Goal: Task Accomplishment & Management: Manage account settings

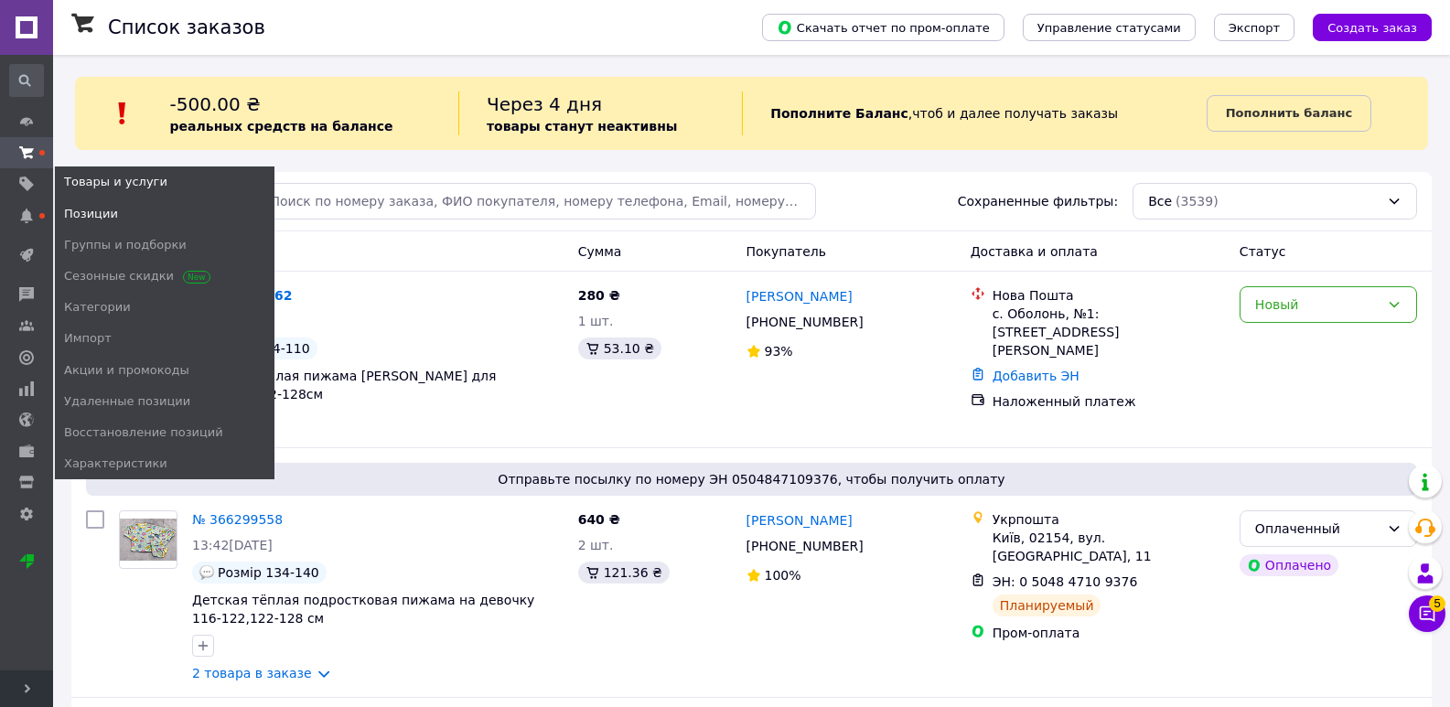
click at [84, 213] on span "Позиции" at bounding box center [91, 214] width 54 height 16
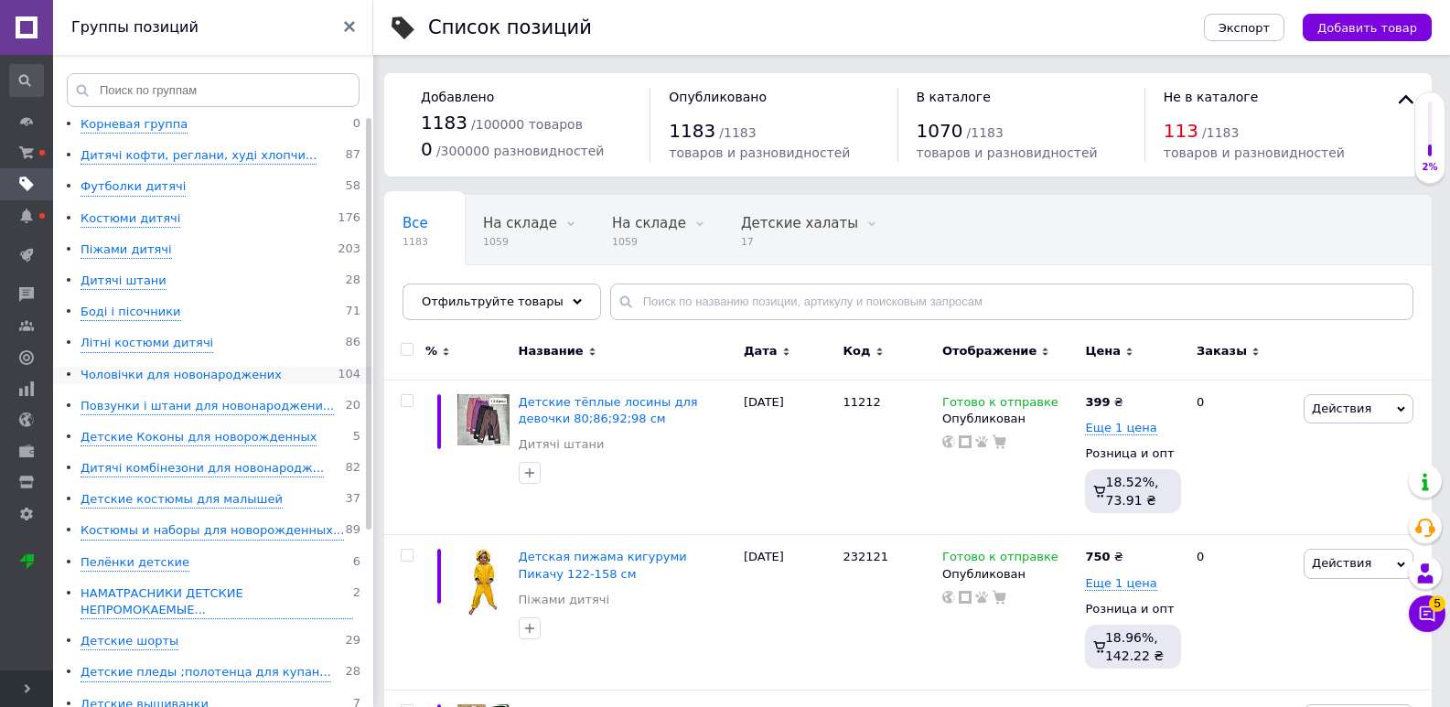
click at [161, 371] on div "Чоловічки для новонароджених" at bounding box center [180, 375] width 201 height 17
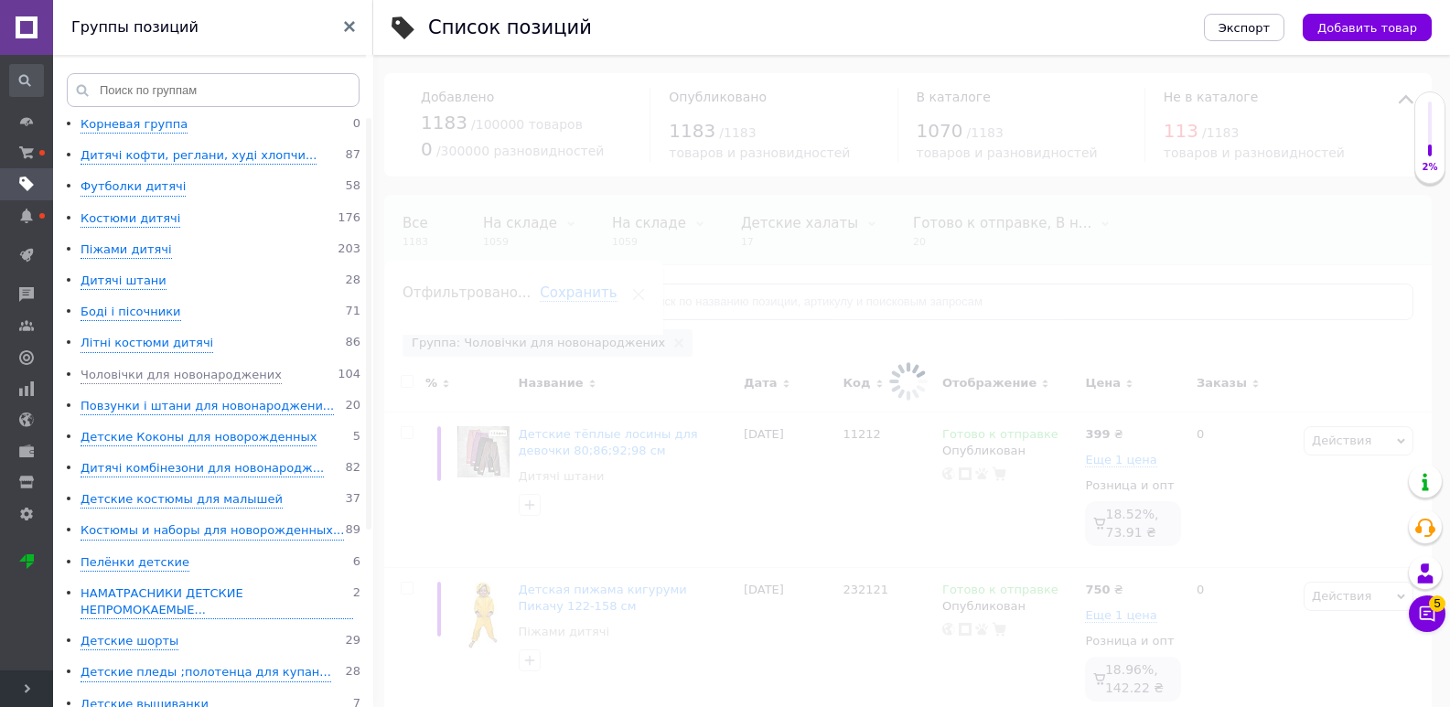
scroll to position [0, 38]
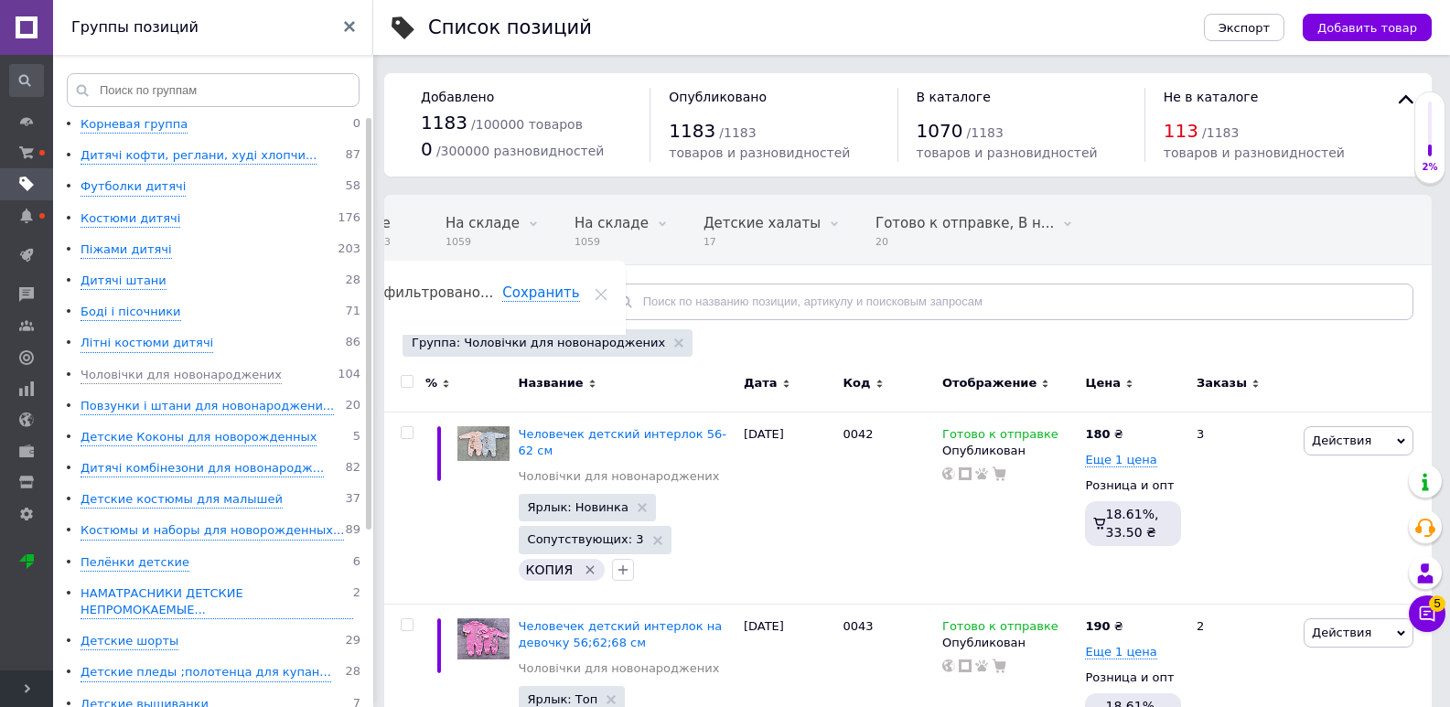
click at [471, 288] on div "Отфильтруйте товары" at bounding box center [501, 302] width 198 height 37
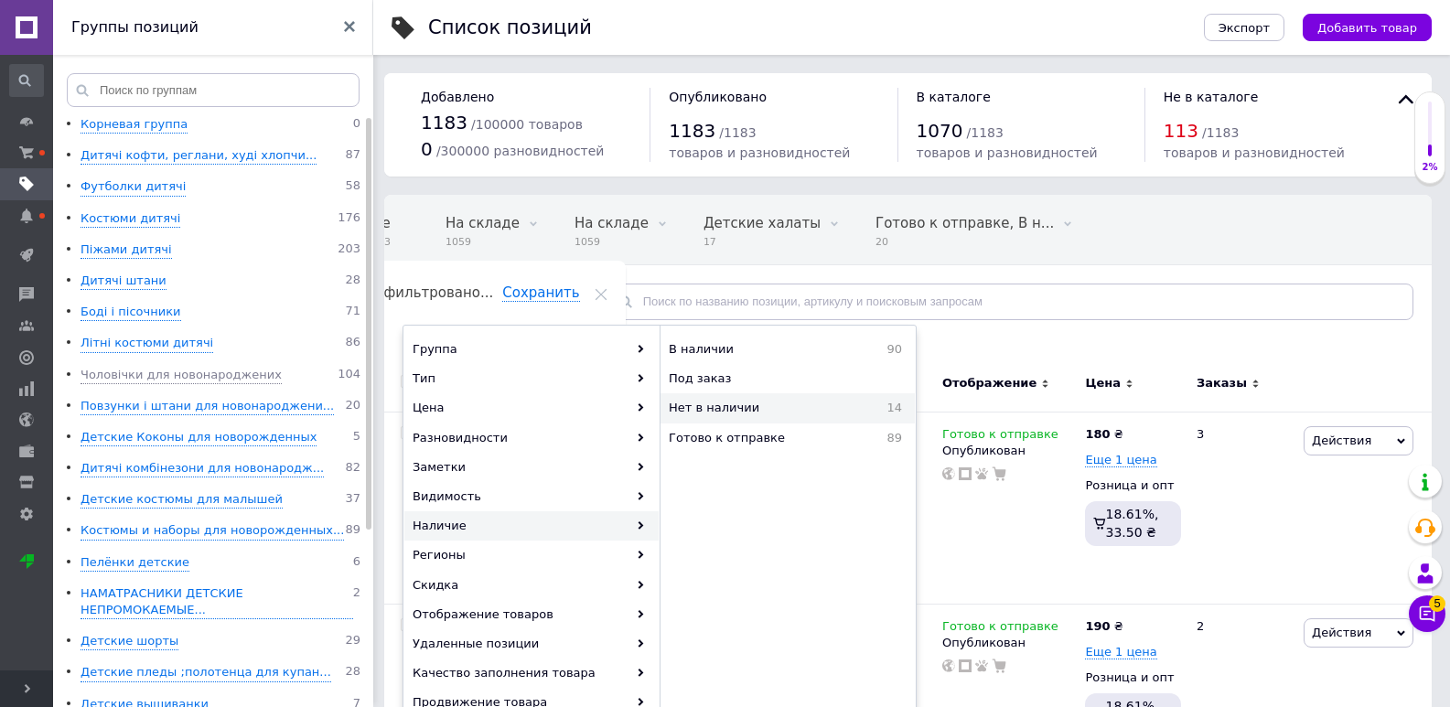
click at [720, 415] on span "Нет в наличии" at bounding box center [761, 408] width 184 height 16
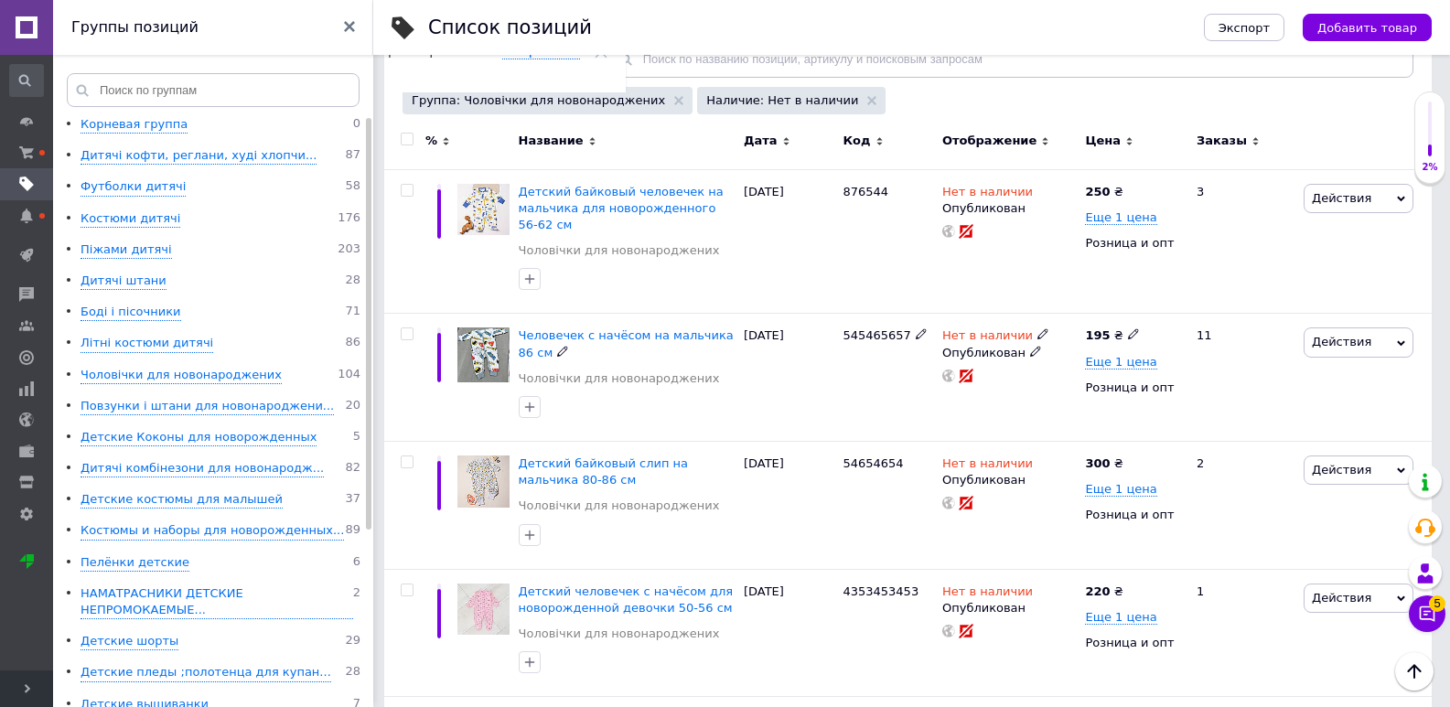
scroll to position [274, 0]
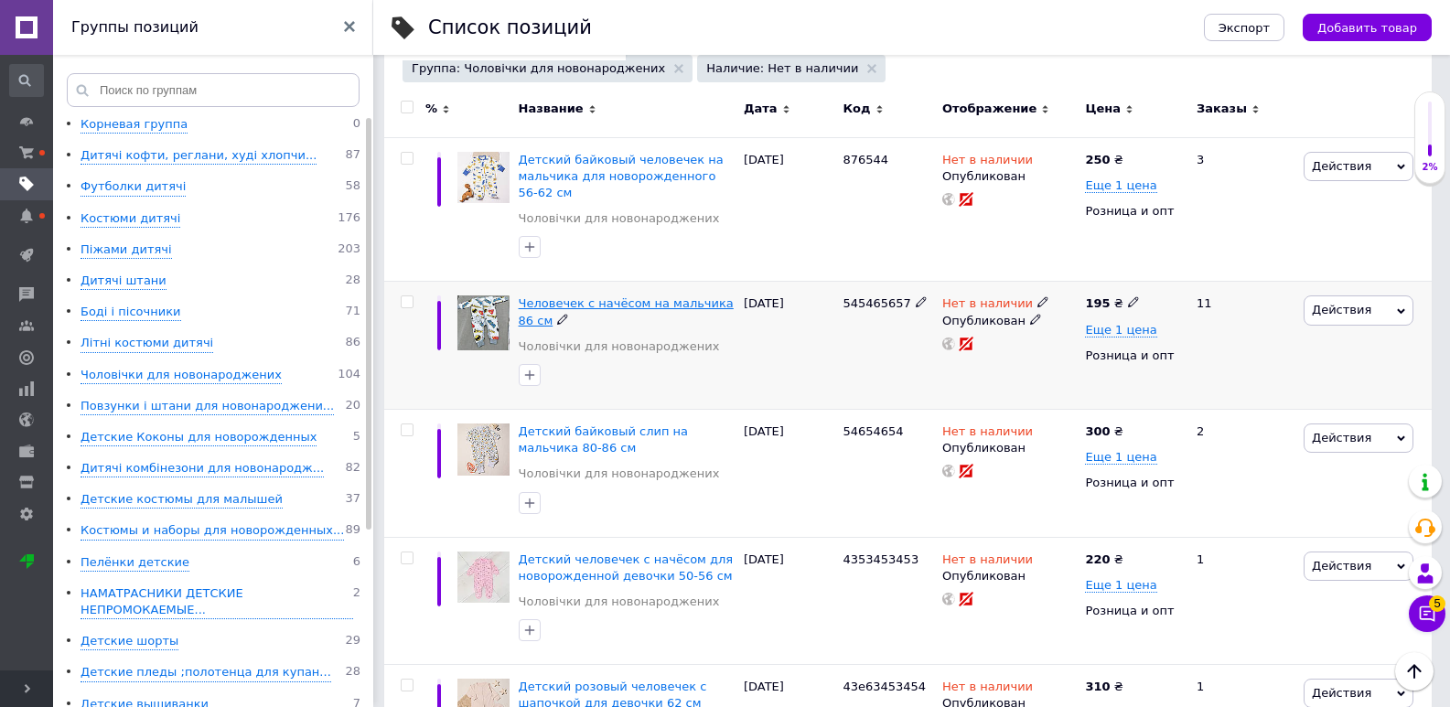
click at [612, 304] on span "Человечек с начёсом на мальчика 86 см" at bounding box center [626, 311] width 215 height 30
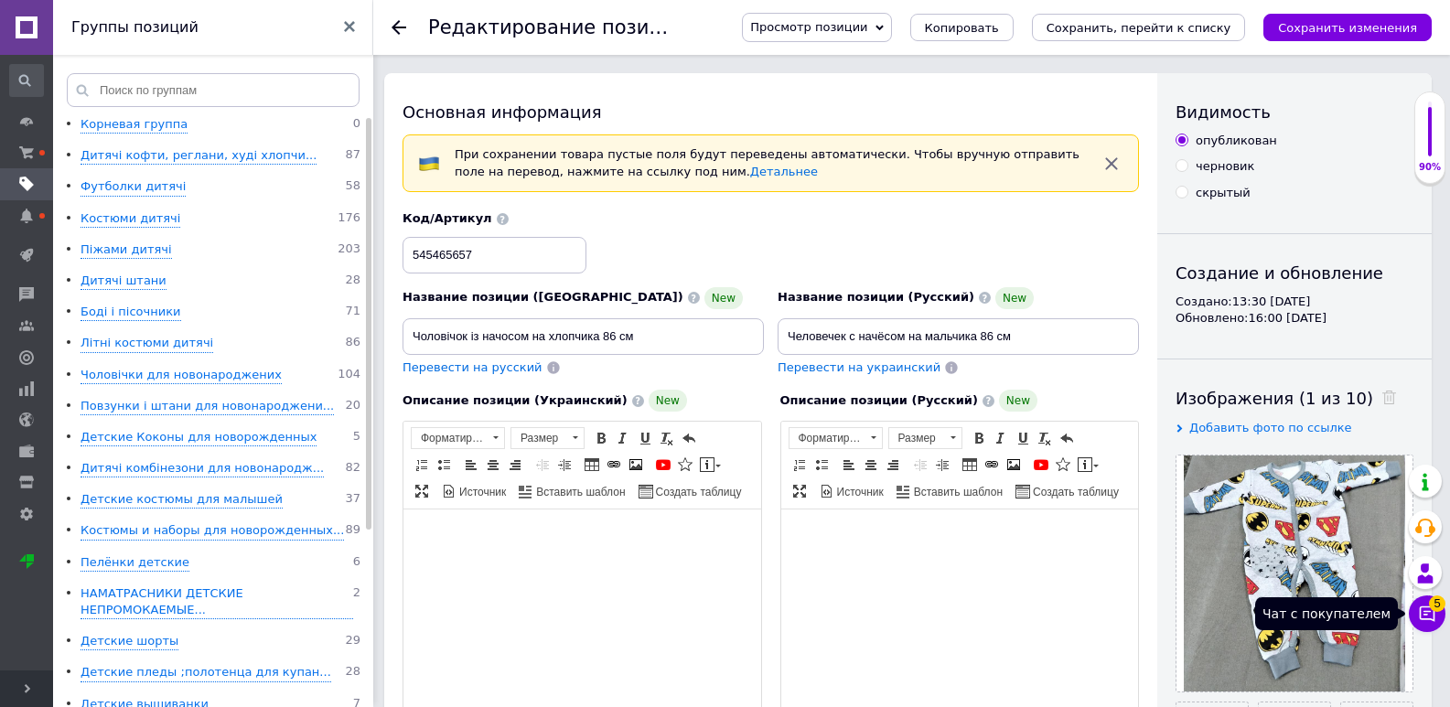
click at [1426, 616] on icon at bounding box center [1427, 614] width 18 height 18
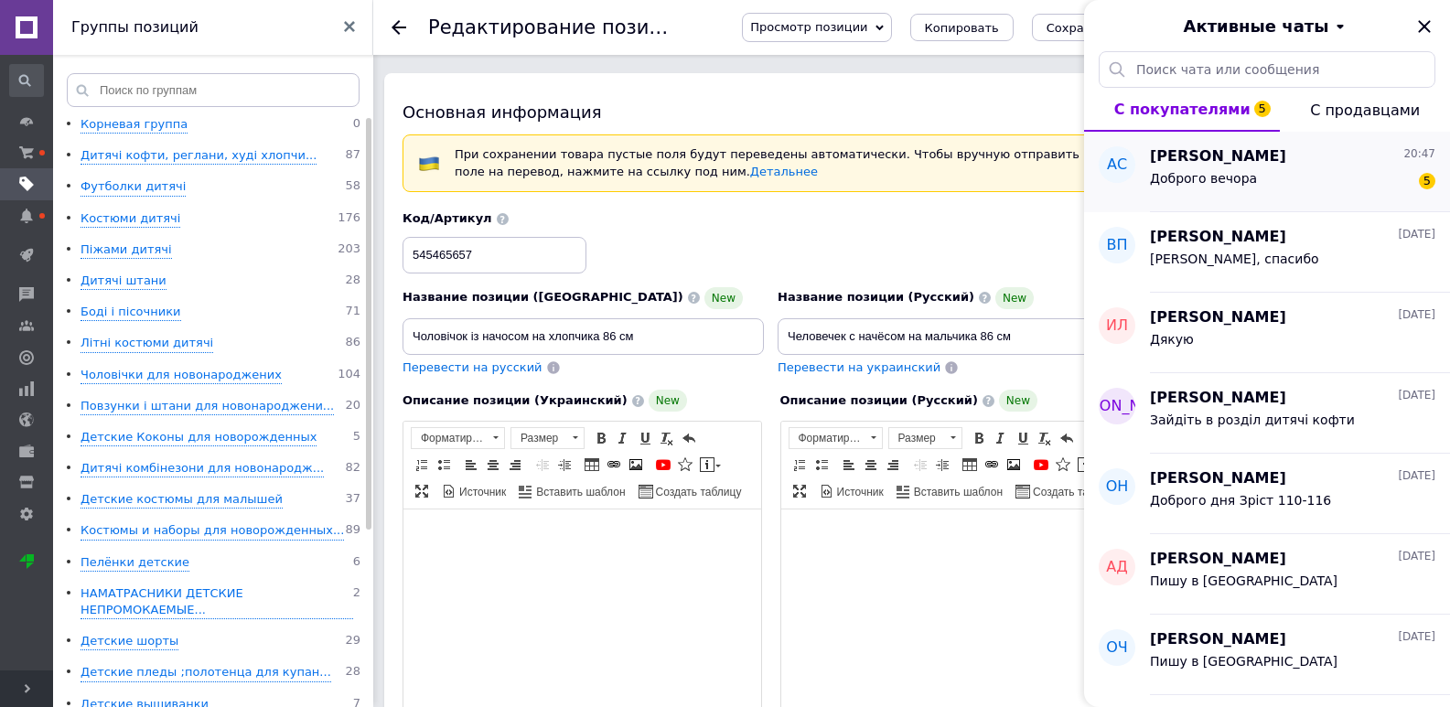
click at [1239, 154] on span "Аня Сидорчук" at bounding box center [1218, 156] width 136 height 21
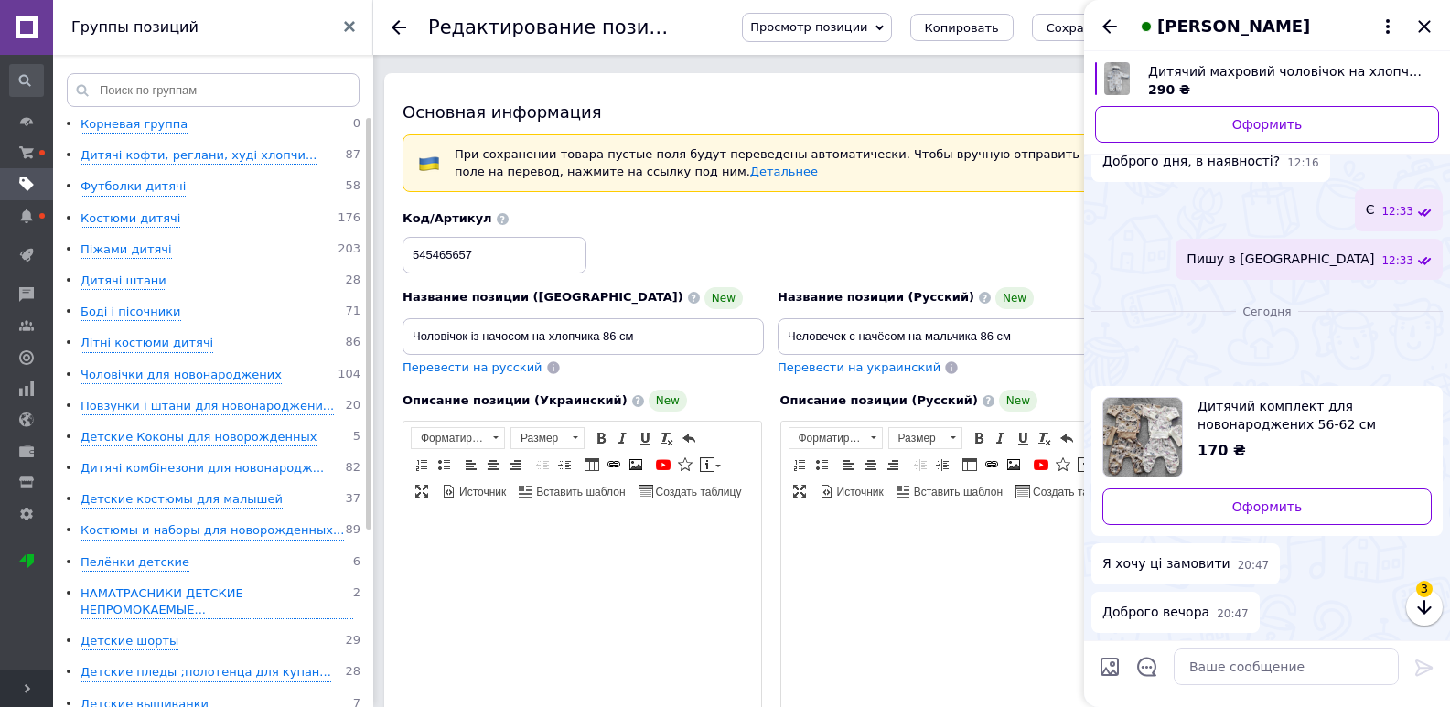
scroll to position [614, 0]
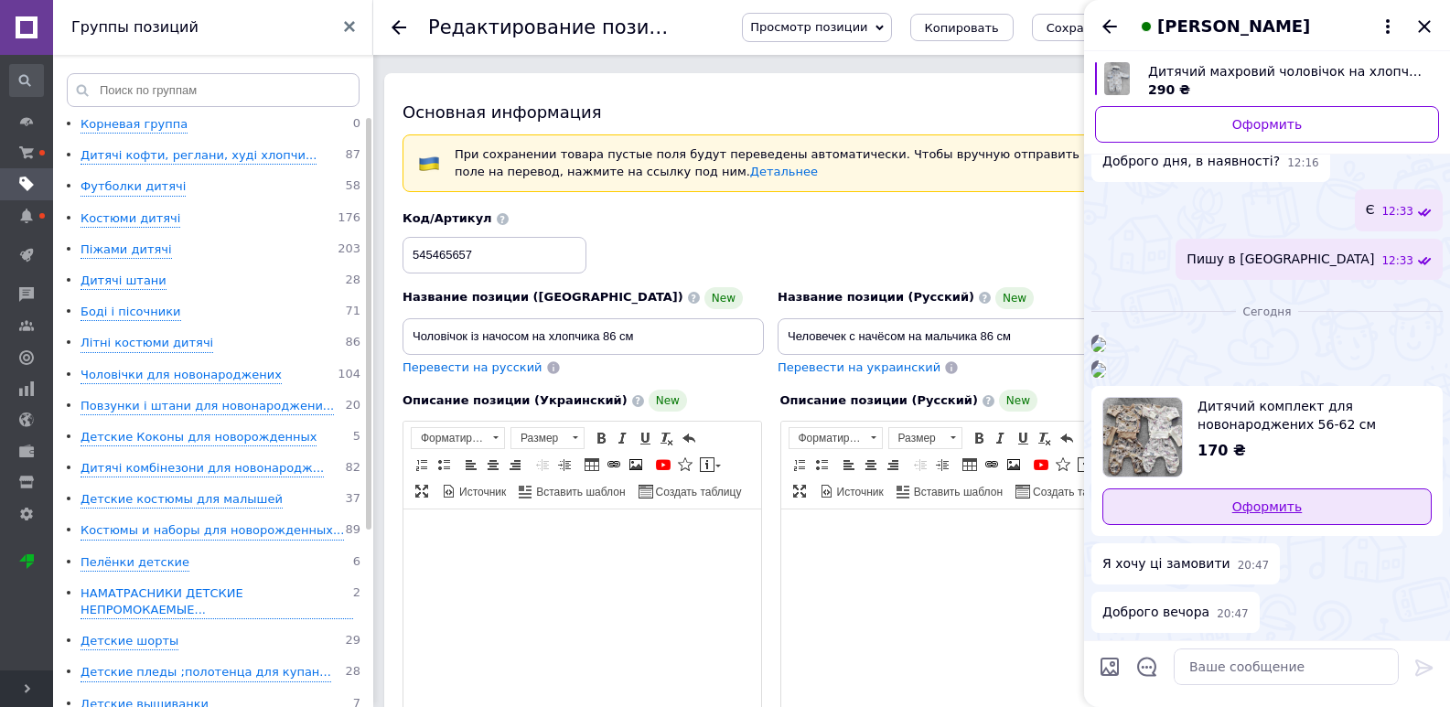
click at [1165, 516] on link "Оформить" at bounding box center [1266, 506] width 329 height 37
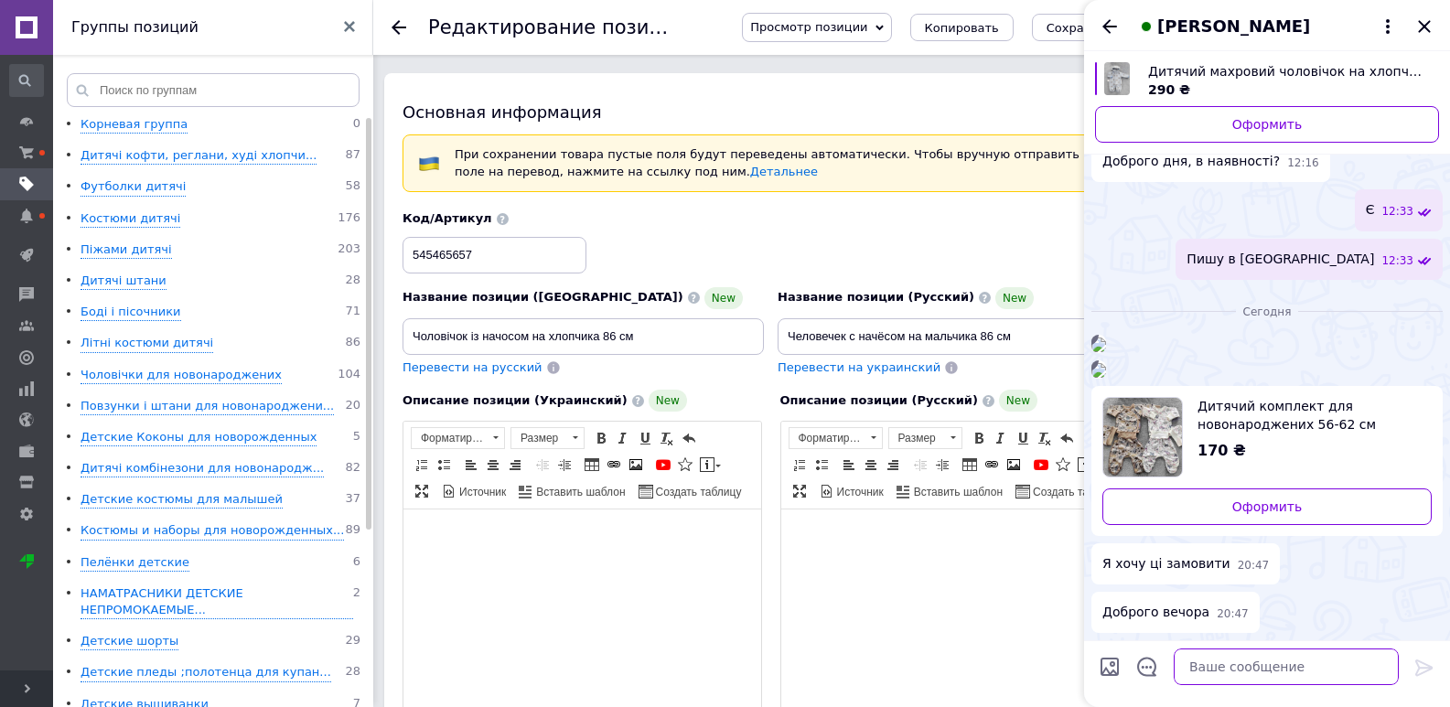
click at [1247, 670] on textarea at bounding box center [1286, 667] width 225 height 37
type textarea "доброго вечора є"
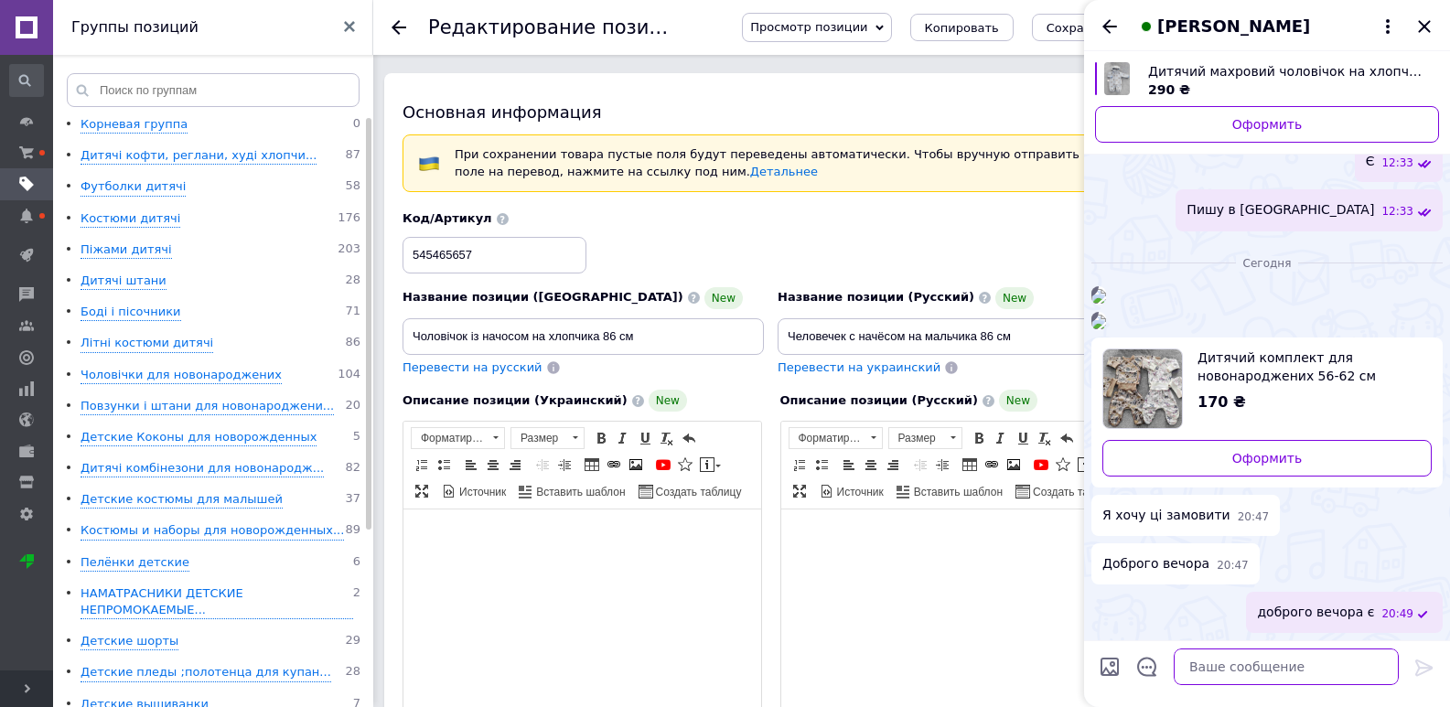
scroll to position [629, 0]
type textarea "с"
type textarea "через годину напишу вам в вайбер"
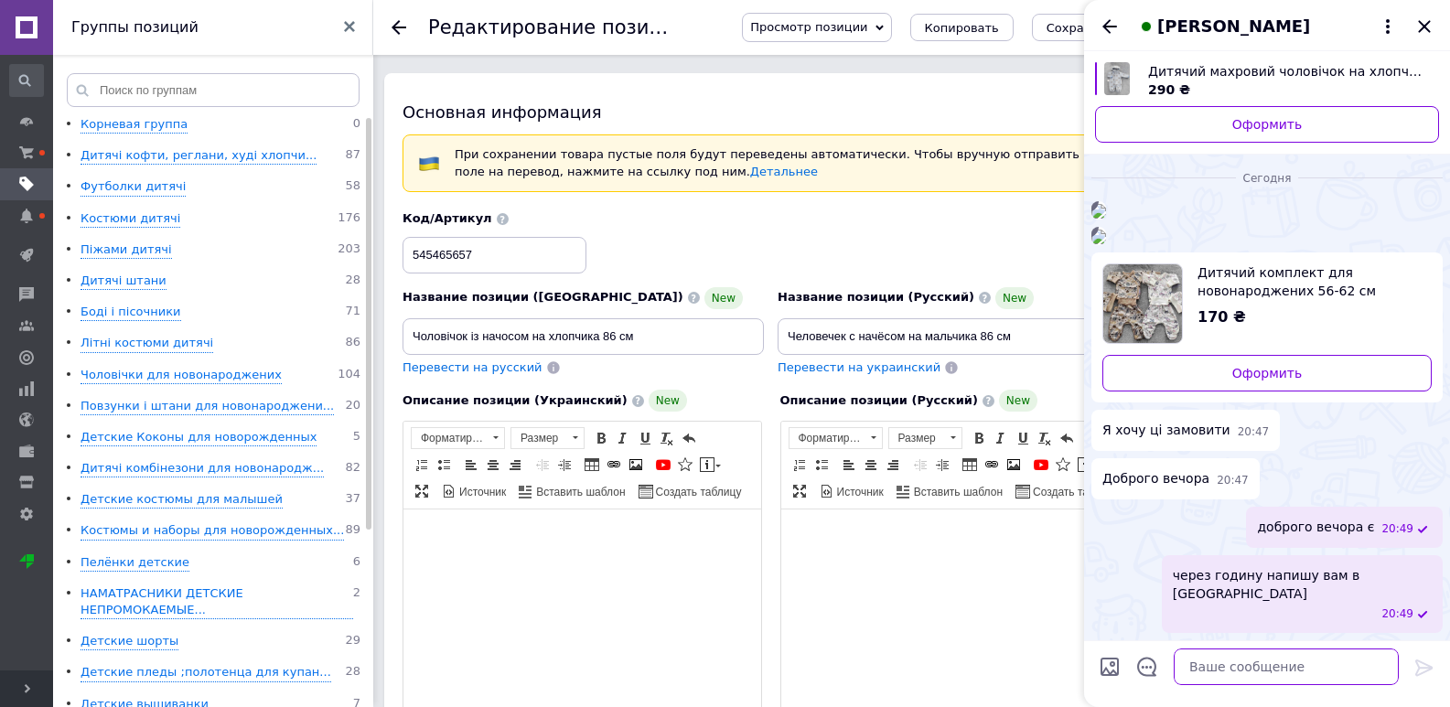
scroll to position [696, 0]
click at [78, 209] on ul "Корневая группа 0 Дитячі кофти, реглани, худі хлопчи... 87 Футболки дитячі 58 К…" at bounding box center [216, 539] width 326 height 847
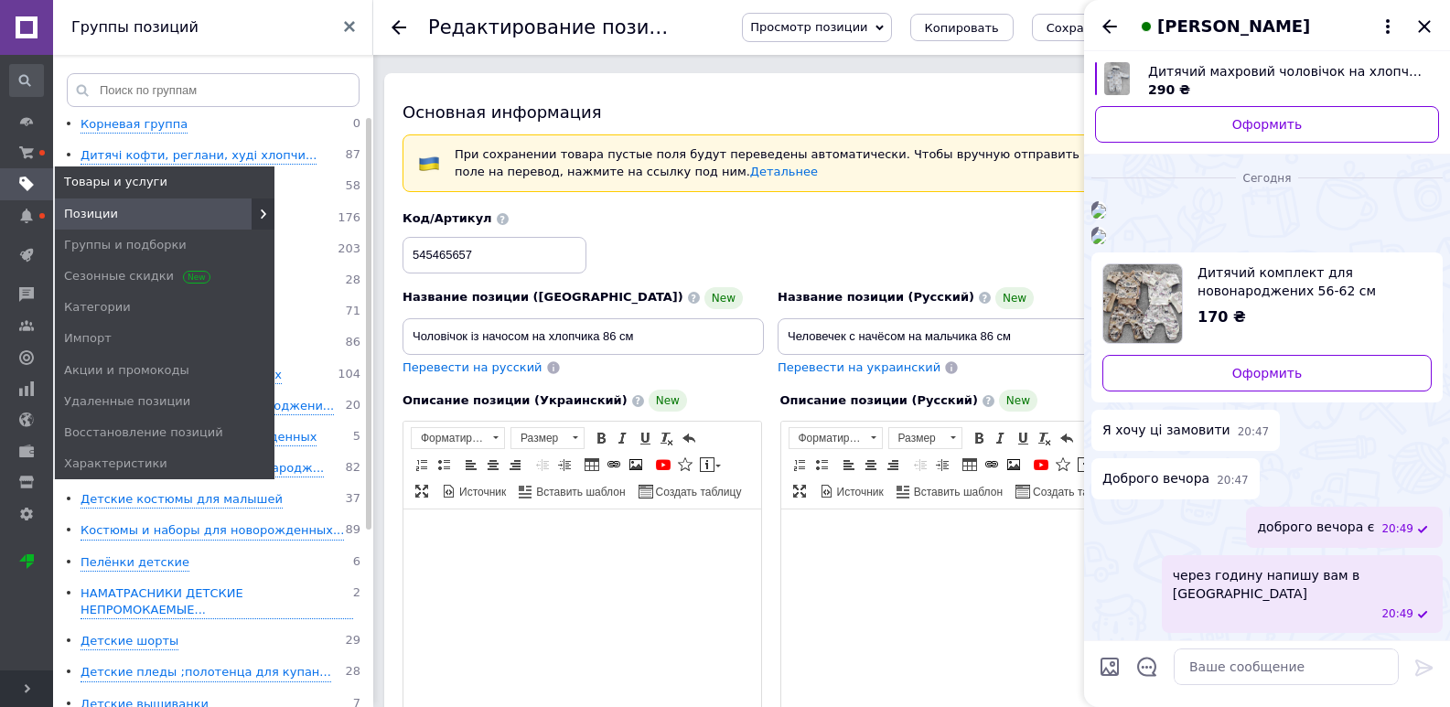
click at [63, 206] on link "Позиции" at bounding box center [165, 213] width 220 height 31
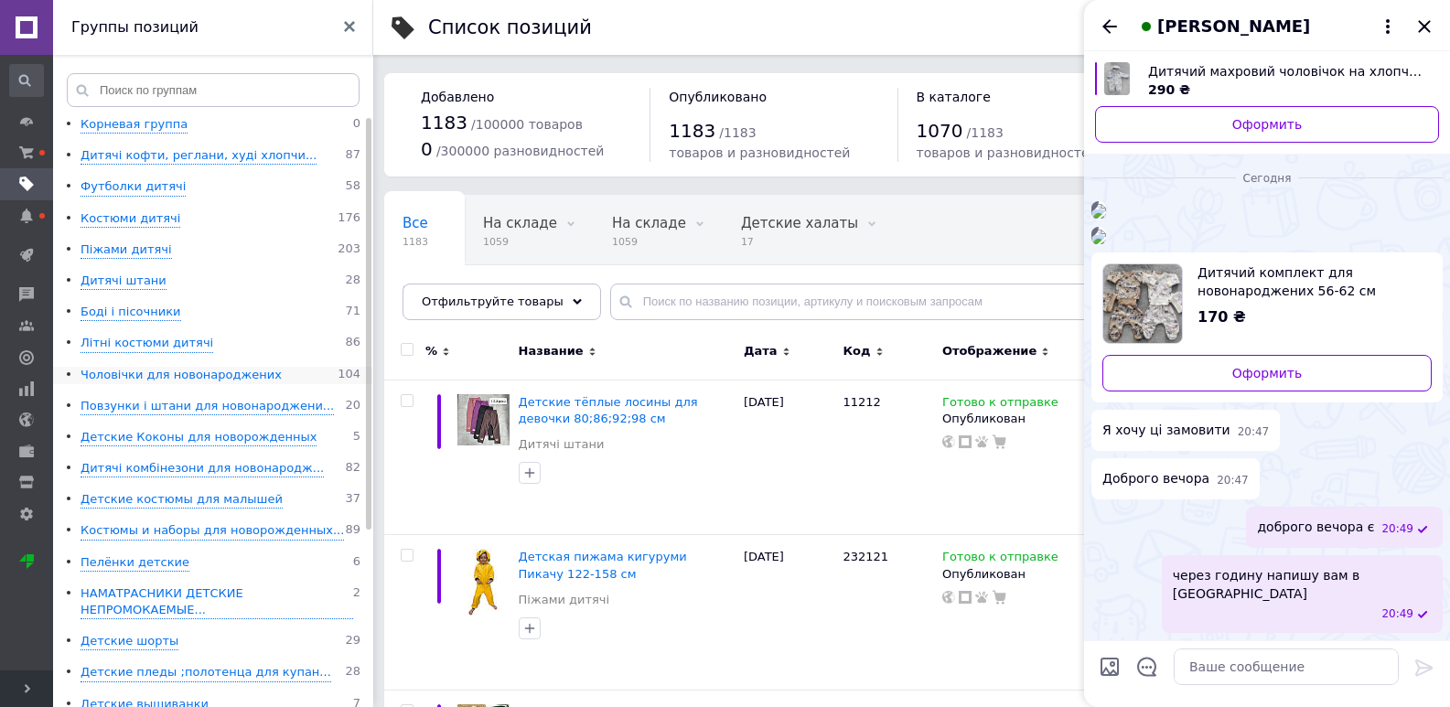
click at [148, 375] on div "Чоловічки для новонароджених" at bounding box center [180, 375] width 201 height 17
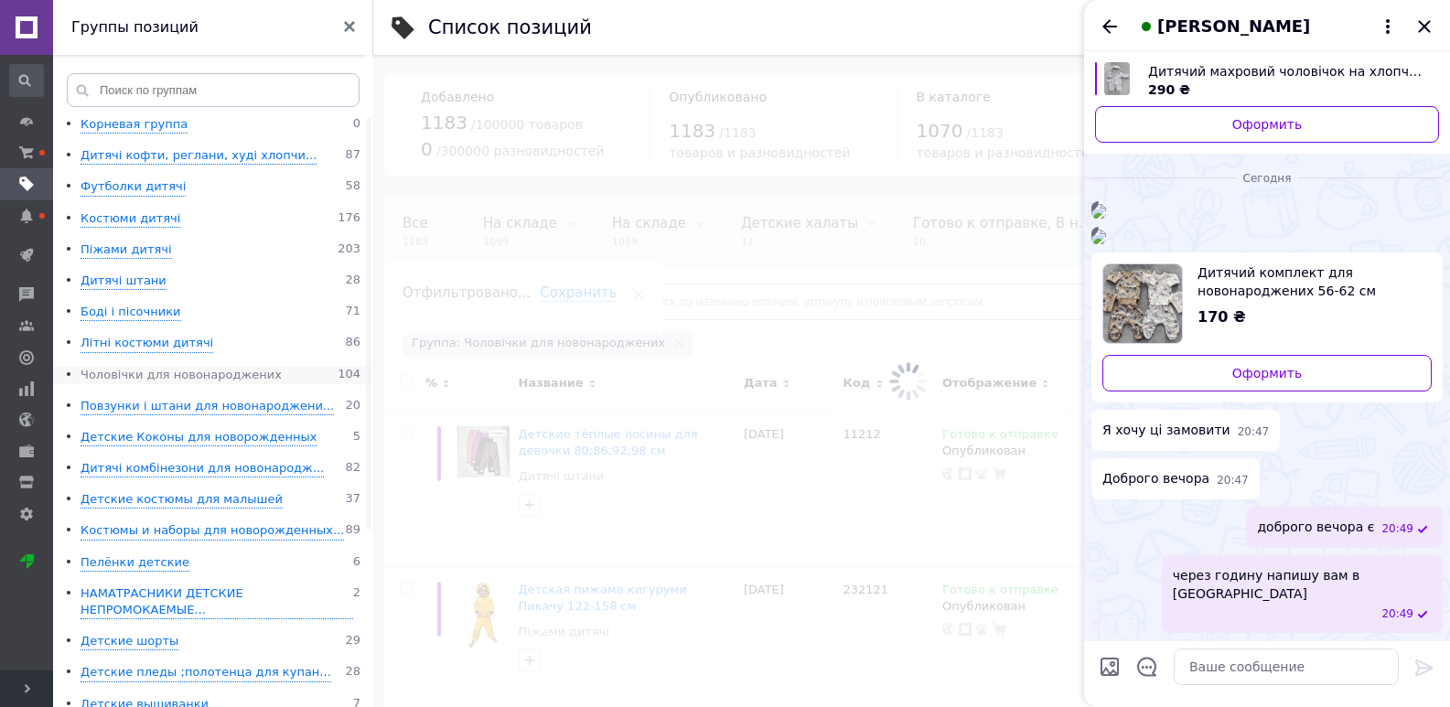
scroll to position [0, 38]
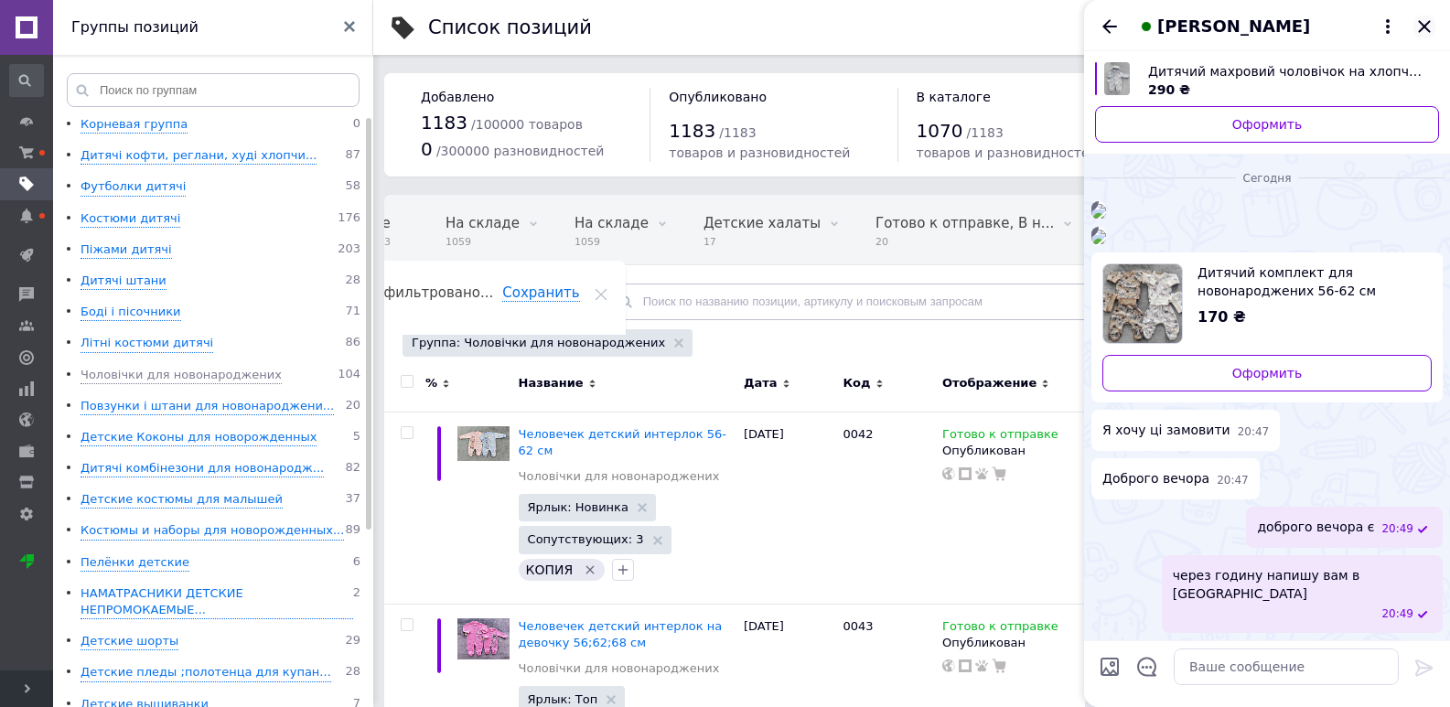
click at [1421, 27] on icon "Закрыть" at bounding box center [1424, 27] width 22 height 22
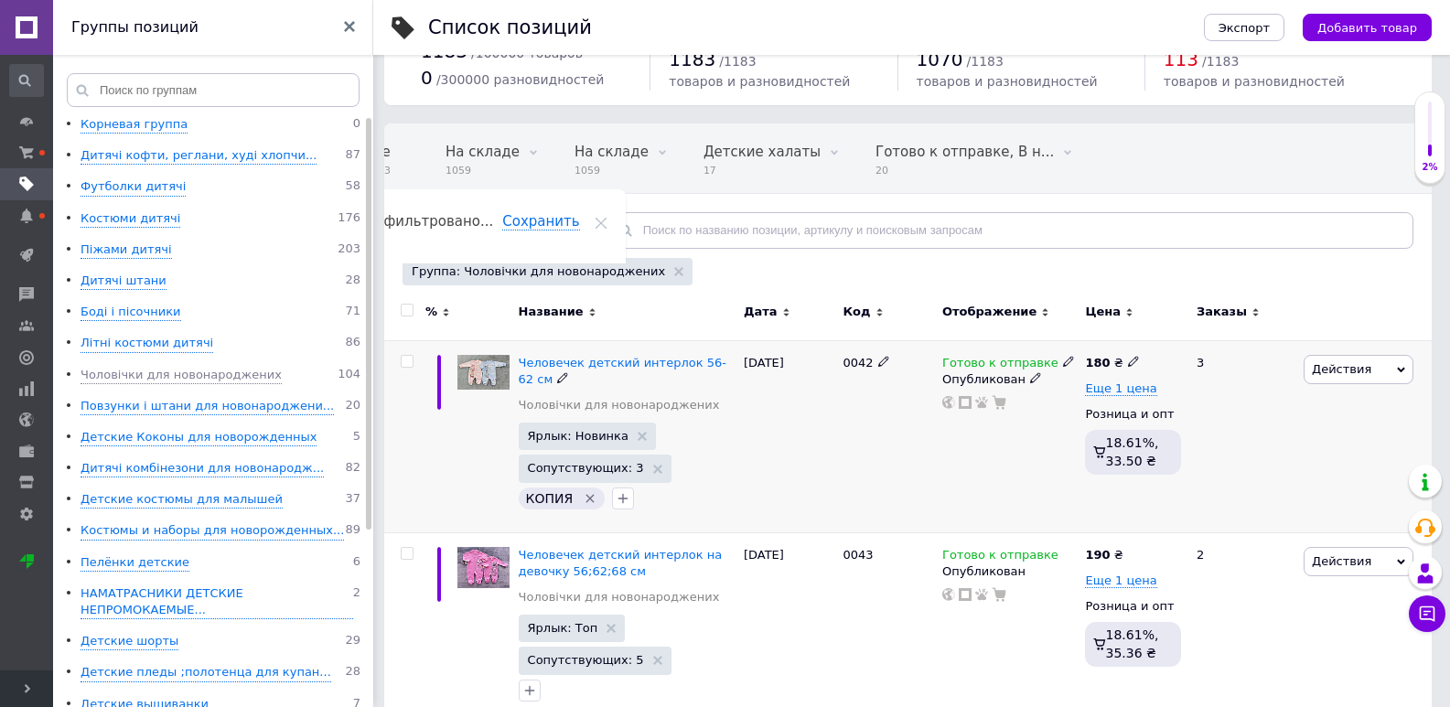
scroll to position [91, 0]
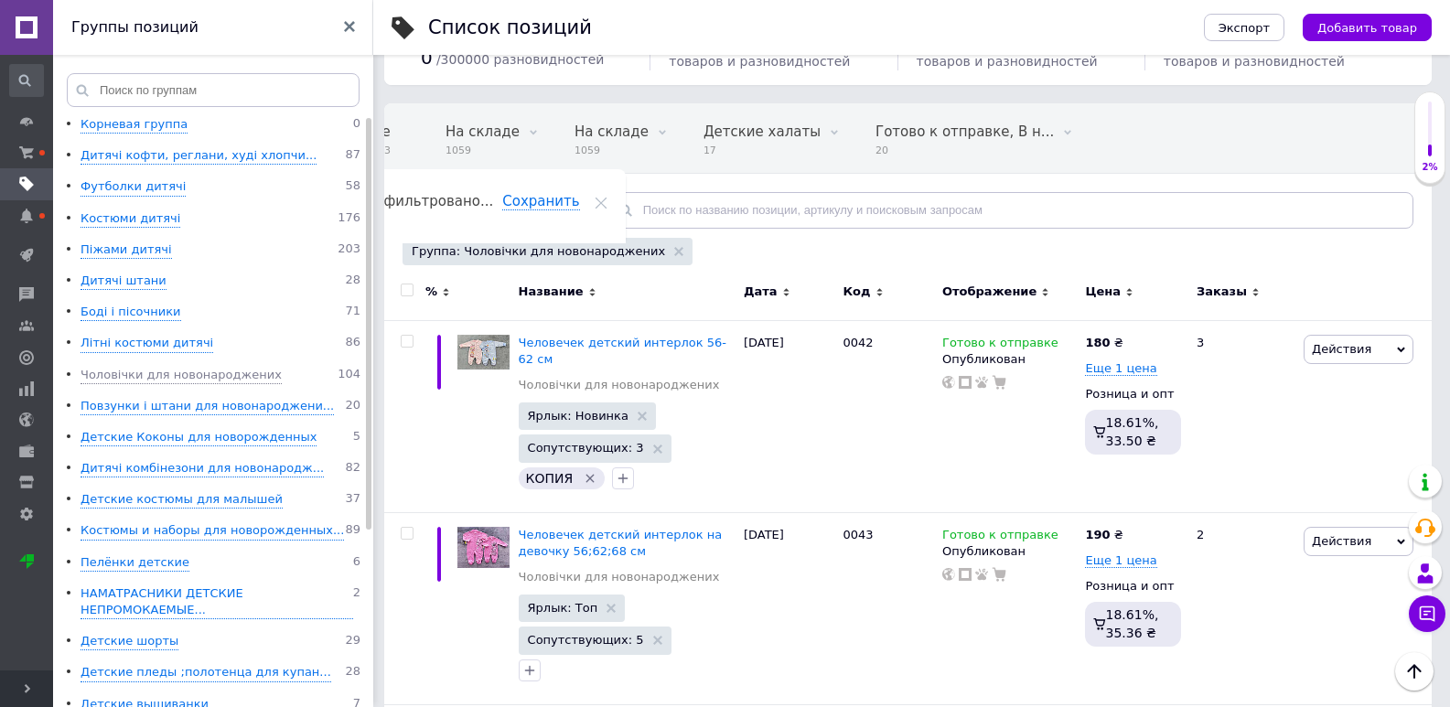
click at [448, 220] on div "Отфильтруйте товары" at bounding box center [501, 210] width 198 height 37
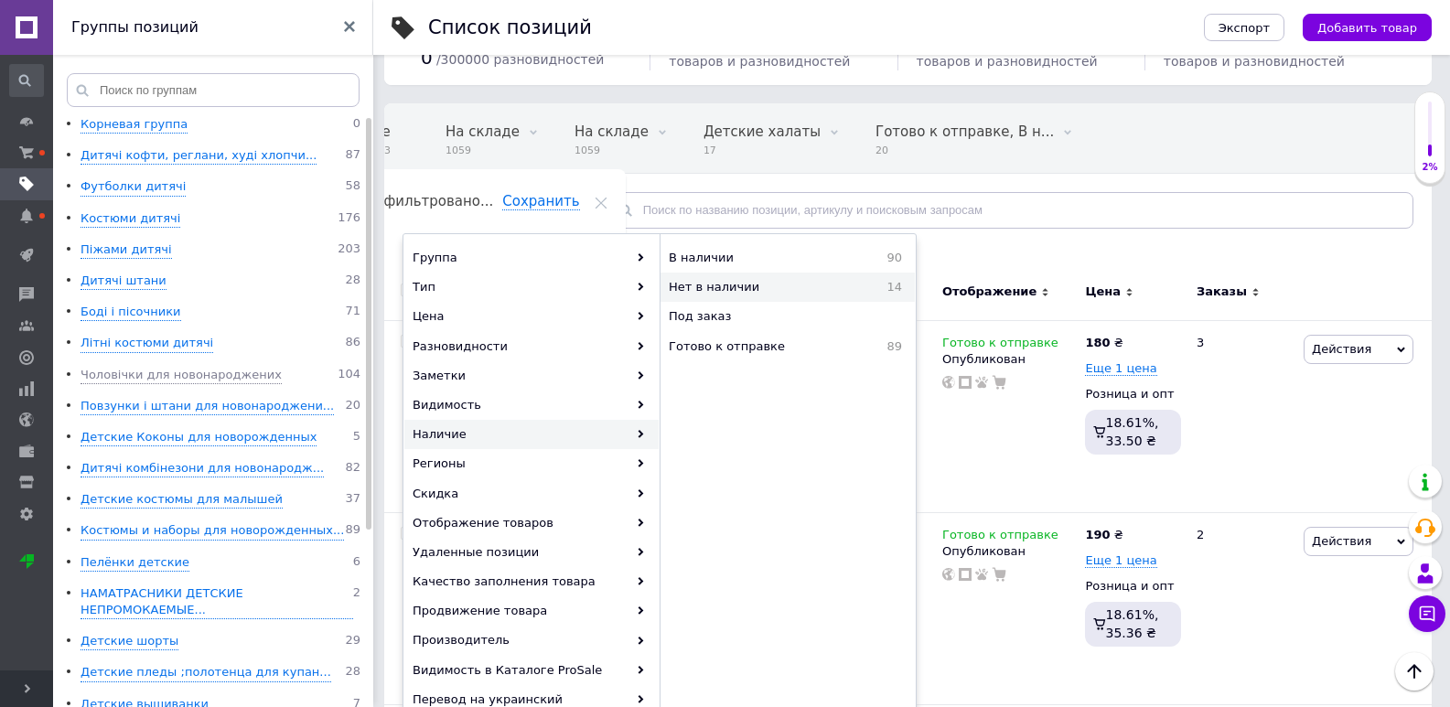
click at [726, 297] on div "Нет в наличии 14" at bounding box center [787, 287] width 254 height 29
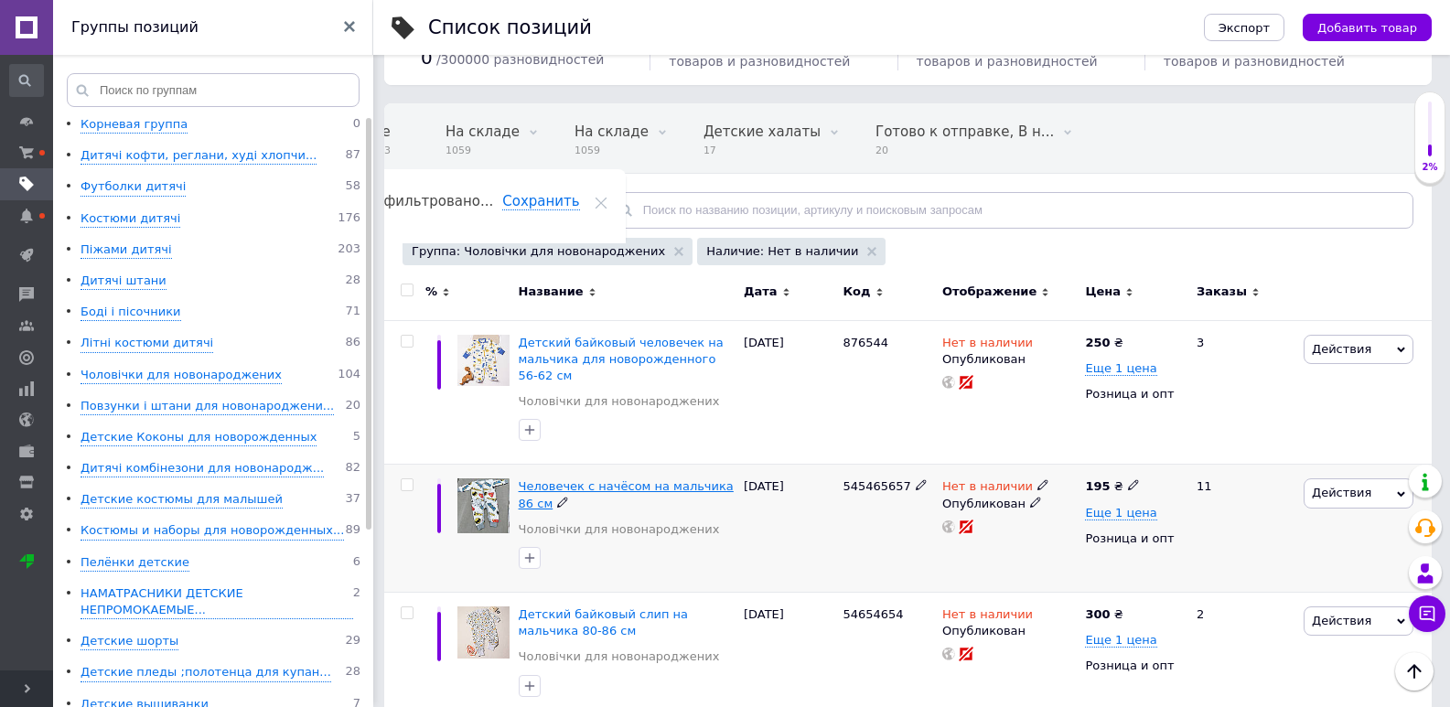
click at [580, 494] on span "Человечек с начёсом на мальчика 86 см" at bounding box center [626, 494] width 215 height 30
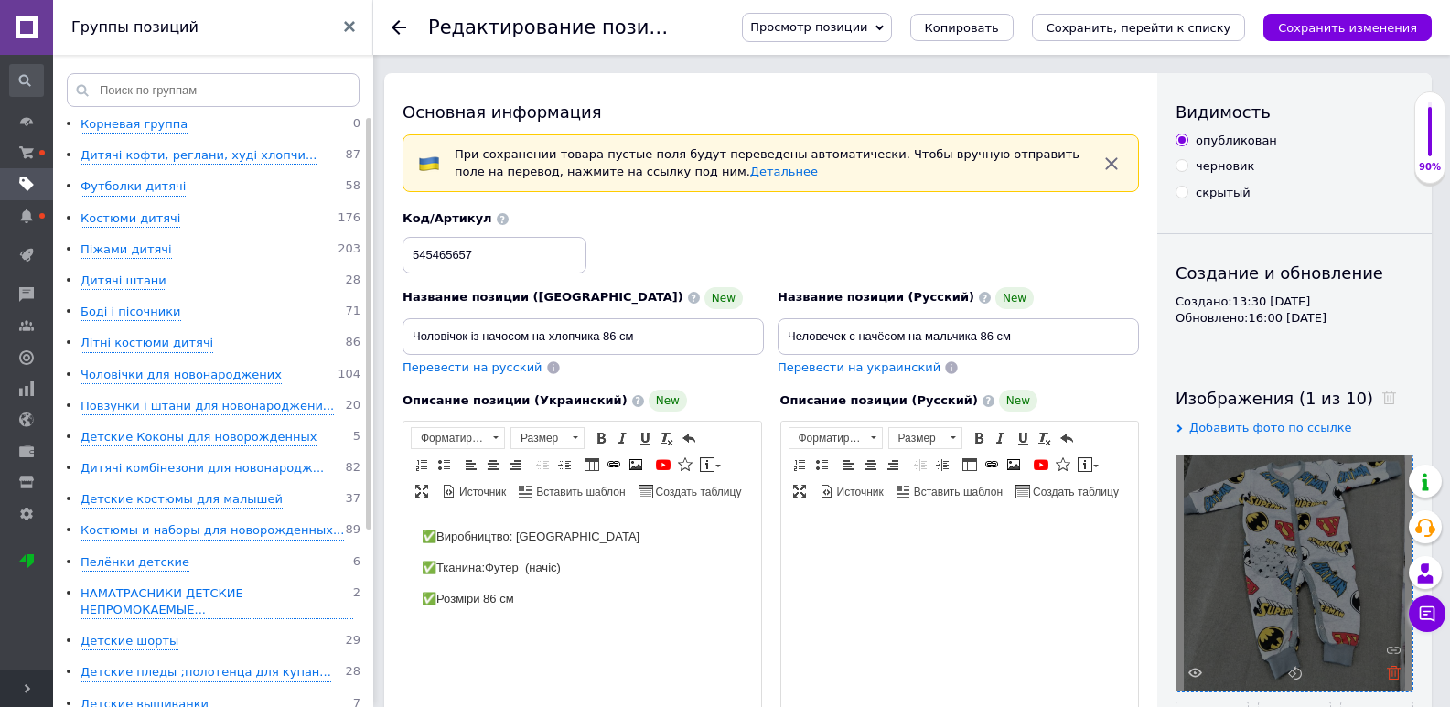
click at [1399, 675] on icon at bounding box center [1394, 673] width 14 height 14
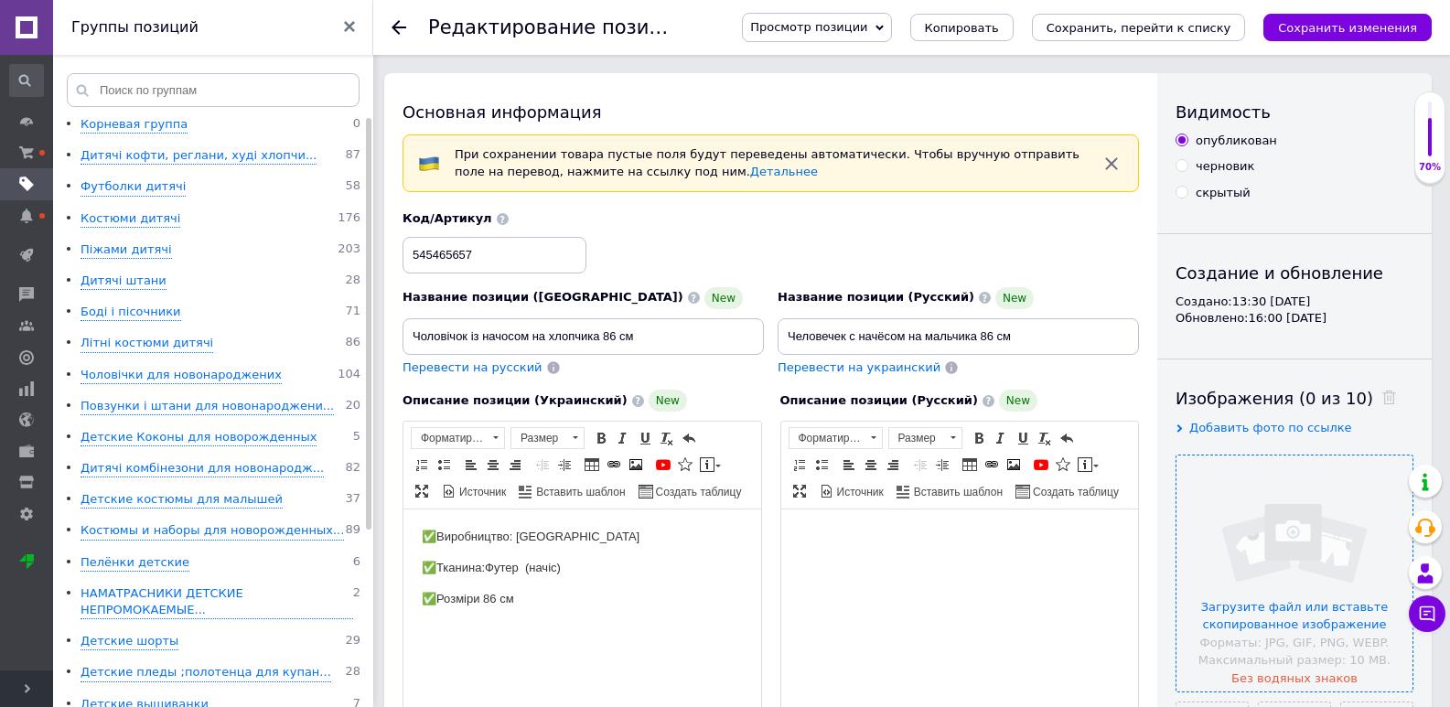
click at [1290, 617] on input "file" at bounding box center [1294, 574] width 236 height 236
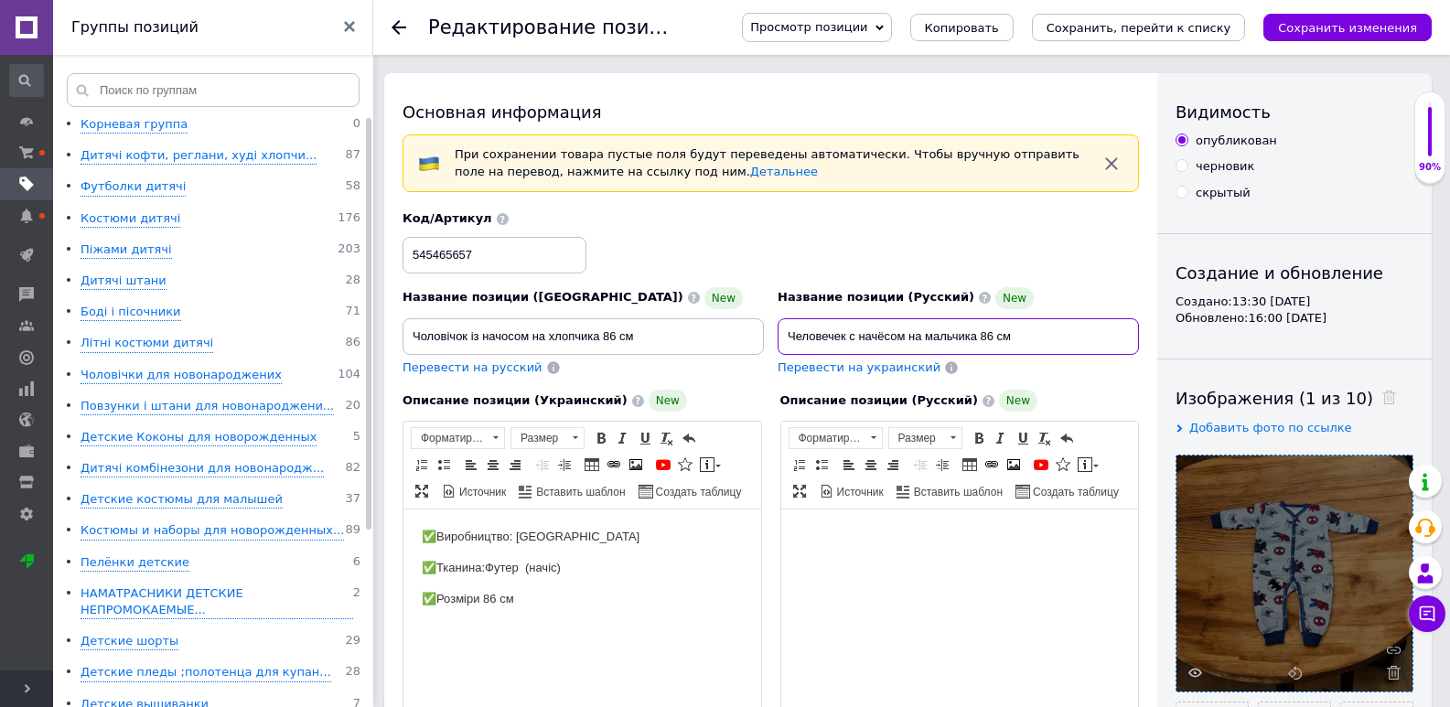
click at [1073, 330] on input "Человечек с начёсом на мальчика 86 см" at bounding box center [958, 336] width 361 height 37
type input "Ч"
click at [863, 337] on input "Детский т'плій человечек для мальчика 68;" at bounding box center [958, 336] width 361 height 37
click at [1044, 338] on input "Детский тёплый человечек для мальчика 68;" at bounding box center [958, 336] width 361 height 37
type input "Детский тёплый человечек для мальчика 68;74;80;86 см"
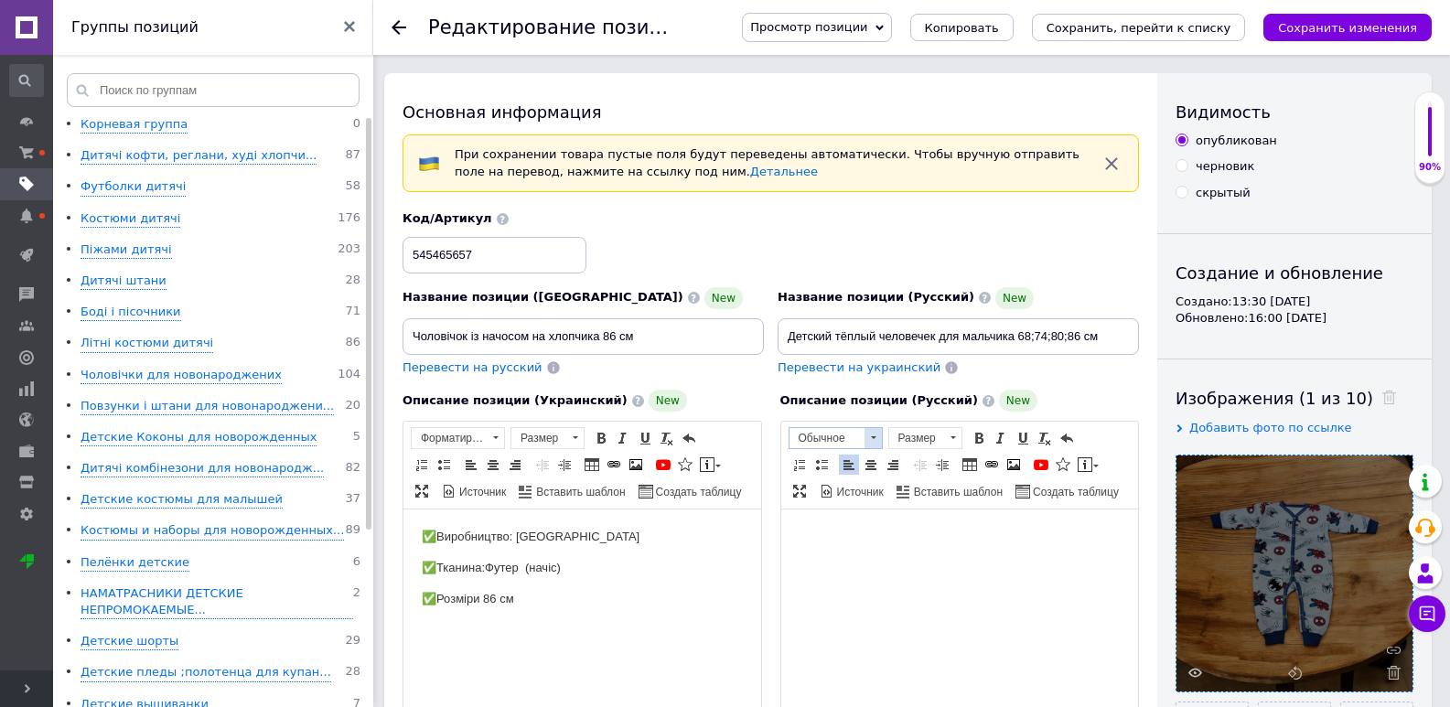
click at [842, 439] on span "Обычное" at bounding box center [826, 438] width 75 height 20
drag, startPoint x: 848, startPoint y: 488, endPoint x: 1644, endPoint y: 950, distance: 920.2
click at [848, 488] on h2 "Заголовок 2" at bounding box center [857, 490] width 128 height 20
click at [831, 445] on span "Обычное" at bounding box center [826, 438] width 75 height 20
click at [847, 486] on h2 "Заголовок 2" at bounding box center [857, 490] width 128 height 20
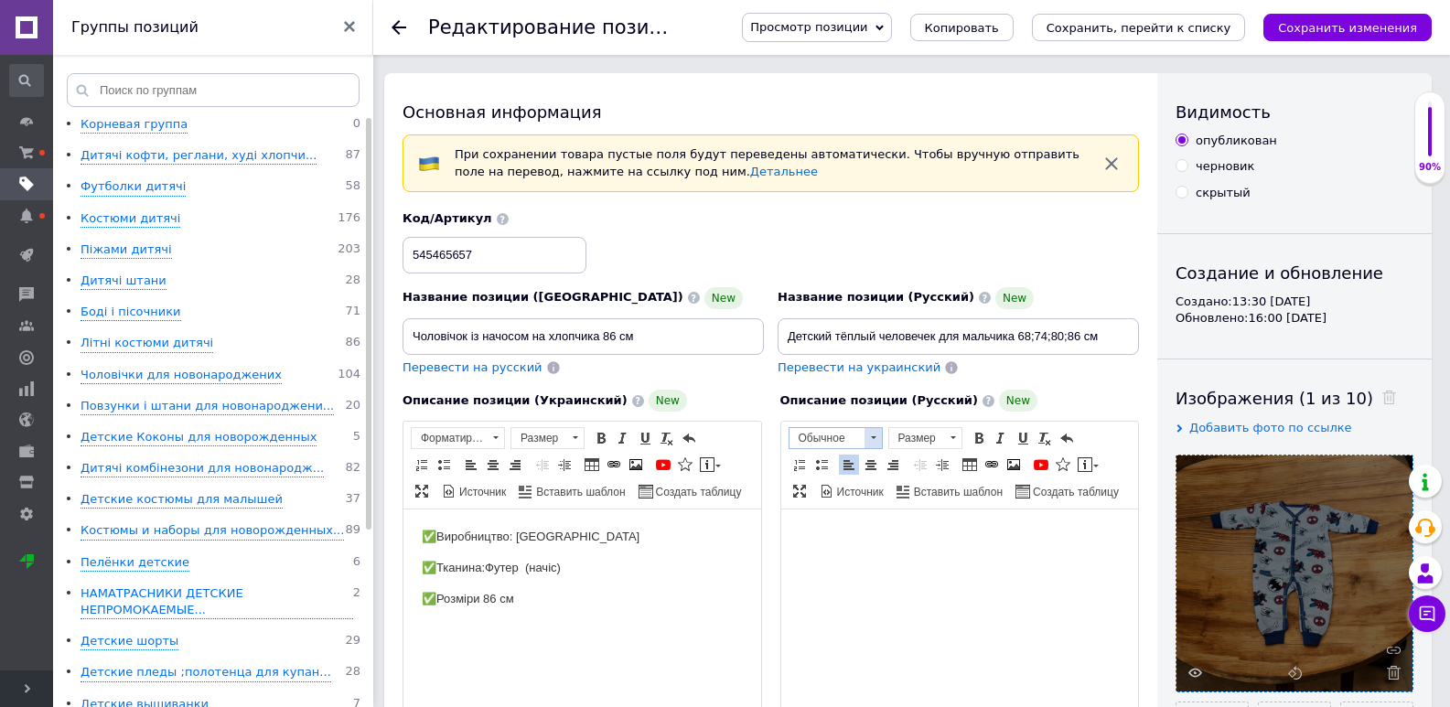
click at [855, 439] on span "Обычное" at bounding box center [826, 438] width 75 height 20
click at [869, 482] on h2 "Заголовок 2" at bounding box center [857, 490] width 128 height 20
drag, startPoint x: 1111, startPoint y: 332, endPoint x: 1020, endPoint y: 336, distance: 91.5
click at [1020, 336] on input "Детский тёплый человечек для мальчика 68;74;80;86 см" at bounding box center [958, 336] width 361 height 37
click at [814, 441] on span "Обычное" at bounding box center [826, 438] width 75 height 20
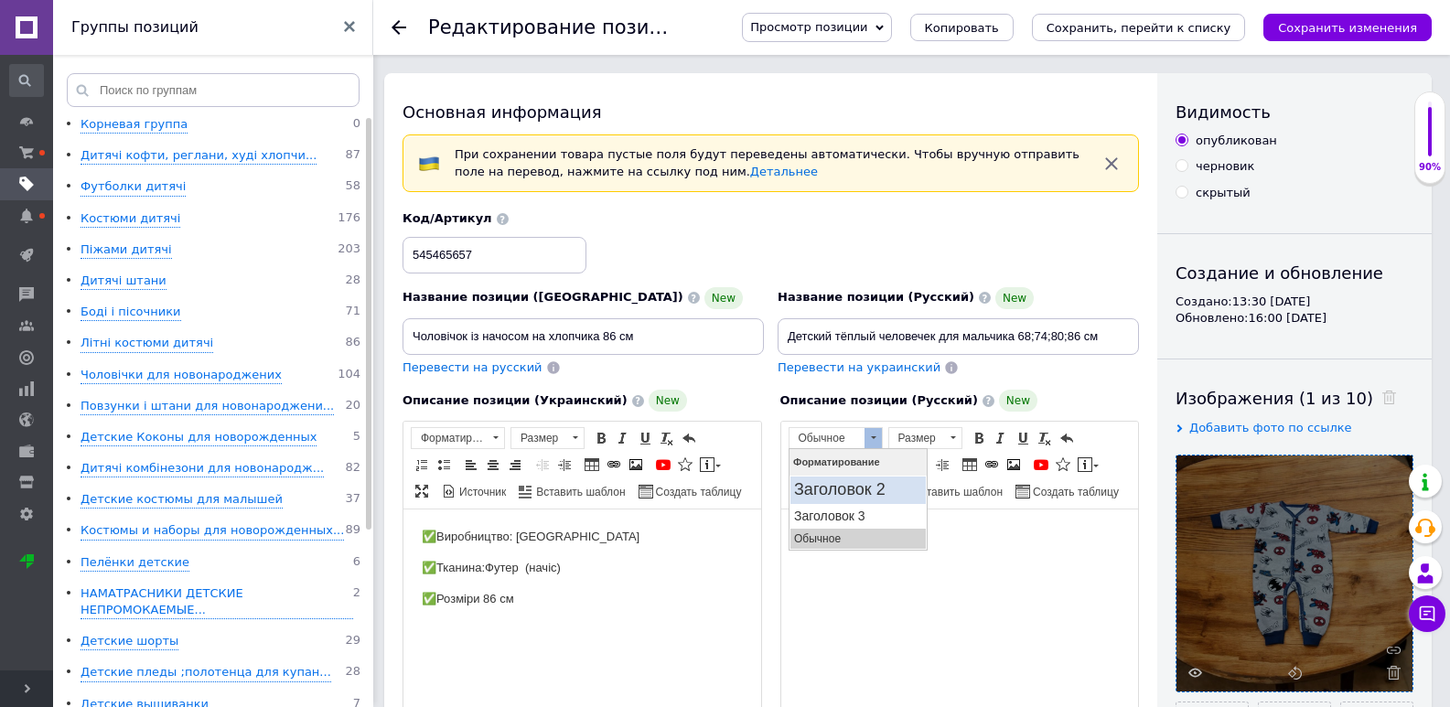
click at [830, 485] on h2 "Заголовок 2" at bounding box center [857, 490] width 128 height 20
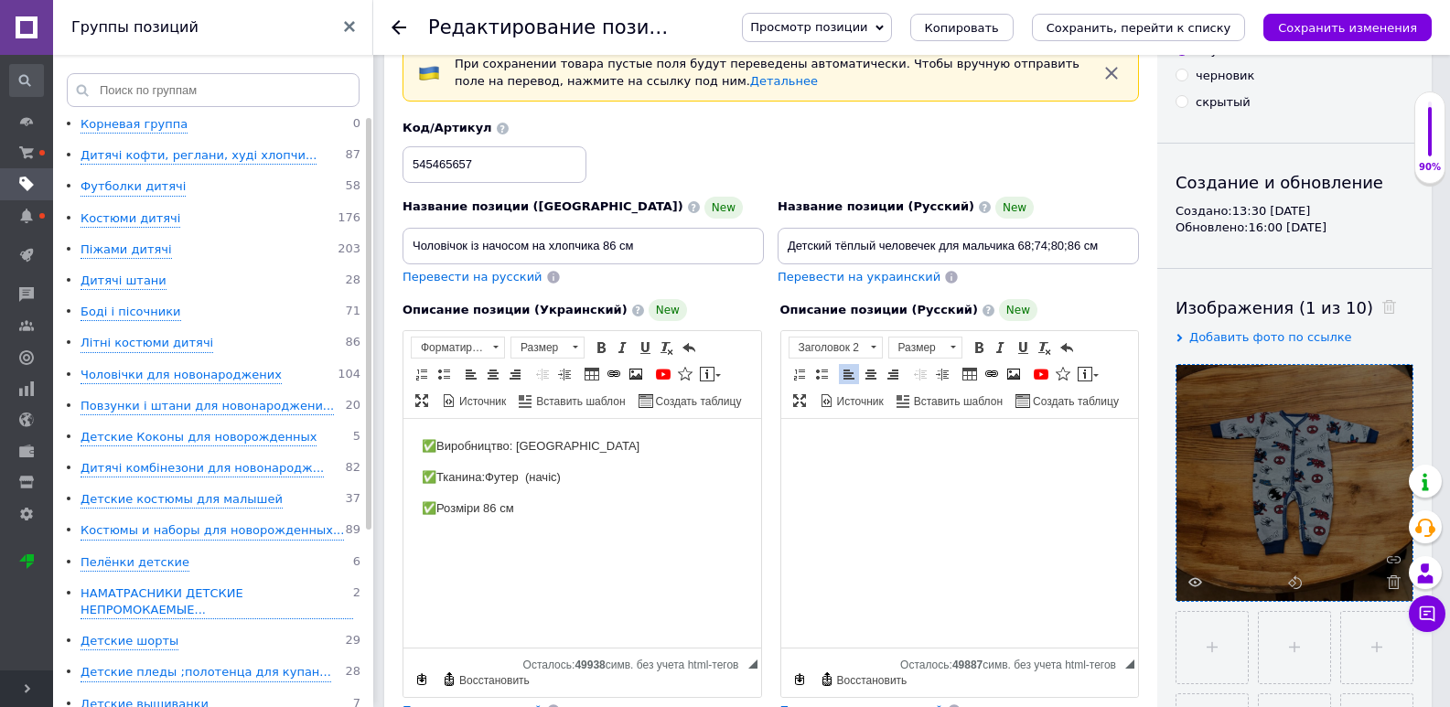
scroll to position [274, 0]
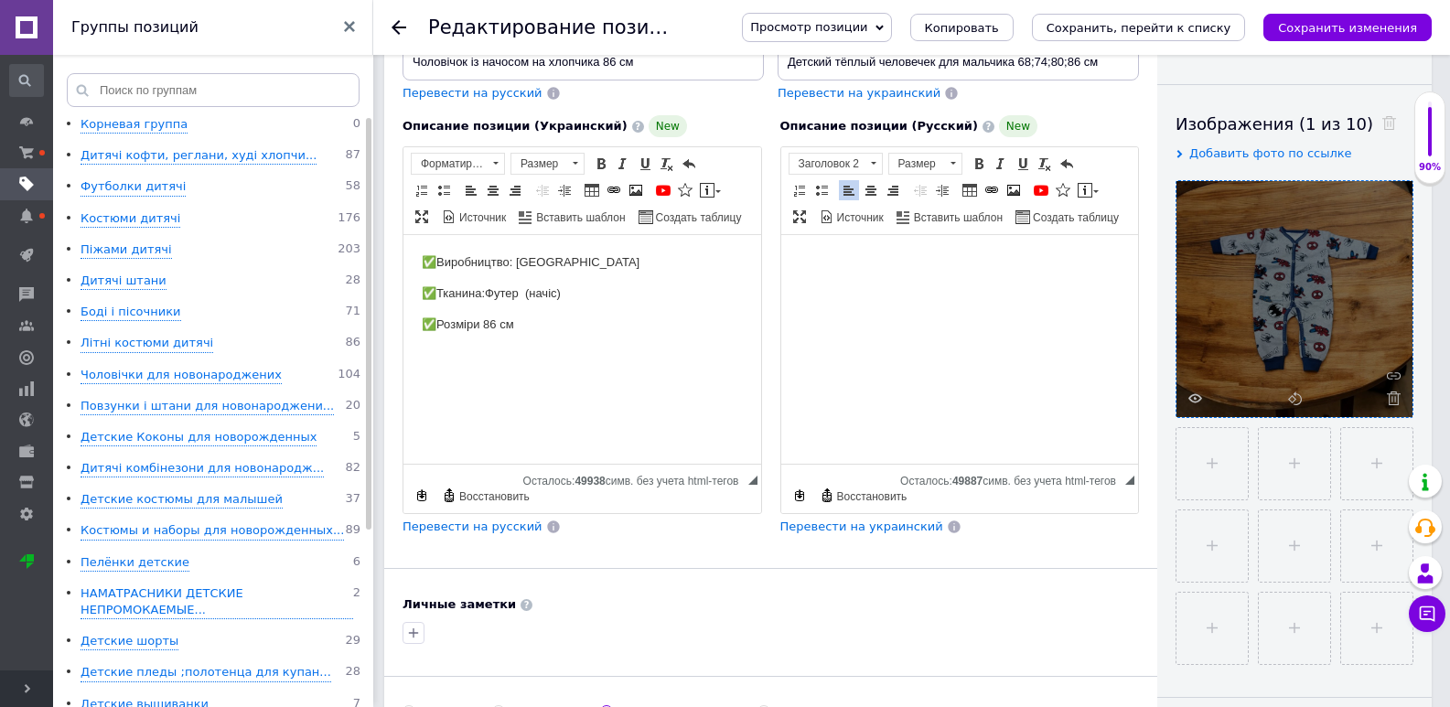
click at [876, 527] on span "Перевести на украинский" at bounding box center [861, 527] width 163 height 14
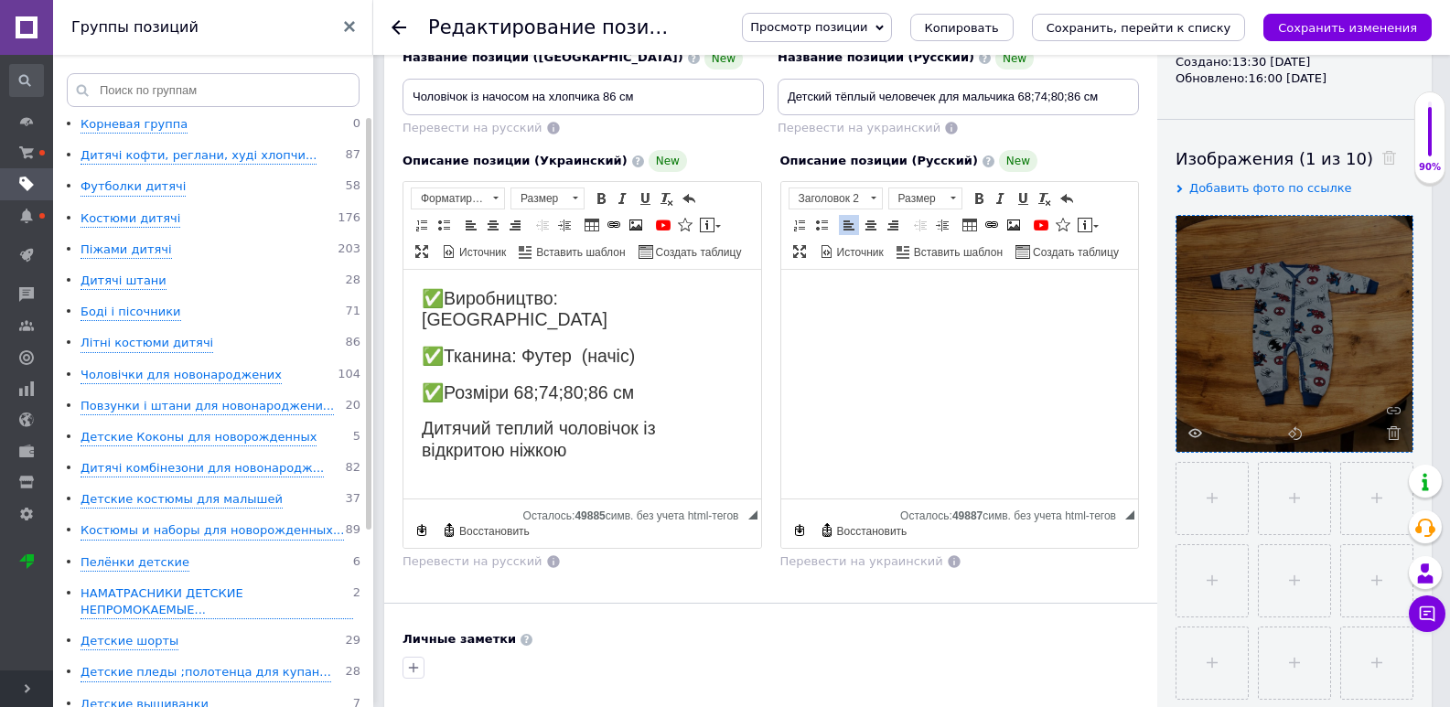
scroll to position [183, 0]
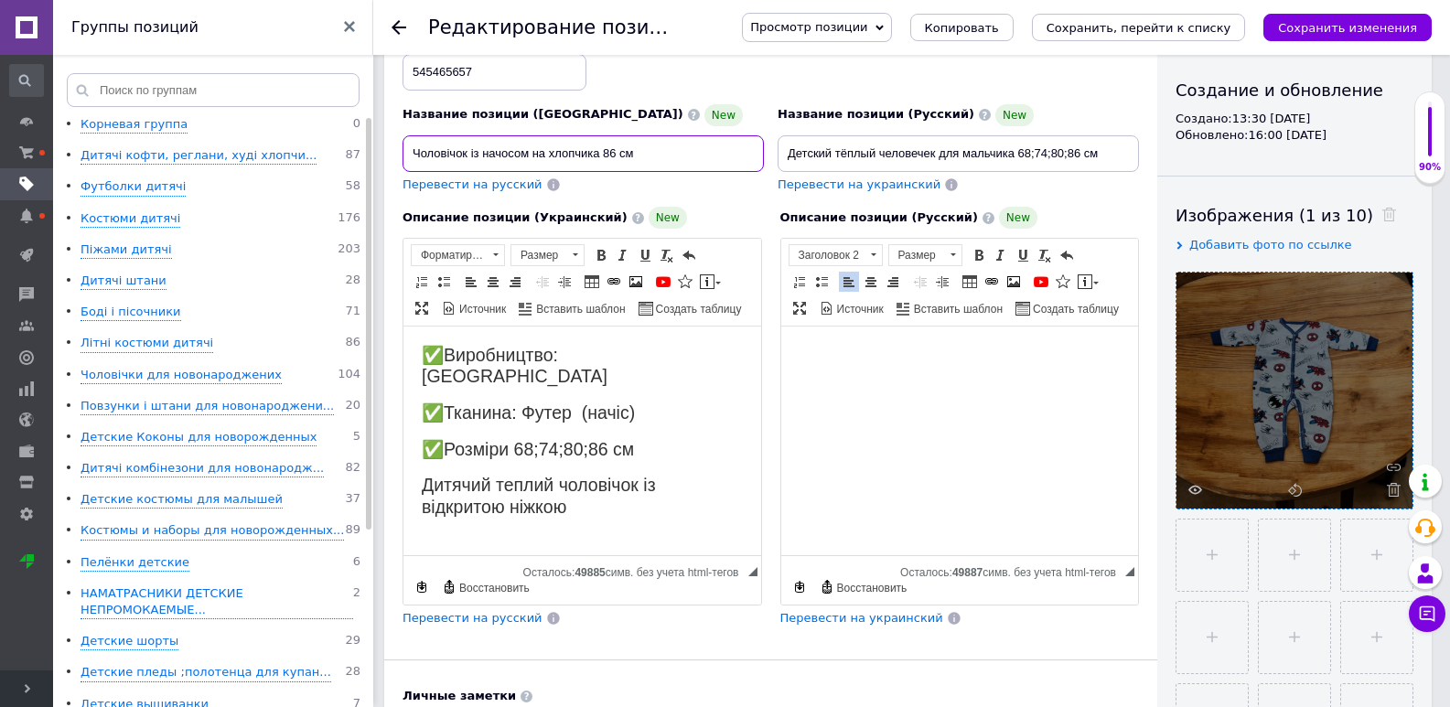
click at [649, 156] on input "Чоловічок із начосом на хлопчика 86 см" at bounding box center [582, 153] width 361 height 37
type input "Ч"
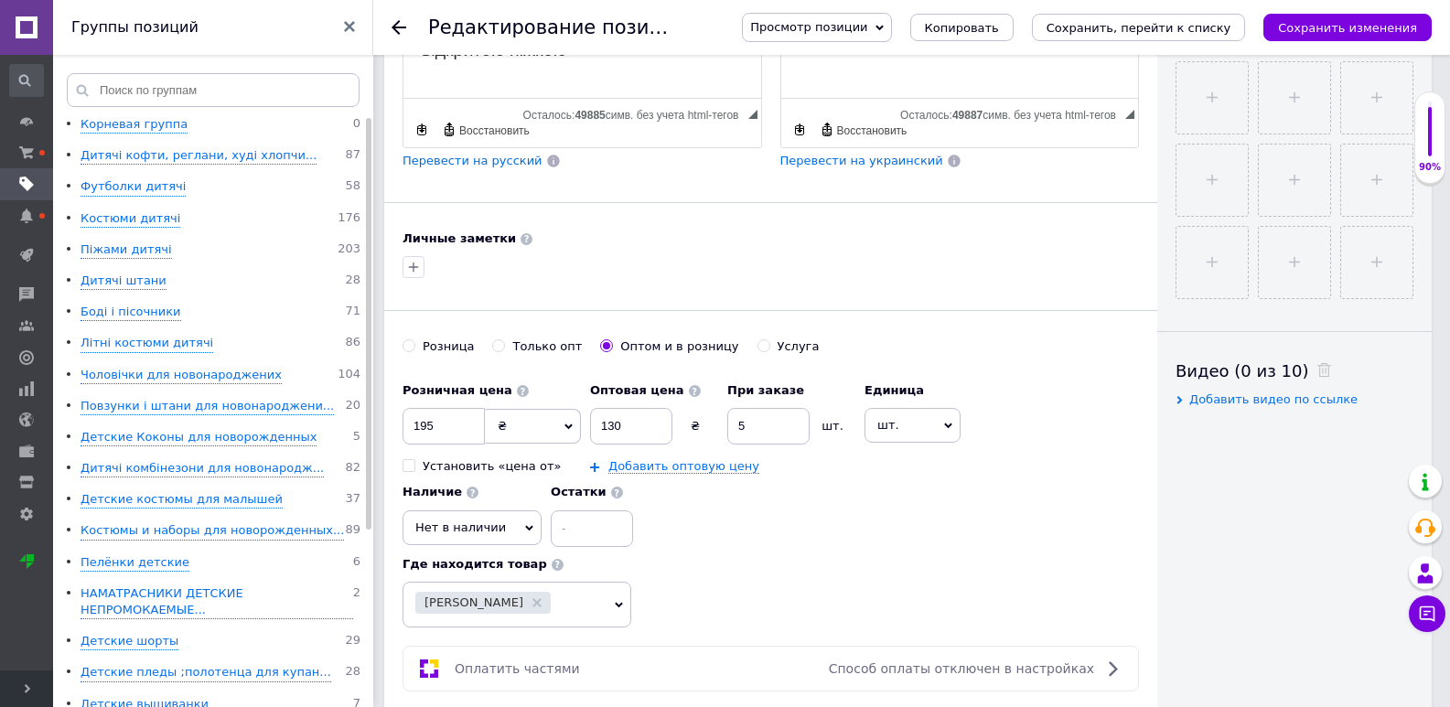
scroll to position [732, 0]
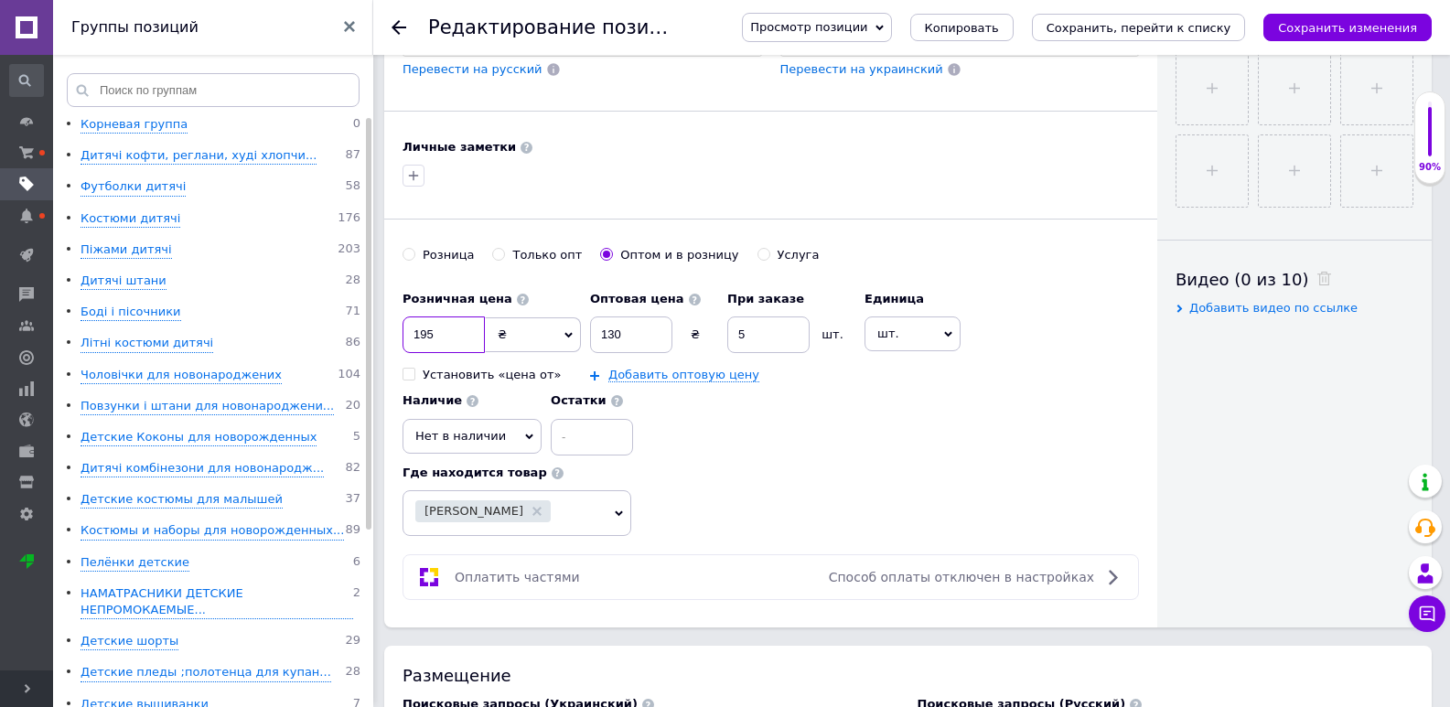
click at [462, 346] on input "195" at bounding box center [443, 334] width 82 height 37
type input "1"
type input "220"
click at [605, 312] on div "Оптовая цена 130 ₴" at bounding box center [654, 317] width 128 height 71
click at [649, 339] on input "130" at bounding box center [631, 334] width 82 height 37
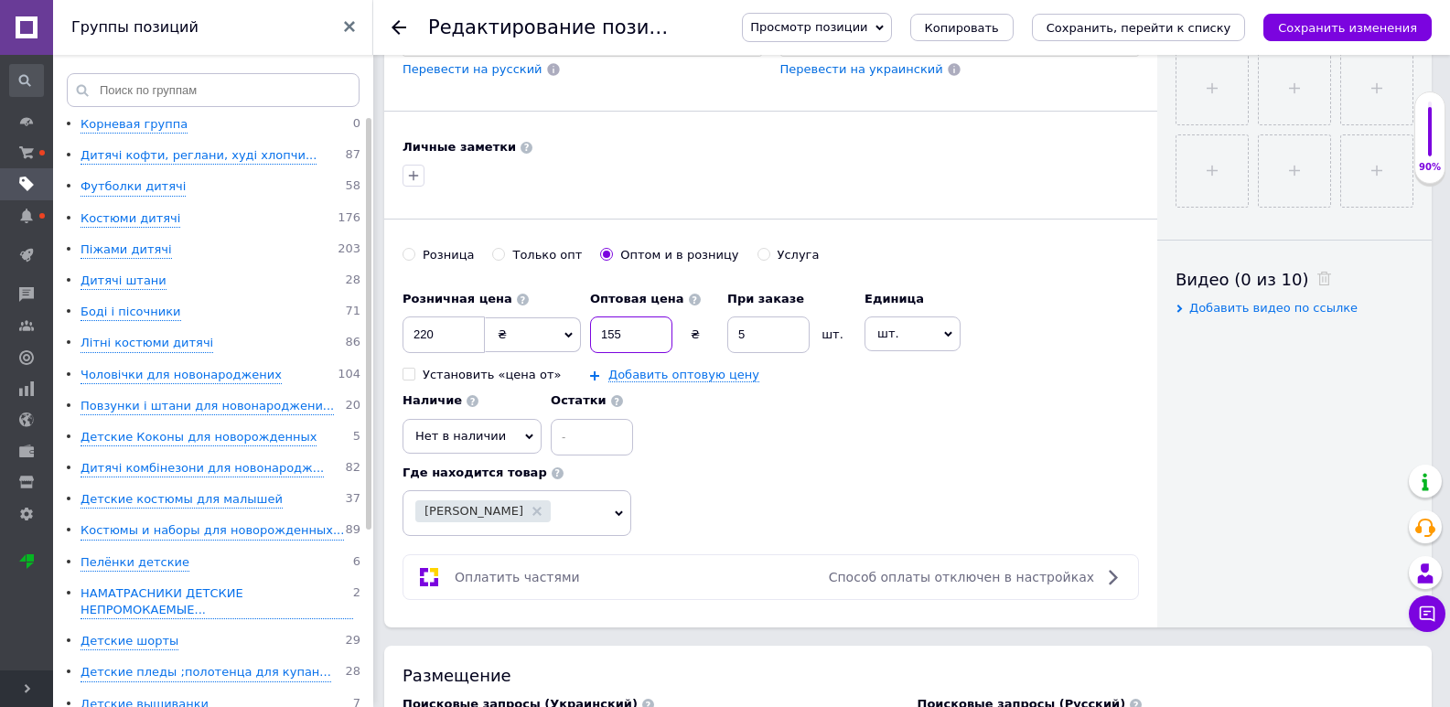
type input "155"
click at [478, 424] on span "Нет в наличии" at bounding box center [471, 436] width 139 height 35
click at [485, 531] on li "Готово к отправке" at bounding box center [471, 525] width 137 height 26
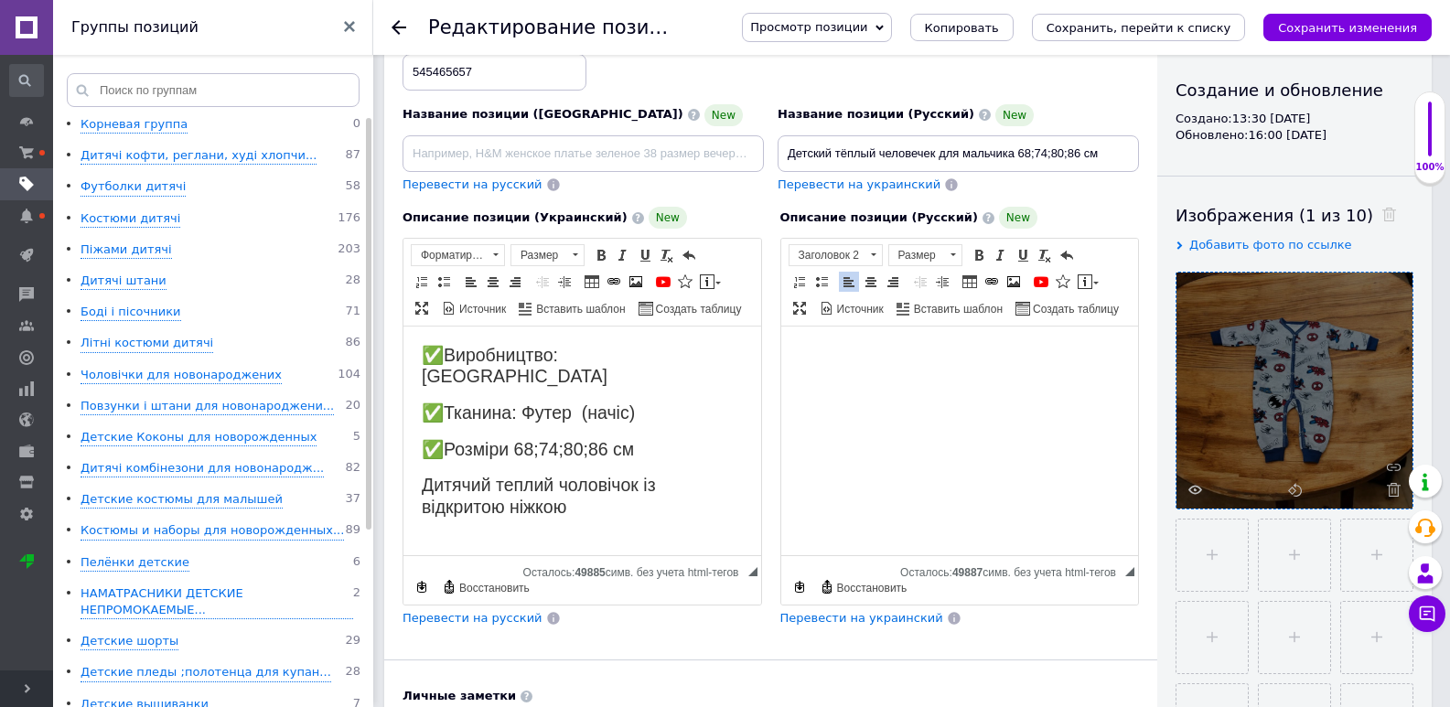
scroll to position [0, 0]
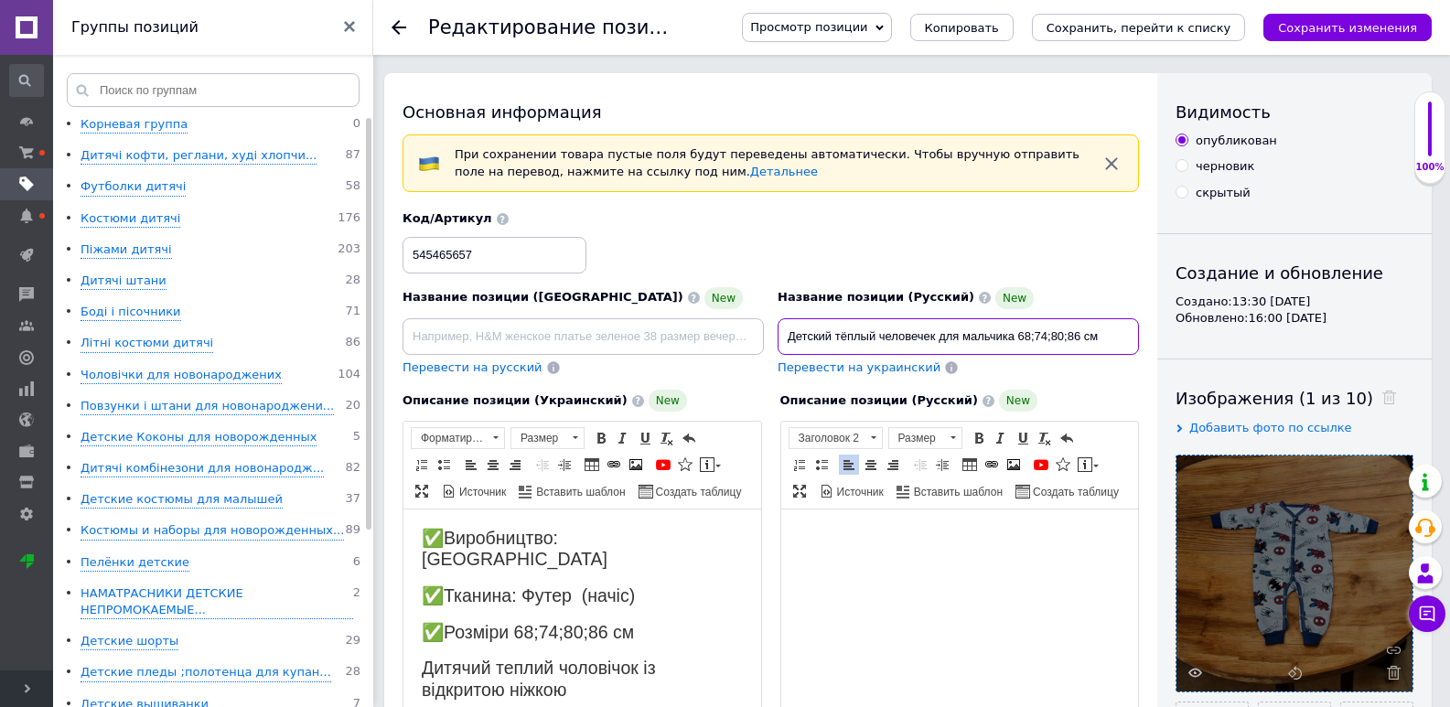
drag, startPoint x: 1014, startPoint y: 332, endPoint x: 788, endPoint y: 336, distance: 225.1
click at [788, 336] on input "Детский тёплый человечек для мальчика 68;74;80;86 см" at bounding box center [958, 336] width 361 height 37
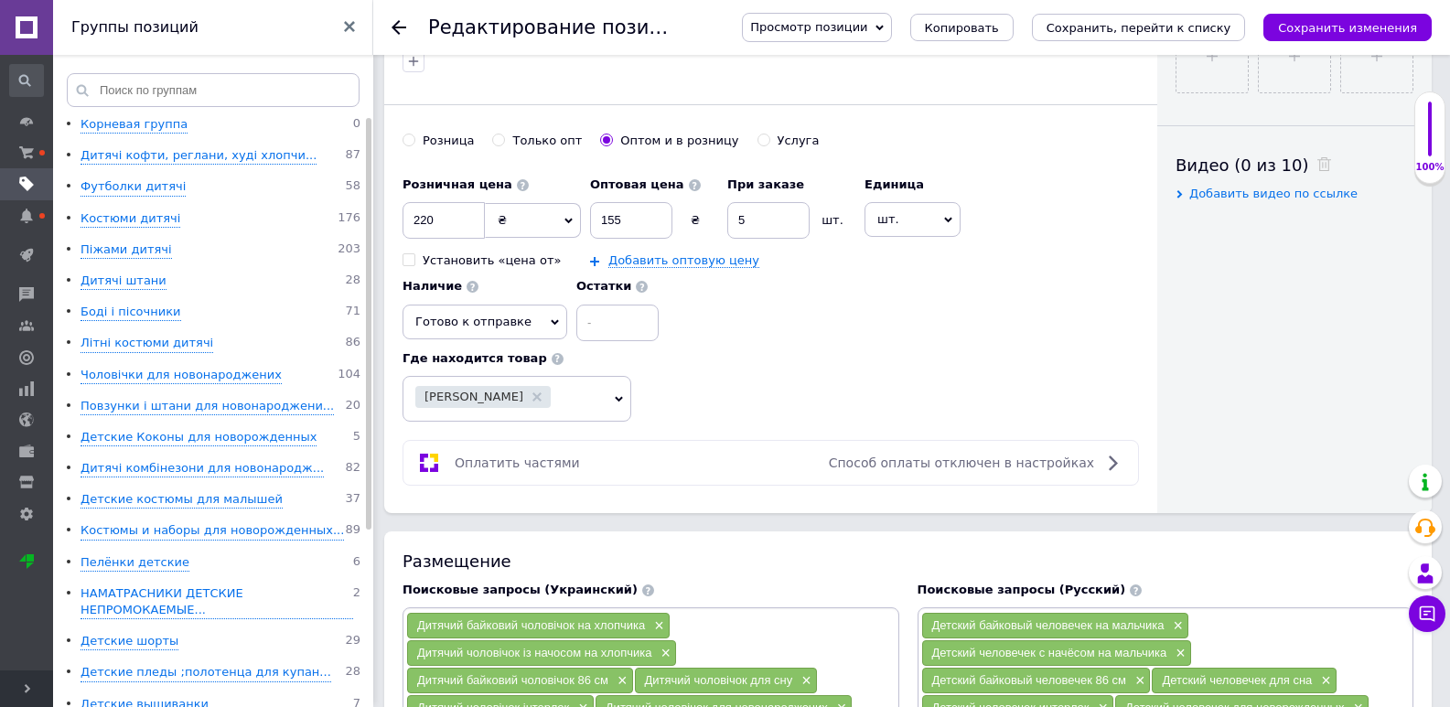
scroll to position [1189, 0]
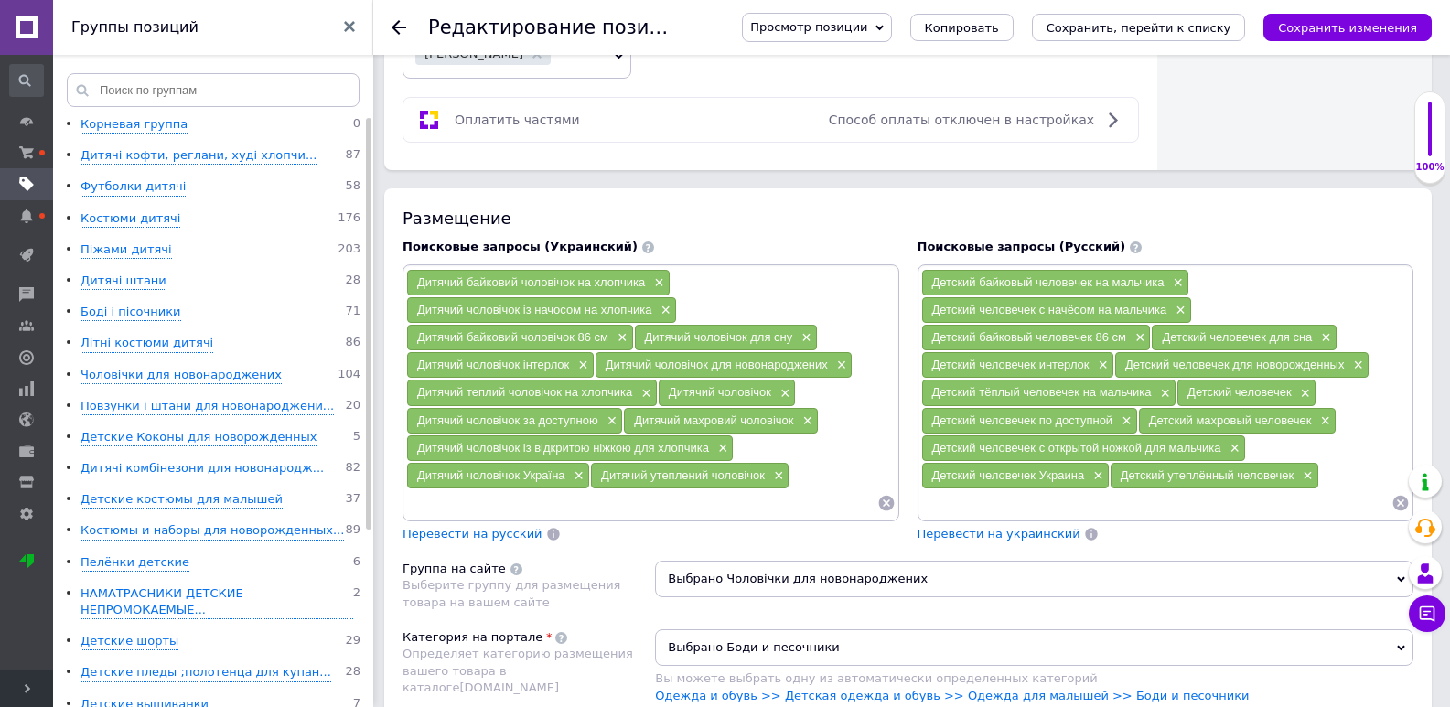
click at [979, 499] on input at bounding box center [1156, 502] width 471 height 27
paste input "Детский тёплый человечек для мальчика"
type input "Детский тёплый человечек для мальчика 68"
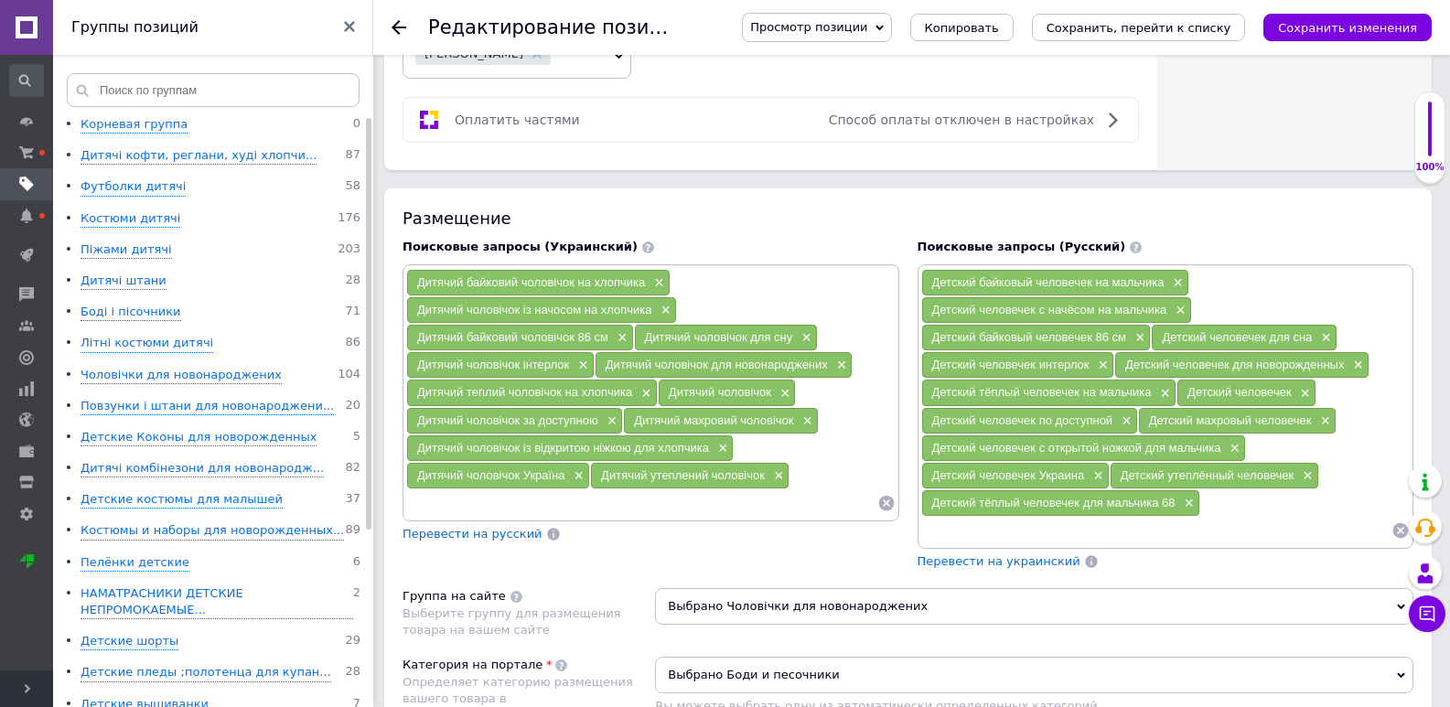
paste input "Детский тёплый человечек для мальчика"
type input "Детский тёплый человечек для мальчика 74"
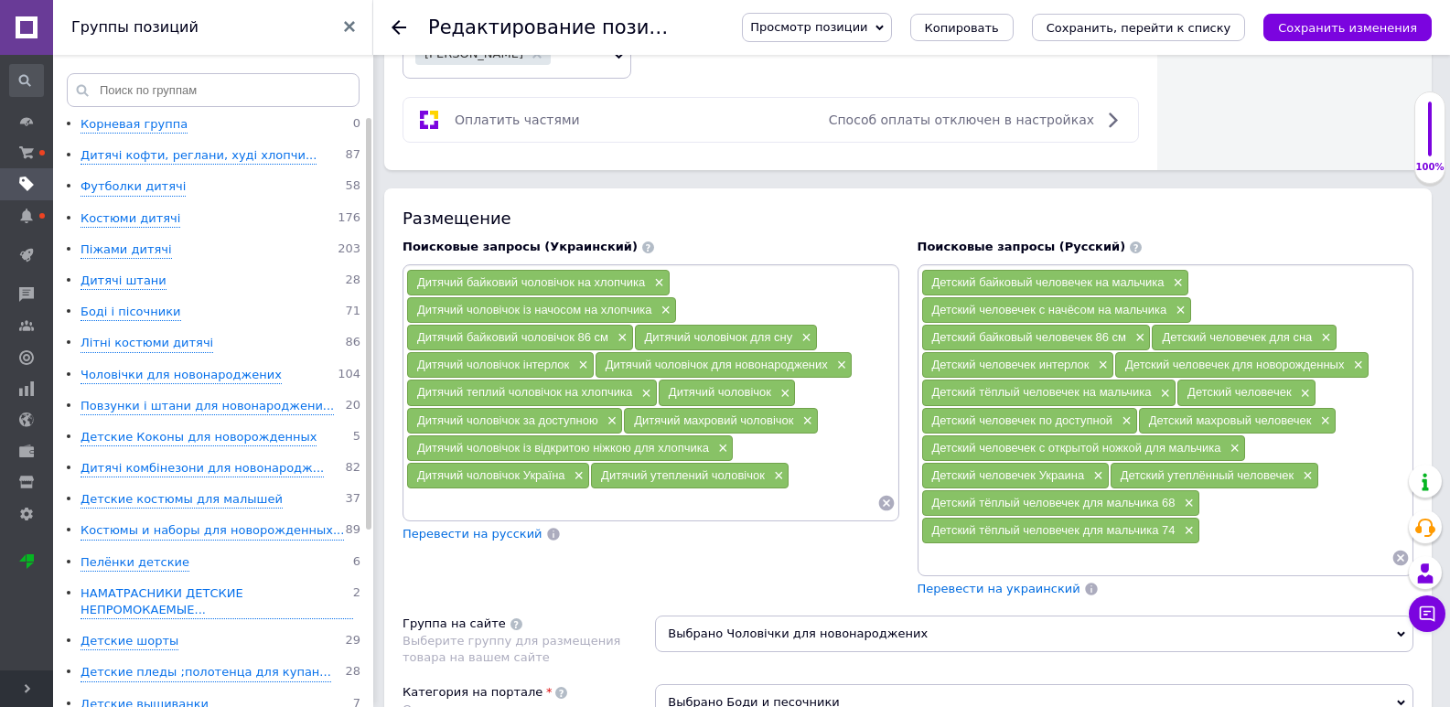
paste input "Детский тёплый человечек для мальчика"
type input "Детский тёплый человечек для мальчика 80"
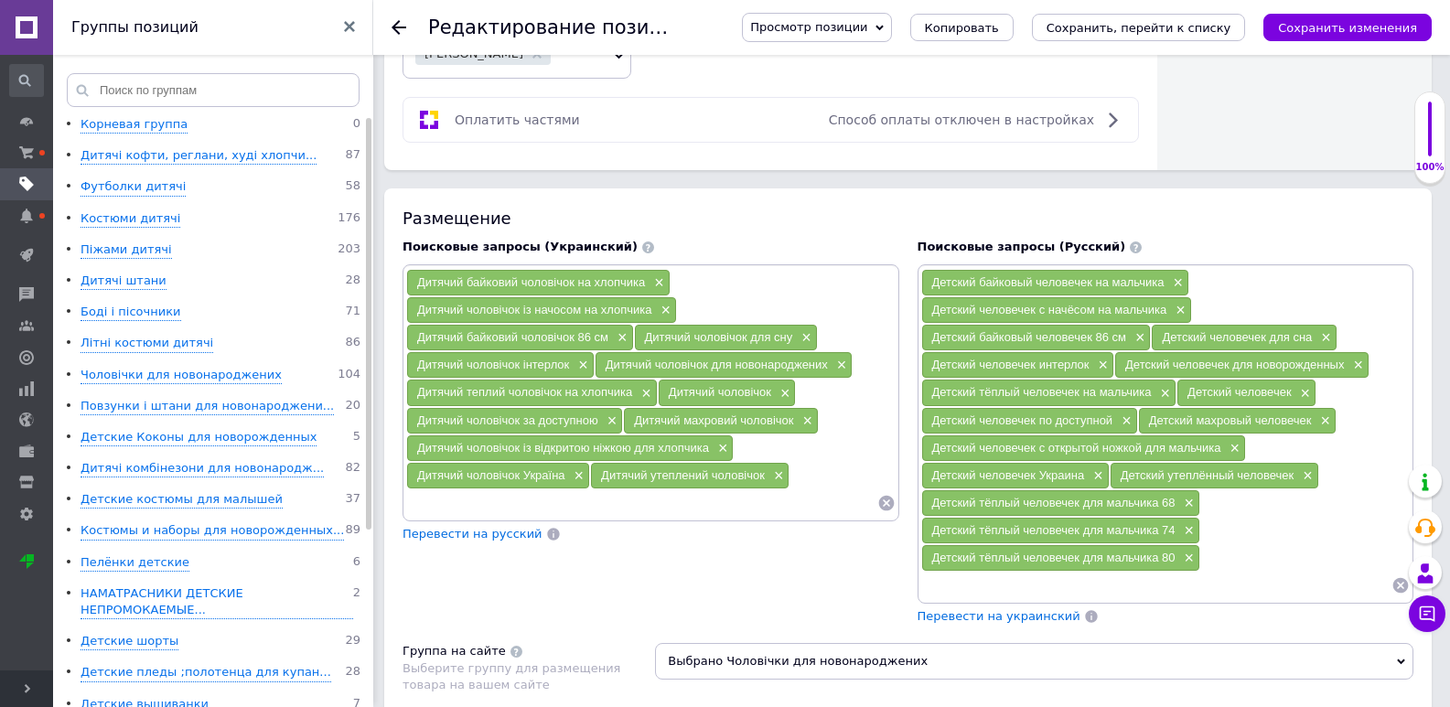
paste input "Детский тёплый человечек для мальчика"
type input "Детский тёплый человечек для мальчика 86"
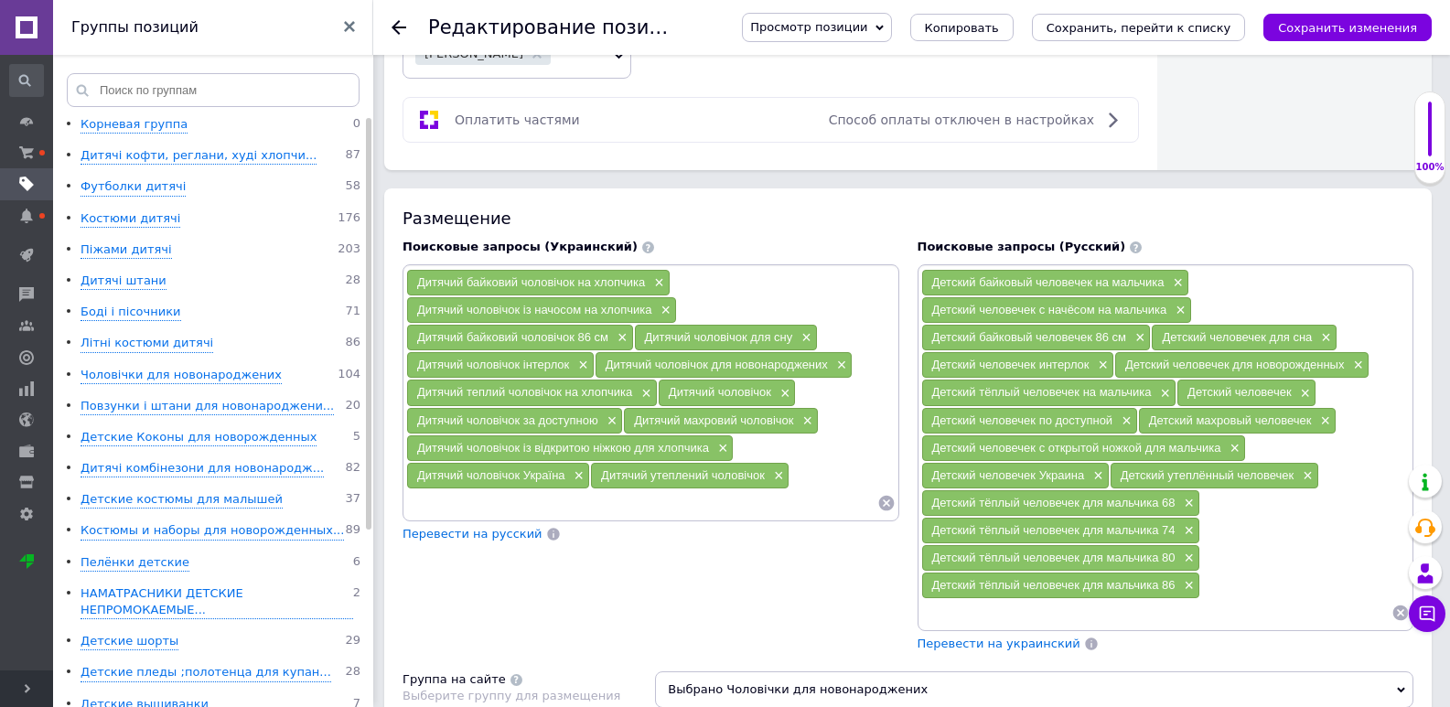
paste input "Детский тёплый человечек для мальчика"
type input "Детский тёплый человечек для мальчика на пол года"
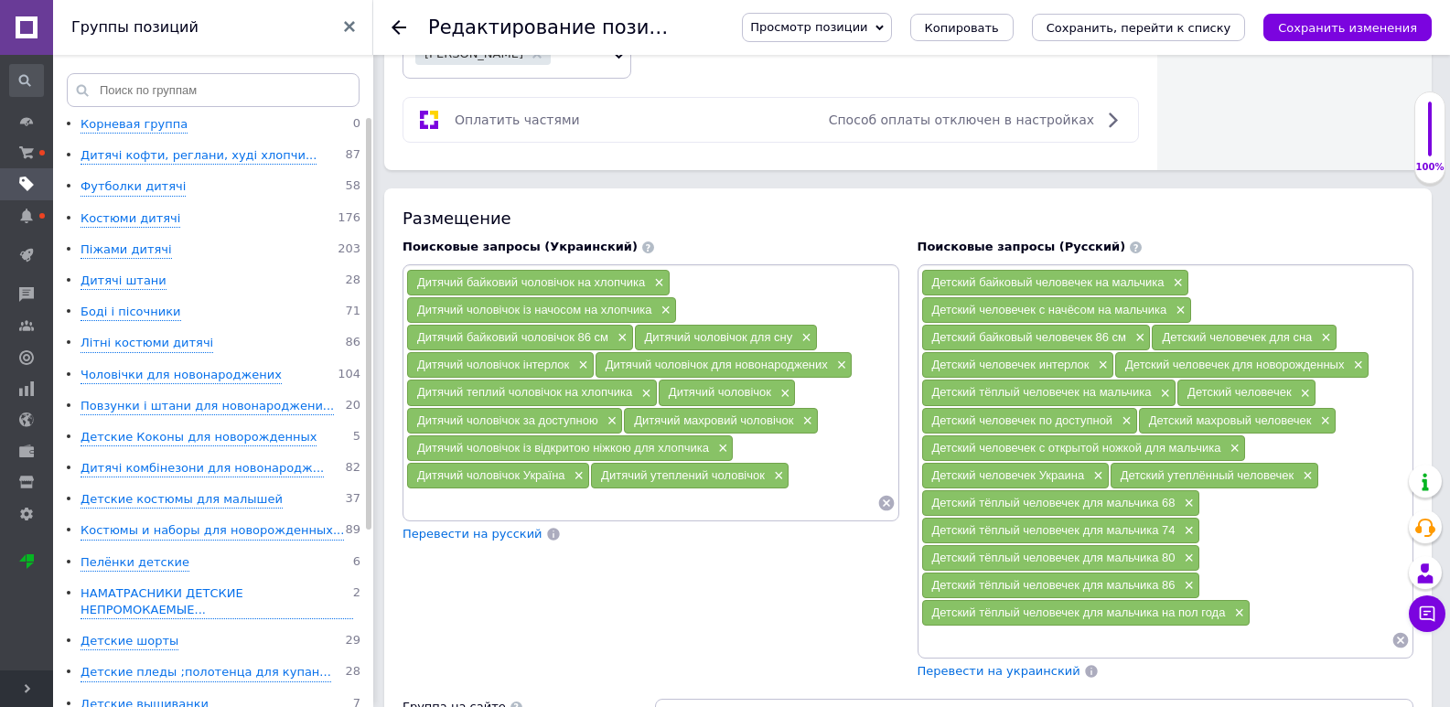
paste input "Детский тёплый человечек для мальчика"
type input "Детский тёплый человечек для мальчика на 9 месяцев"
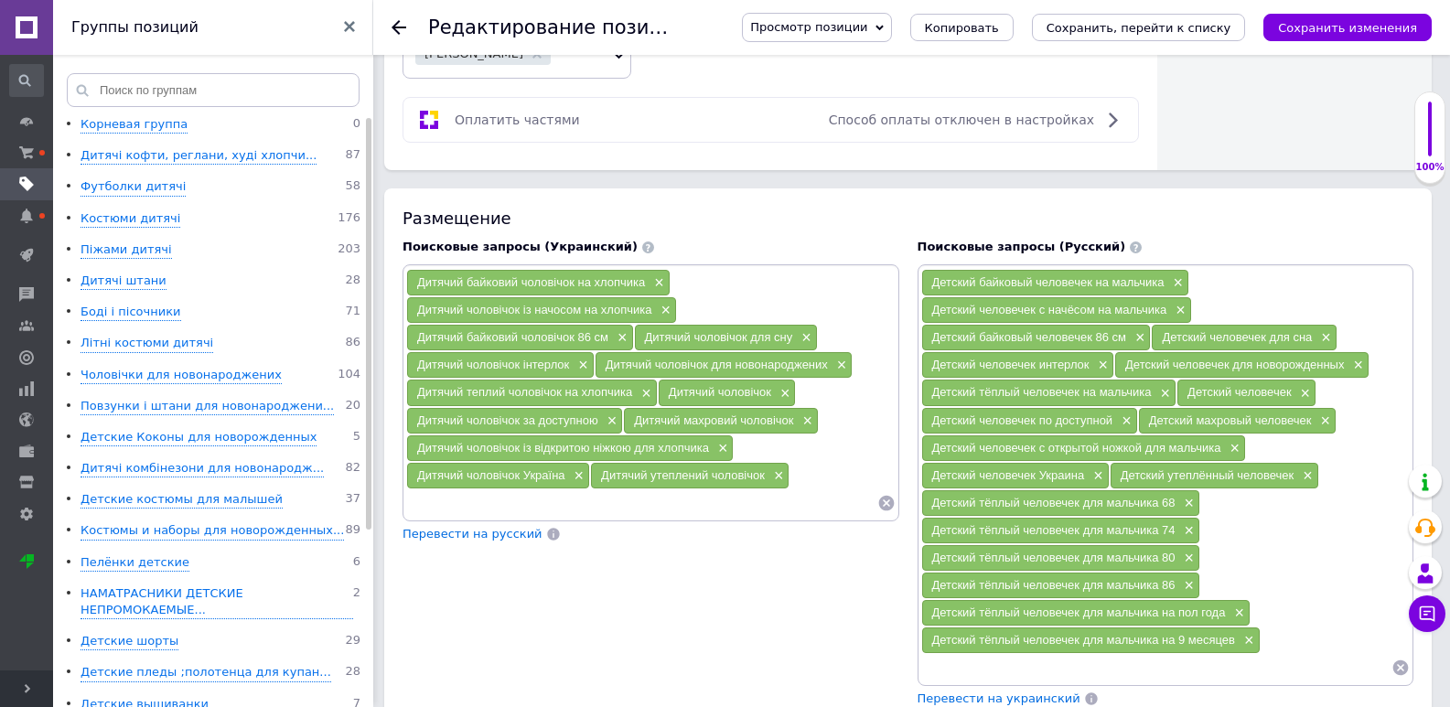
paste input "Детский тёплый человечек для мальчика"
type input "Детский тёплый человечек для мальчика на год"
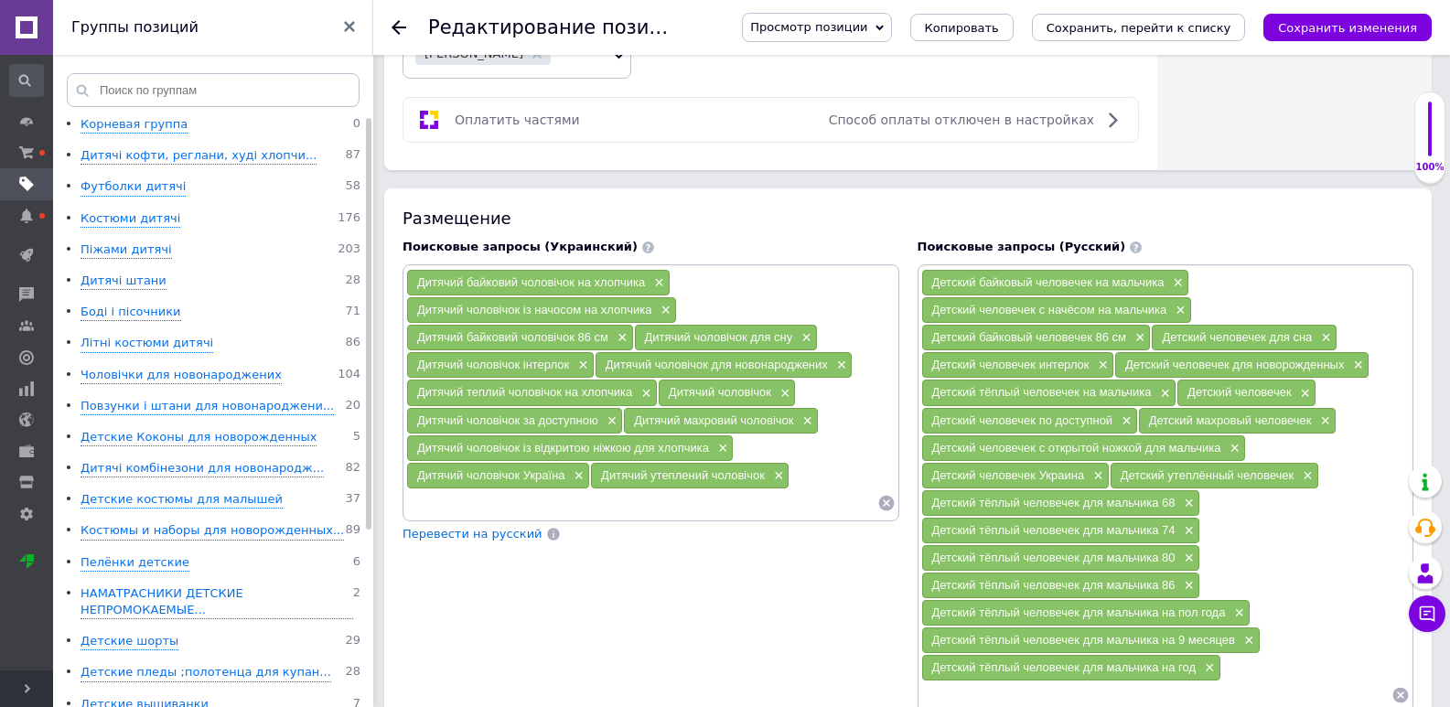
paste input "Детский тёплый человечек для мальчика"
type input "Детский тёплый человечек для мальчика 18 месяцев"
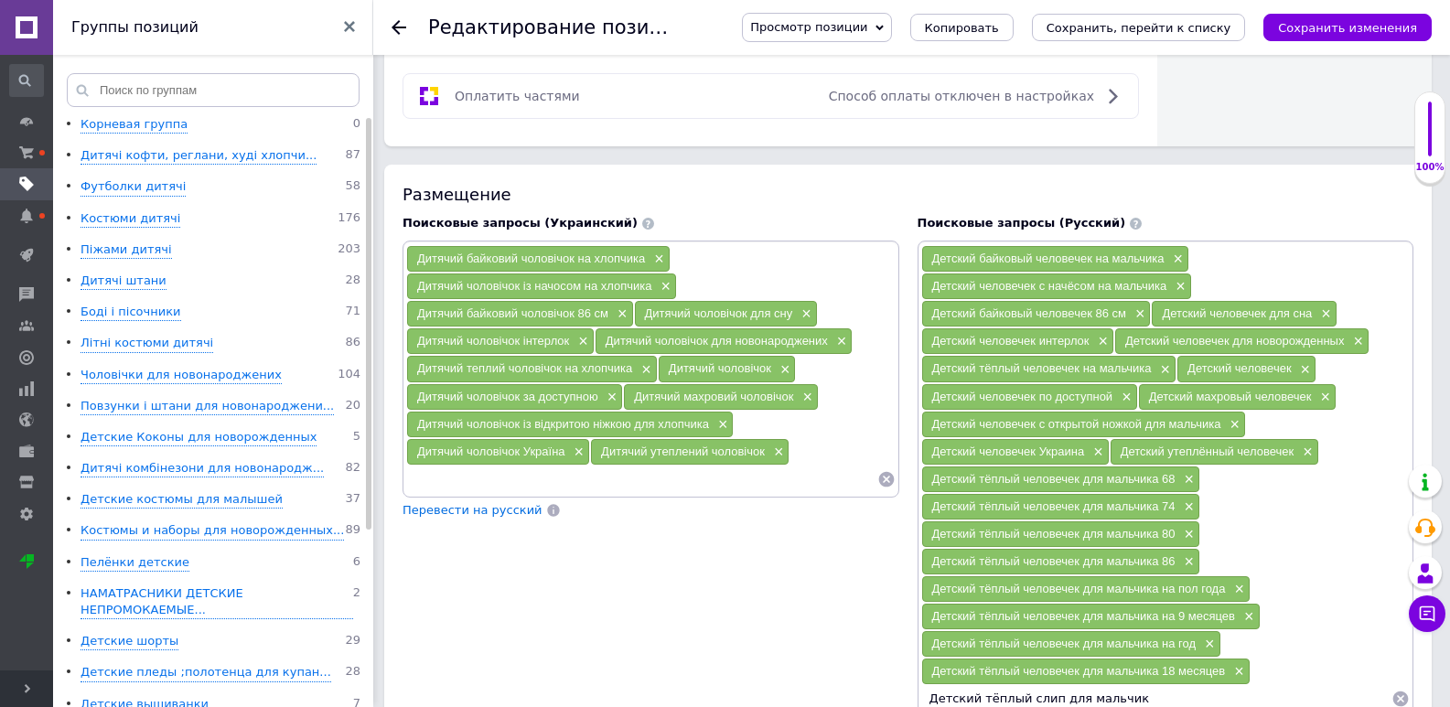
type input "Детский тёплый слип для мальчика"
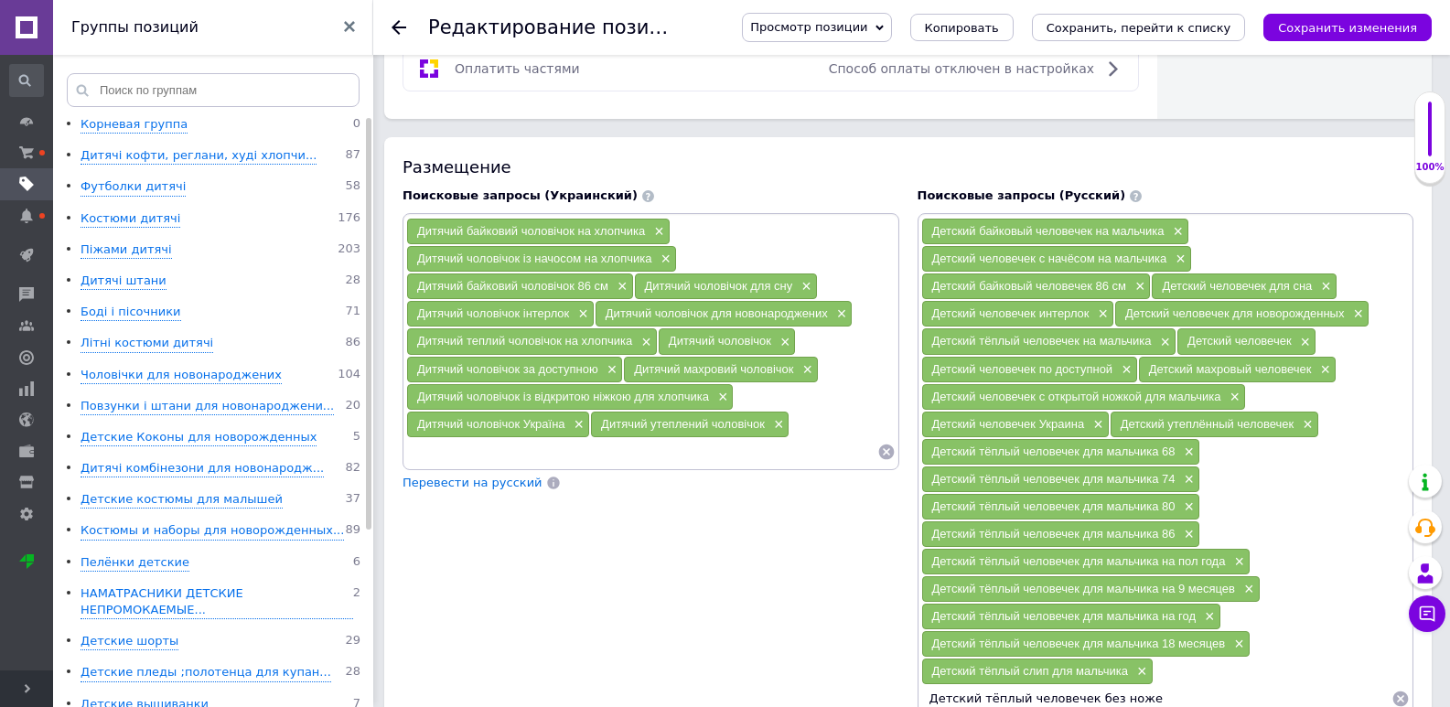
type input "Детский тёплый человечек без ножек"
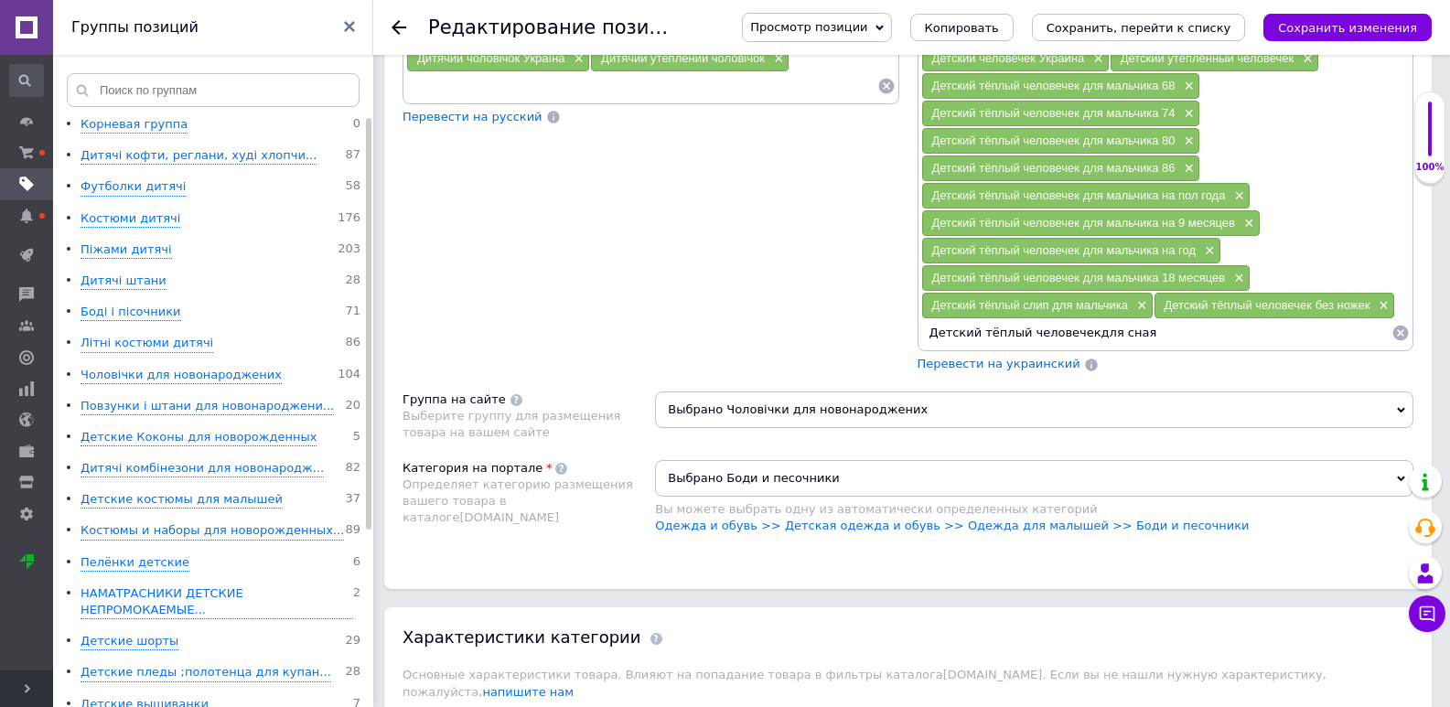
click at [1078, 351] on div "Детский байковый человечек на мальчика × Детский человечек с начёсом на мальчик…" at bounding box center [1165, 99] width 497 height 504
click at [1078, 344] on input "Детский тёплый человечекдля сная" at bounding box center [1156, 332] width 471 height 27
click at [1159, 341] on input "Детский тёплый человечек для сная" at bounding box center [1156, 332] width 471 height 27
type input "Детский тёплый человечек для сна"
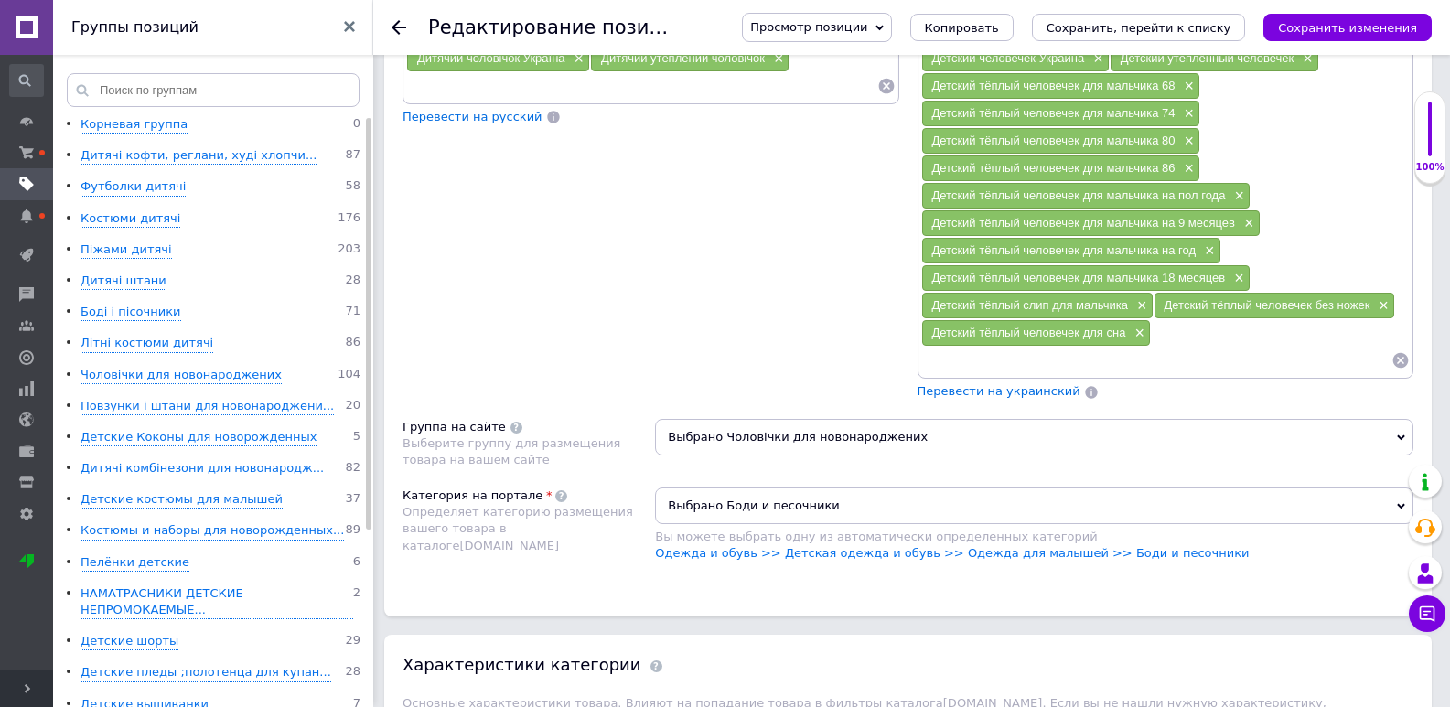
scroll to position [1423, 0]
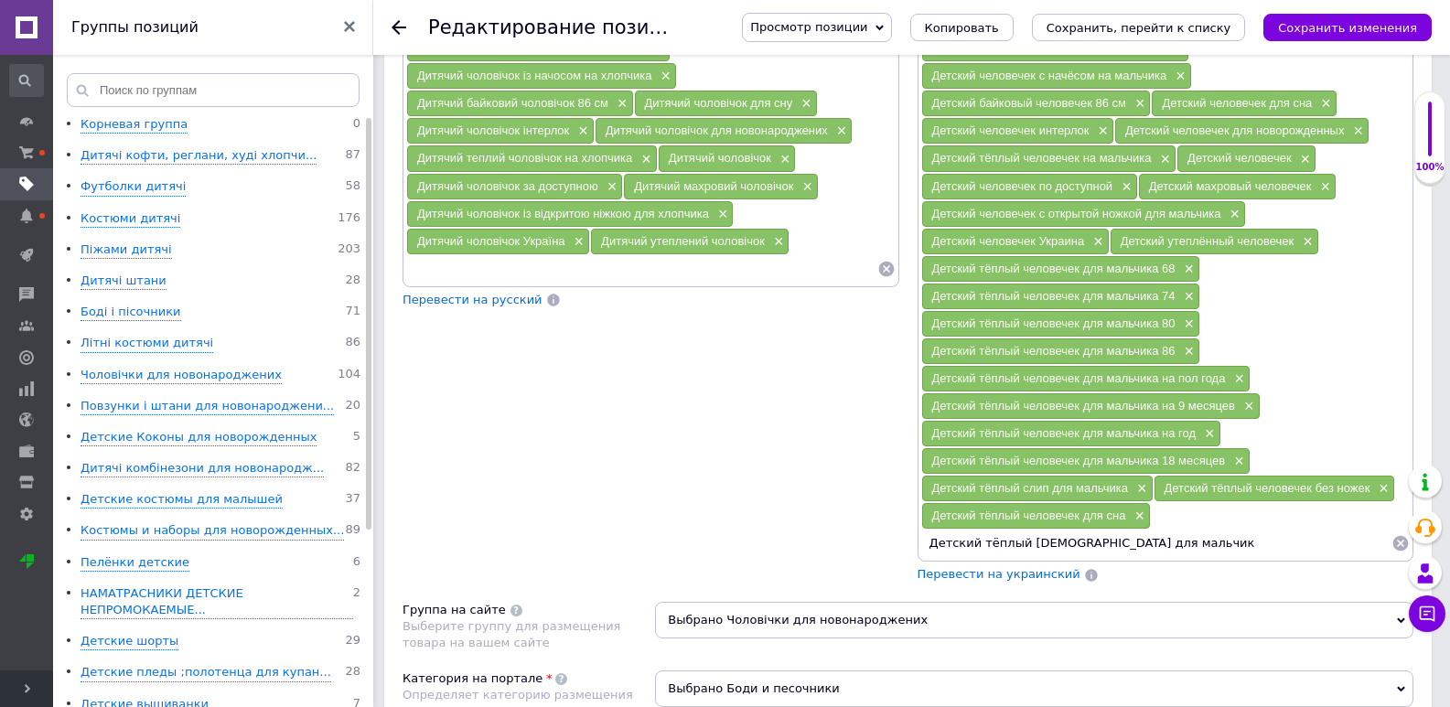
type input "Детский тёплый боди для мальчика"
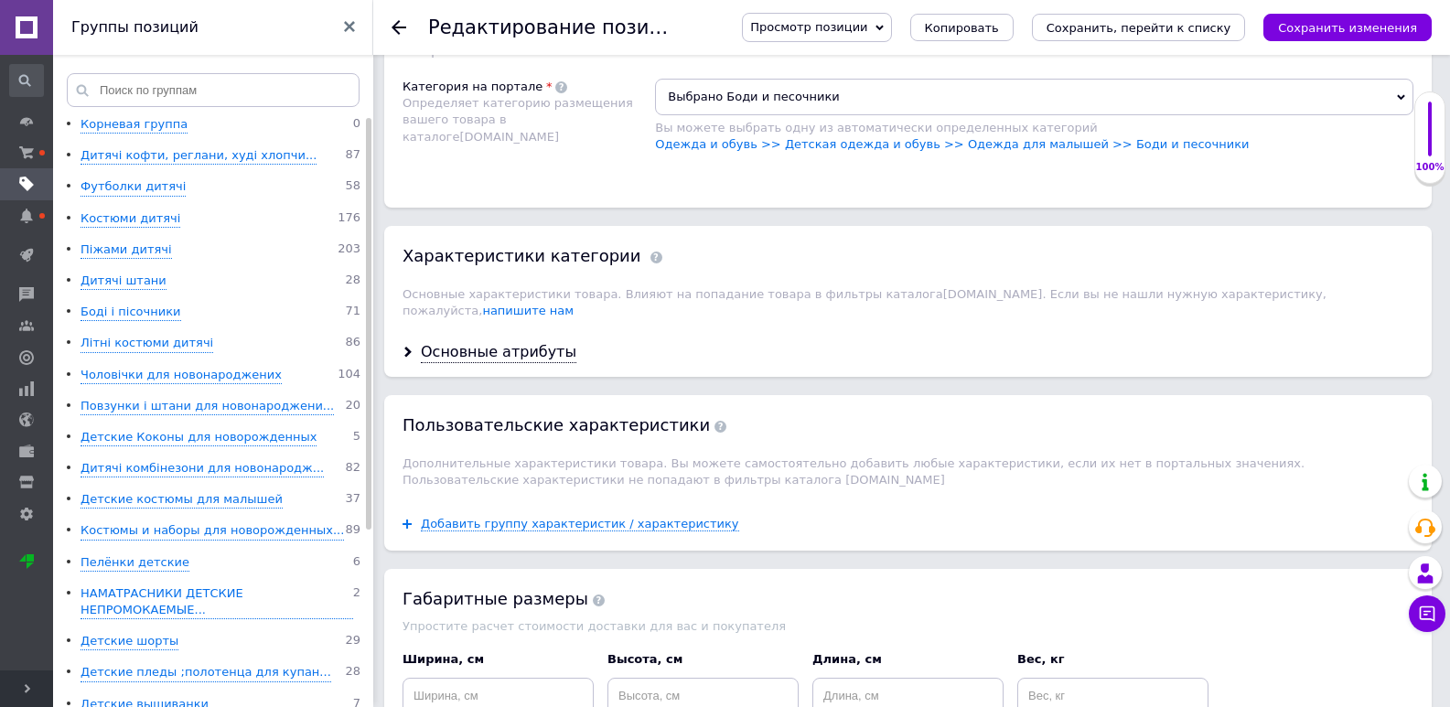
scroll to position [2064, 0]
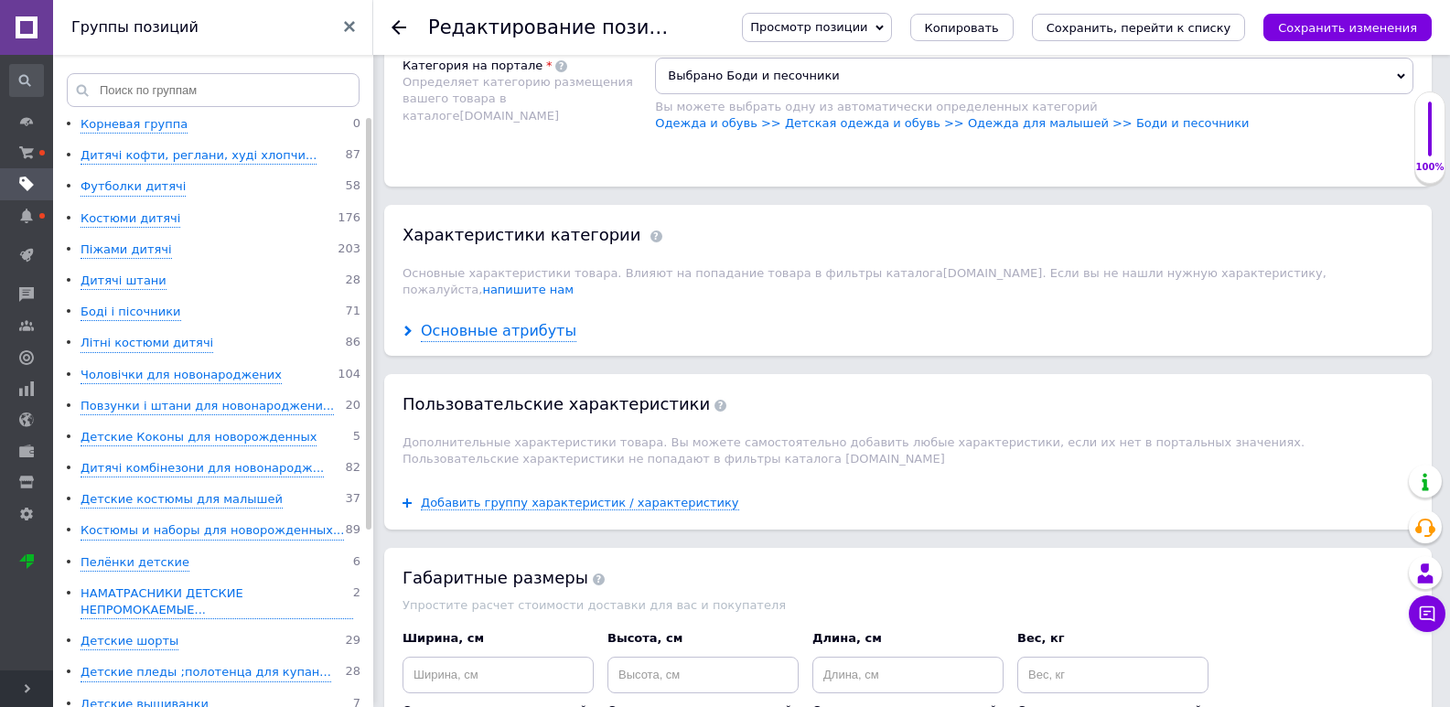
click at [481, 321] on div "Основные атрибуты" at bounding box center [499, 331] width 156 height 21
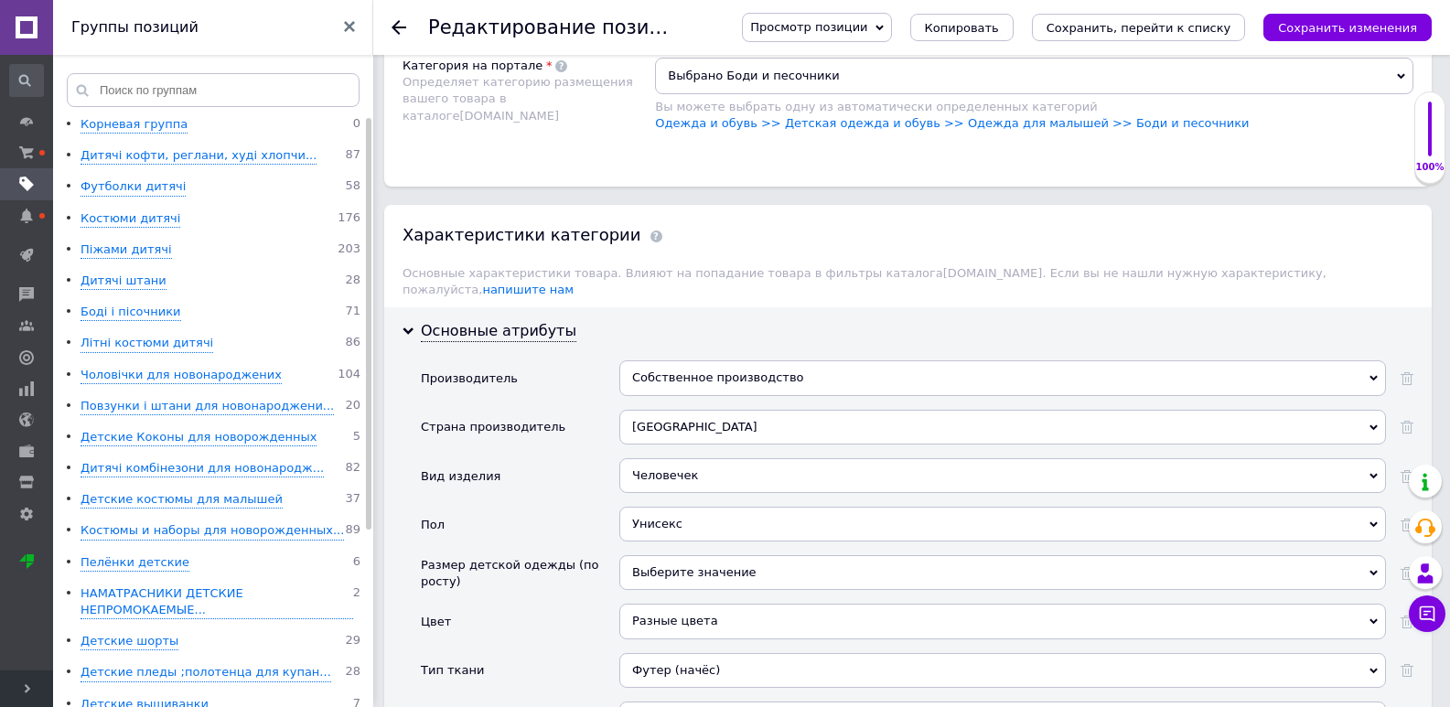
click at [701, 507] on div "Унисекс" at bounding box center [1002, 524] width 767 height 35
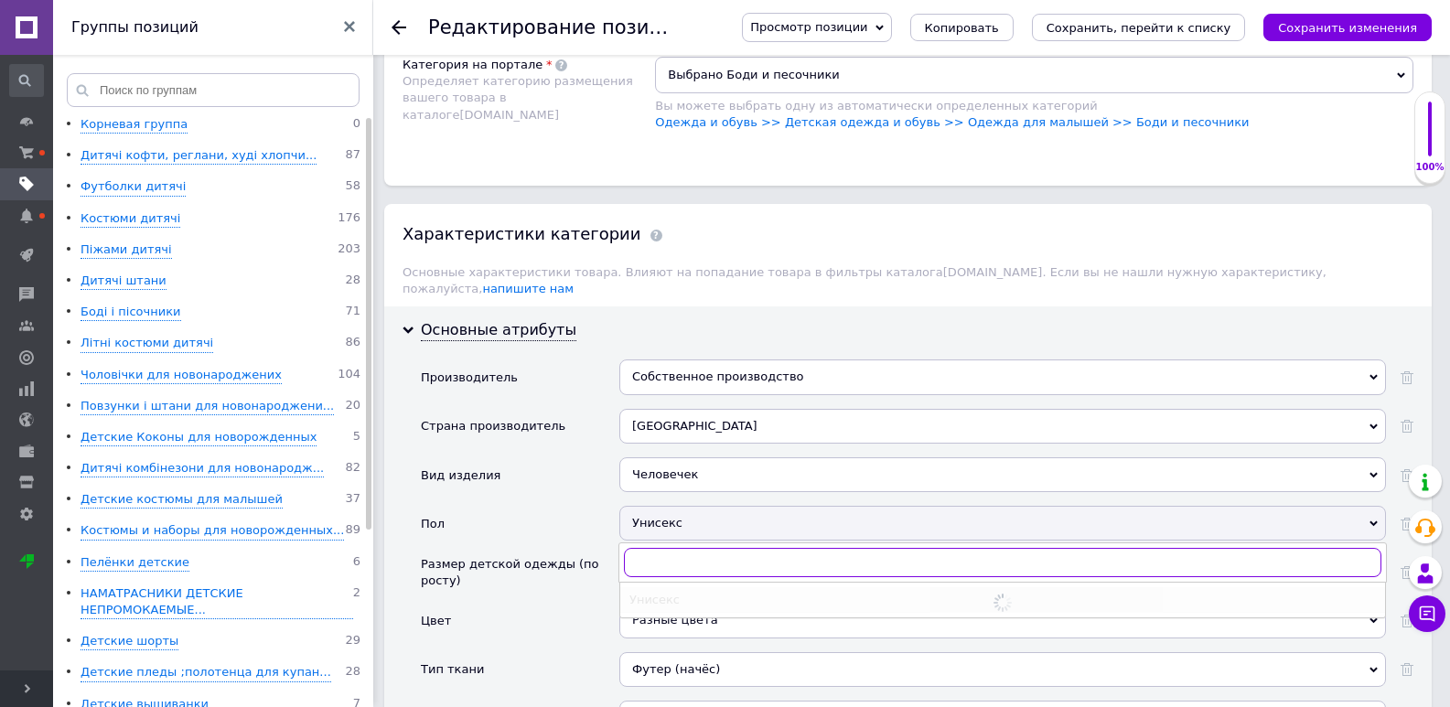
scroll to position [2247, 0]
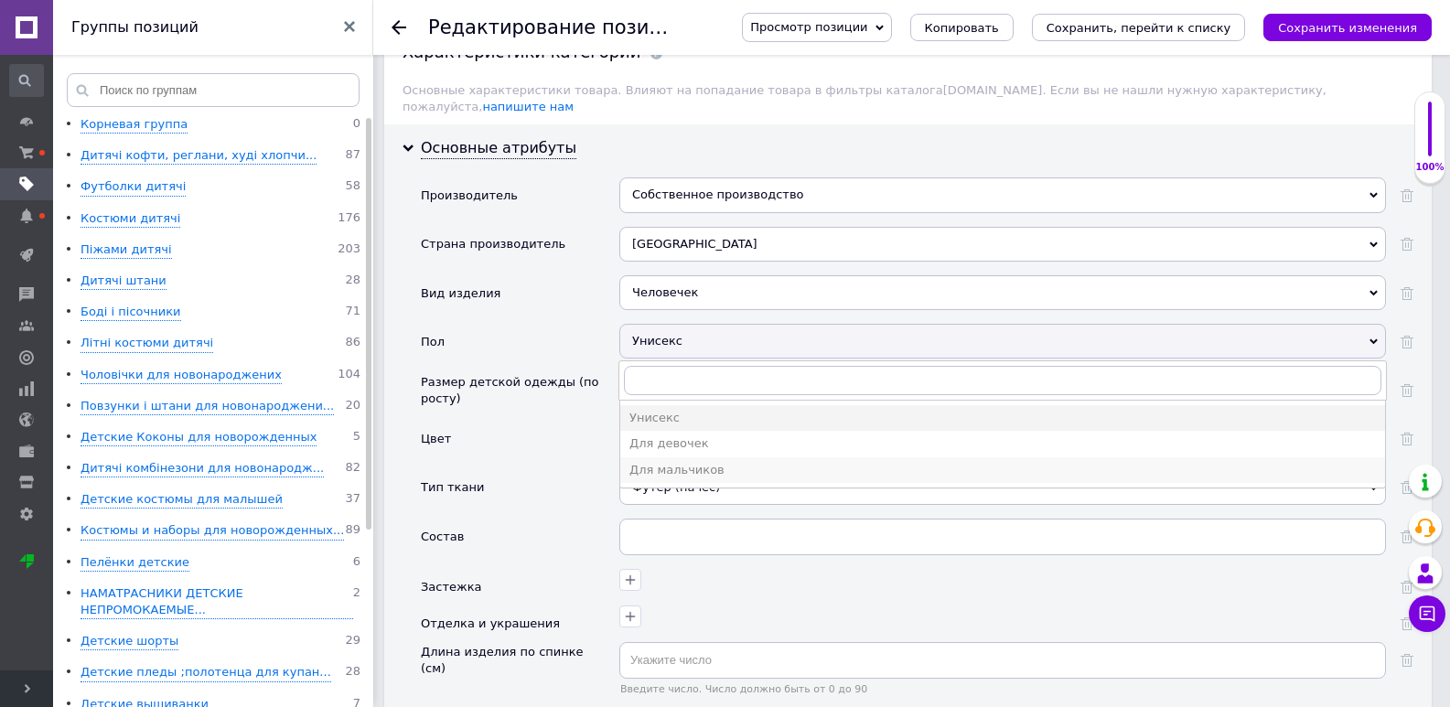
click at [699, 462] on div "Для мальчиков" at bounding box center [1002, 470] width 746 height 16
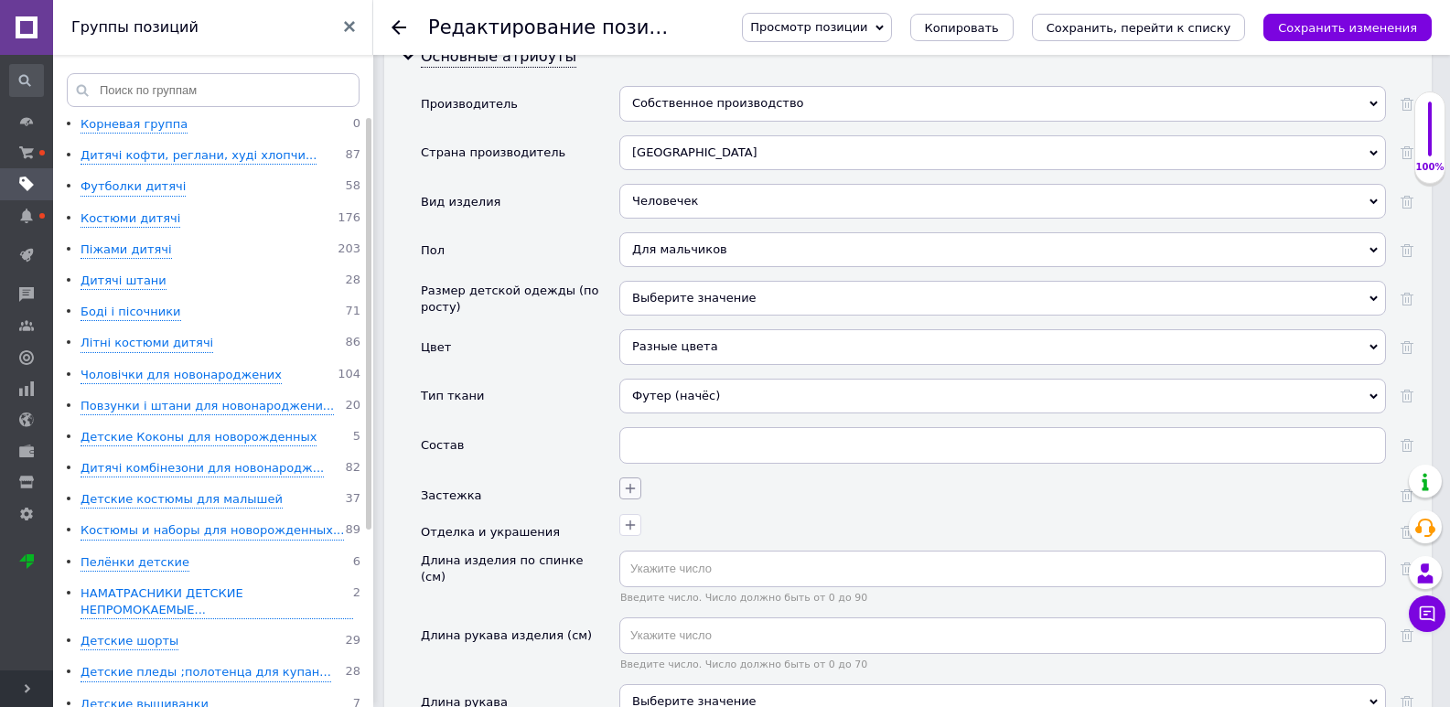
click at [630, 481] on icon "button" at bounding box center [630, 488] width 15 height 15
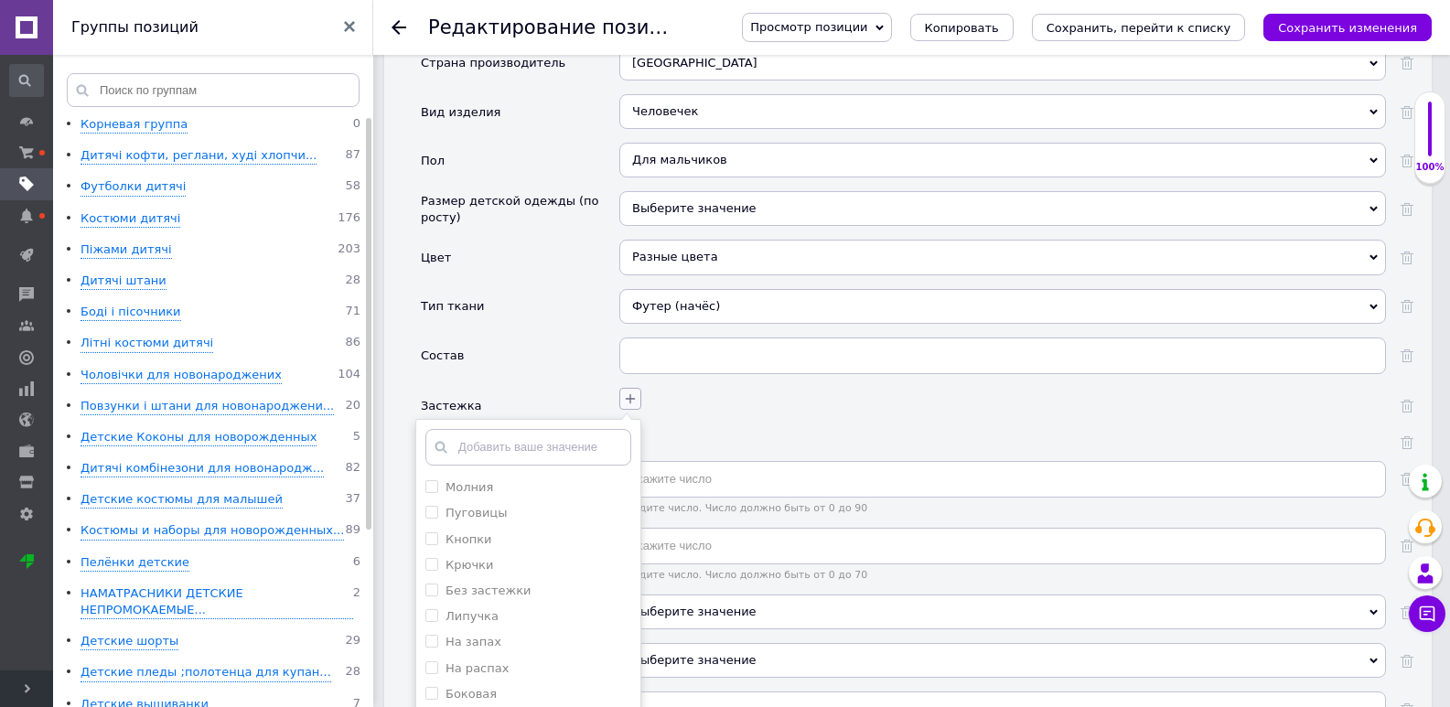
scroll to position [2521, 0]
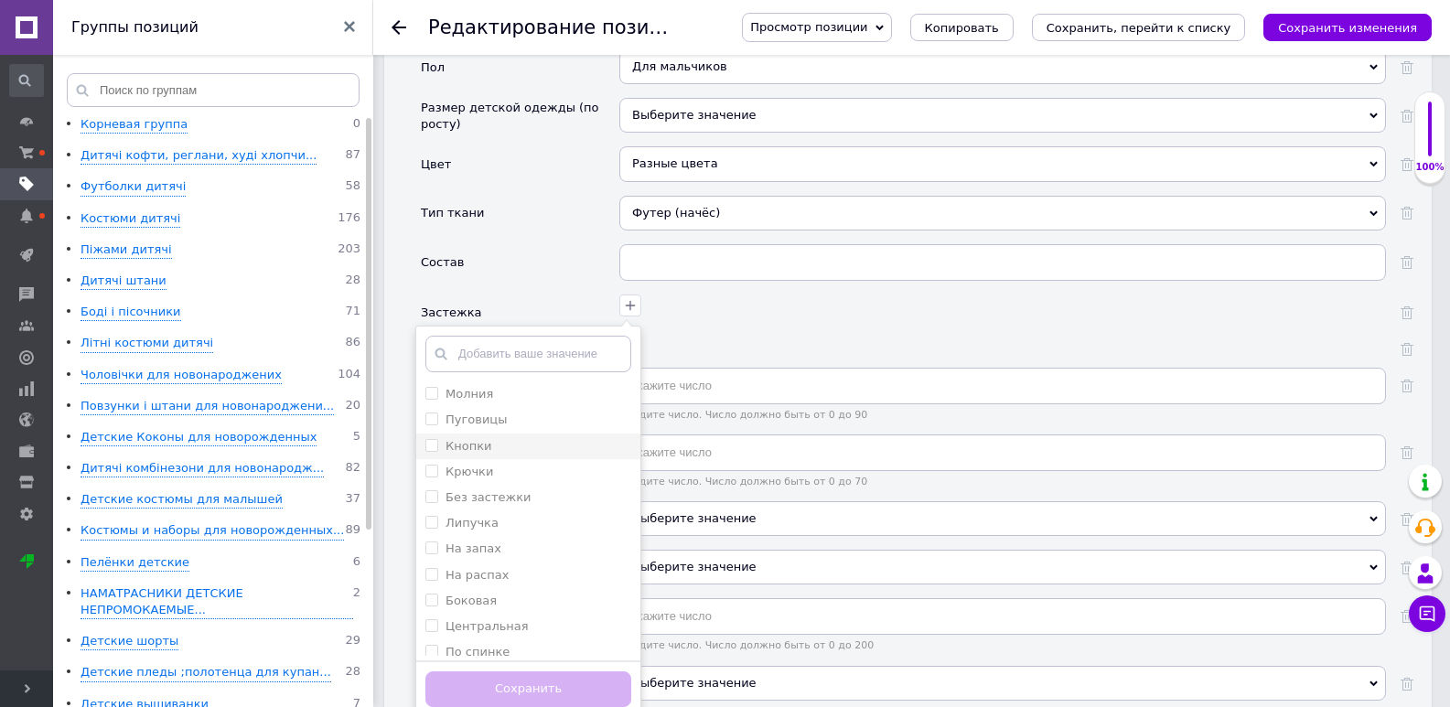
click at [502, 438] on div "Кнопки" at bounding box center [528, 446] width 206 height 16
checkbox input "true"
drag, startPoint x: 525, startPoint y: 639, endPoint x: 536, endPoint y: 633, distance: 12.7
click at [530, 671] on button "Сохранить" at bounding box center [528, 689] width 206 height 36
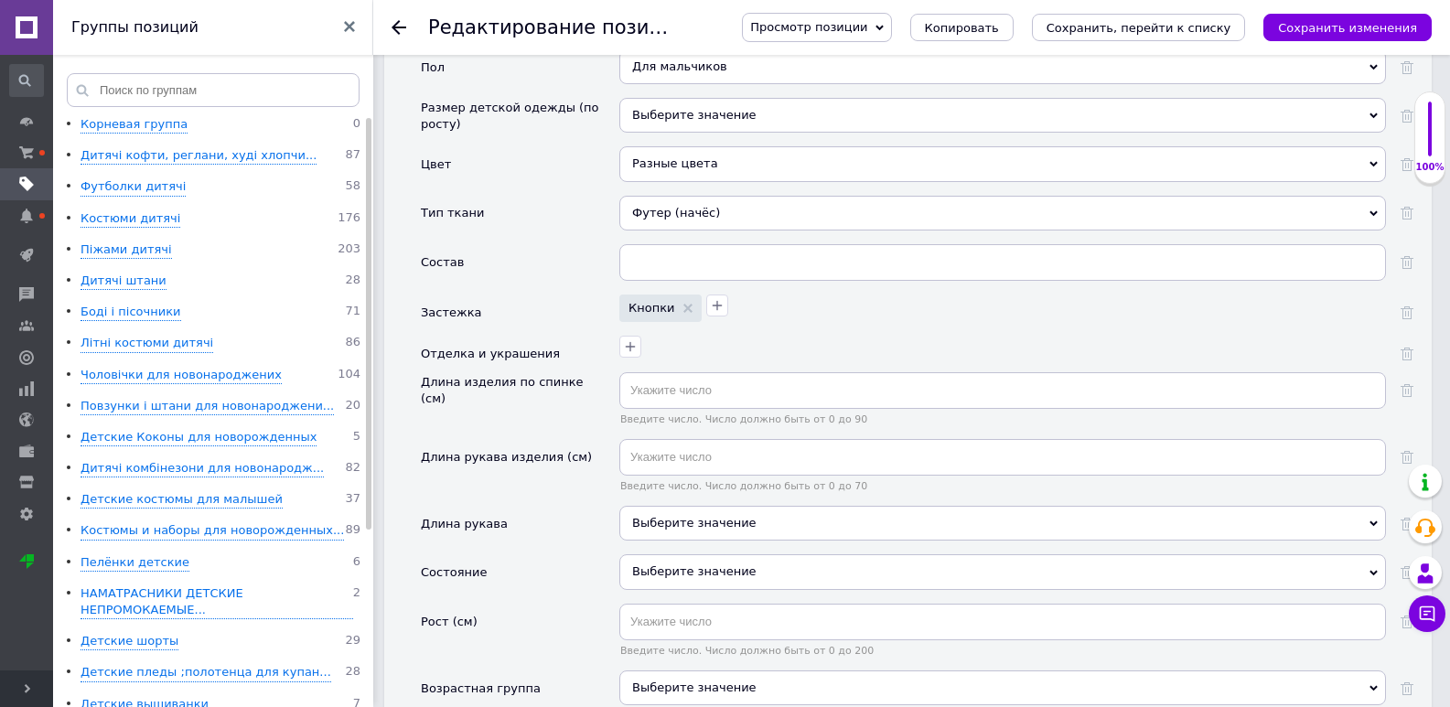
click at [657, 506] on div "Выберите значение" at bounding box center [1002, 523] width 767 height 35
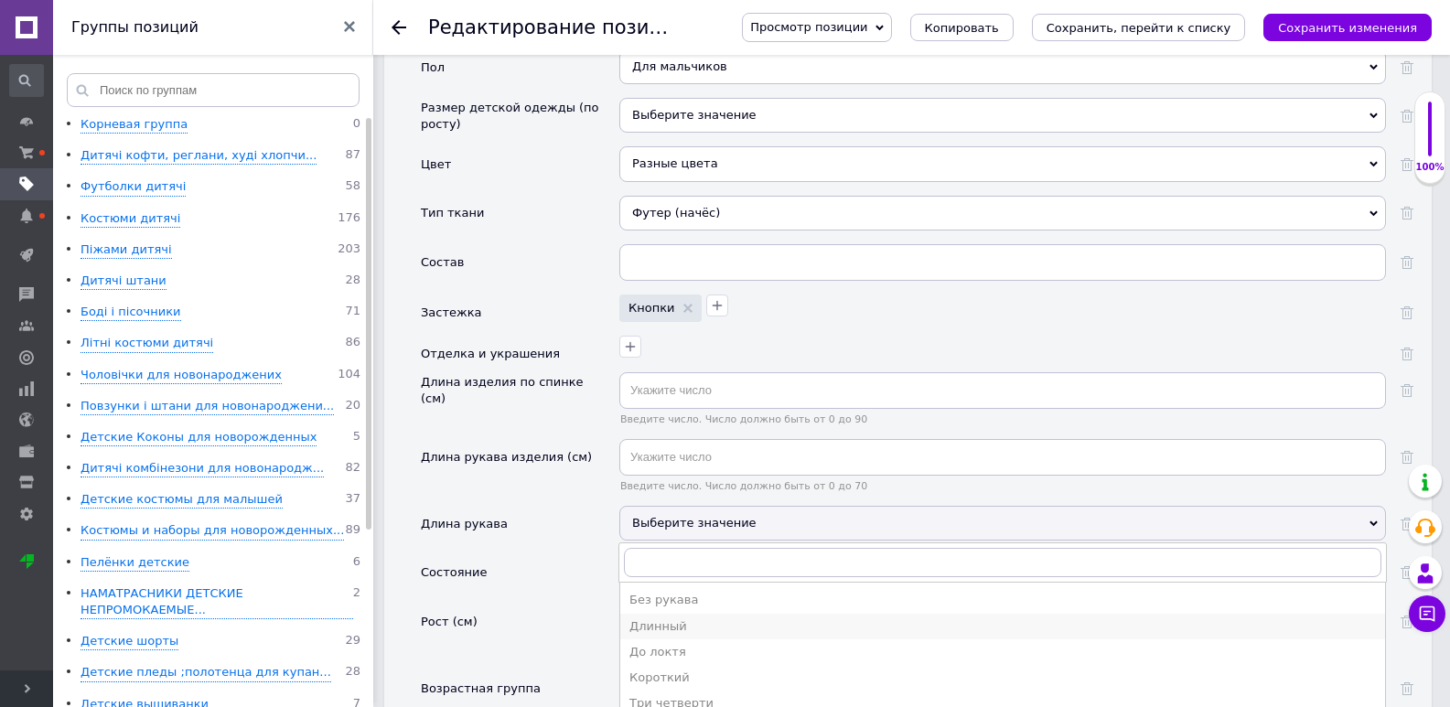
click at [654, 618] on div "Длинный" at bounding box center [1002, 626] width 746 height 16
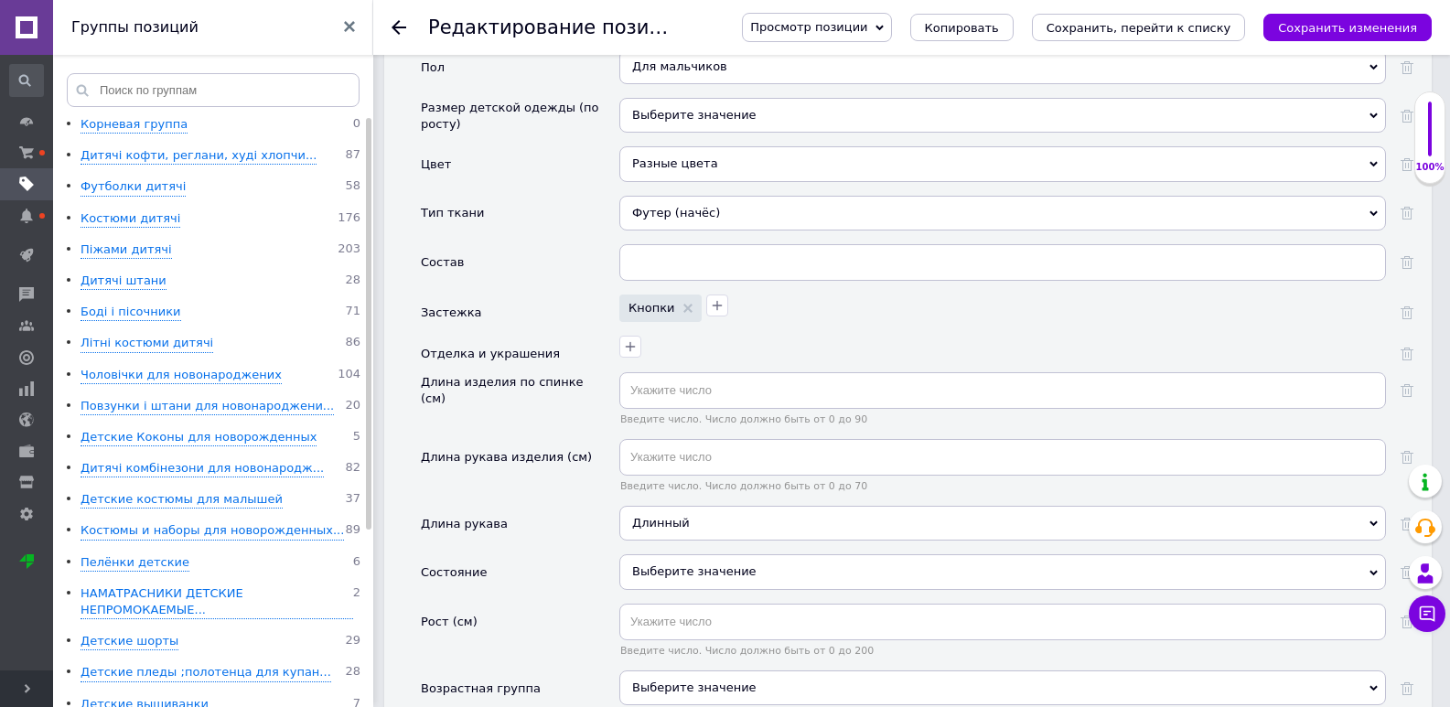
click at [670, 554] on div "Выберите значение" at bounding box center [1002, 571] width 767 height 35
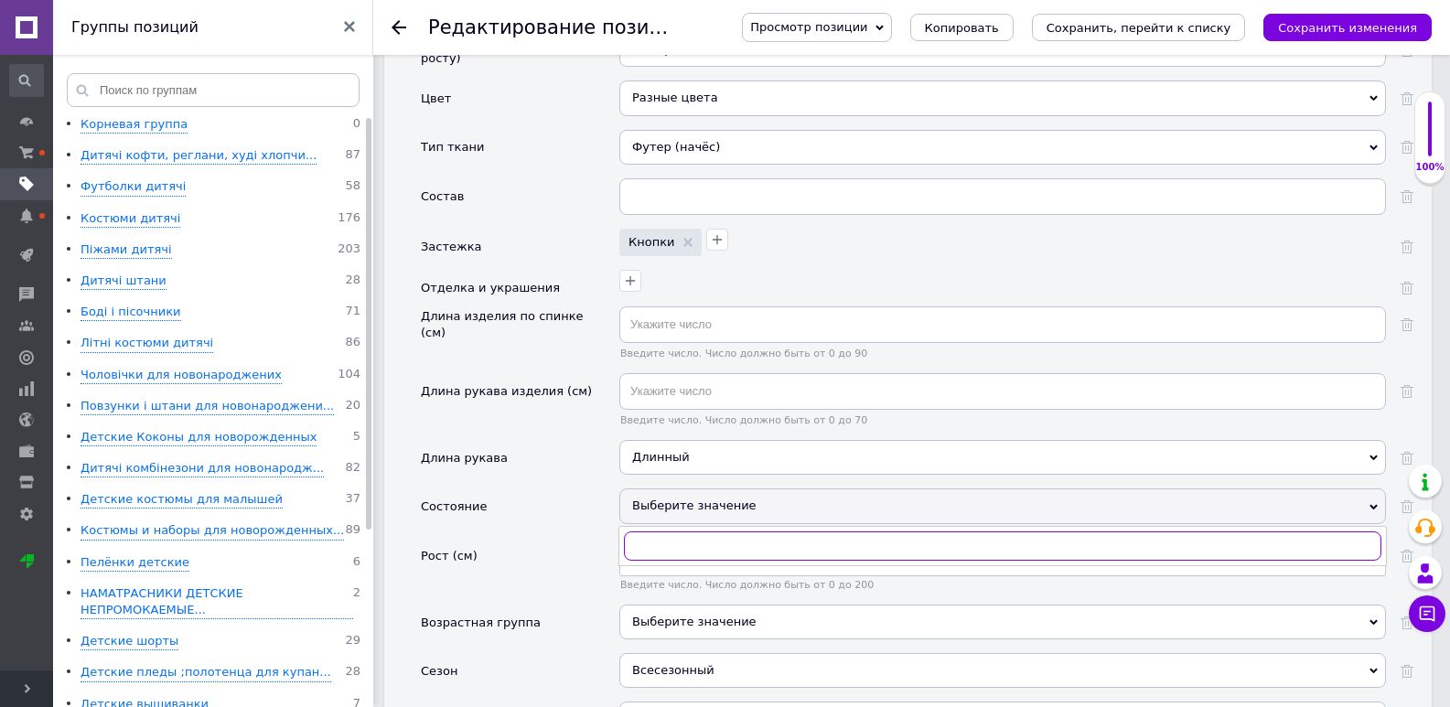
scroll to position [2704, 0]
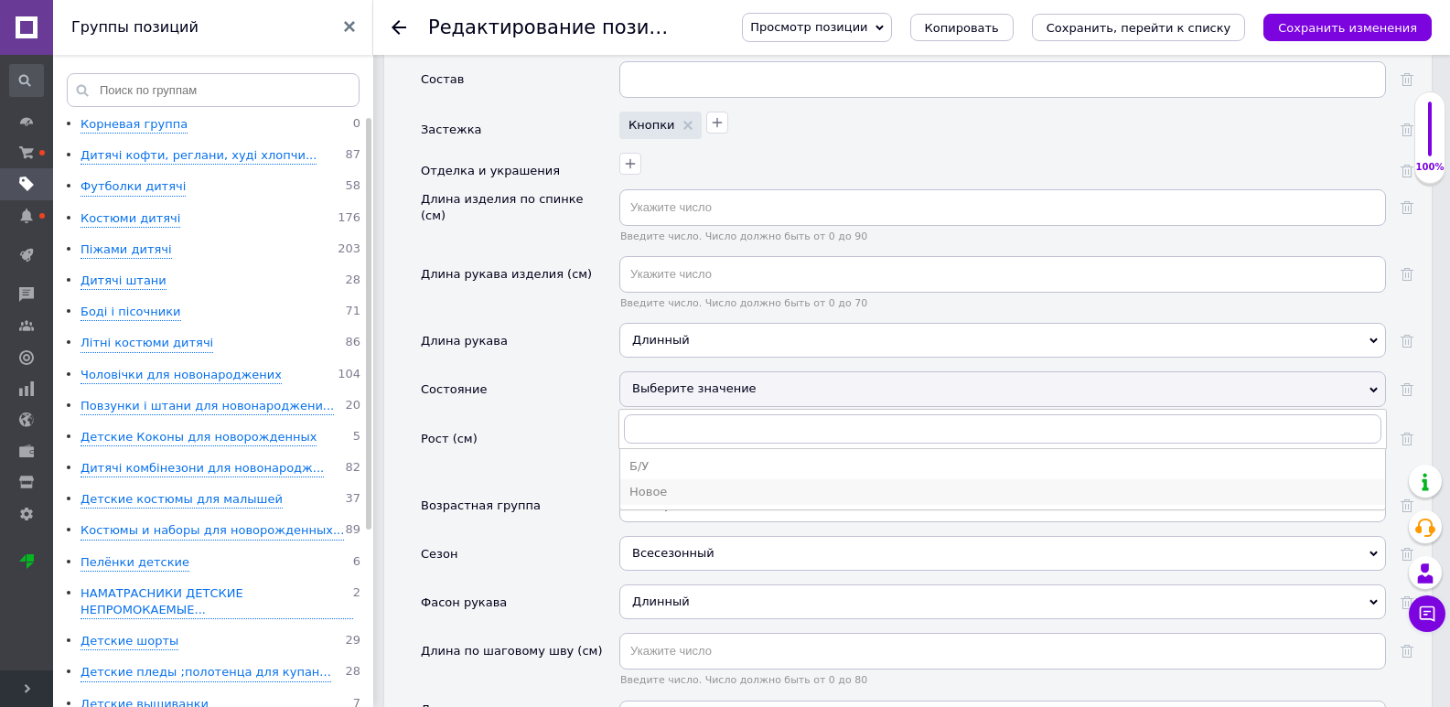
click at [661, 484] on div "Новое" at bounding box center [1002, 492] width 746 height 16
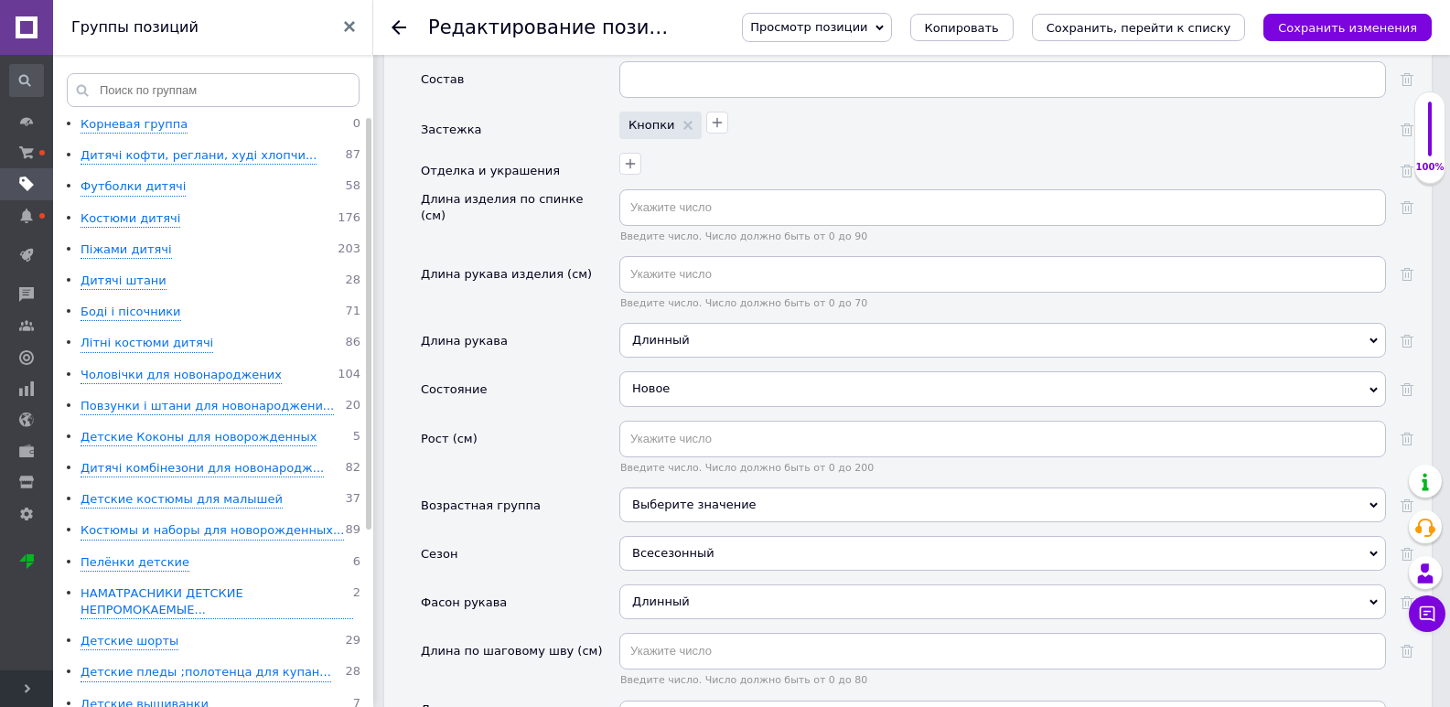
click at [660, 488] on div "Выберите значение" at bounding box center [1002, 505] width 767 height 35
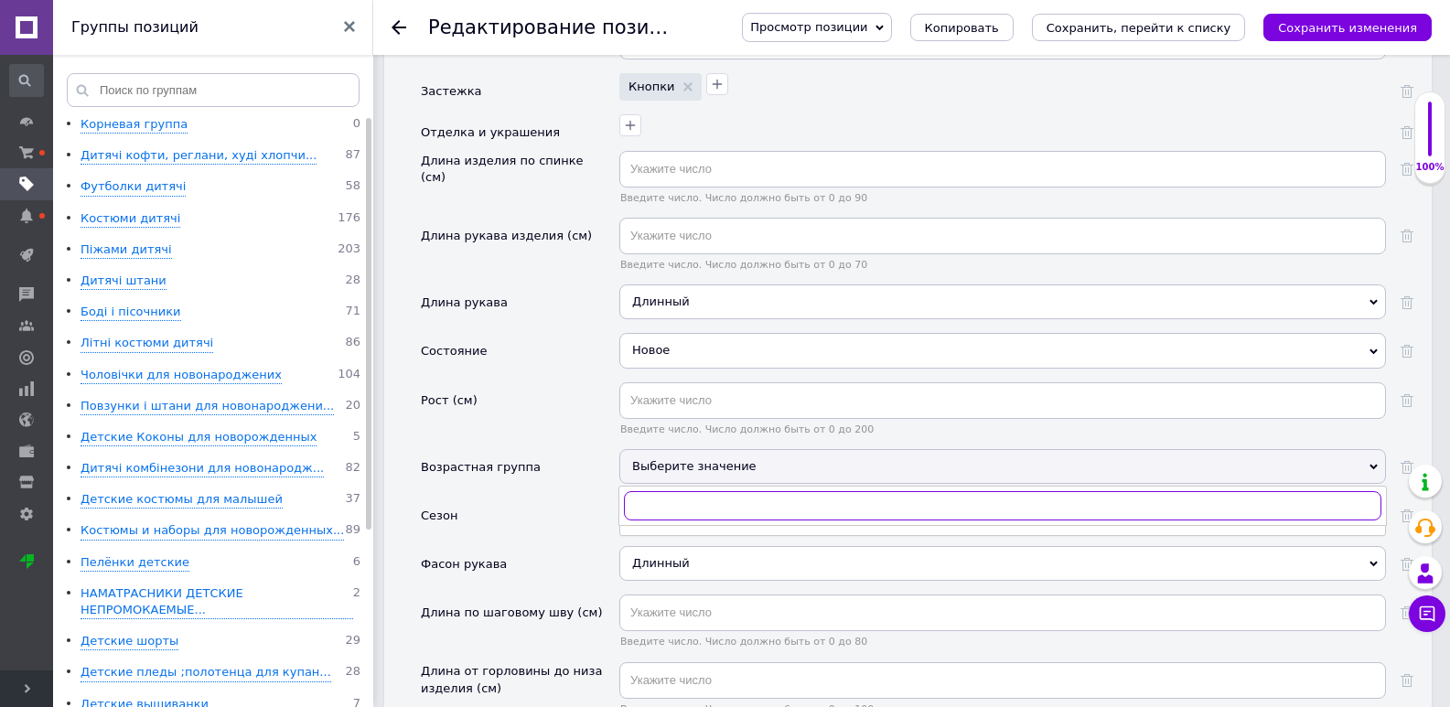
scroll to position [2795, 0]
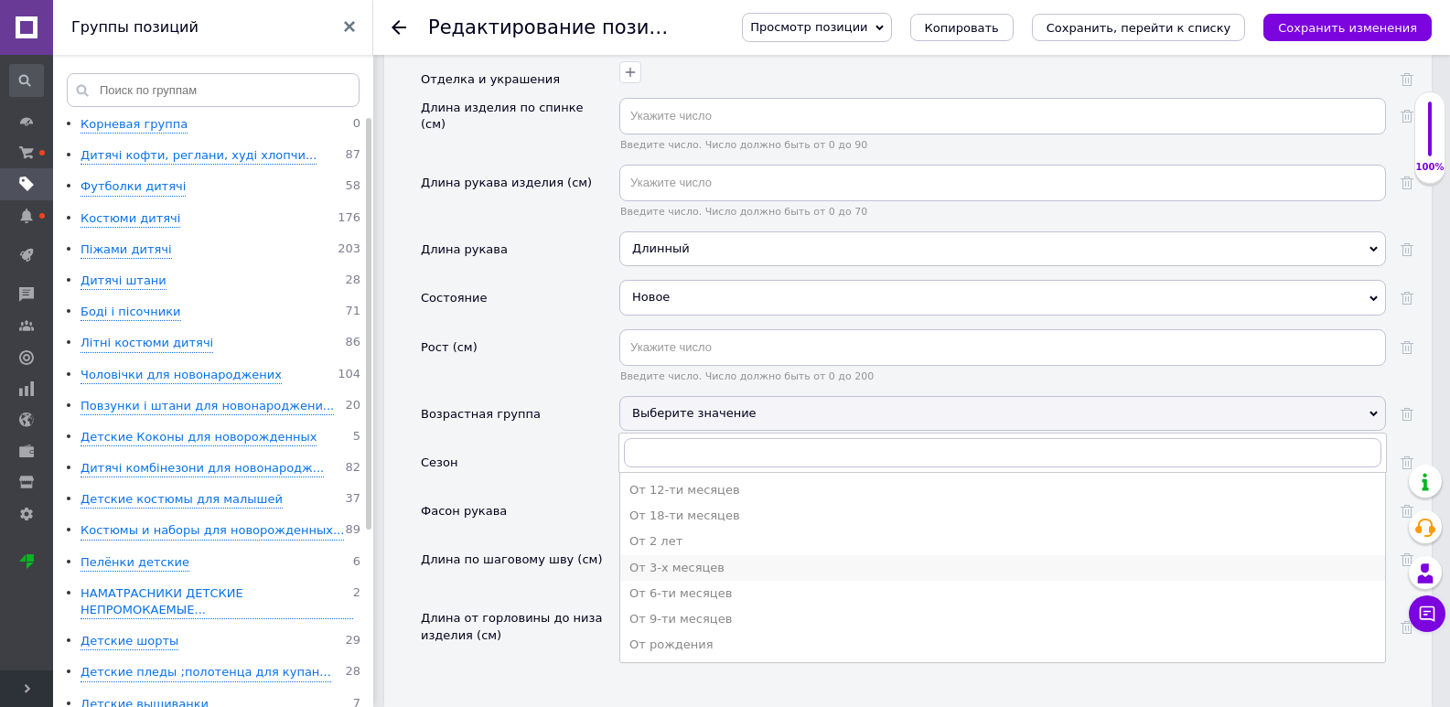
click at [658, 560] on div "От 3-х месяцев" at bounding box center [1002, 568] width 746 height 16
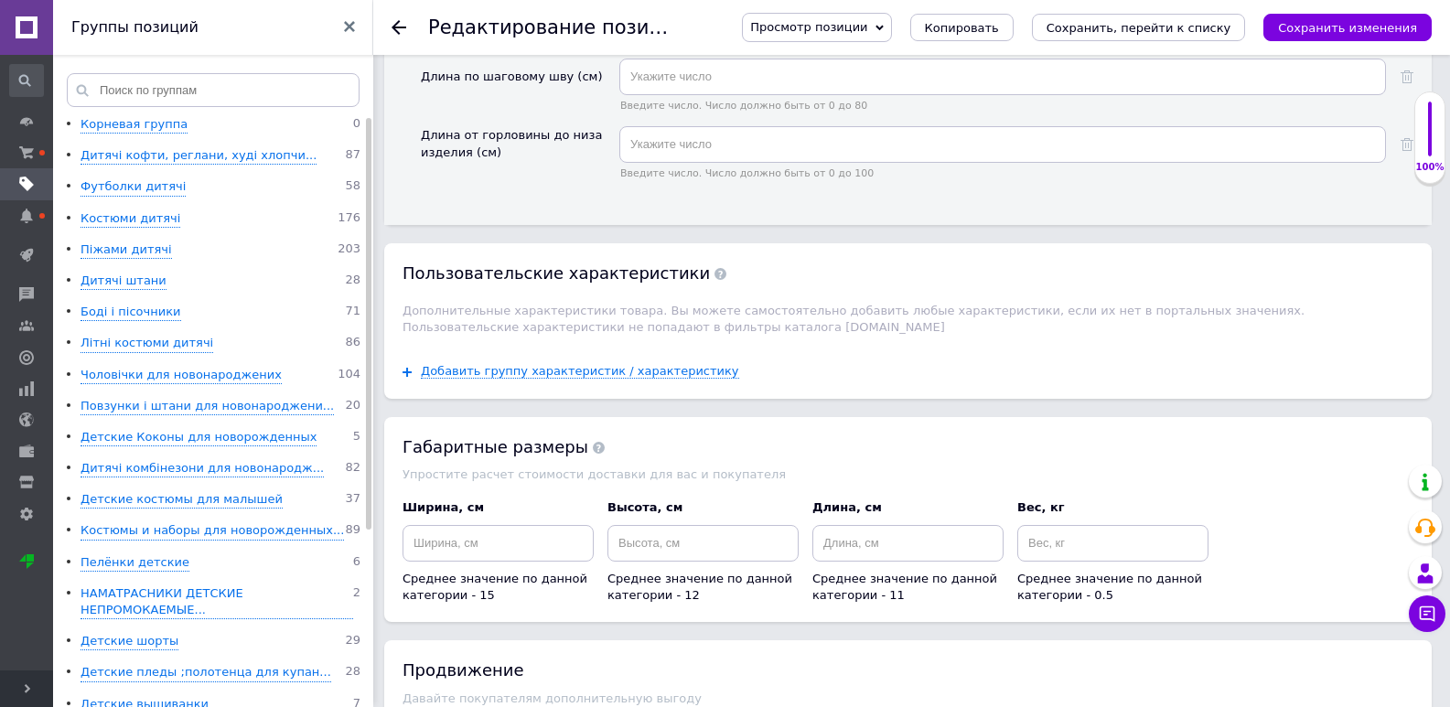
scroll to position [3581, 0]
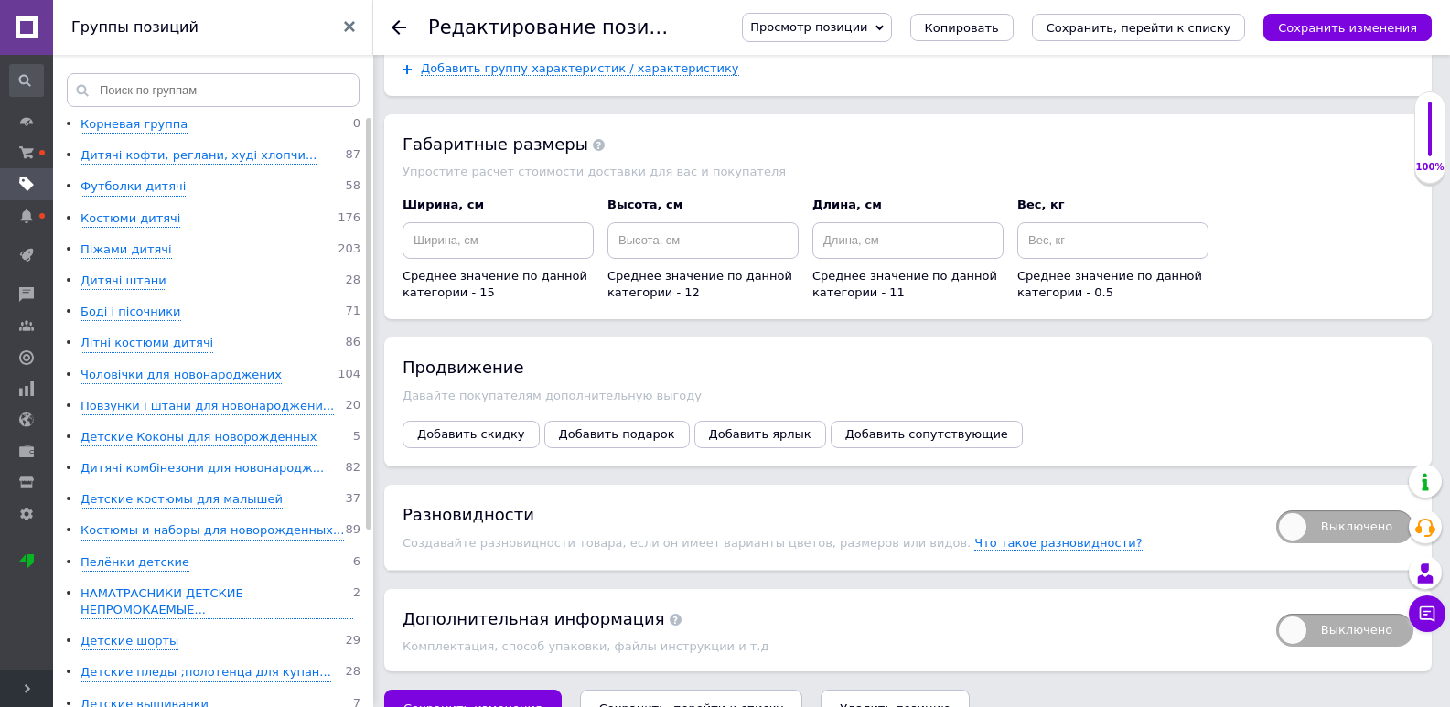
click at [529, 690] on button "Сохранить изменения" at bounding box center [472, 708] width 177 height 37
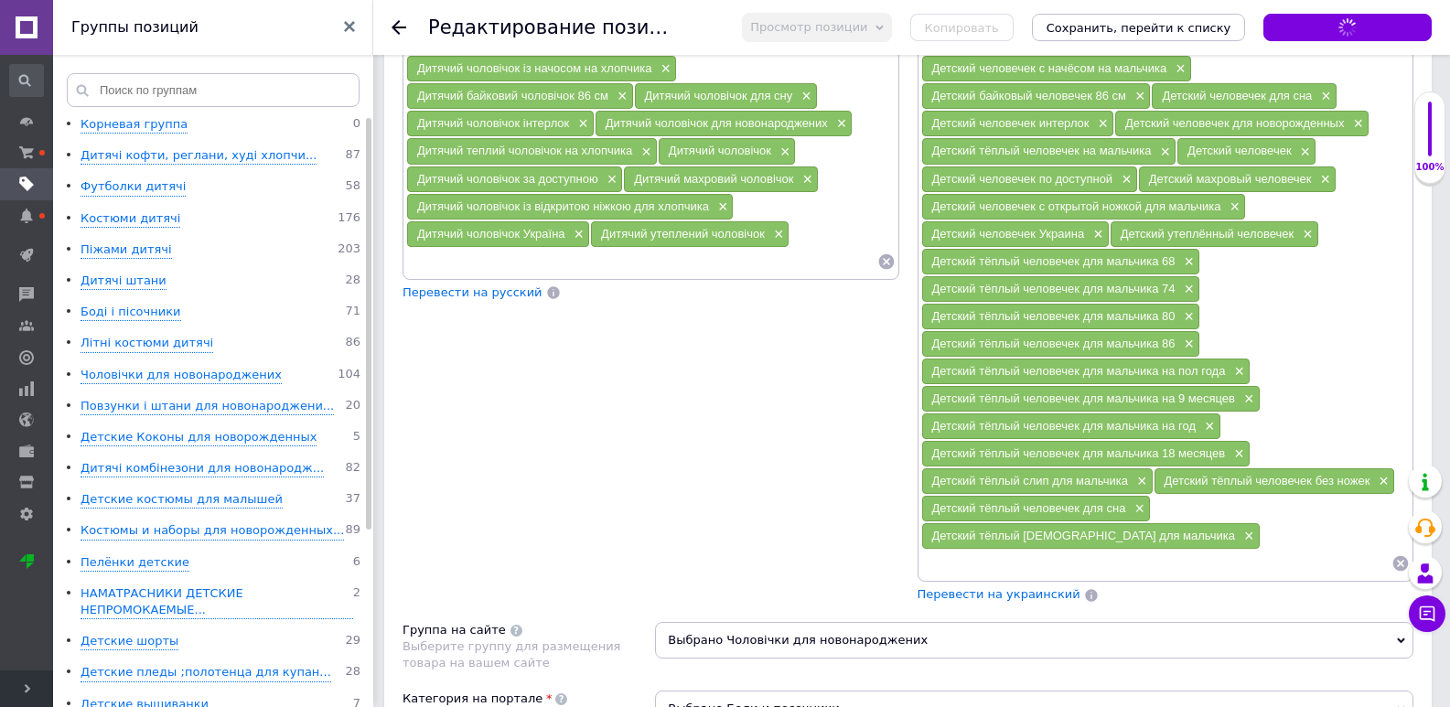
type input "Дитячий теплий чоловічок для хлопчика 68;74;80;86 см"
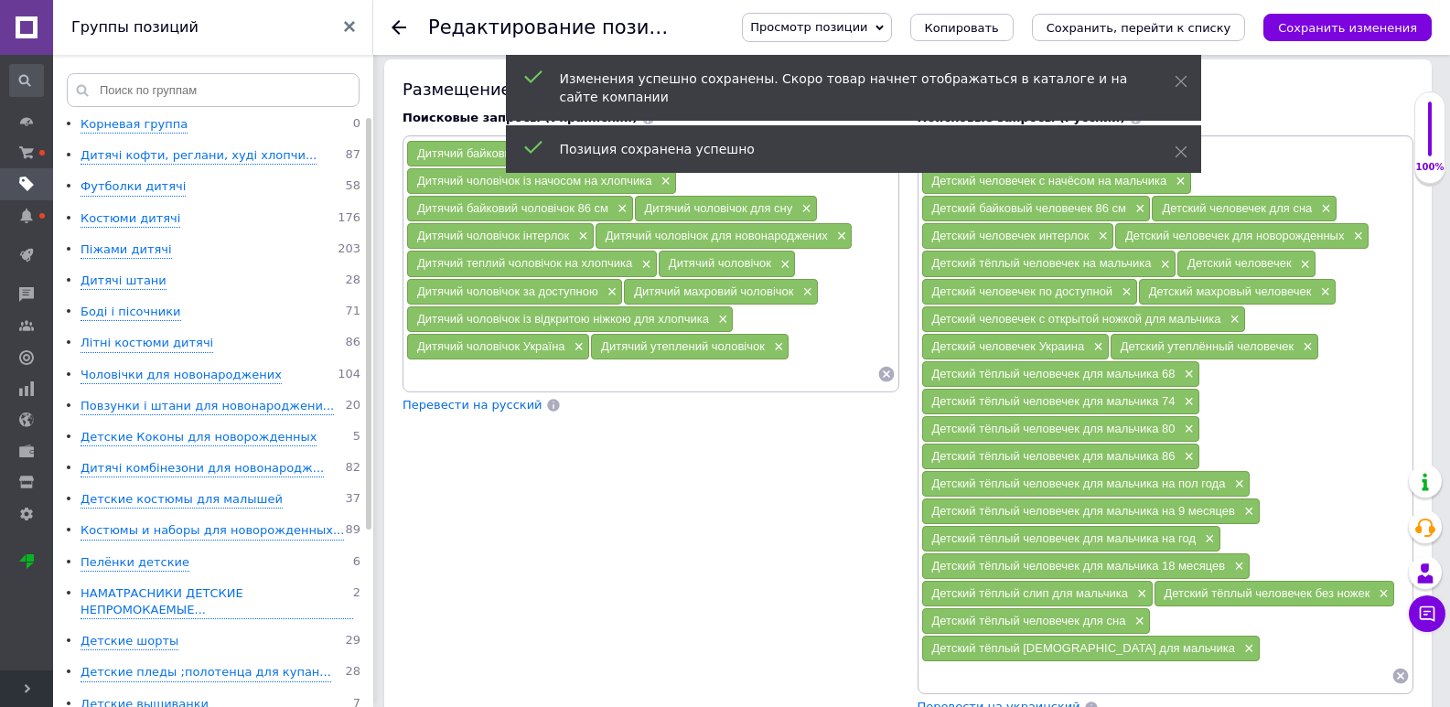
scroll to position [1477, 0]
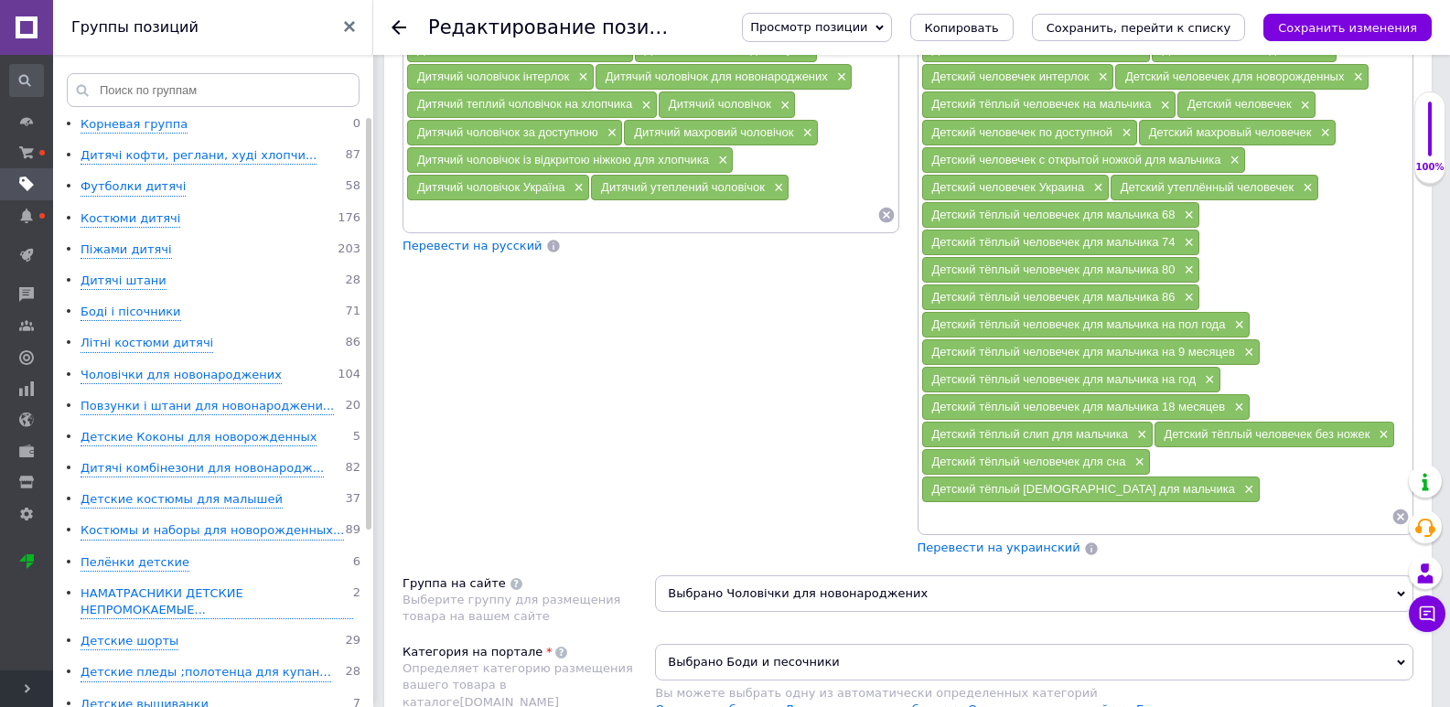
click at [1004, 541] on span "Перевести на украинский" at bounding box center [998, 548] width 163 height 14
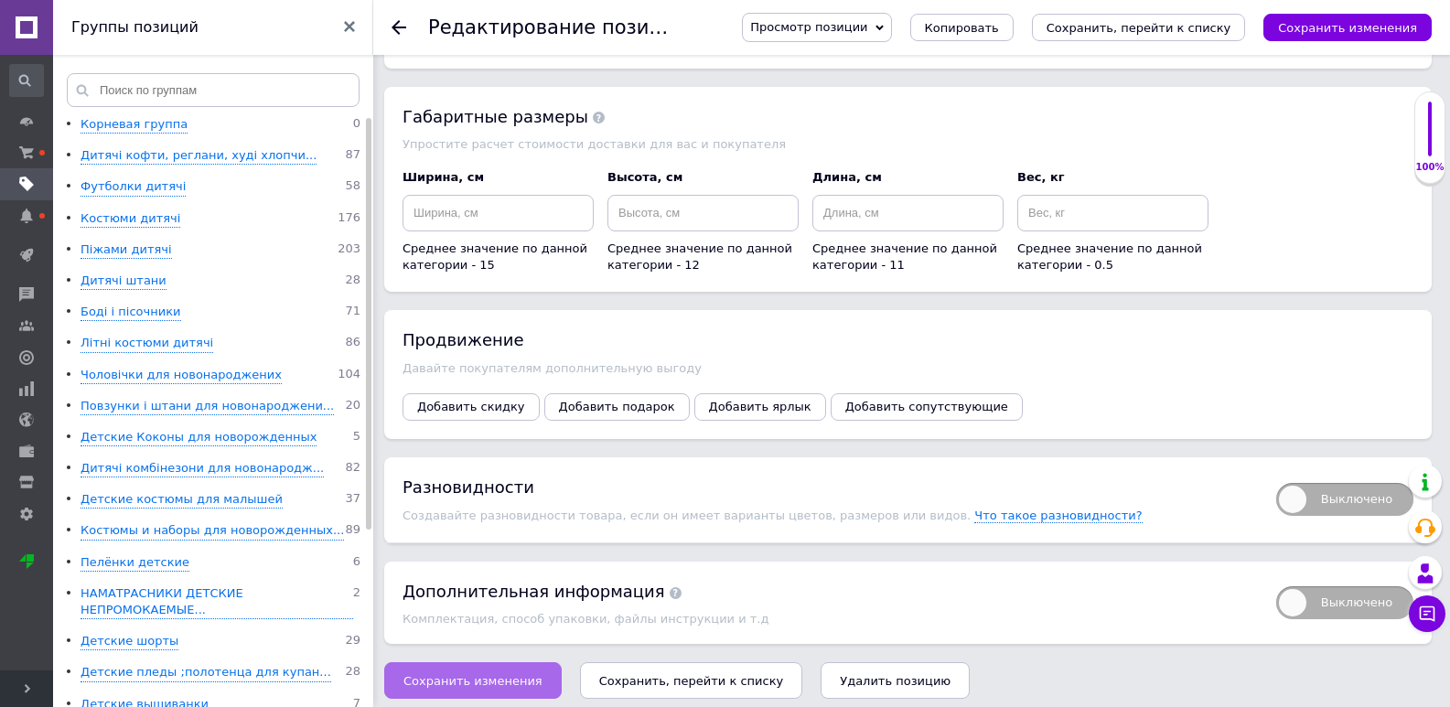
click at [495, 662] on button "Сохранить изменения" at bounding box center [472, 680] width 177 height 37
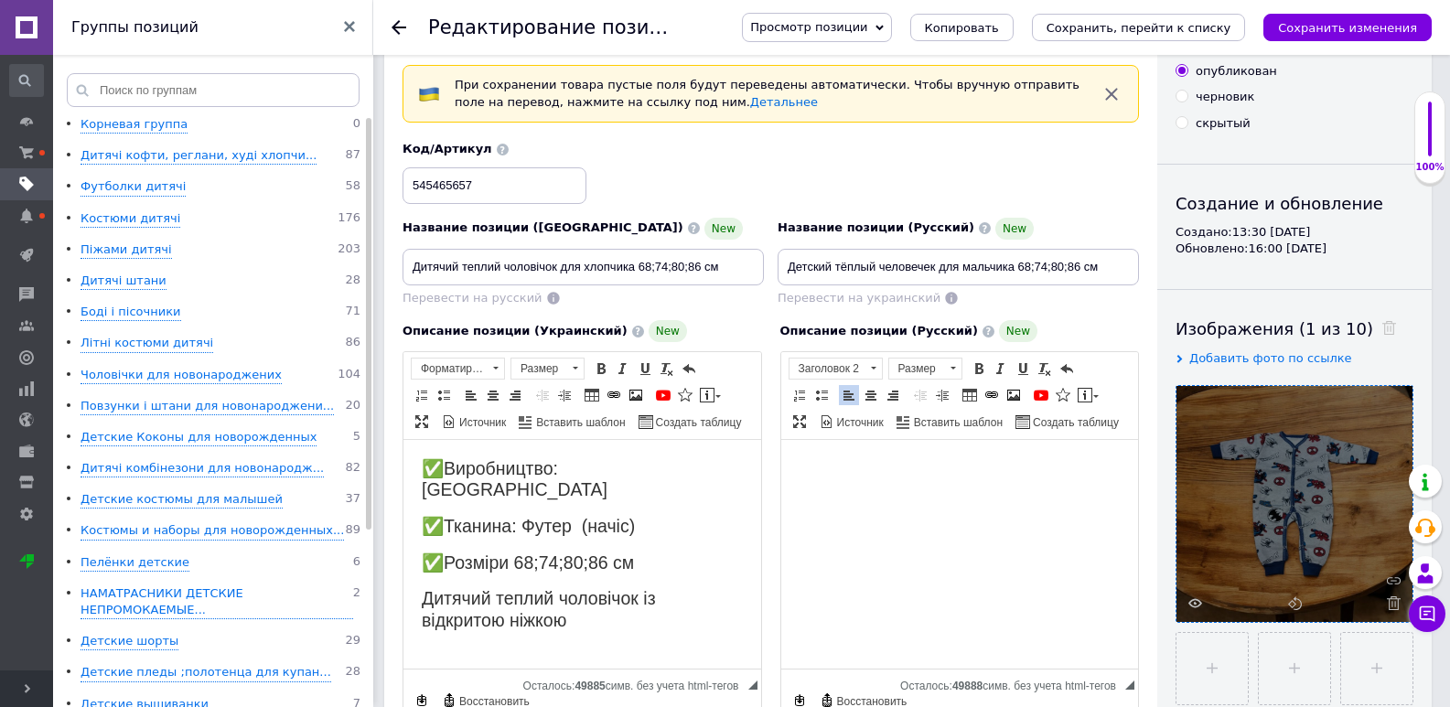
scroll to position [0, 0]
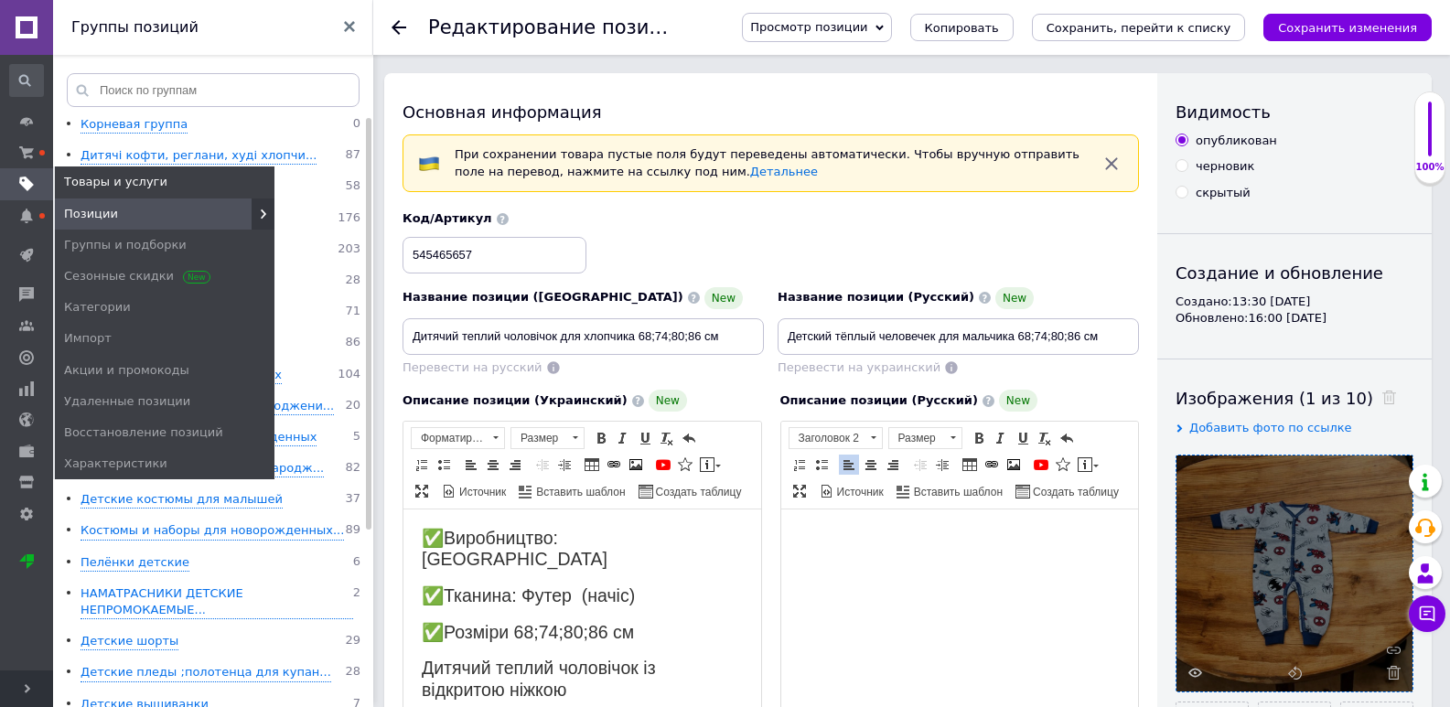
click at [73, 206] on span "Позиции" at bounding box center [91, 214] width 54 height 16
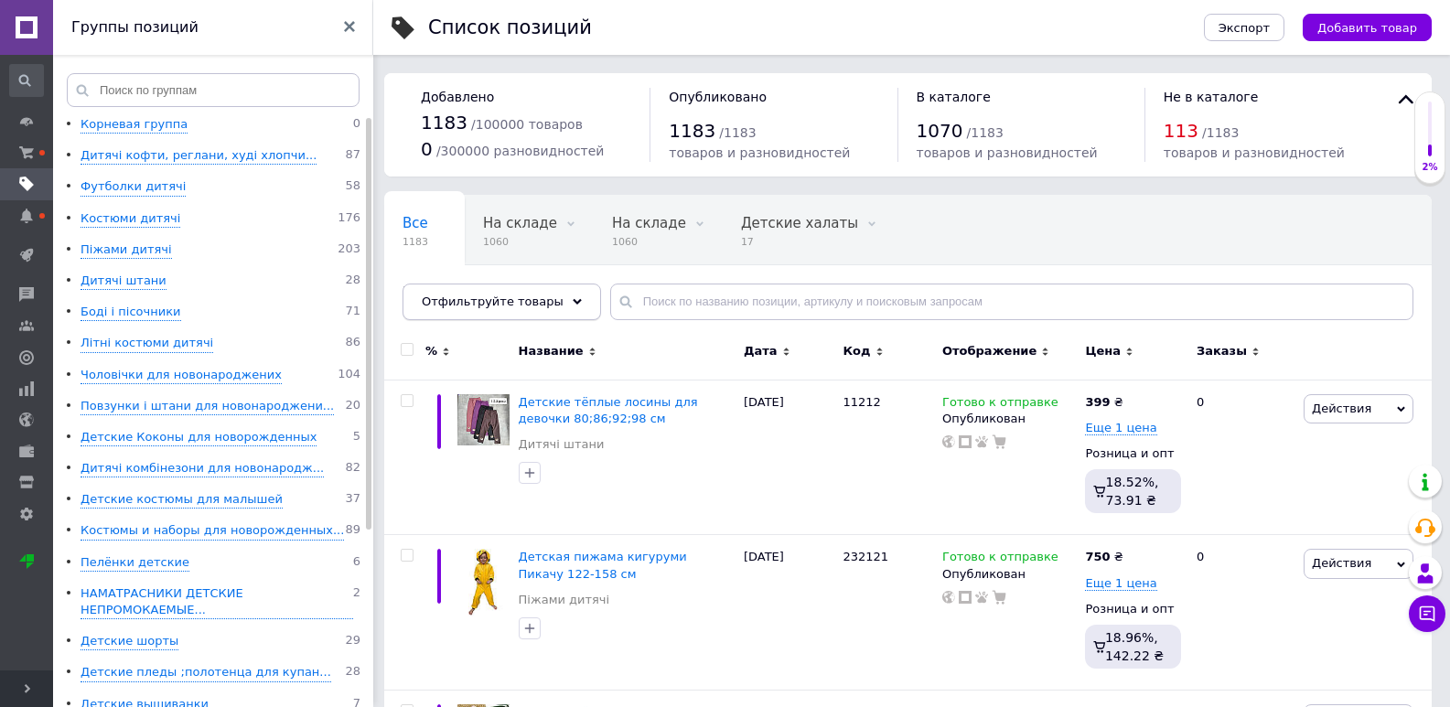
click at [477, 306] on span "Отфильтруйте товары" at bounding box center [493, 302] width 142 height 14
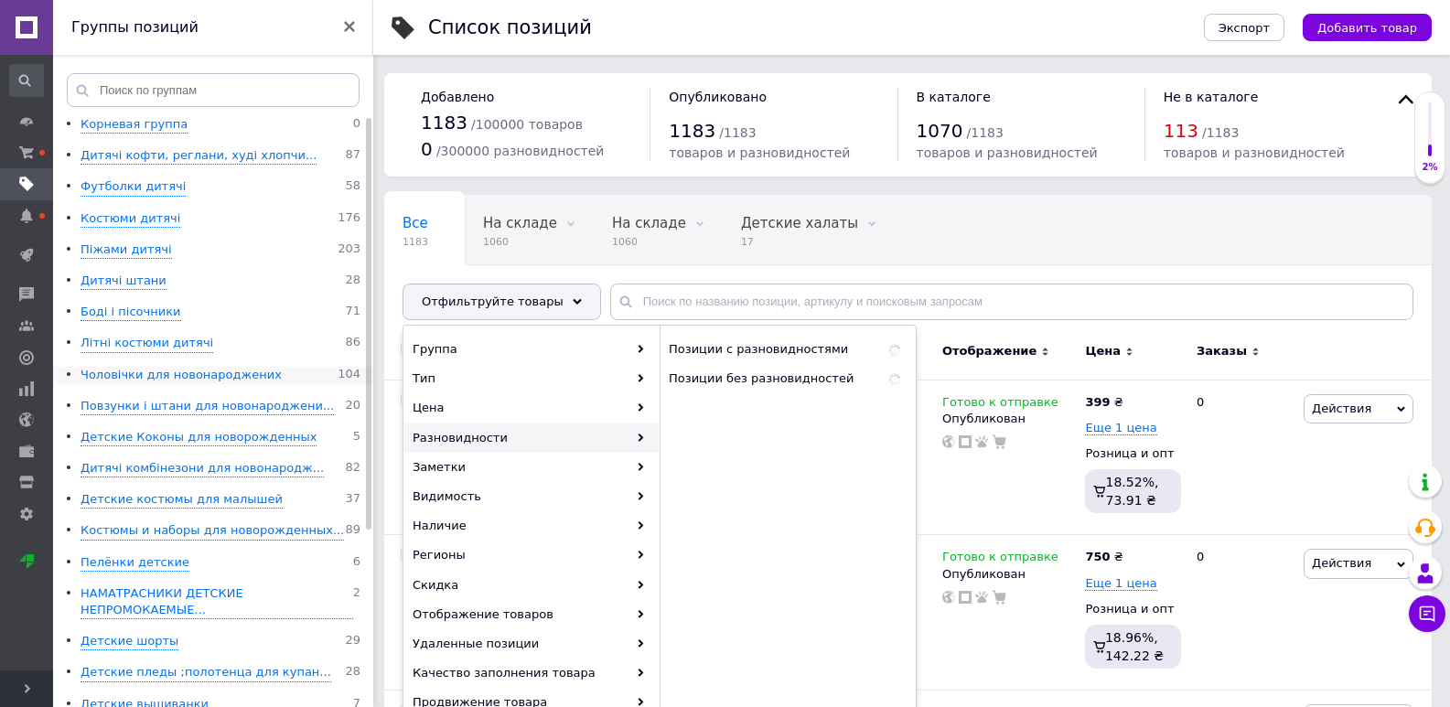
click at [150, 369] on div "Чоловічки для новонароджених" at bounding box center [180, 375] width 201 height 17
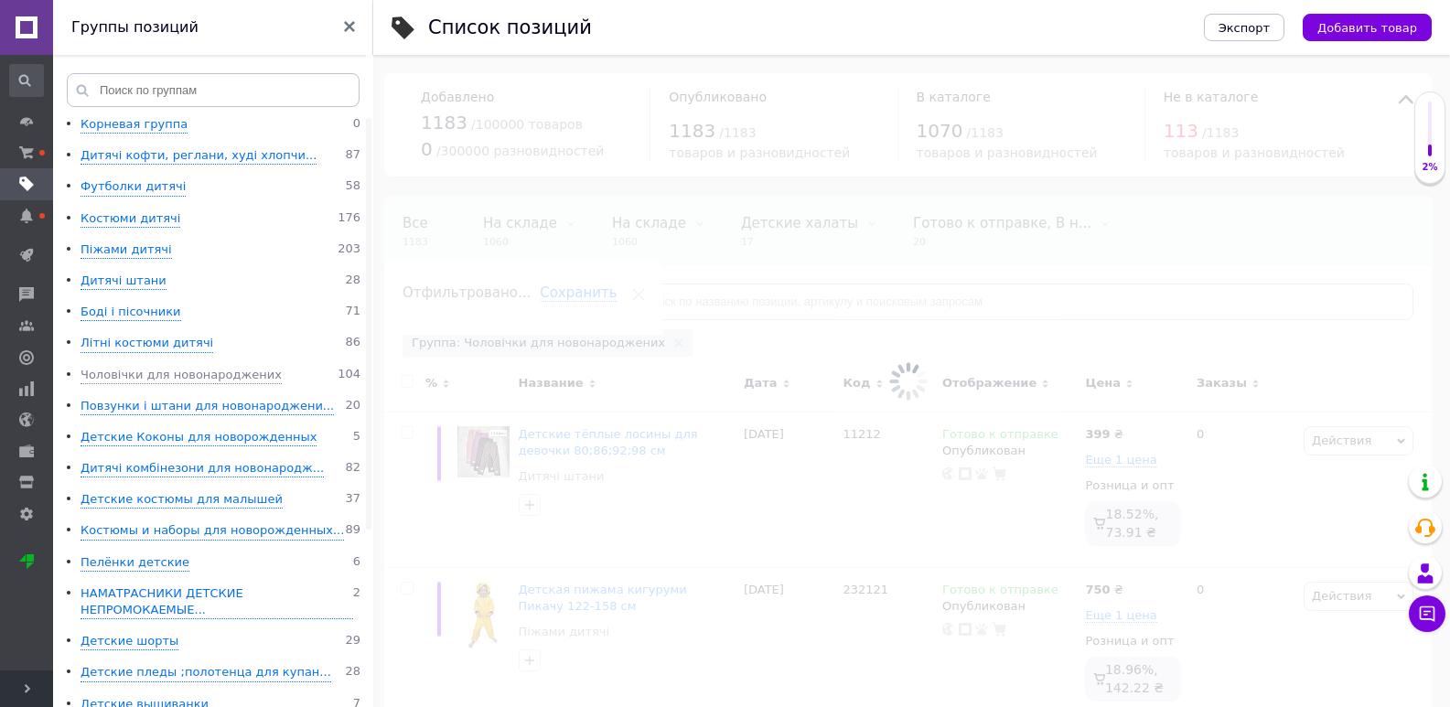
scroll to position [0, 38]
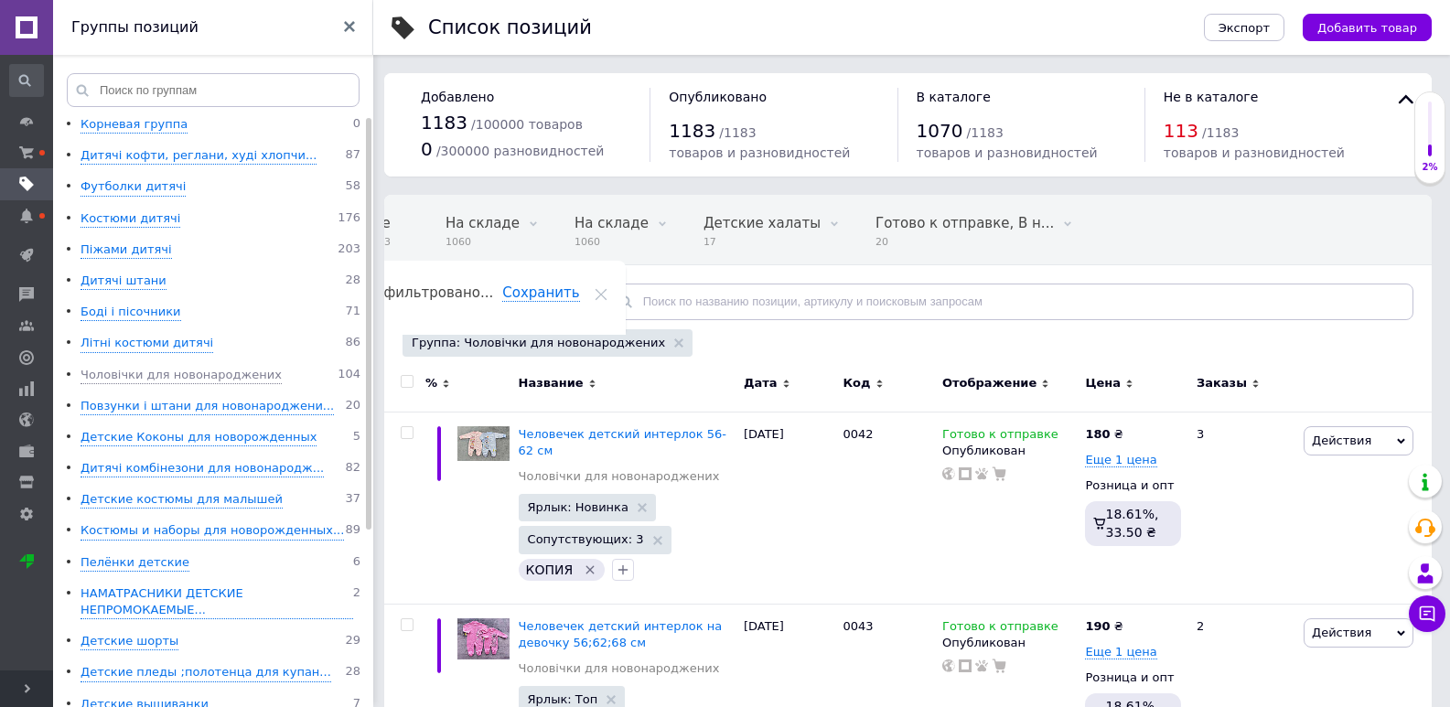
click at [520, 300] on span "Отфильтруйте товары" at bounding box center [493, 302] width 142 height 14
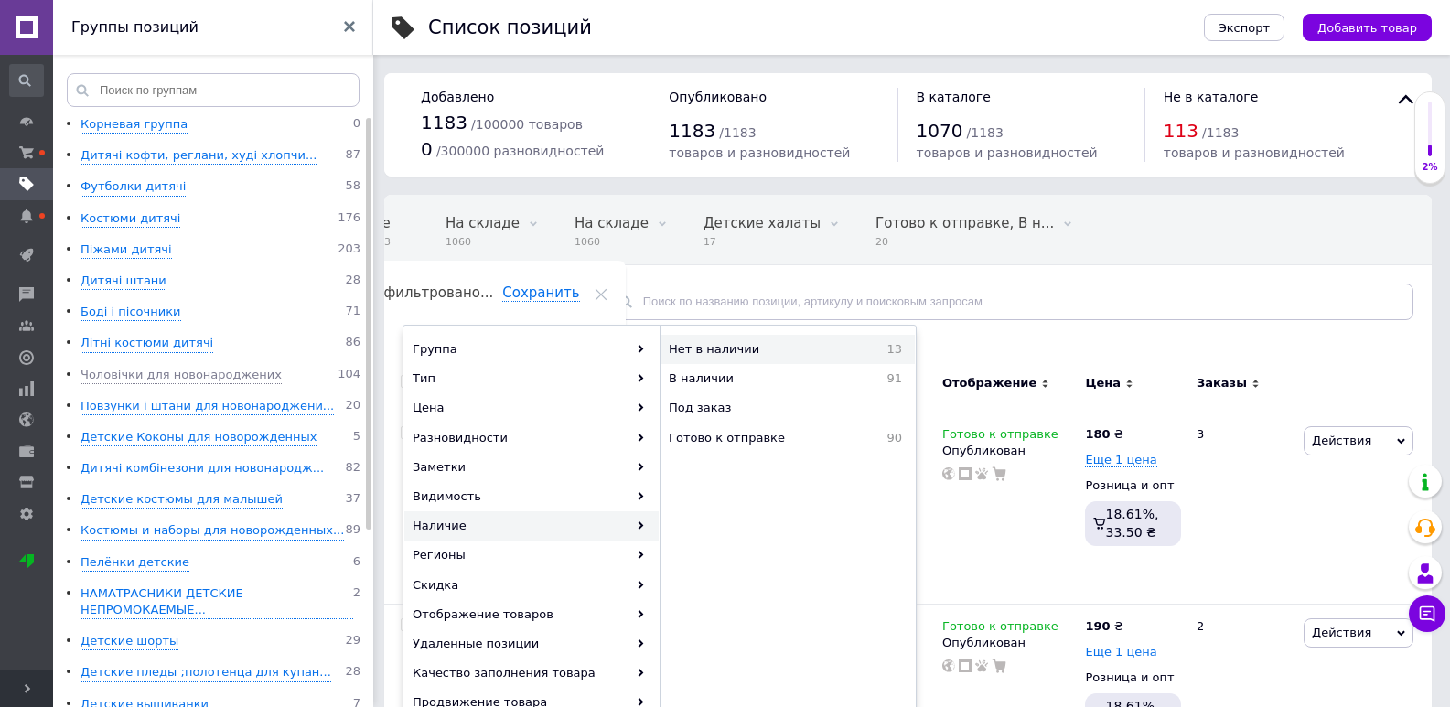
click at [695, 352] on span "Нет в наличии" at bounding box center [761, 349] width 184 height 16
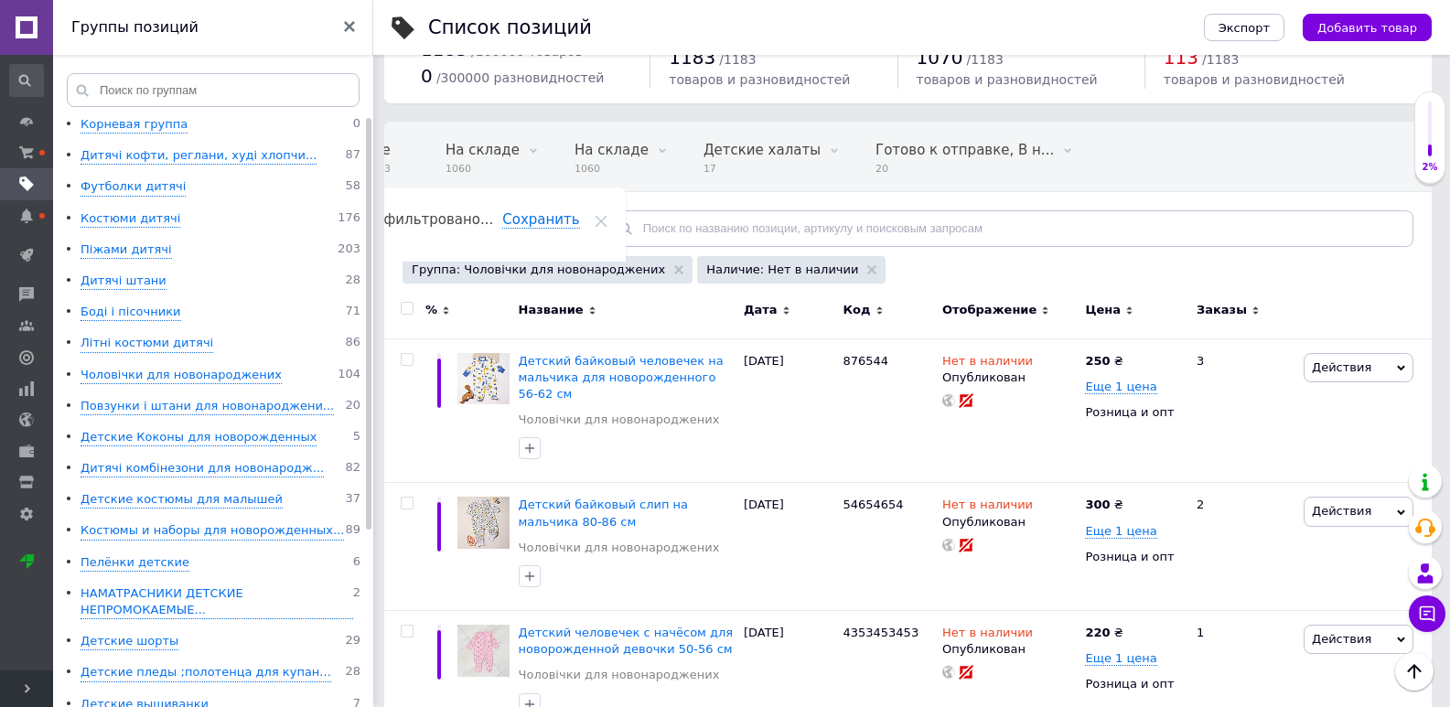
scroll to position [68, 0]
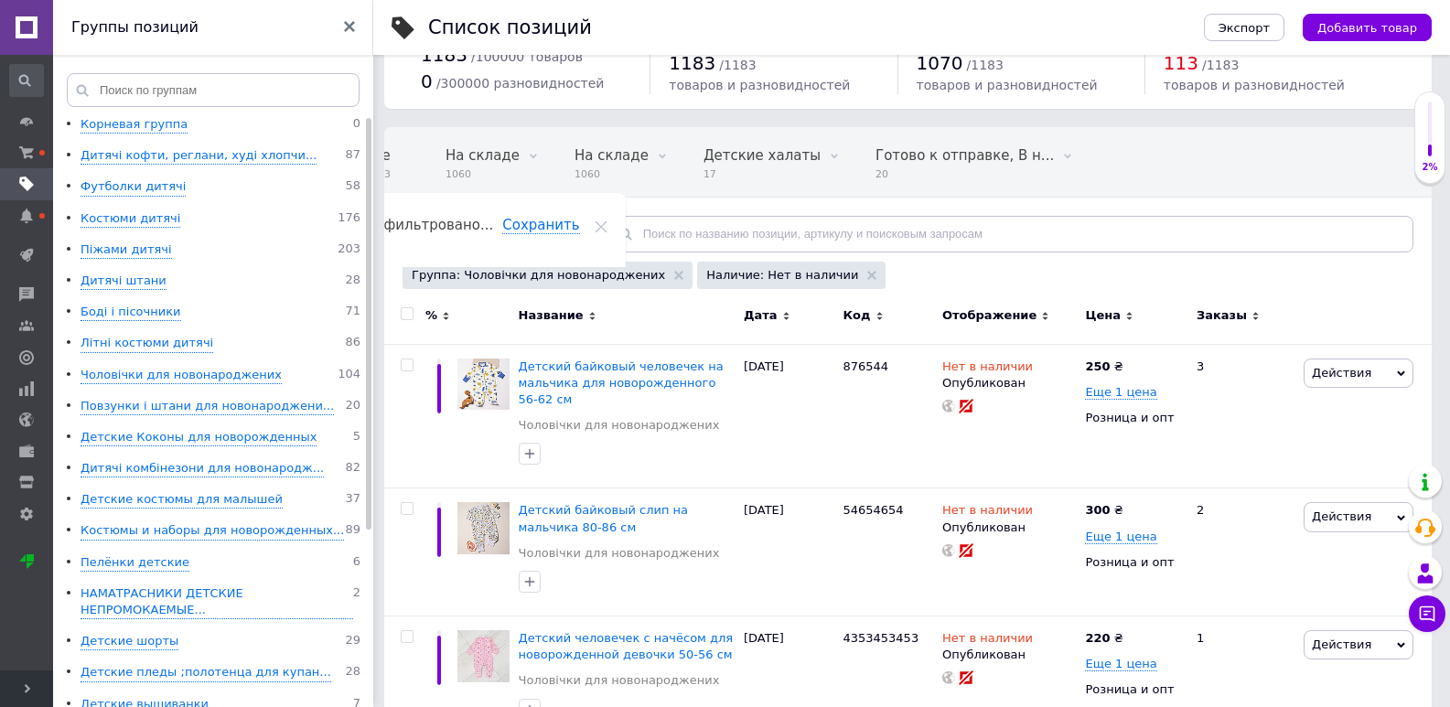
click at [208, 385] on ul "Корневая группа 0 Дитячі кофти, реглани, худі хлопчи... 87 Футболки дитячі 58 К…" at bounding box center [216, 539] width 326 height 847
click at [208, 373] on div "Чоловічки для новонароджених" at bounding box center [180, 375] width 201 height 17
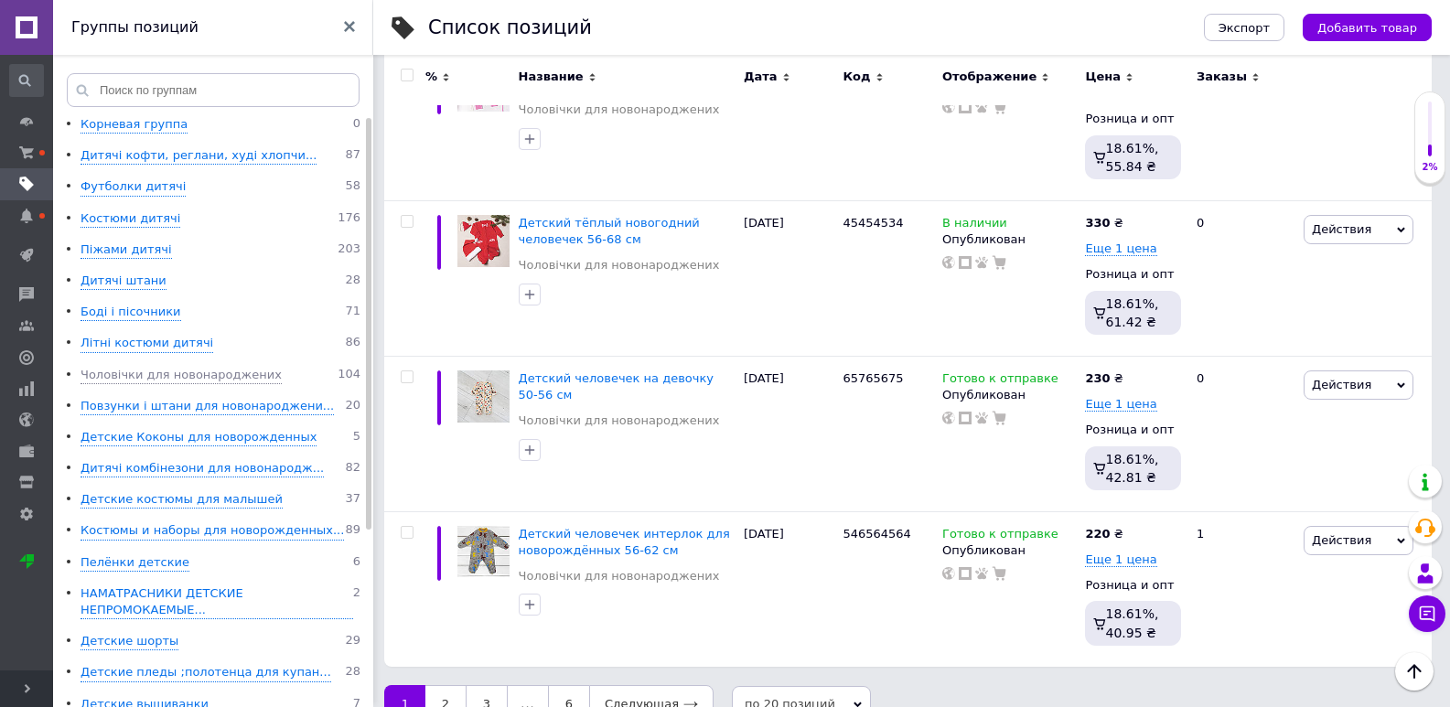
scroll to position [3036, 0]
click at [436, 684] on link "2" at bounding box center [445, 703] width 40 height 38
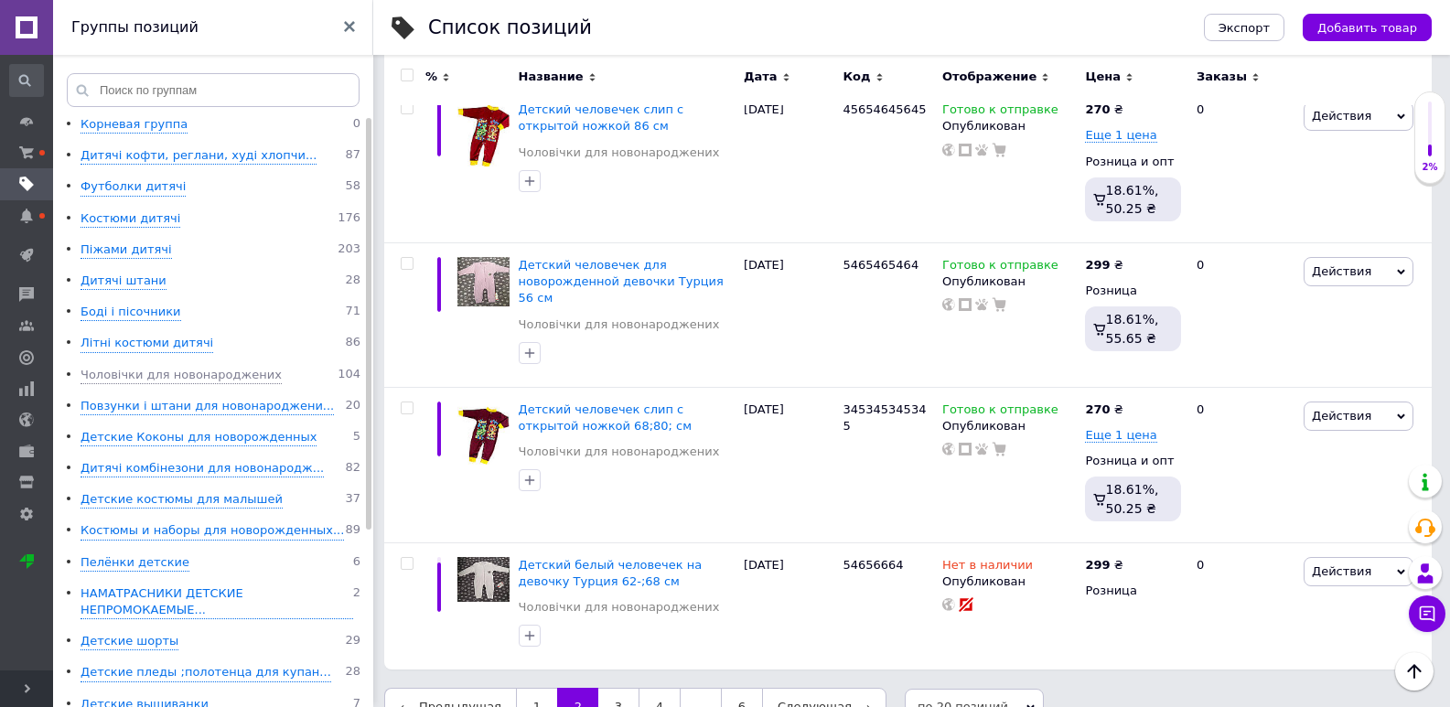
scroll to position [2760, 0]
click at [598, 686] on link "3" at bounding box center [618, 705] width 40 height 38
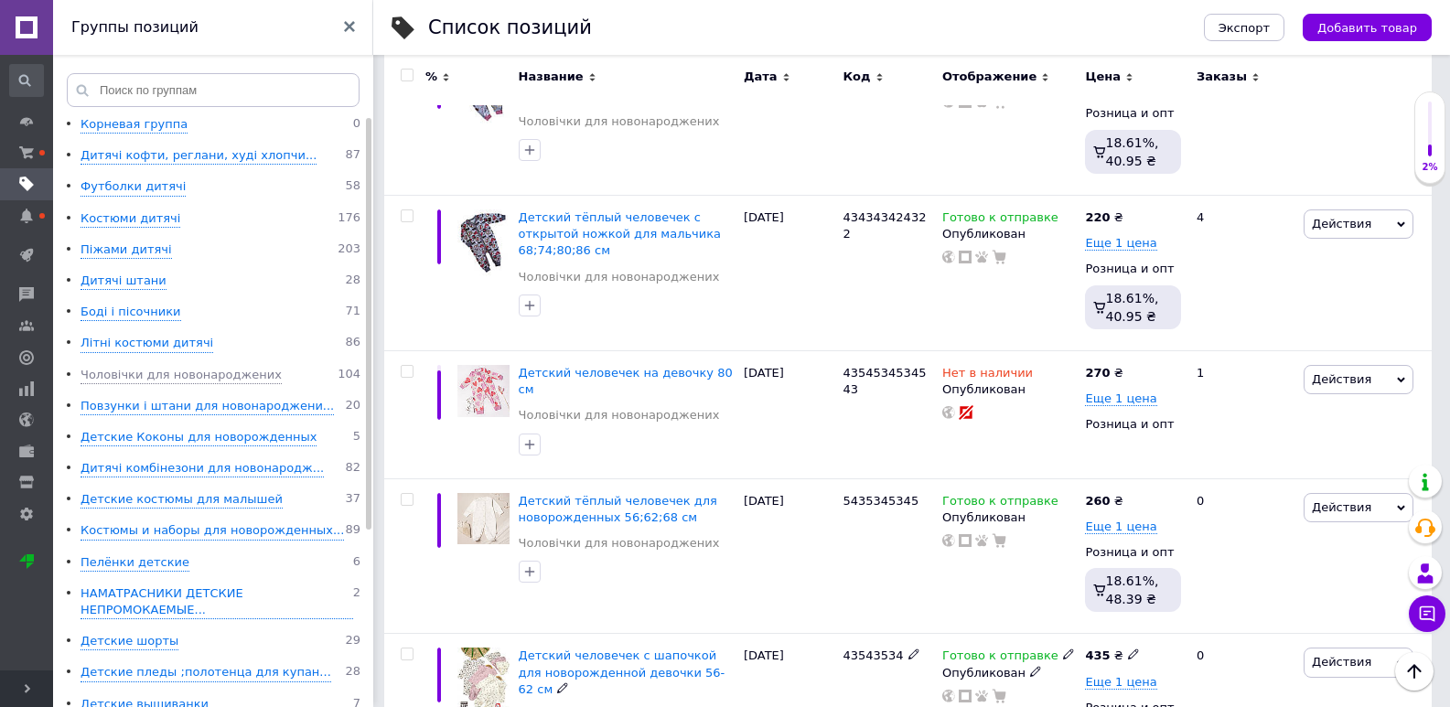
scroll to position [1924, 0]
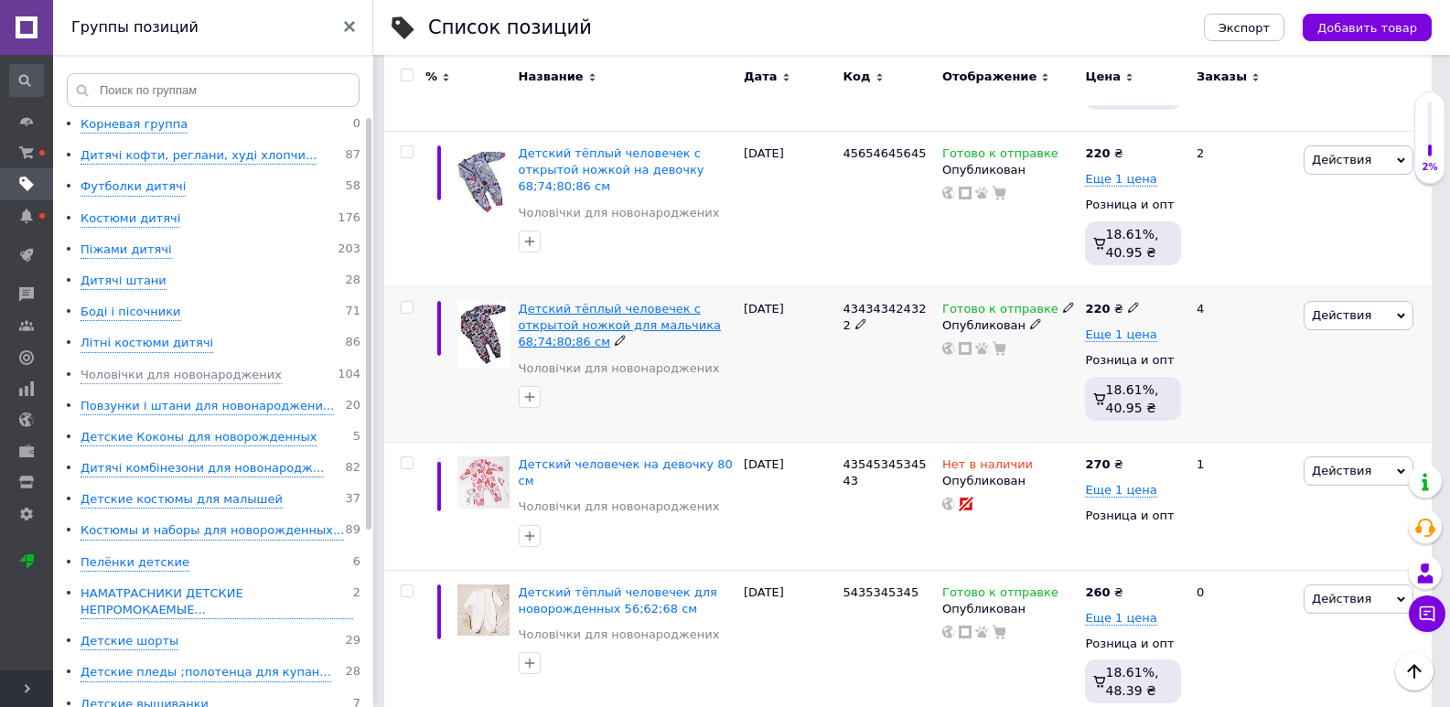
click at [589, 315] on span "Детский тёплый человечек с открытой ножкой для мальчика 68;74;80;86 см" at bounding box center [620, 325] width 203 height 47
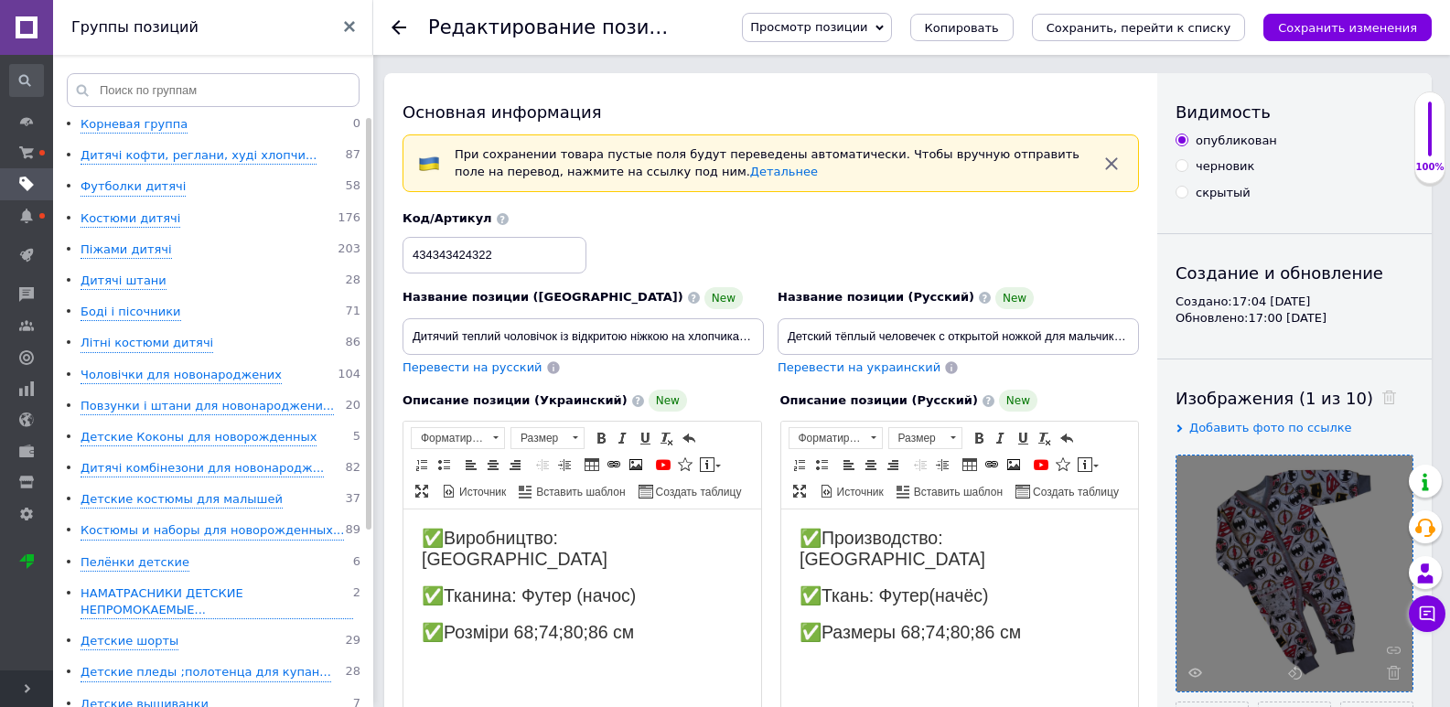
click at [1388, 672] on span at bounding box center [1389, 673] width 23 height 14
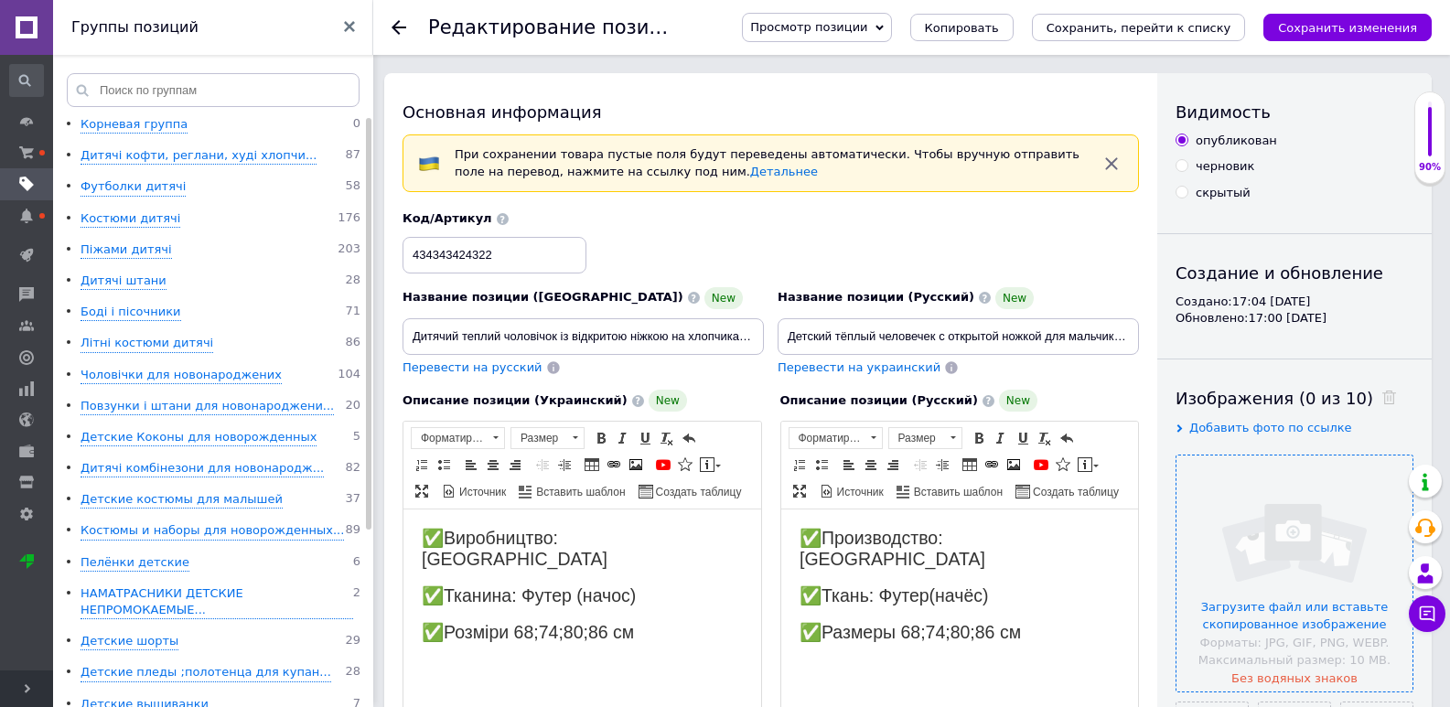
click at [1268, 547] on input "file" at bounding box center [1294, 574] width 236 height 236
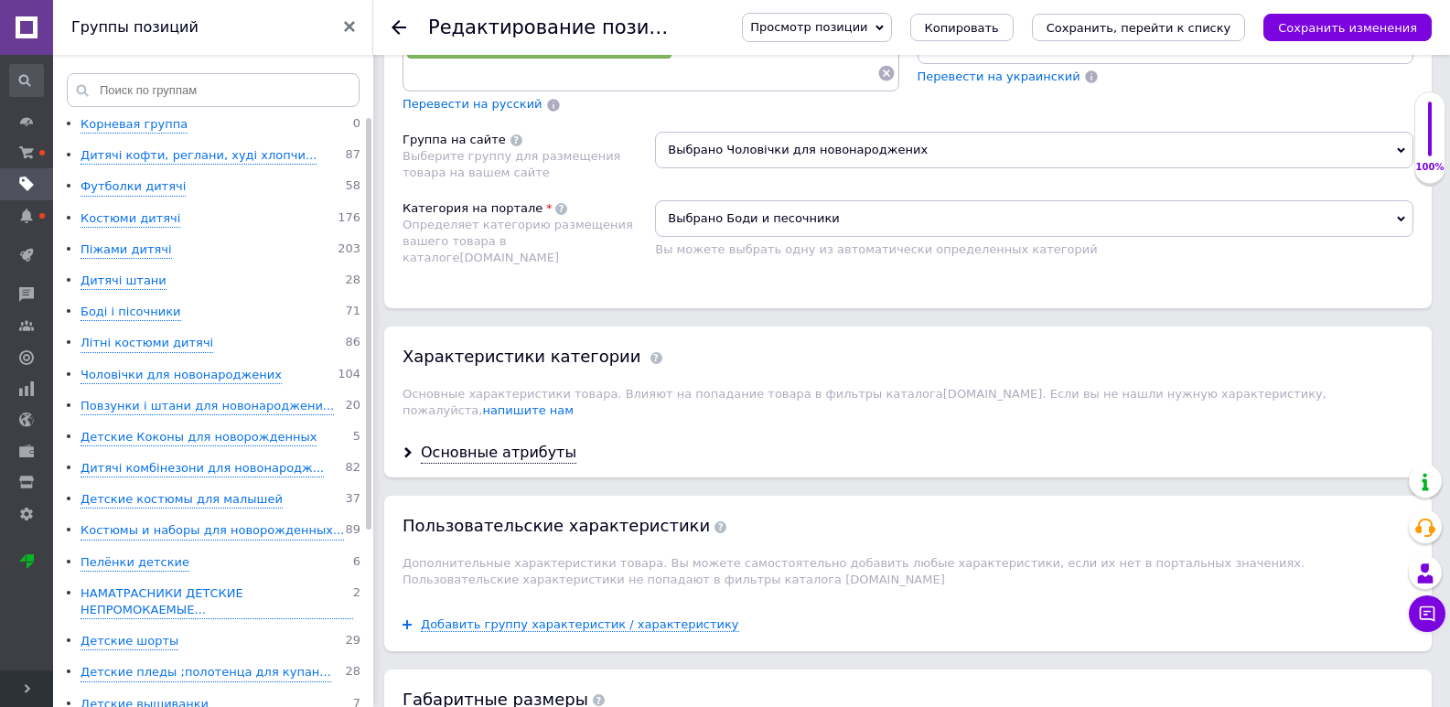
scroll to position [1829, 0]
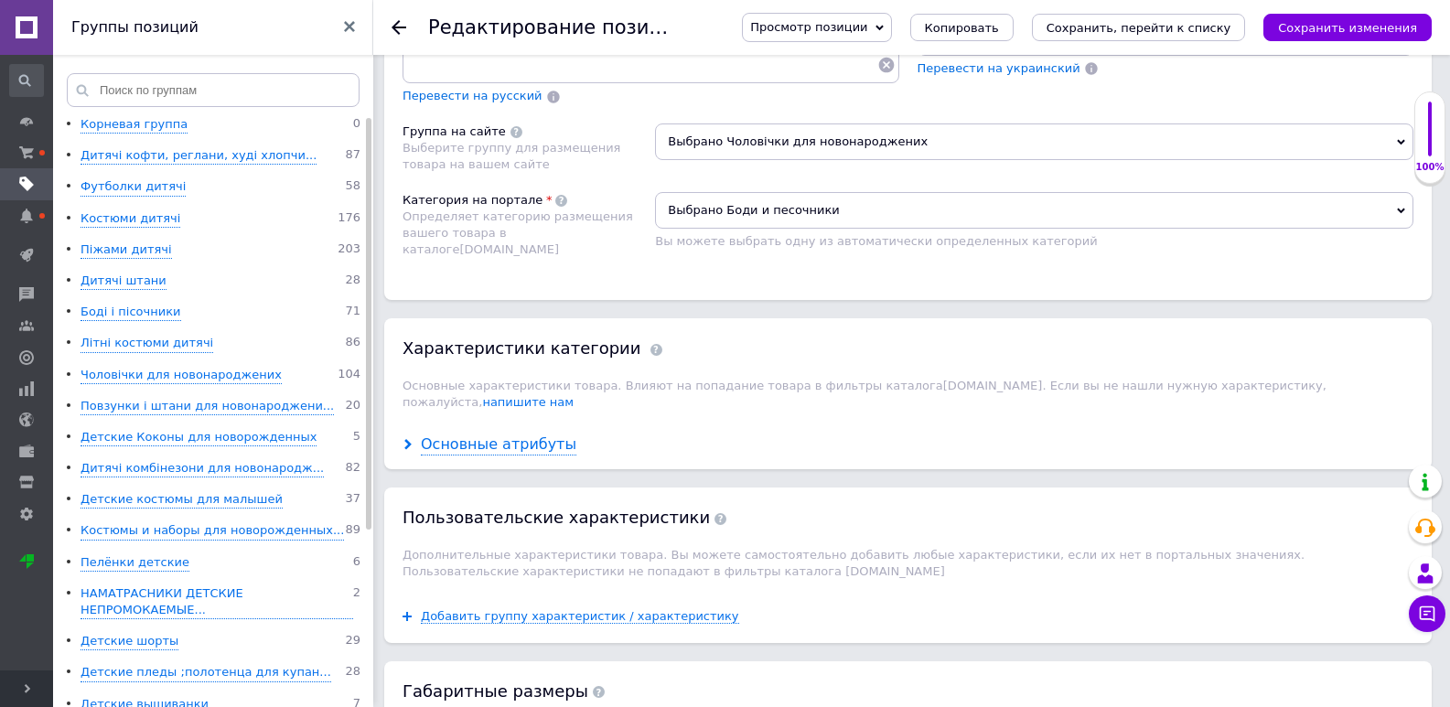
click at [508, 438] on div "Основные атрибуты" at bounding box center [499, 444] width 156 height 21
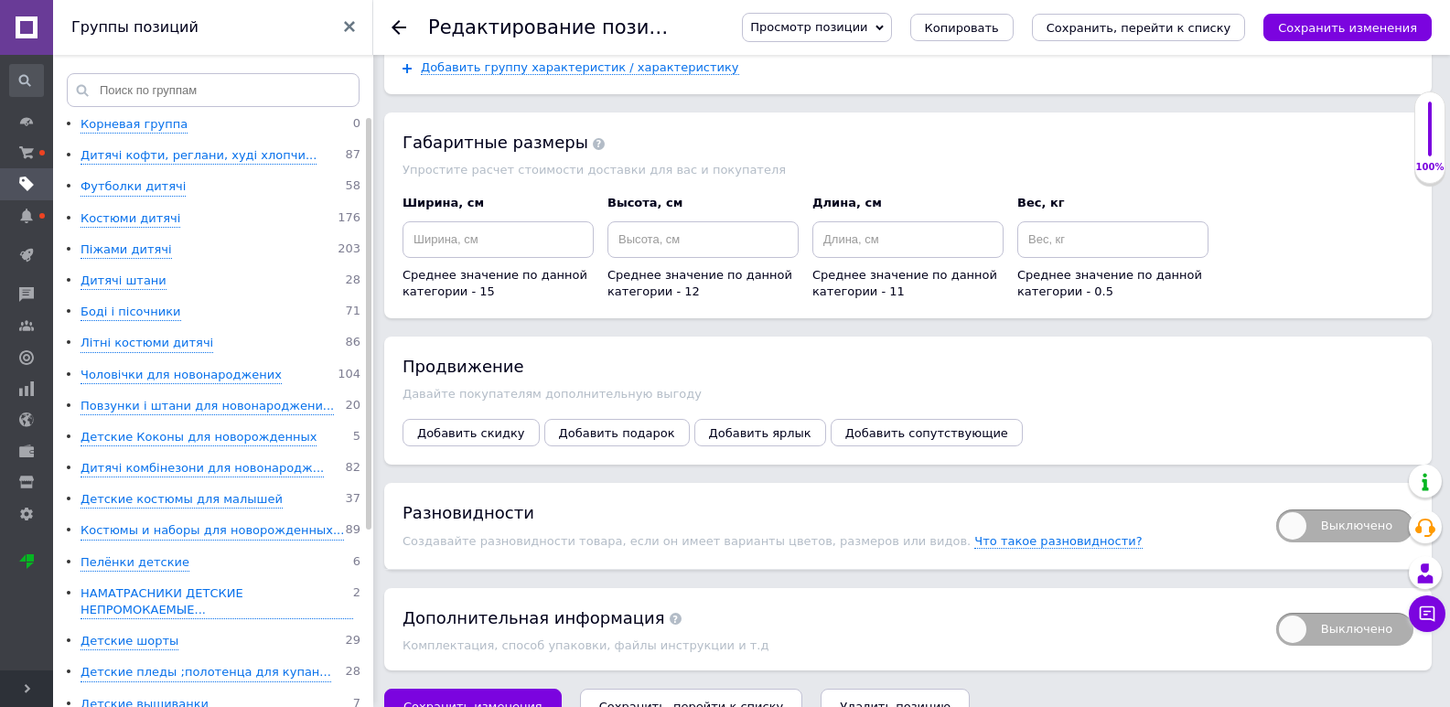
scroll to position [3505, 0]
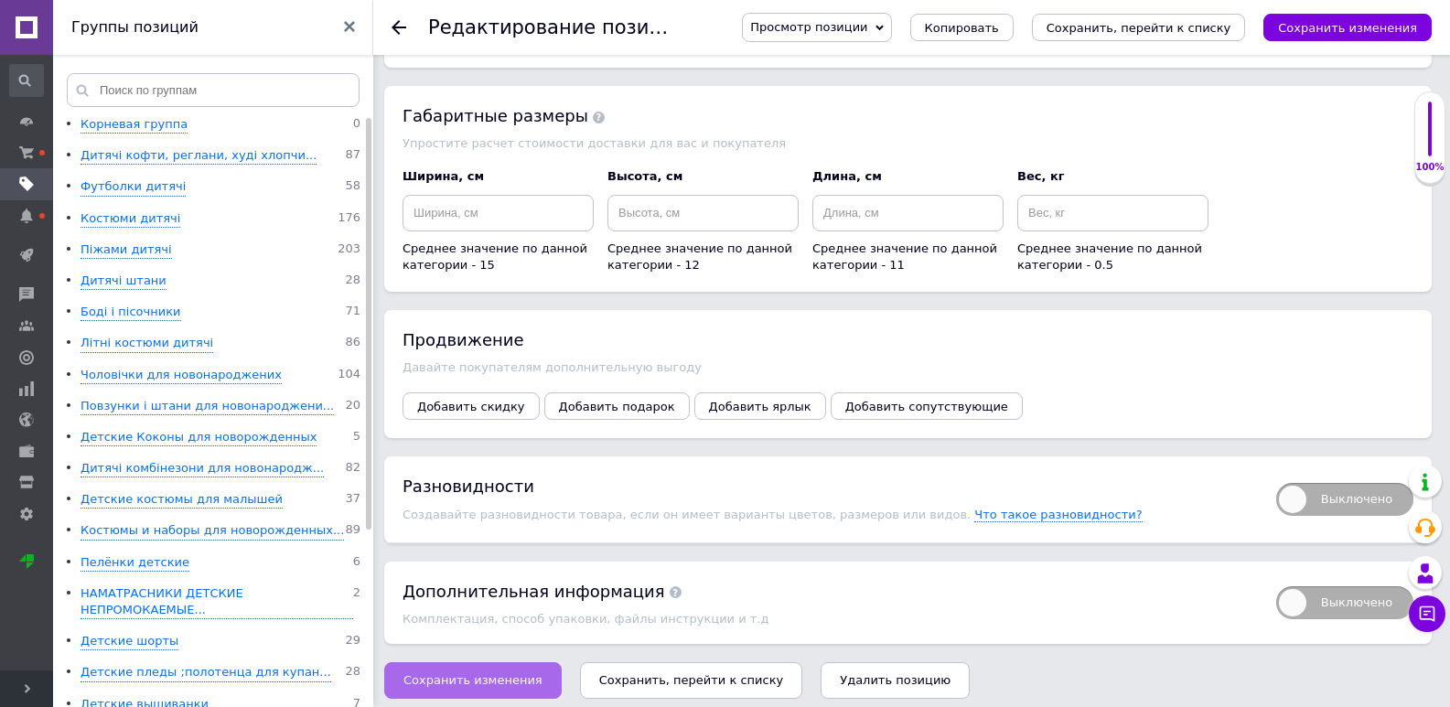
click at [506, 673] on span "Сохранить изменения" at bounding box center [472, 680] width 139 height 14
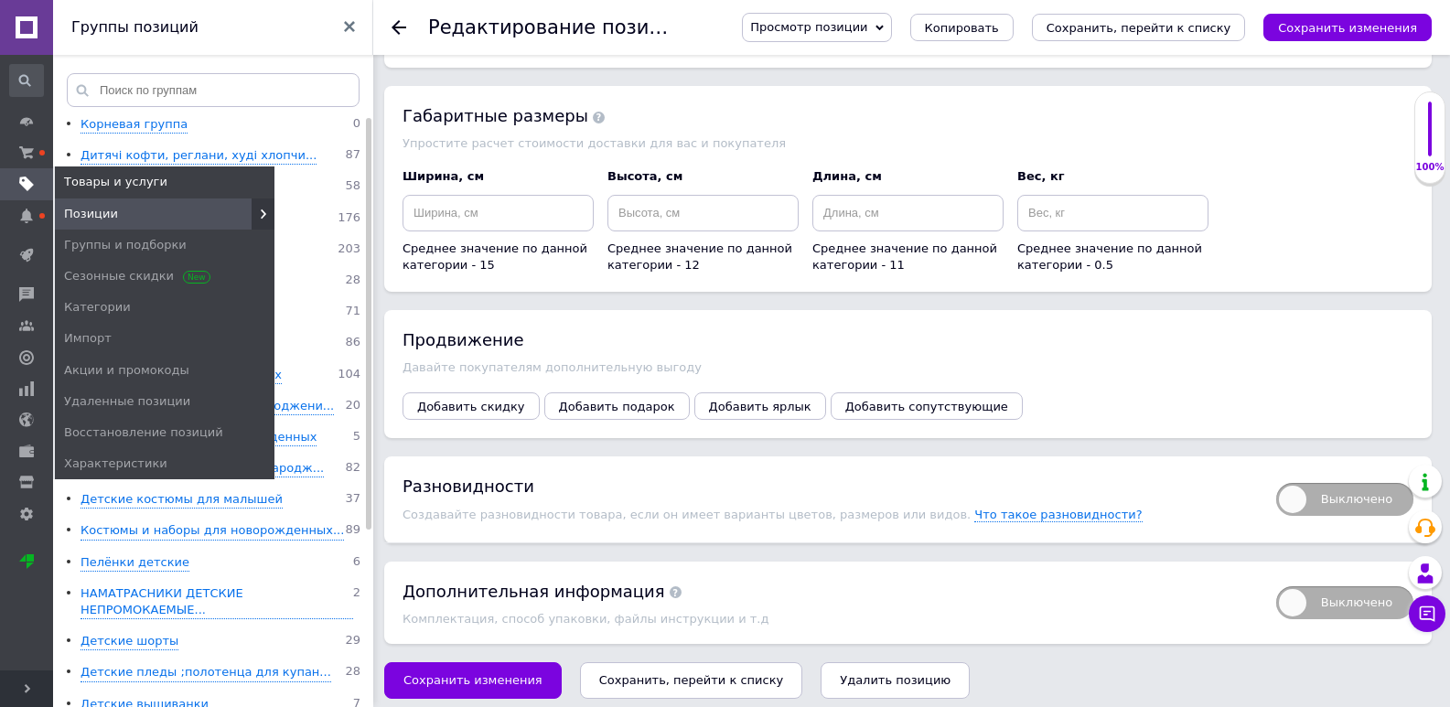
click at [81, 213] on span "Позиции" at bounding box center [91, 214] width 54 height 16
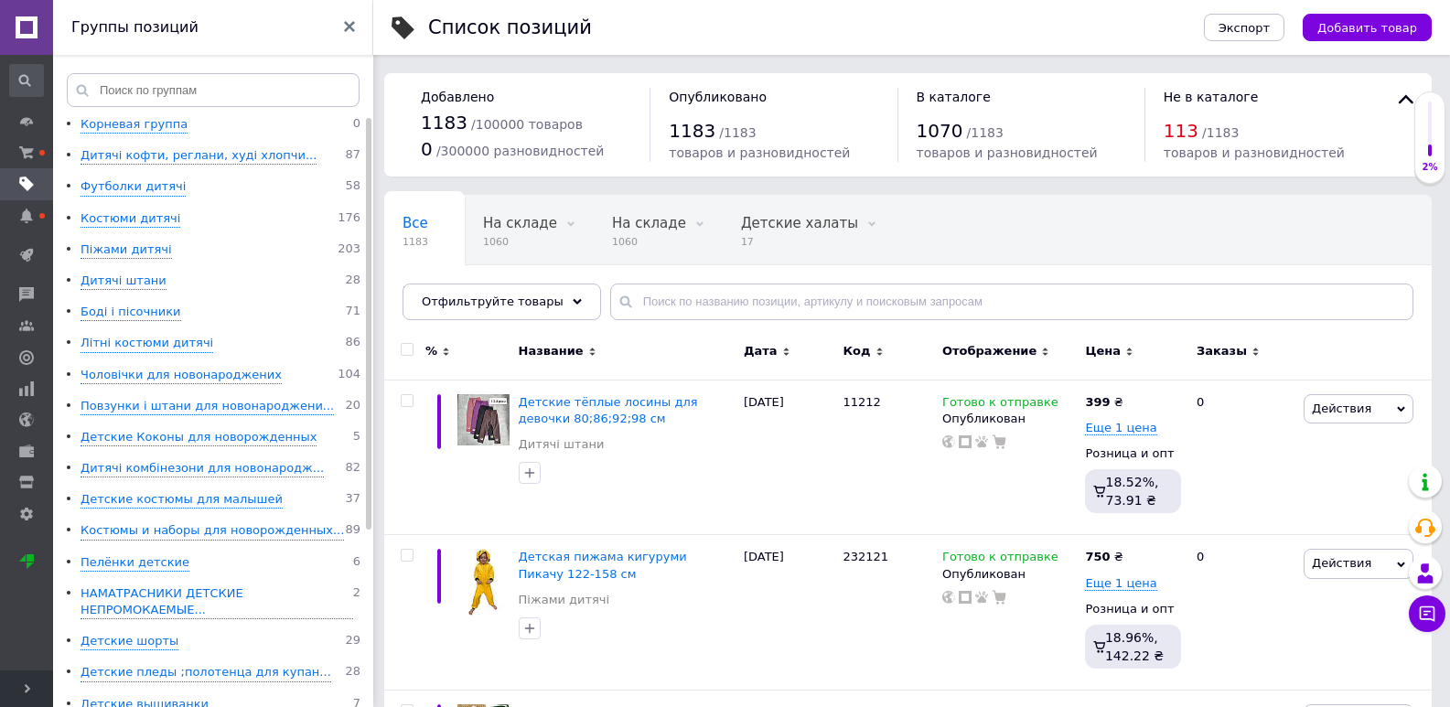
click at [1391, 41] on div "Экспорт Добавить товар" at bounding box center [1299, 27] width 264 height 55
click at [1390, 35] on span "Добавить товар" at bounding box center [1367, 28] width 100 height 14
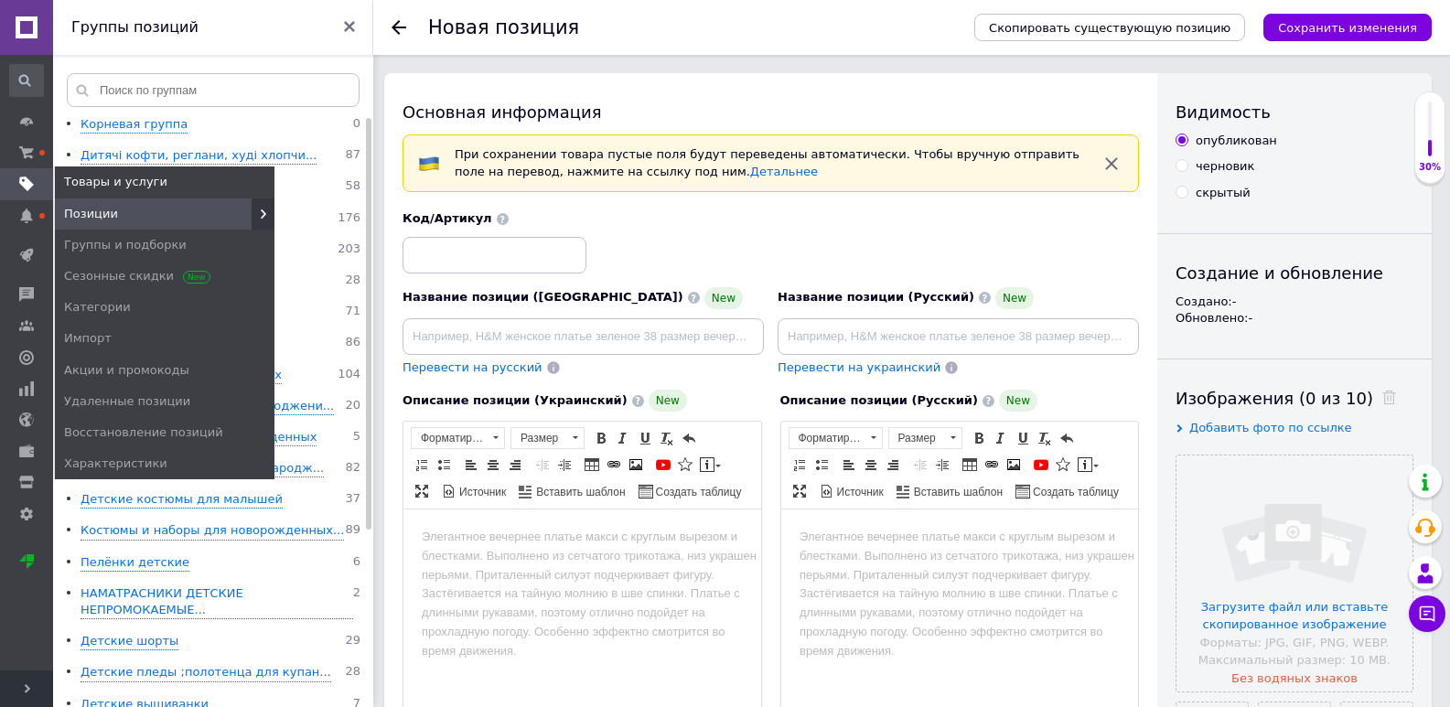
click at [76, 200] on link "Позиции" at bounding box center [165, 213] width 220 height 31
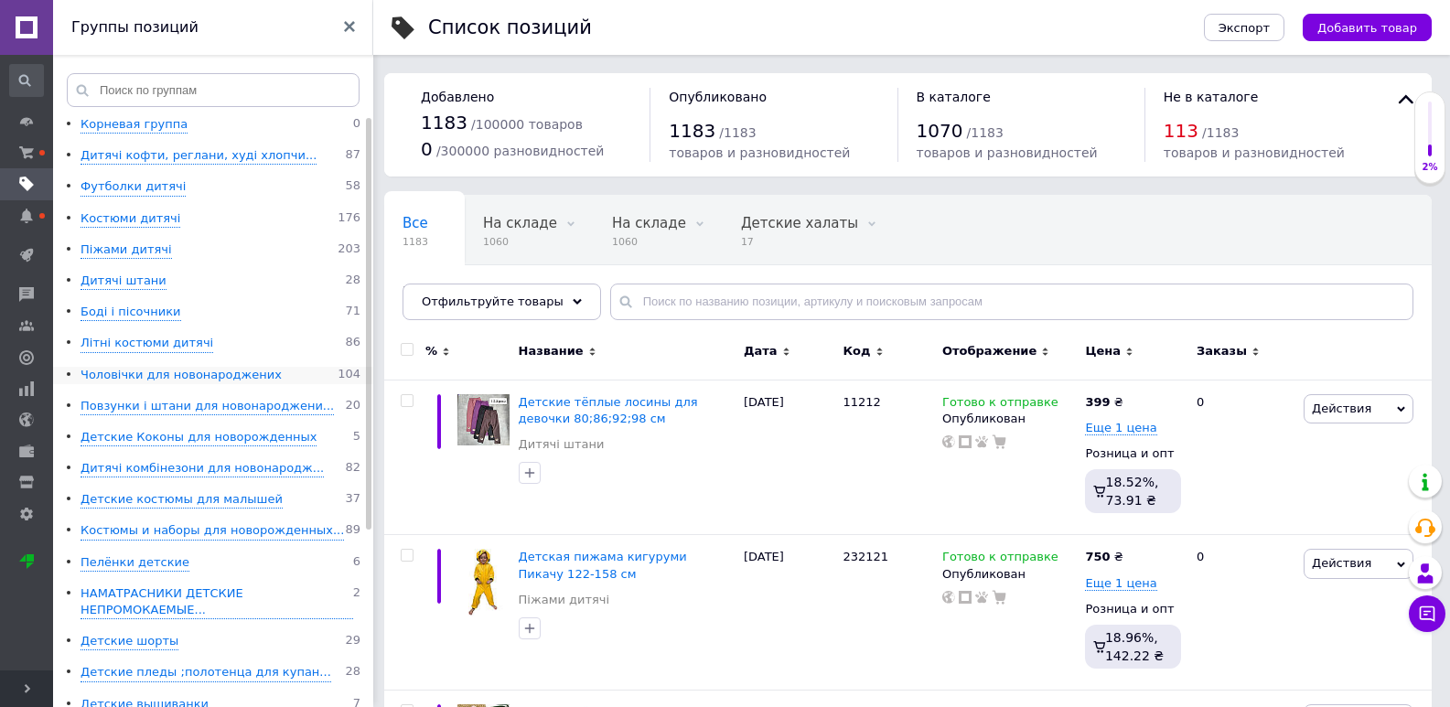
click at [117, 376] on div "Чоловічки для новонароджених" at bounding box center [180, 375] width 201 height 17
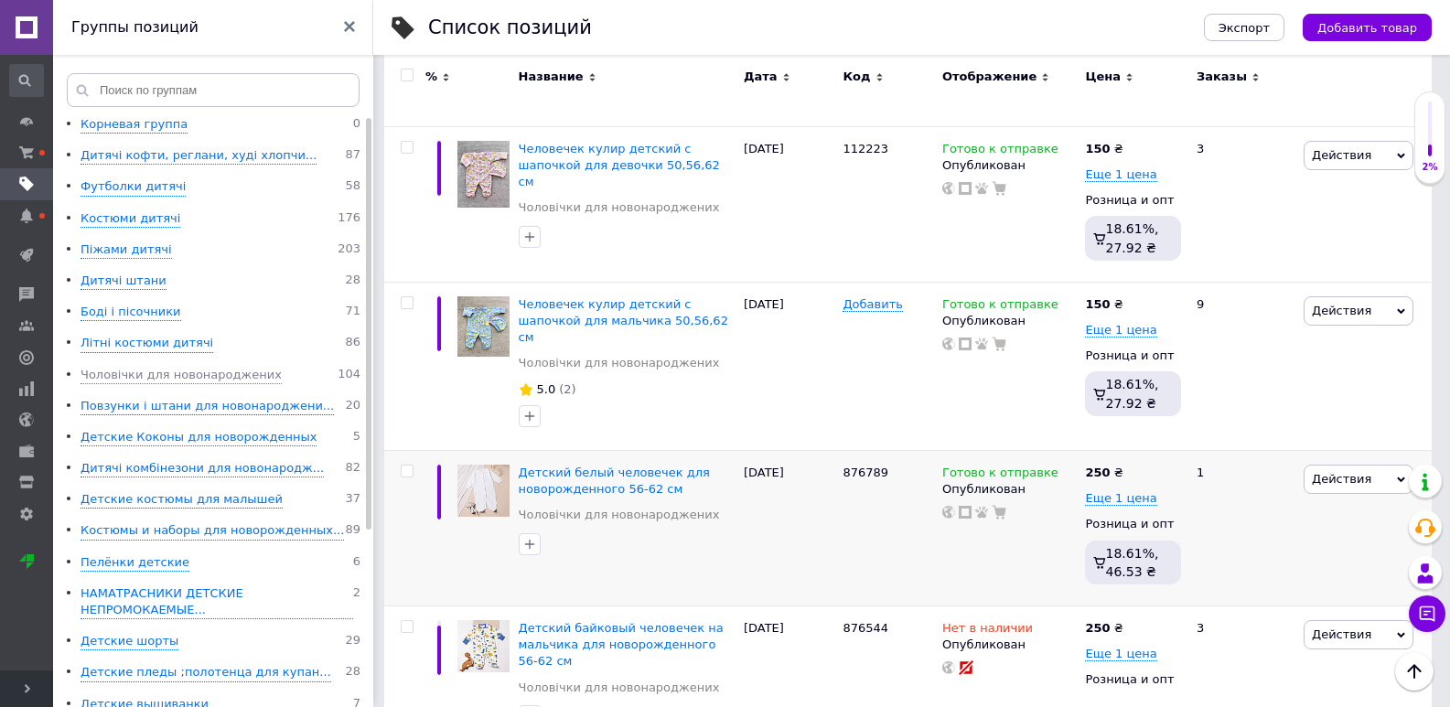
scroll to position [1921, 0]
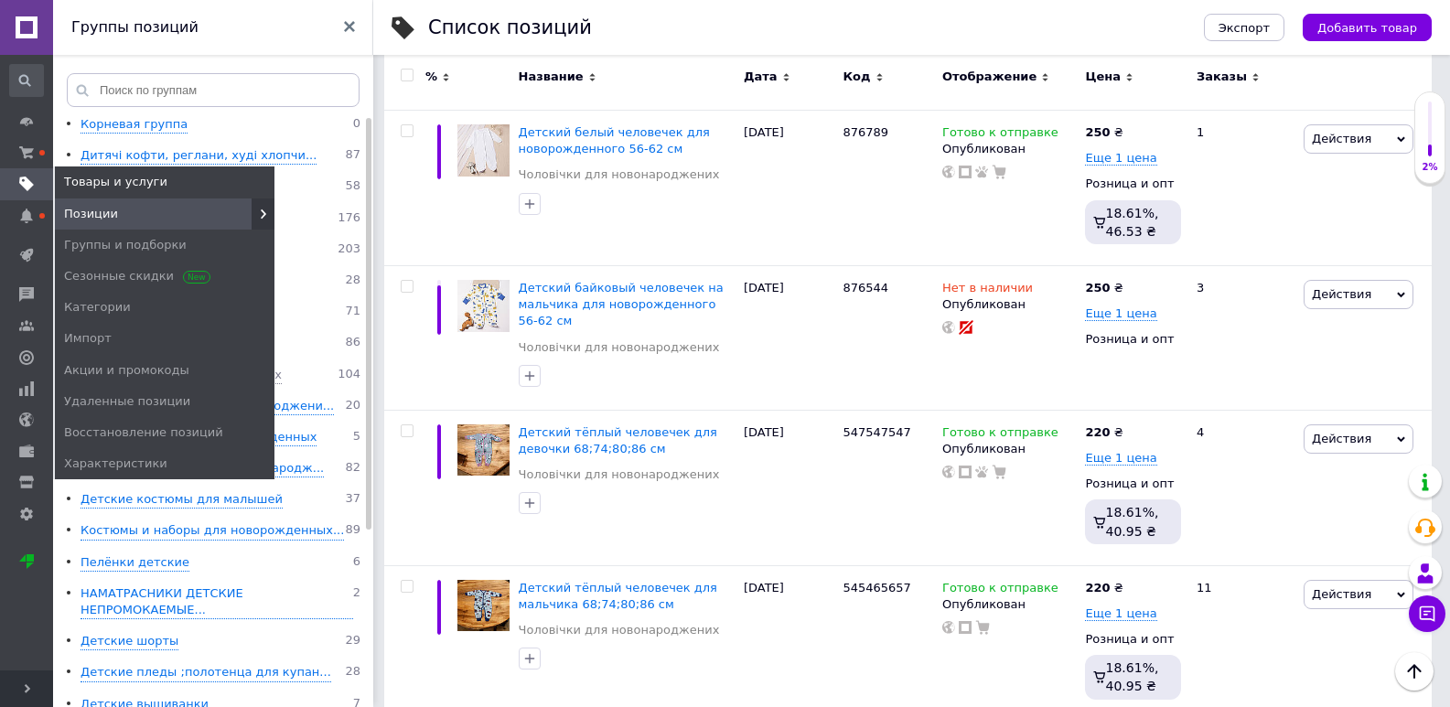
click at [59, 202] on link "Позиции" at bounding box center [165, 213] width 220 height 31
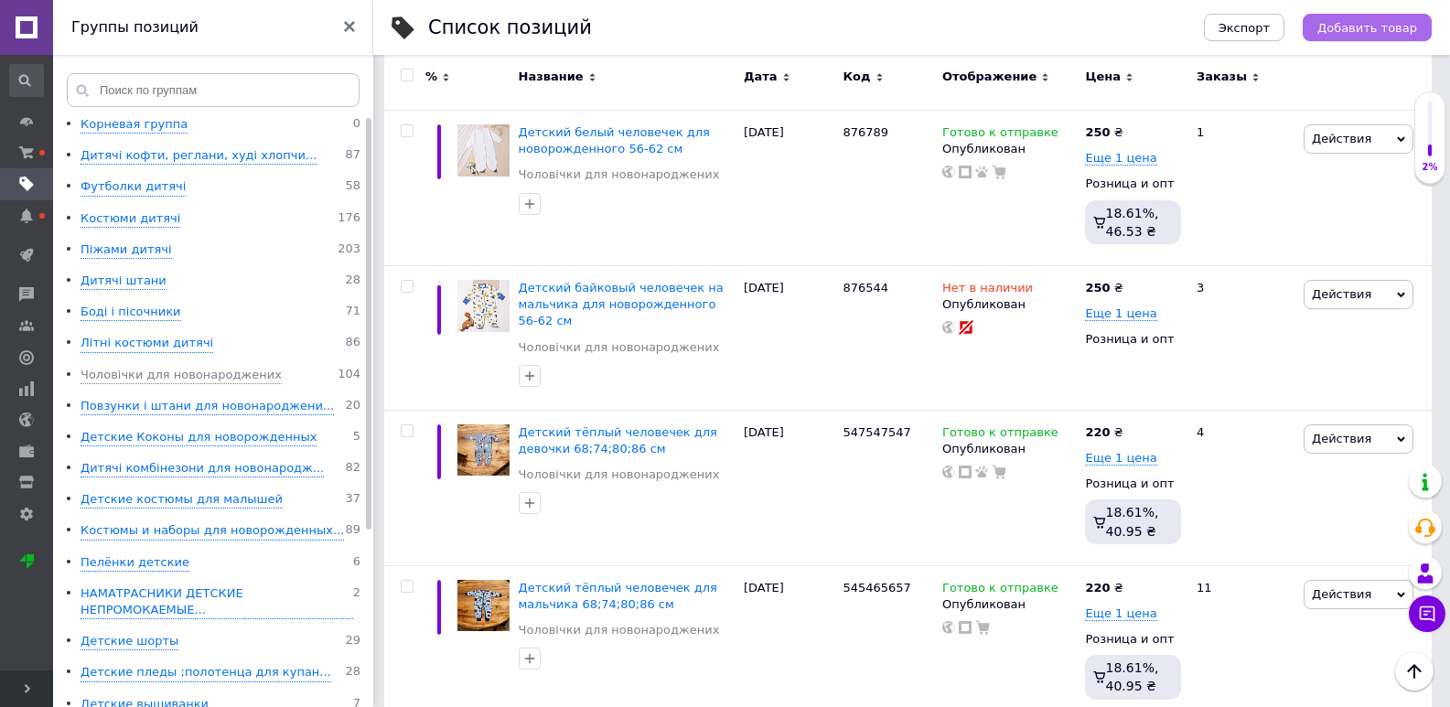
click at [1374, 28] on span "Добавить товар" at bounding box center [1367, 28] width 100 height 14
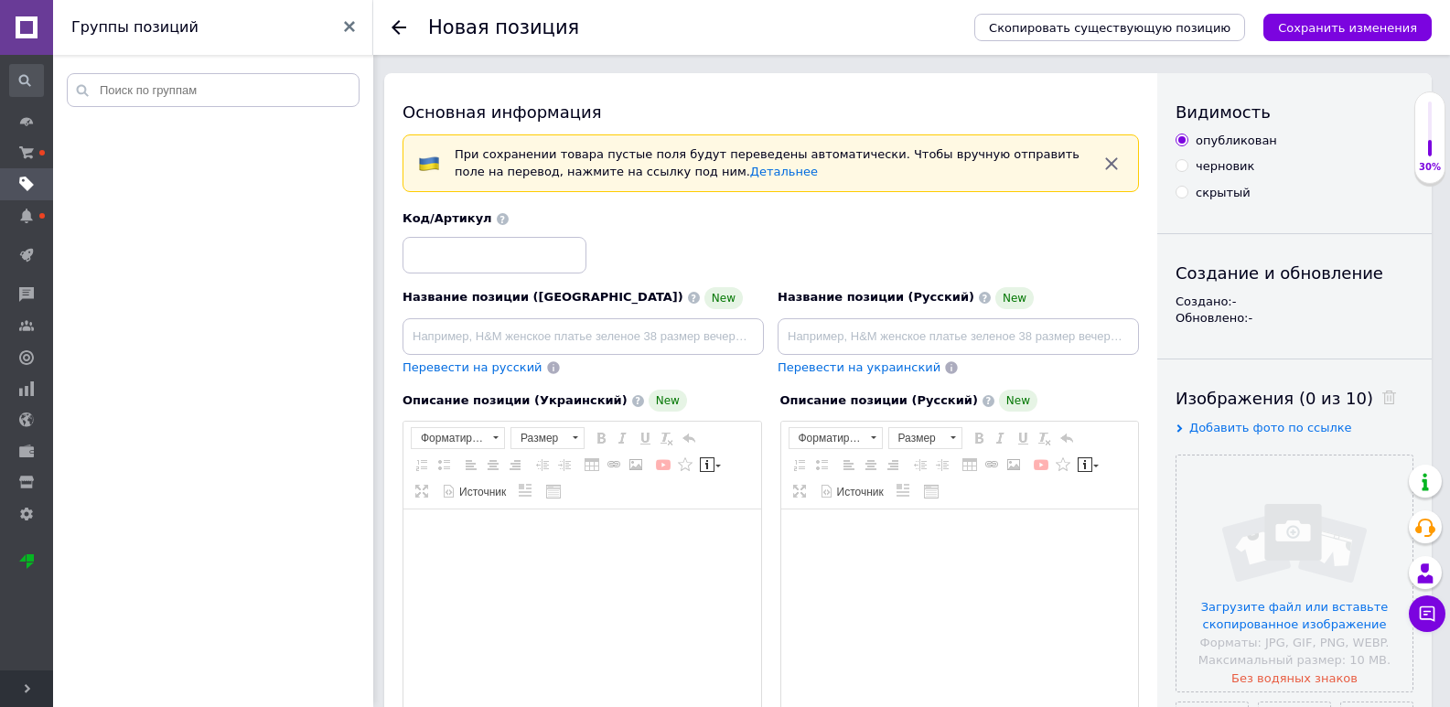
click at [1207, 499] on input "file" at bounding box center [1294, 574] width 236 height 236
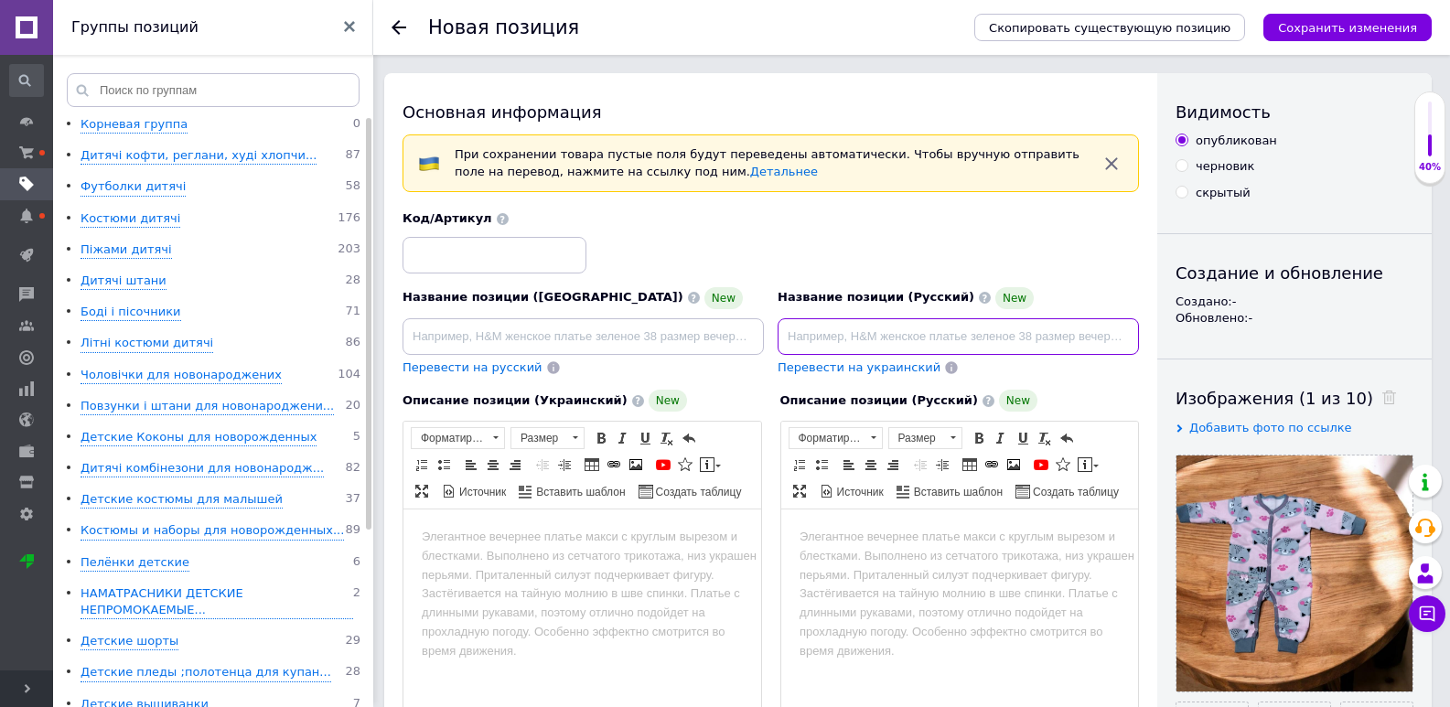
click at [863, 325] on input at bounding box center [958, 336] width 361 height 37
paste input "Детский тёплый человечек для девочки 68;74;80;86 см"
type input "Детский тёплый человечек для девочки 68;74;80;86 см"
click at [513, 247] on input at bounding box center [494, 255] width 184 height 37
type input "7676776766767"
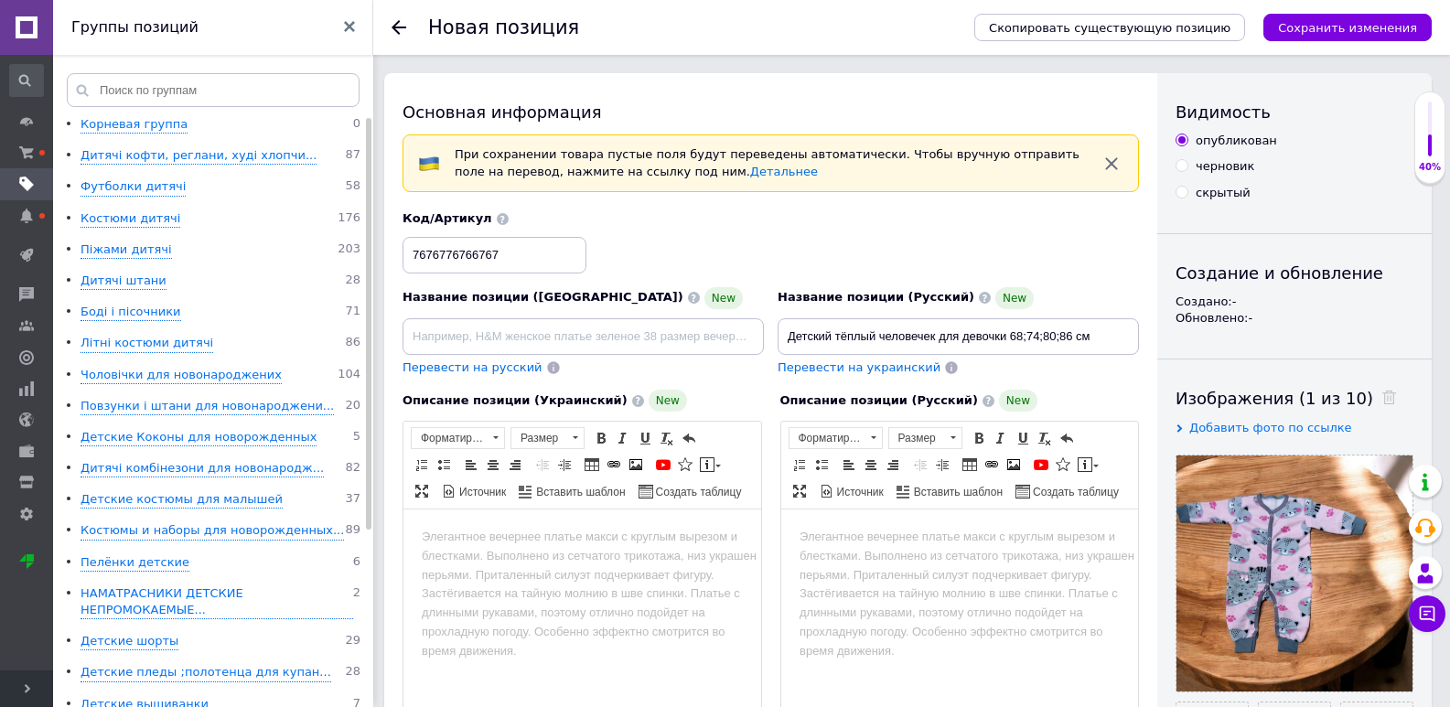
click at [865, 565] on html at bounding box center [959, 538] width 358 height 56
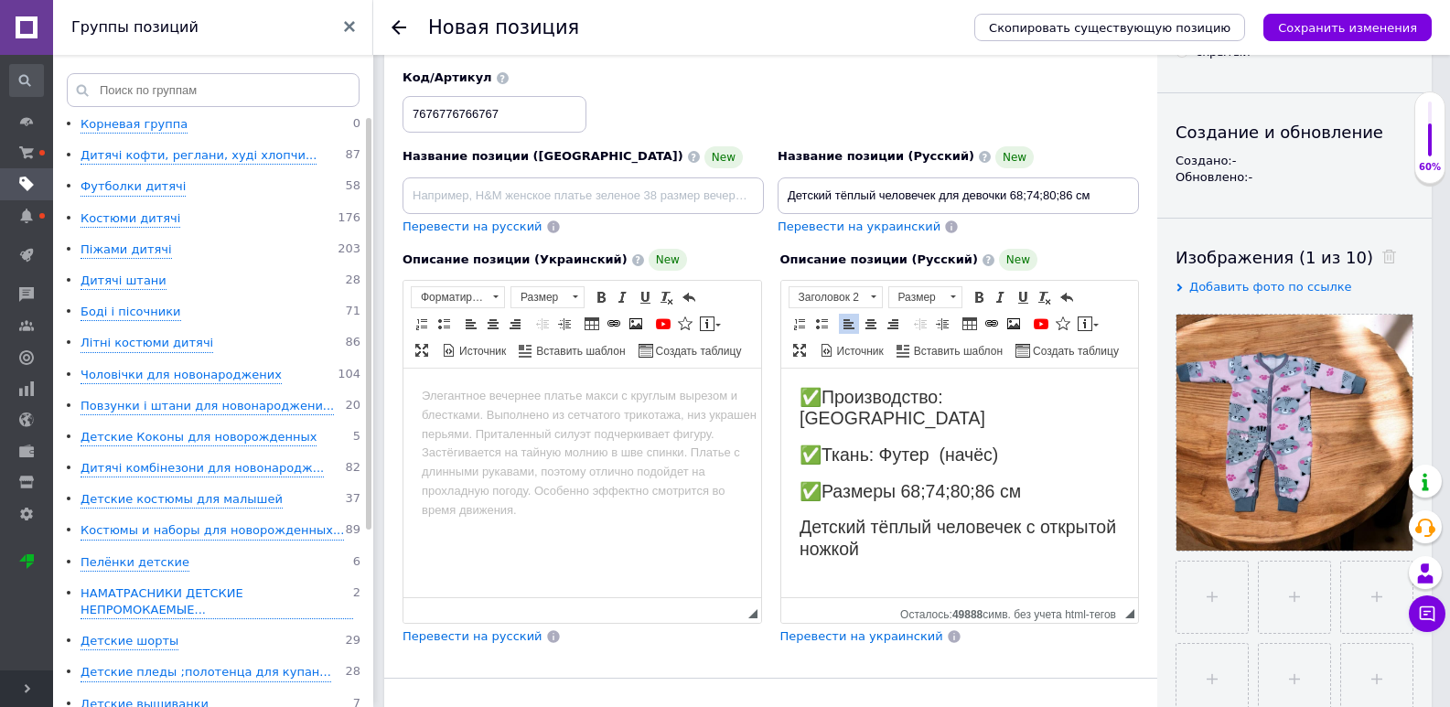
scroll to position [274, 0]
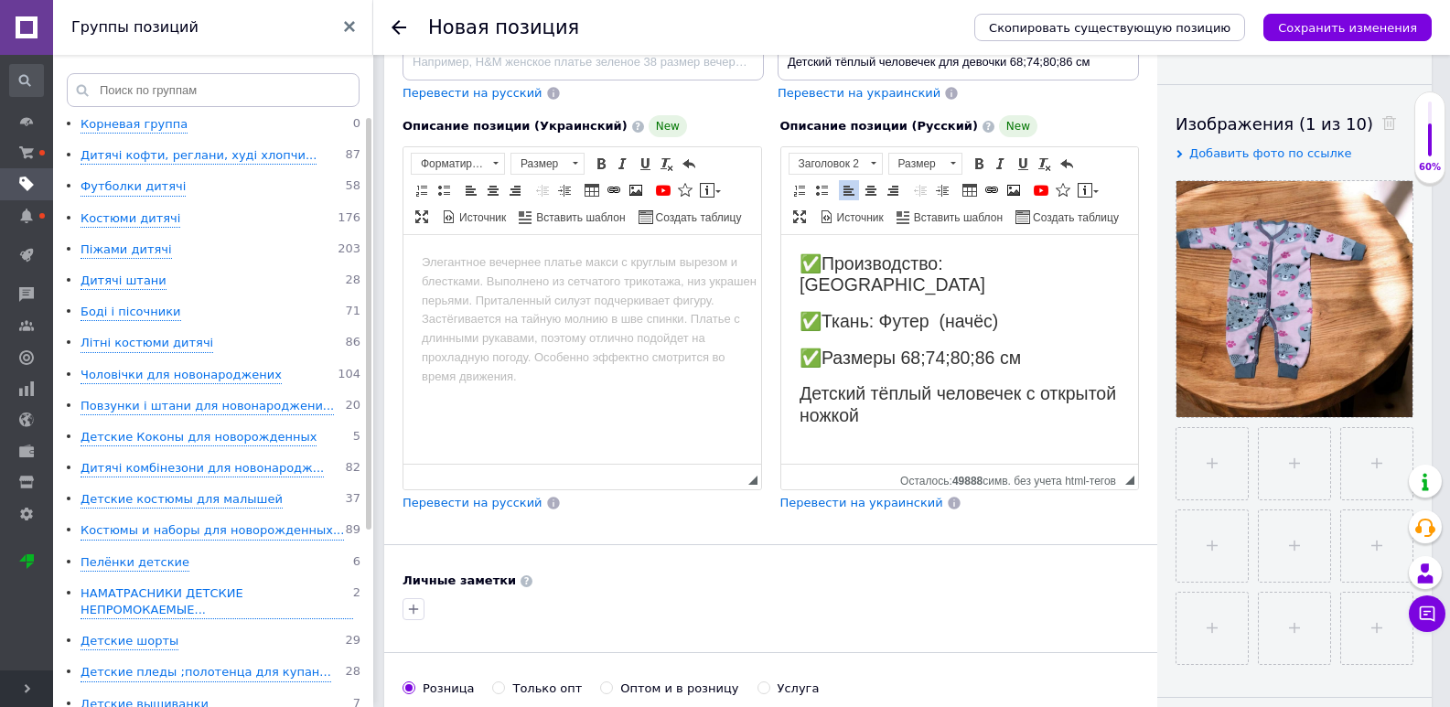
click at [872, 500] on span "Перевести на украинский" at bounding box center [861, 503] width 163 height 14
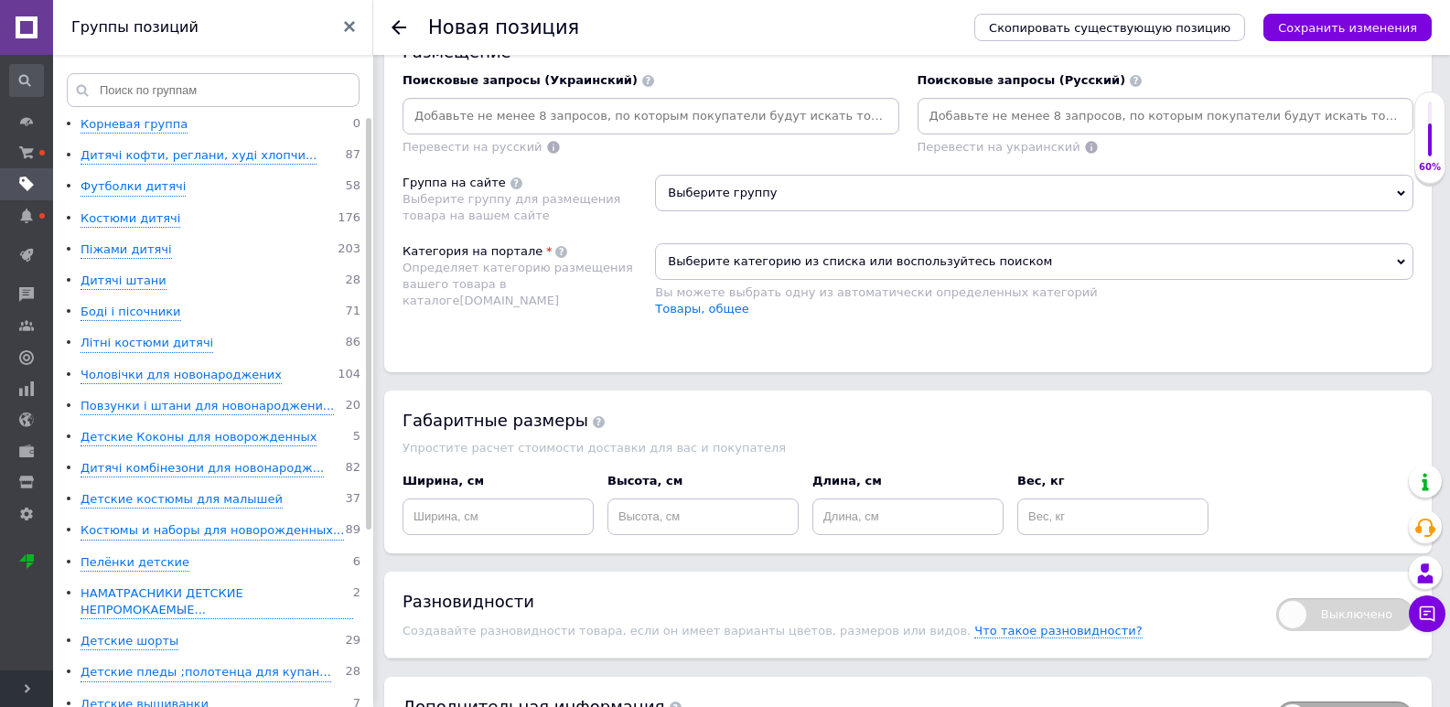
scroll to position [1380, 0]
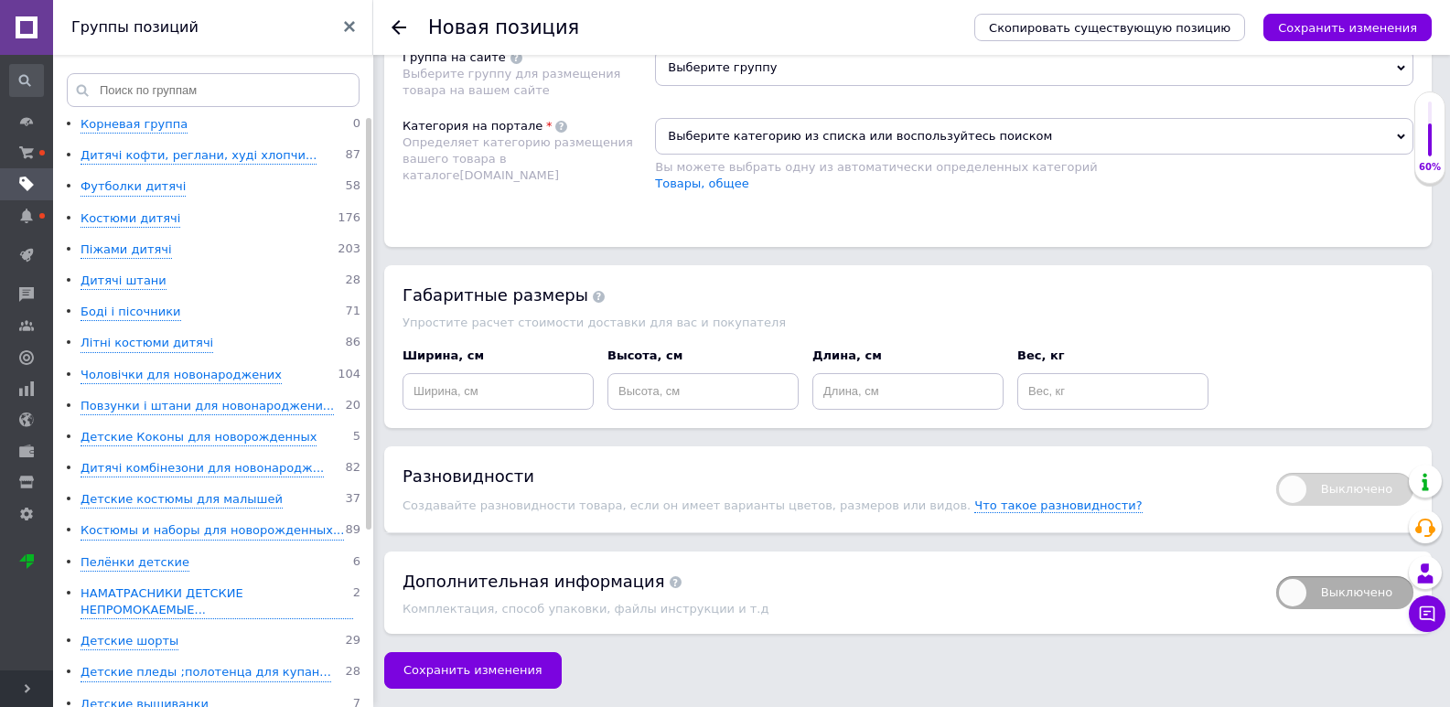
click at [536, 667] on button "Сохранить изменения" at bounding box center [472, 670] width 177 height 37
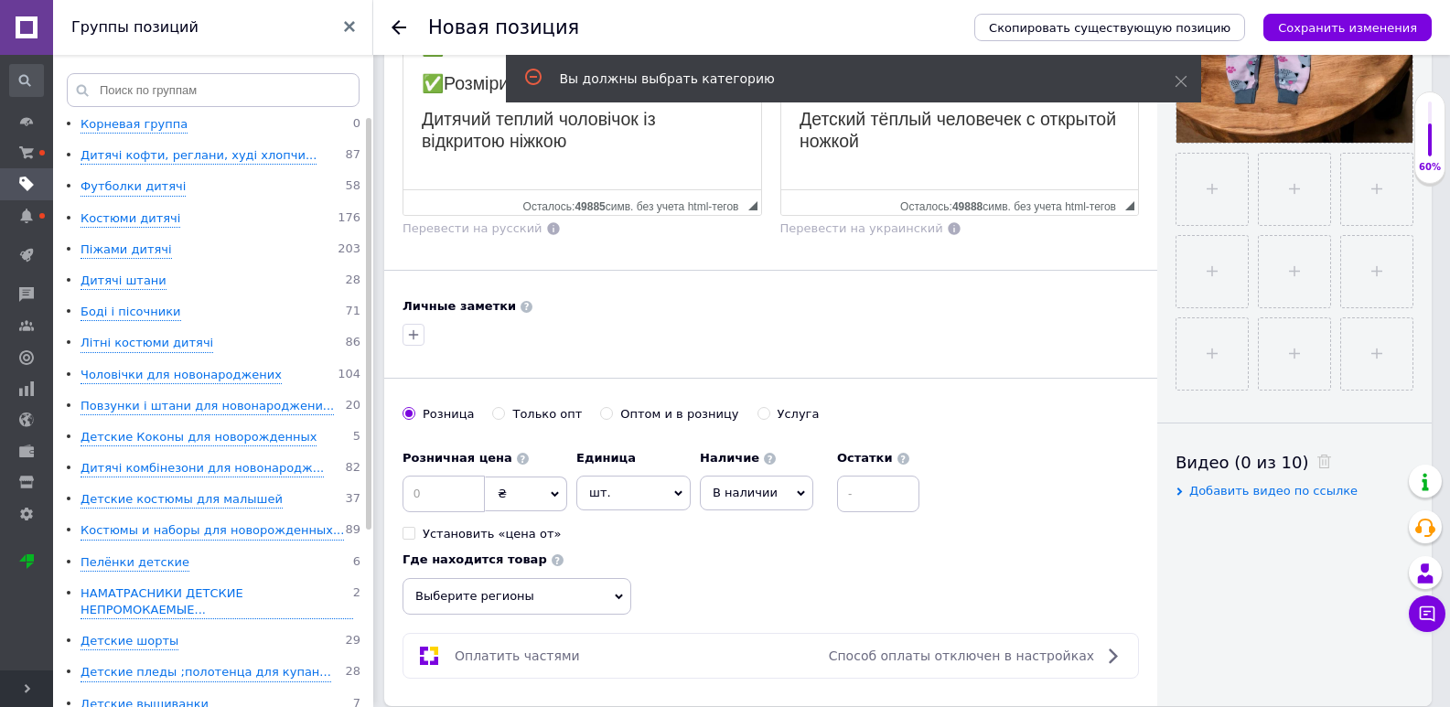
scroll to position [732, 0]
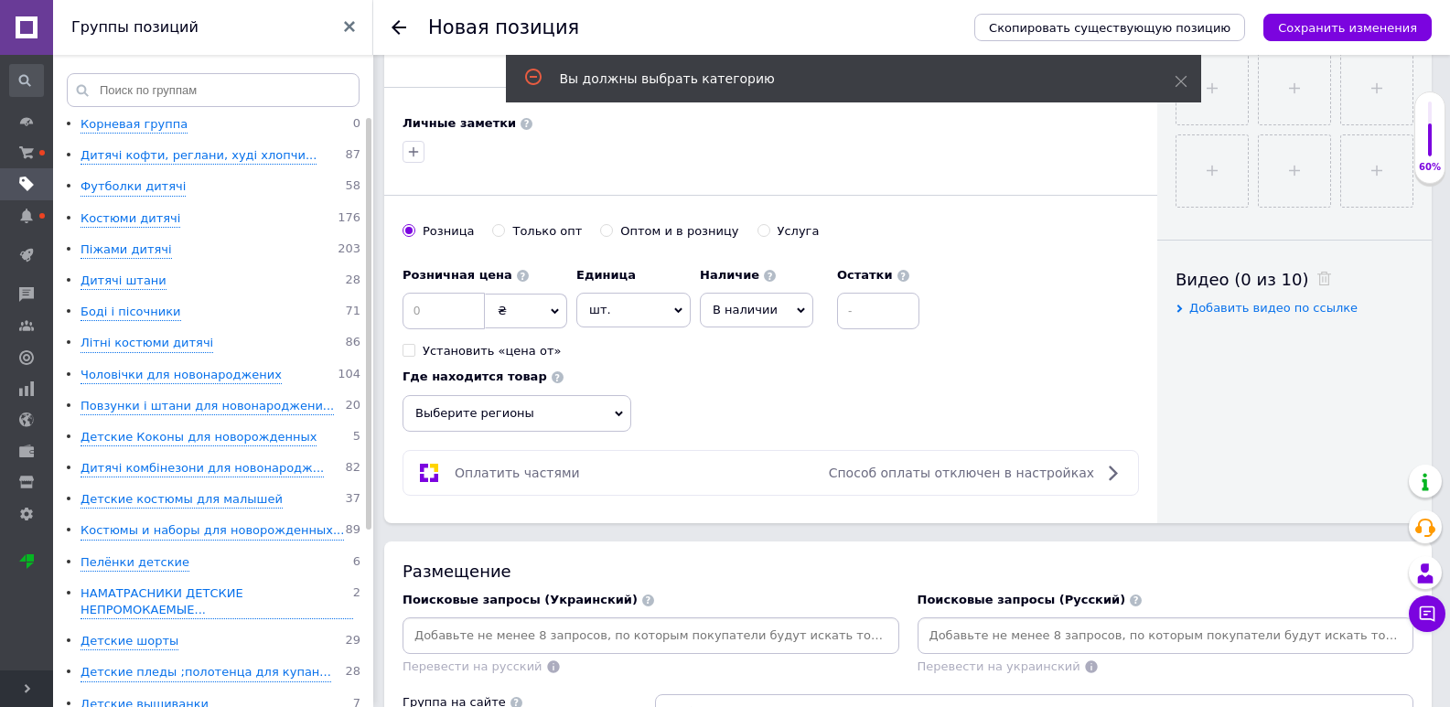
click at [600, 232] on input "Оптом и в розницу" at bounding box center [606, 230] width 12 height 12
radio input "true"
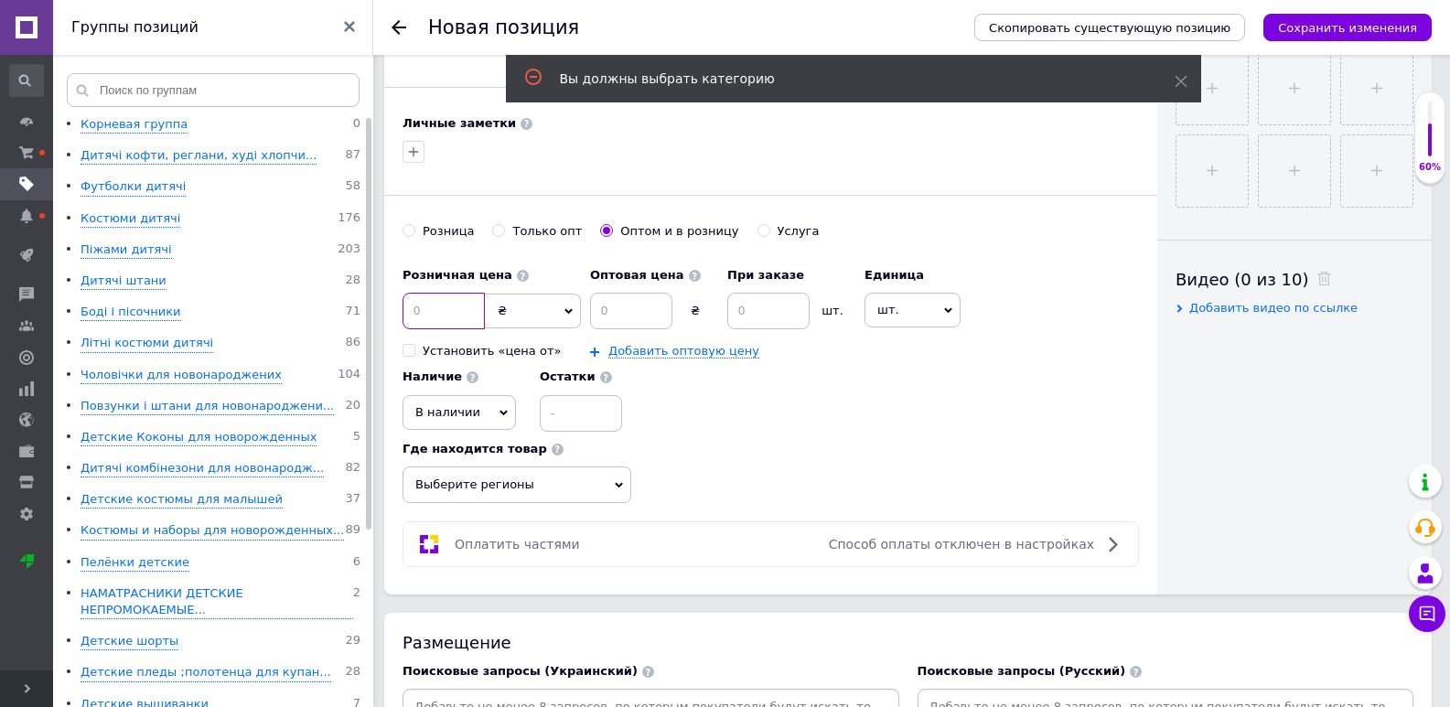
click at [457, 314] on input at bounding box center [443, 311] width 82 height 37
type input "220"
click at [644, 333] on div "Оптовая цена ₴ При заказе шт. Добавить оптовую цену" at bounding box center [722, 309] width 265 height 102
click at [637, 319] on input at bounding box center [631, 311] width 82 height 37
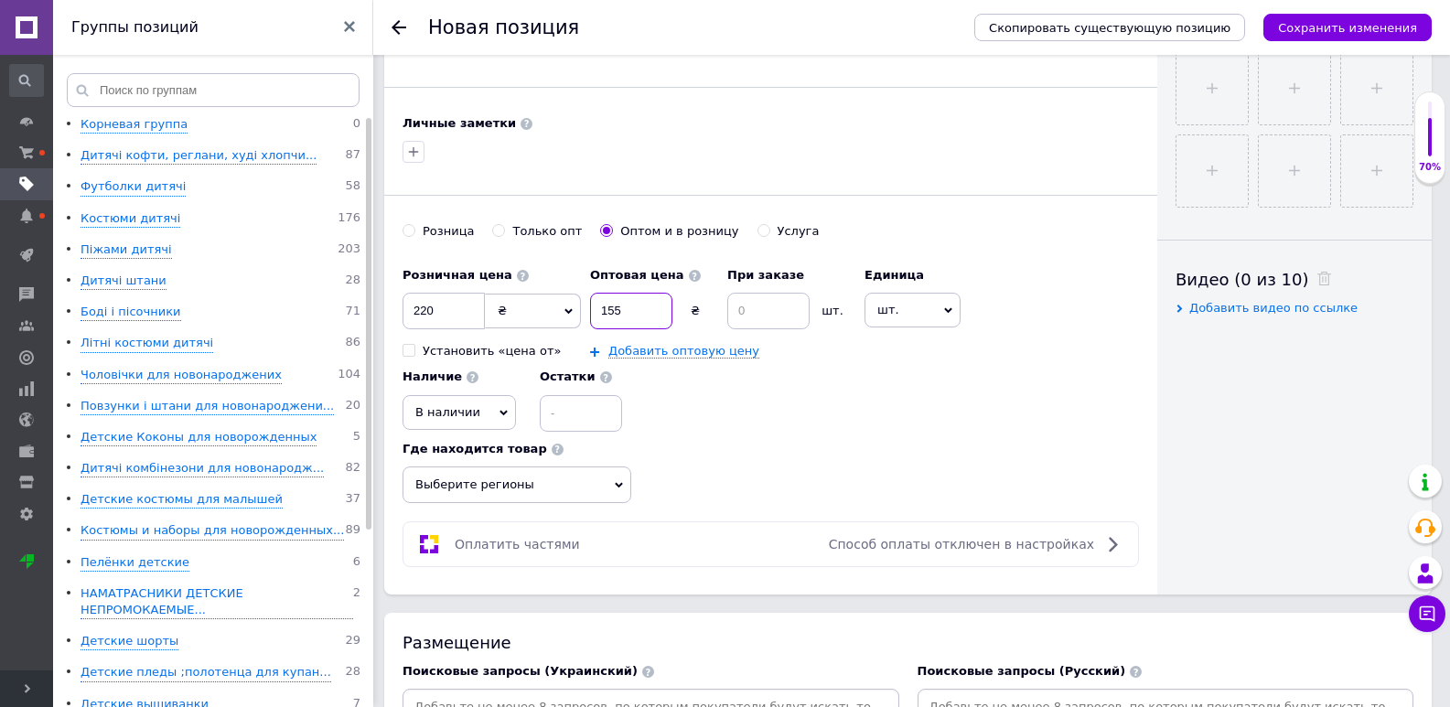
type input "155"
click at [768, 305] on input at bounding box center [768, 311] width 82 height 37
type input "5"
click at [465, 424] on span "В наличии" at bounding box center [458, 412] width 113 height 35
click at [464, 506] on li "Готово к отправке" at bounding box center [459, 509] width 112 height 42
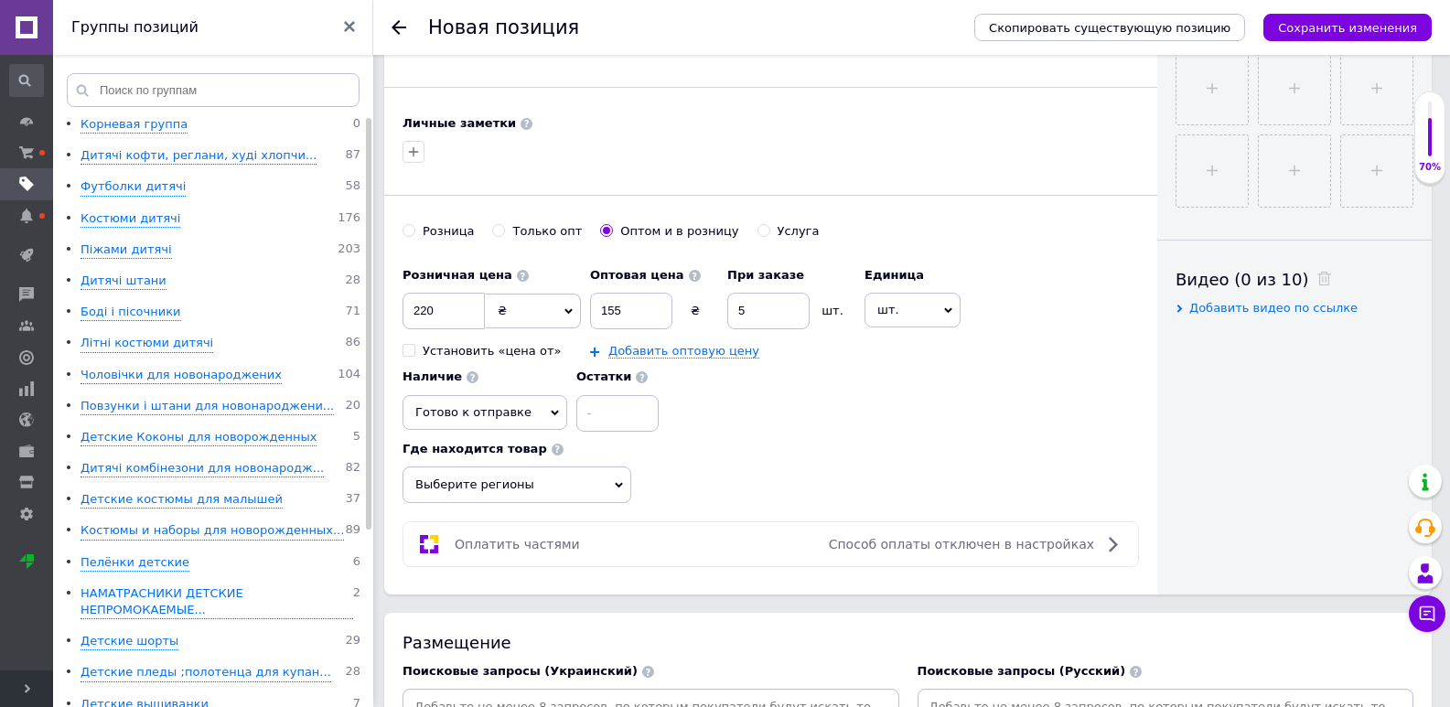
click at [531, 488] on span "Выберите регионы" at bounding box center [516, 485] width 229 height 37
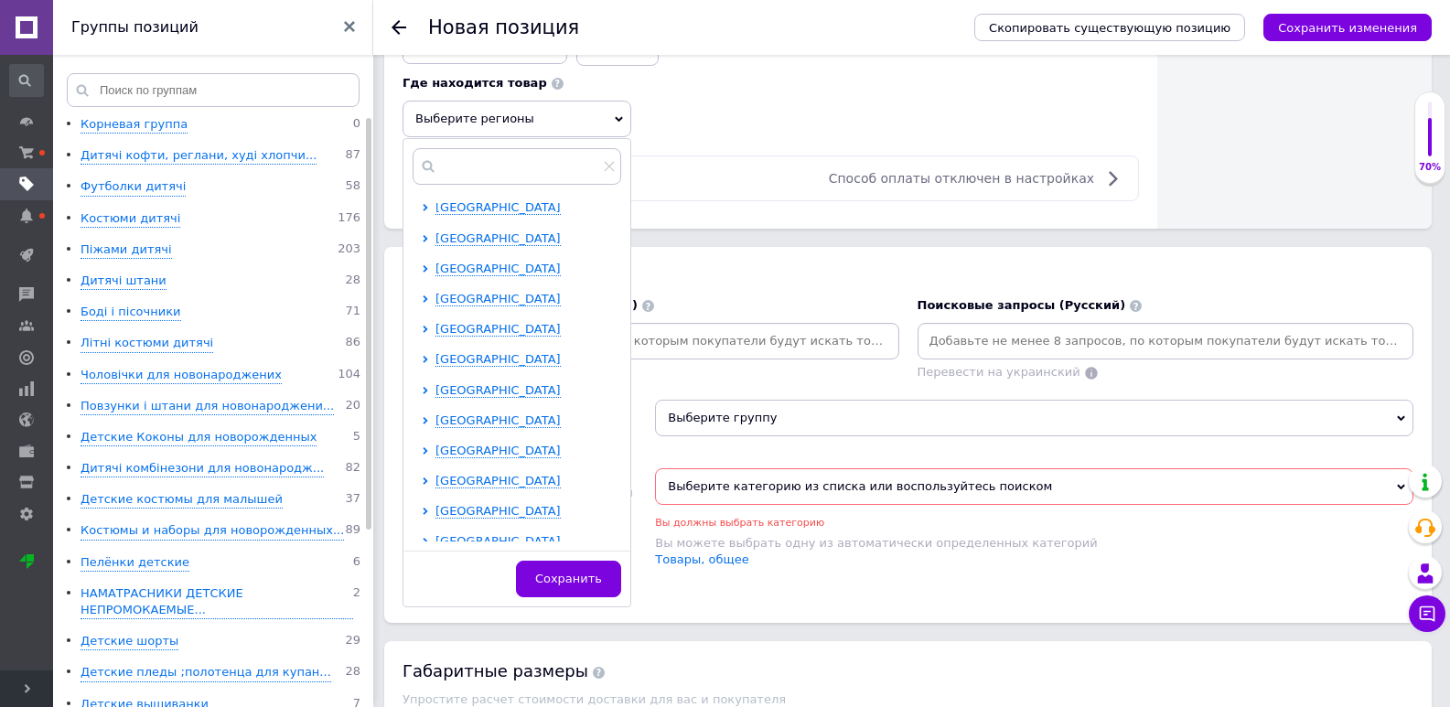
scroll to position [376, 0]
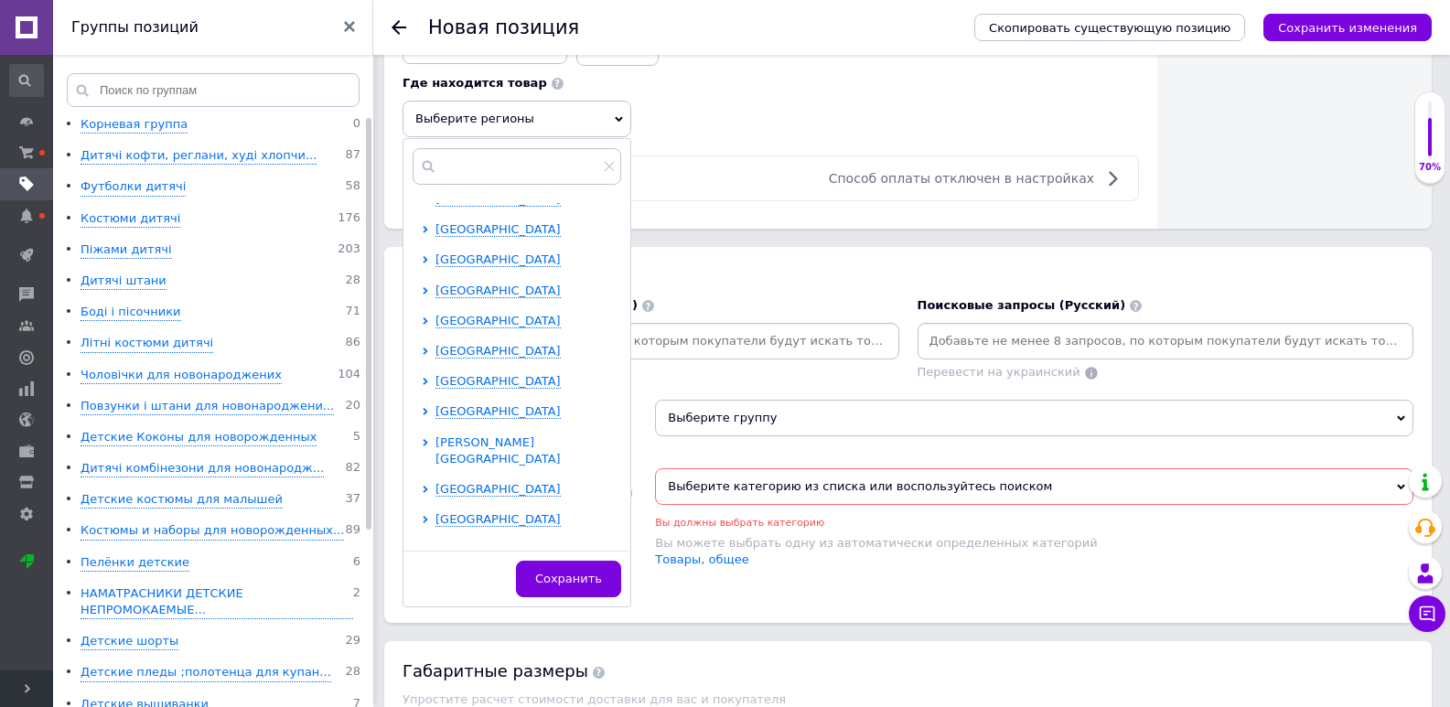
click at [519, 446] on span "Хмельницкая область" at bounding box center [497, 450] width 125 height 30
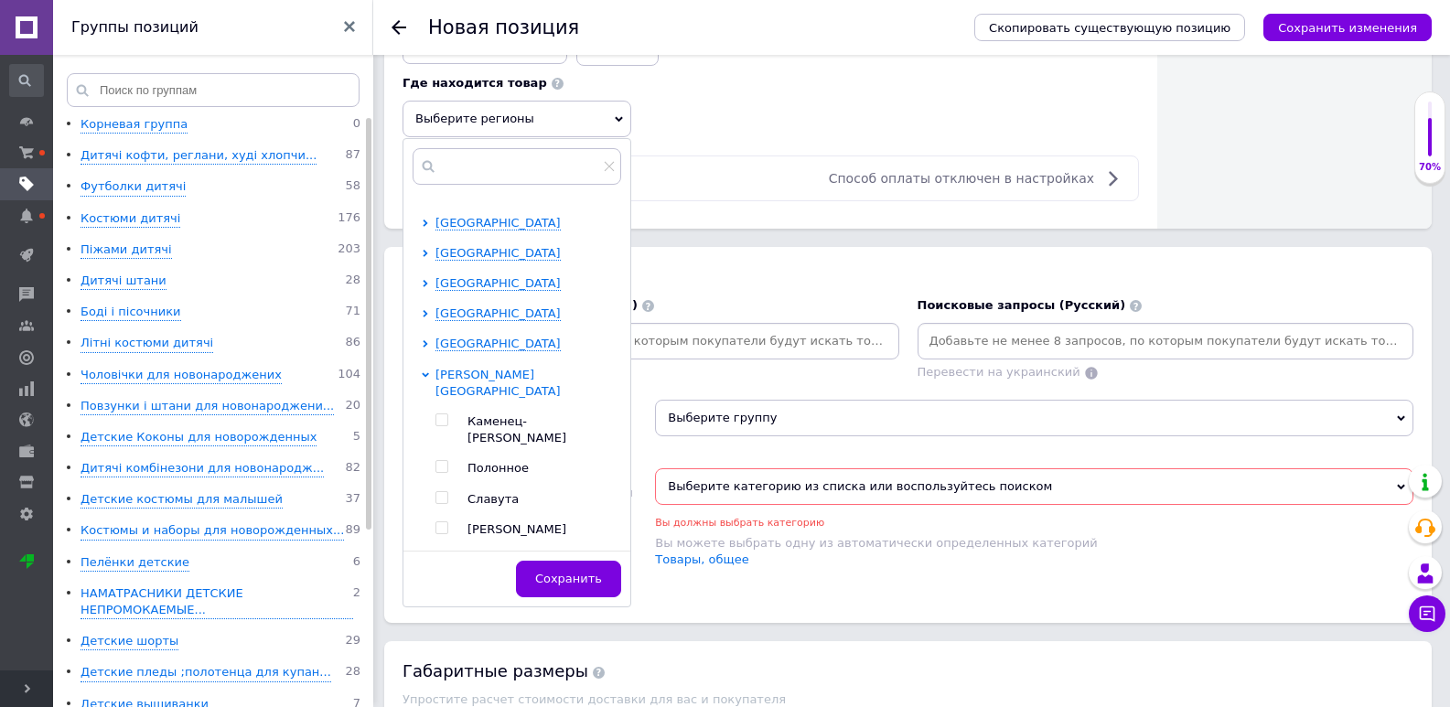
scroll to position [528, 0]
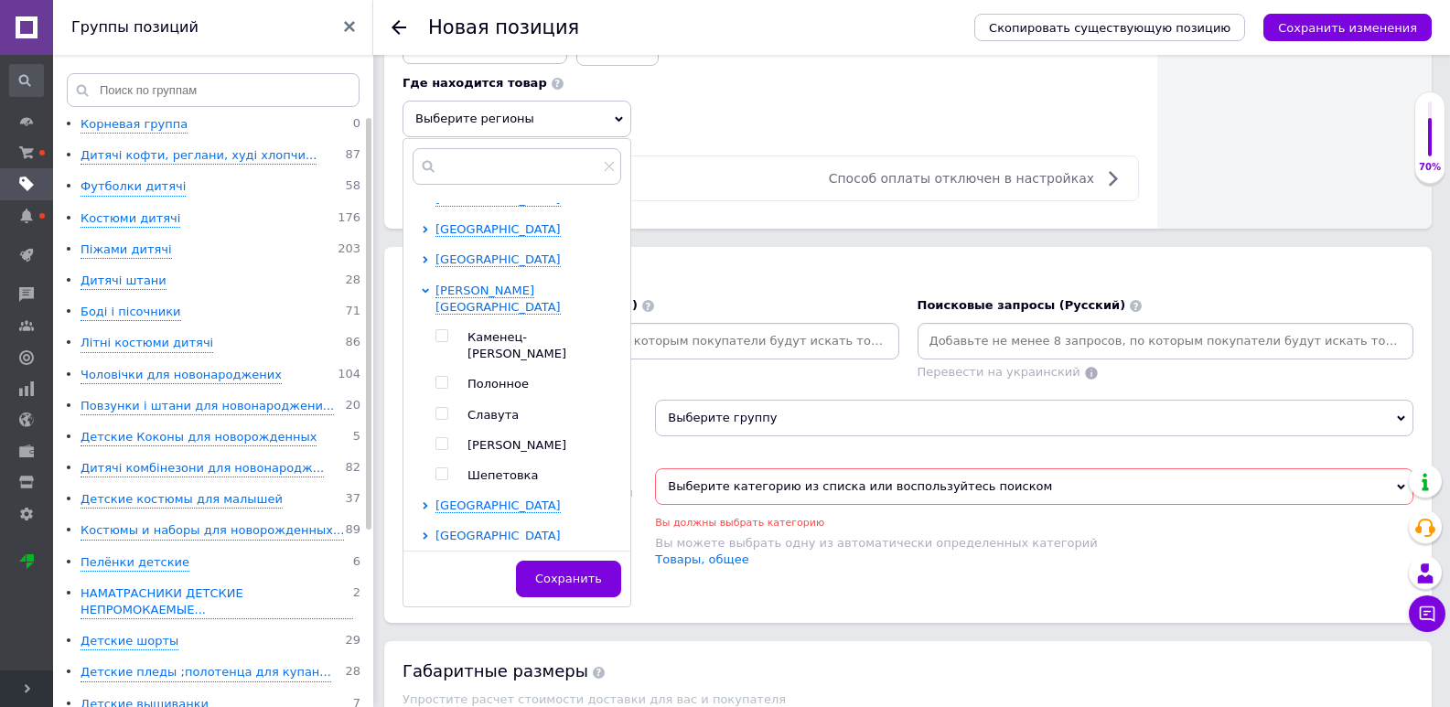
drag, startPoint x: 510, startPoint y: 414, endPoint x: 507, endPoint y: 454, distance: 39.5
click at [510, 438] on span "[PERSON_NAME]" at bounding box center [516, 445] width 99 height 14
checkbox input "true"
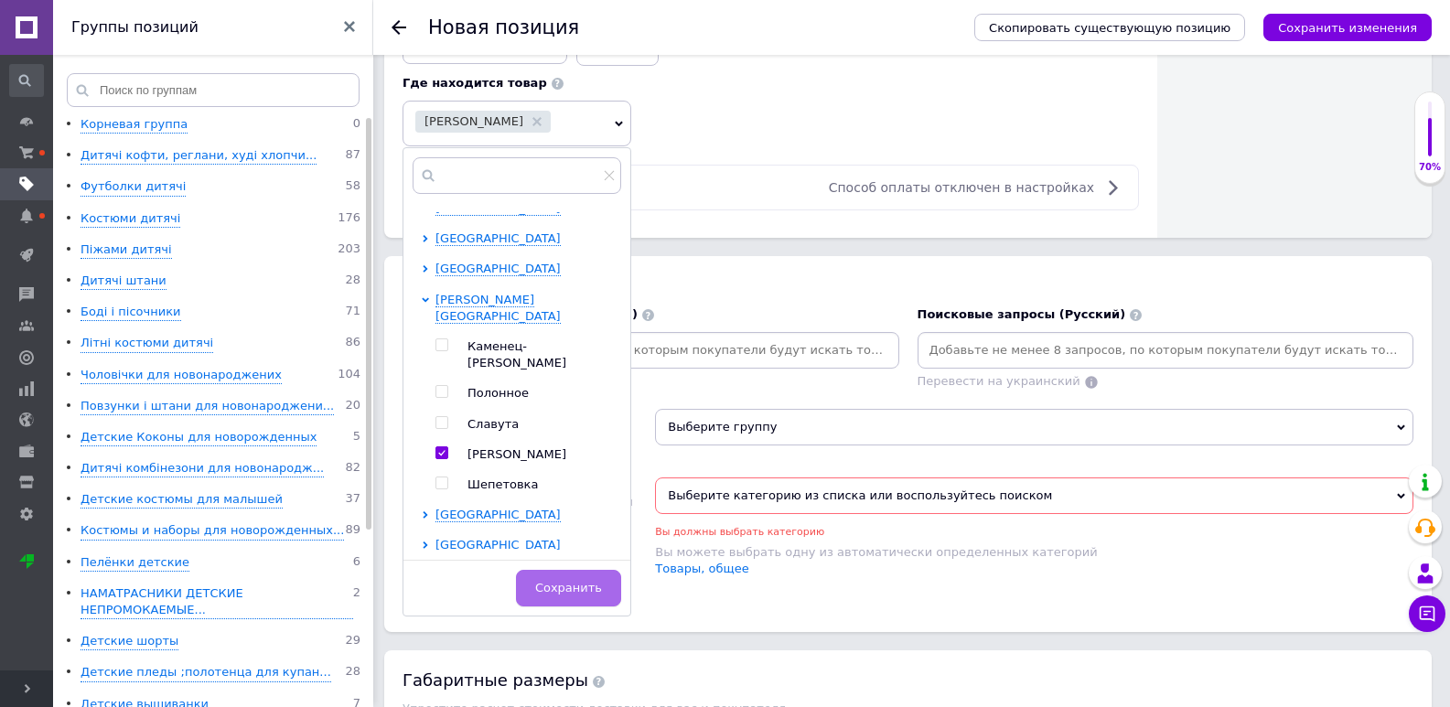
click at [562, 585] on span "Сохранить" at bounding box center [568, 588] width 67 height 14
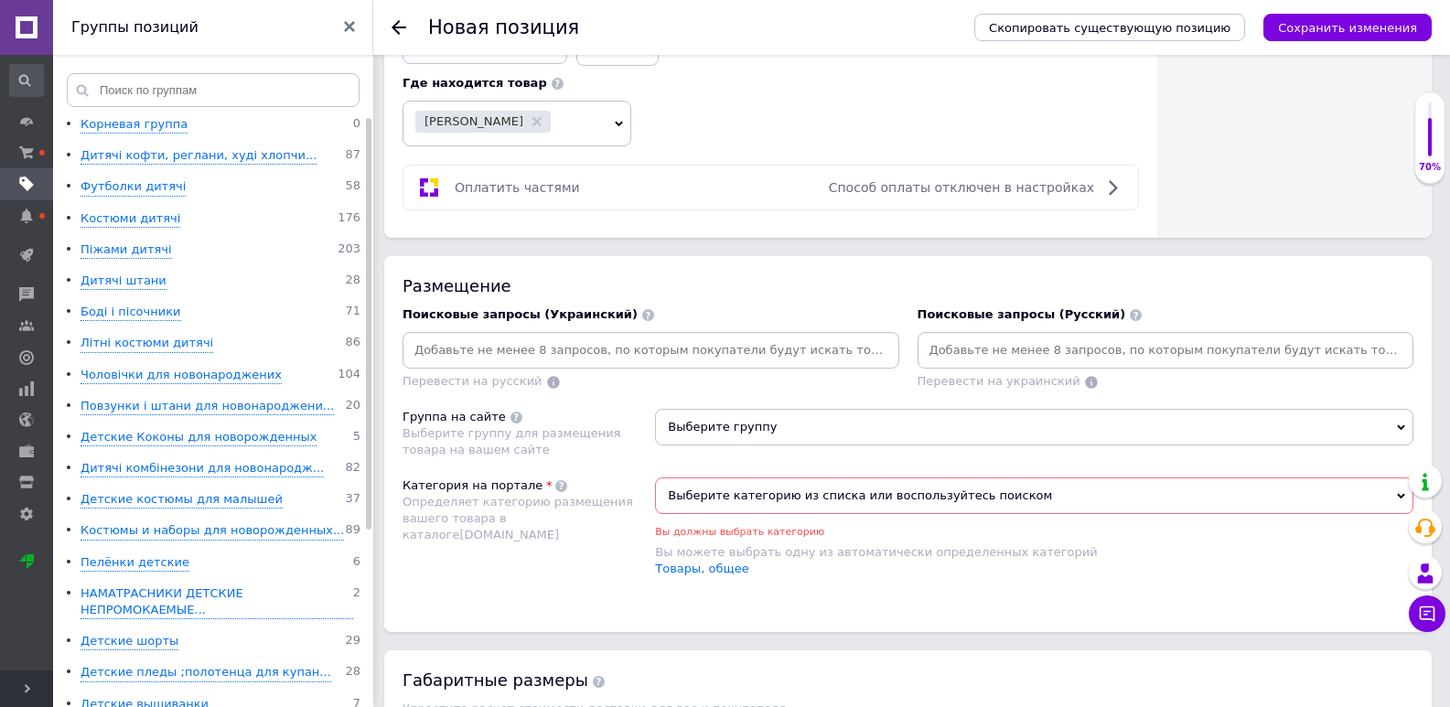
click at [942, 486] on span "Выберите категорию из списка или воспользуйтесь поиском" at bounding box center [1034, 495] width 758 height 37
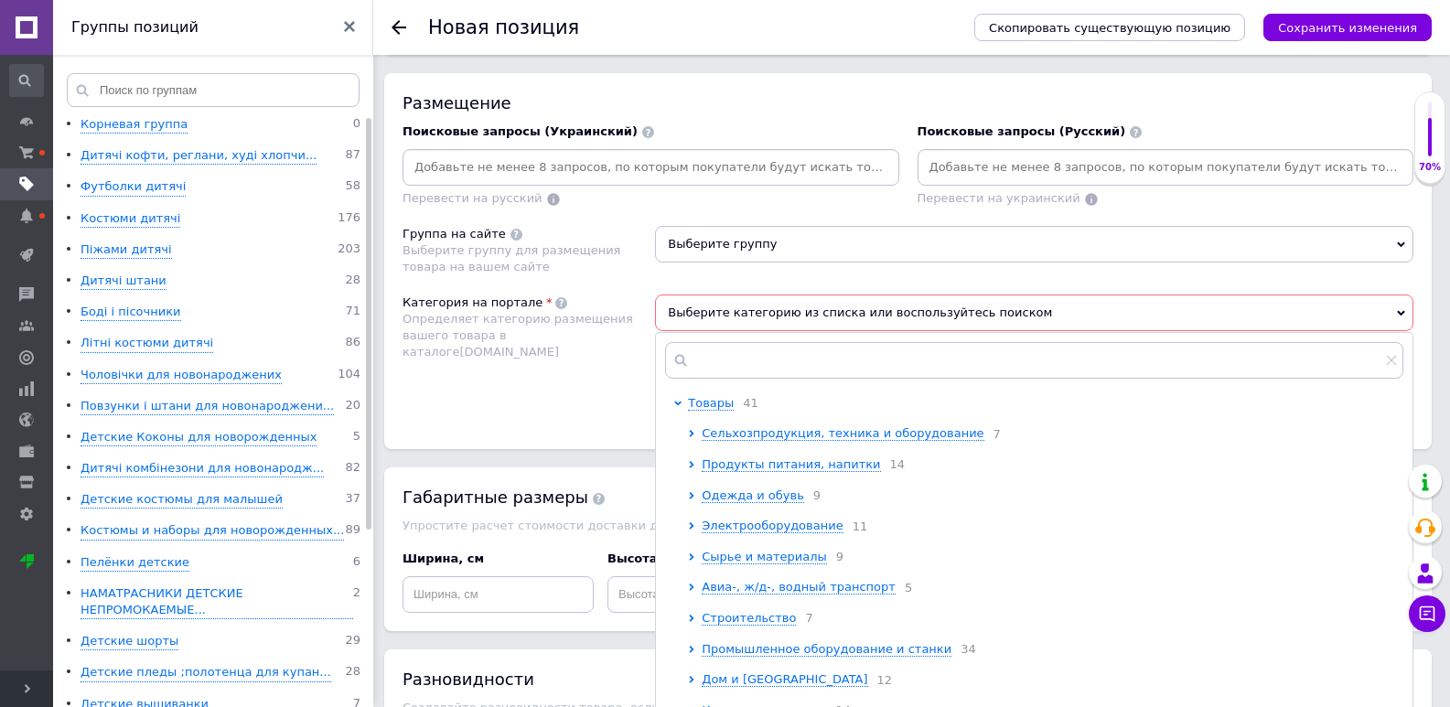
scroll to position [0, 0]
click at [539, 420] on div "Размещение Поисковые запросы (Украинский) Перевести на русский Поисковые запрос…" at bounding box center [907, 261] width 1047 height 377
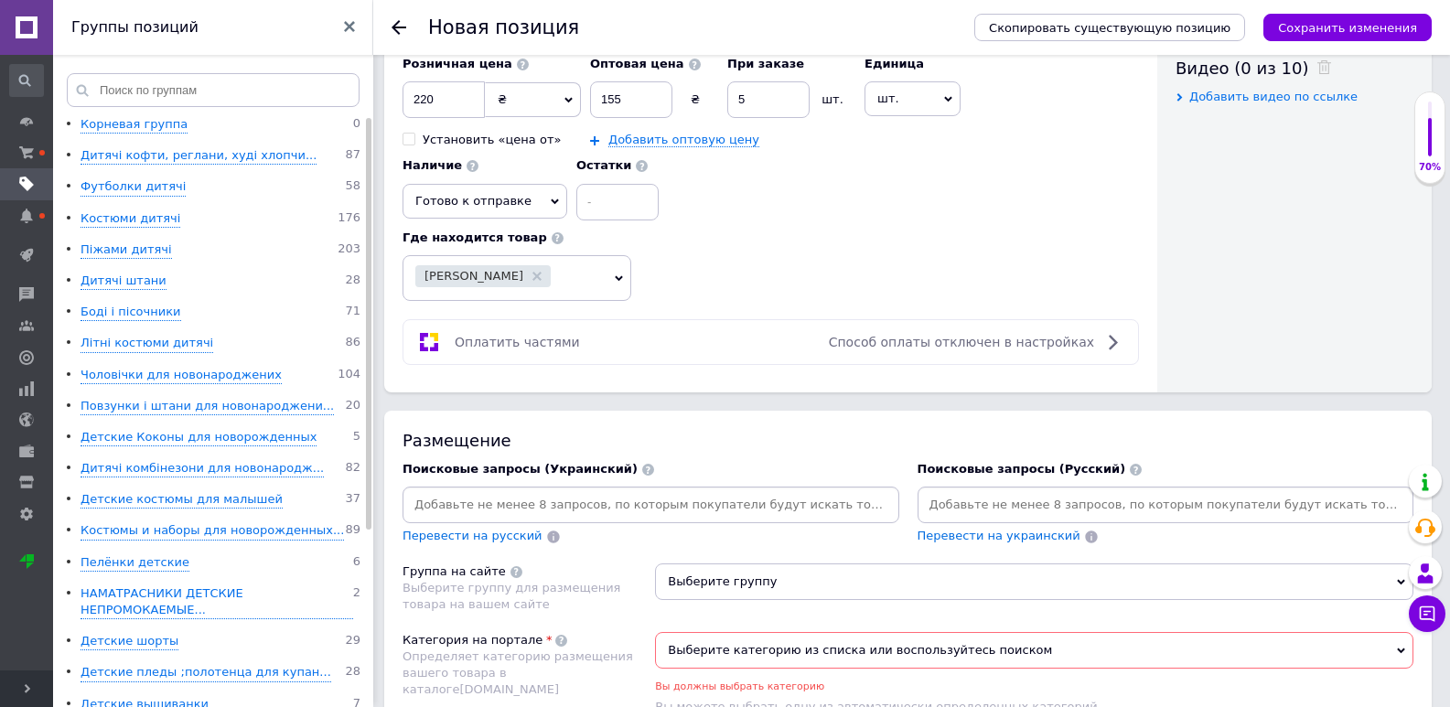
scroll to position [1281, 0]
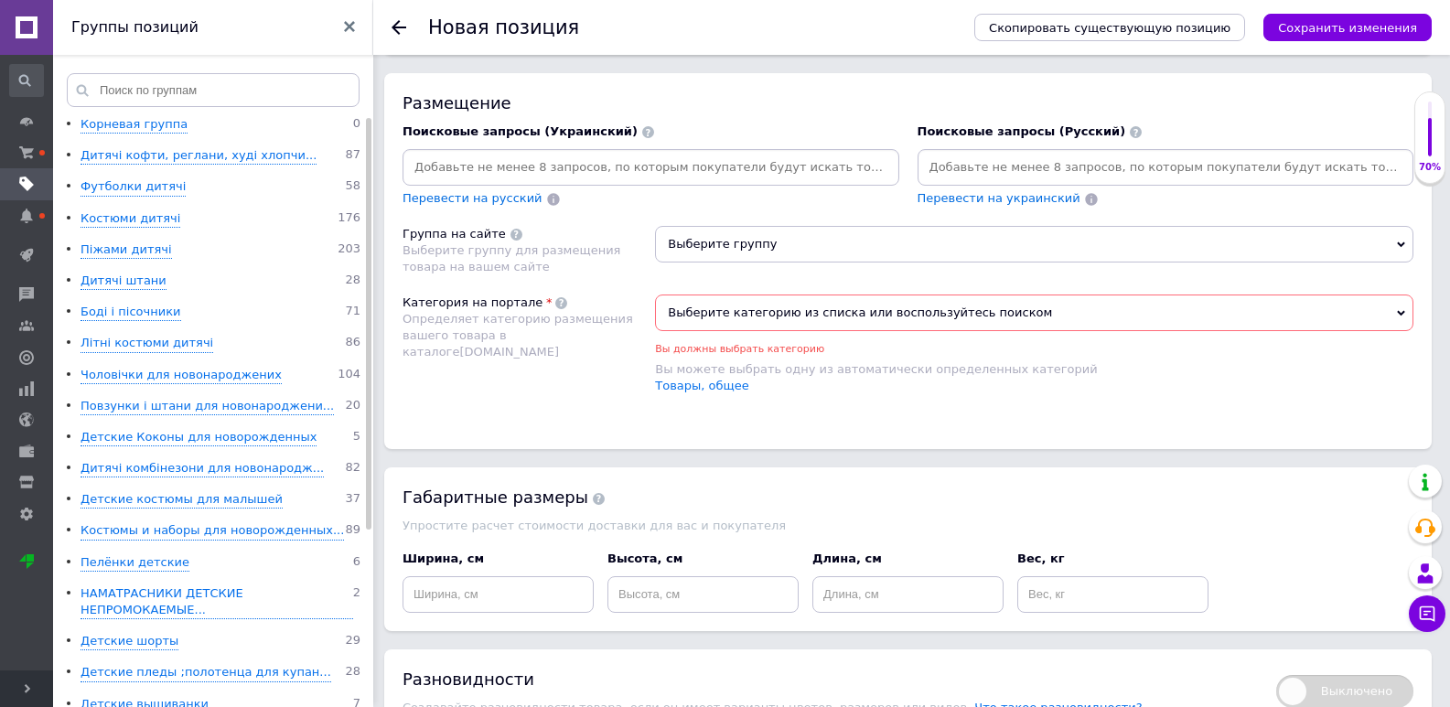
click at [731, 240] on span "Выберите группу" at bounding box center [1034, 244] width 758 height 37
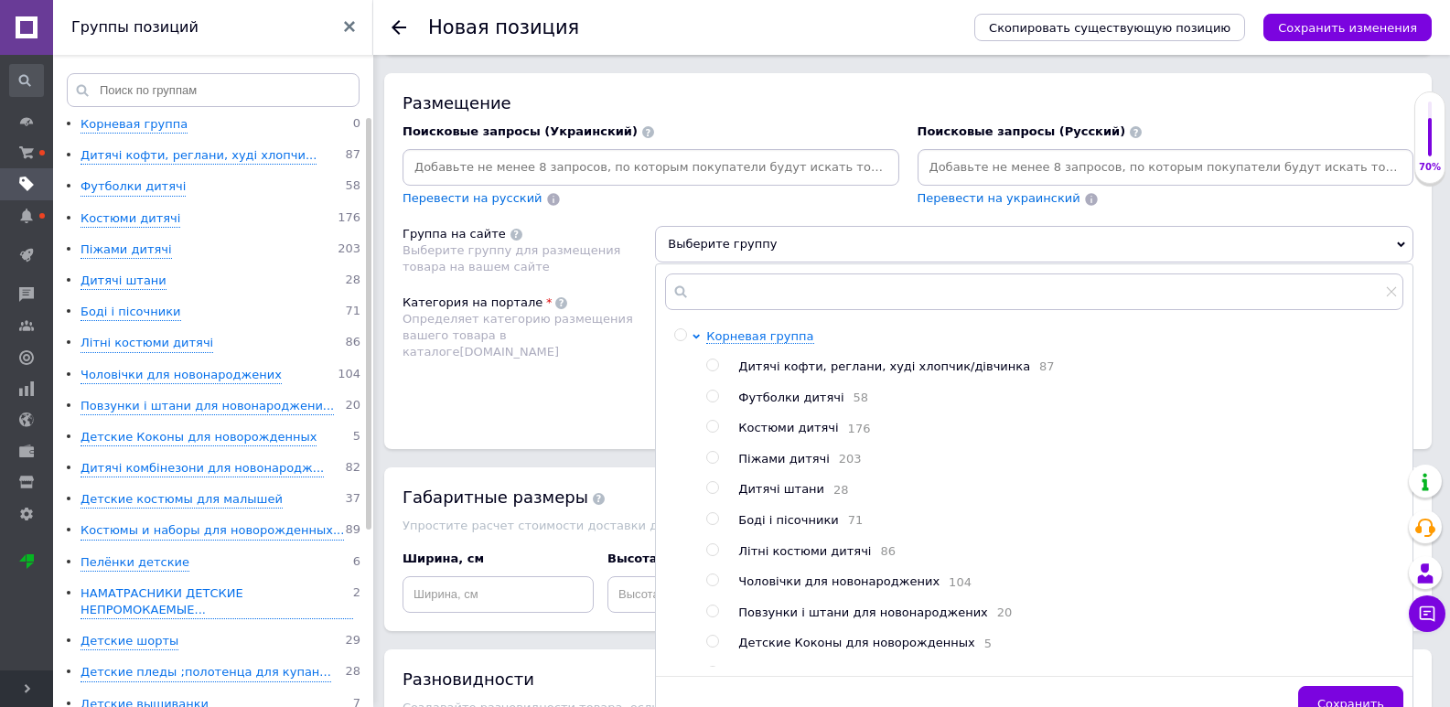
click at [789, 588] on span "Чоловічки для новонароджених" at bounding box center [838, 581] width 201 height 14
radio input "true"
drag, startPoint x: 1322, startPoint y: 698, endPoint x: 1290, endPoint y: 691, distance: 32.8
click at [1322, 701] on button "Сохранить" at bounding box center [1350, 704] width 105 height 37
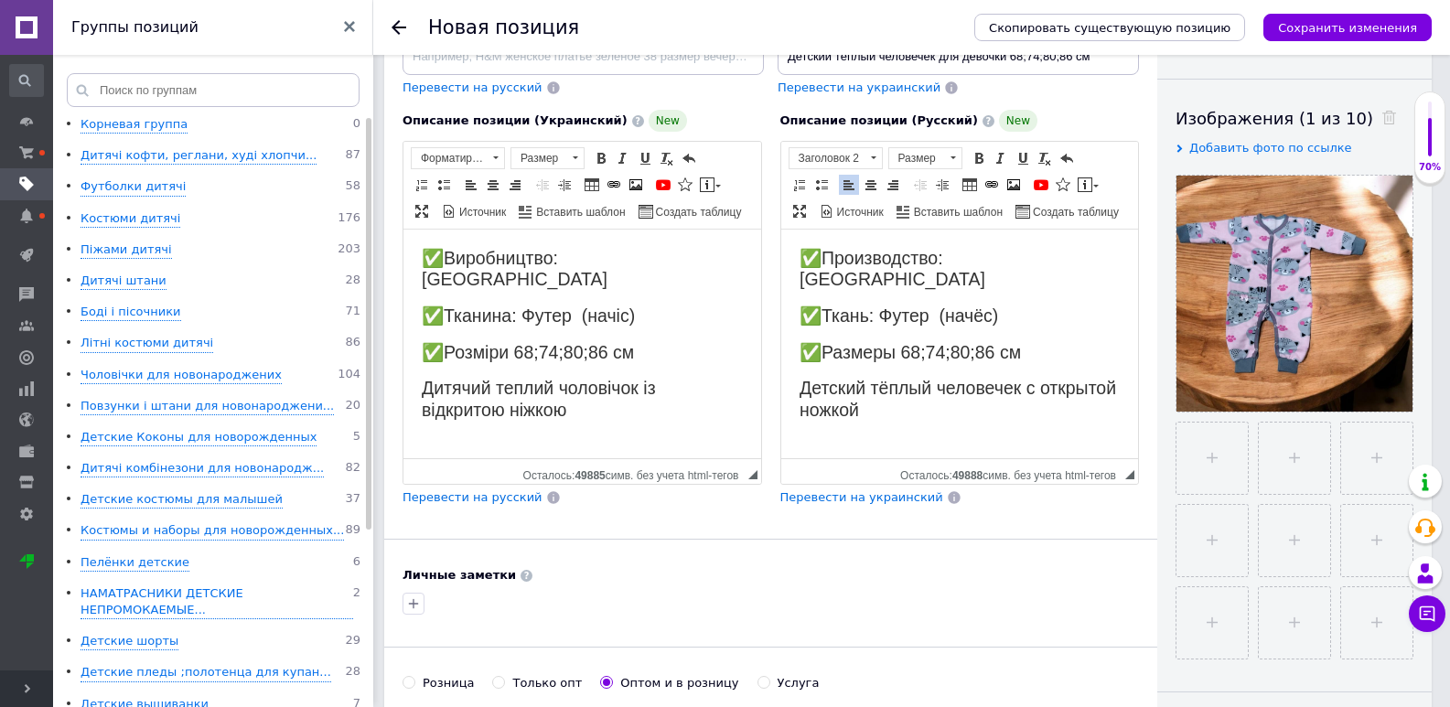
scroll to position [0, 0]
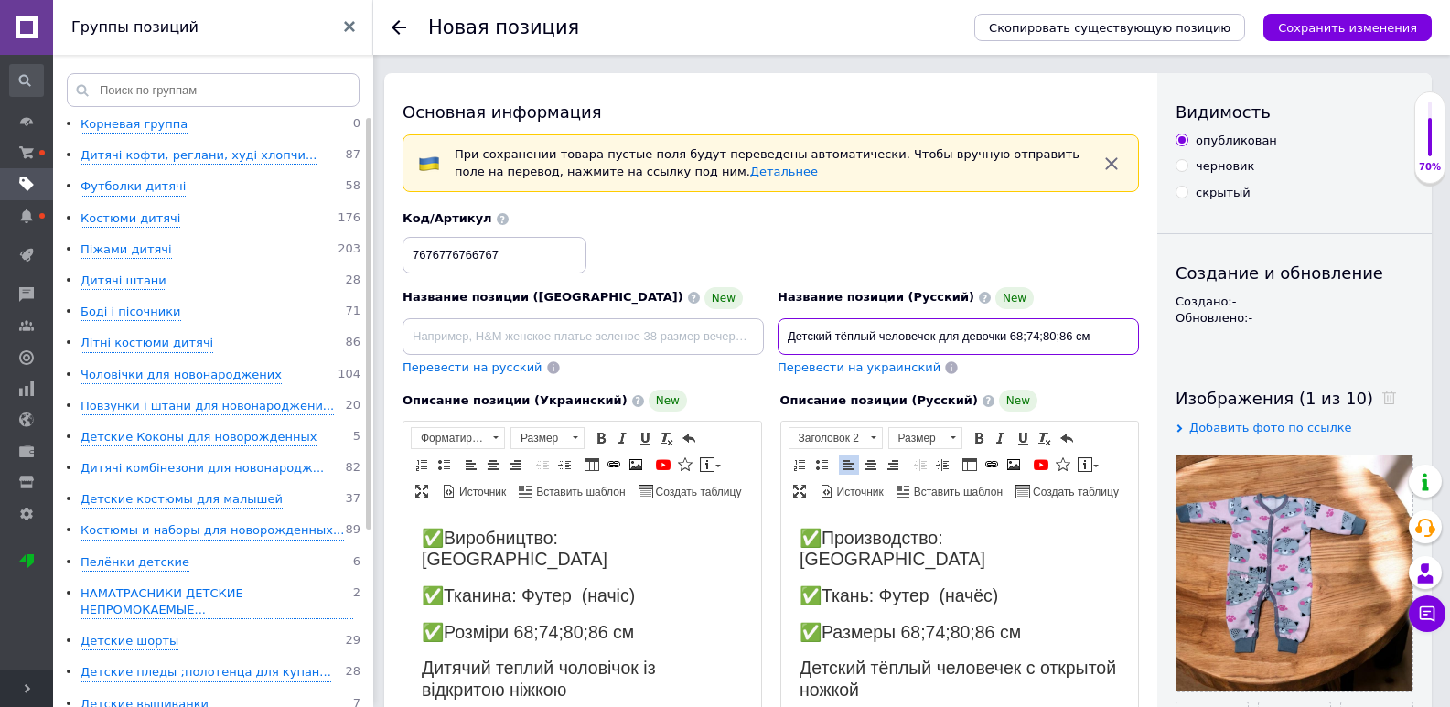
drag, startPoint x: 1009, startPoint y: 331, endPoint x: 785, endPoint y: 345, distance: 224.5
click at [785, 345] on input "Детский тёплый человечек для девочки 68;74;80;86 см" at bounding box center [958, 336] width 361 height 37
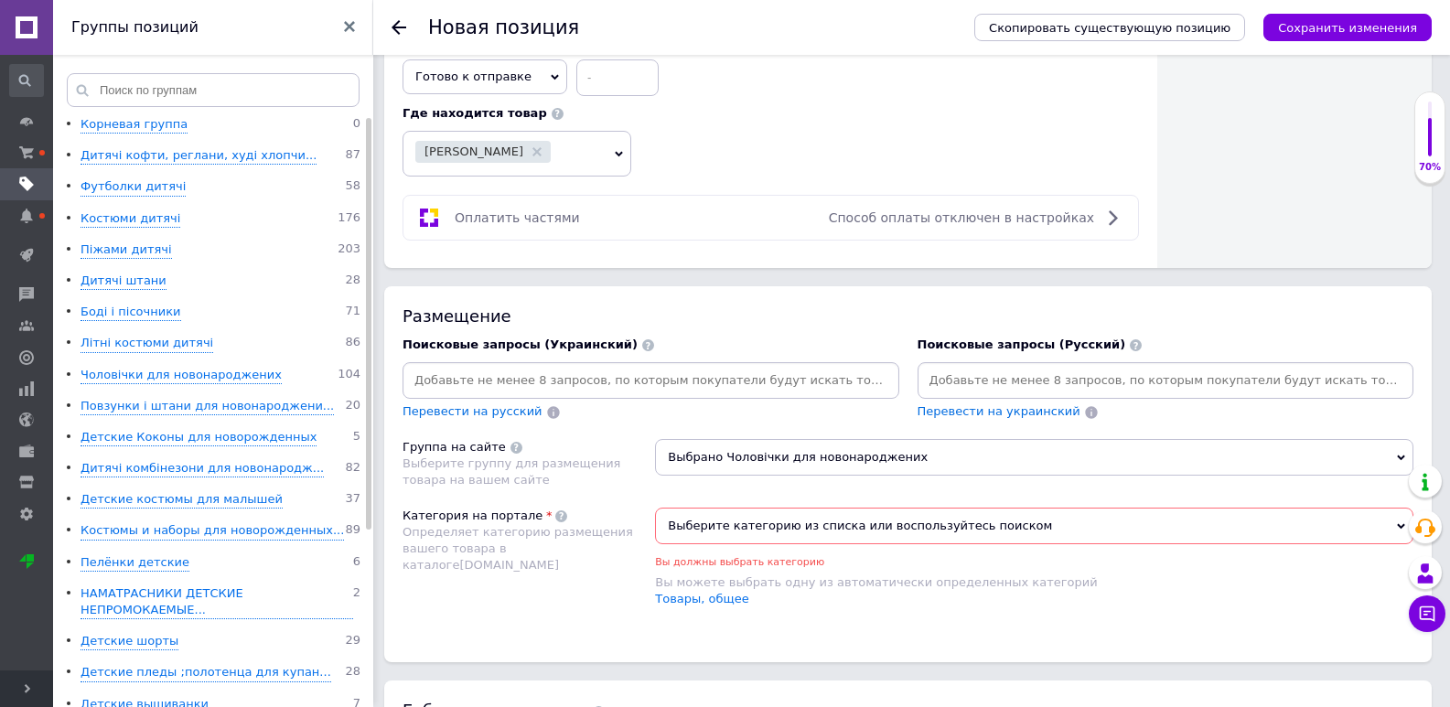
scroll to position [1098, 0]
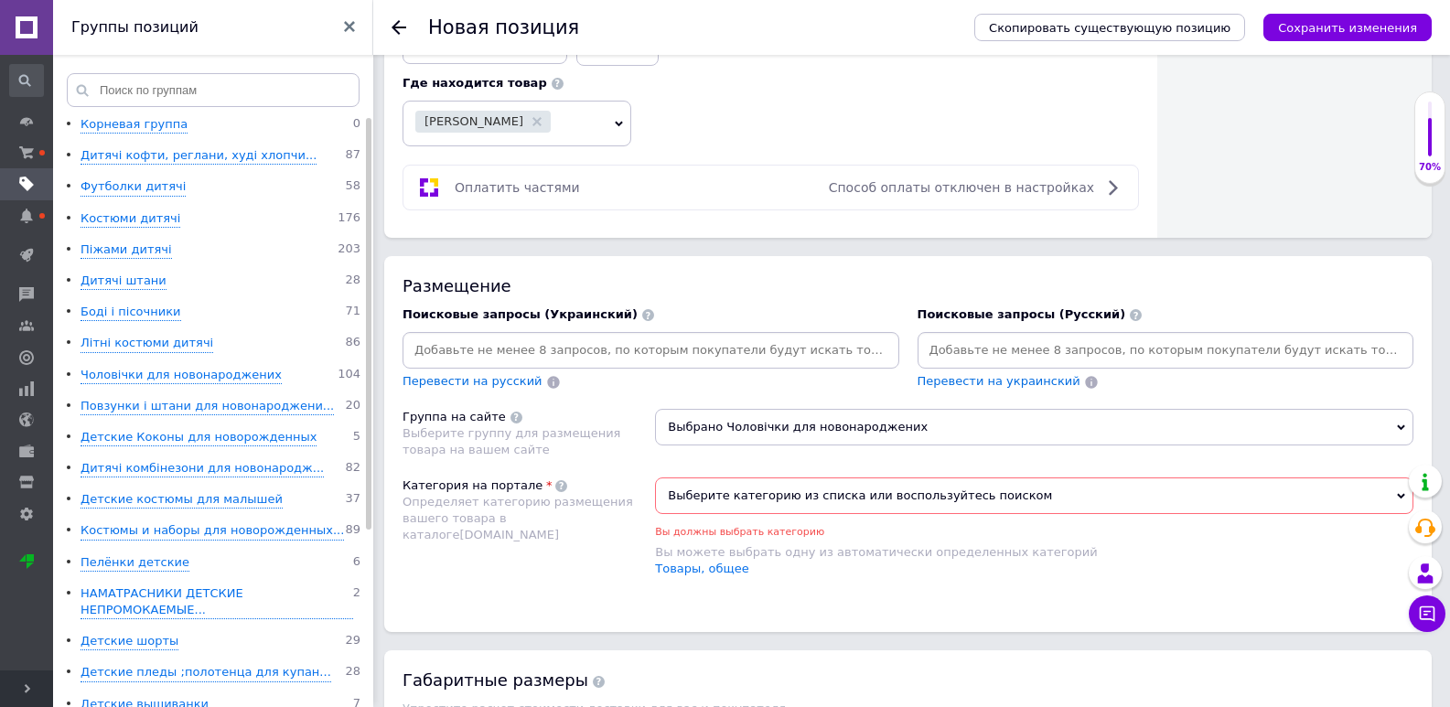
click at [885, 491] on span "Выберите категорию из списка или воспользуйтесь поиском" at bounding box center [1034, 495] width 758 height 37
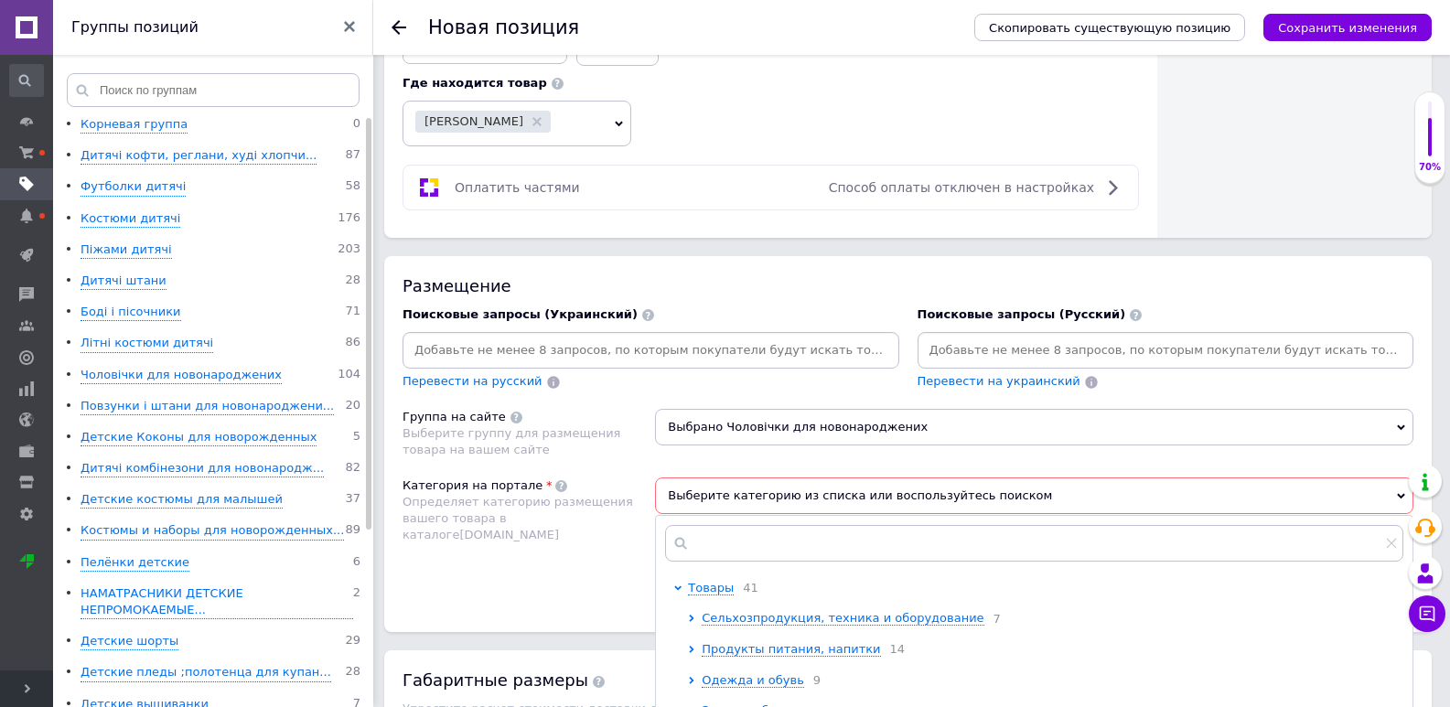
click at [945, 352] on input at bounding box center [1165, 350] width 489 height 27
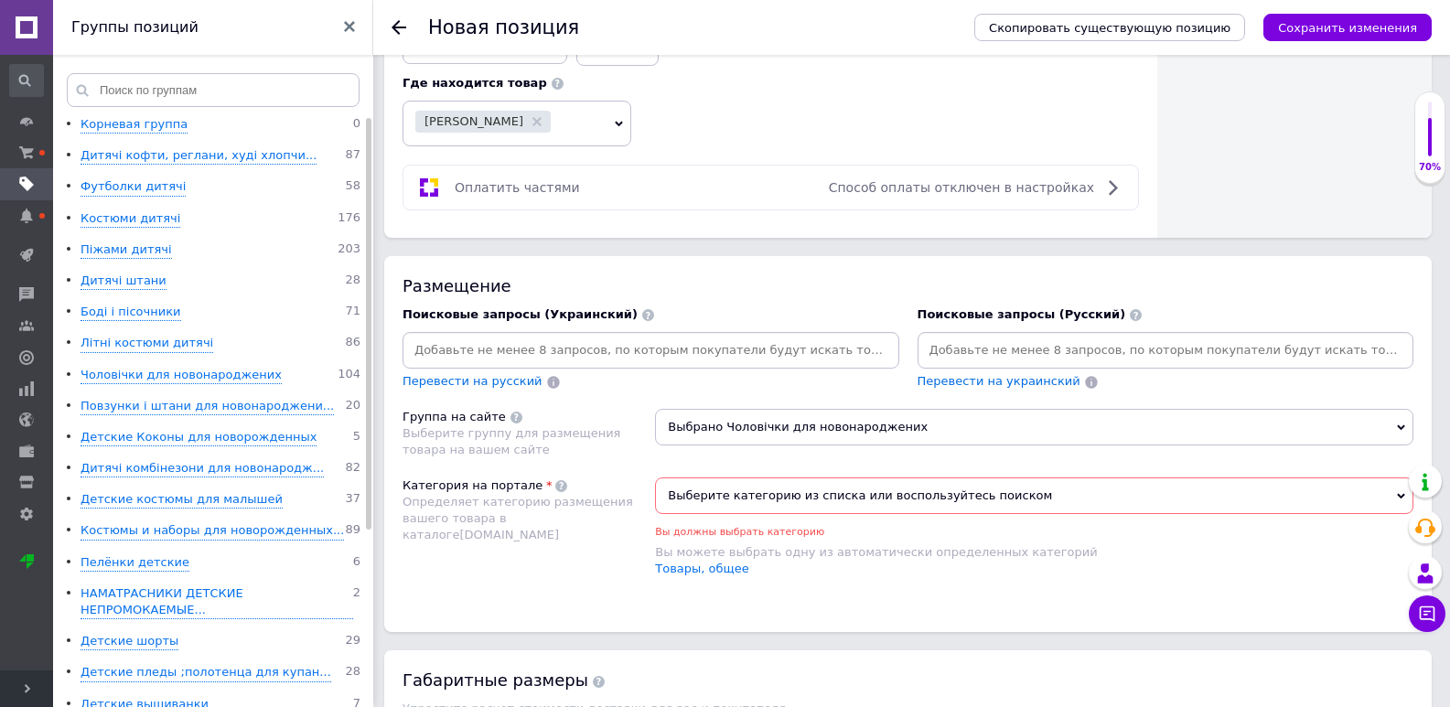
paste input "Детский тёплый человечек для девочки"
click at [949, 363] on input "Детский тёплый человечек для девочки" at bounding box center [1165, 350] width 489 height 27
type input "Дет68ский тёплый человечек для девочки"
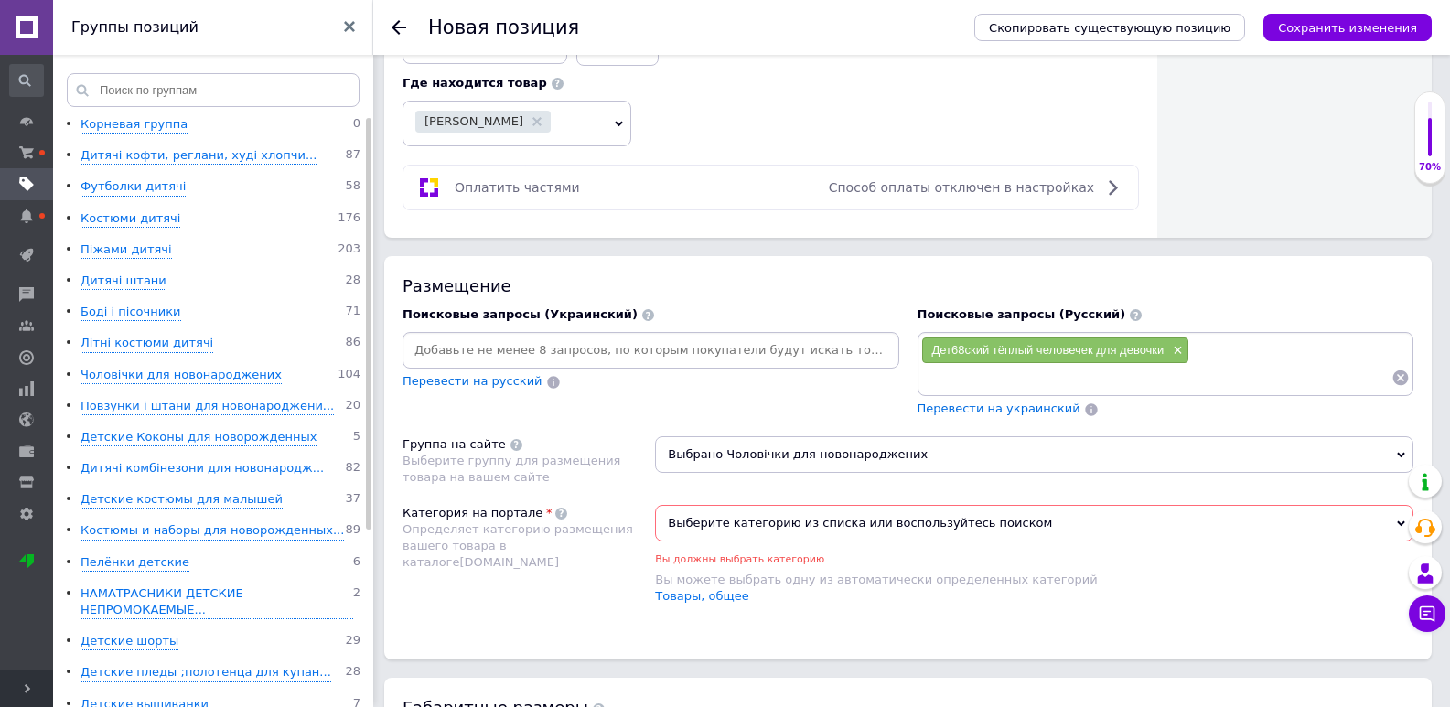
paste input "Детский тёплый человечек для девочки"
type input "Детский тёплый человечек для девочки 74"
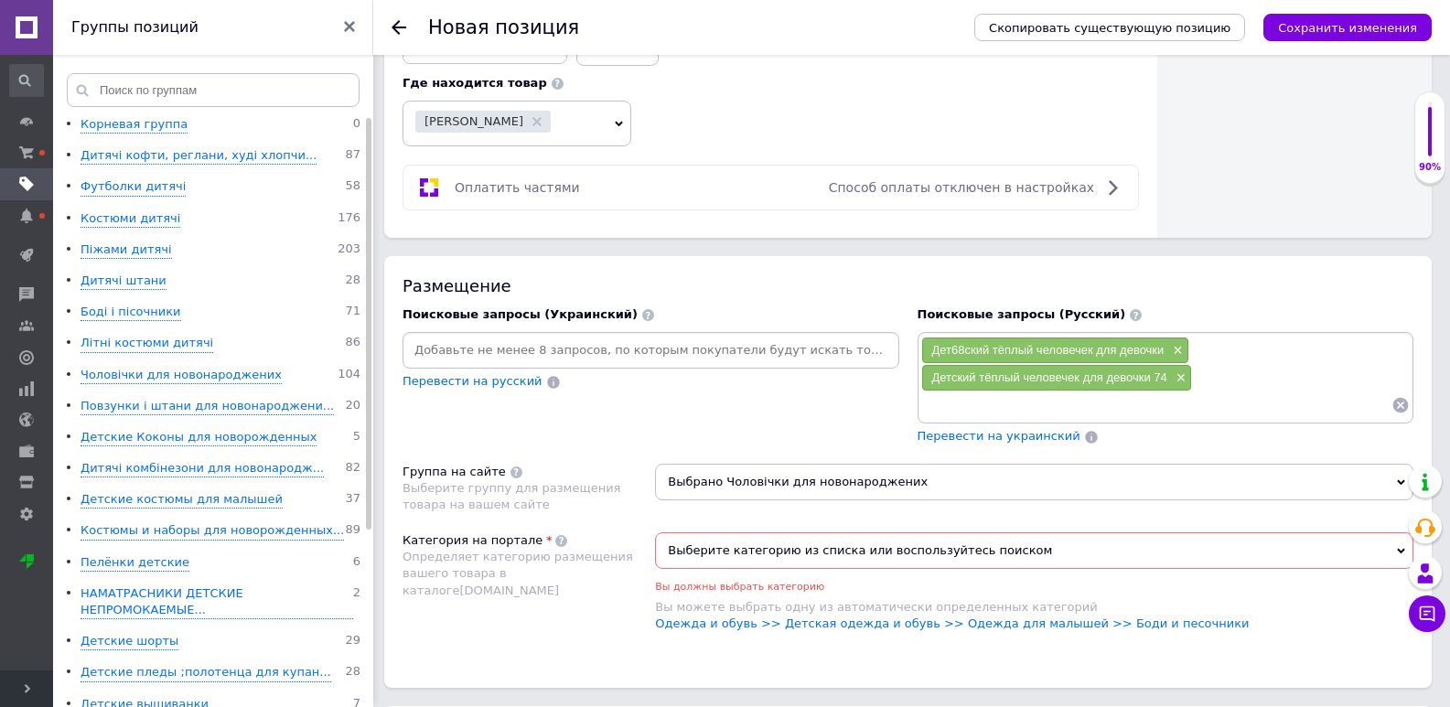
paste input "Детский тёплый человечек для девочки"
type input "Детский тёплый человечек для девочки 68"
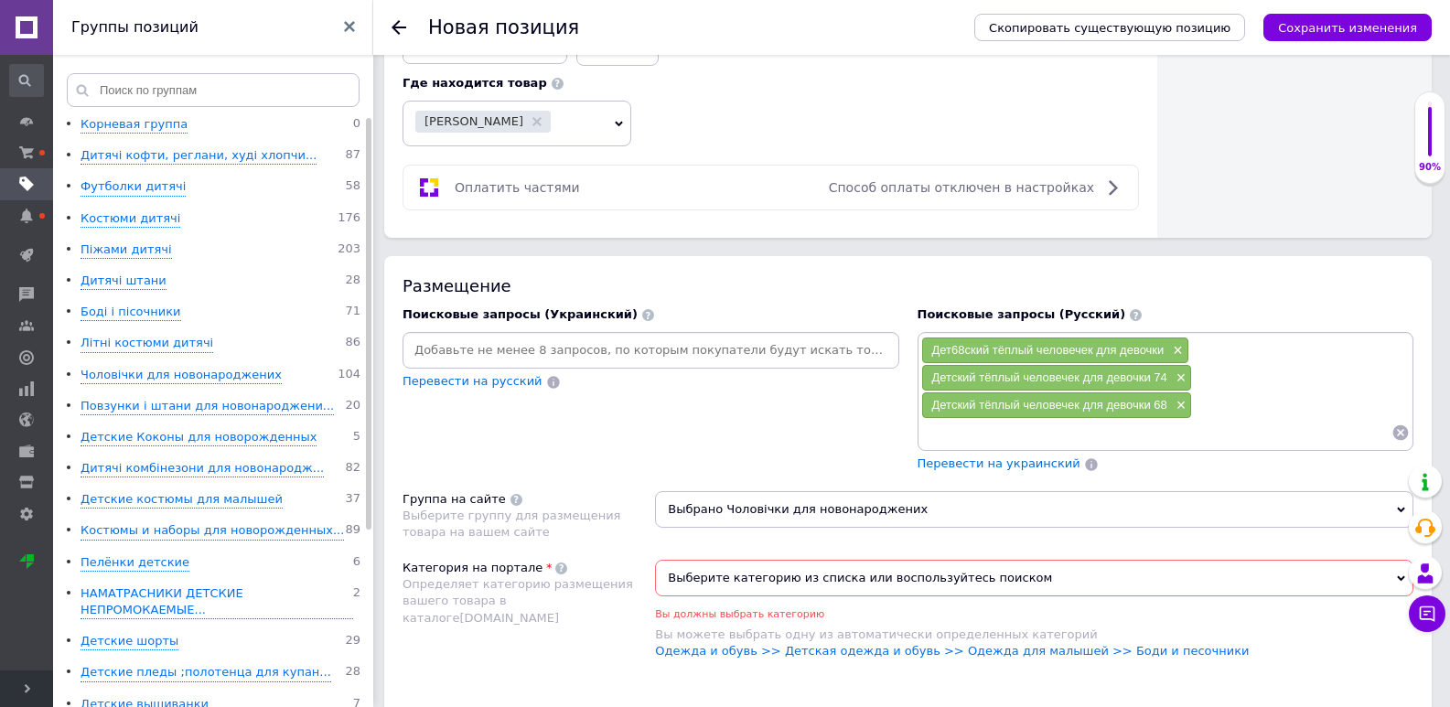
paste input "Детский тёплый человечек для девочки"
type input "Детский тёплый человечек для девочки 80"
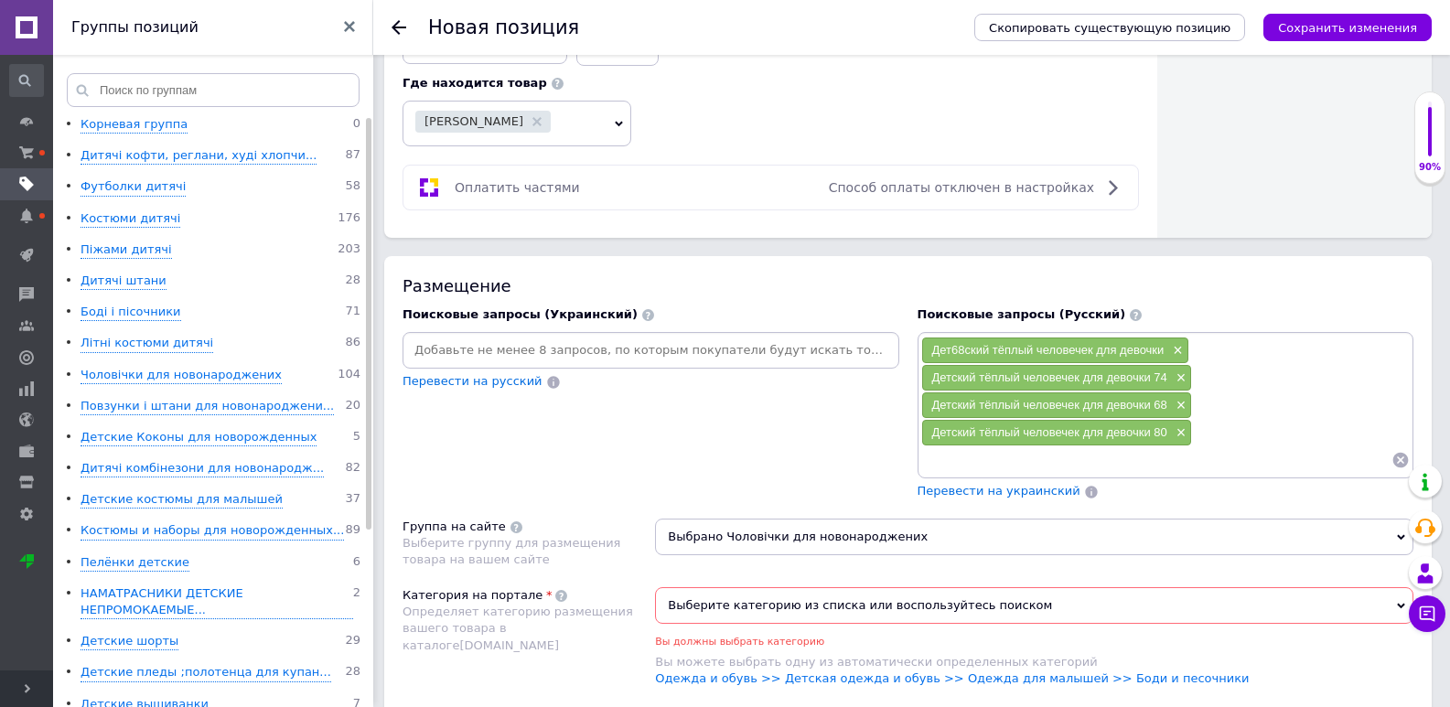
paste input "Детский тёплый человечек для девочки"
type input "Детский тёплый человечек для девочки 86"
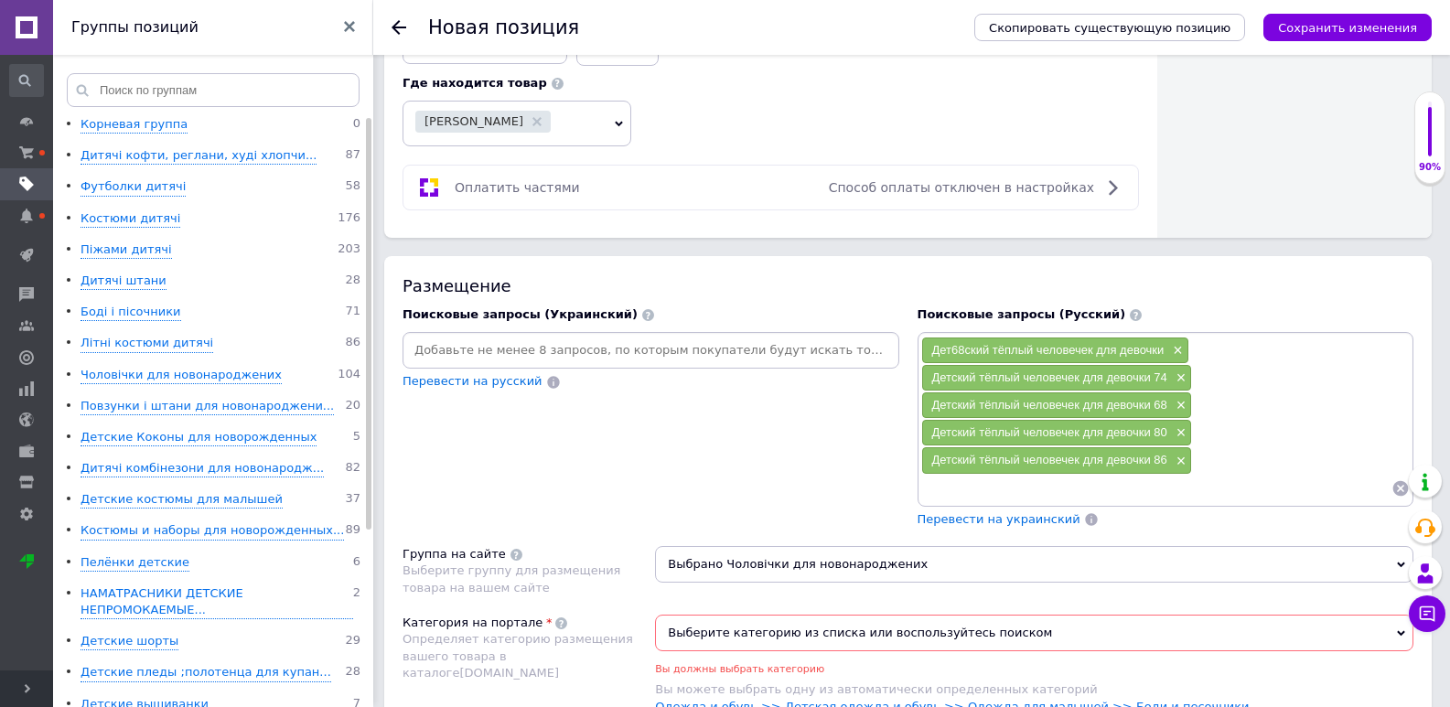
paste input "Детский тёплый человечек для девочки"
type input "Детский тёплый человечек для девочки на пол года"
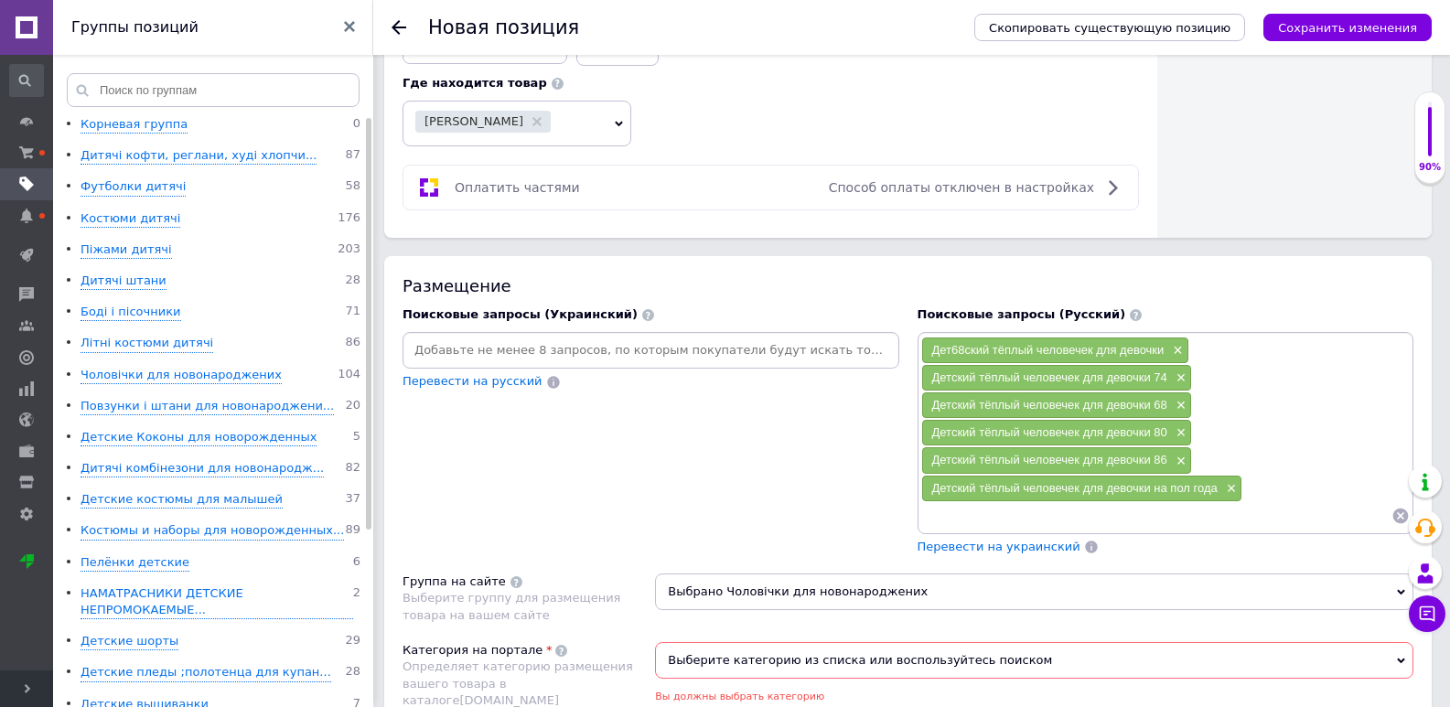
paste input "Детский тёплый человечек для девочки"
type input "Детский тёплый человечек для девочки на три месяца"
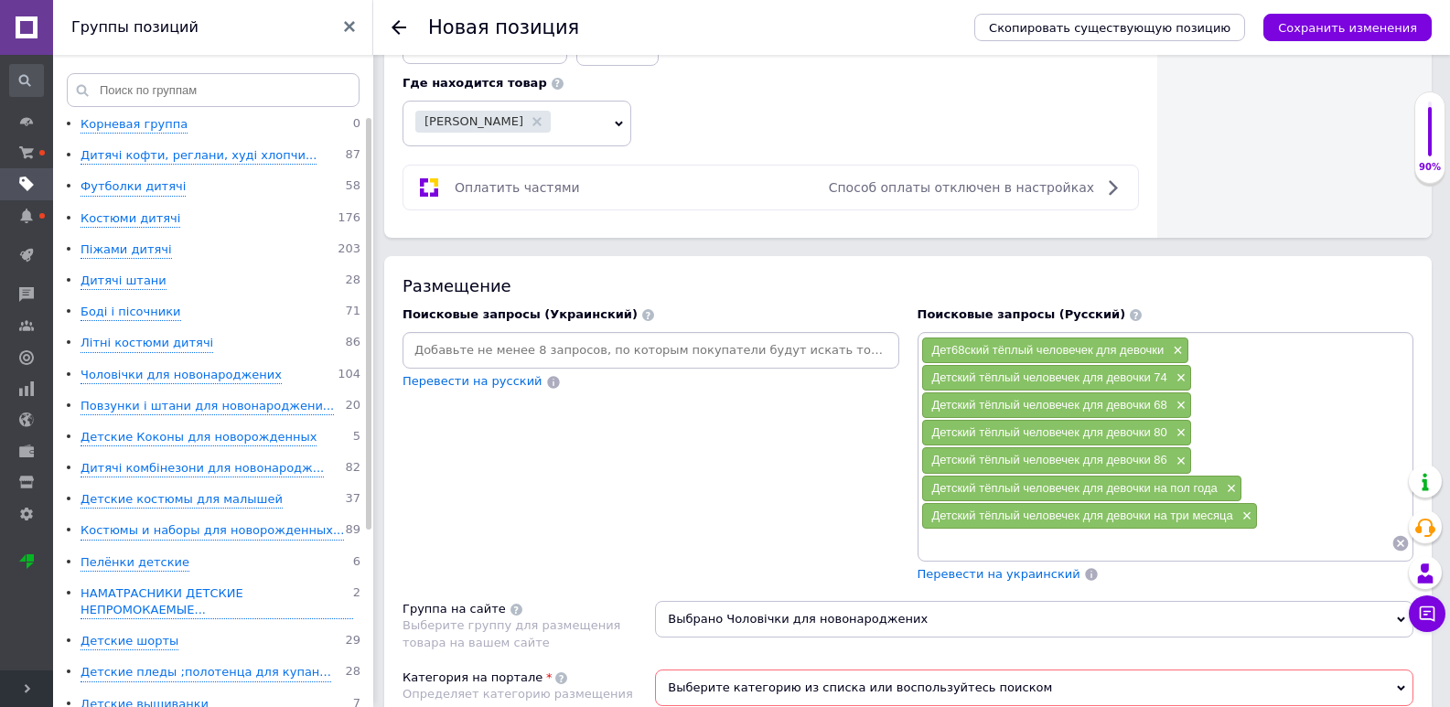
paste input "Детский тёплый человечек для девочки"
type input "Детский тёплый человечек для девочки на 9 месяцев"
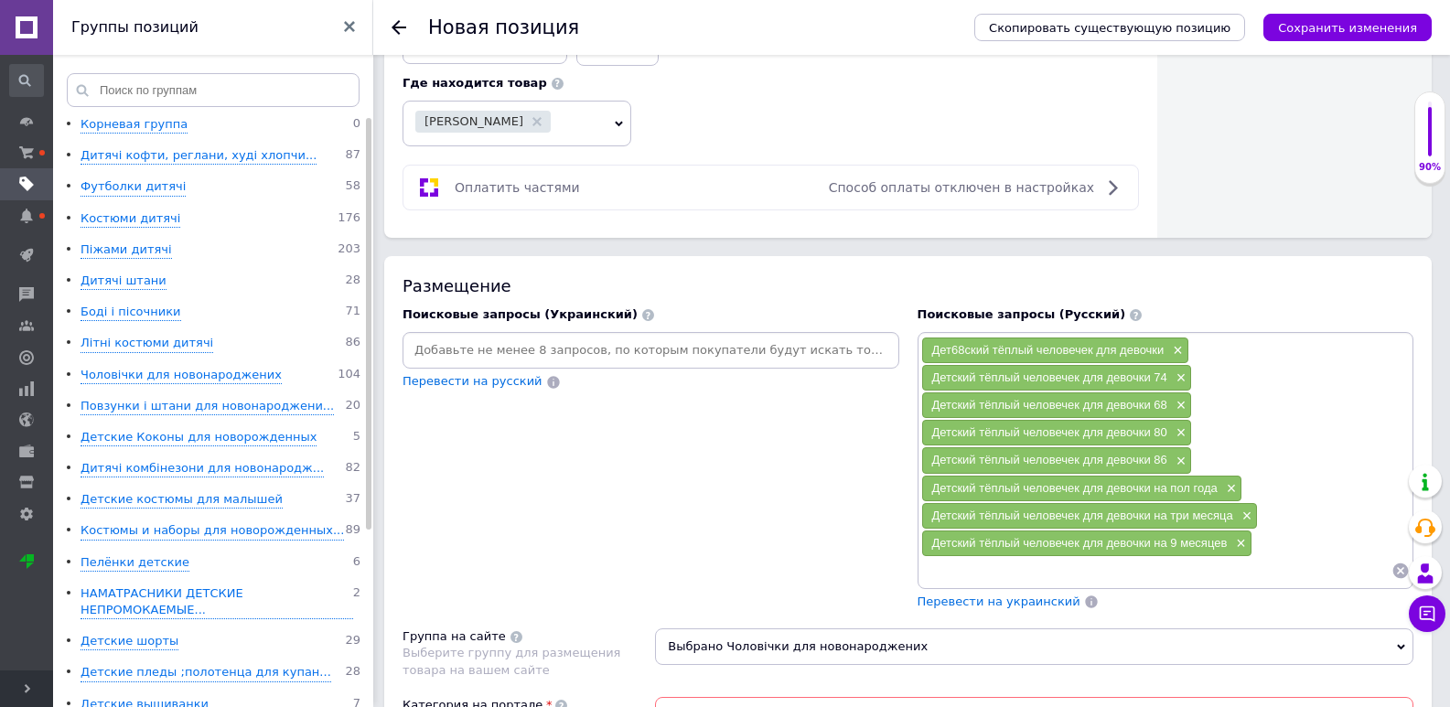
paste input "Детский тёплый человечек для девочки"
type input "Детский тёплый человечек для девочки на год"
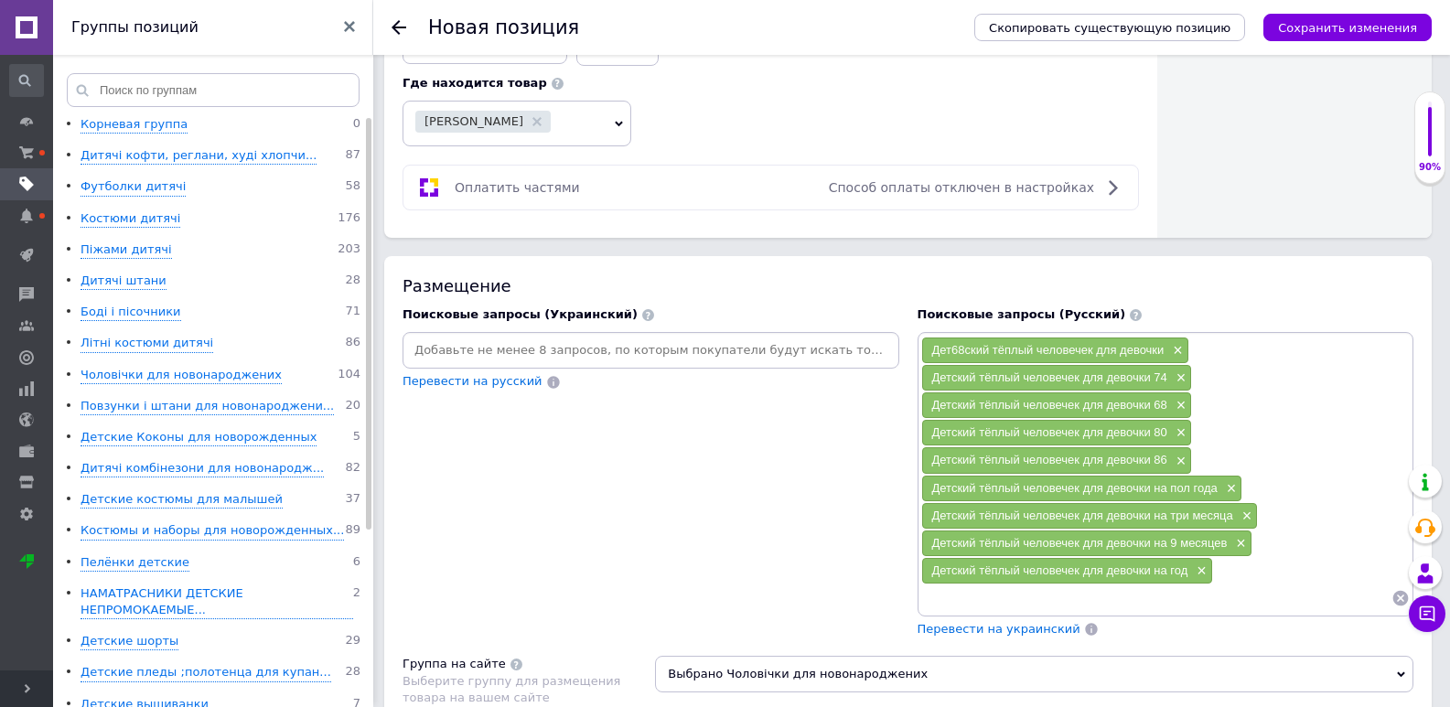
paste input "Детский тёплый человечек для девочки"
type input "Детский тёплый человечек для девочки на й8 месяцев"
type input "Детский тёплый человечек для девочки на 18 месяцев"
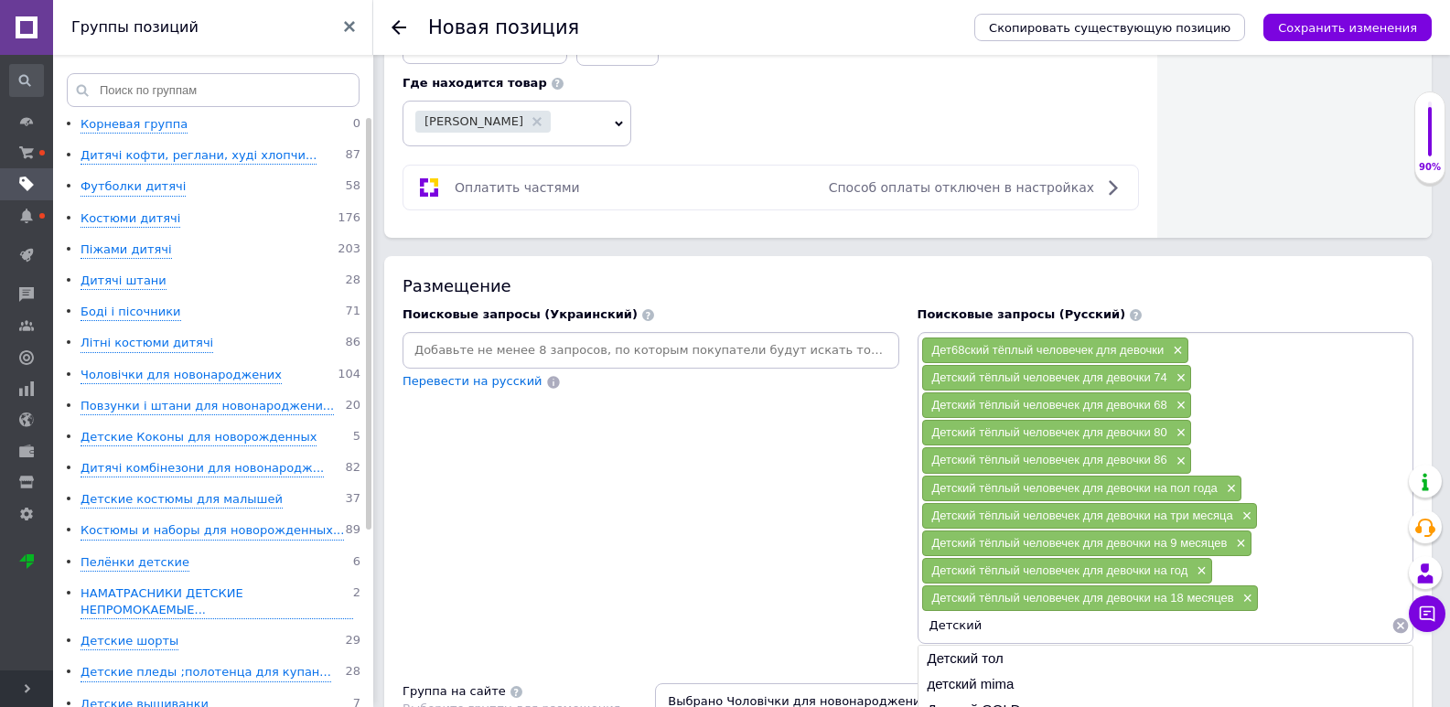
paste input "Детский тёплый человечек для девочки"
type input "Д"
paste input "Детский тёплый человечек для девочки"
type input "Детский тёплый человечек с открытой ножкой для девочки"
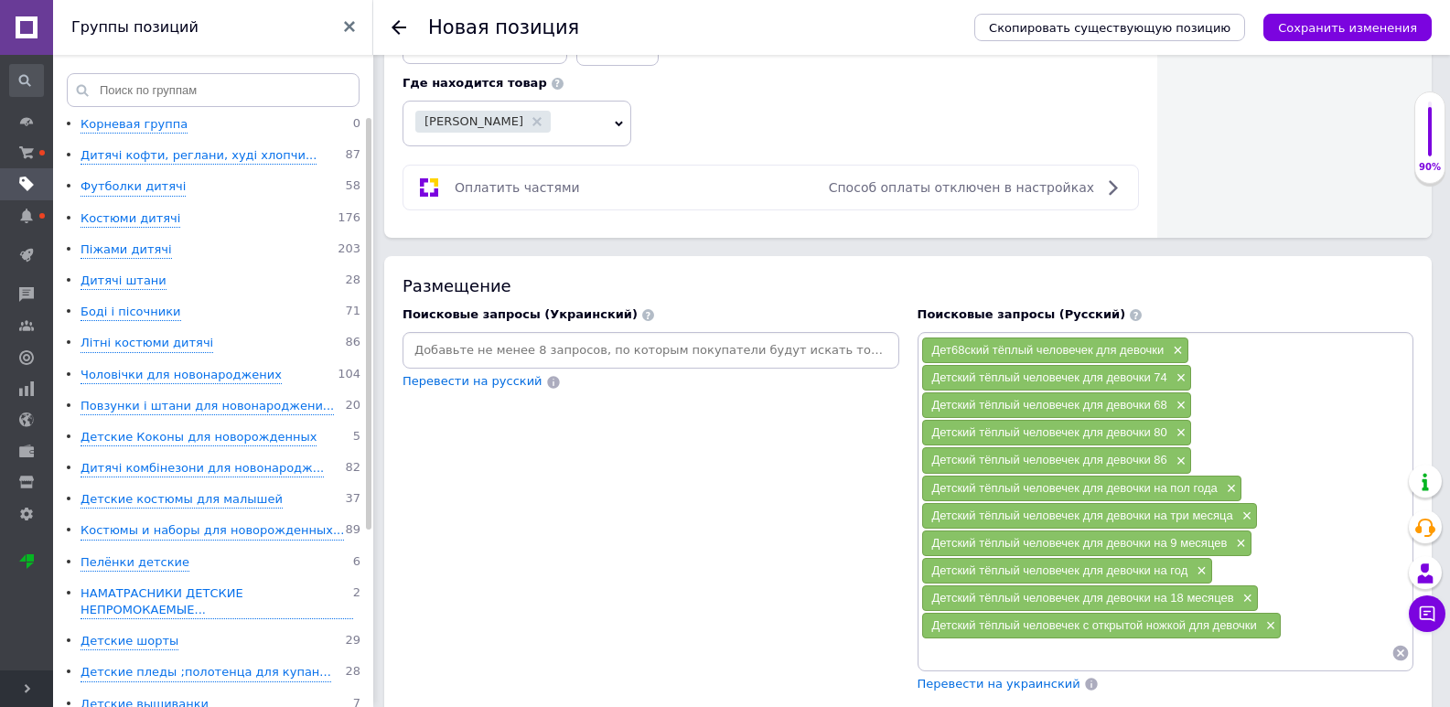
paste input "Детский тёплый человечек для девочки"
type input "Детский тёплый человечек без ножек для девочки"
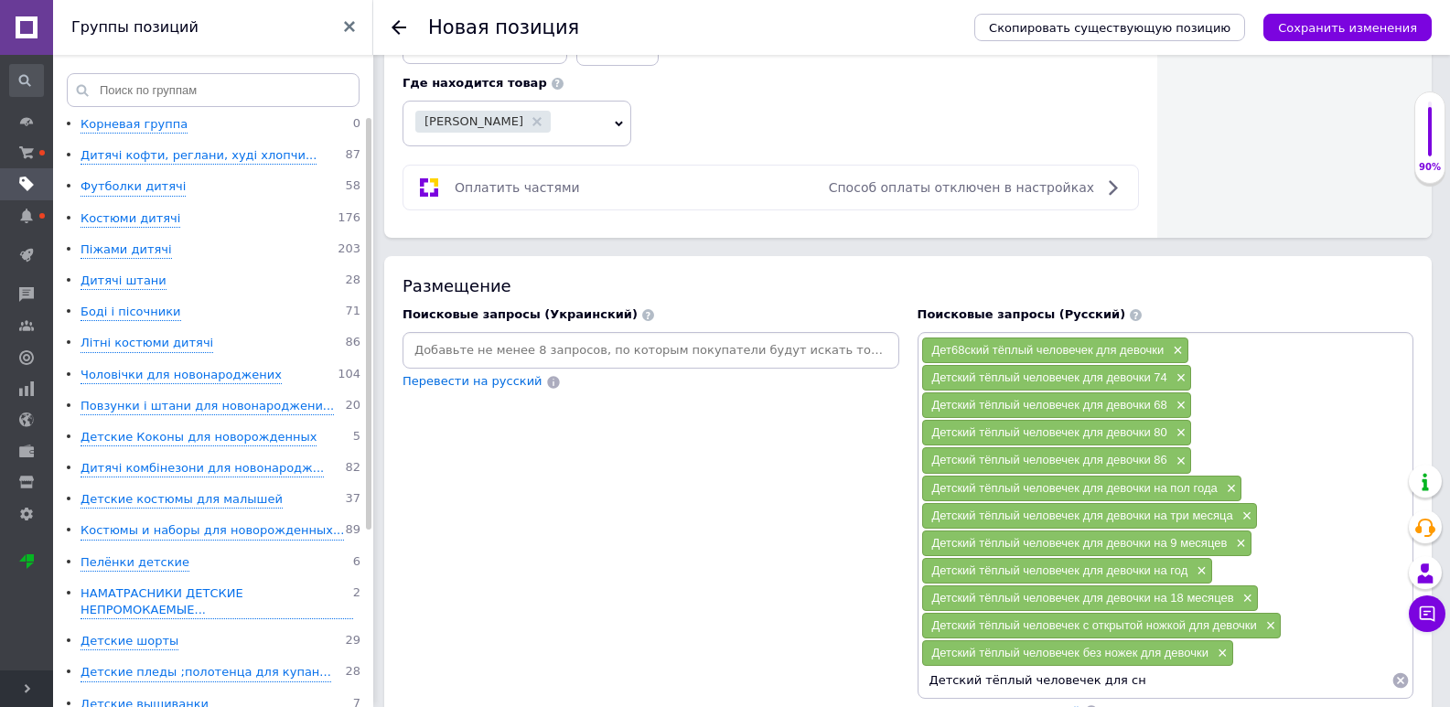
type input "Детский тёплый человечек для сна"
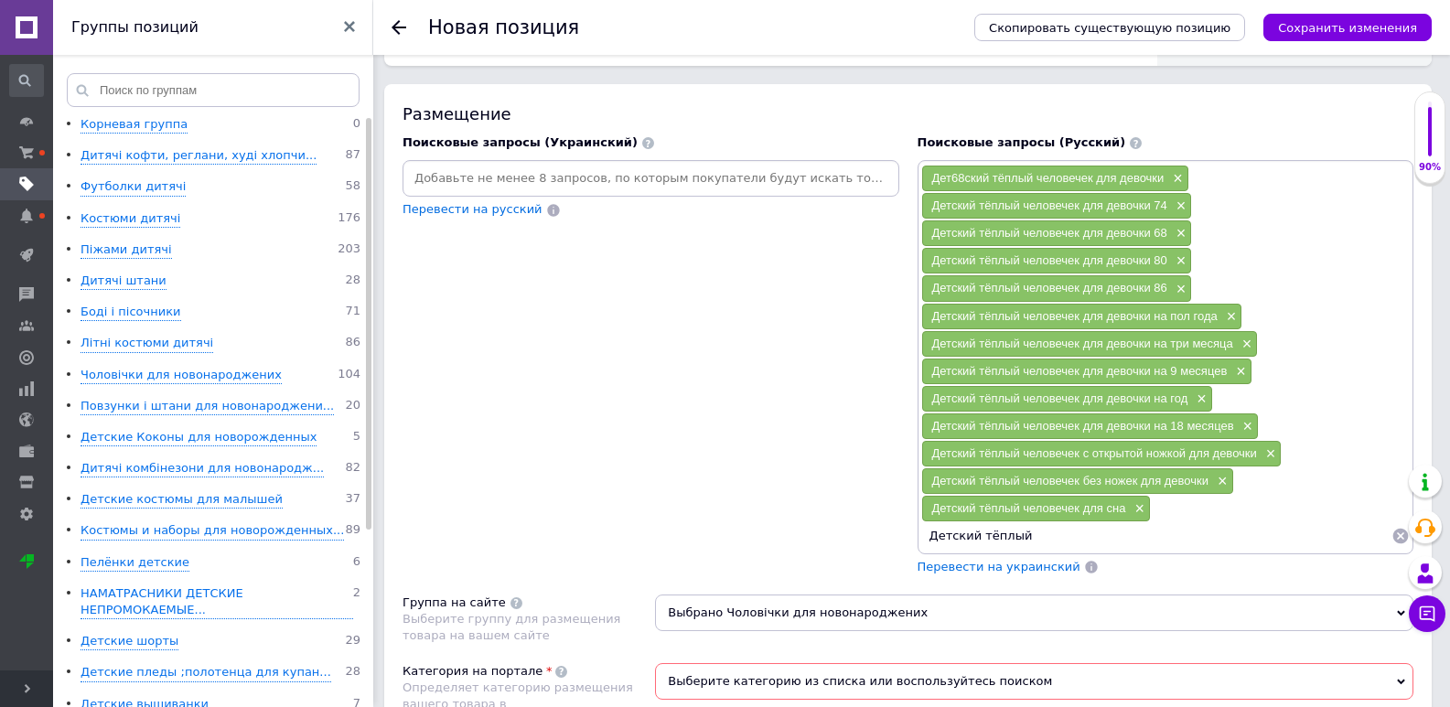
scroll to position [1473, 0]
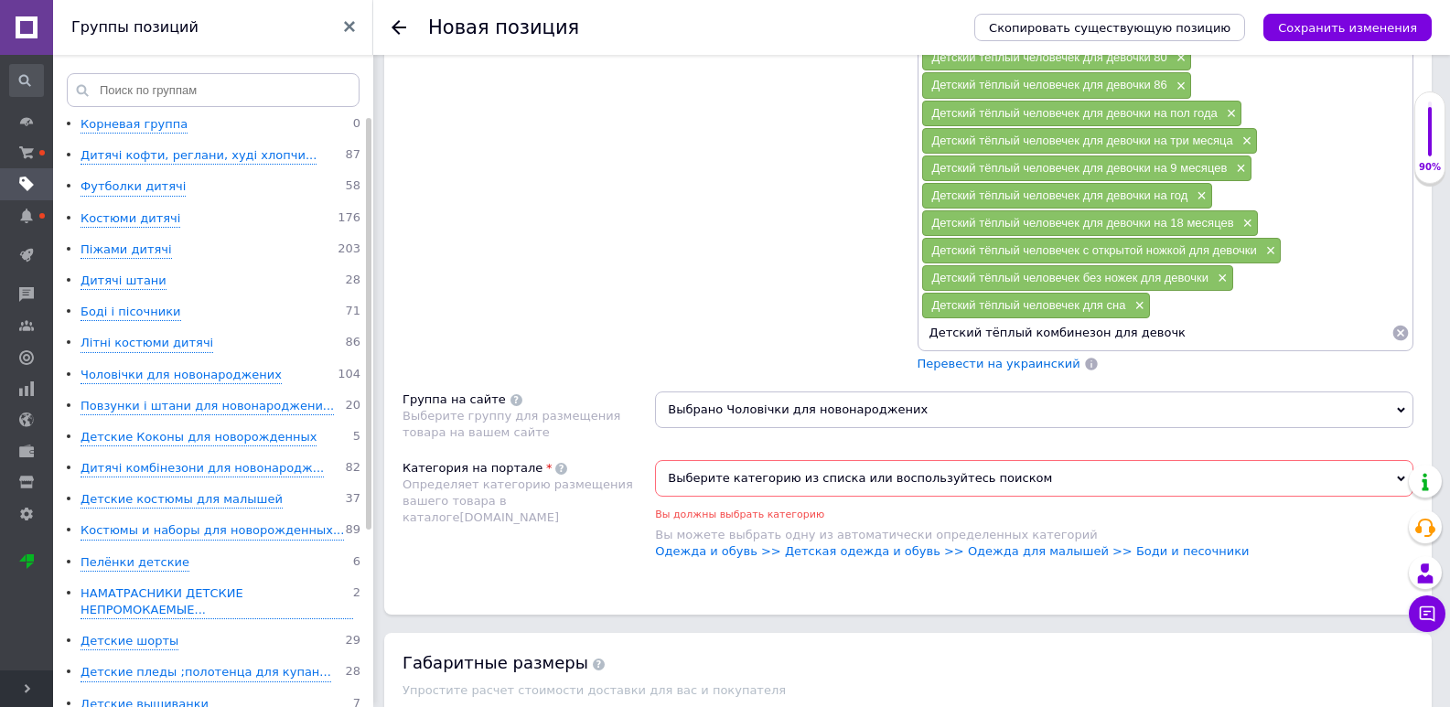
type input "Детский тёплый комбинезон для девочки"
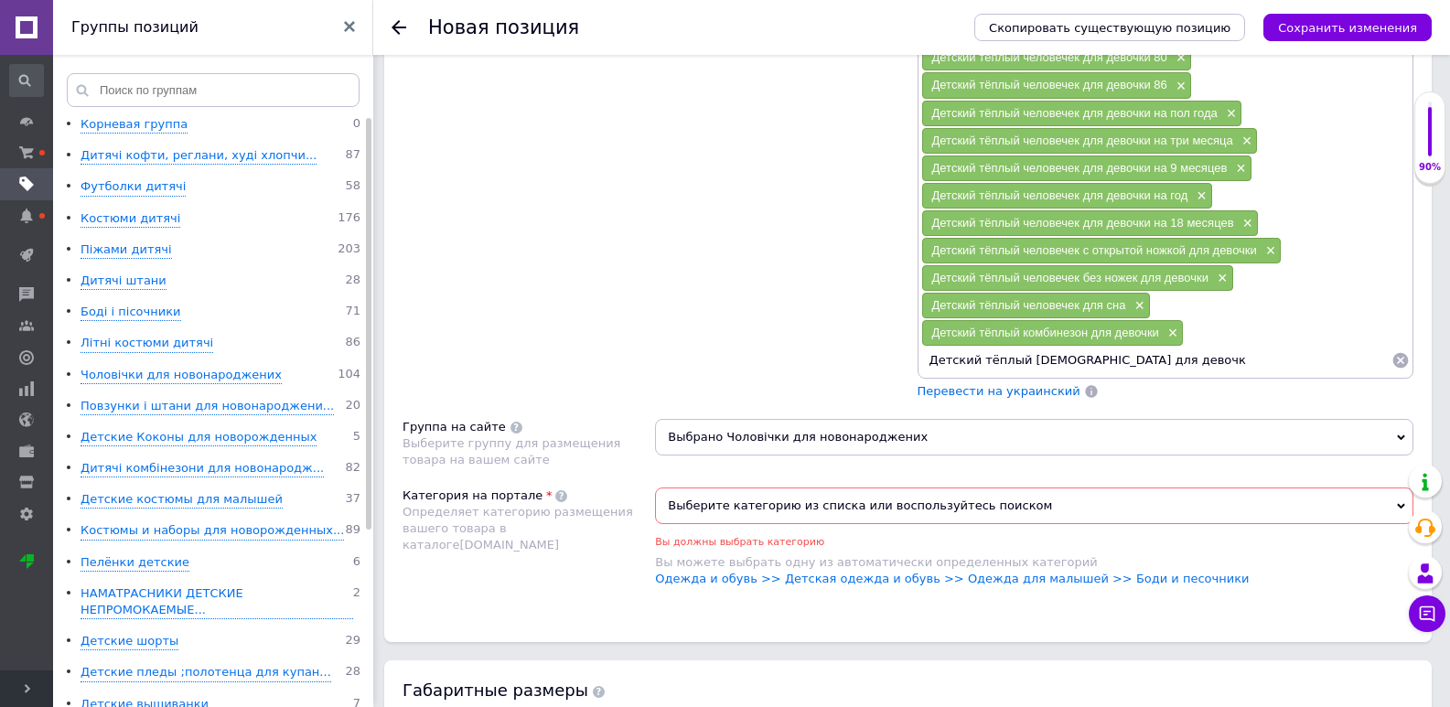
type input "Детский тёплый боди для девочки"
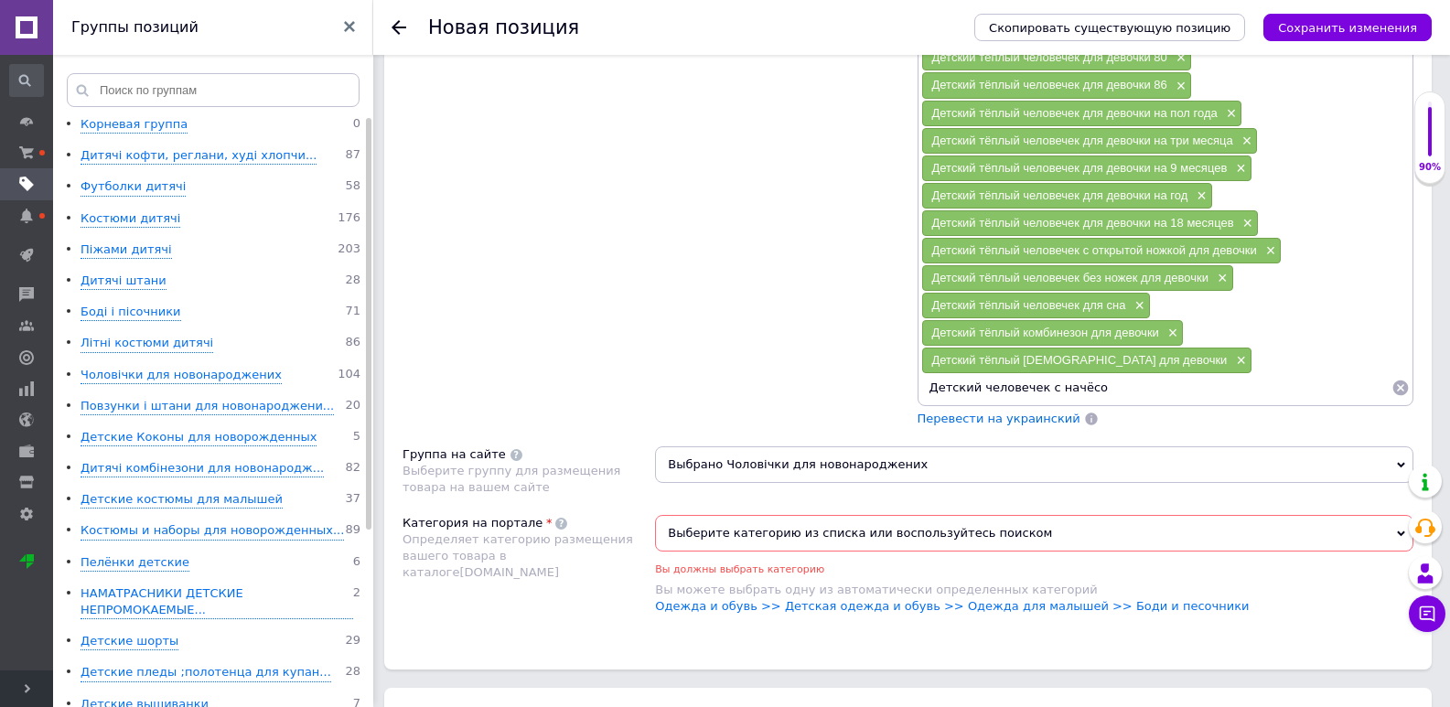
type input "Детский человечек с начёсом"
type input "Детский человечек оптом"
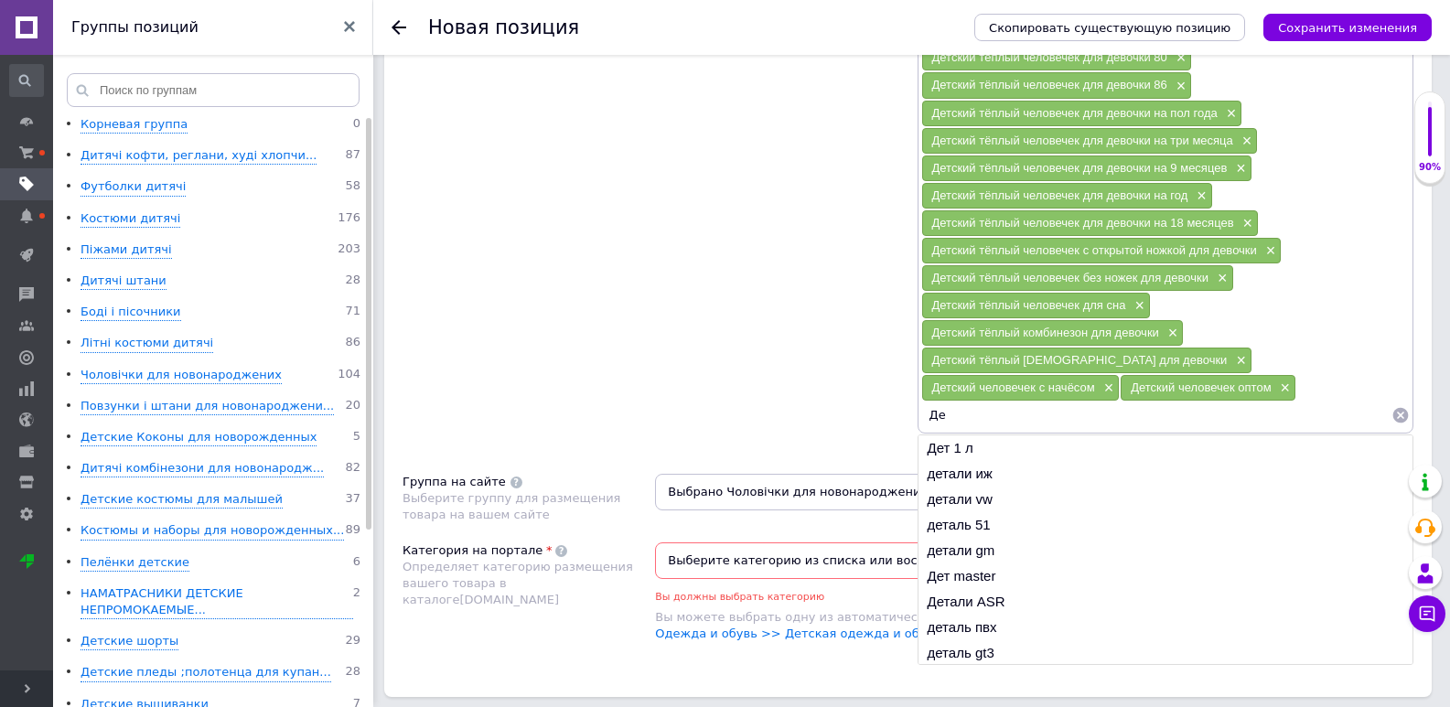
type input "Д"
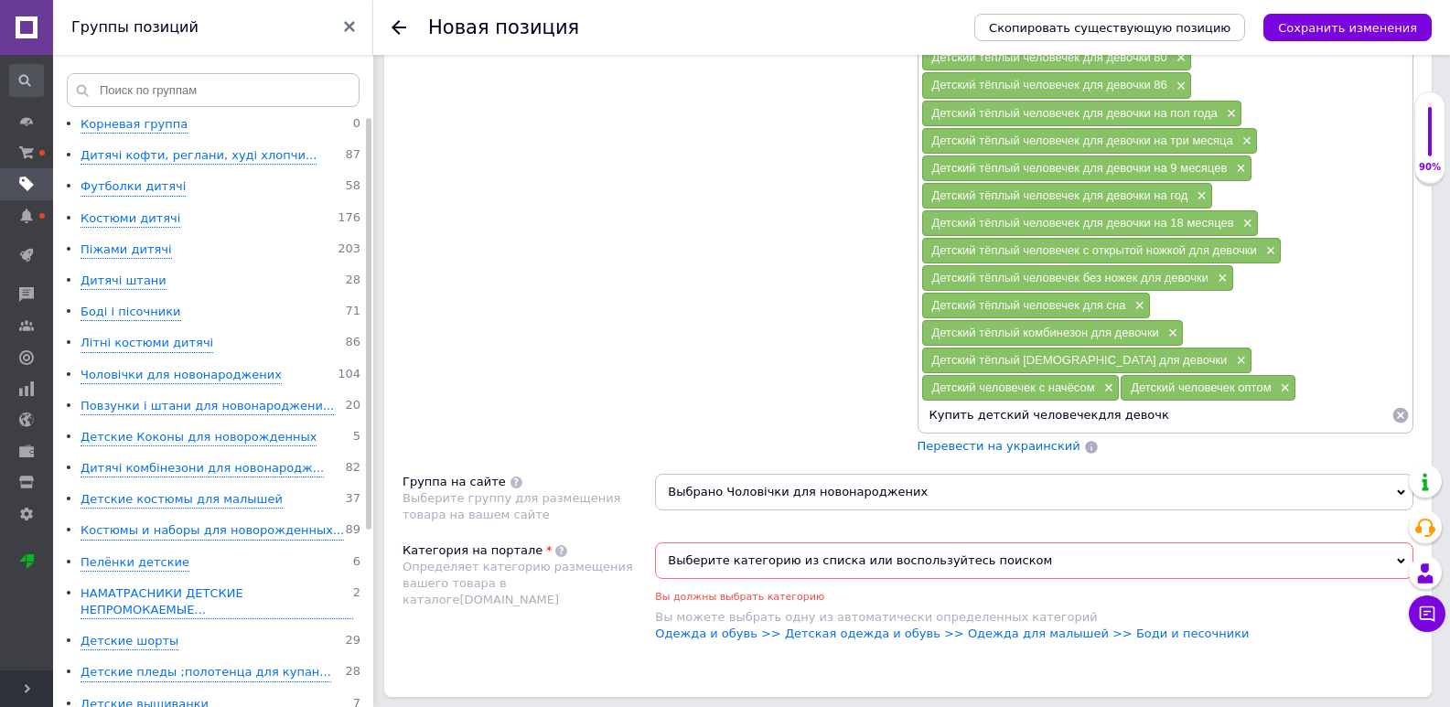
type input "Купить детский человечекдля девочки"
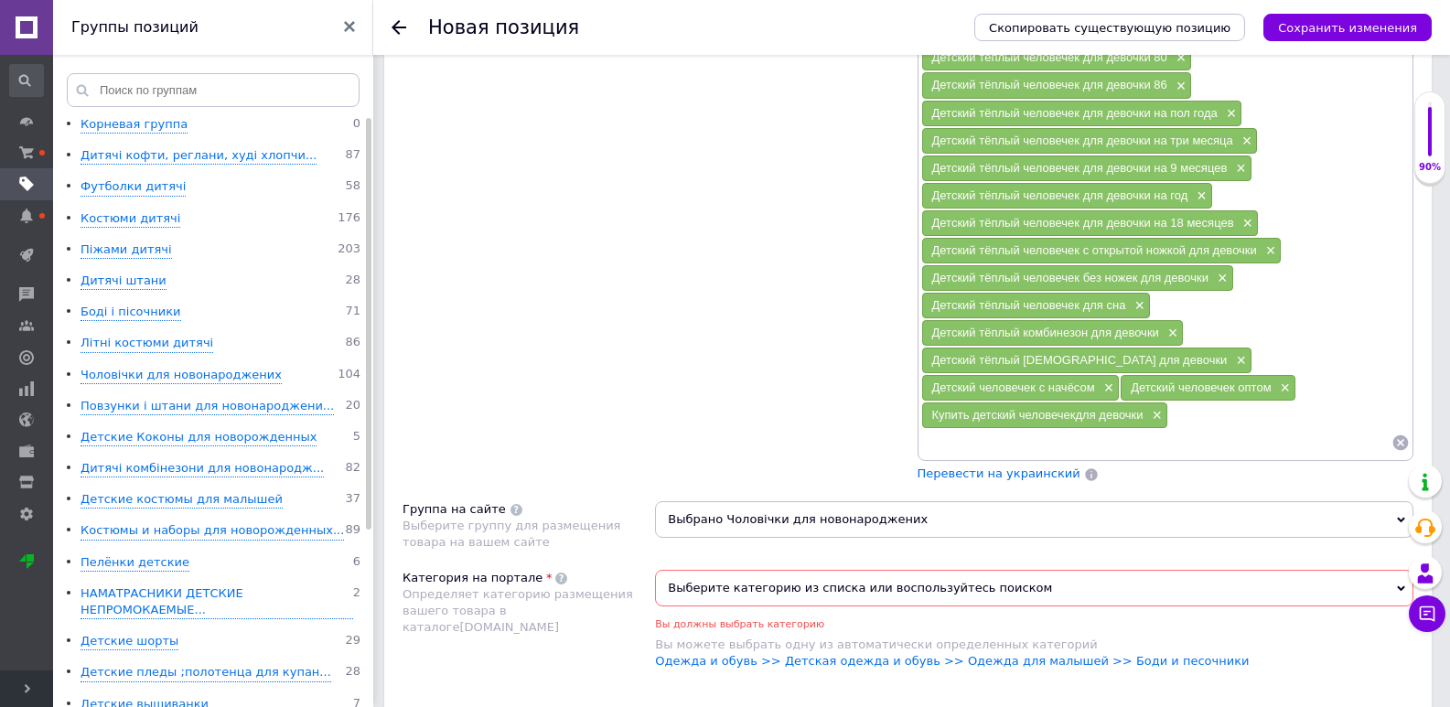
click at [1026, 467] on span "Перевести на украинский" at bounding box center [998, 474] width 163 height 14
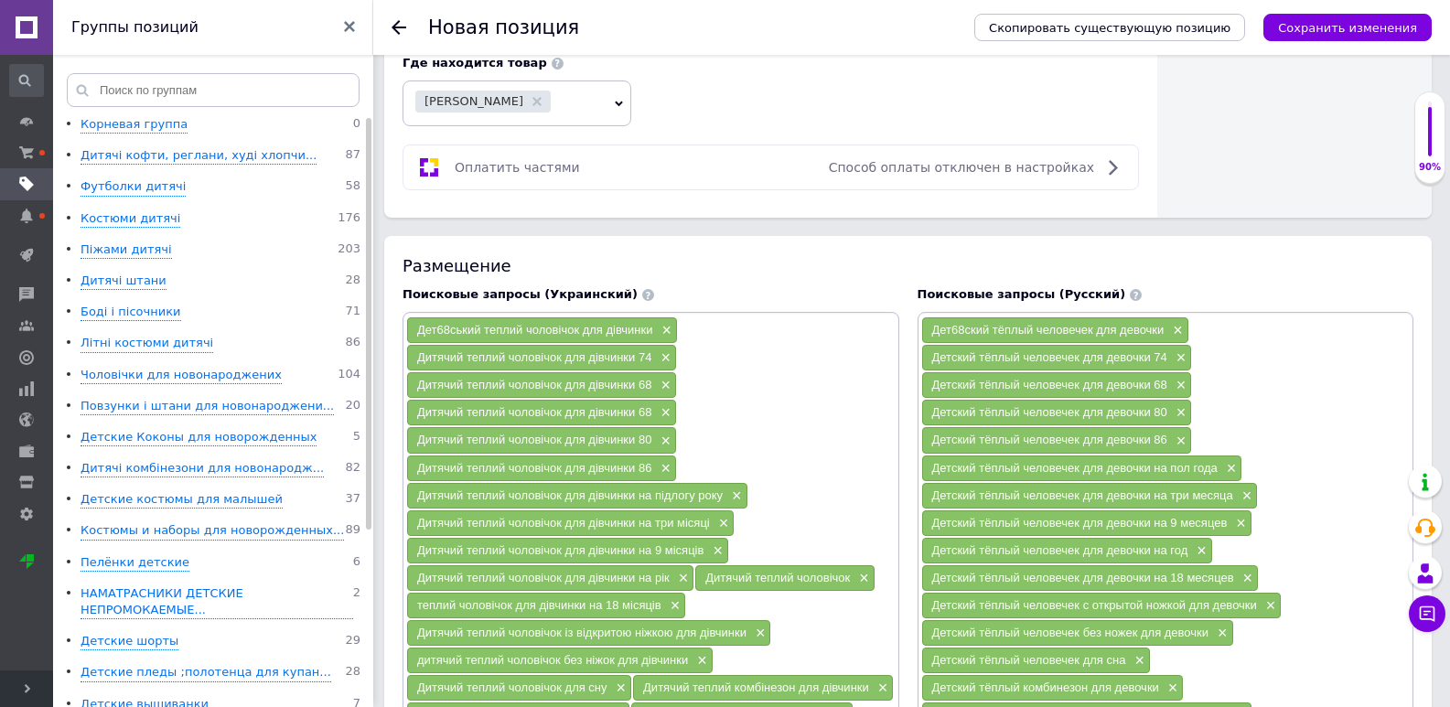
scroll to position [1758, 0]
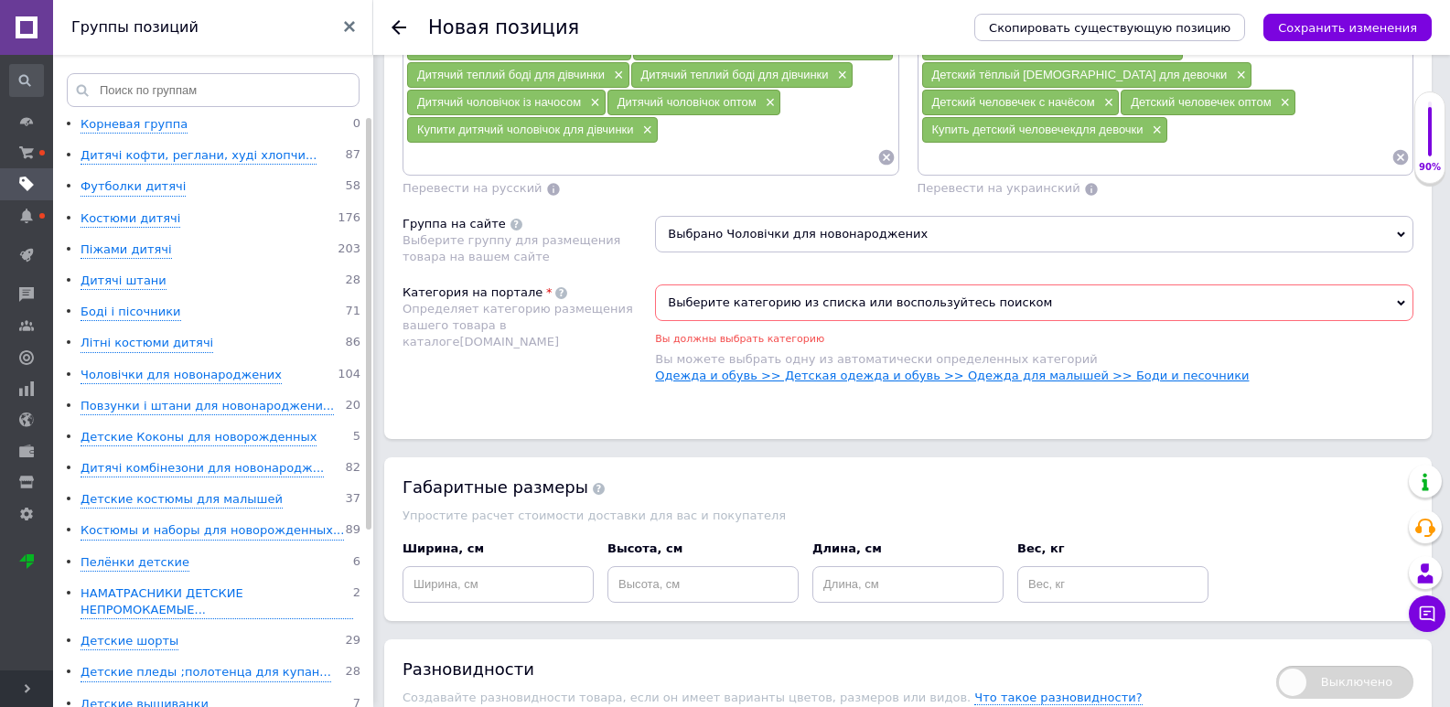
click at [796, 378] on link "Одежда и обувь >> Детская одежда и обувь >> Одежда для малышей >> Боди и песочн…" at bounding box center [952, 376] width 594 height 14
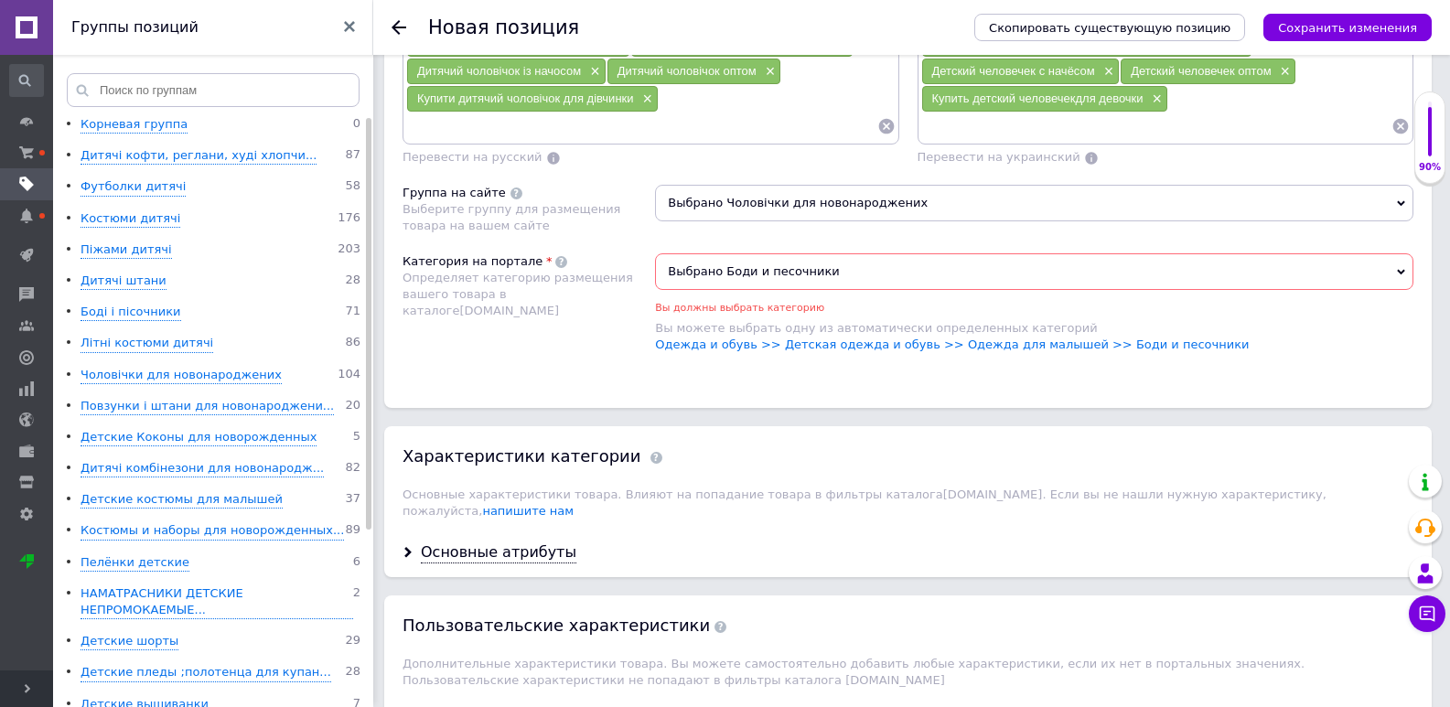
scroll to position [1829, 0]
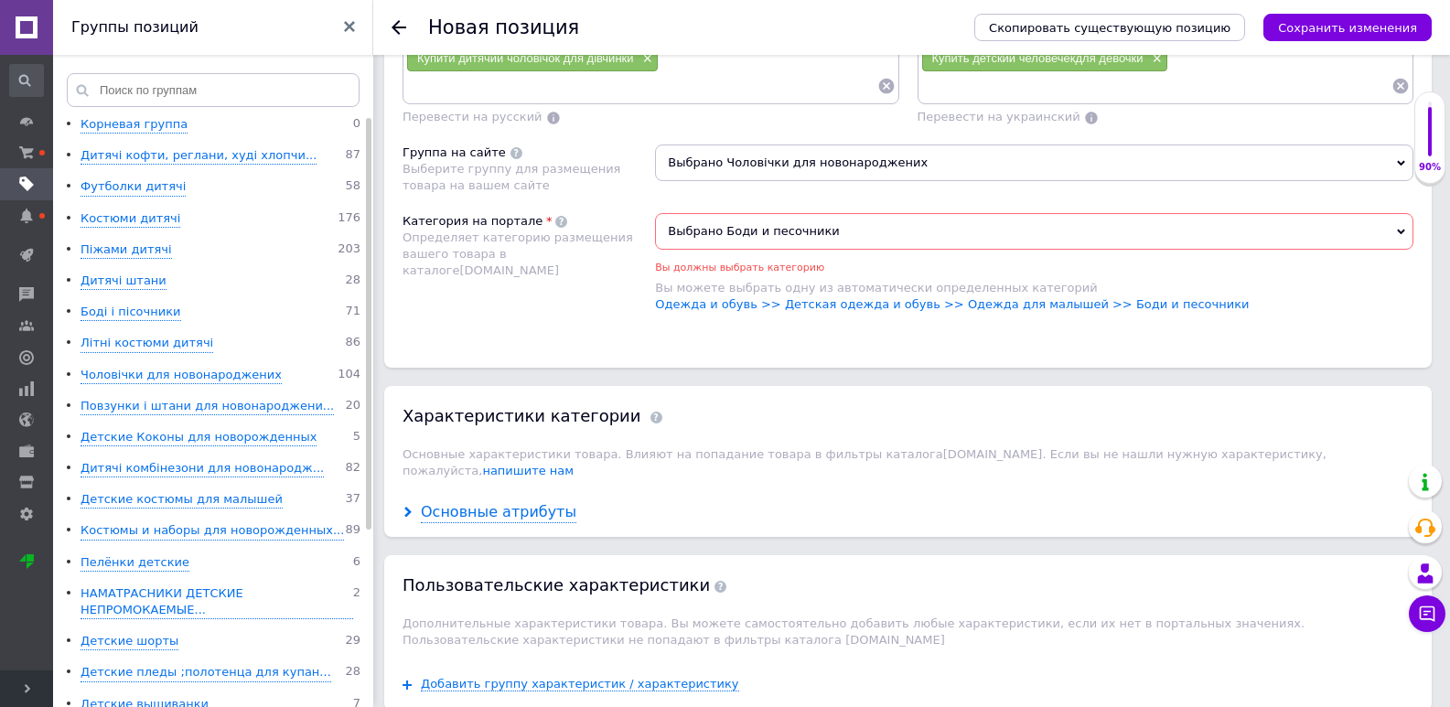
click at [503, 502] on div "Основные атрибуты" at bounding box center [499, 512] width 156 height 21
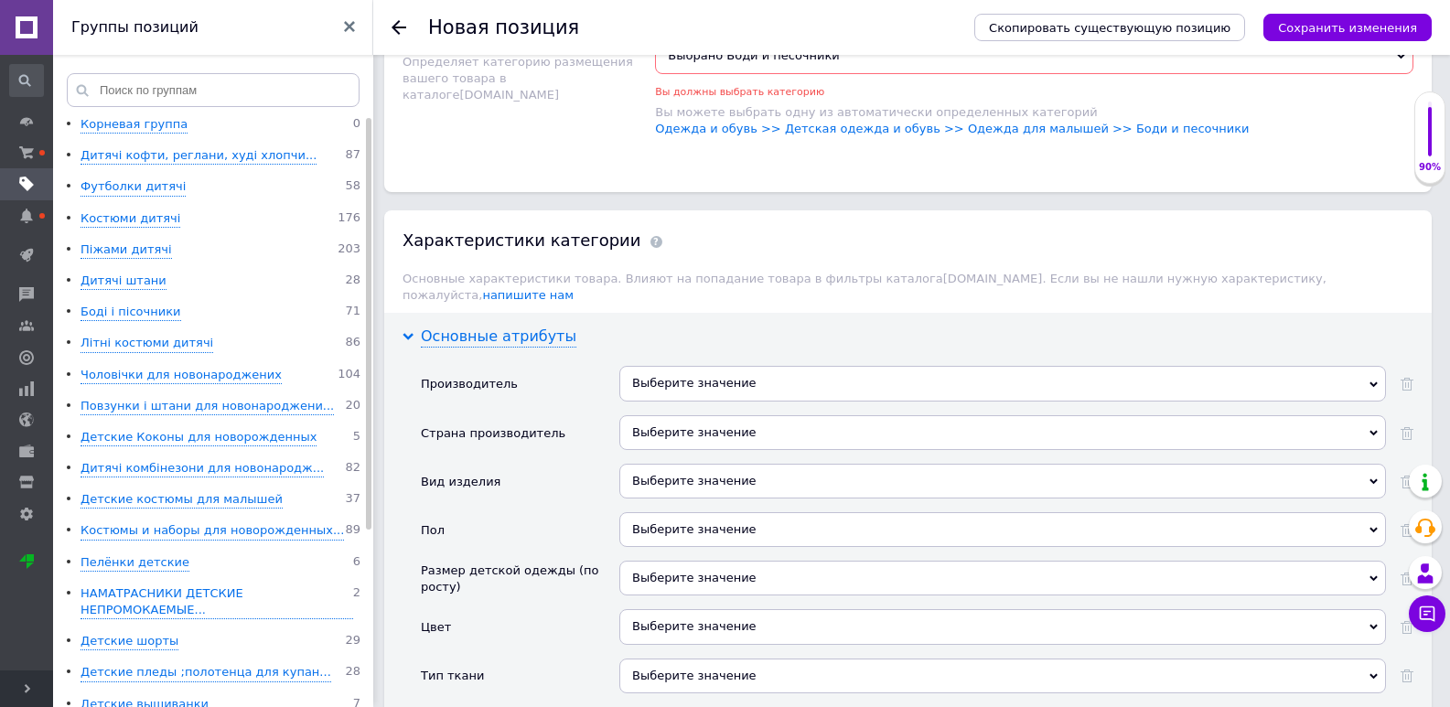
scroll to position [2012, 0]
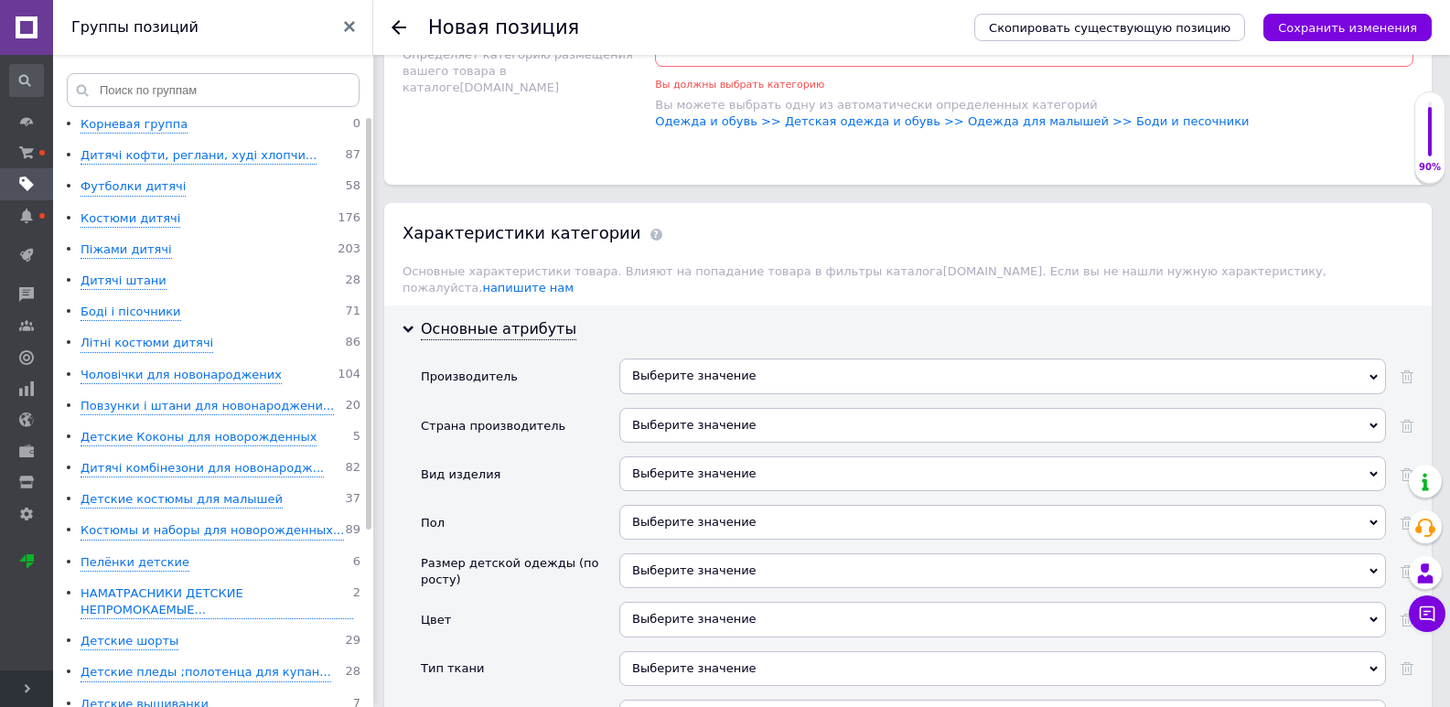
click at [651, 412] on div "Выберите значение" at bounding box center [1002, 425] width 767 height 35
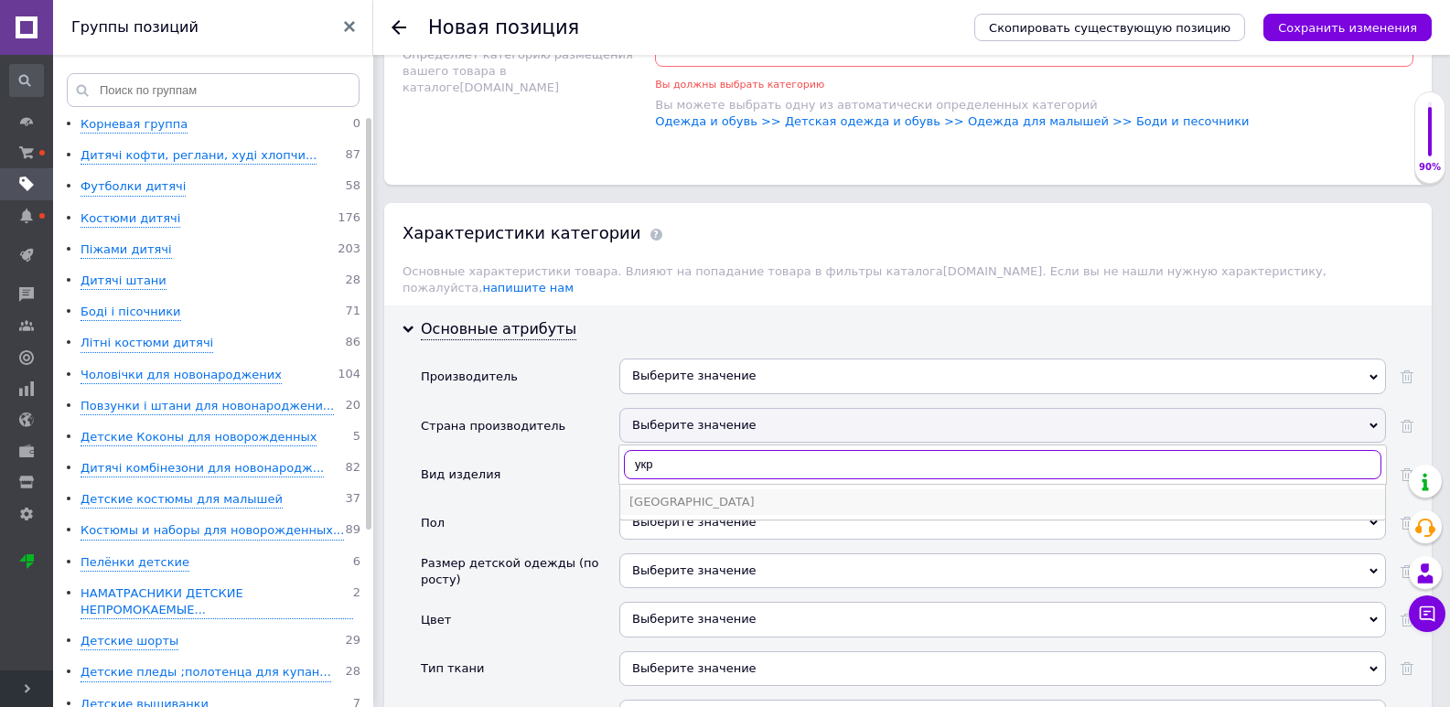
type input "укр"
click at [652, 494] on div "[GEOGRAPHIC_DATA]" at bounding box center [1002, 502] width 746 height 16
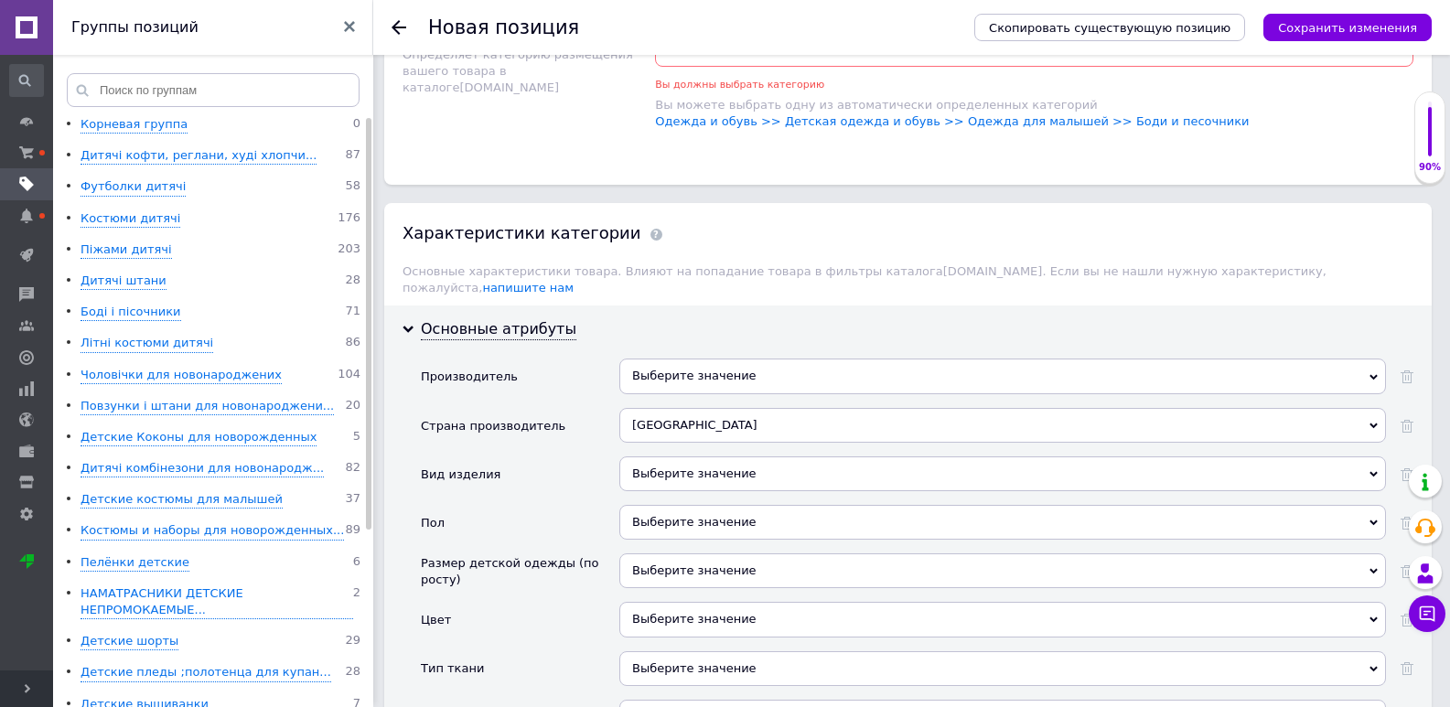
click at [658, 466] on div "Выберите значение" at bounding box center [1002, 473] width 767 height 35
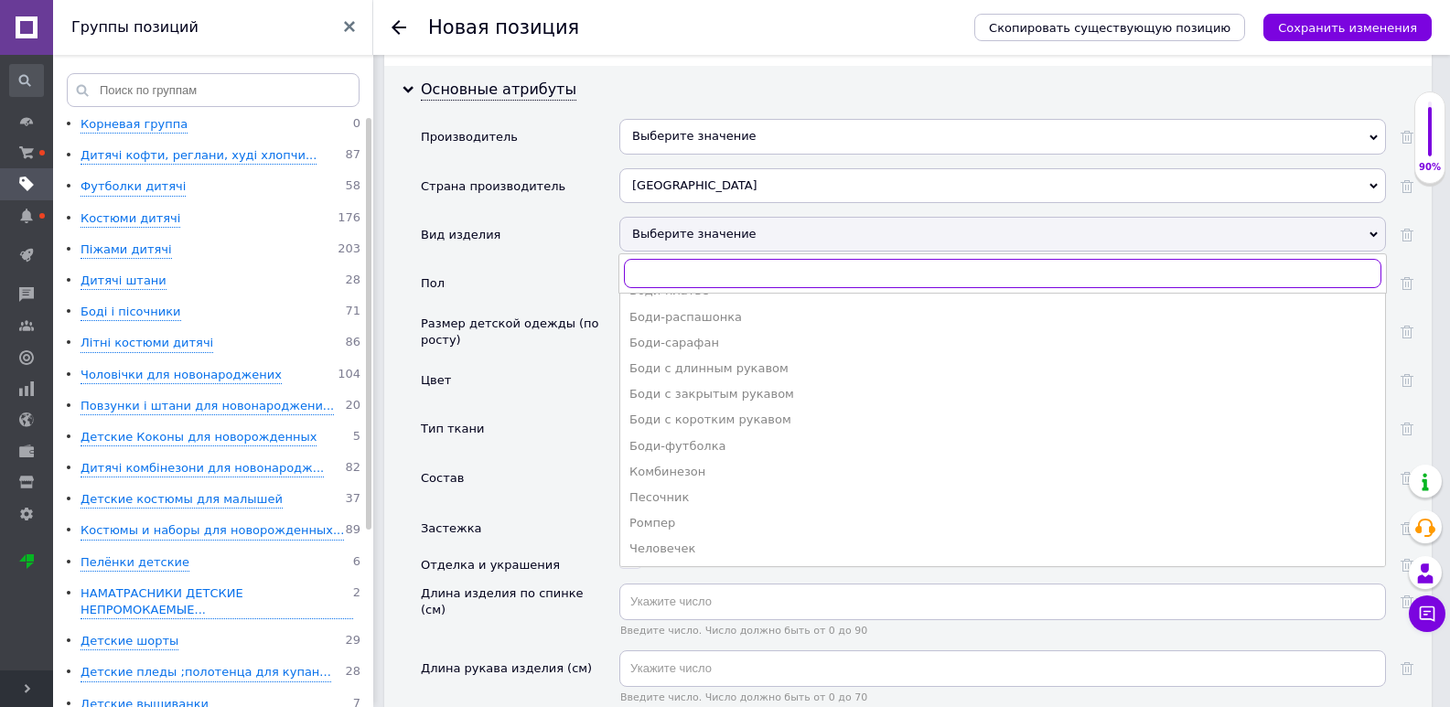
scroll to position [2287, 0]
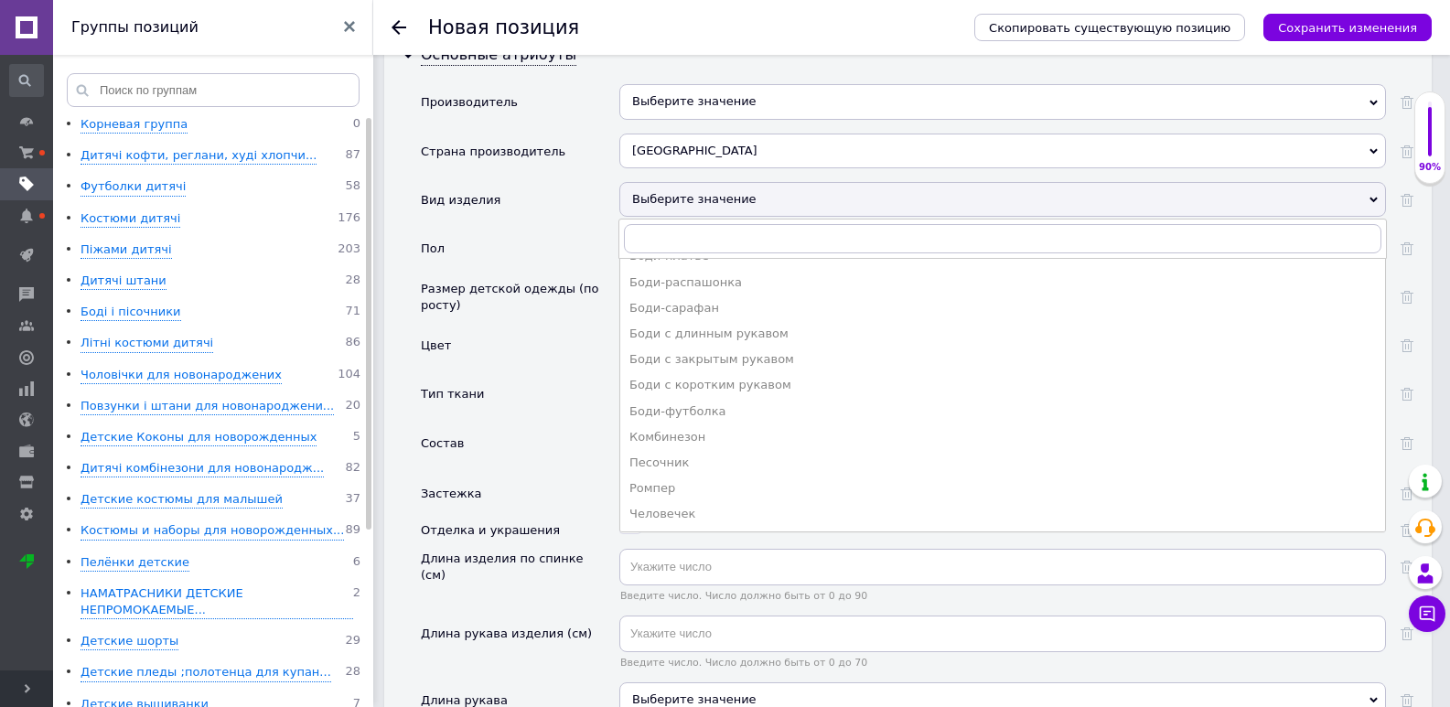
click at [731, 506] on div "Человечек" at bounding box center [1002, 514] width 746 height 16
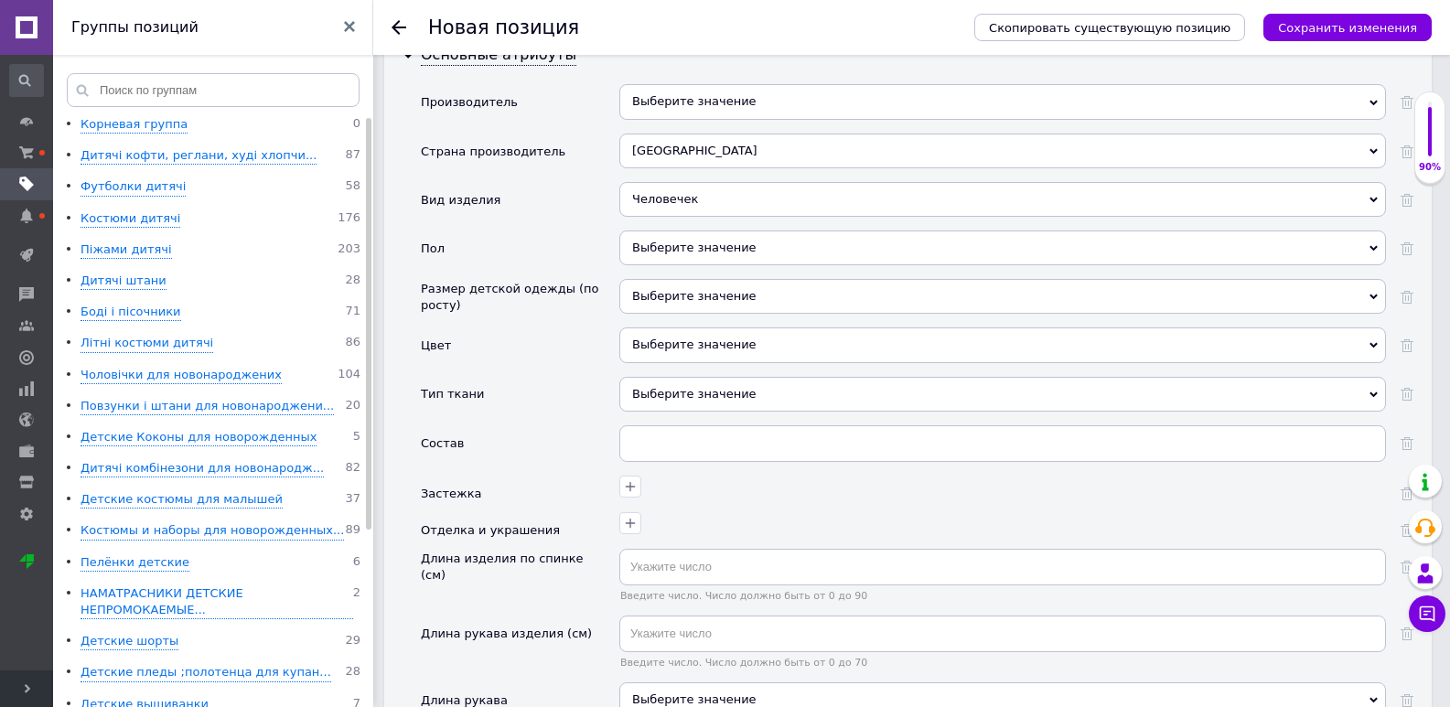
click at [655, 231] on div "Выберите значение" at bounding box center [1002, 248] width 767 height 35
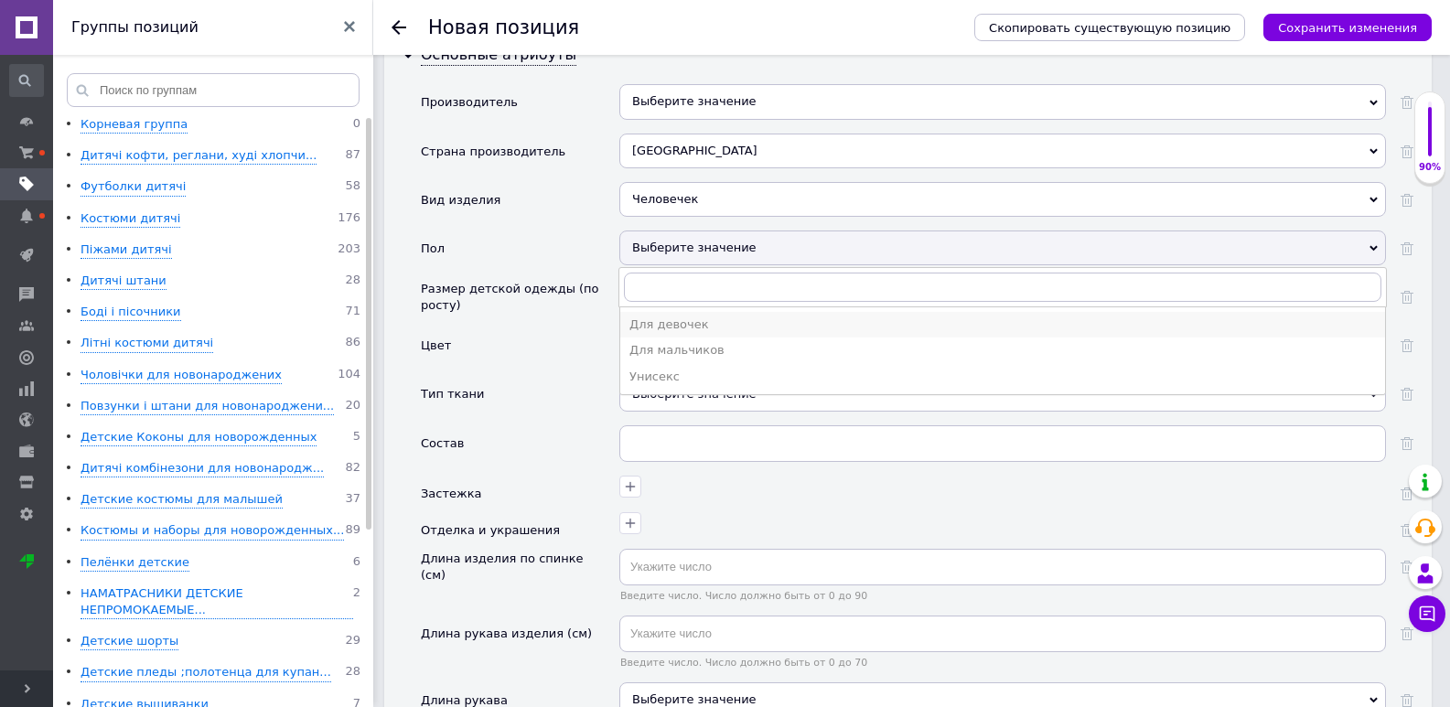
click at [666, 316] on div "Для девочек" at bounding box center [1002, 324] width 746 height 16
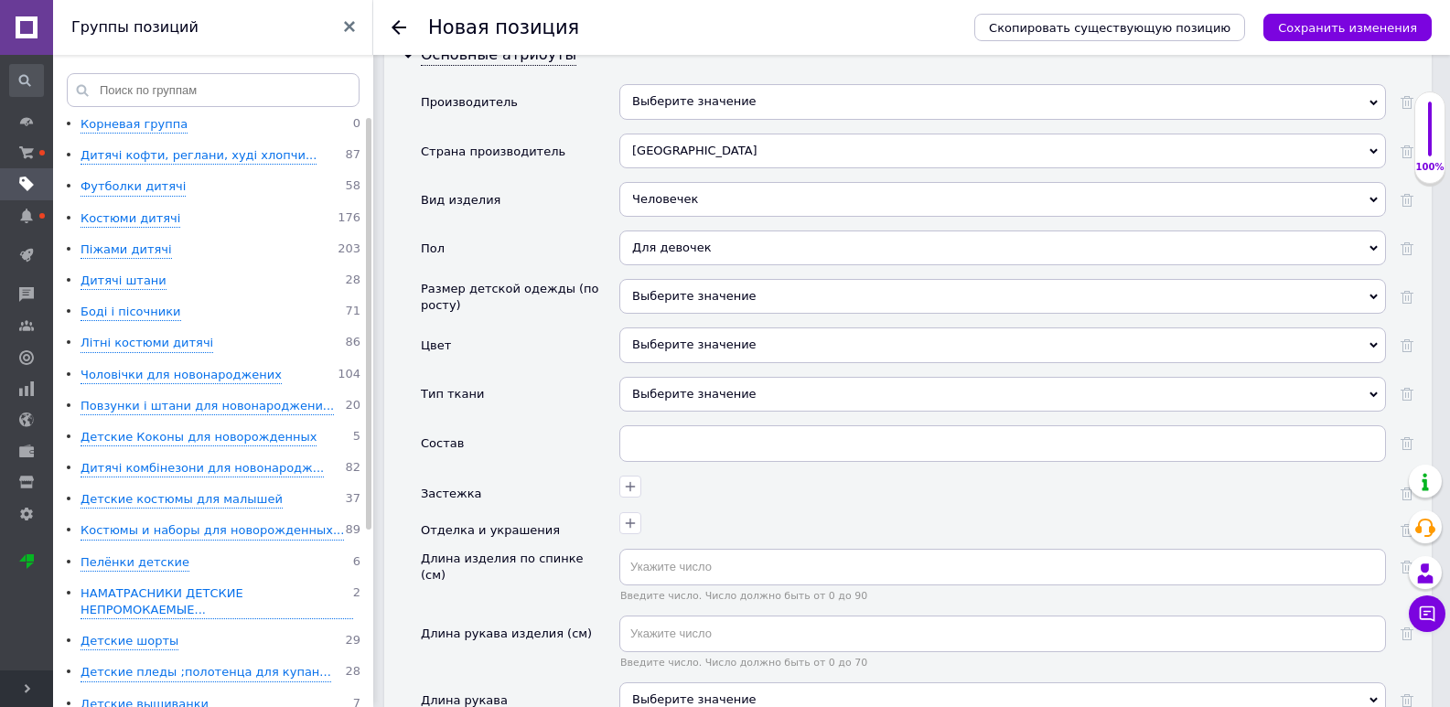
click at [669, 279] on div "Выберите значение" at bounding box center [1002, 296] width 767 height 35
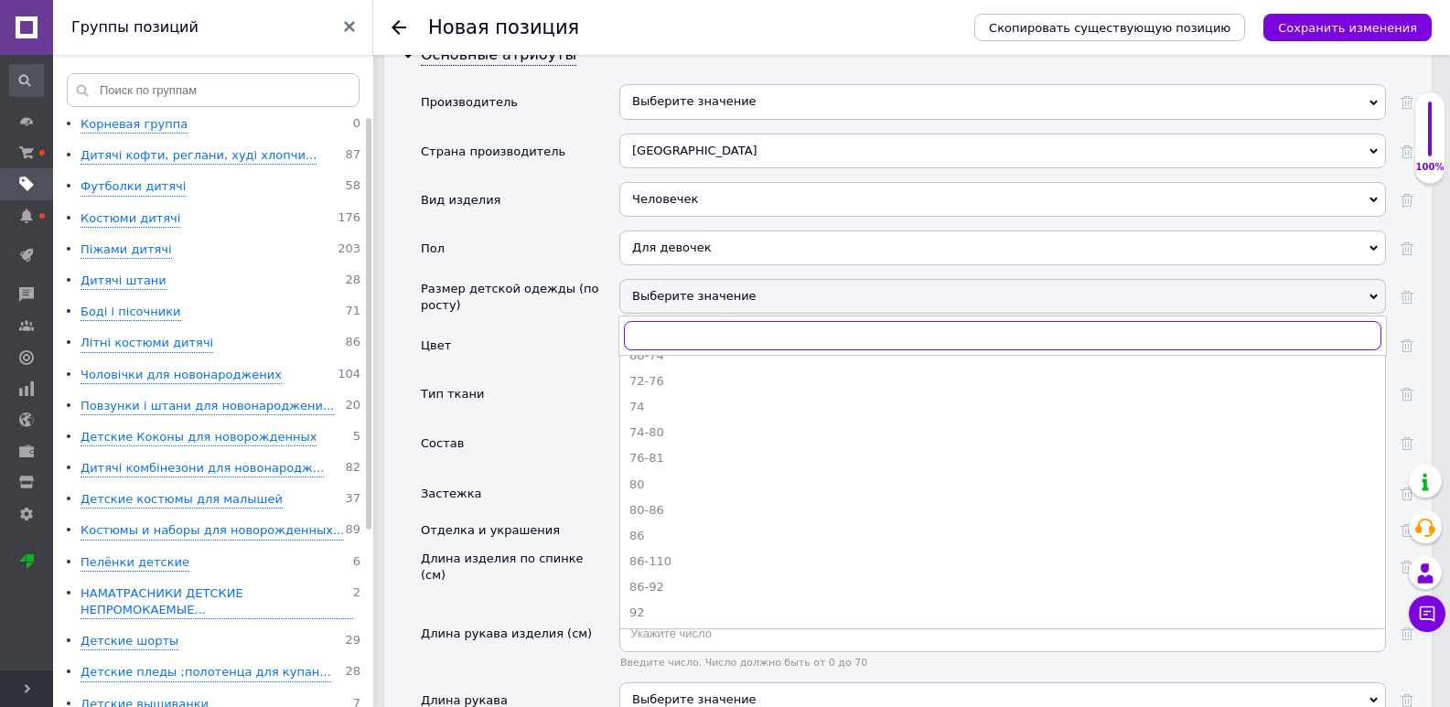
scroll to position [366, 0]
click at [669, 386] on div "62-86" at bounding box center [1002, 394] width 746 height 16
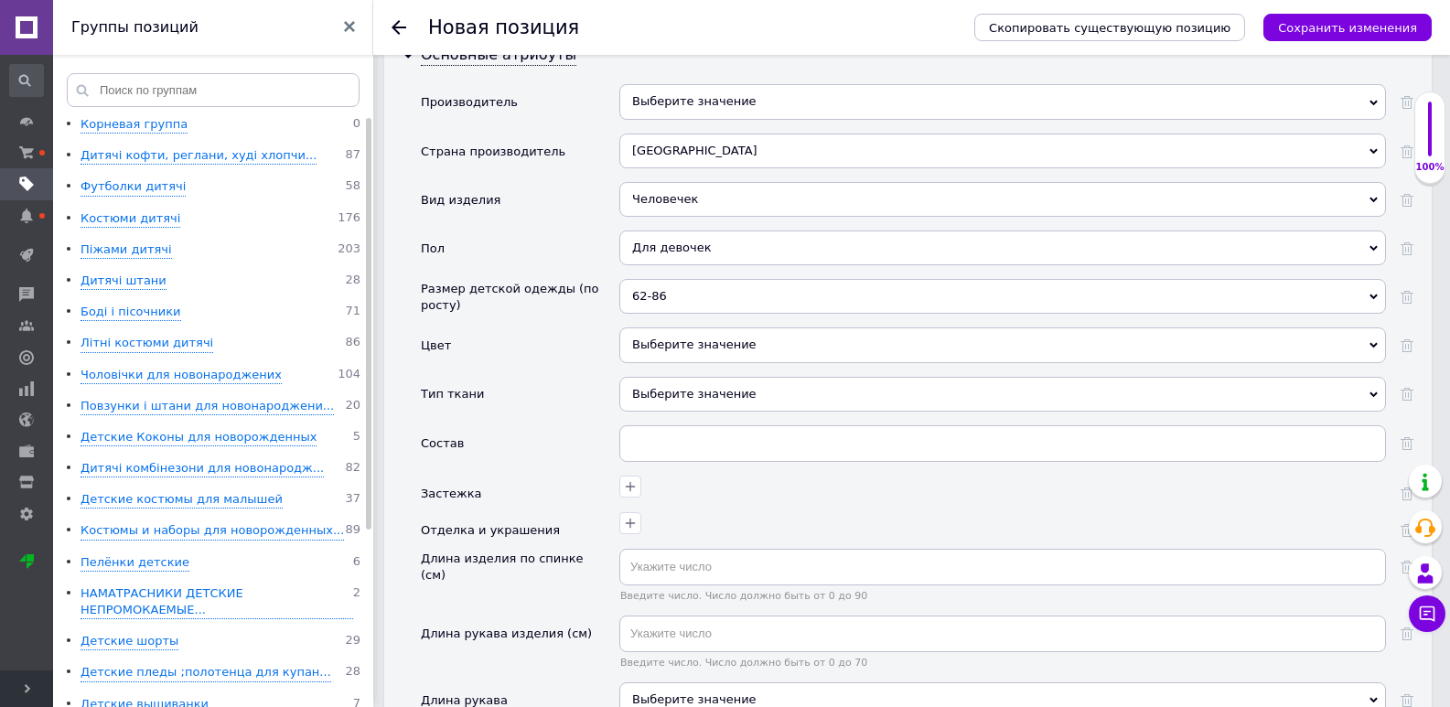
click at [668, 339] on div "Выберите значение" at bounding box center [1002, 344] width 767 height 35
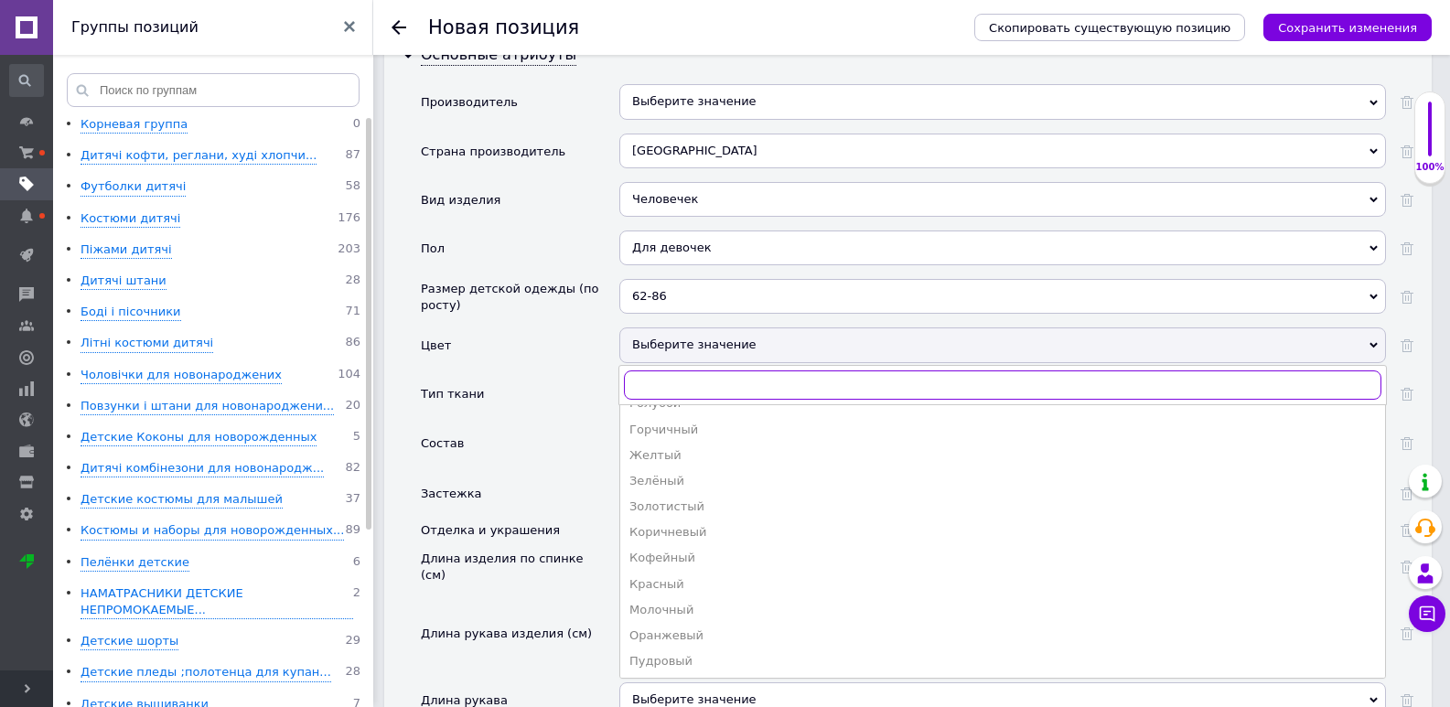
scroll to position [274, 0]
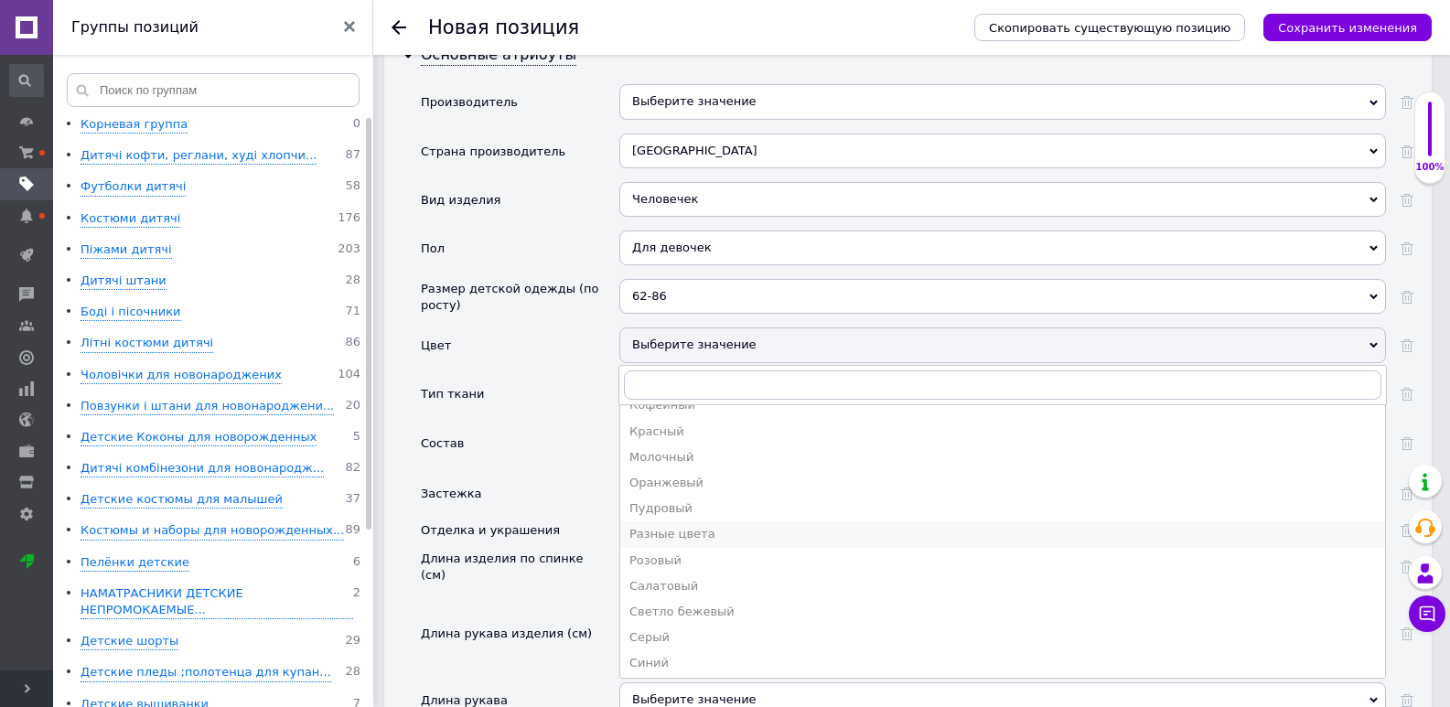
click at [692, 526] on div "Разные цвета" at bounding box center [1002, 534] width 746 height 16
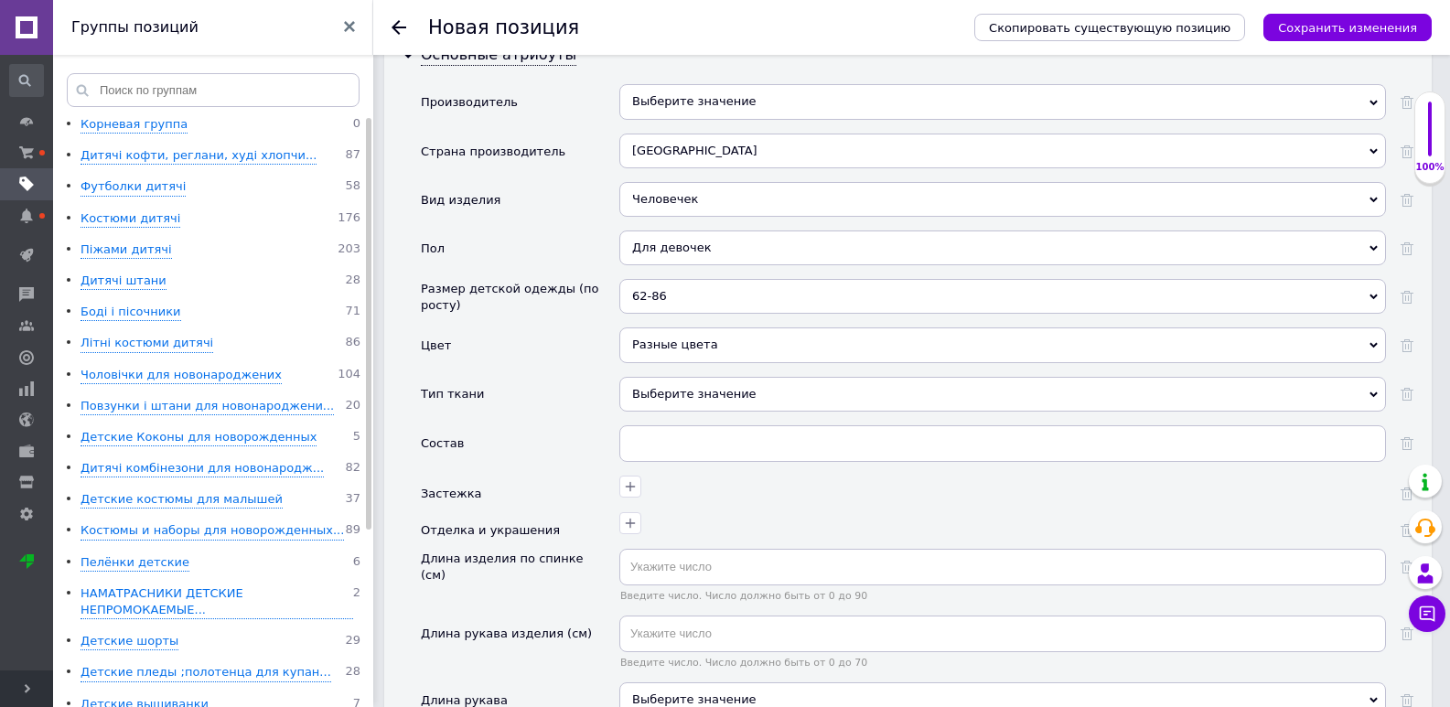
click at [668, 388] on div "Выберите значение" at bounding box center [1002, 394] width 767 height 35
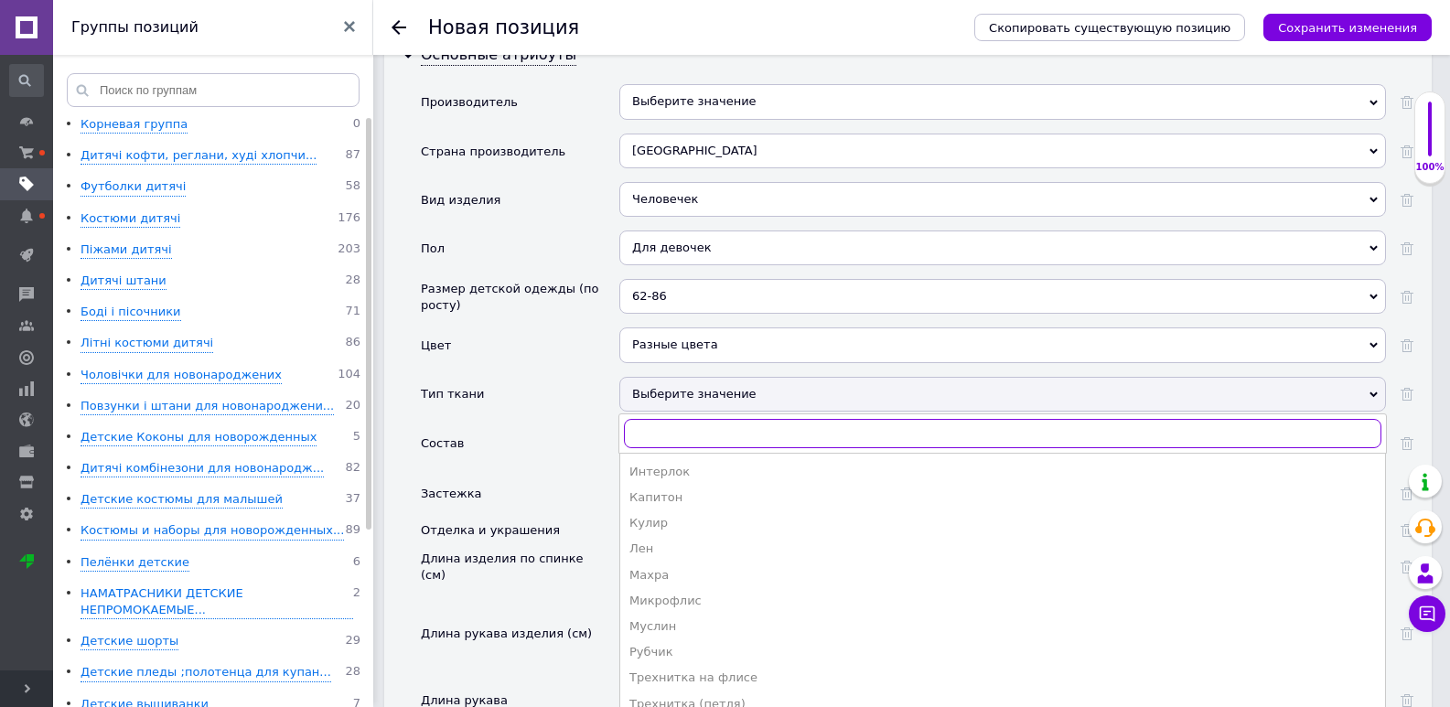
scroll to position [366, 0]
click at [673, 613] on div "Футер (начёс)" at bounding box center [1002, 621] width 746 height 16
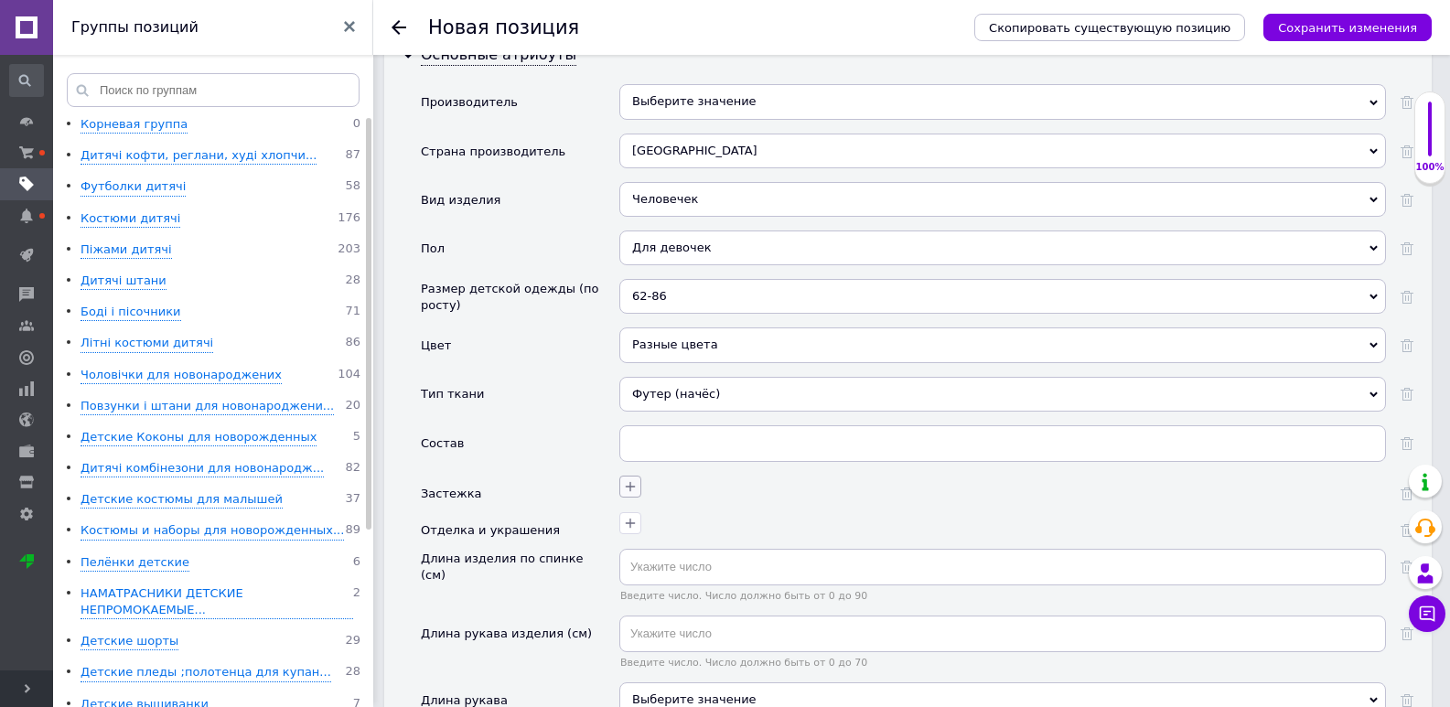
click at [628, 479] on icon "button" at bounding box center [630, 486] width 15 height 15
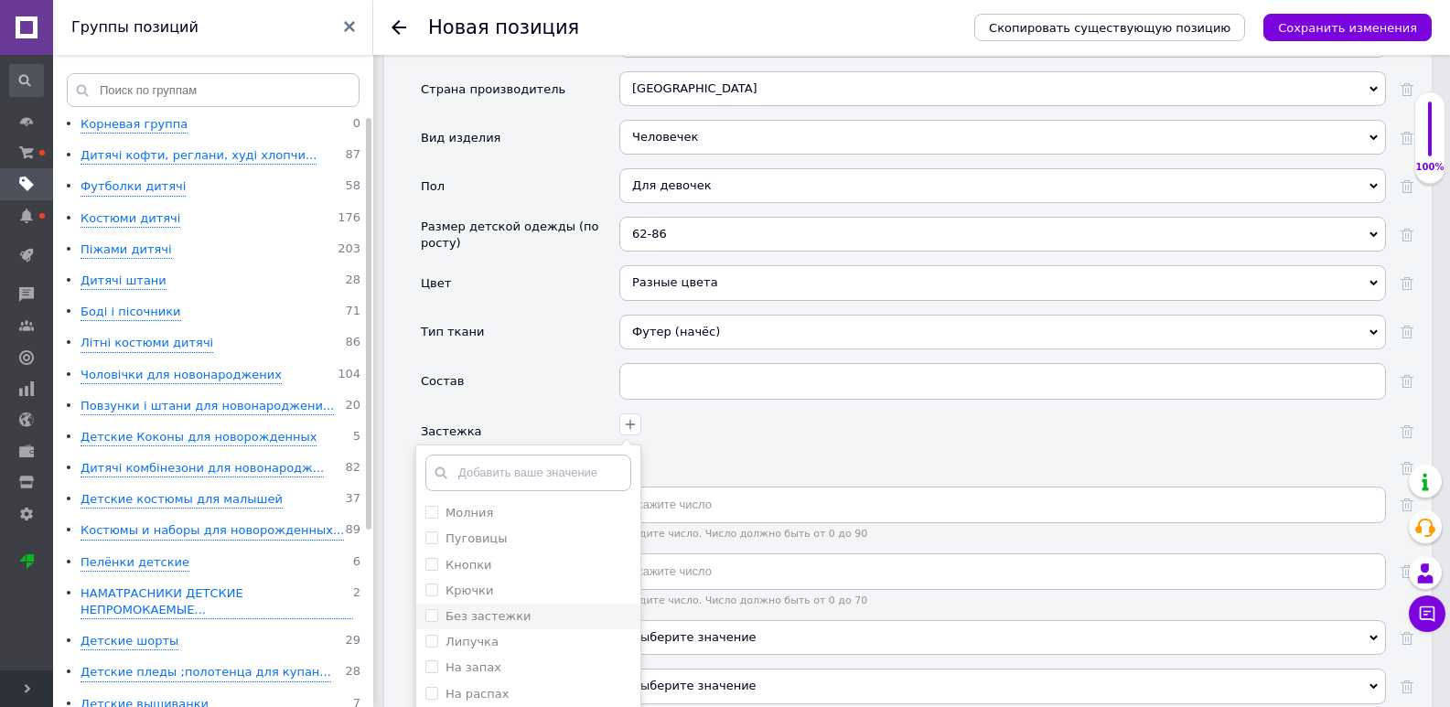
scroll to position [2470, 0]
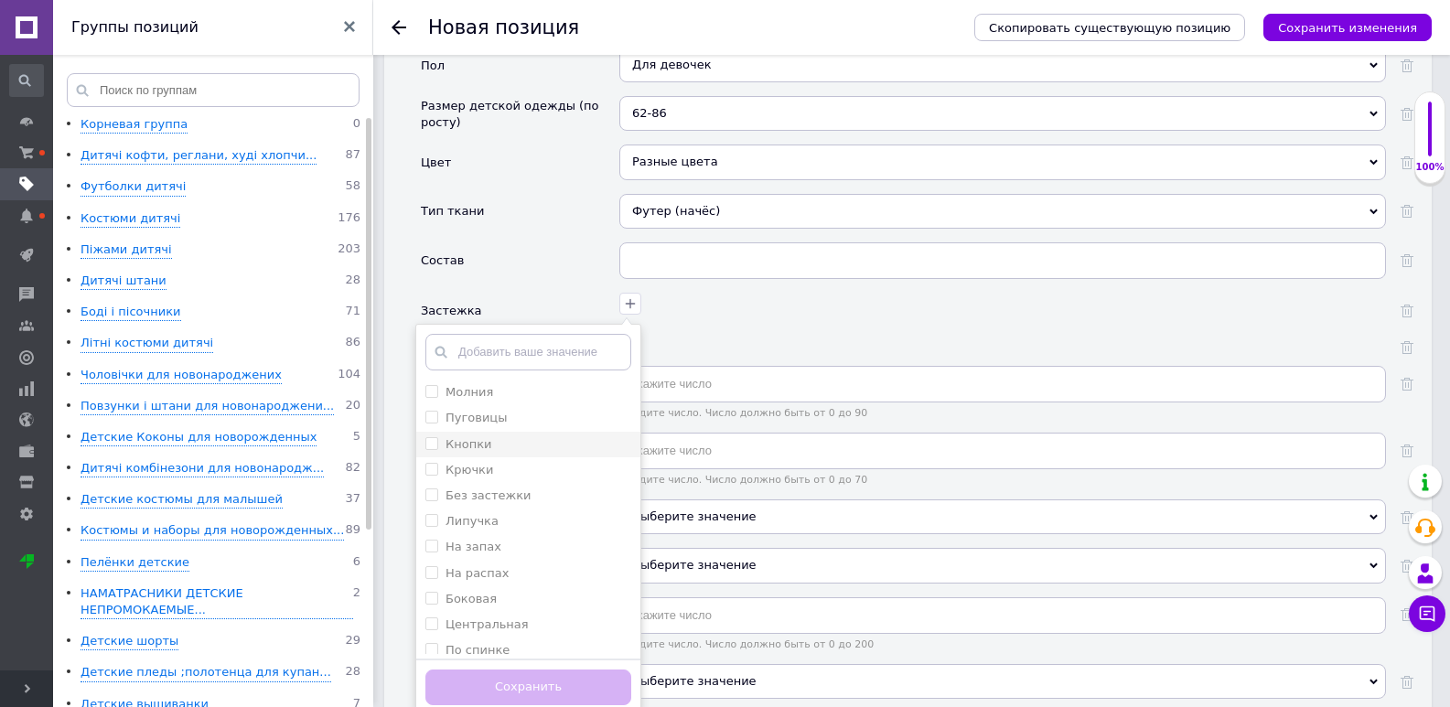
click at [517, 436] on div "Кнопки" at bounding box center [528, 444] width 206 height 16
checkbox input "true"
click at [549, 671] on button "Сохранить" at bounding box center [528, 688] width 206 height 36
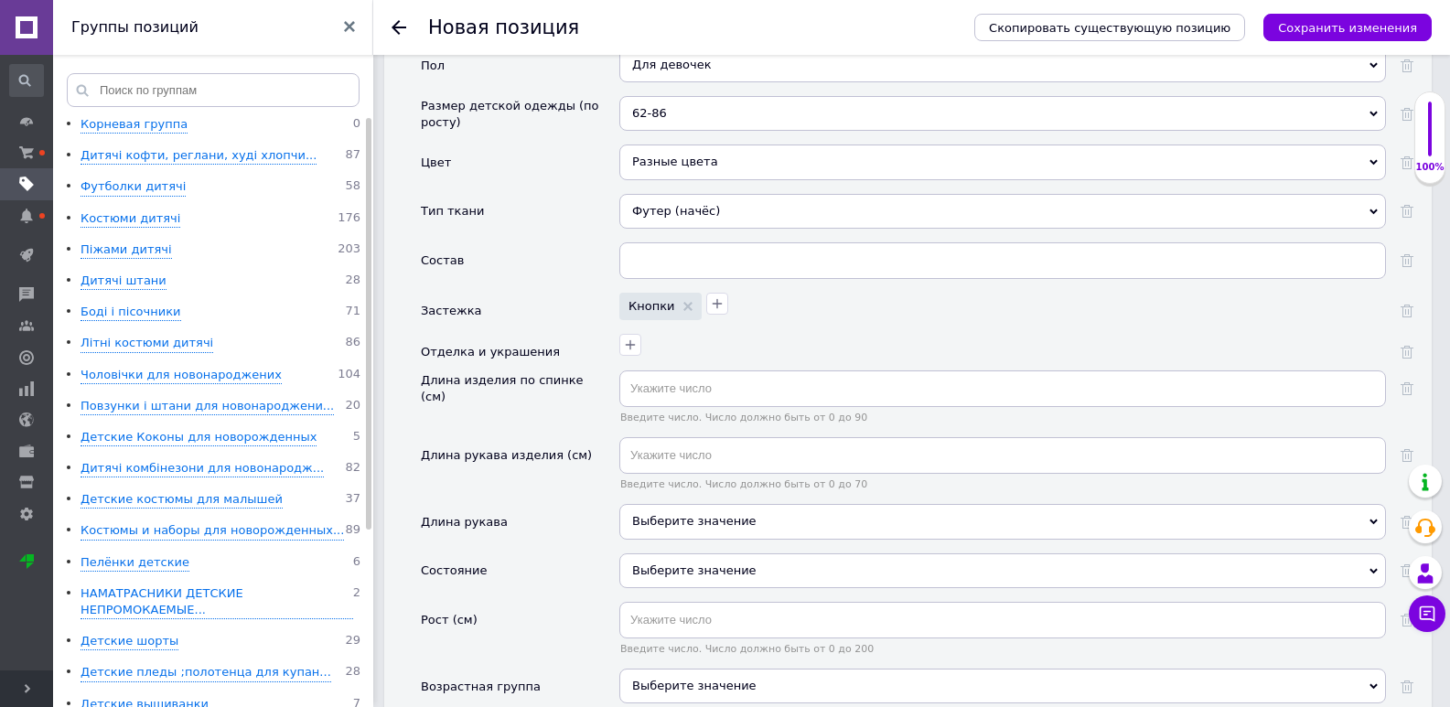
click at [646, 488] on div "Введите число. Число должно быть от 0 до 70" at bounding box center [1002, 470] width 767 height 67
click at [665, 512] on div "Выберите значение" at bounding box center [1002, 521] width 767 height 35
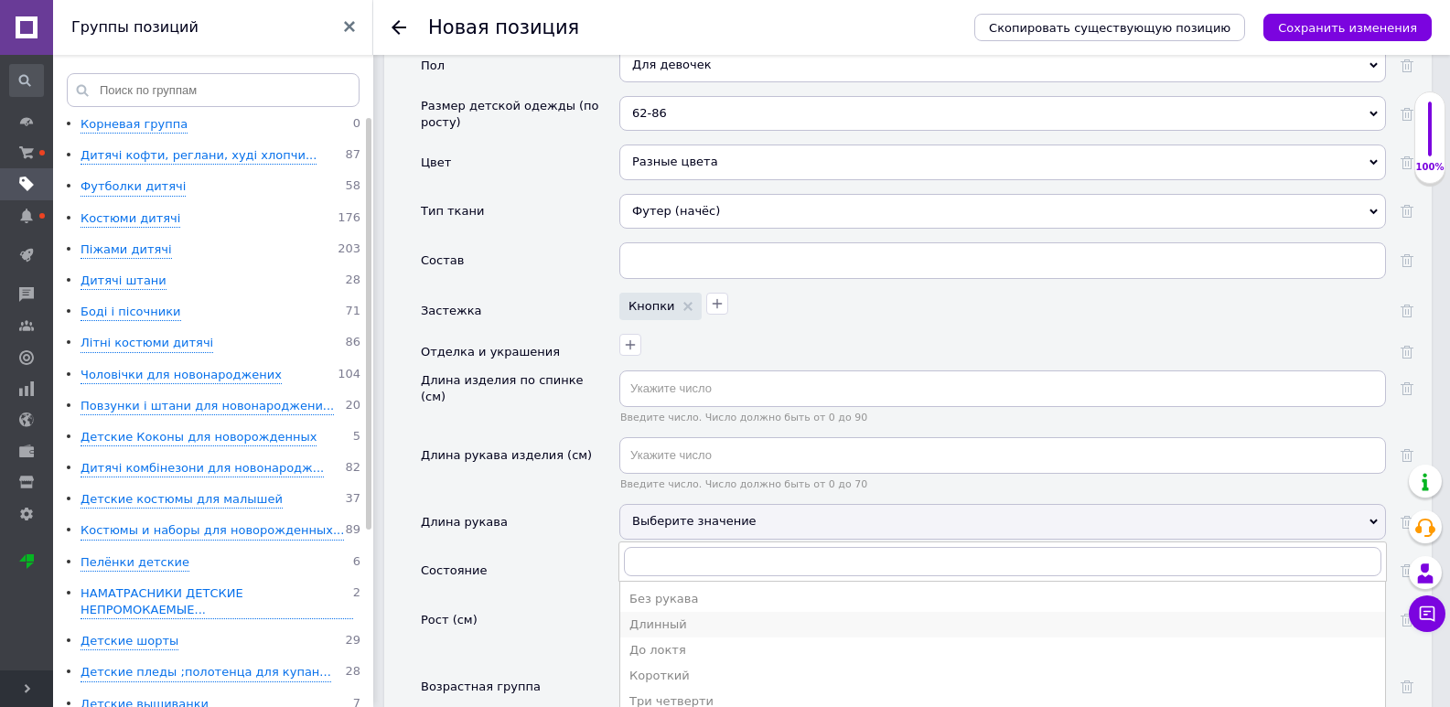
click at [663, 617] on div "Длинный" at bounding box center [1002, 625] width 746 height 16
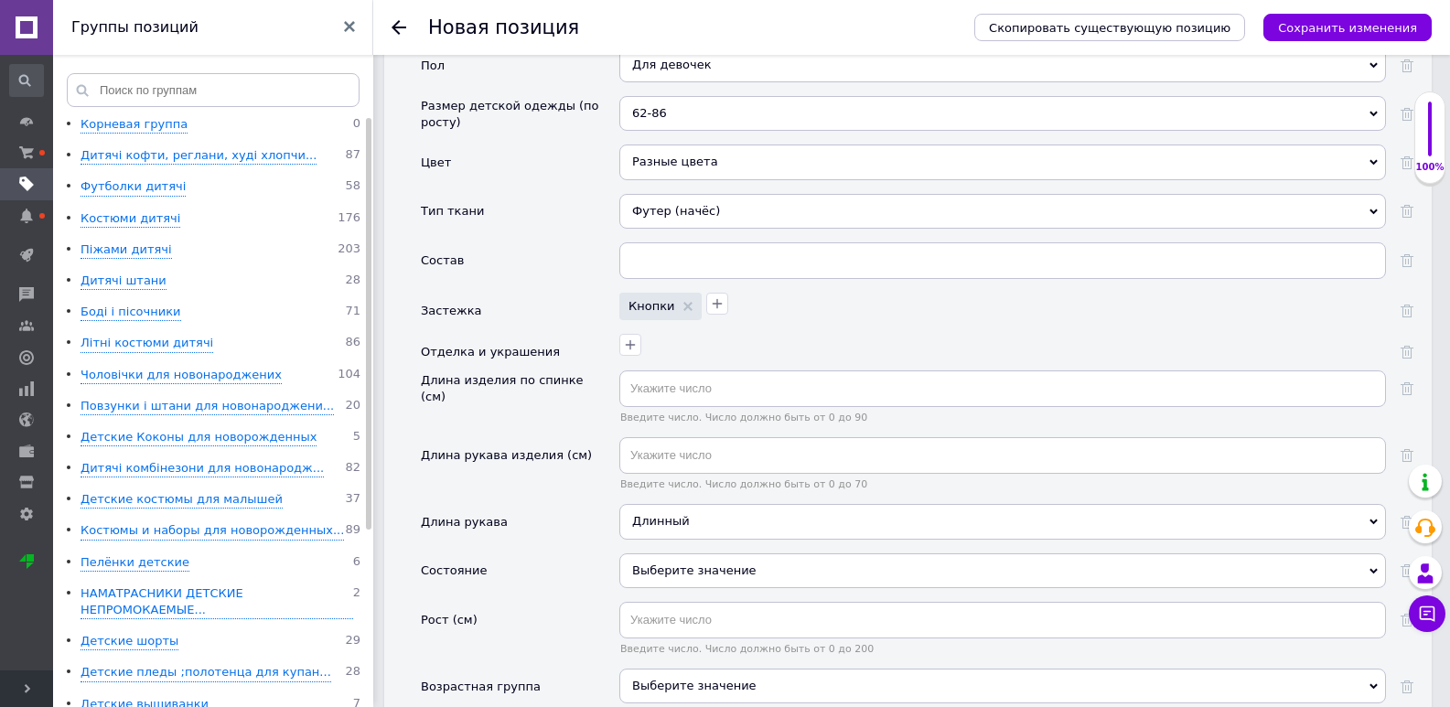
click at [658, 560] on div "Выберите значение" at bounding box center [1002, 570] width 767 height 35
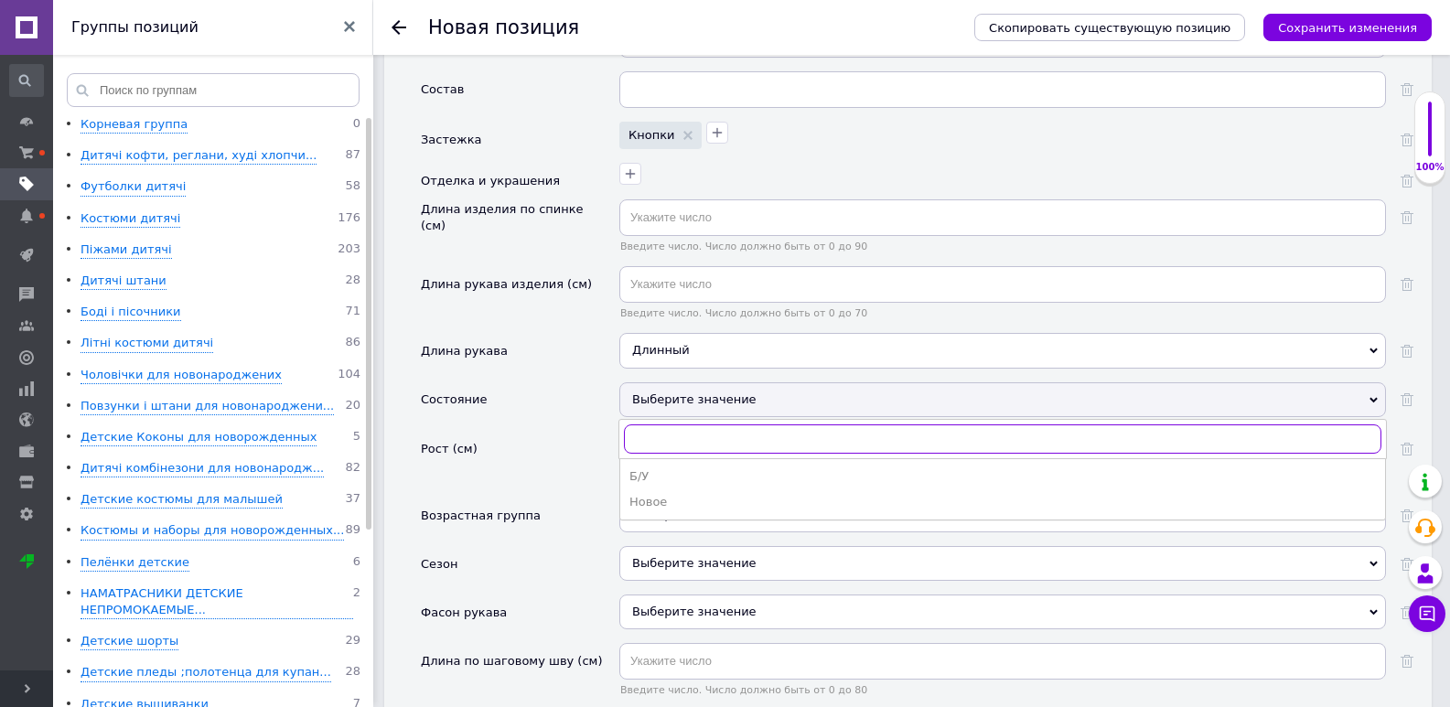
scroll to position [2653, 0]
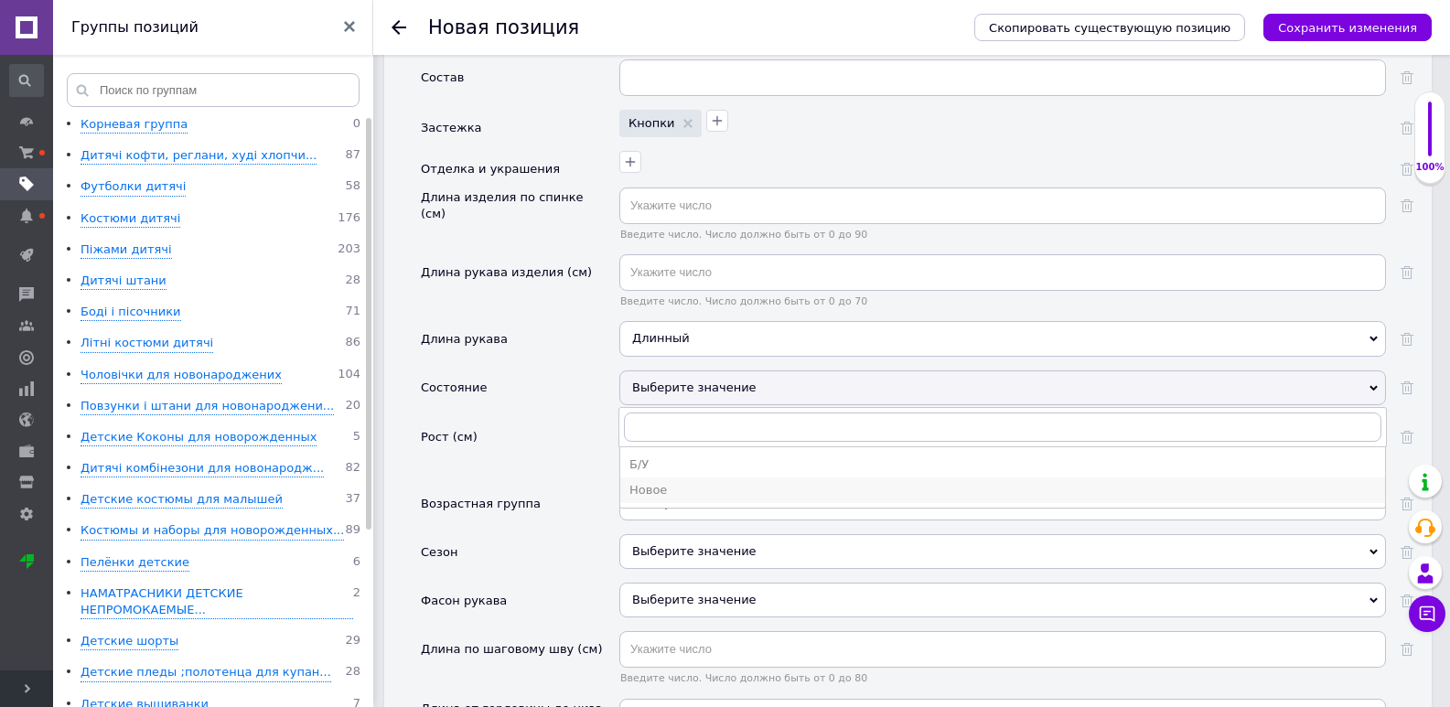
click at [663, 482] on div "Новое" at bounding box center [1002, 490] width 746 height 16
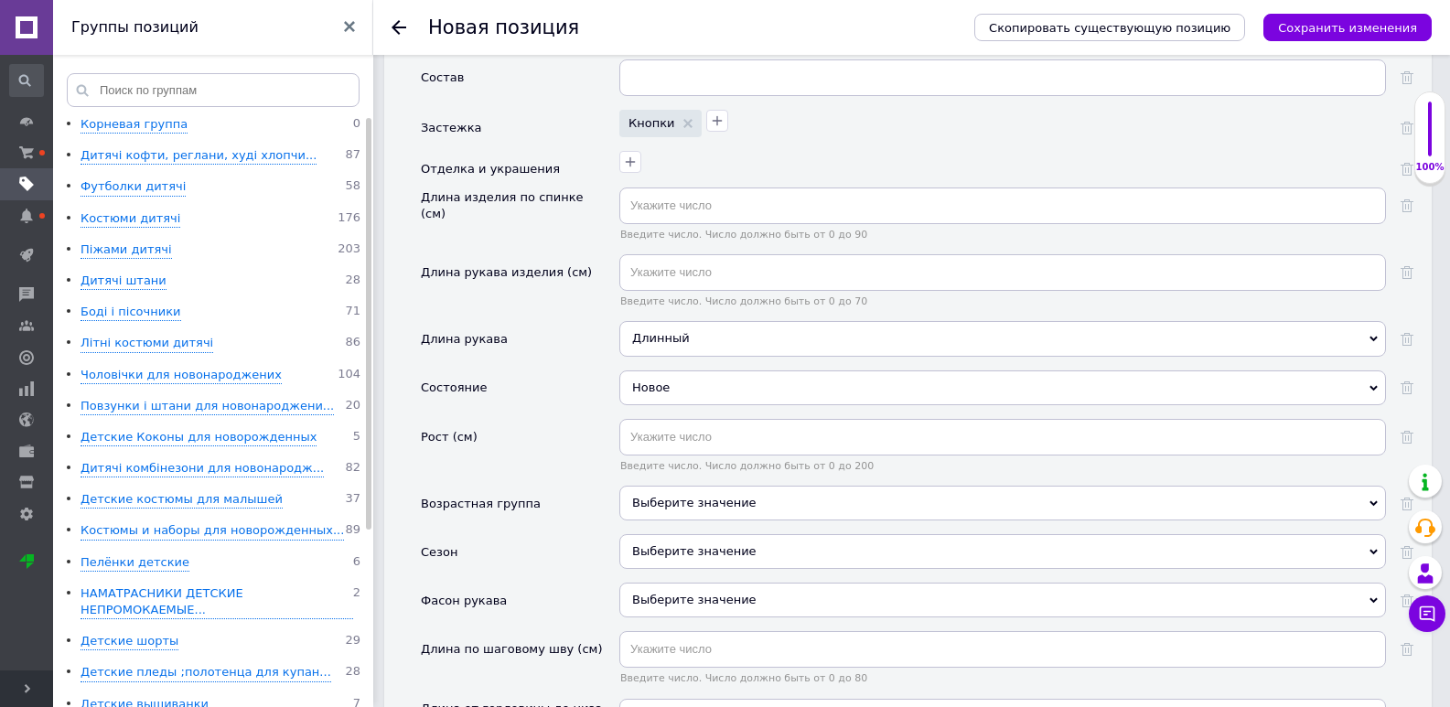
click at [638, 538] on div "Выберите значение" at bounding box center [1002, 551] width 767 height 35
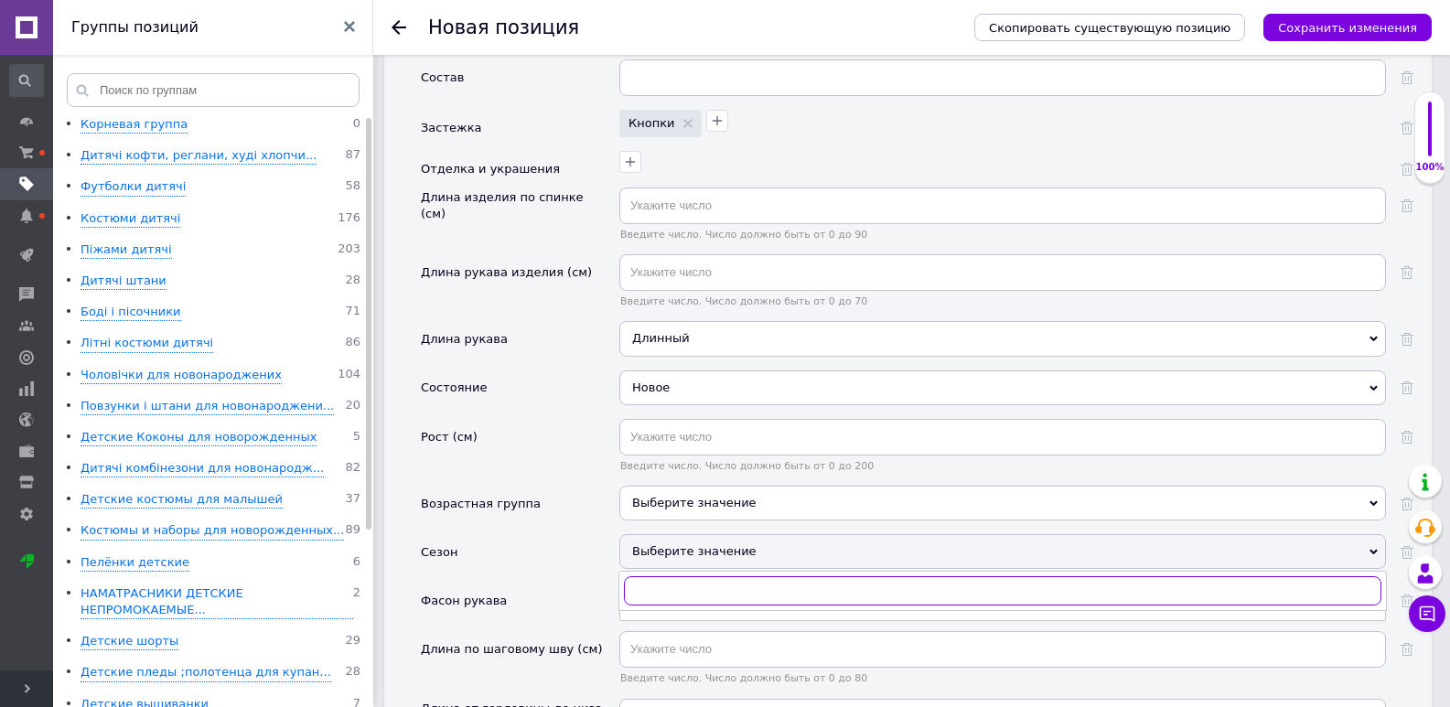
scroll to position [2836, 0]
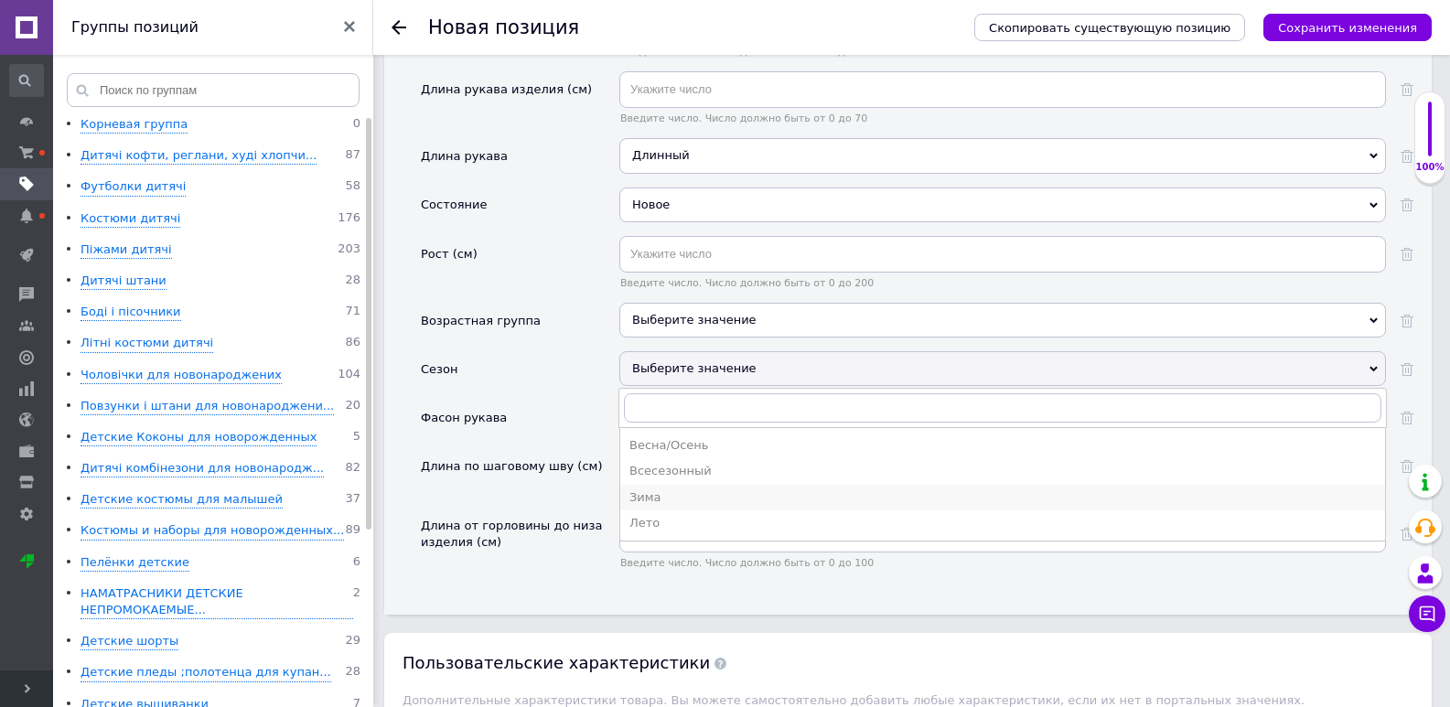
click at [660, 489] on div "Зима" at bounding box center [1002, 497] width 746 height 16
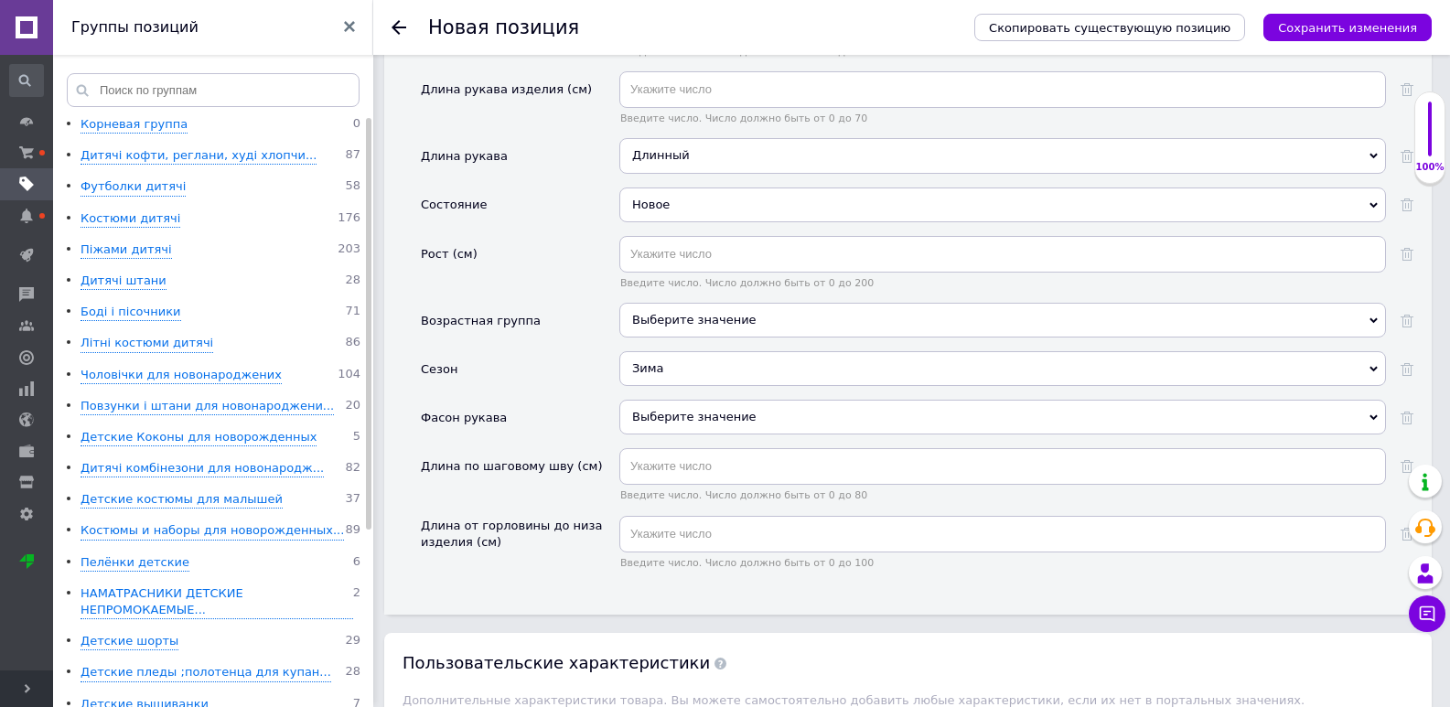
click at [668, 351] on div "Зима" at bounding box center [1002, 368] width 767 height 35
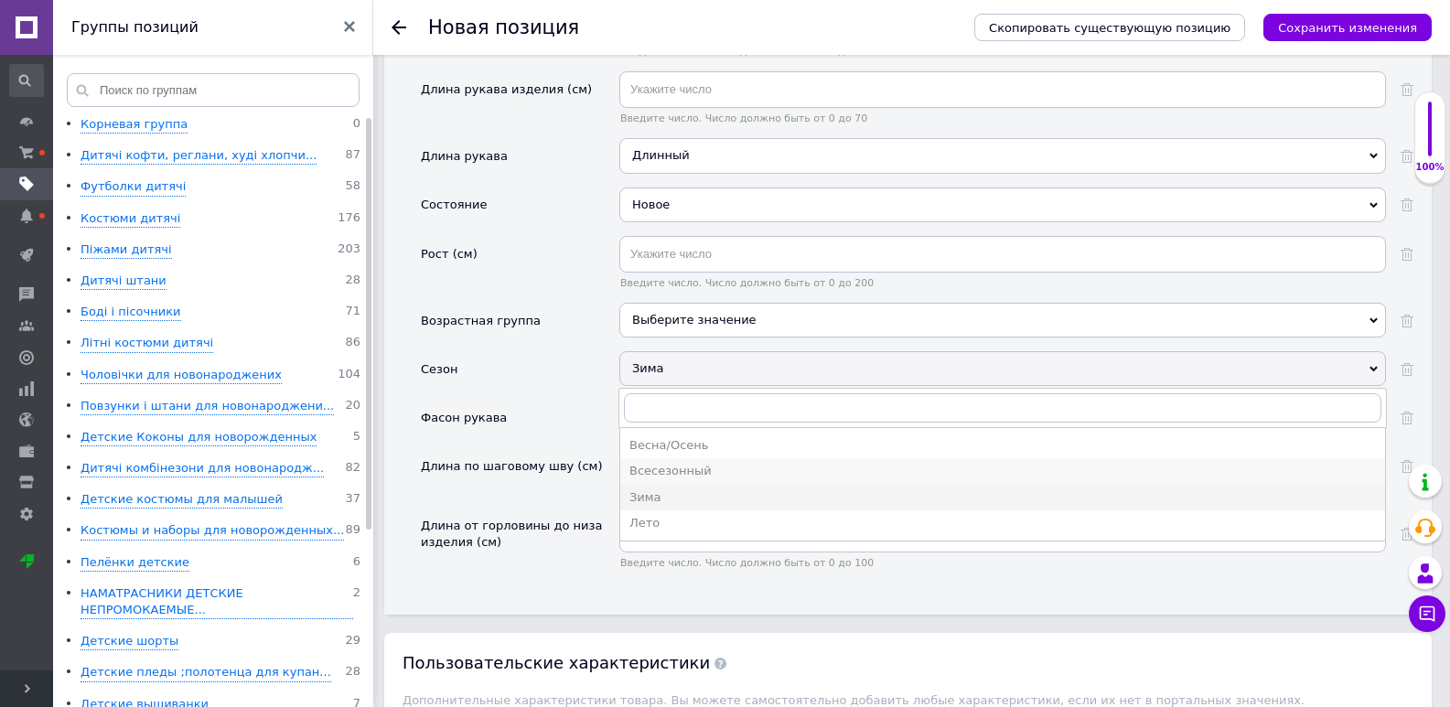
click at [684, 463] on div "Всесезонный" at bounding box center [1002, 471] width 746 height 16
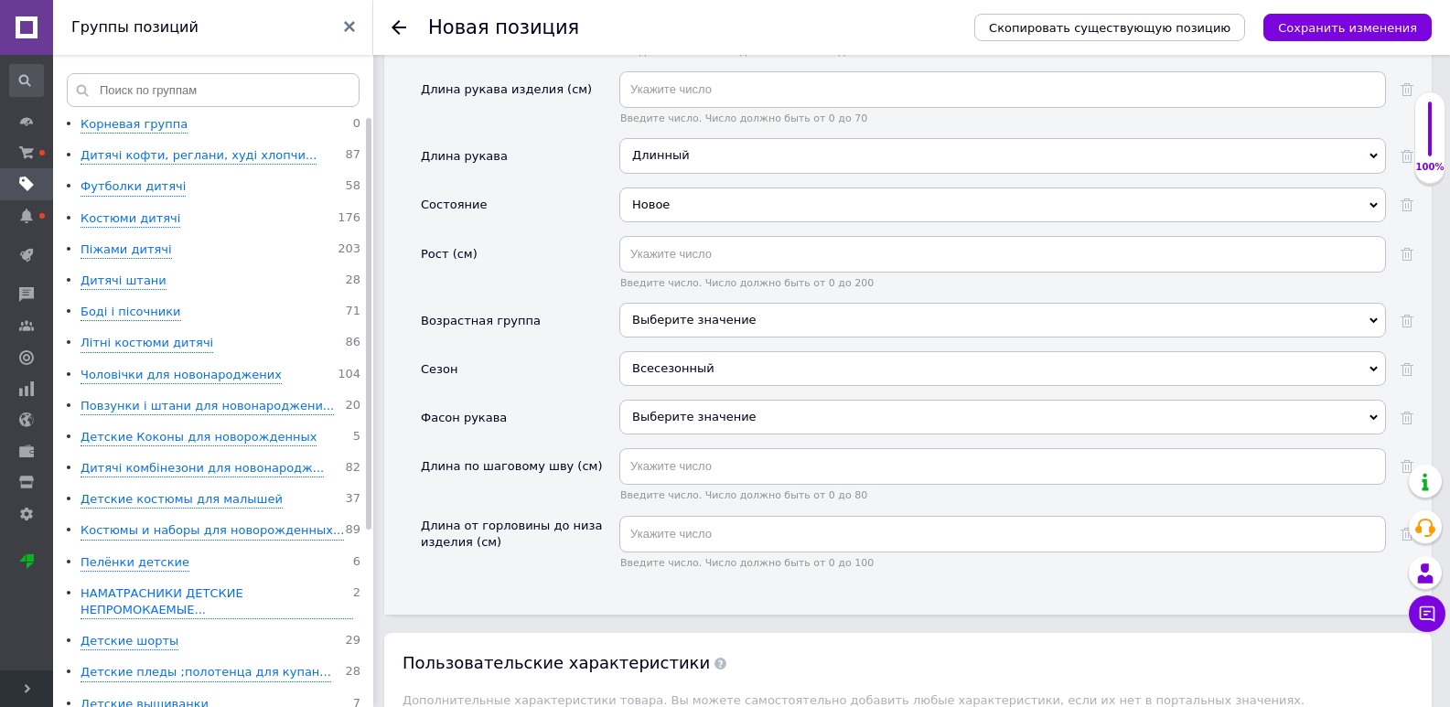
click at [664, 362] on div "Всесезонный" at bounding box center [1002, 368] width 767 height 35
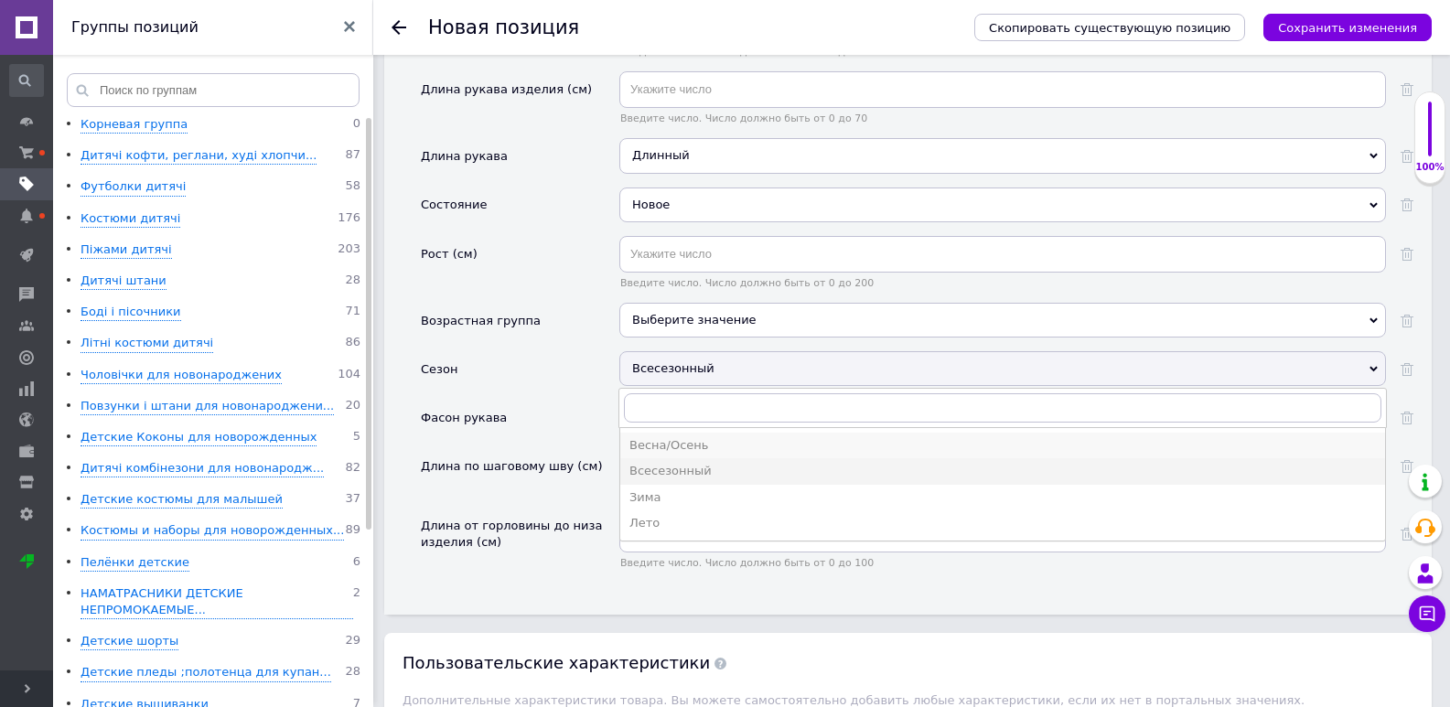
click at [672, 437] on div "Весна/Осень" at bounding box center [1002, 445] width 746 height 16
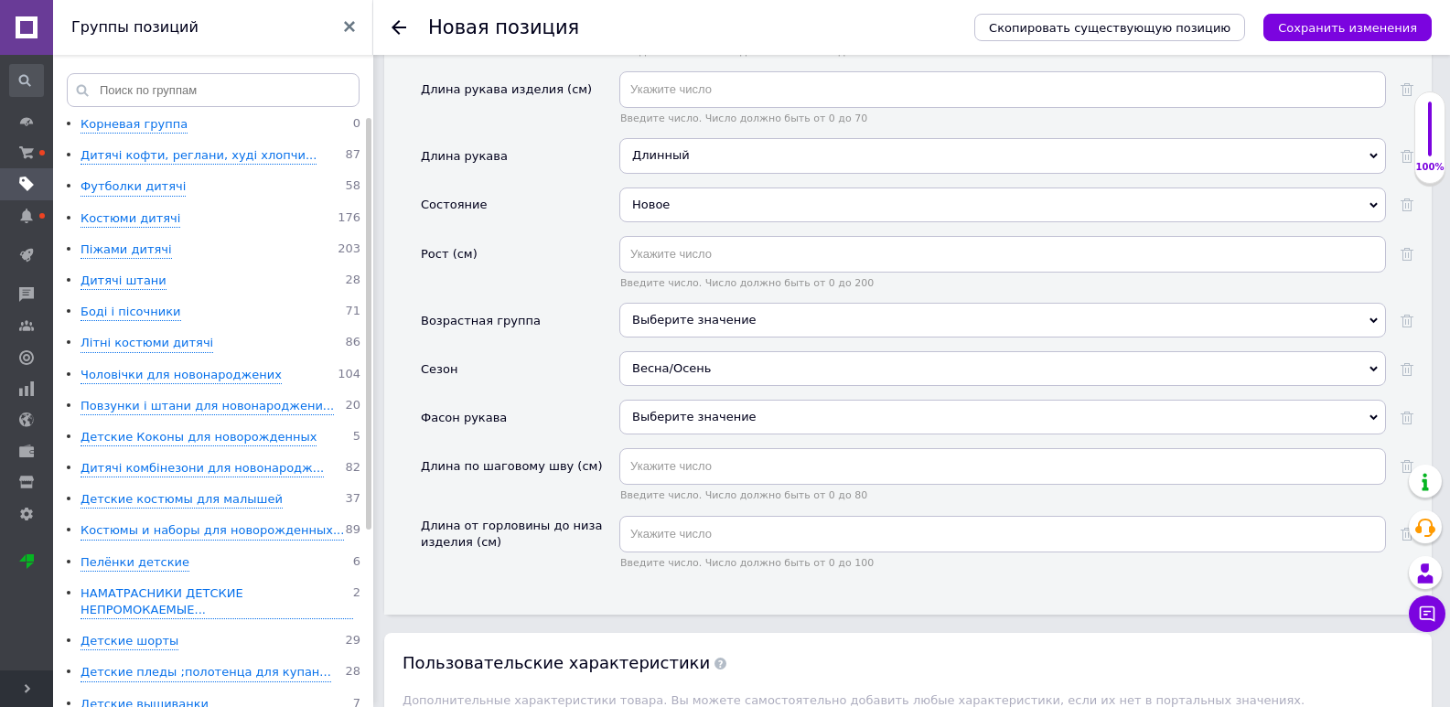
click at [663, 400] on div "Выберите значение" at bounding box center [1002, 417] width 767 height 35
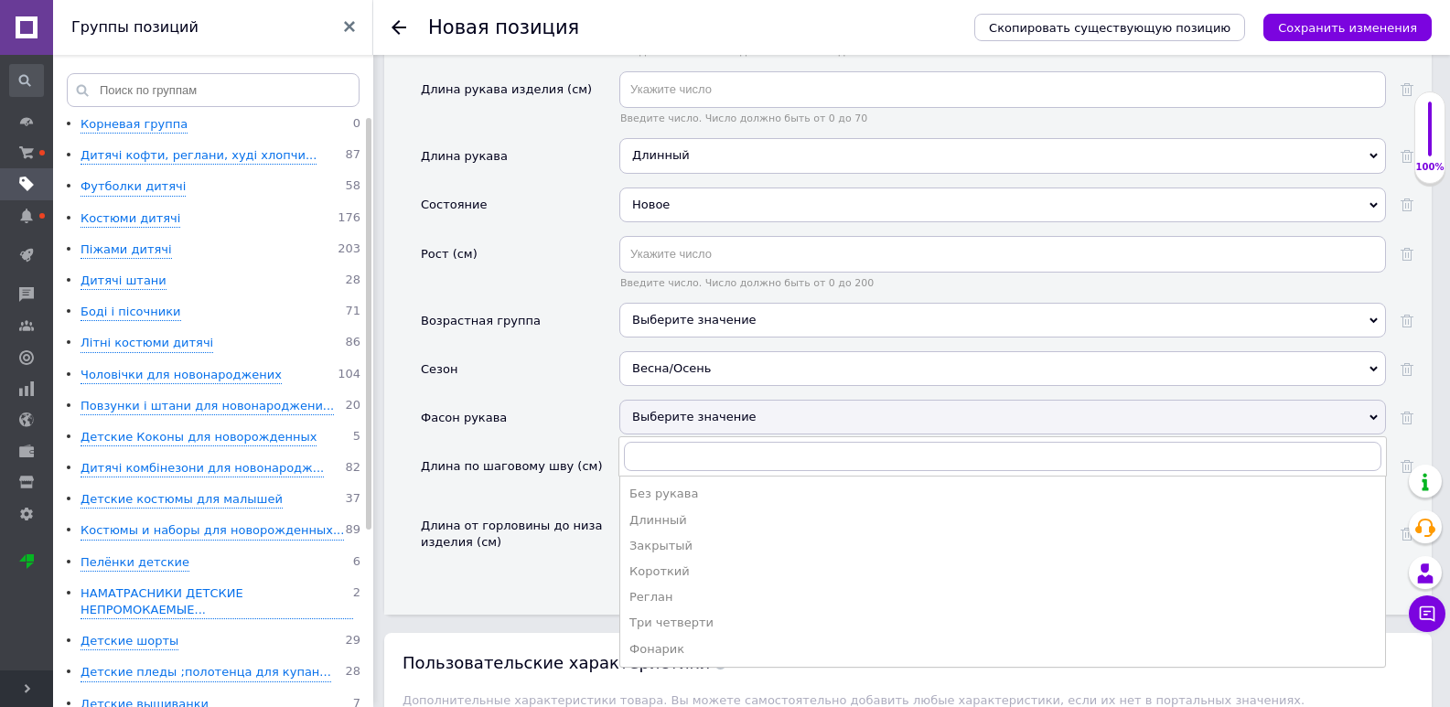
click at [670, 512] on div "Длинный" at bounding box center [1002, 520] width 746 height 16
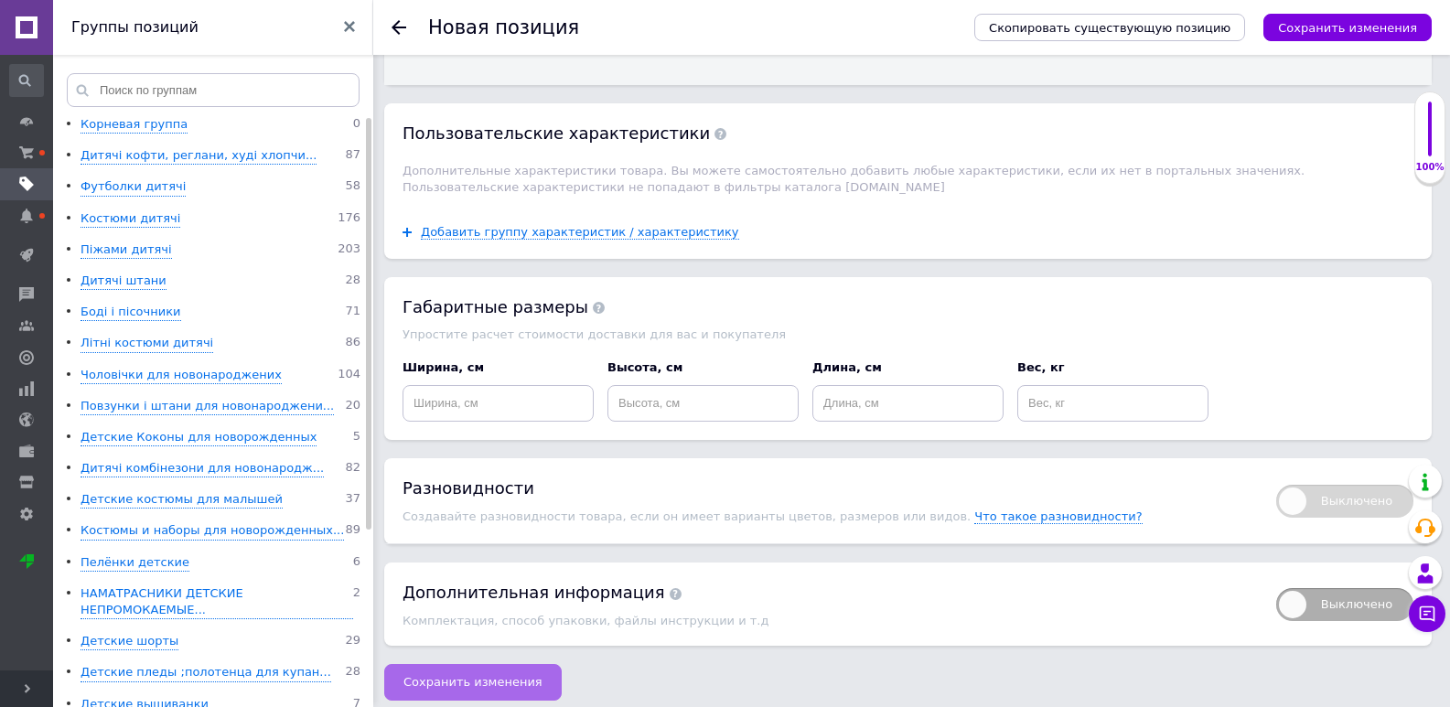
click at [484, 675] on span "Сохранить изменения" at bounding box center [472, 682] width 139 height 14
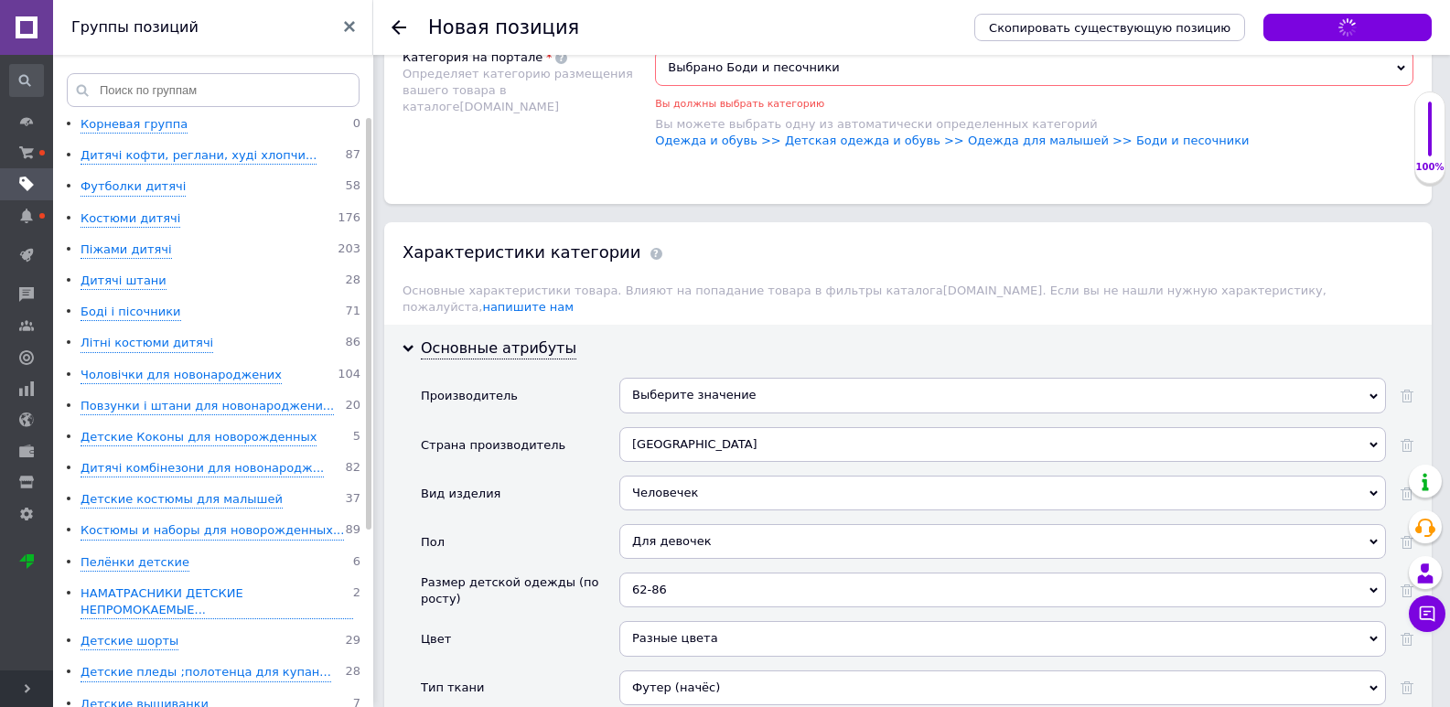
scroll to position [1261, 0]
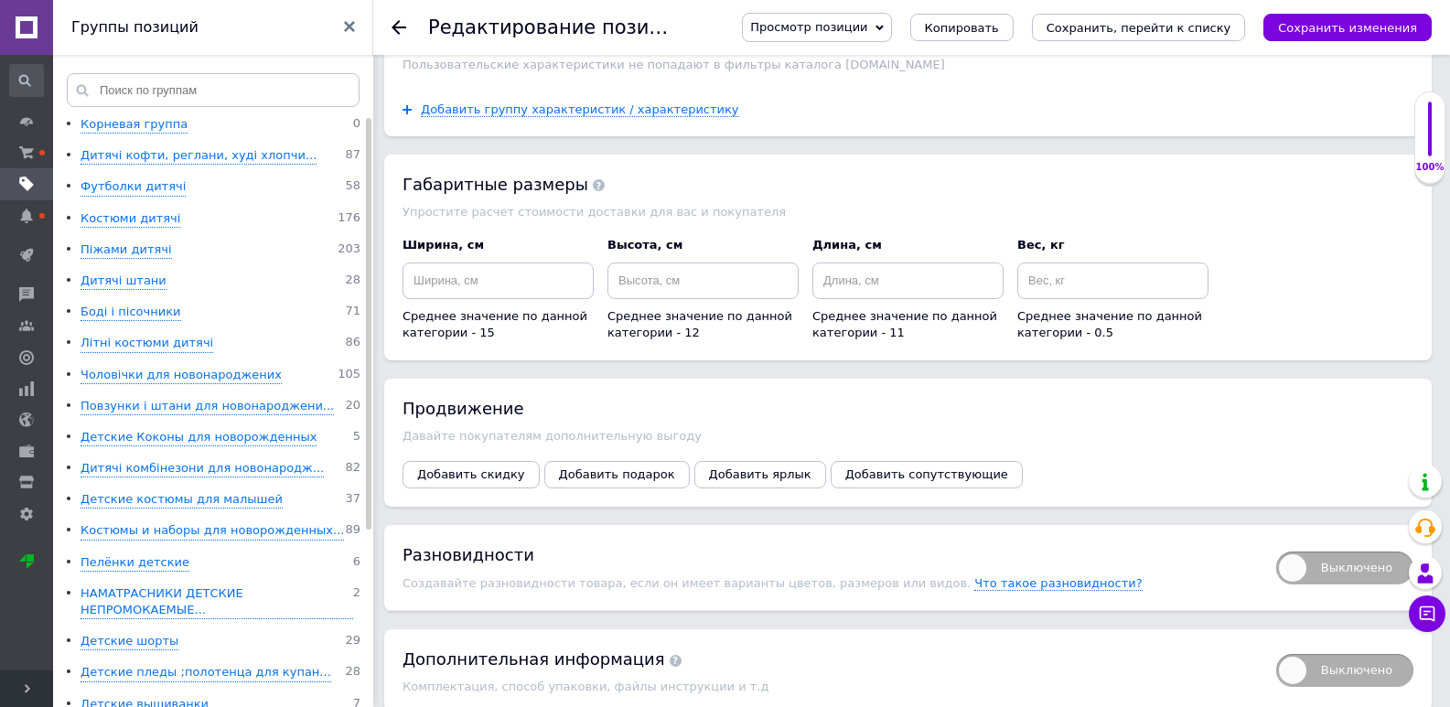
scroll to position [2376, 0]
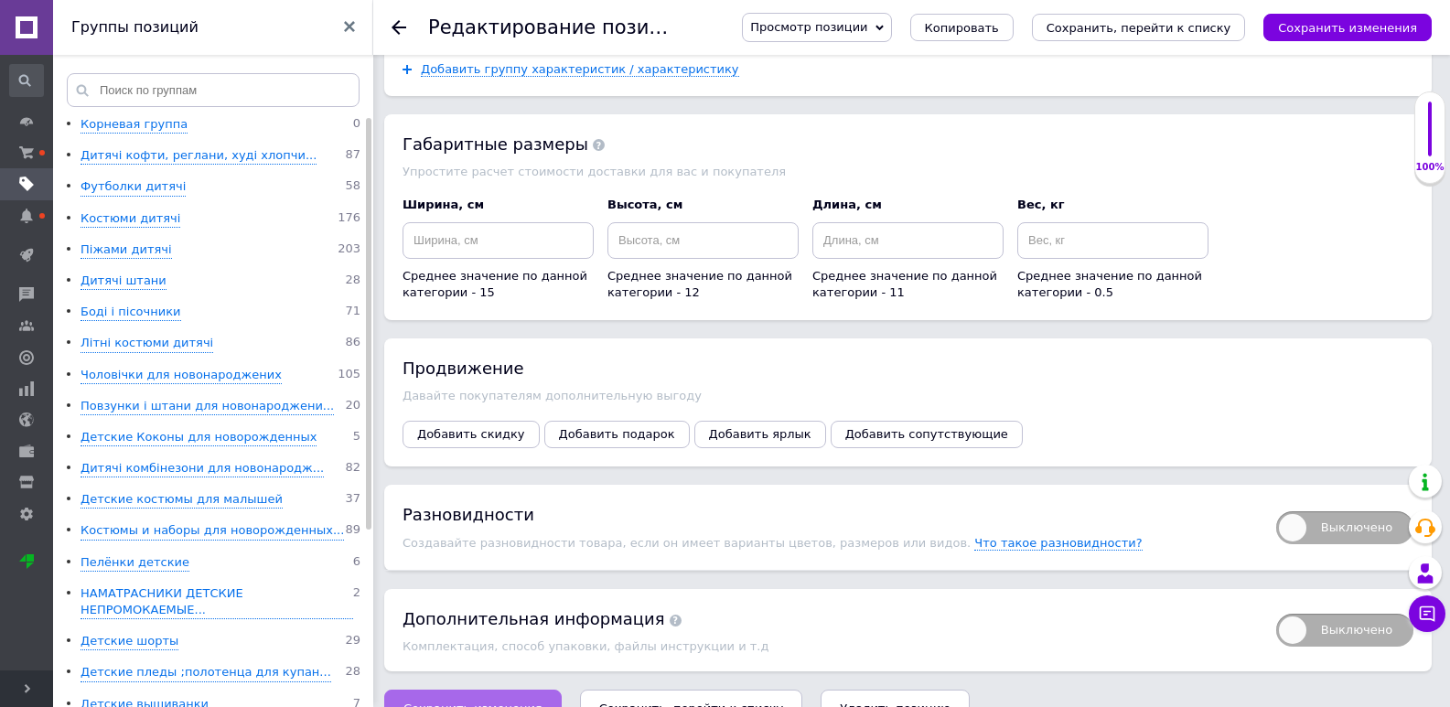
click at [492, 690] on button "Сохранить изменения" at bounding box center [472, 708] width 177 height 37
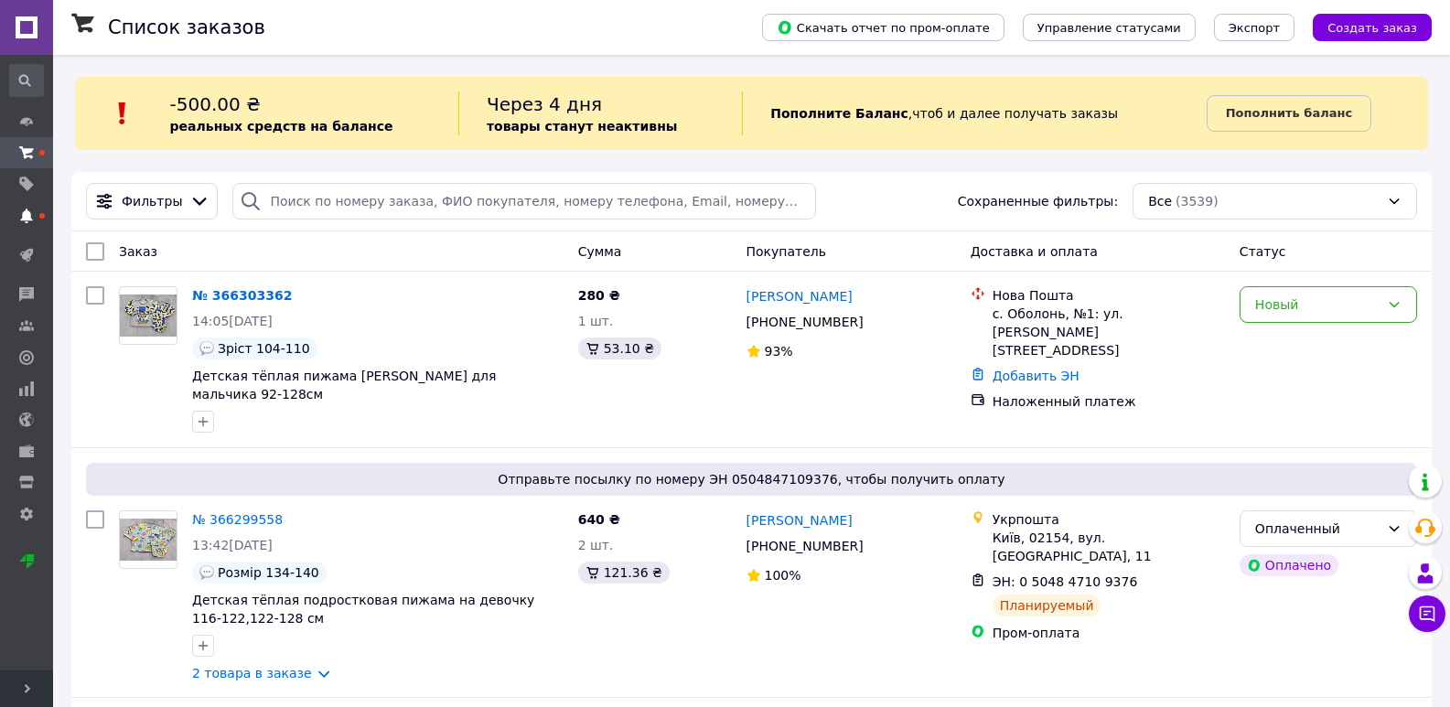
click at [35, 219] on span at bounding box center [26, 216] width 53 height 16
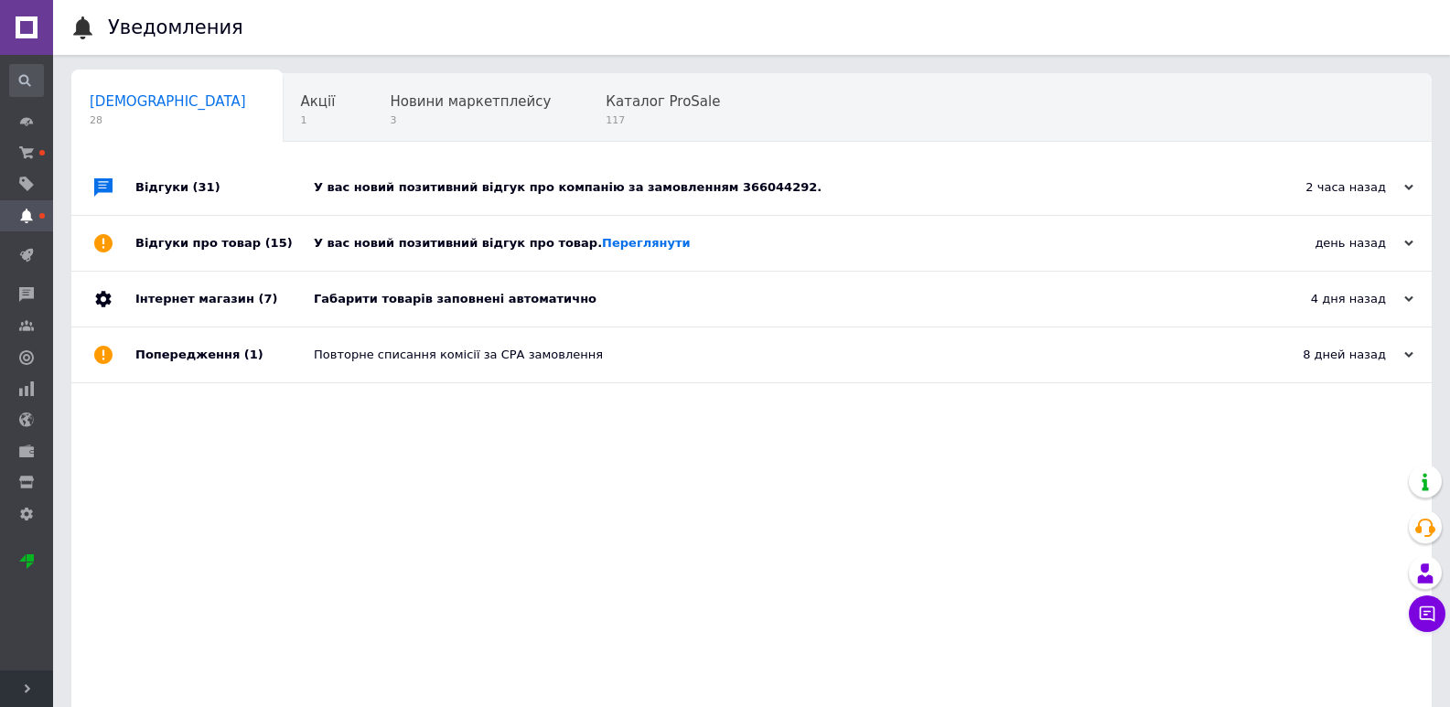
click at [86, 211] on div at bounding box center [103, 187] width 64 height 55
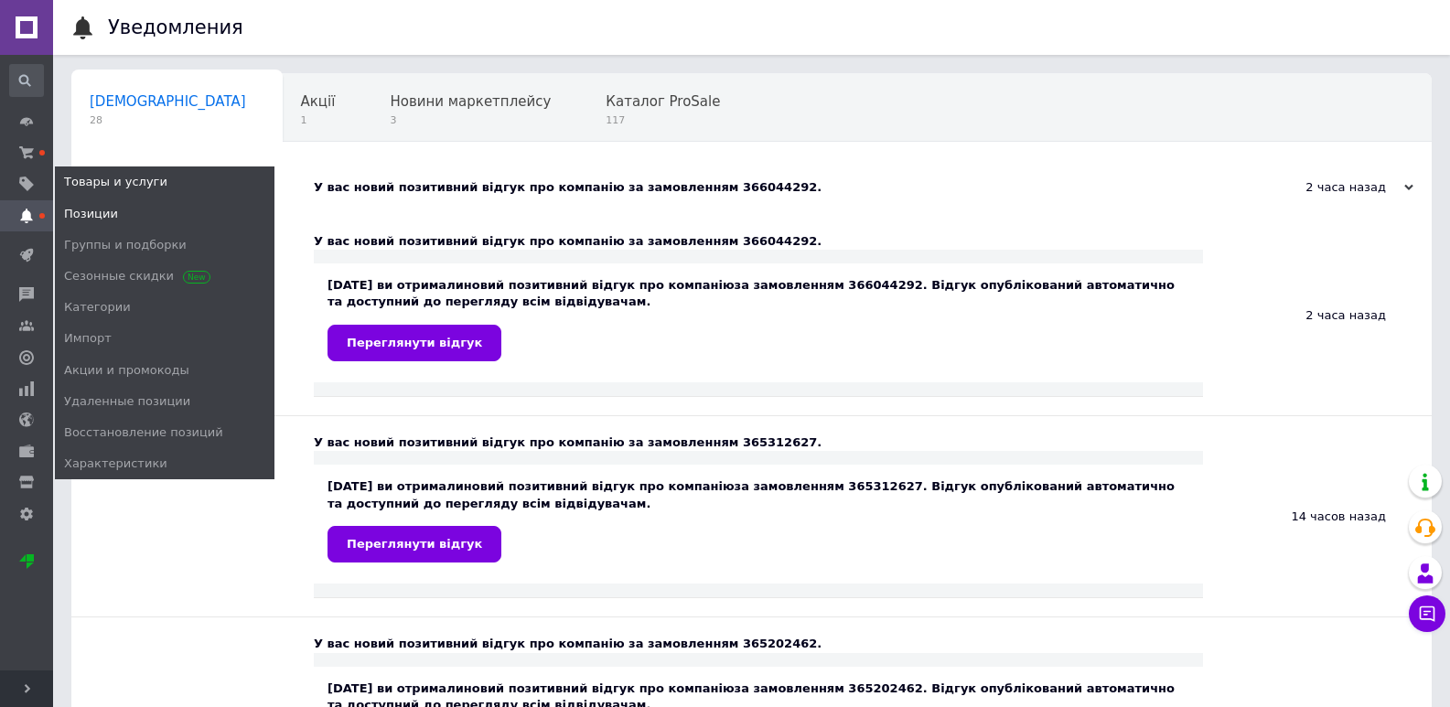
click at [102, 203] on link "Позиции" at bounding box center [165, 213] width 220 height 31
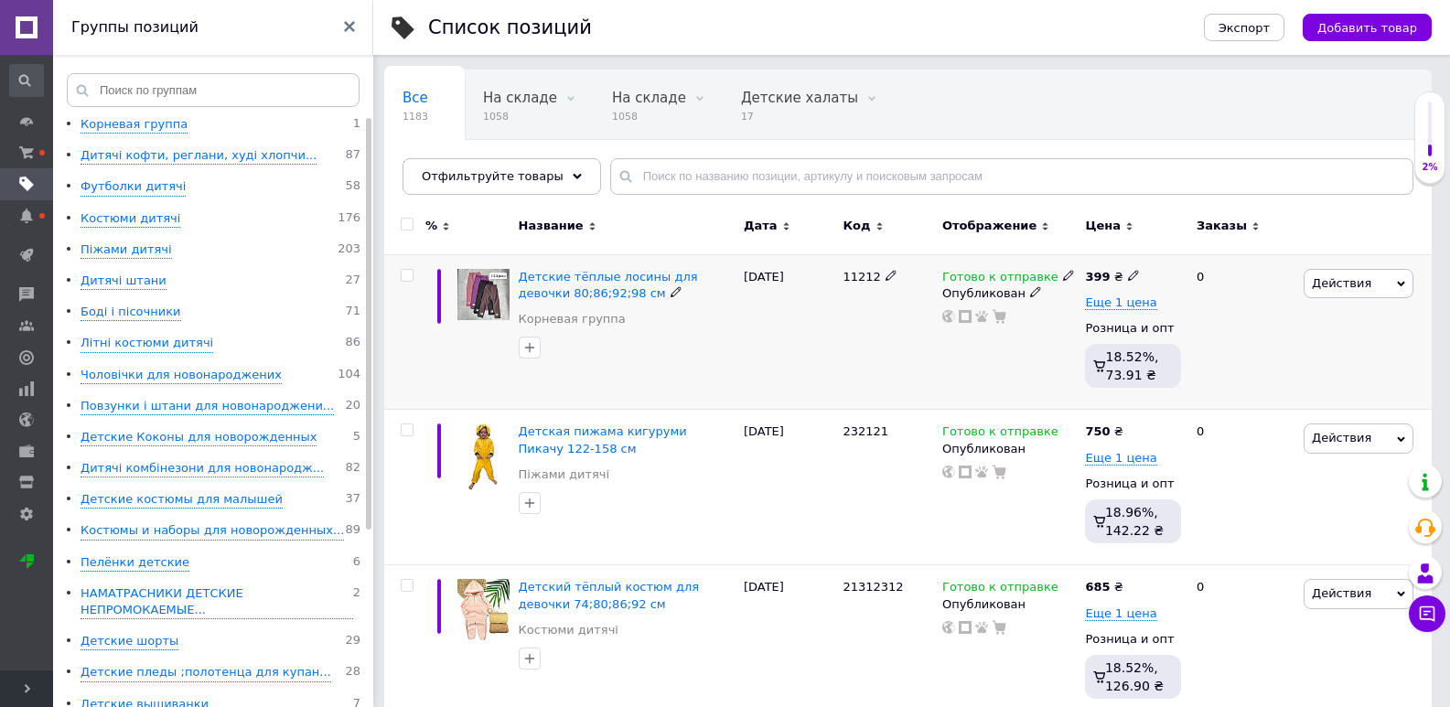
scroll to position [183, 0]
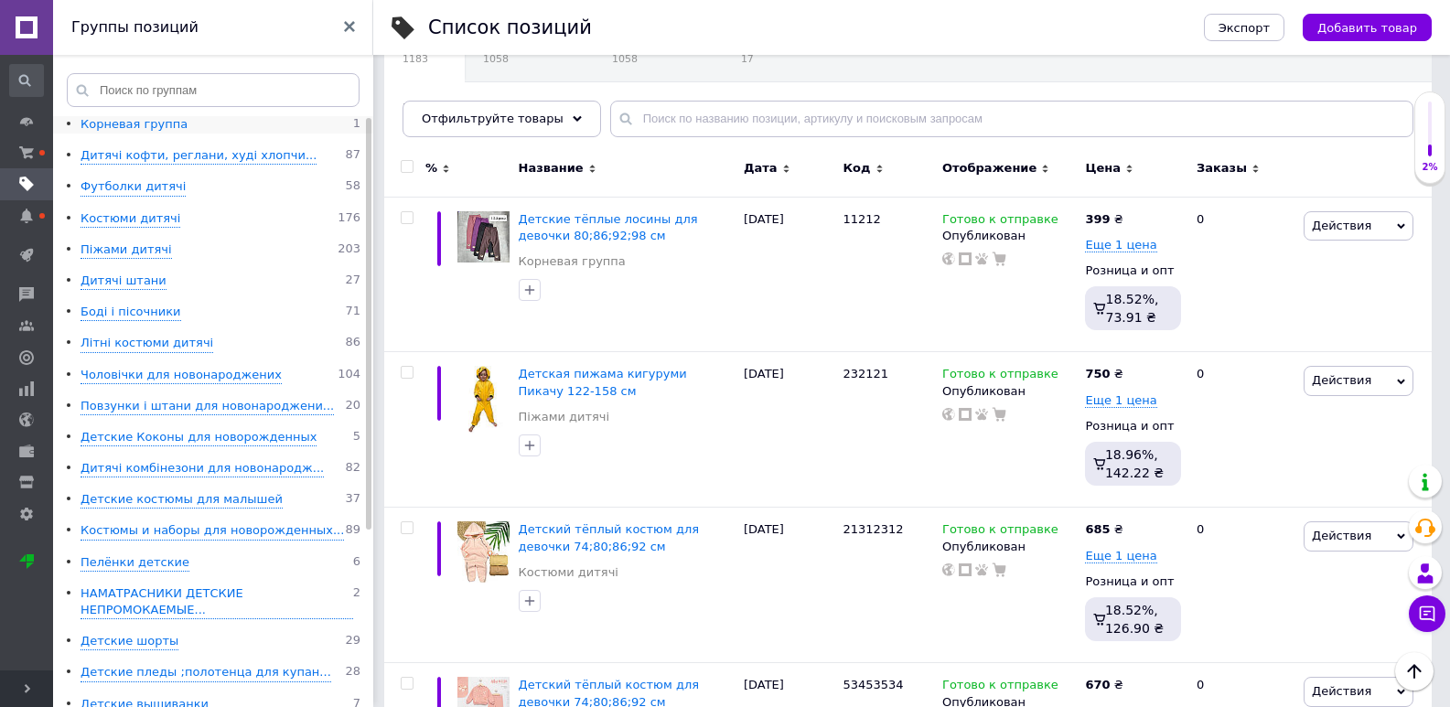
click at [113, 128] on div "Корневая группа" at bounding box center [133, 124] width 107 height 17
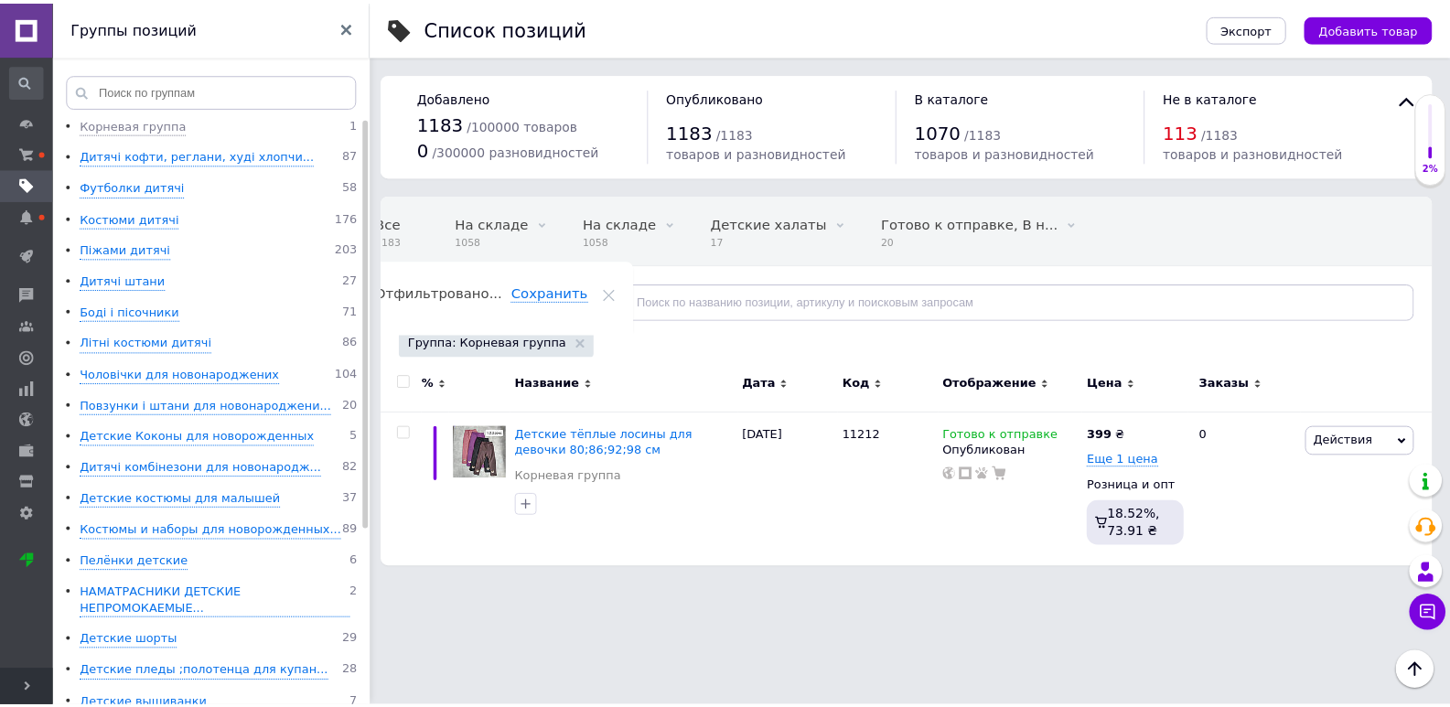
scroll to position [0, 24]
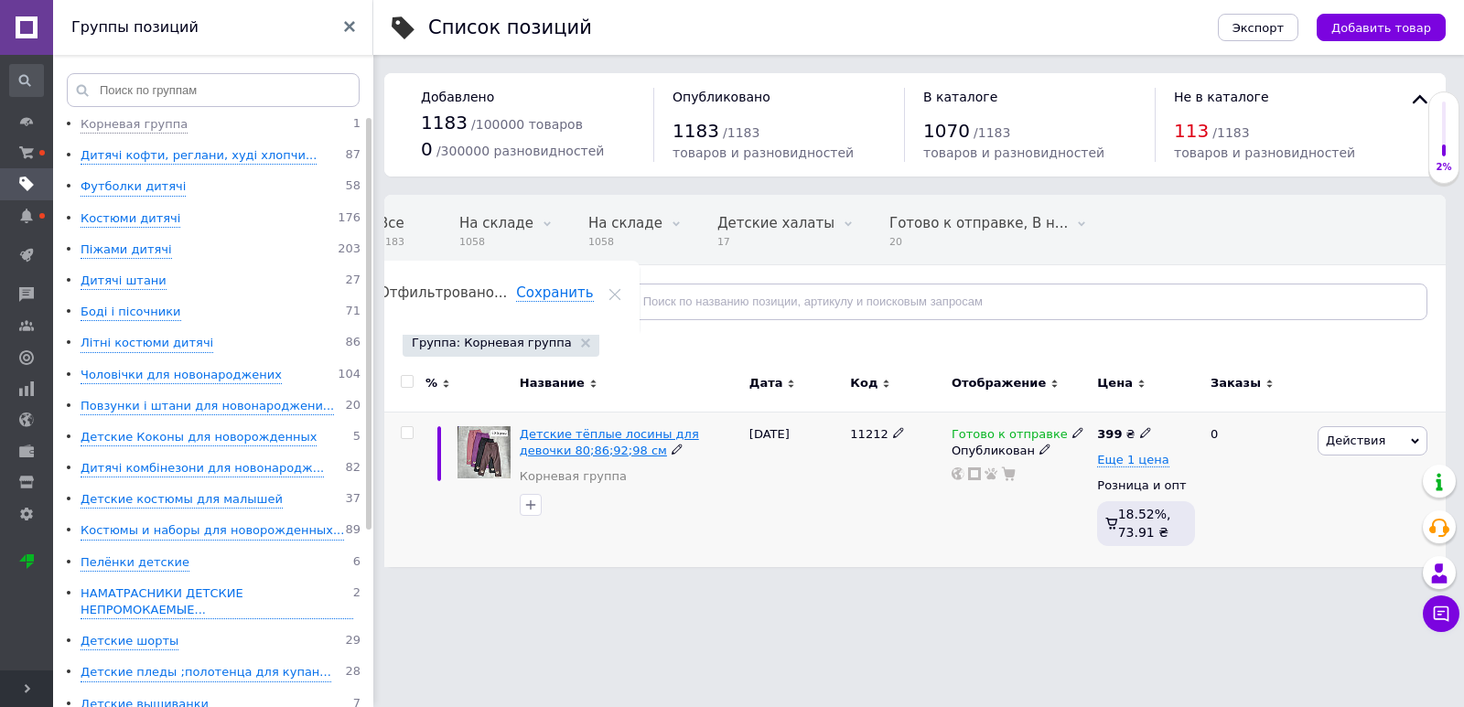
click at [594, 433] on span "Детские тёплые лосины для девочки 80;86;92;98 см" at bounding box center [609, 442] width 179 height 30
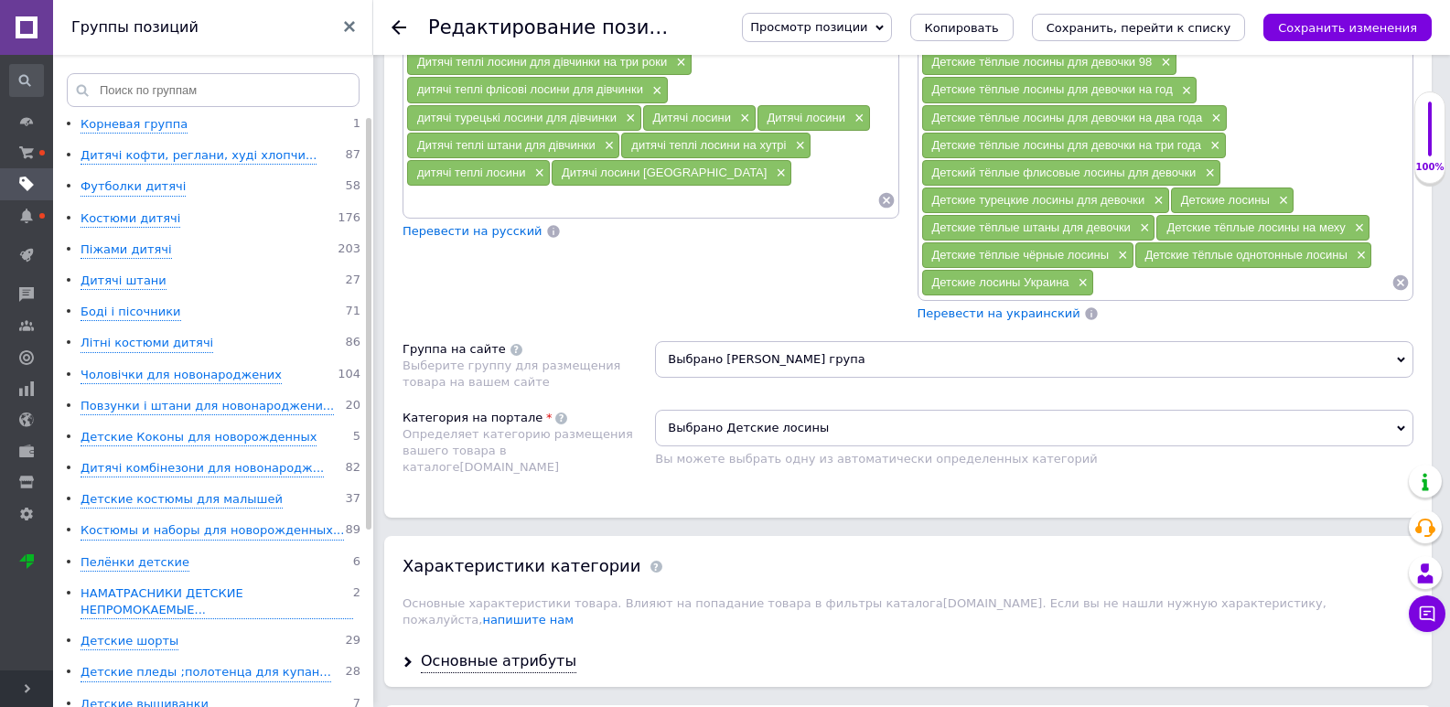
scroll to position [1528, 0]
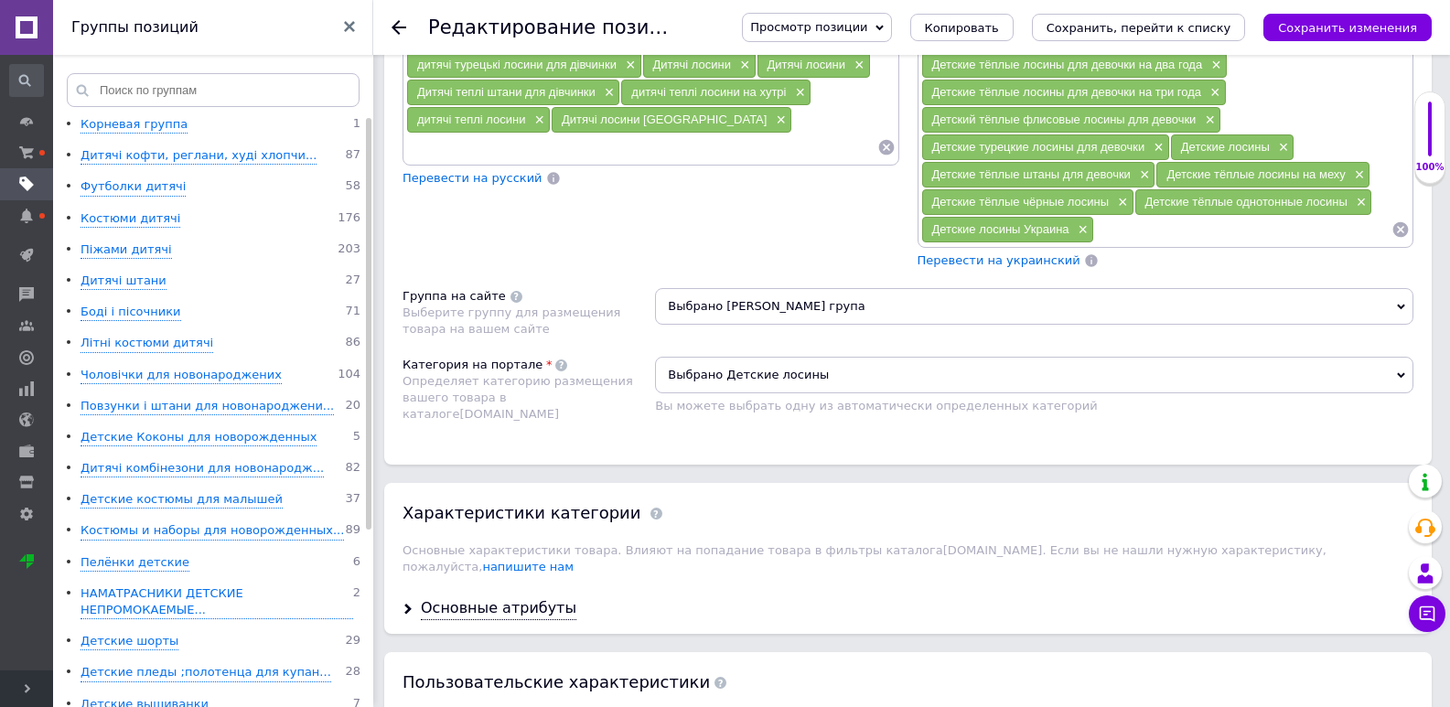
click at [787, 307] on span "Выбрано [PERSON_NAME] група" at bounding box center [1034, 306] width 758 height 37
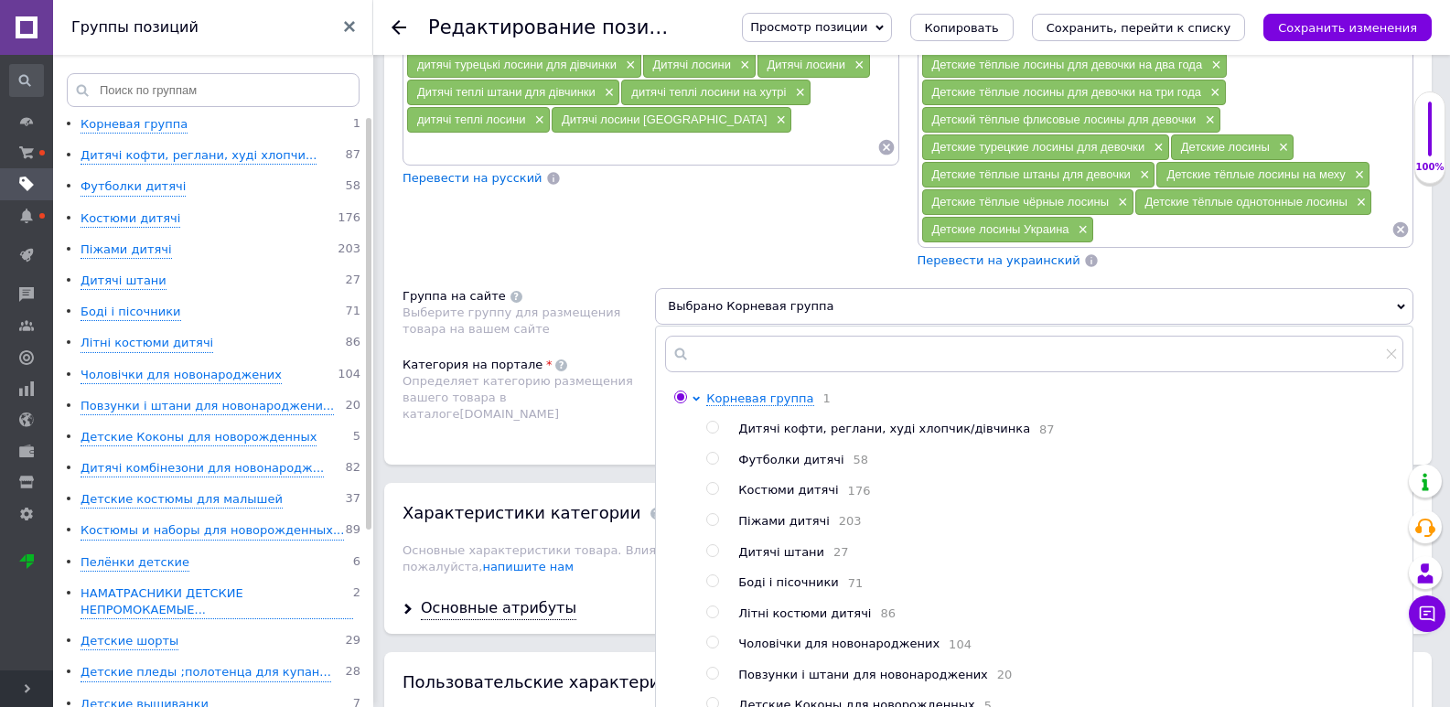
click at [801, 559] on span "Дитячі штани" at bounding box center [781, 552] width 86 height 14
radio input "false"
radio input "true"
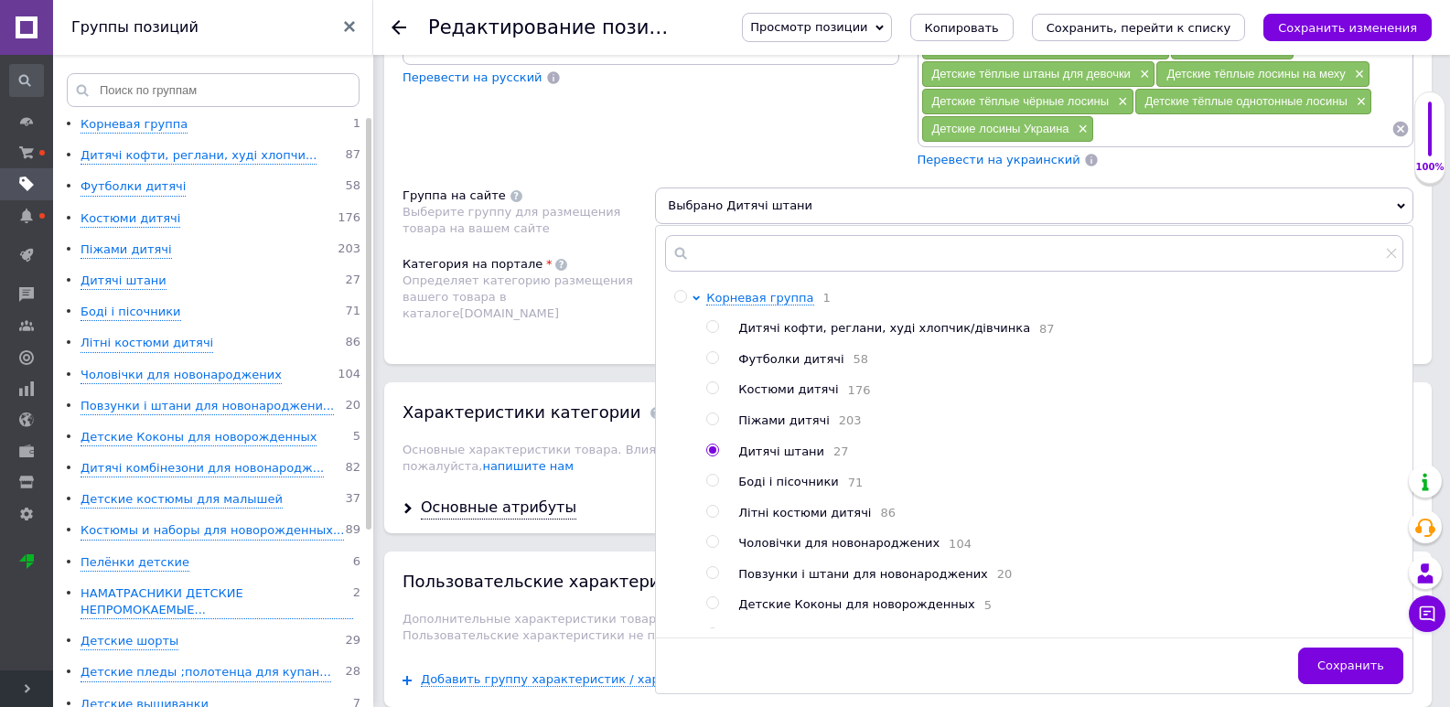
scroll to position [1711, 0]
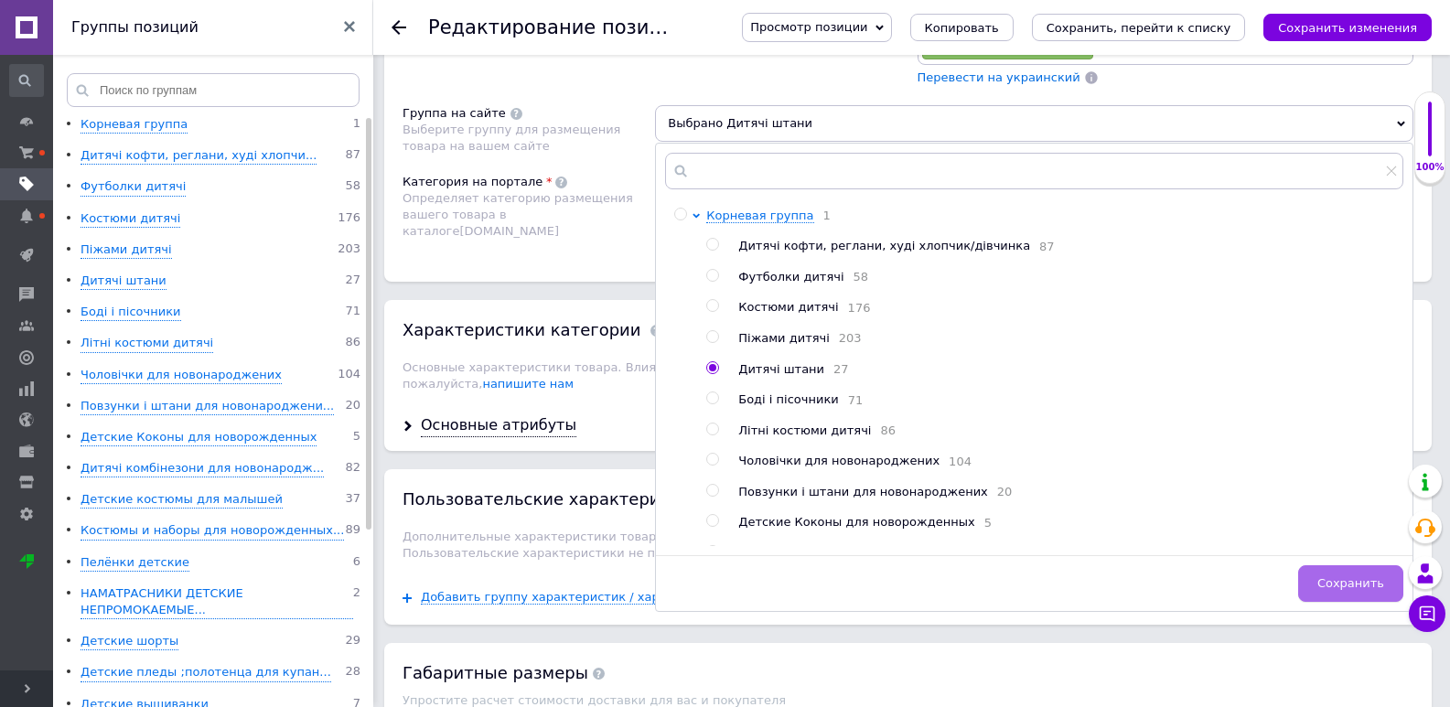
click at [1385, 591] on button "Сохранить" at bounding box center [1350, 583] width 105 height 37
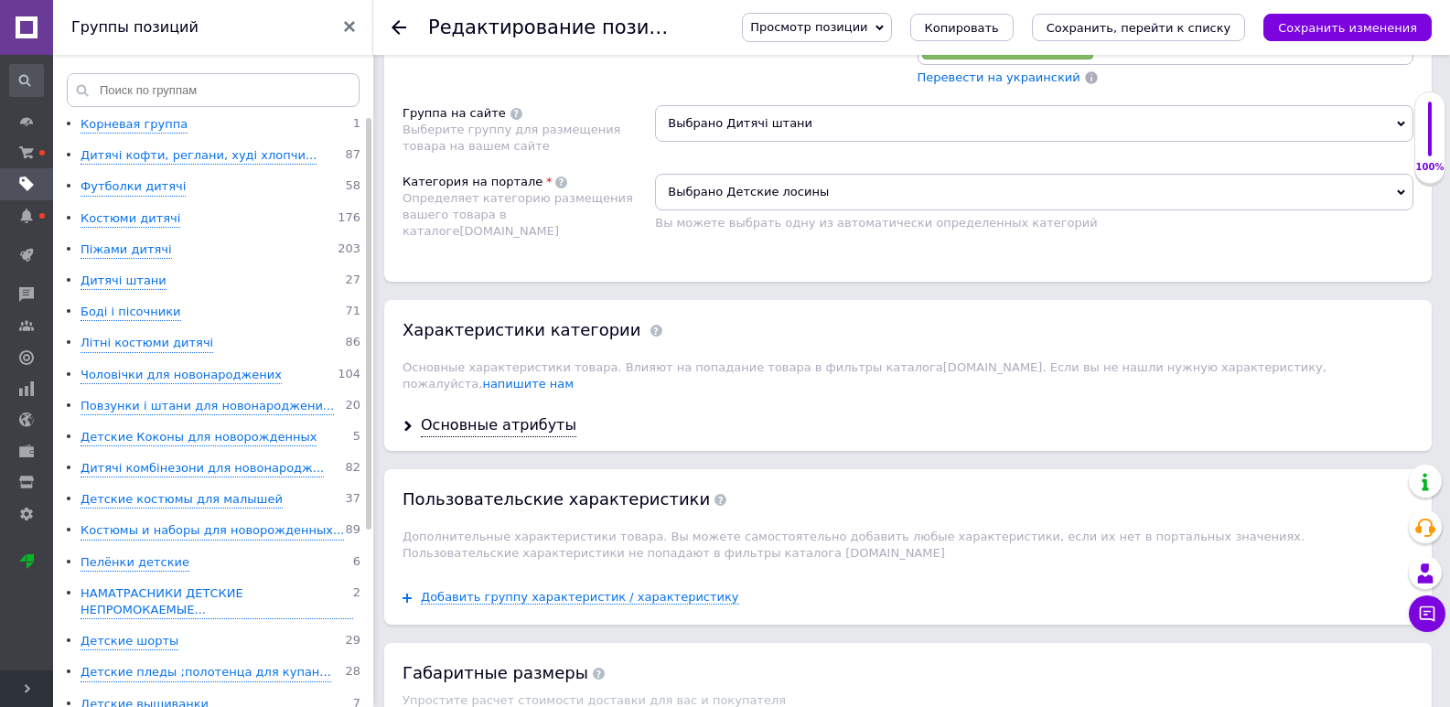
scroll to position [2267, 0]
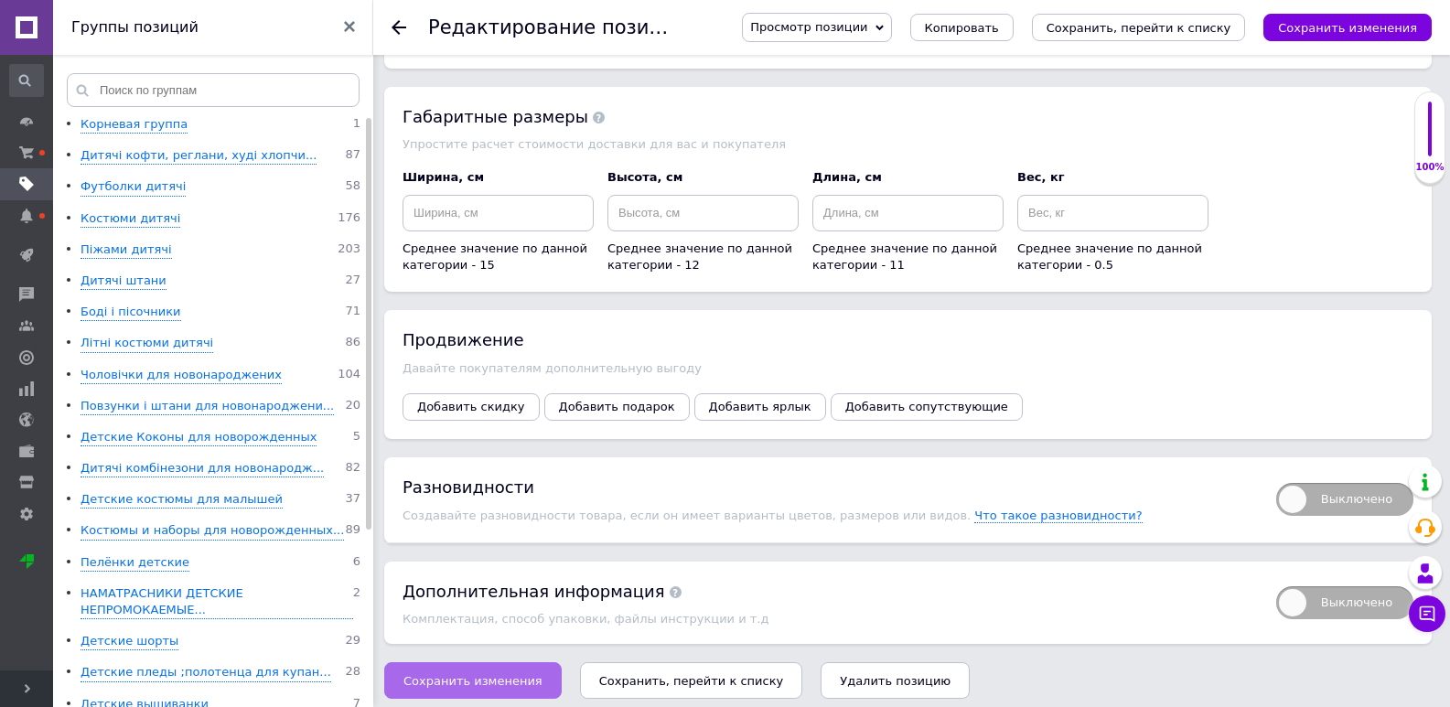
click at [466, 674] on span "Сохранить изменения" at bounding box center [472, 681] width 139 height 14
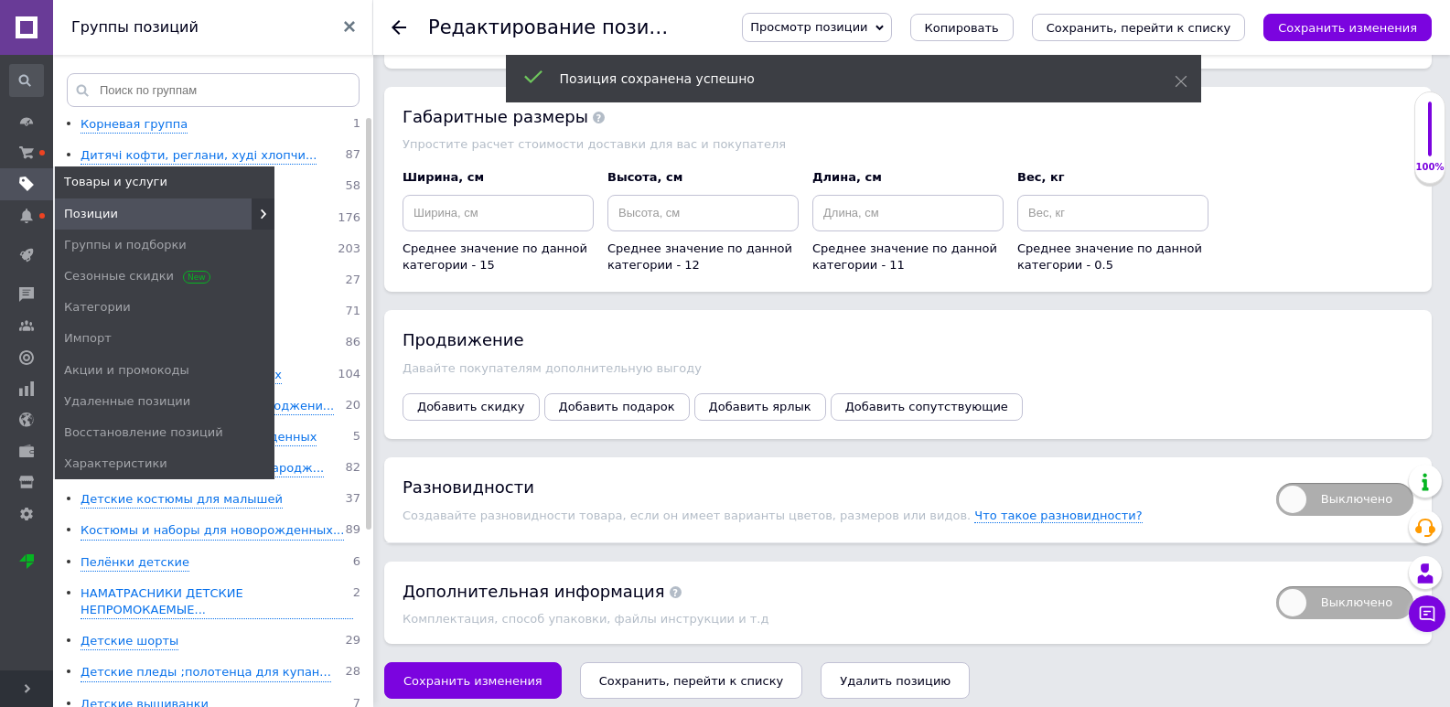
click at [76, 202] on link "Позиции" at bounding box center [165, 213] width 220 height 31
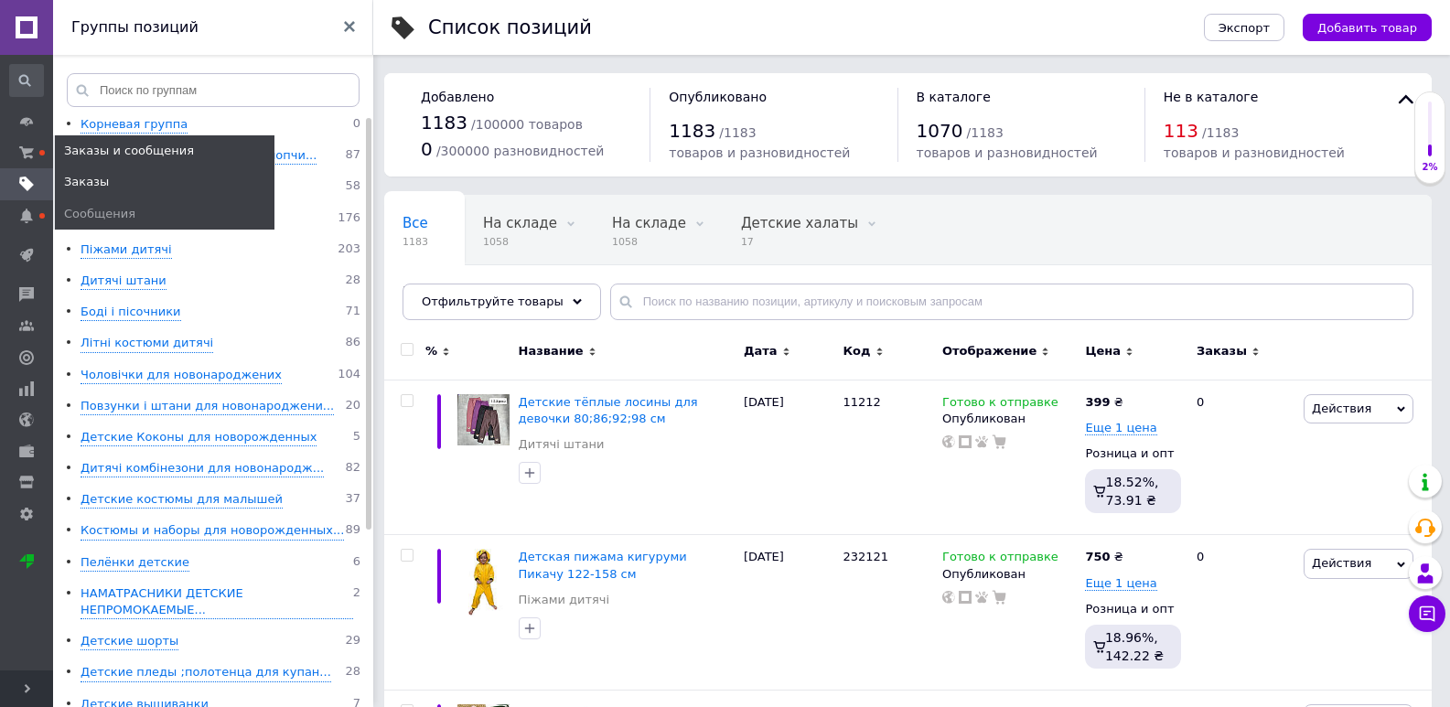
click at [87, 188] on span "Заказы" at bounding box center [86, 182] width 45 height 16
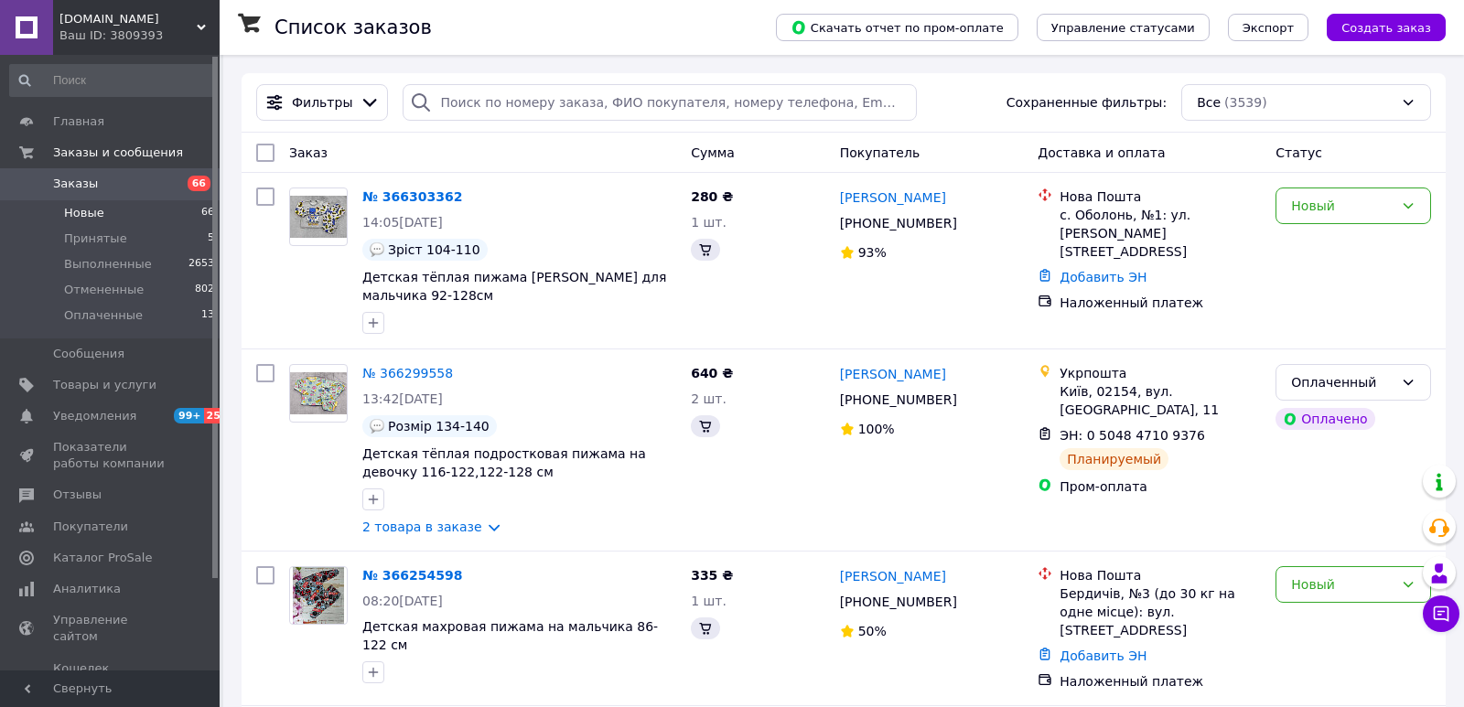
click at [154, 212] on li "Новые 66" at bounding box center [112, 213] width 225 height 26
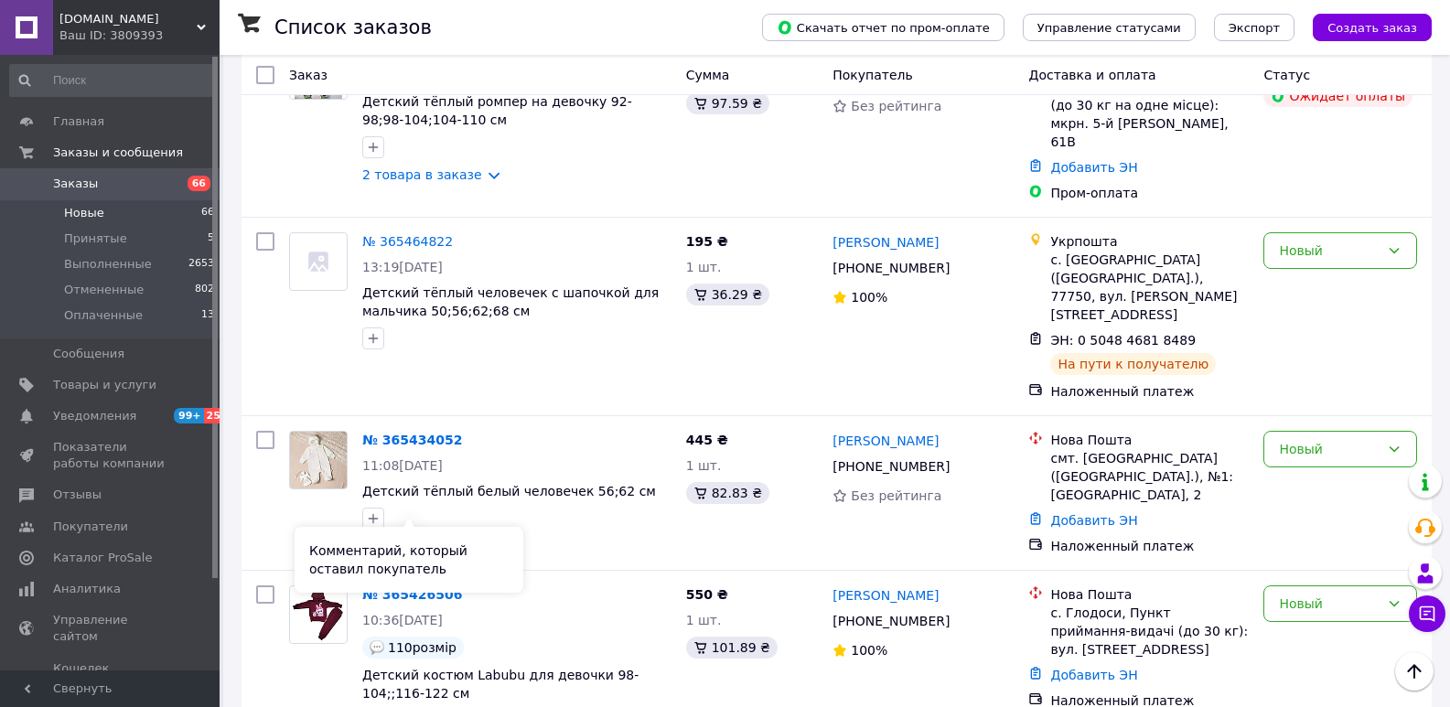
scroll to position [3075, 0]
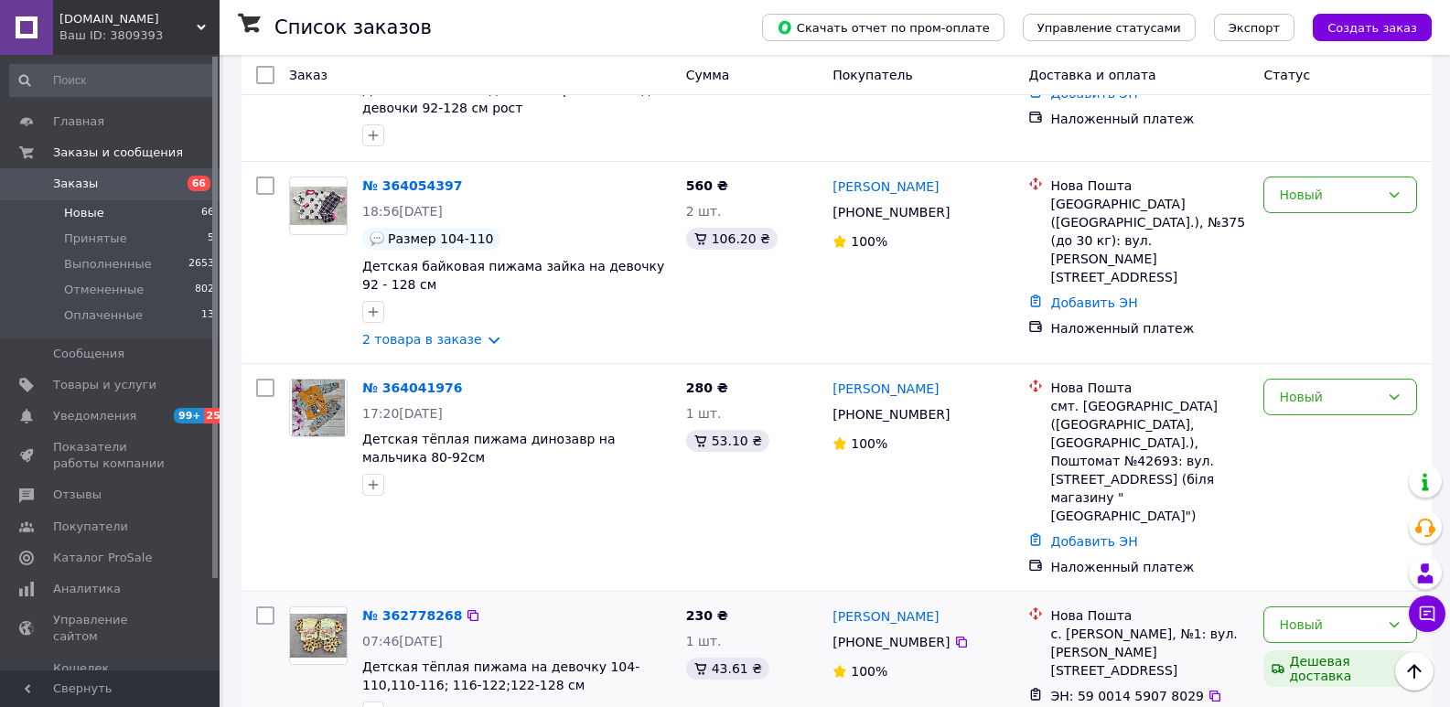
scroll to position [774, 0]
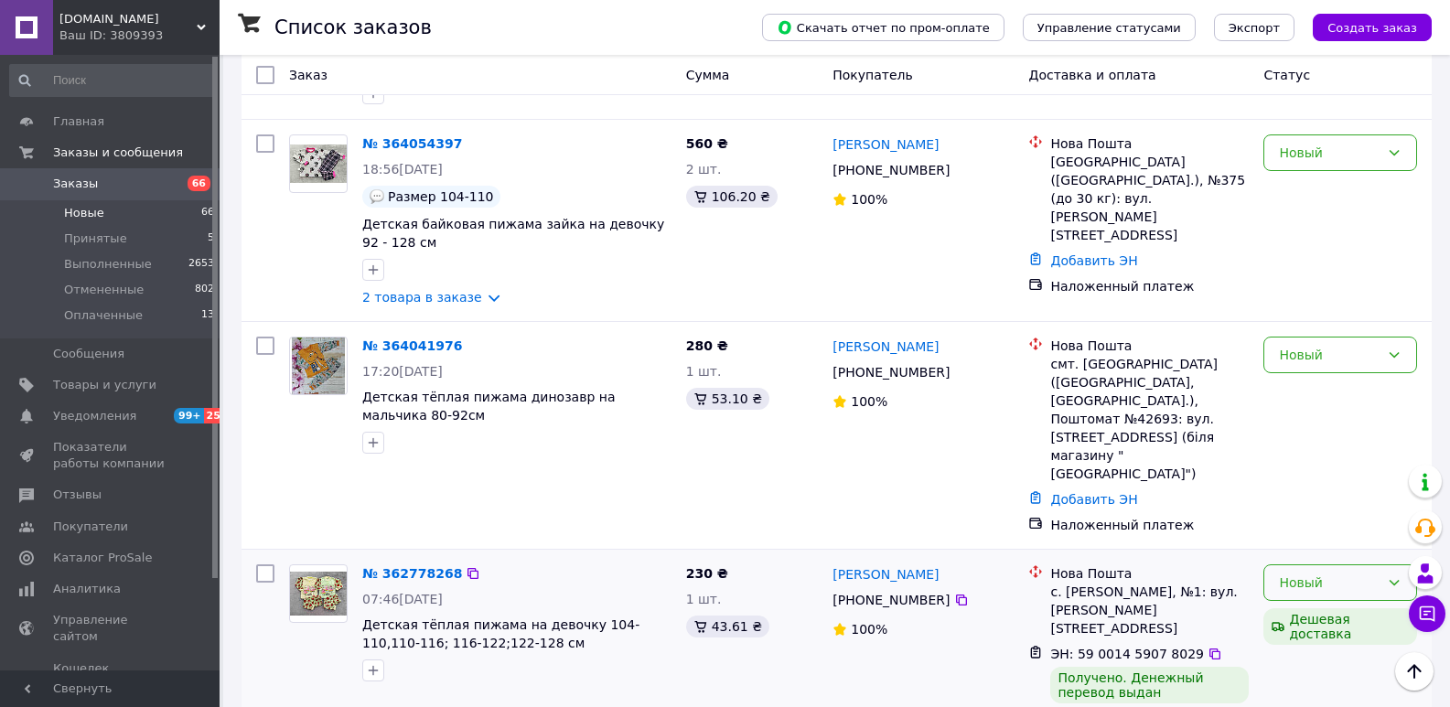
click at [1293, 573] on div "Новый" at bounding box center [1329, 583] width 101 height 20
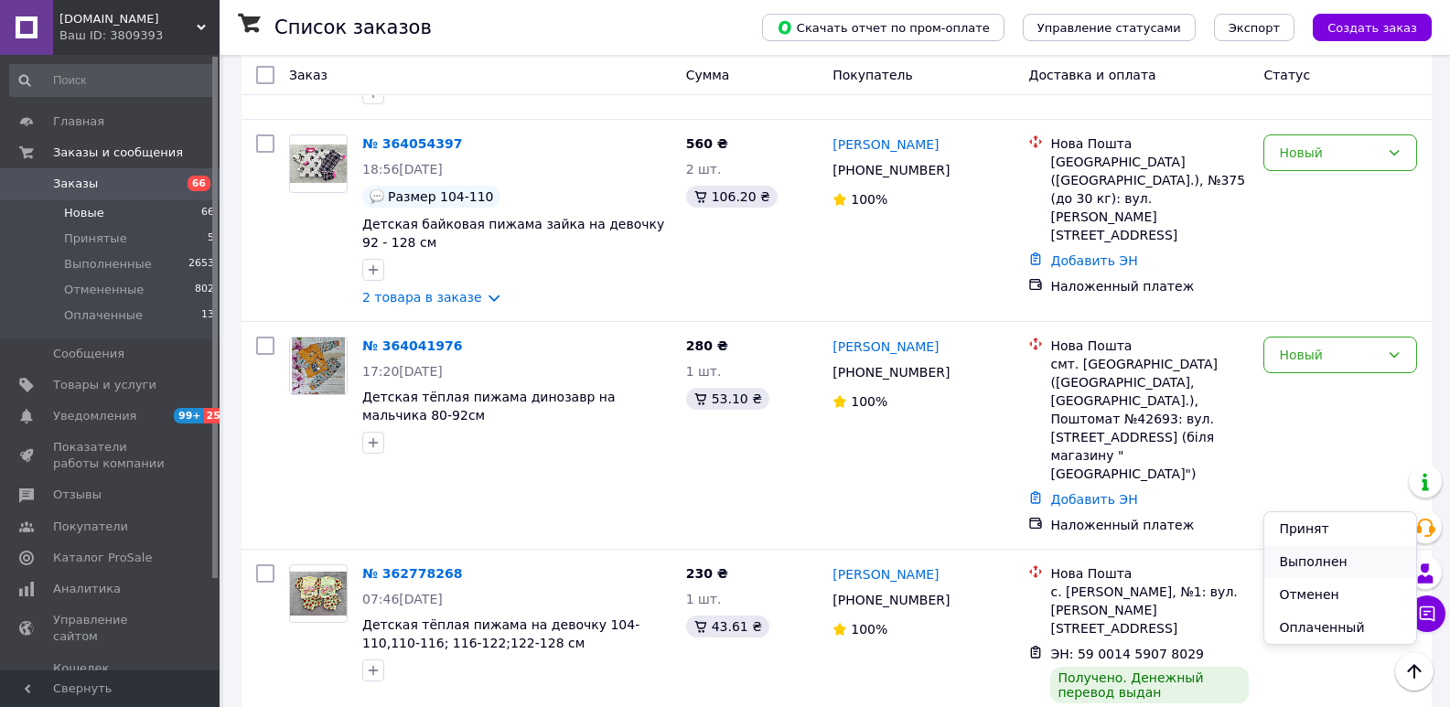
click at [1316, 555] on li "Выполнен" at bounding box center [1340, 561] width 152 height 33
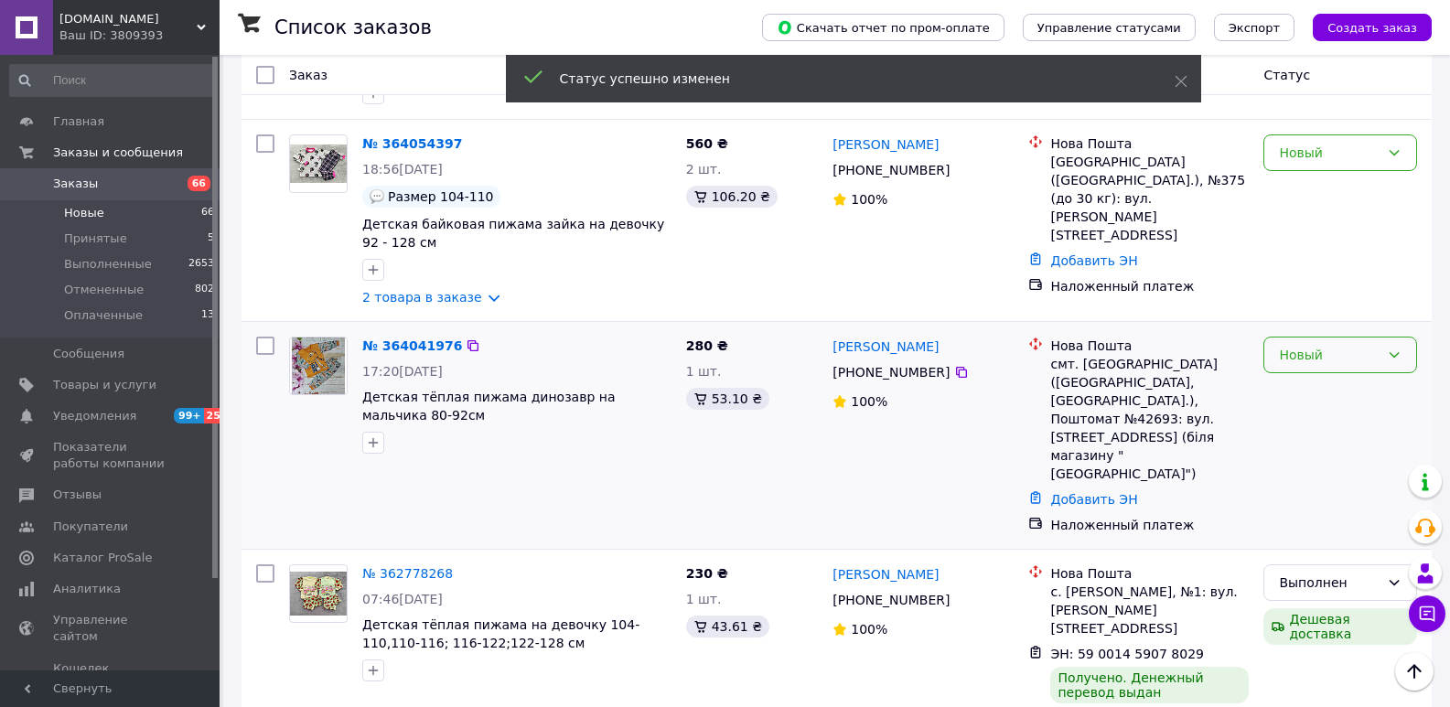
click at [1320, 345] on div "Новый" at bounding box center [1329, 355] width 101 height 20
click at [1315, 365] on li "Выполнен" at bounding box center [1340, 370] width 152 height 33
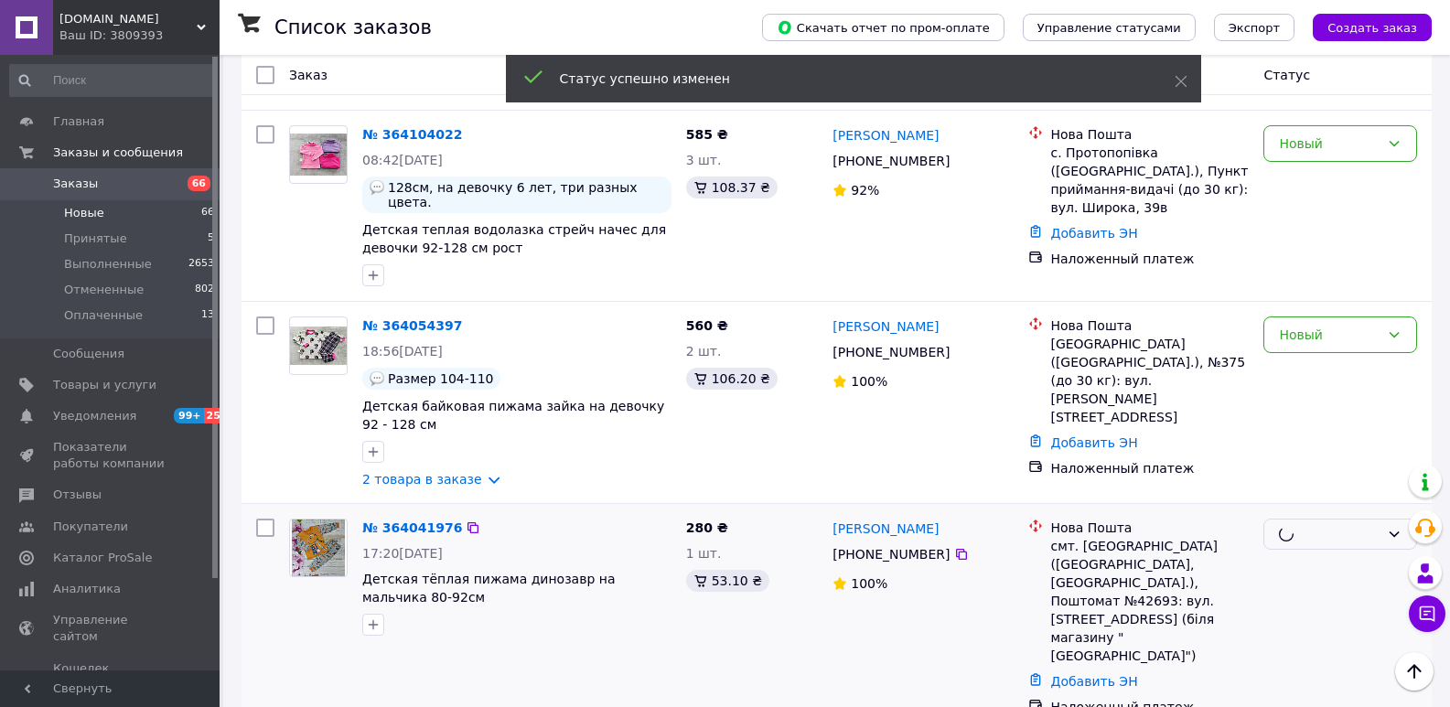
scroll to position [591, 0]
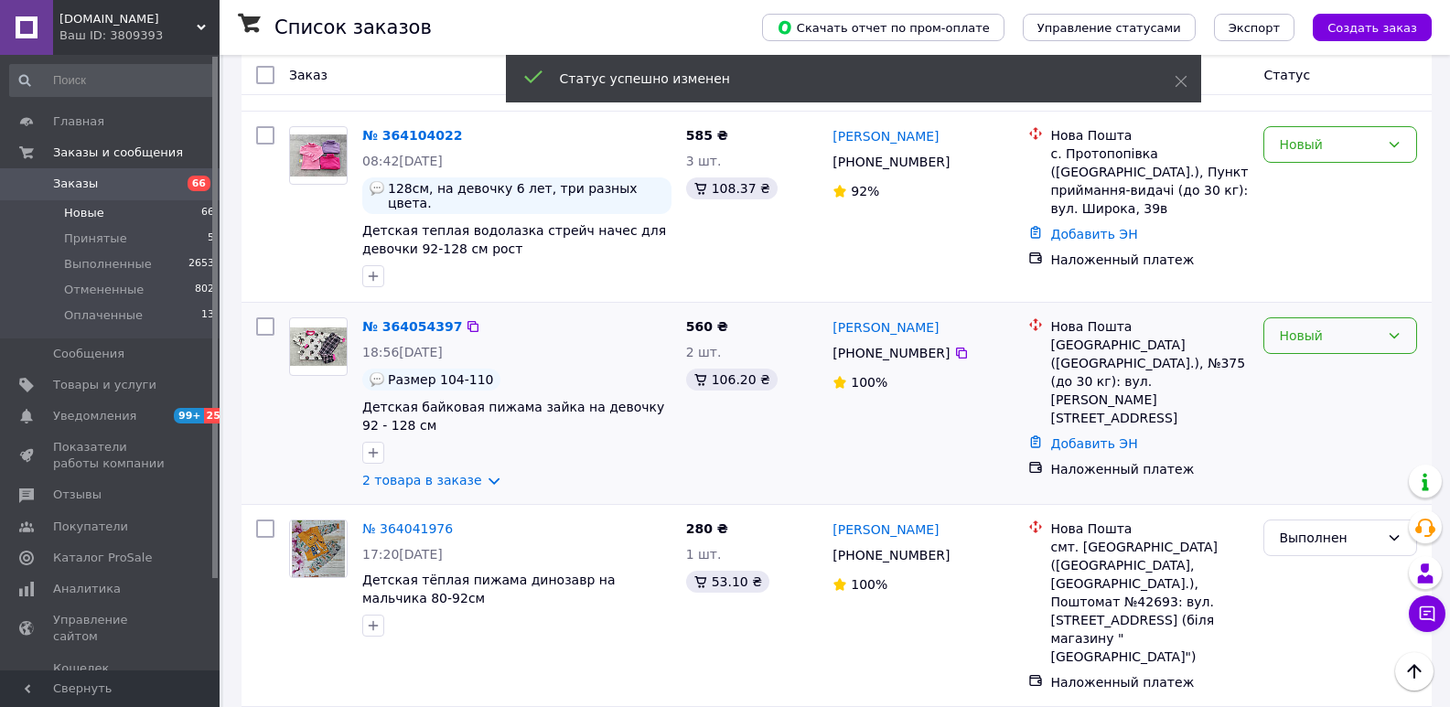
click at [1307, 326] on div "Новый" at bounding box center [1329, 336] width 101 height 20
click at [1313, 348] on li "Выполнен" at bounding box center [1340, 350] width 152 height 33
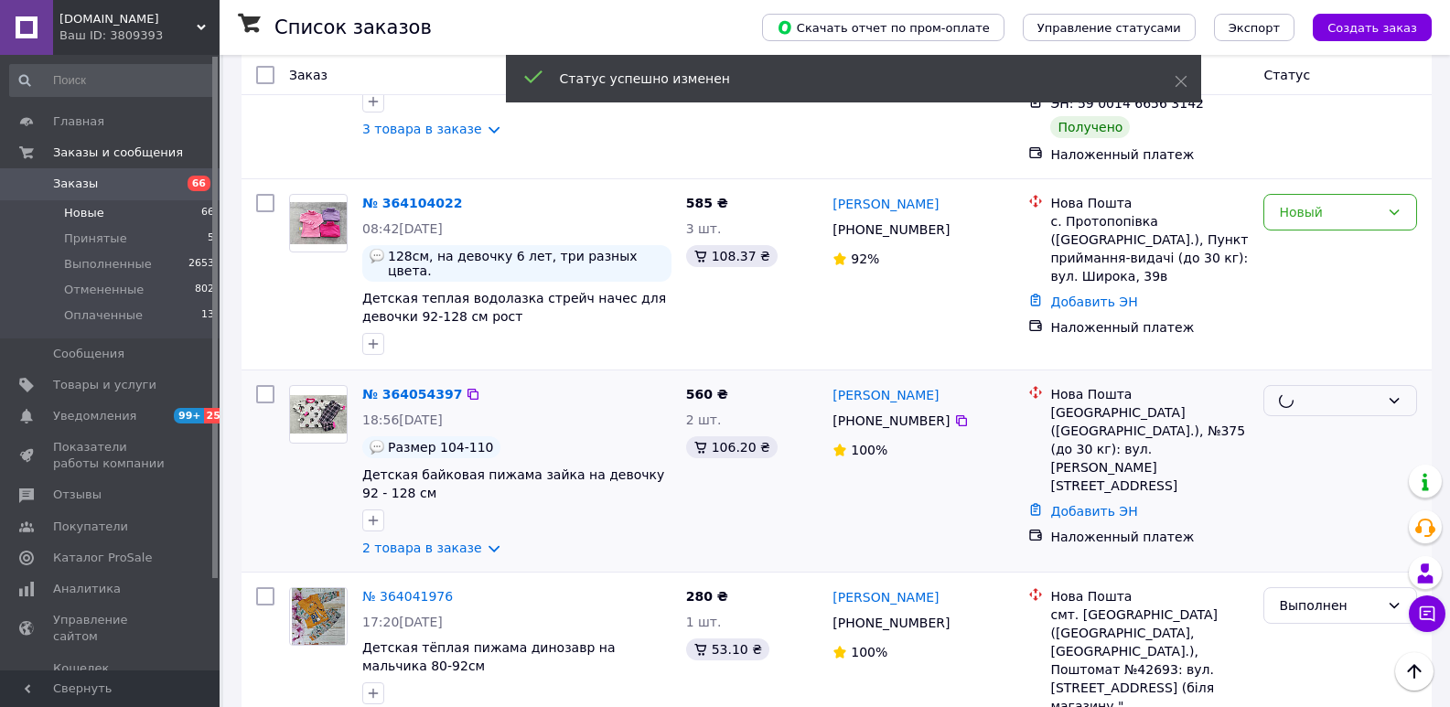
scroll to position [408, 0]
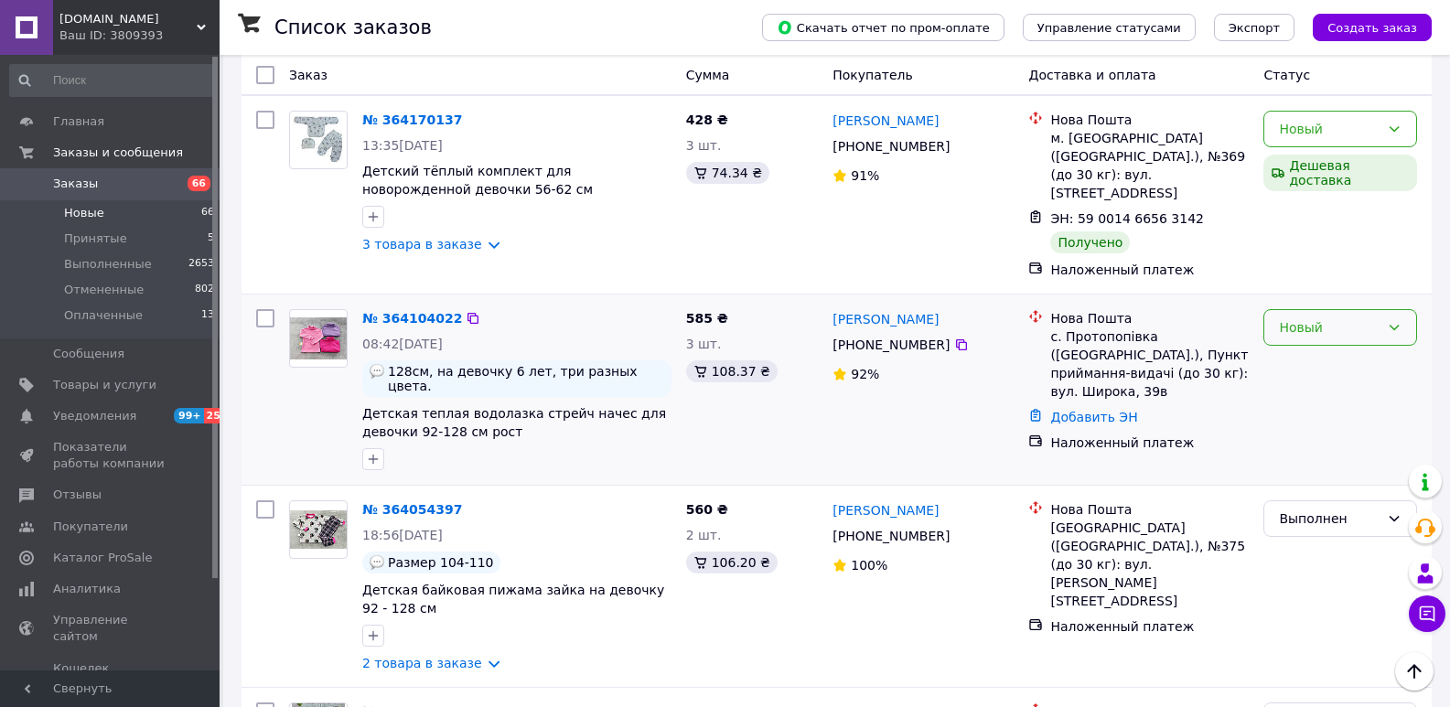
click at [1309, 317] on div "Новый" at bounding box center [1329, 327] width 101 height 20
click at [1303, 352] on li "Выполнен" at bounding box center [1340, 356] width 152 height 33
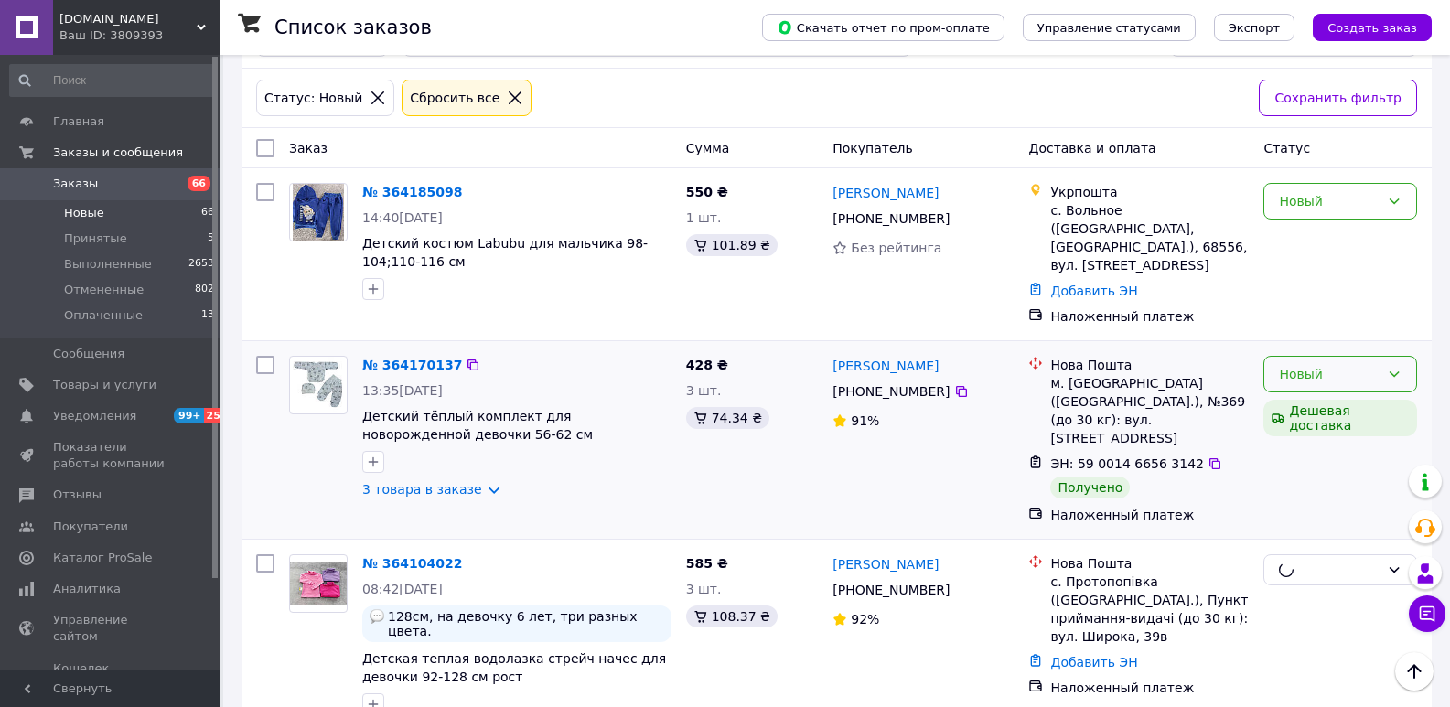
scroll to position [134, 0]
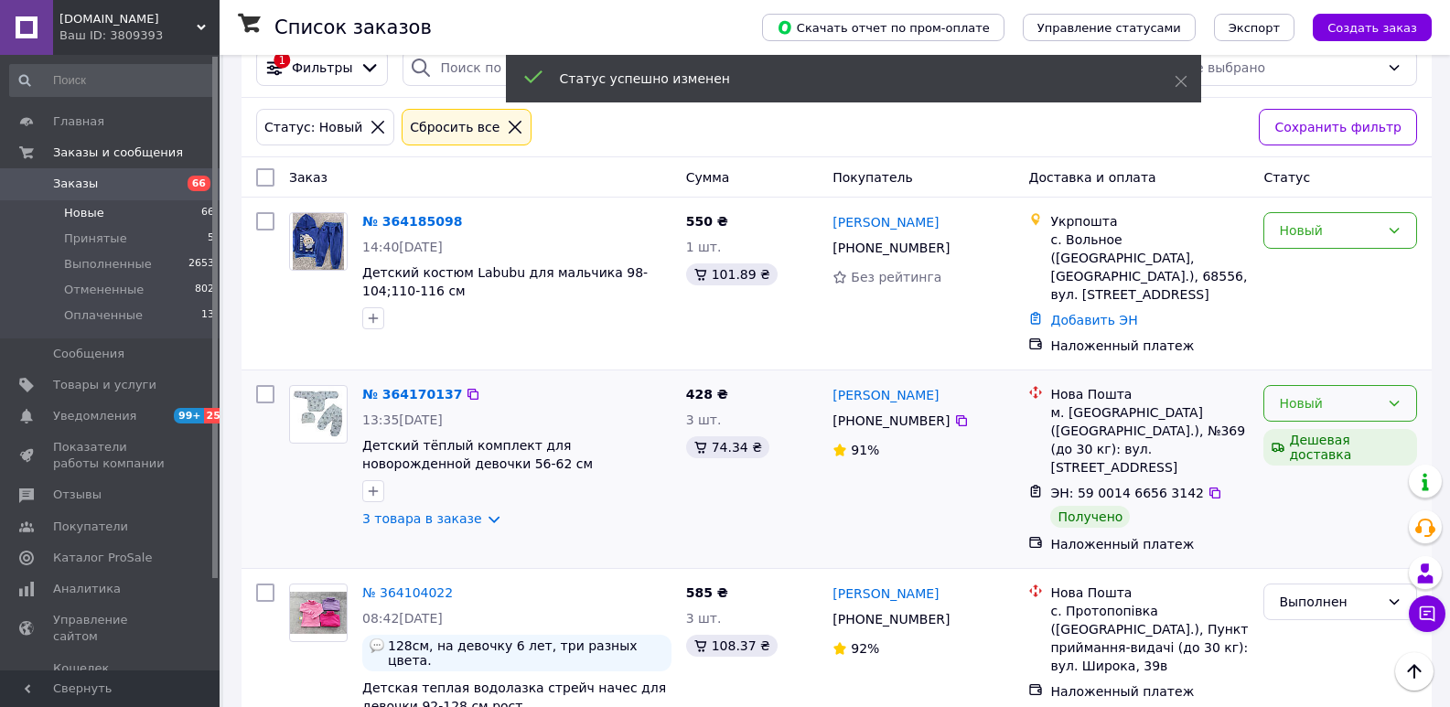
click at [1304, 393] on div "Новый" at bounding box center [1329, 403] width 101 height 20
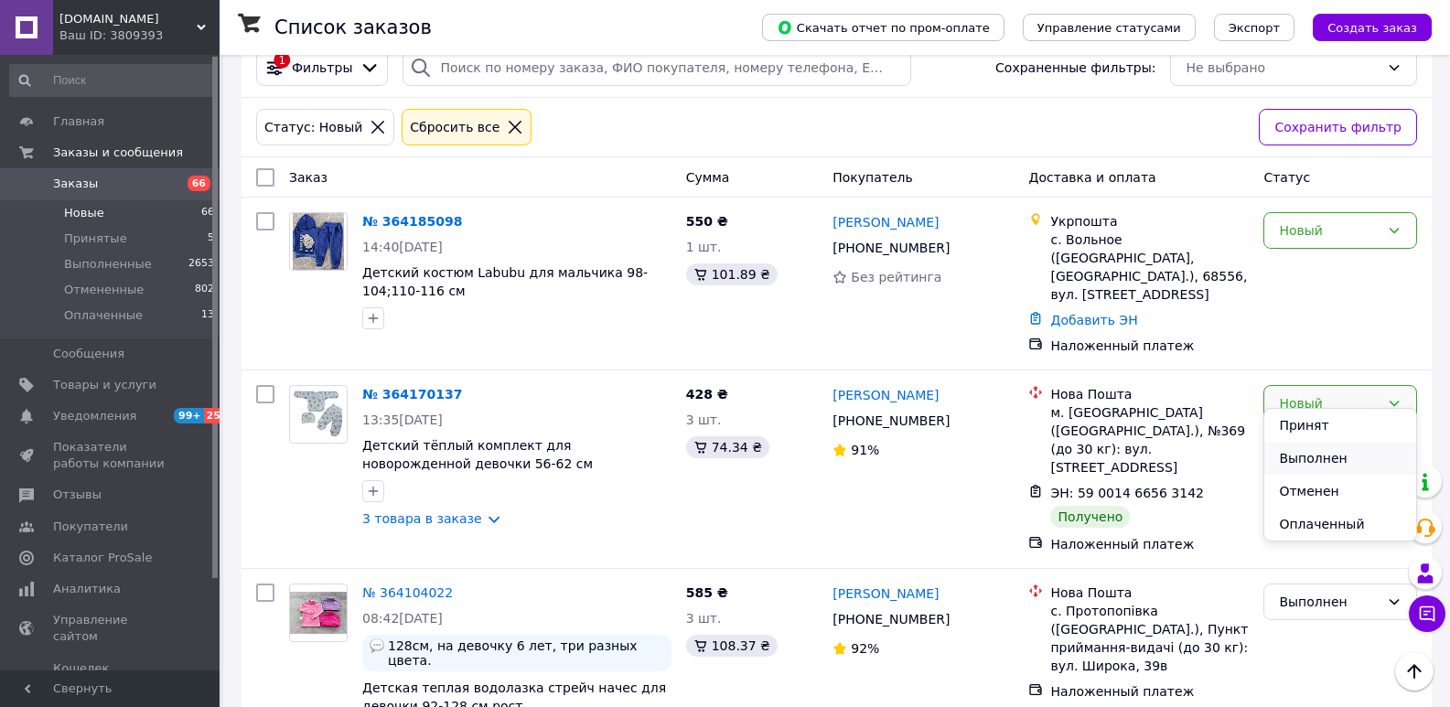
click at [1304, 456] on li "Выполнен" at bounding box center [1340, 458] width 152 height 33
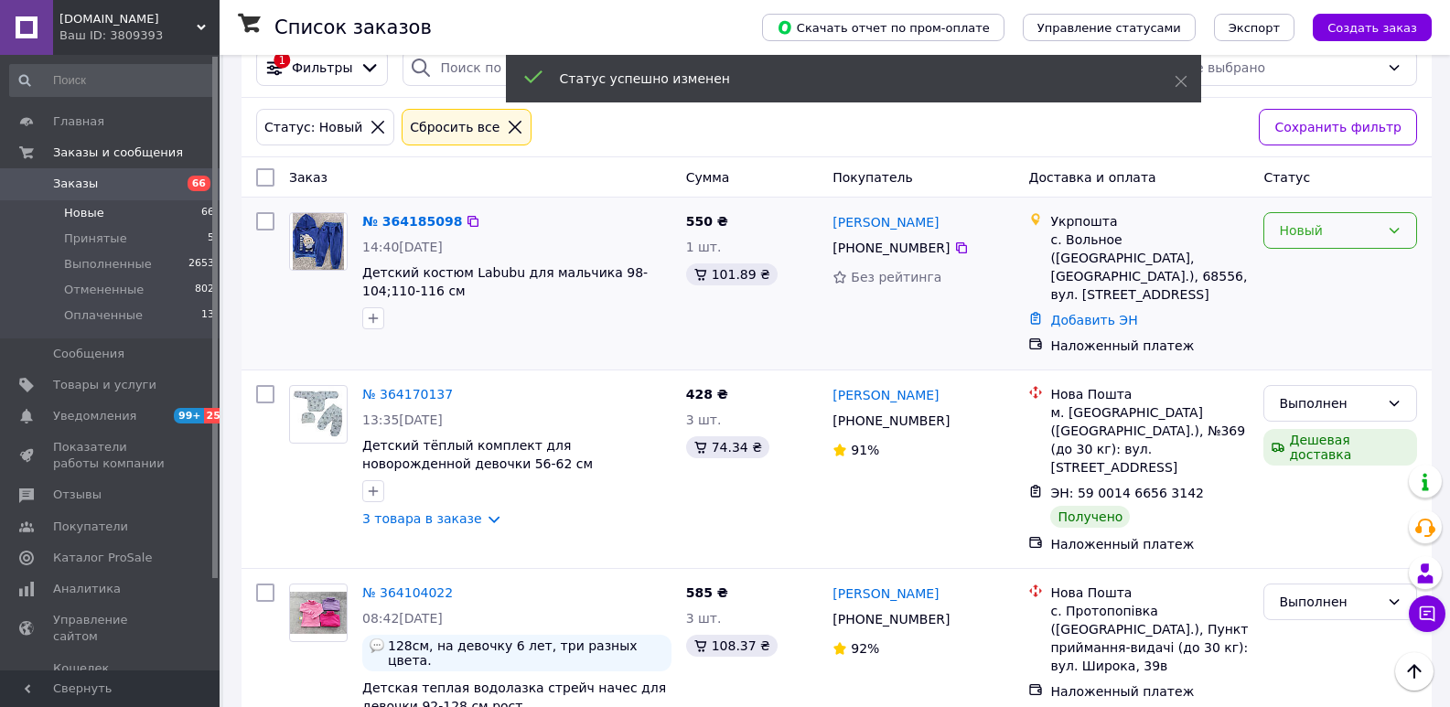
click at [1304, 241] on div "Новый" at bounding box center [1329, 230] width 101 height 20
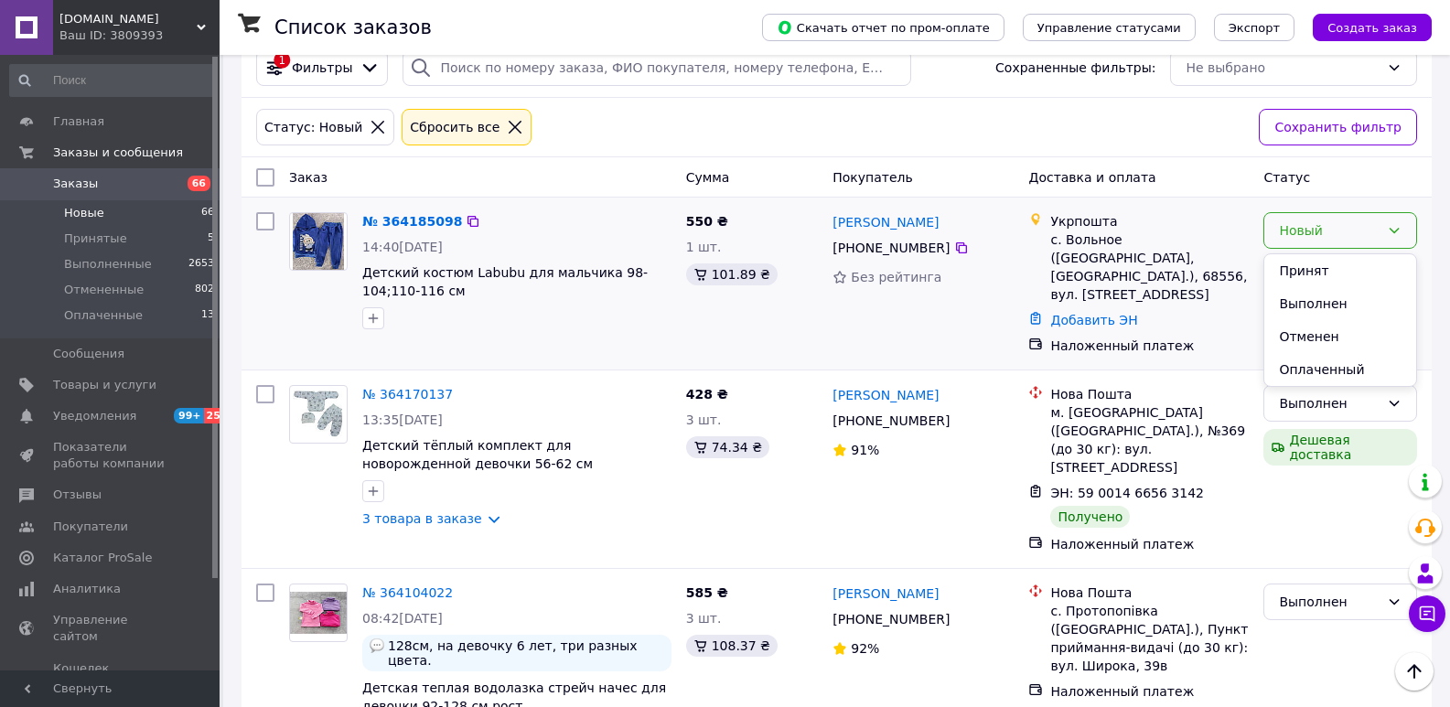
click at [1308, 295] on li "Выполнен" at bounding box center [1340, 303] width 152 height 33
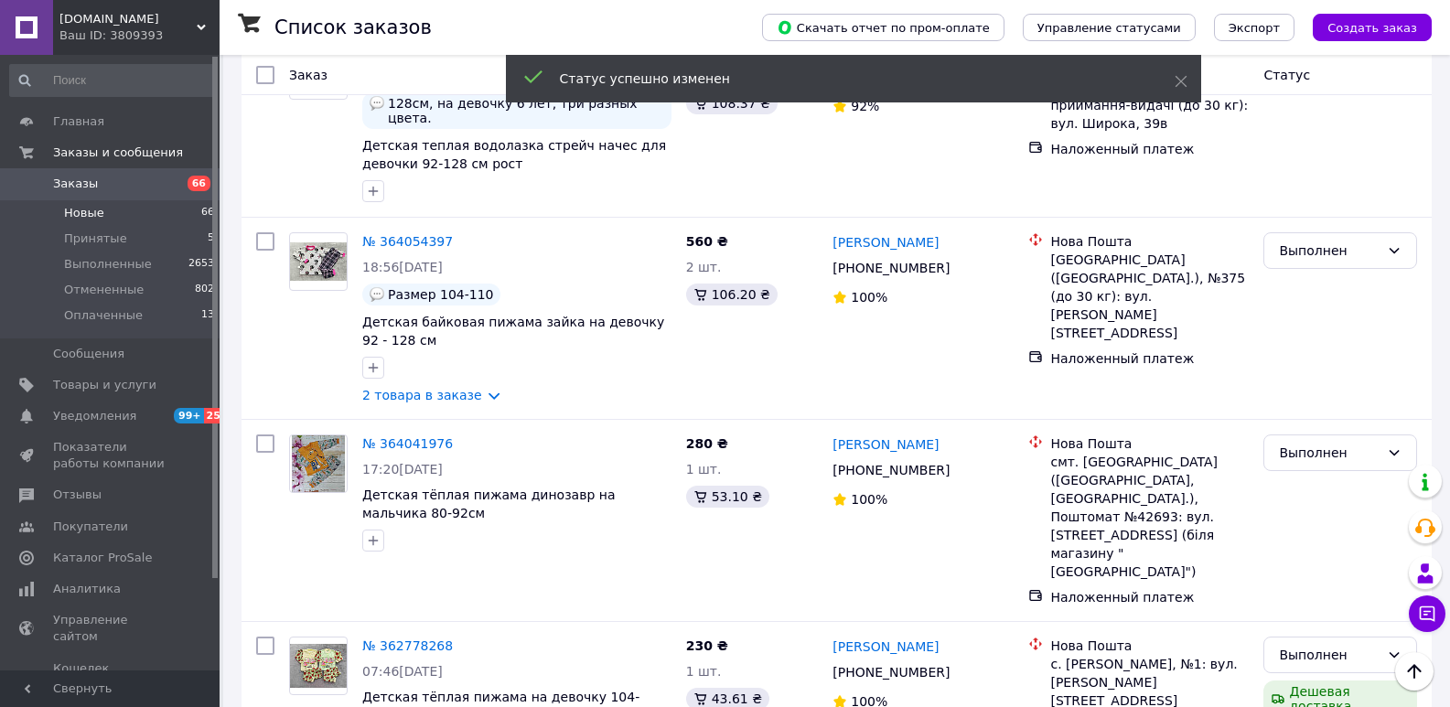
scroll to position [741, 0]
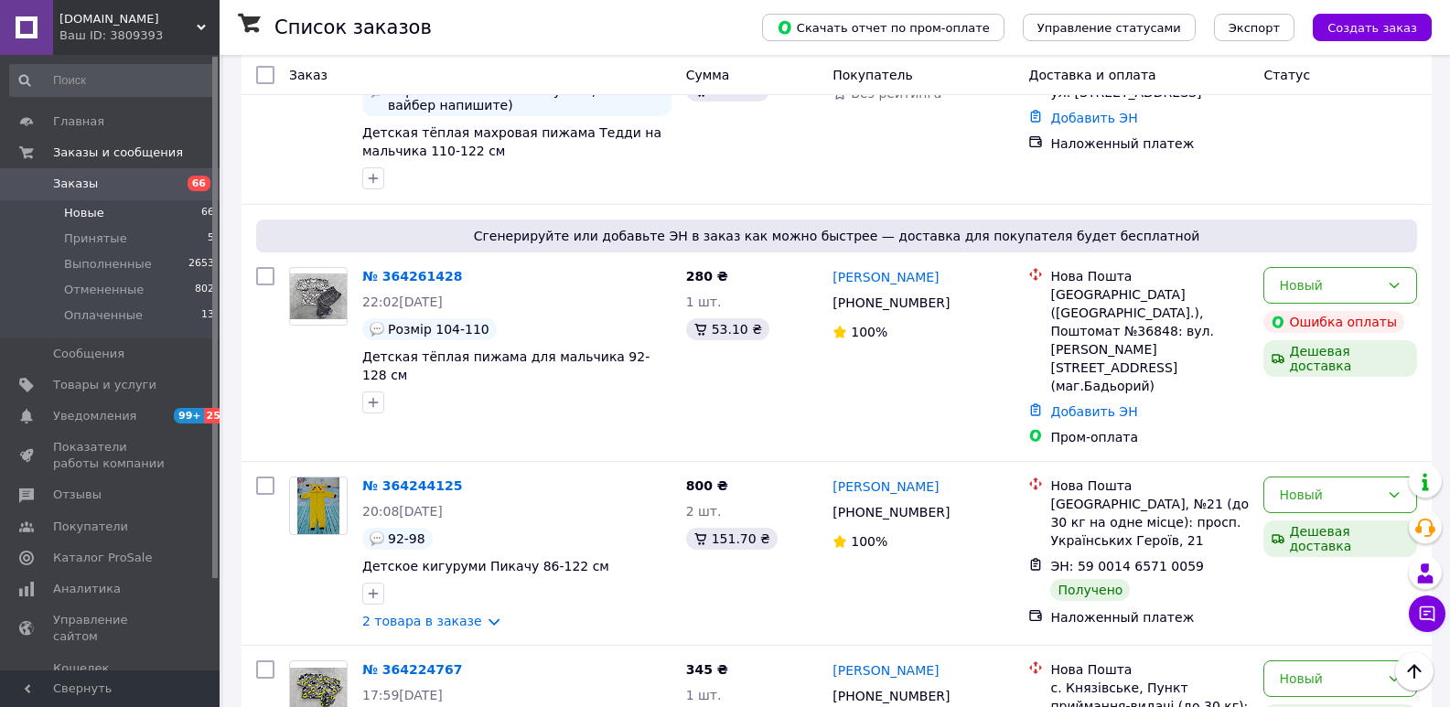
scroll to position [2910, 0]
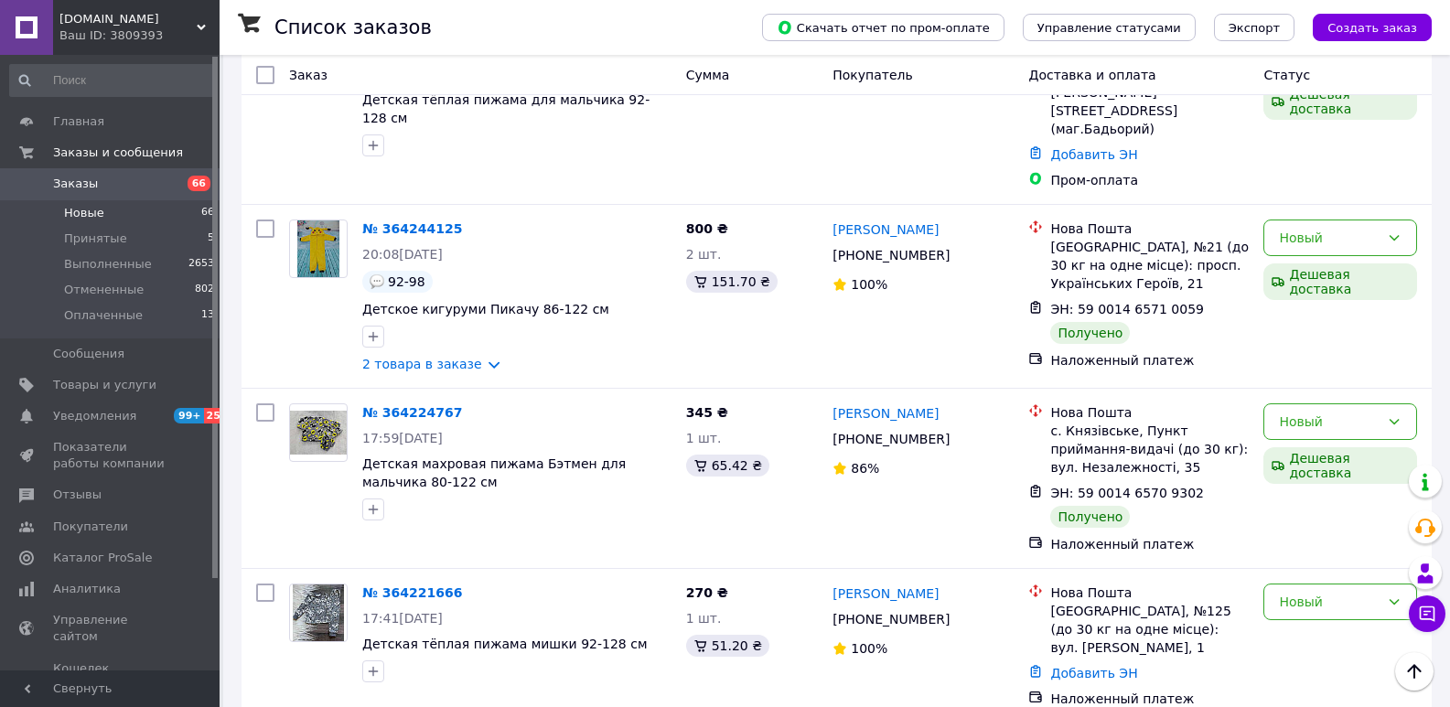
click at [1330, 585] on li "Выполнен" at bounding box center [1340, 590] width 152 height 33
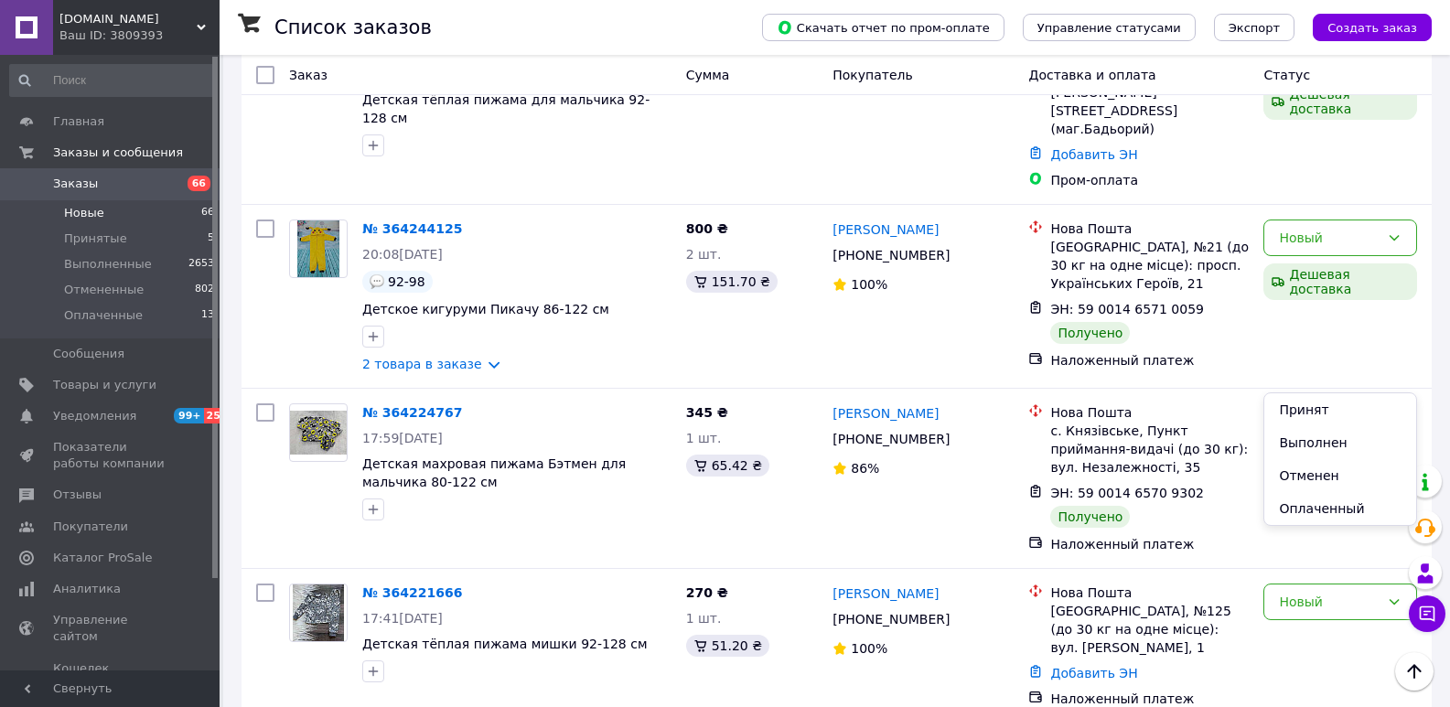
click at [1317, 445] on li "Выполнен" at bounding box center [1340, 442] width 152 height 33
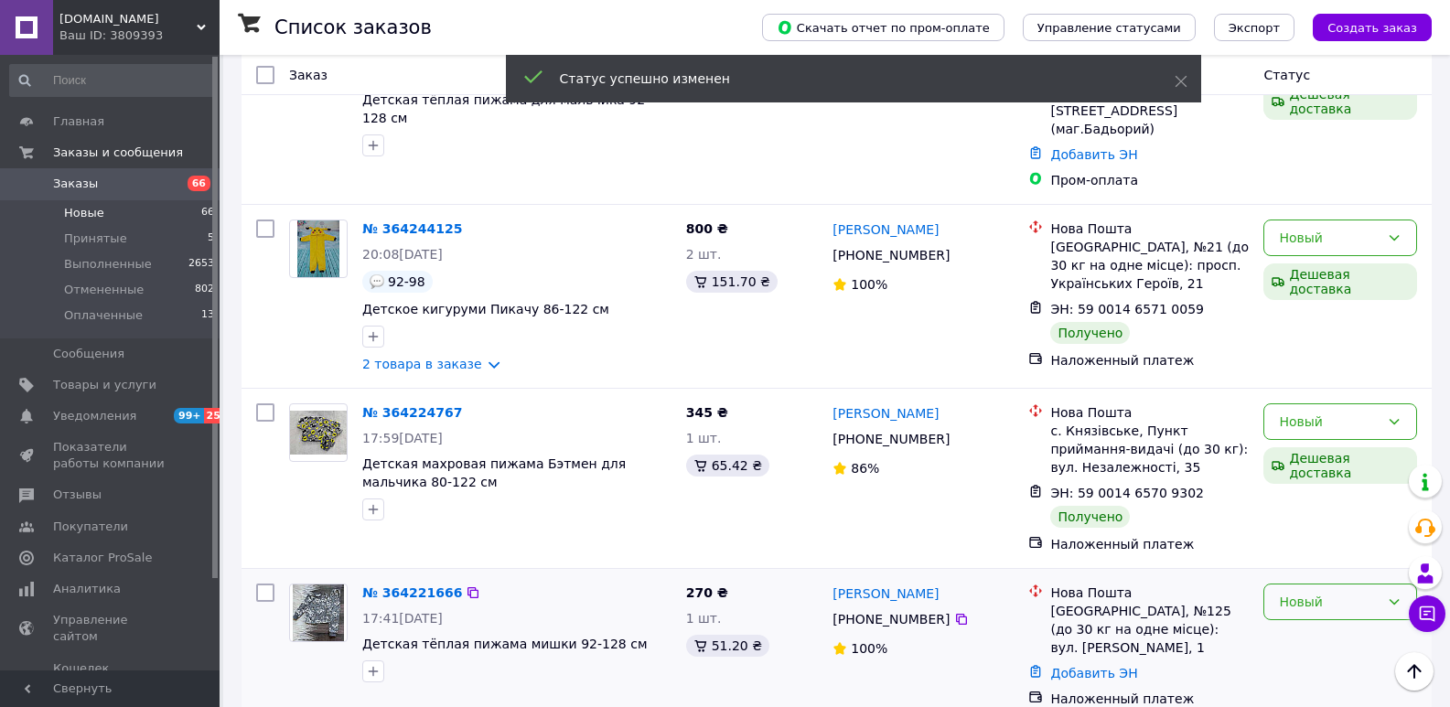
click at [1290, 592] on div "Новый" at bounding box center [1329, 602] width 101 height 20
click at [1302, 306] on li "Выполнен" at bounding box center [1340, 306] width 152 height 33
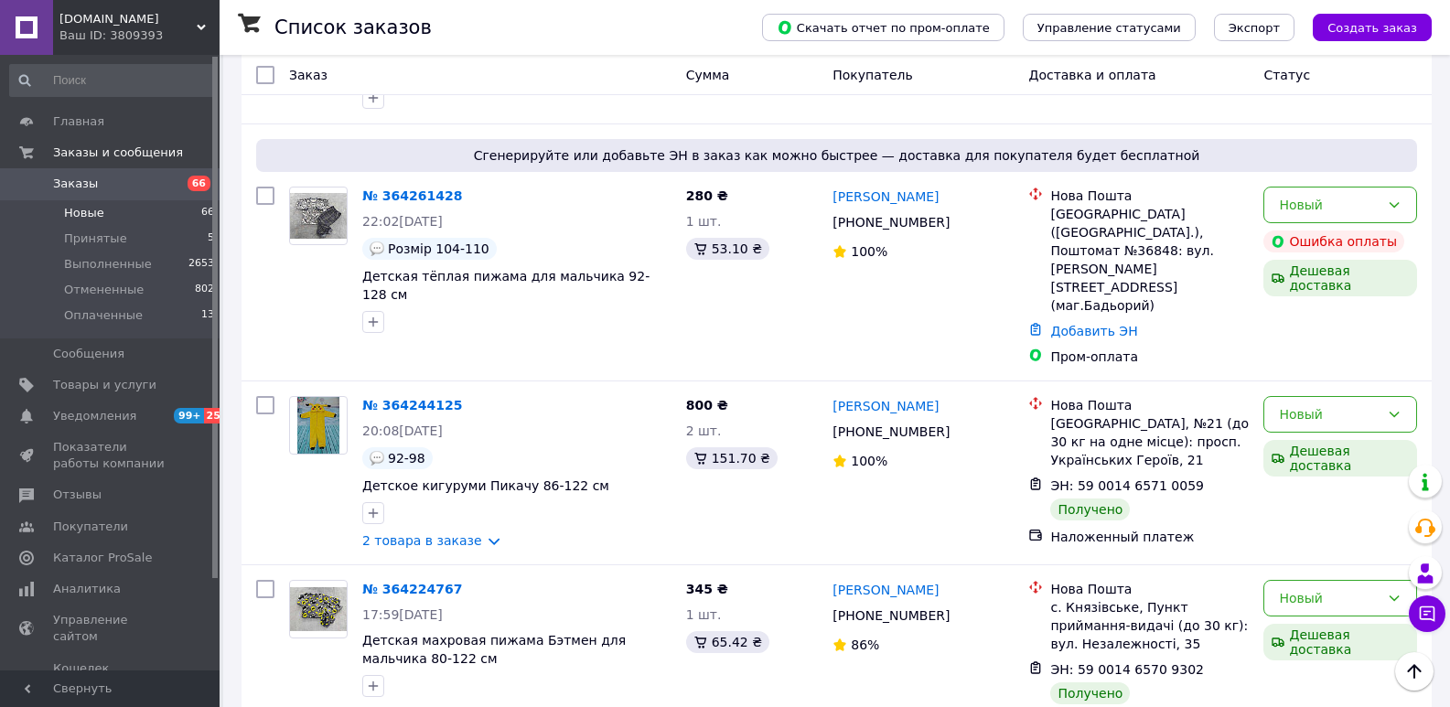
scroll to position [2727, 0]
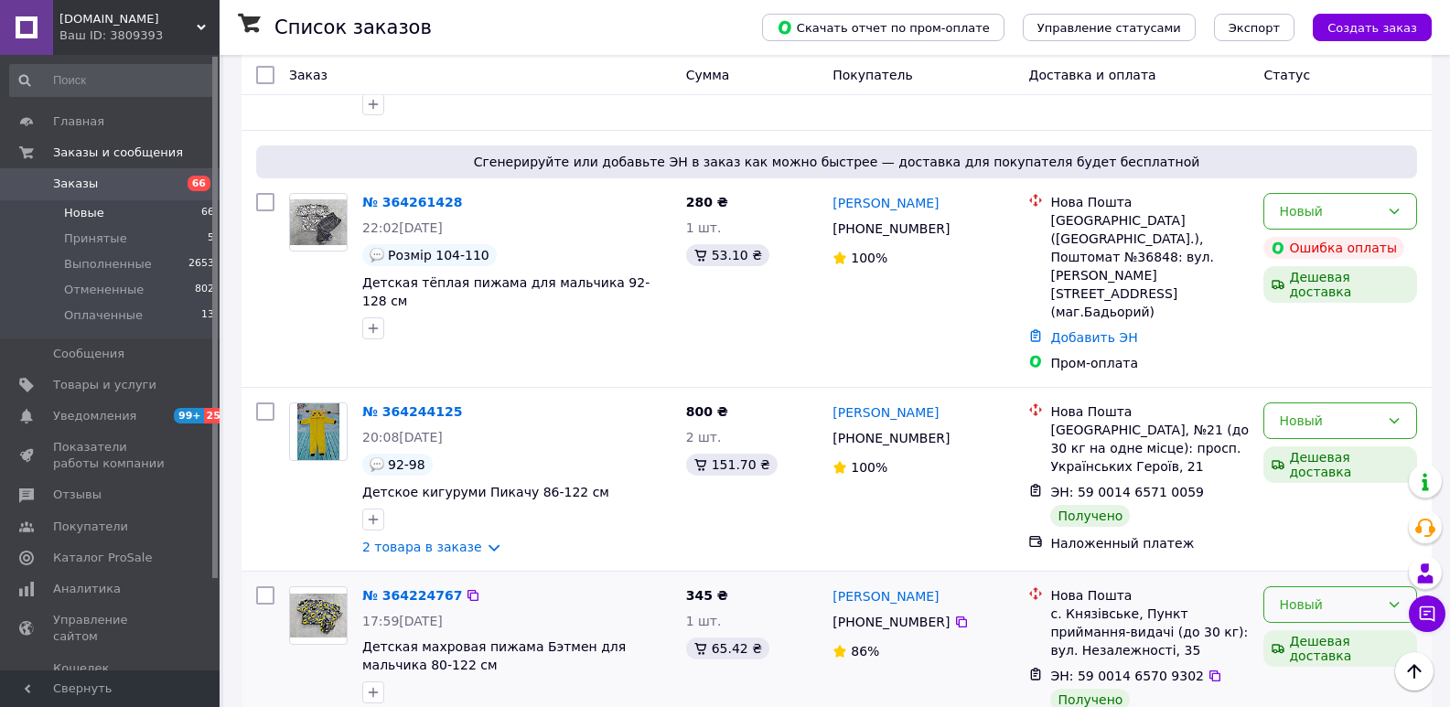
click at [1294, 595] on div "Новый" at bounding box center [1329, 605] width 101 height 20
click at [1314, 312] on li "Выполнен" at bounding box center [1340, 309] width 152 height 33
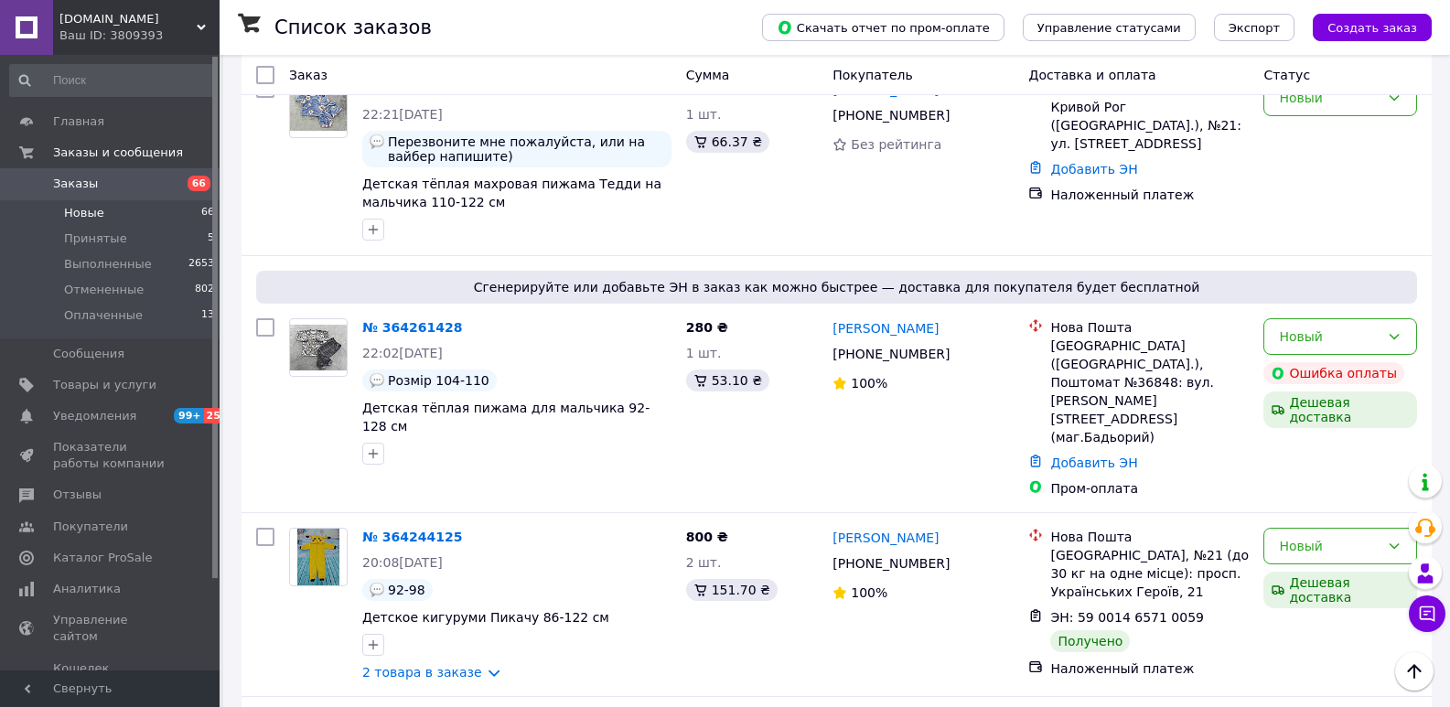
scroll to position [2544, 0]
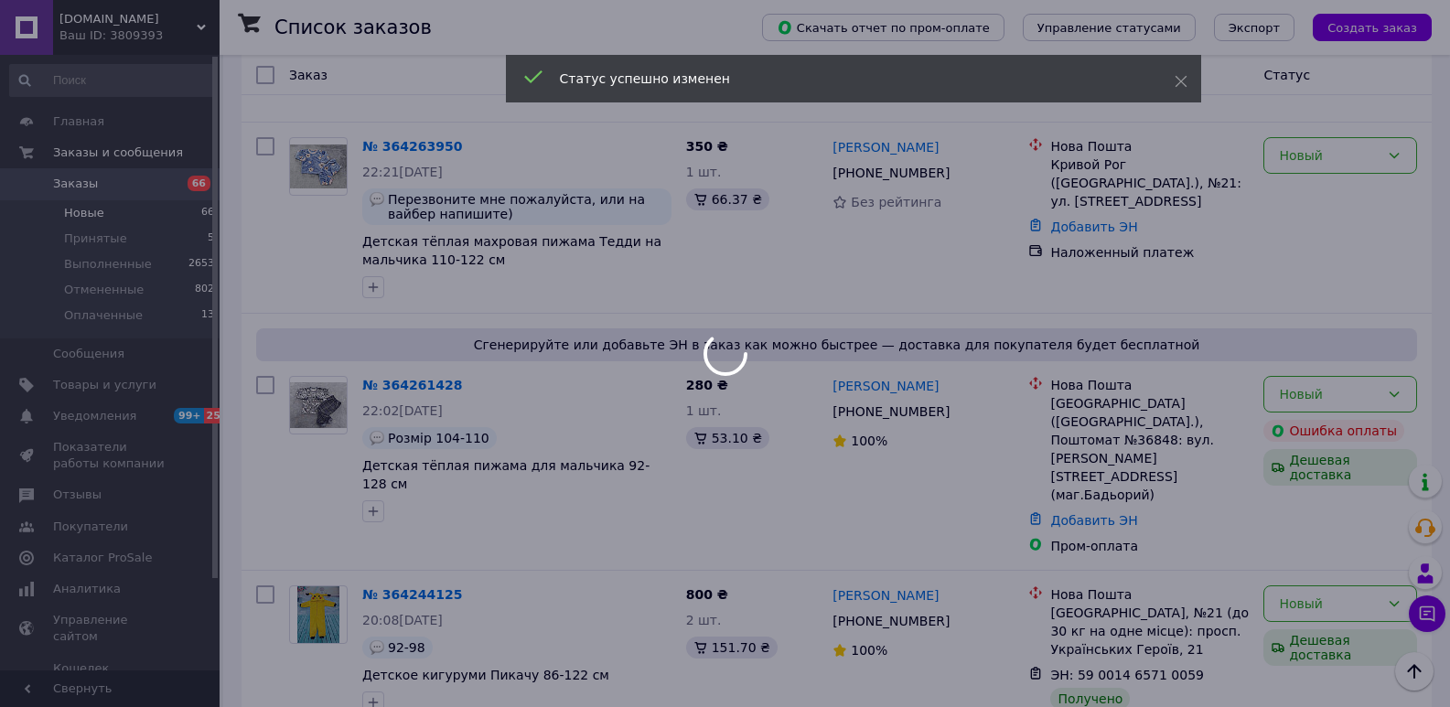
click at [1303, 256] on div at bounding box center [725, 353] width 1450 height 707
click at [1301, 594] on div "Новый" at bounding box center [1329, 604] width 101 height 20
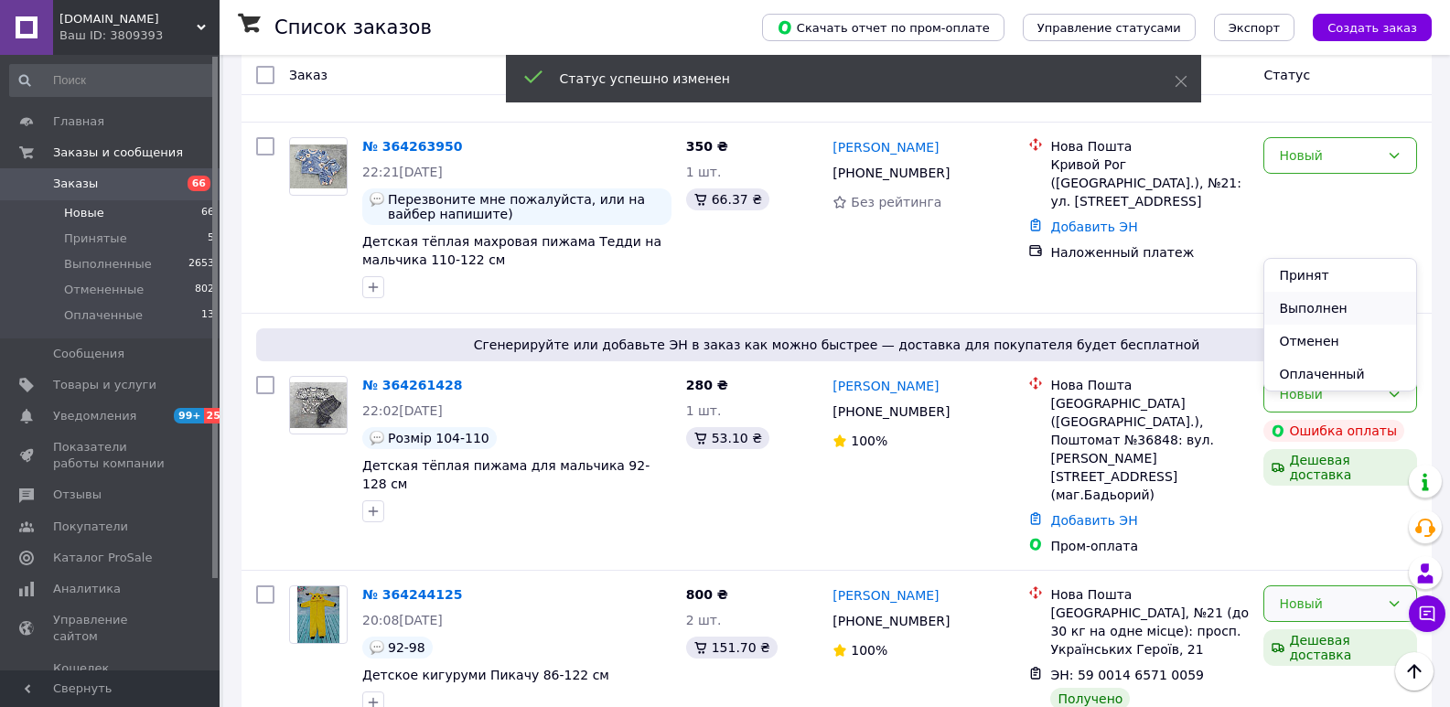
click at [1334, 310] on li "Выполнен" at bounding box center [1340, 308] width 152 height 33
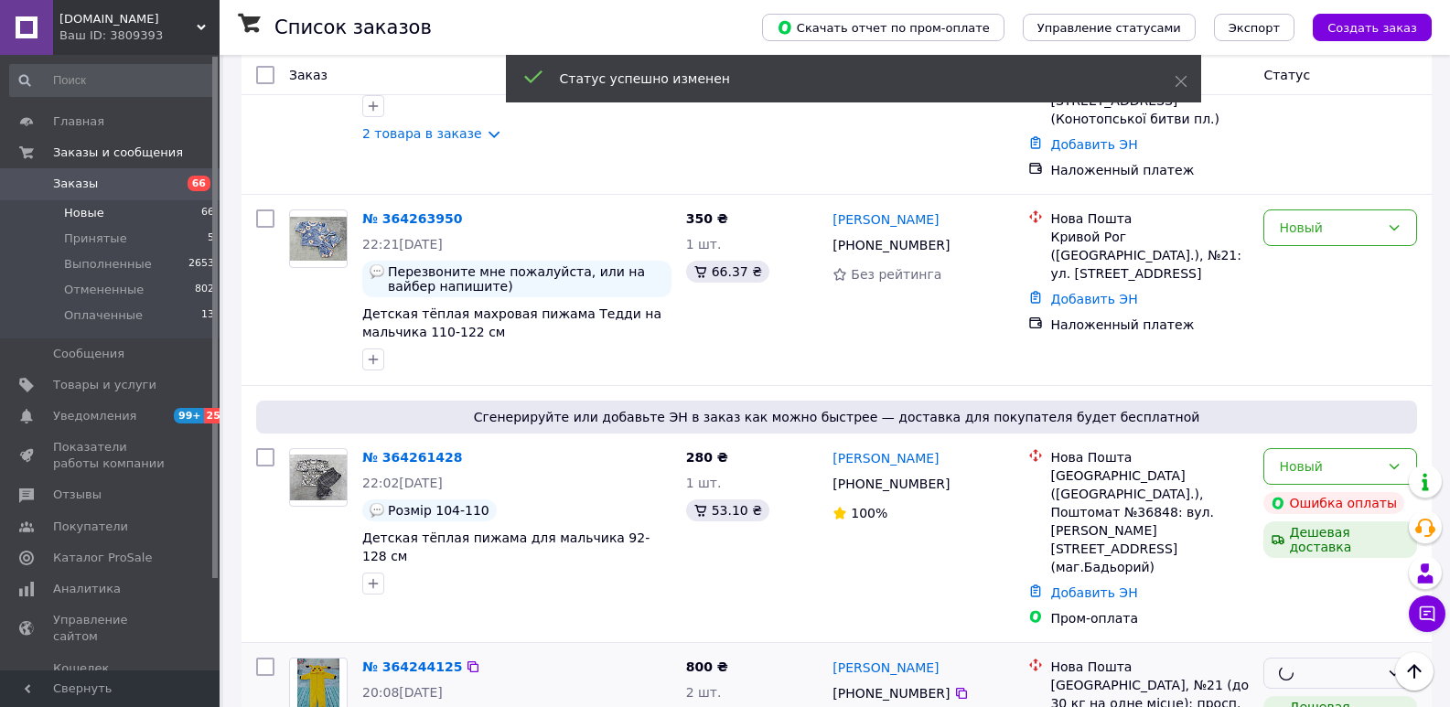
scroll to position [2361, 0]
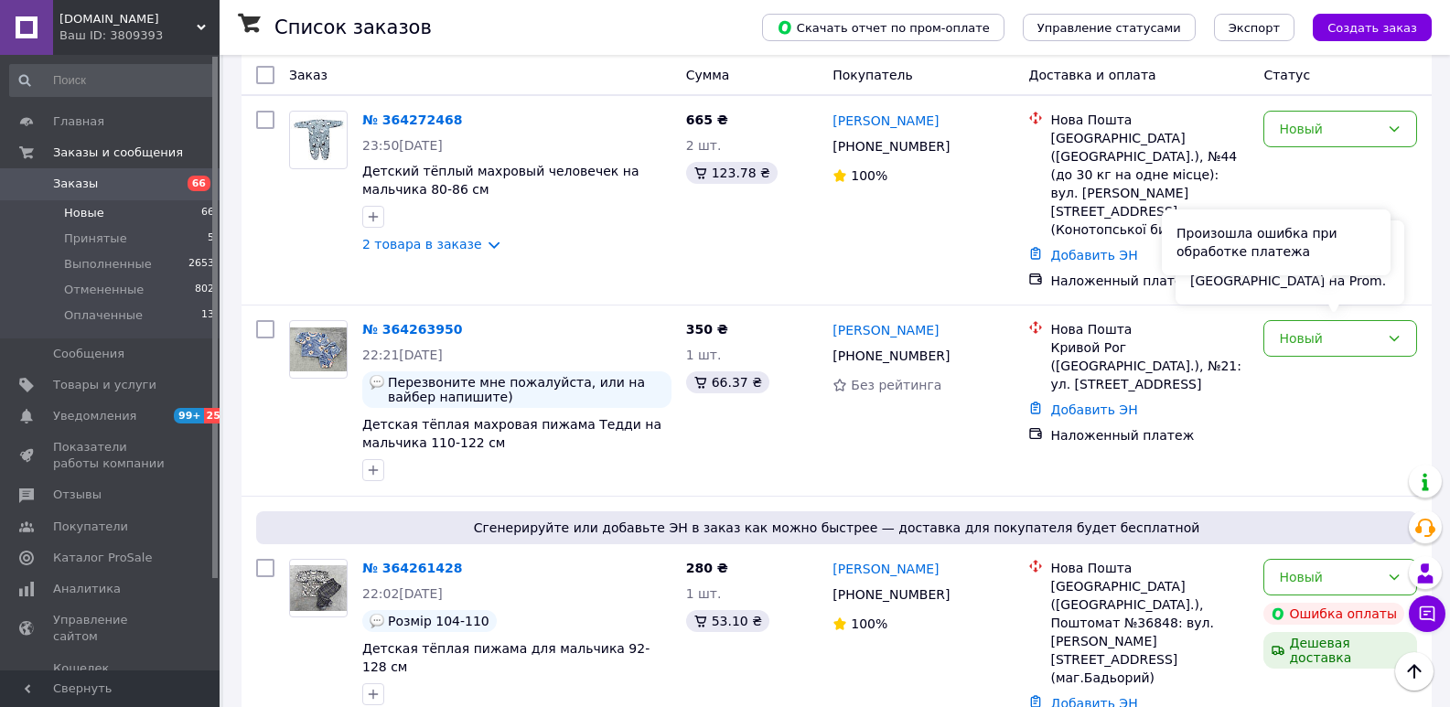
click at [1305, 271] on div "Произошла ошибка при обработке платежа" at bounding box center [1276, 242] width 229 height 66
click at [1376, 559] on div "Новый" at bounding box center [1340, 577] width 154 height 37
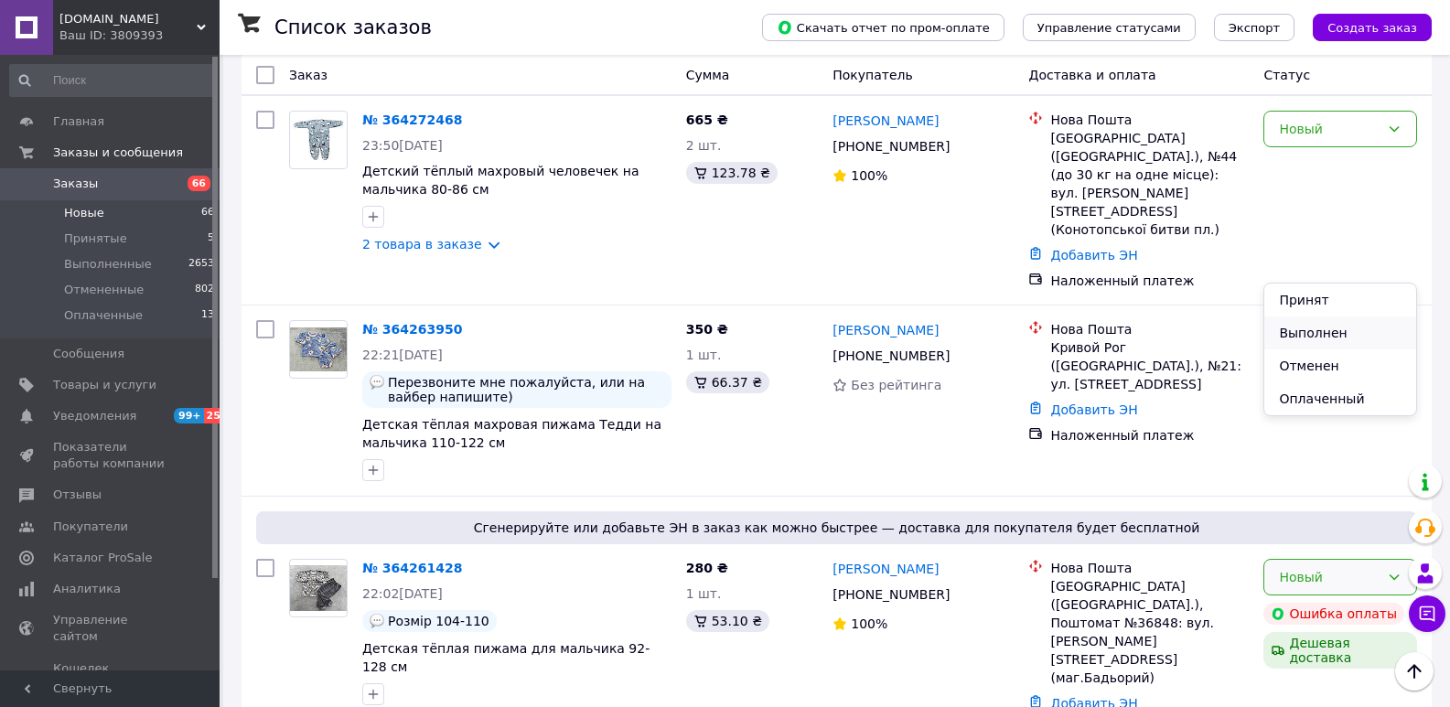
click at [1366, 327] on li "Выполнен" at bounding box center [1340, 332] width 152 height 33
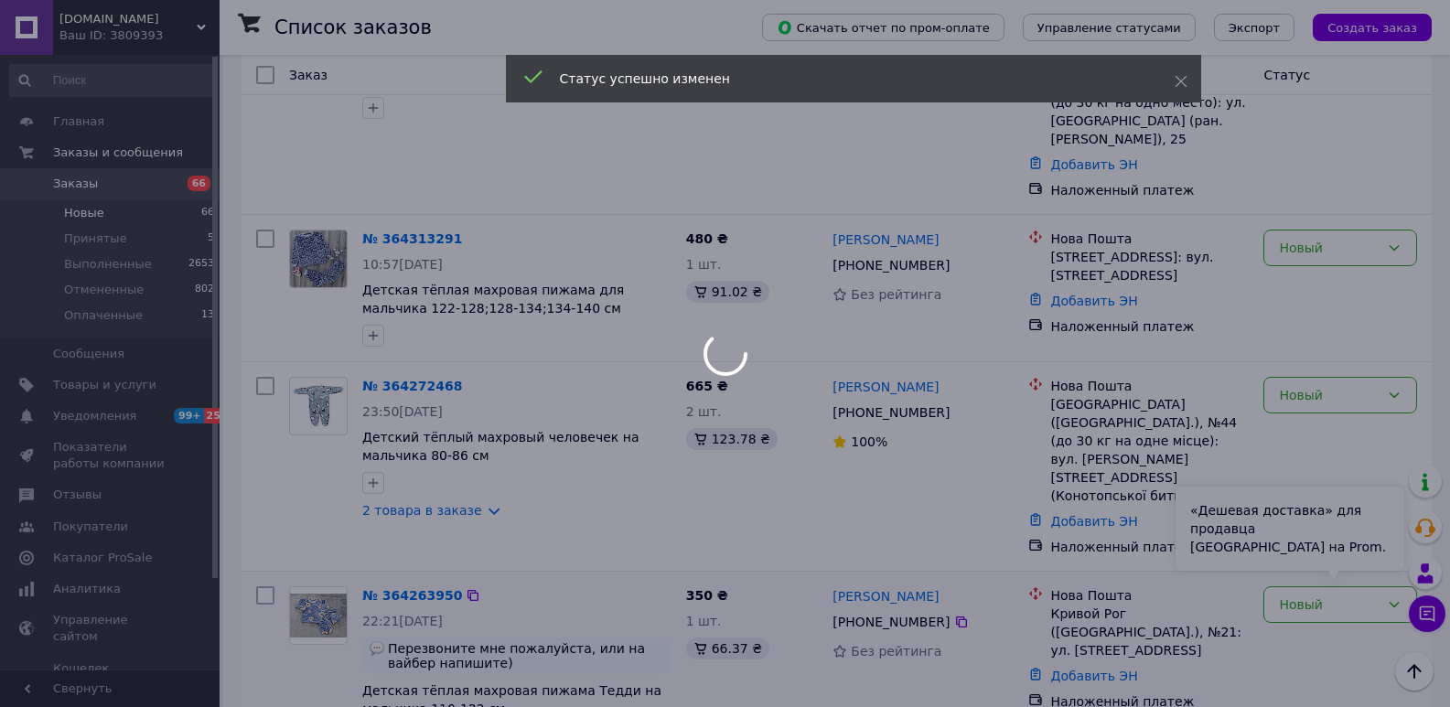
scroll to position [2086, 0]
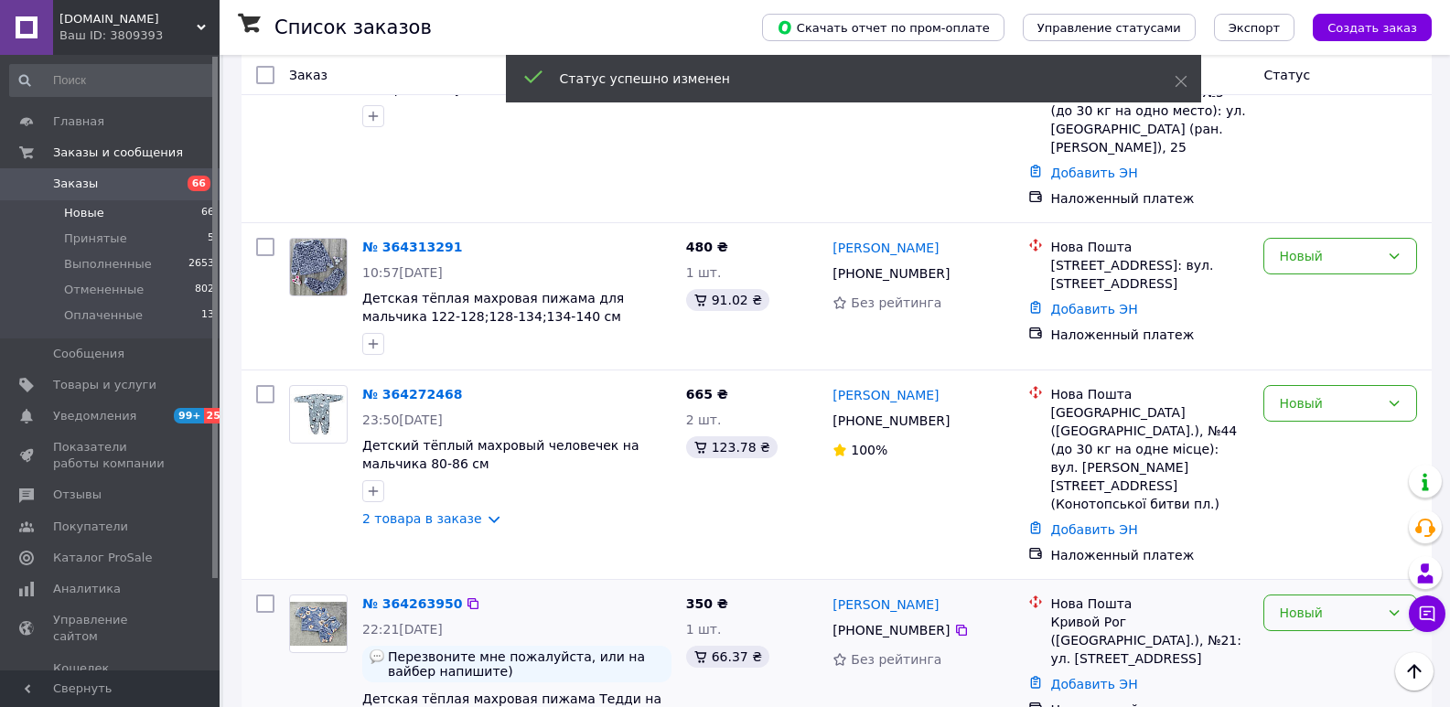
click at [1308, 595] on div "Новый" at bounding box center [1340, 613] width 154 height 37
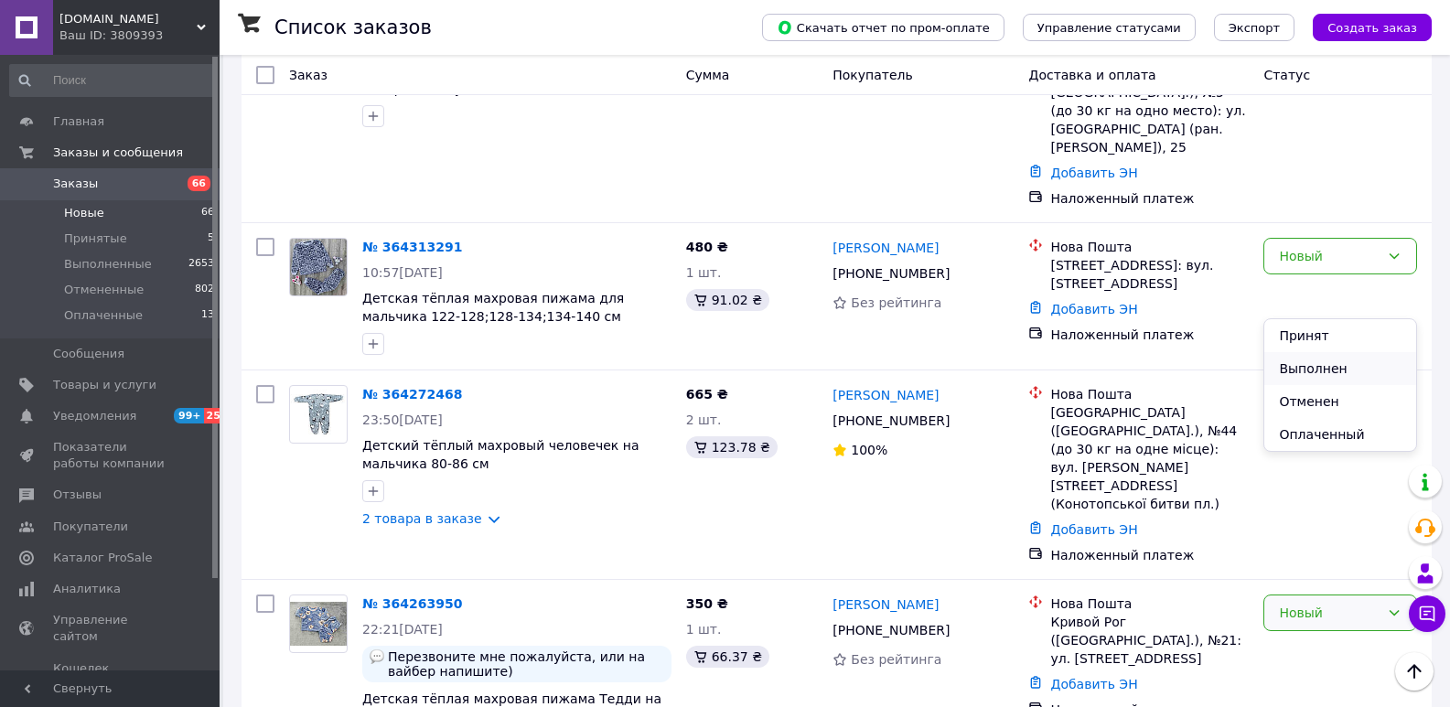
click at [1305, 370] on li "Выполнен" at bounding box center [1340, 368] width 152 height 33
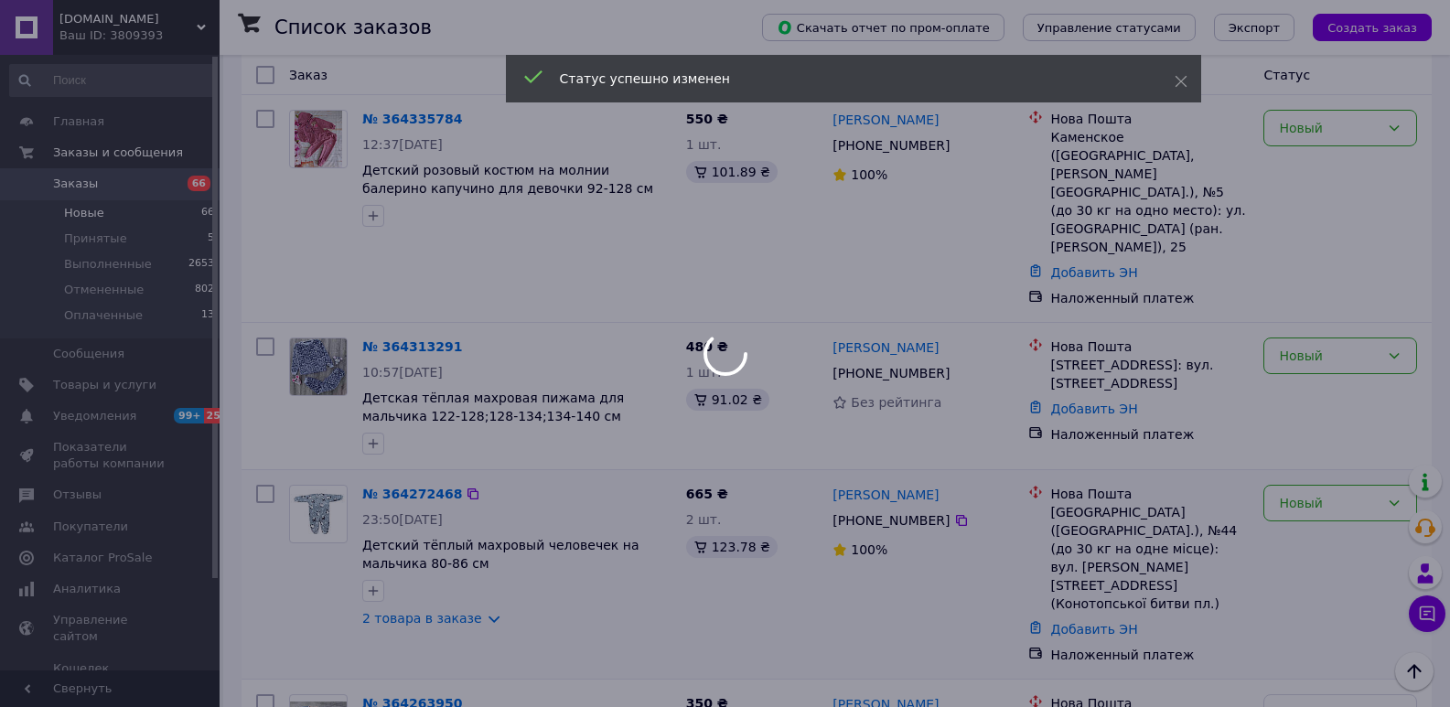
scroll to position [1904, 0]
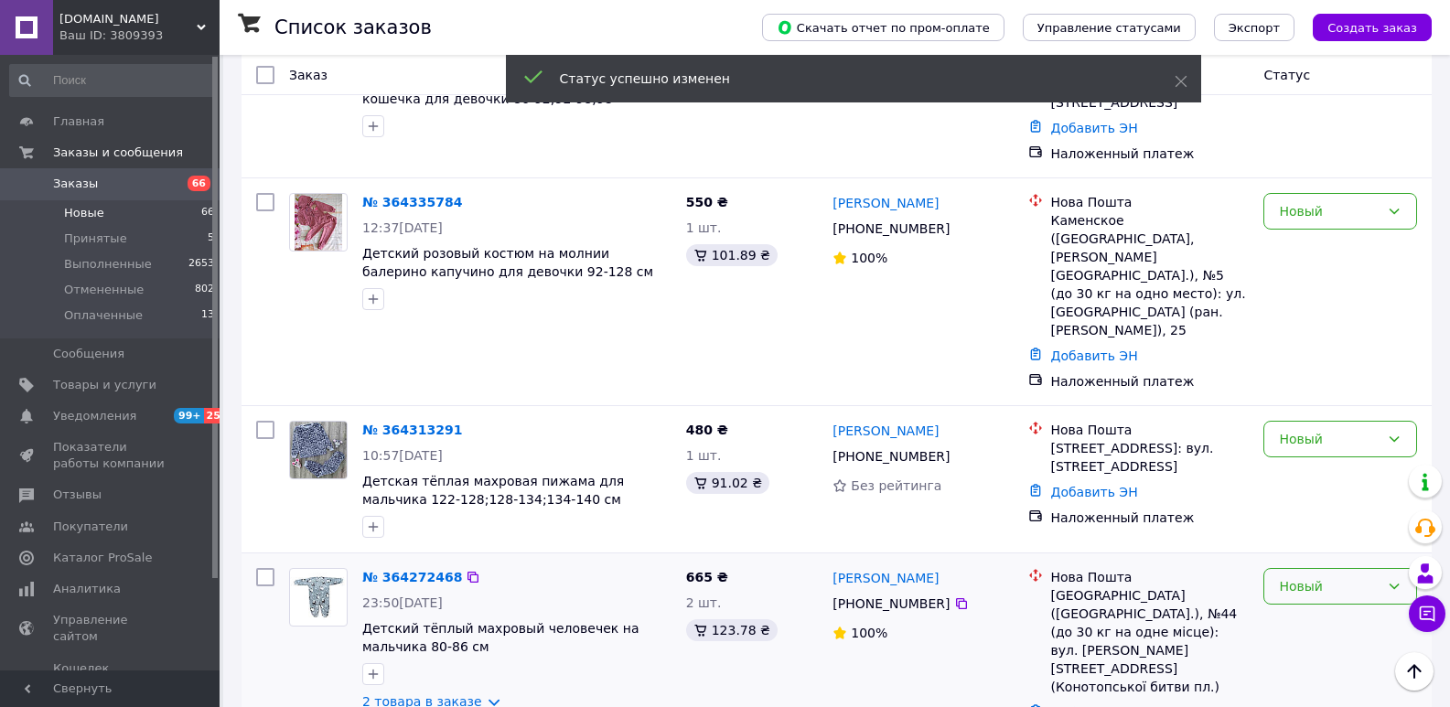
click at [1305, 568] on div "Новый" at bounding box center [1340, 586] width 154 height 37
click at [1319, 375] on li "Выполнен" at bounding box center [1340, 377] width 152 height 33
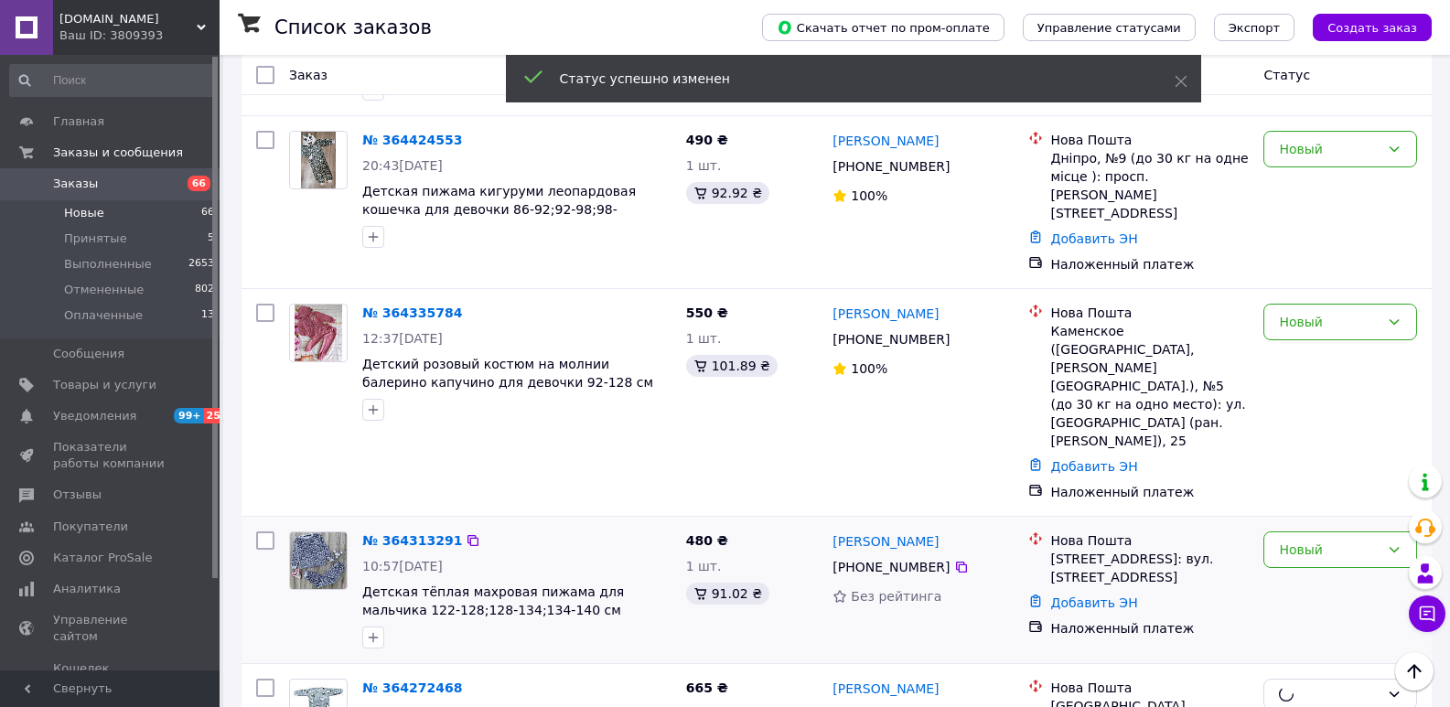
scroll to position [1721, 0]
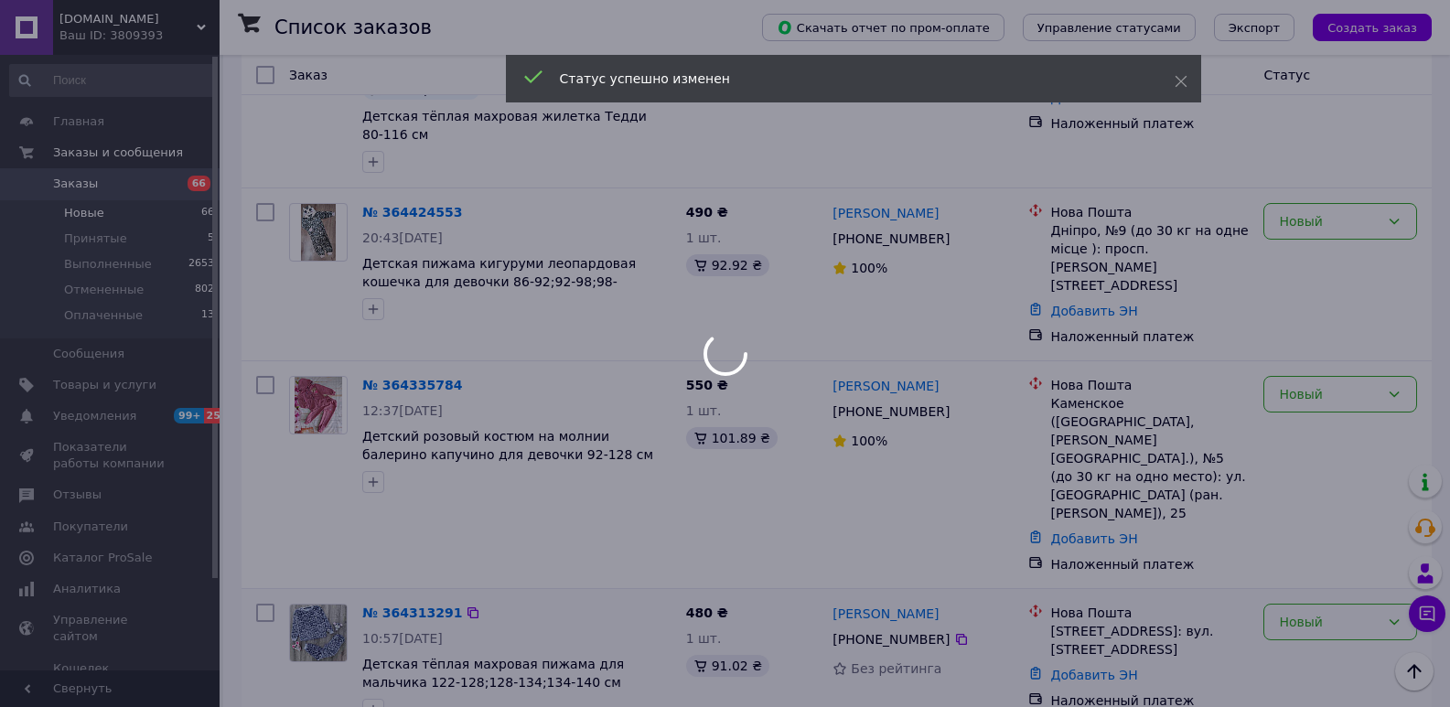
click at [1304, 346] on div at bounding box center [725, 353] width 1450 height 707
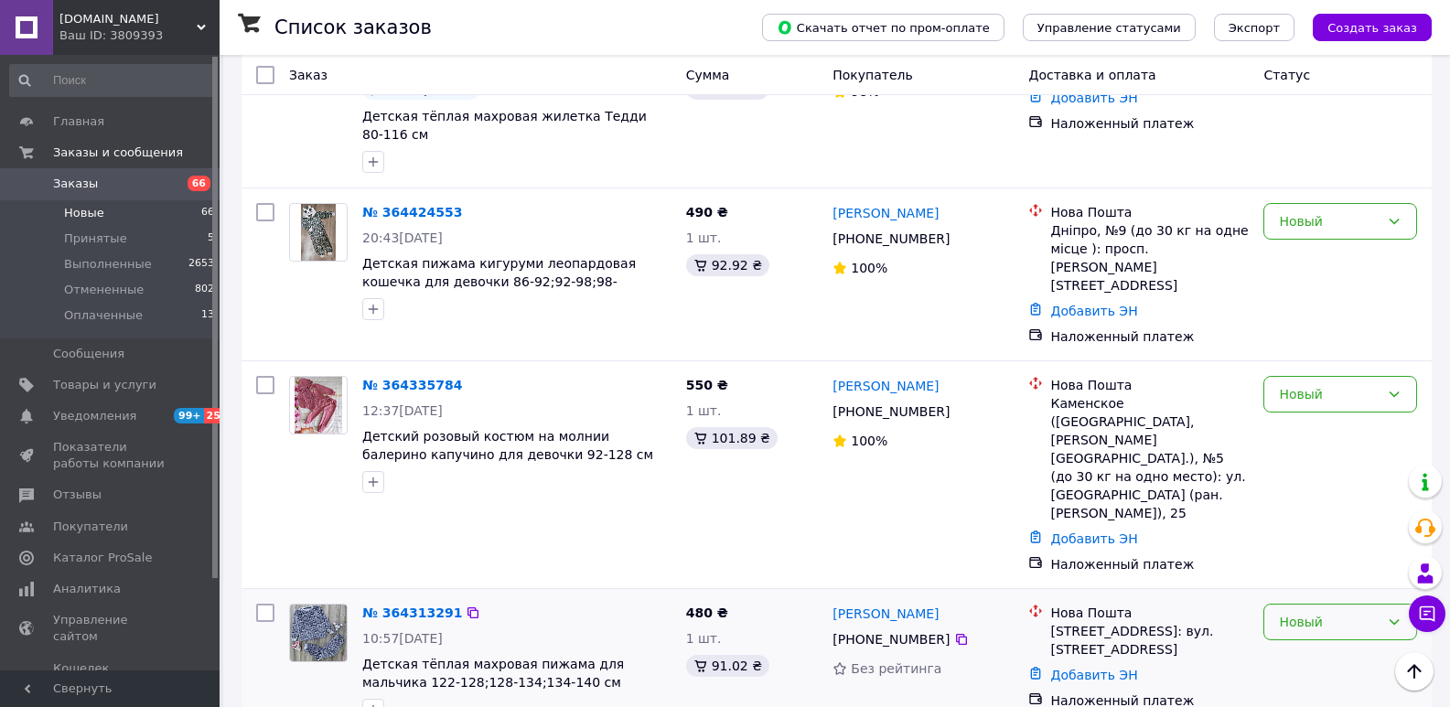
click at [1293, 612] on div "Новый" at bounding box center [1329, 622] width 101 height 20
click at [1299, 402] on li "Выполнен" at bounding box center [1340, 413] width 152 height 33
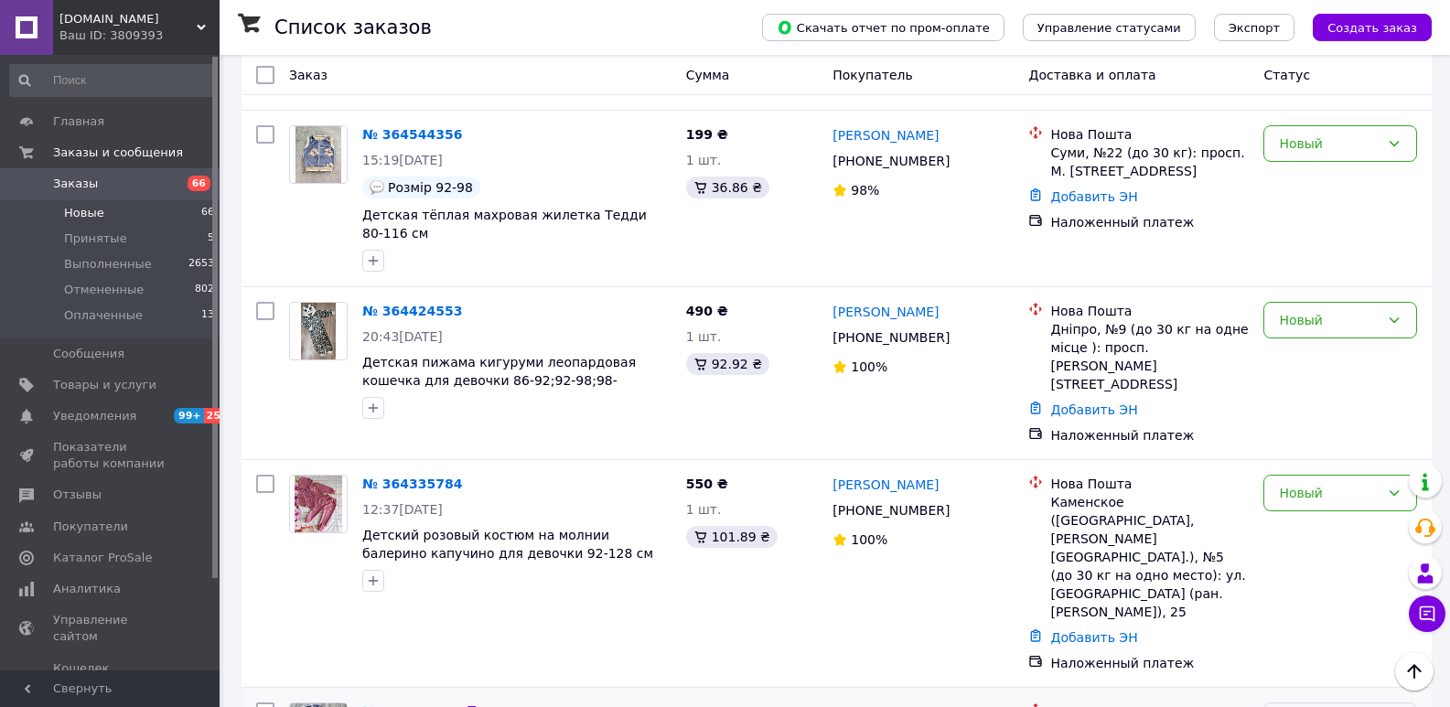
scroll to position [1446, 0]
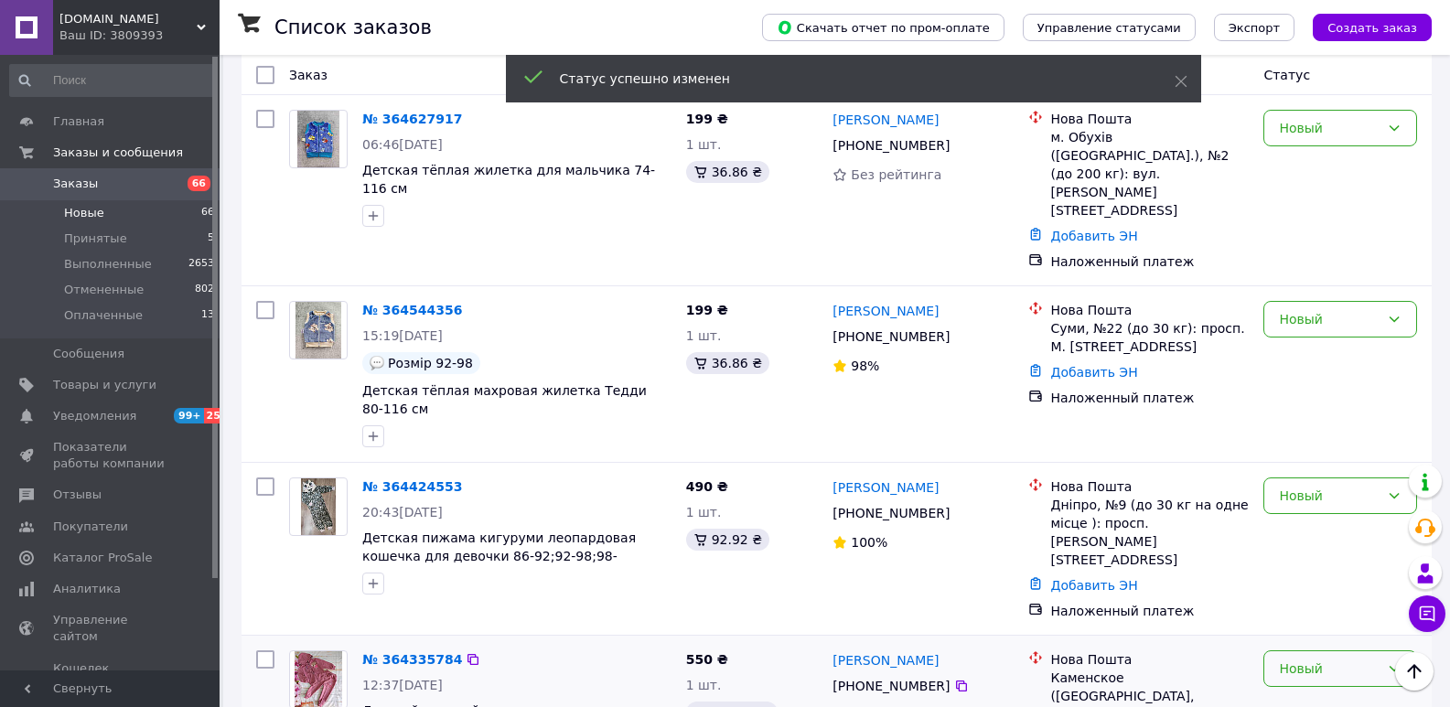
click at [1320, 650] on div "Новый" at bounding box center [1340, 668] width 154 height 37
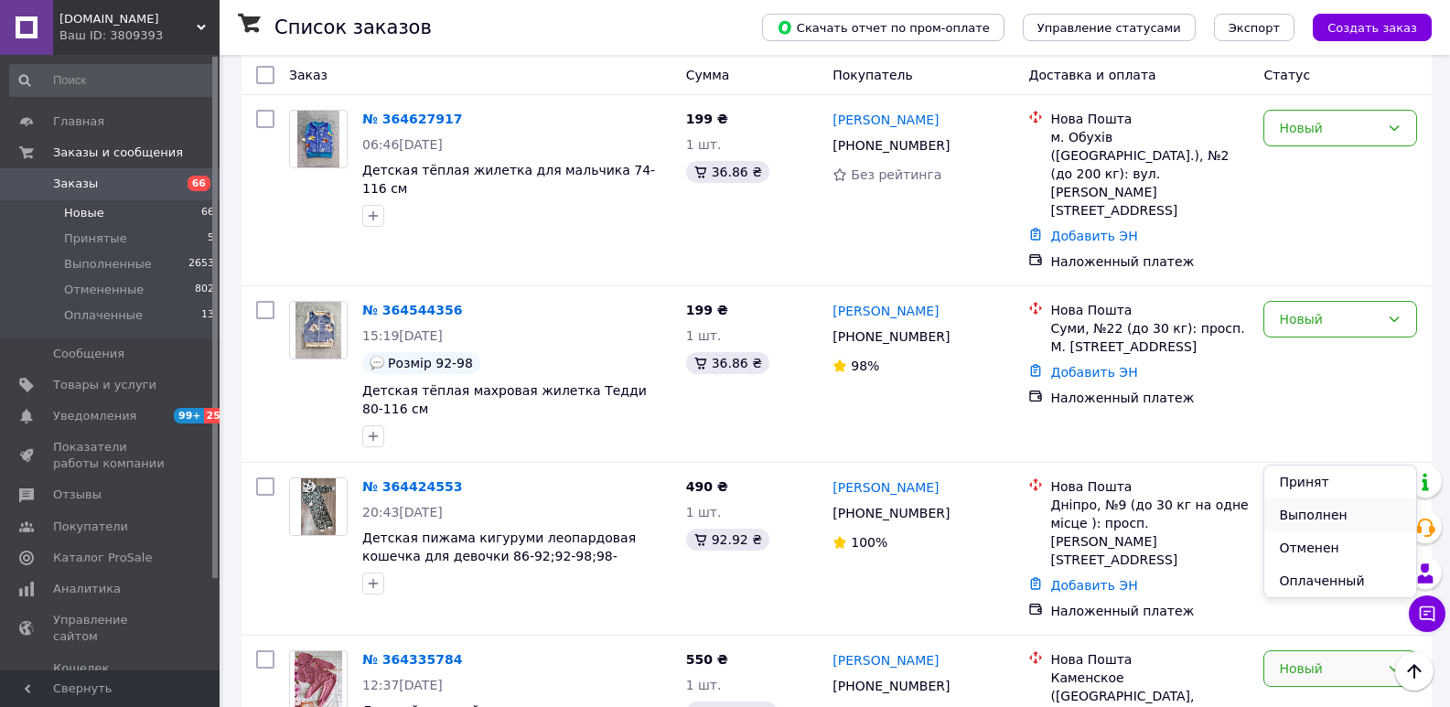
click at [1316, 511] on li "Выполнен" at bounding box center [1340, 515] width 152 height 33
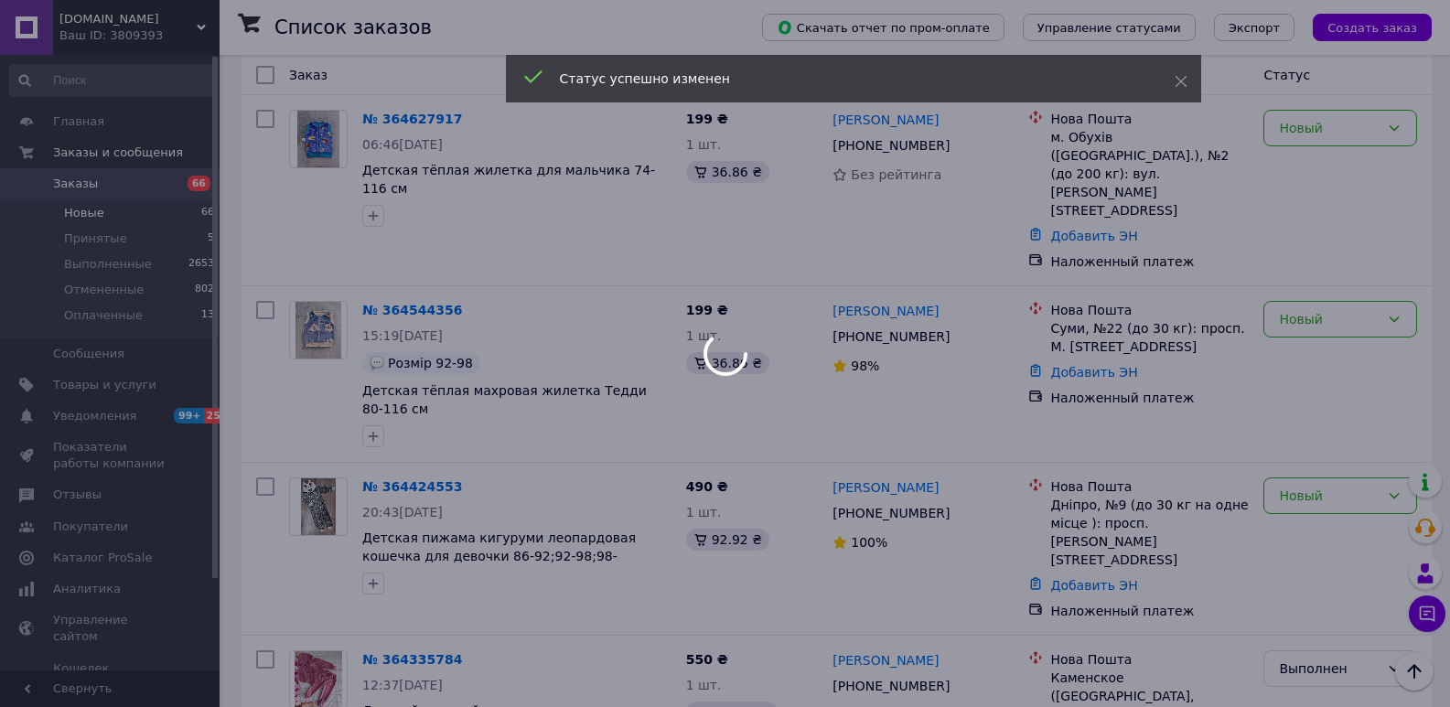
click at [1301, 300] on div at bounding box center [725, 353] width 1450 height 707
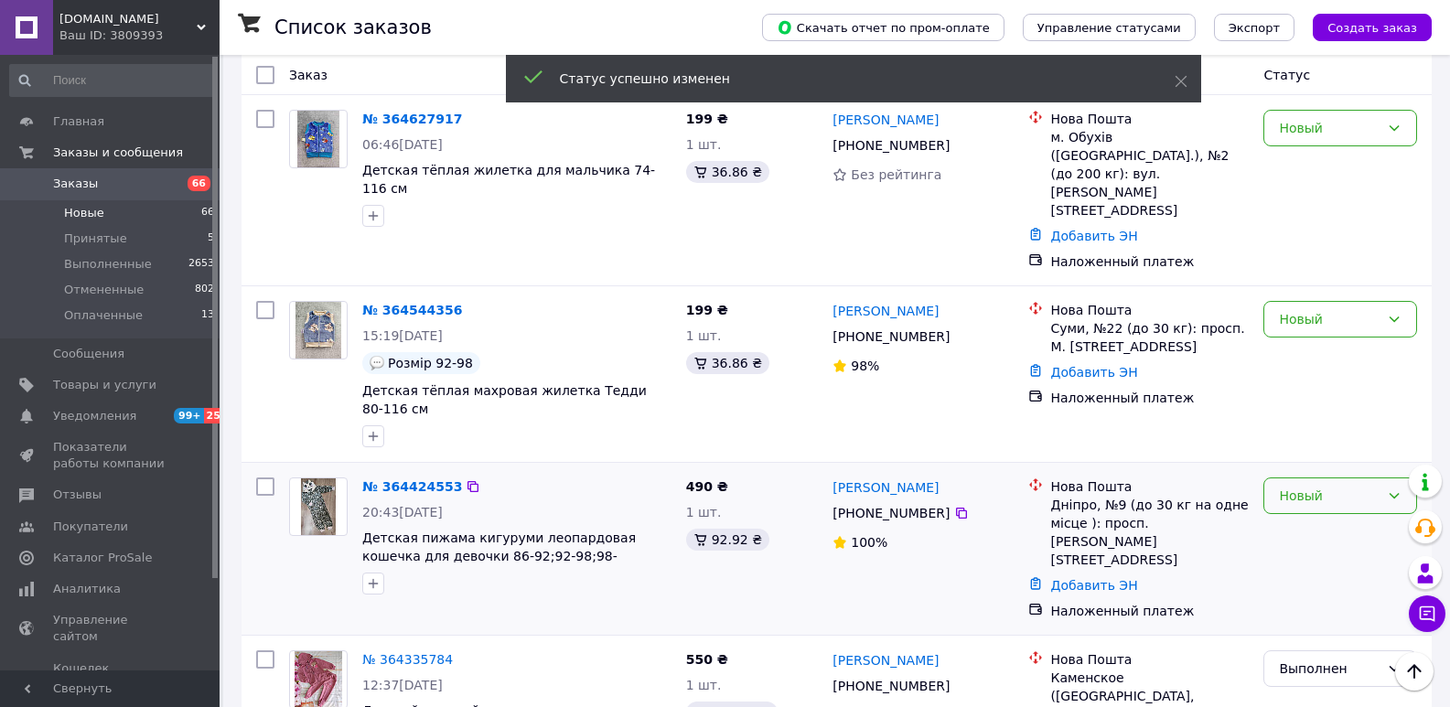
click at [1299, 486] on div "Новый" at bounding box center [1329, 496] width 101 height 20
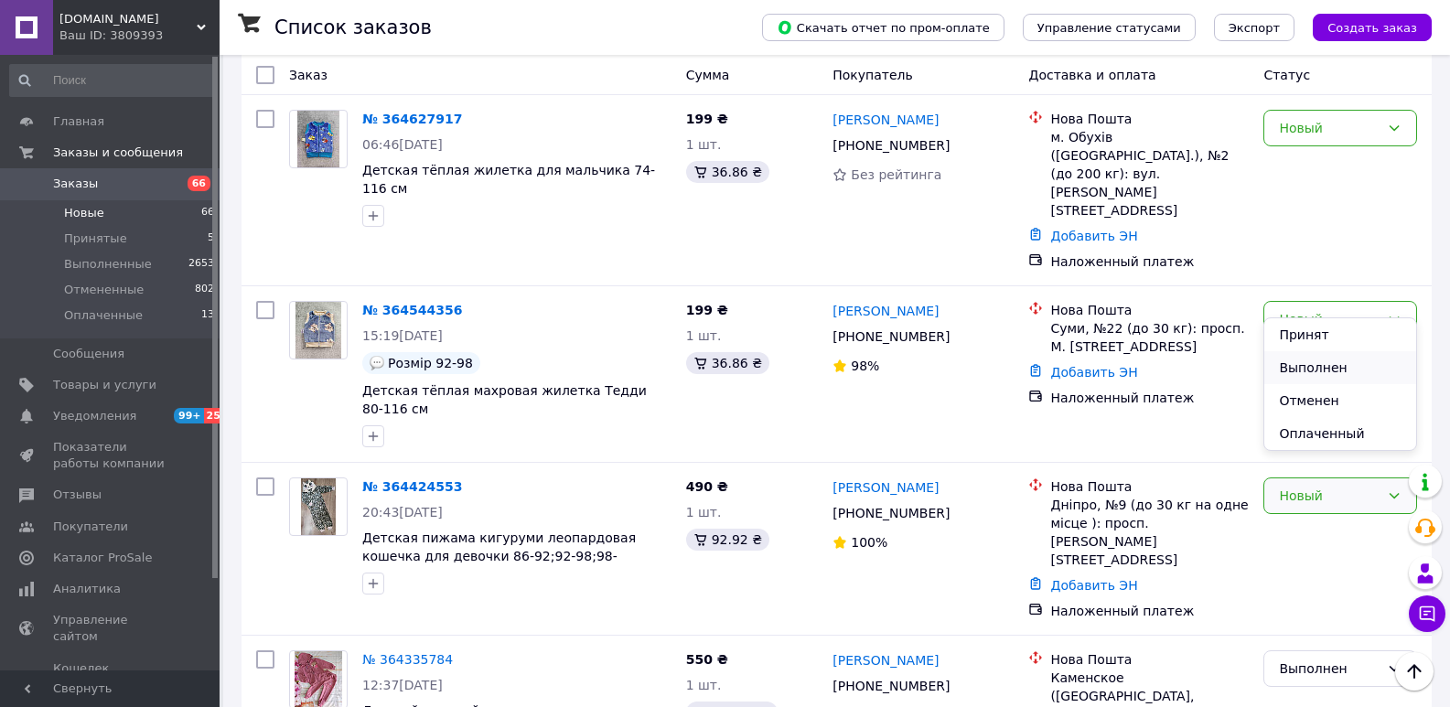
click at [1300, 360] on li "Выполнен" at bounding box center [1340, 367] width 152 height 33
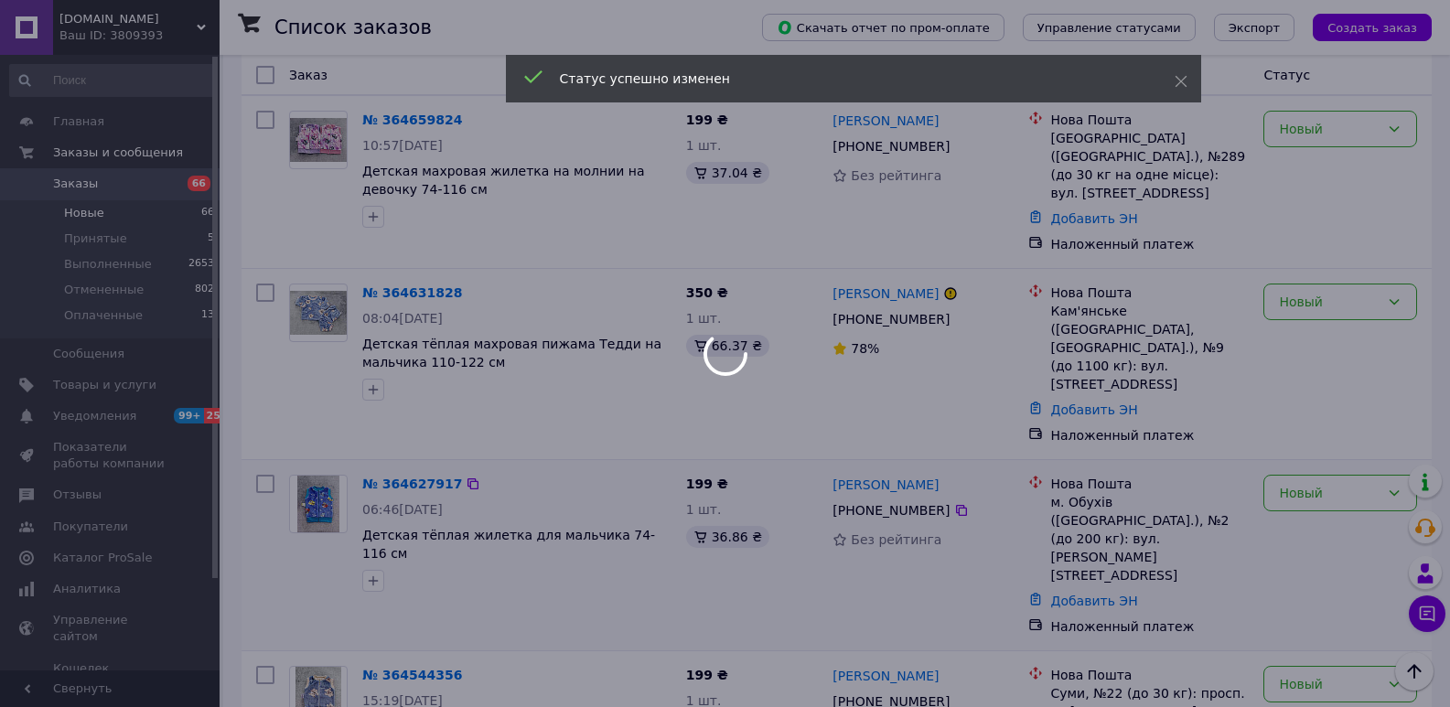
scroll to position [1080, 0]
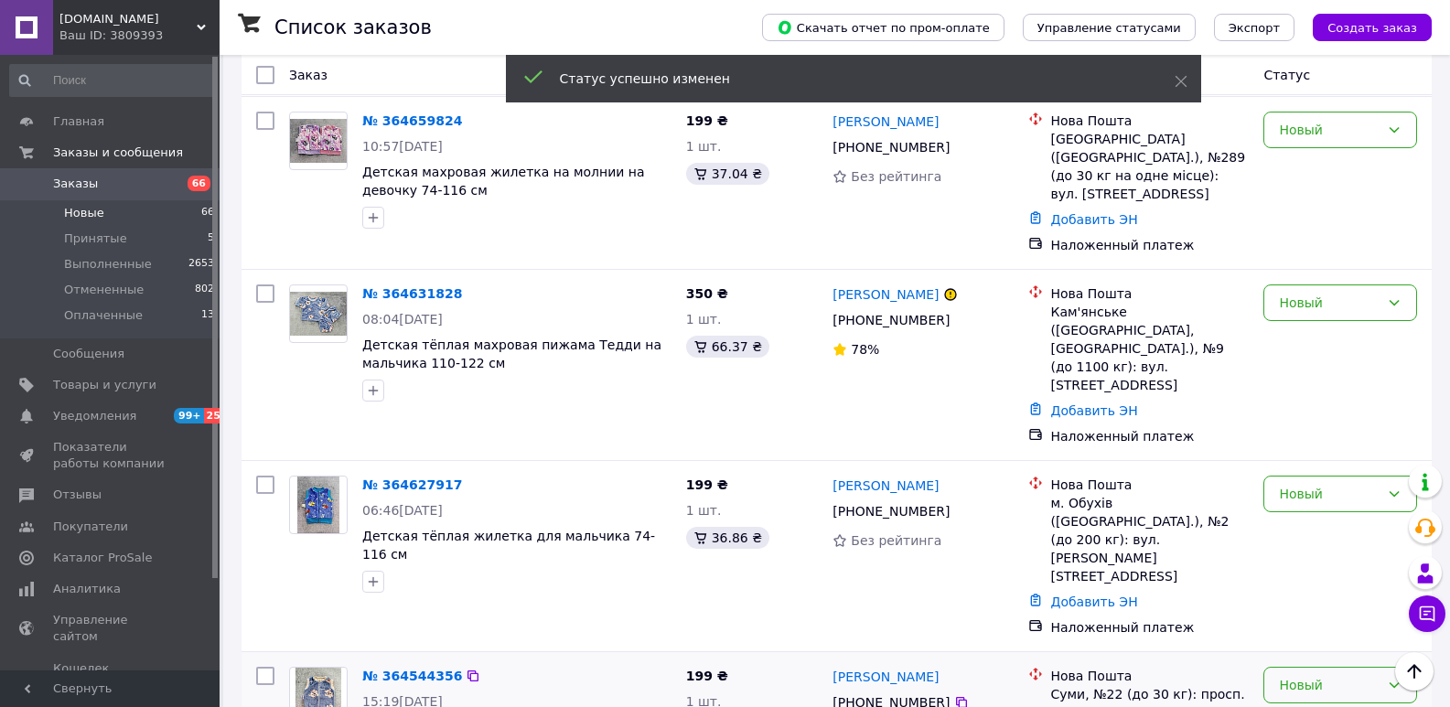
click at [1293, 675] on div "Новый" at bounding box center [1329, 685] width 101 height 20
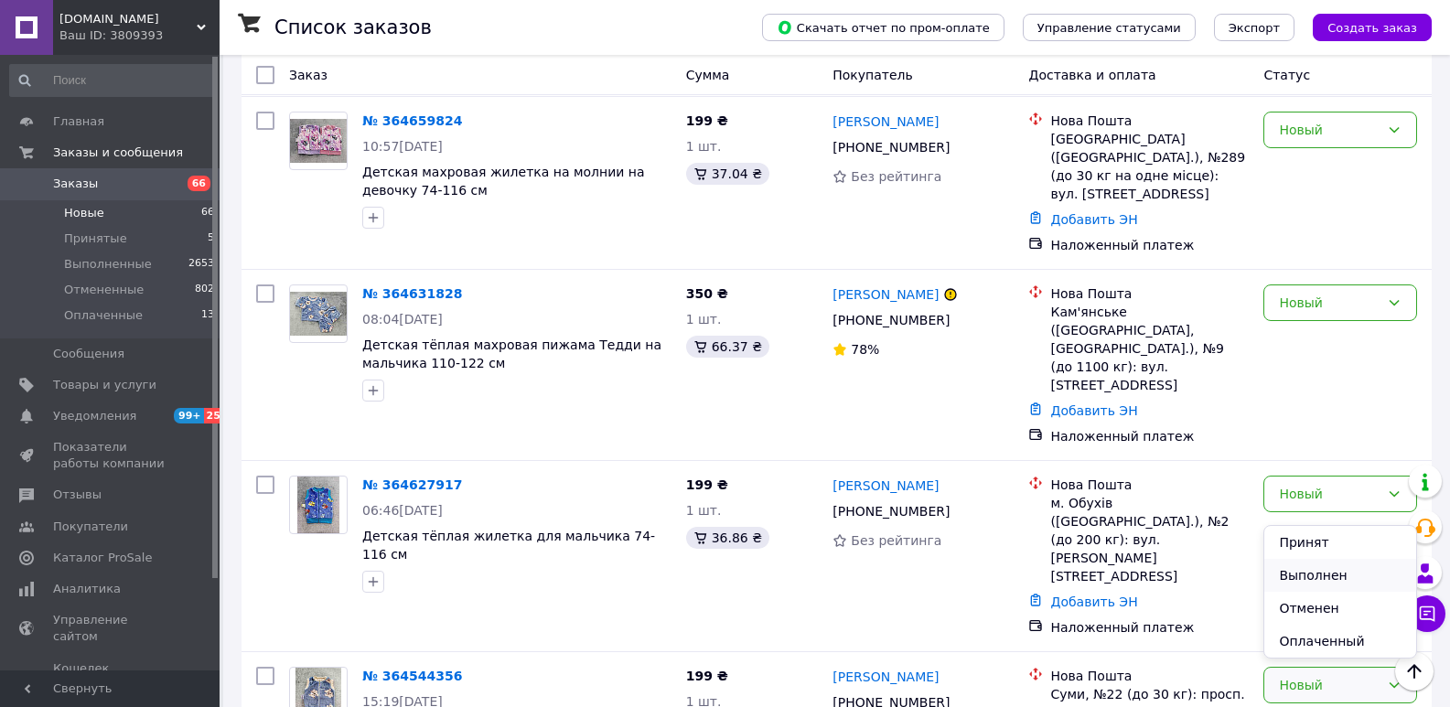
click at [1321, 566] on li "Выполнен" at bounding box center [1340, 575] width 152 height 33
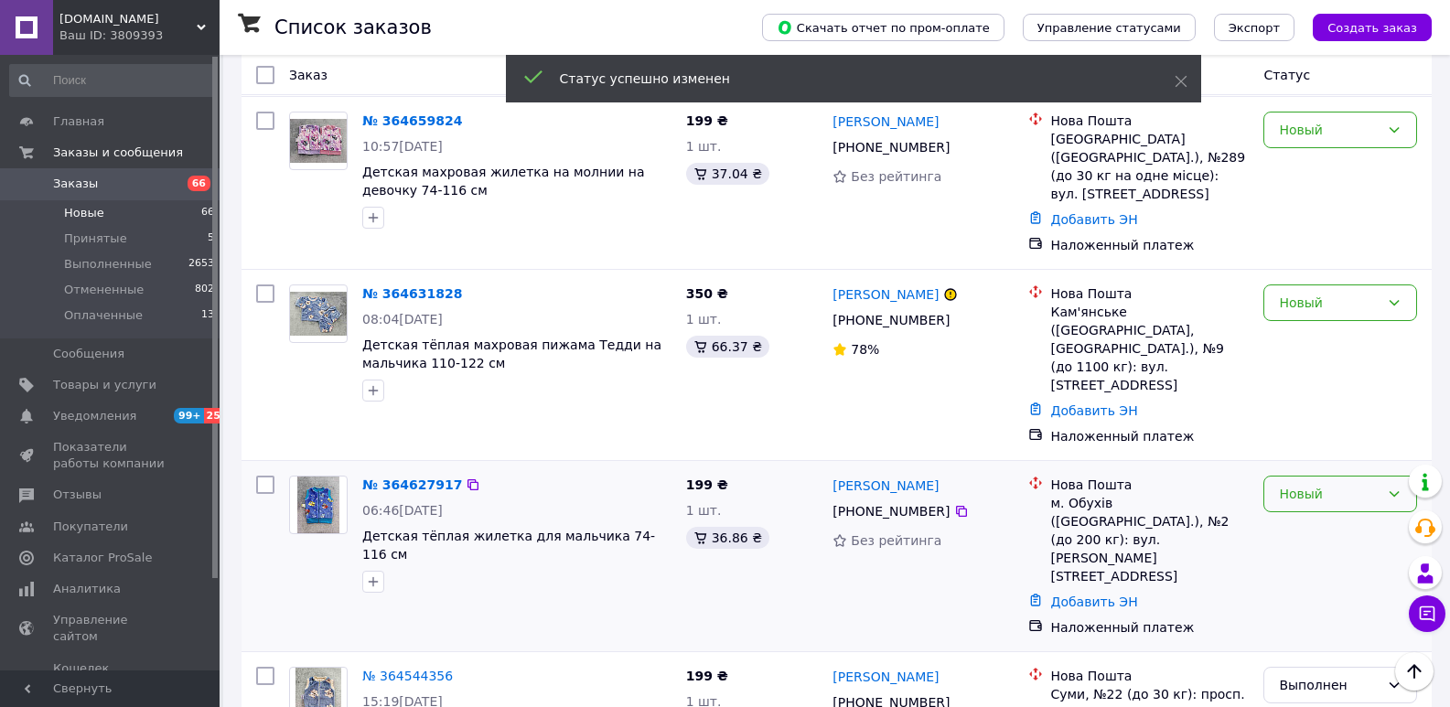
click at [1298, 484] on div "Новый" at bounding box center [1329, 494] width 101 height 20
click at [1307, 440] on li "Выполнен" at bounding box center [1340, 439] width 152 height 33
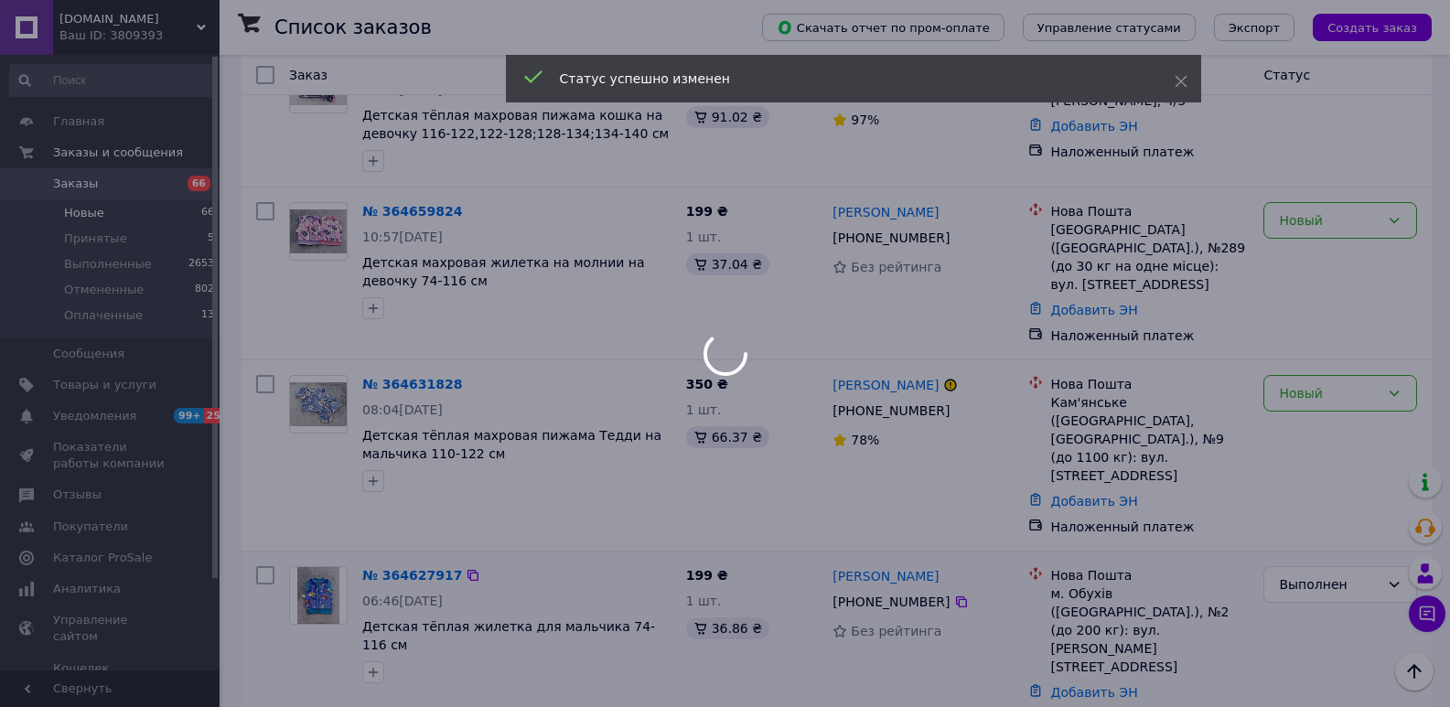
scroll to position [897, 0]
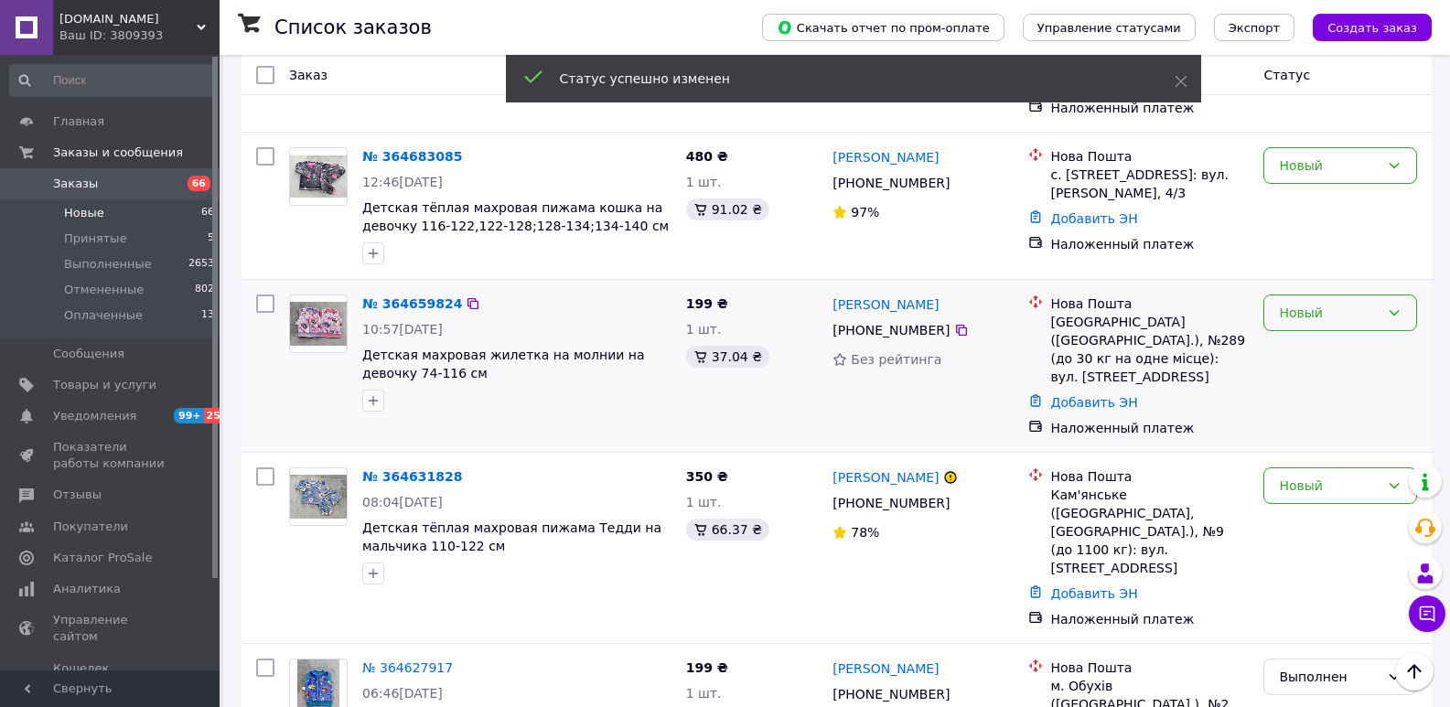
click at [1289, 303] on div "Новый" at bounding box center [1329, 313] width 101 height 20
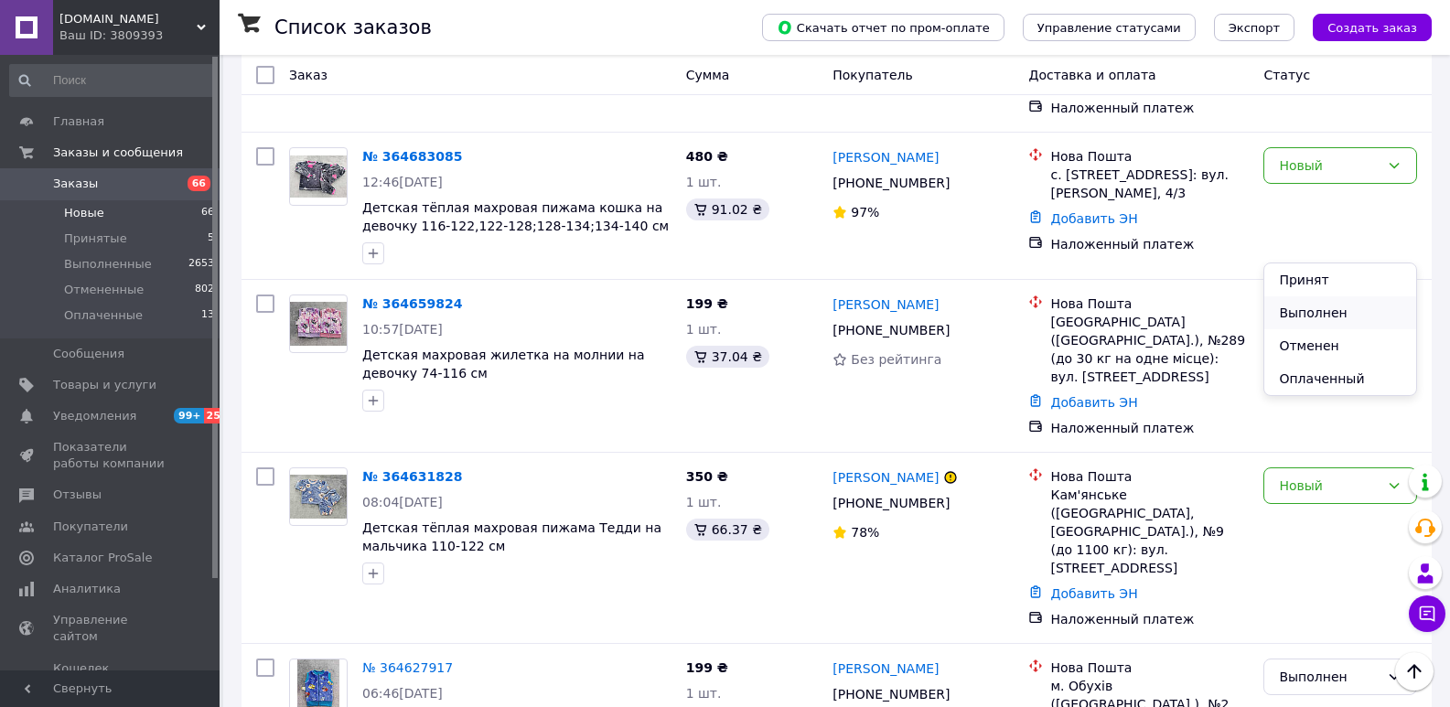
click at [1328, 315] on li "Выполнен" at bounding box center [1340, 312] width 152 height 33
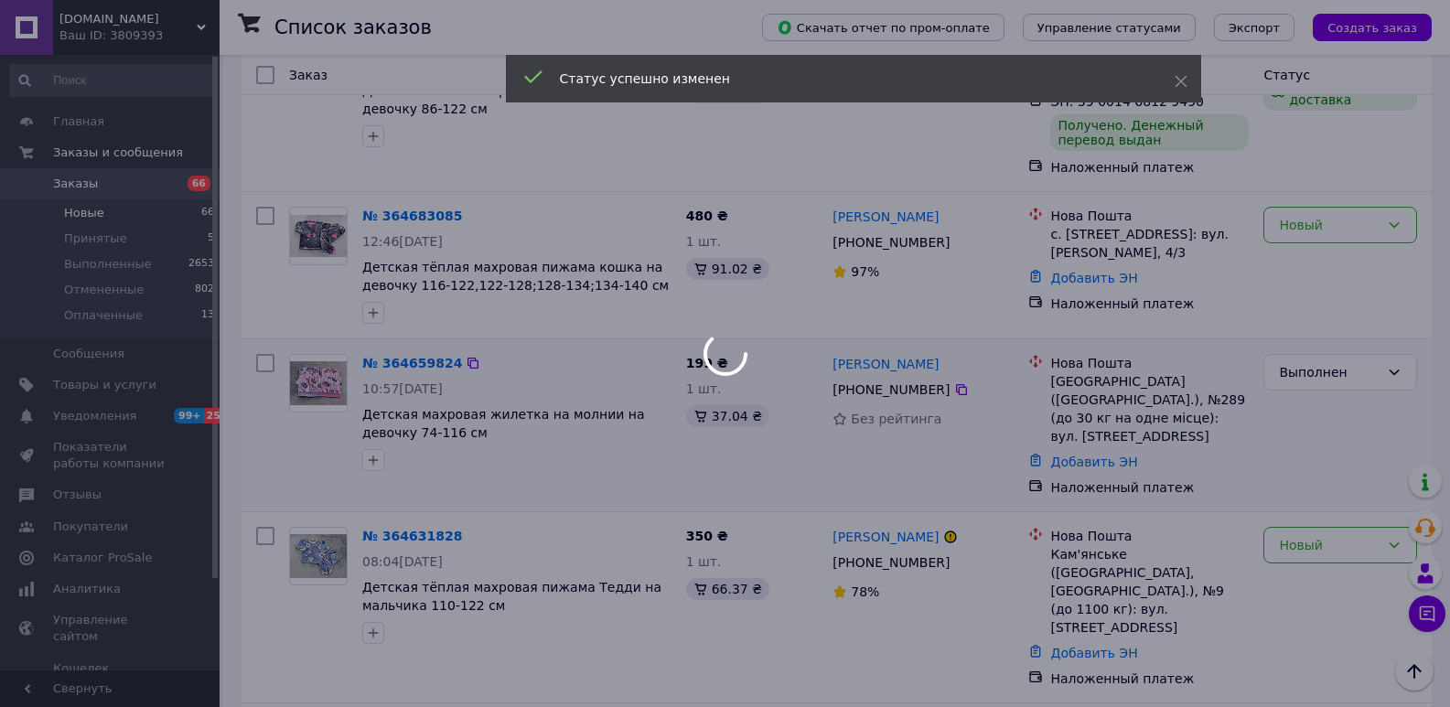
scroll to position [714, 0]
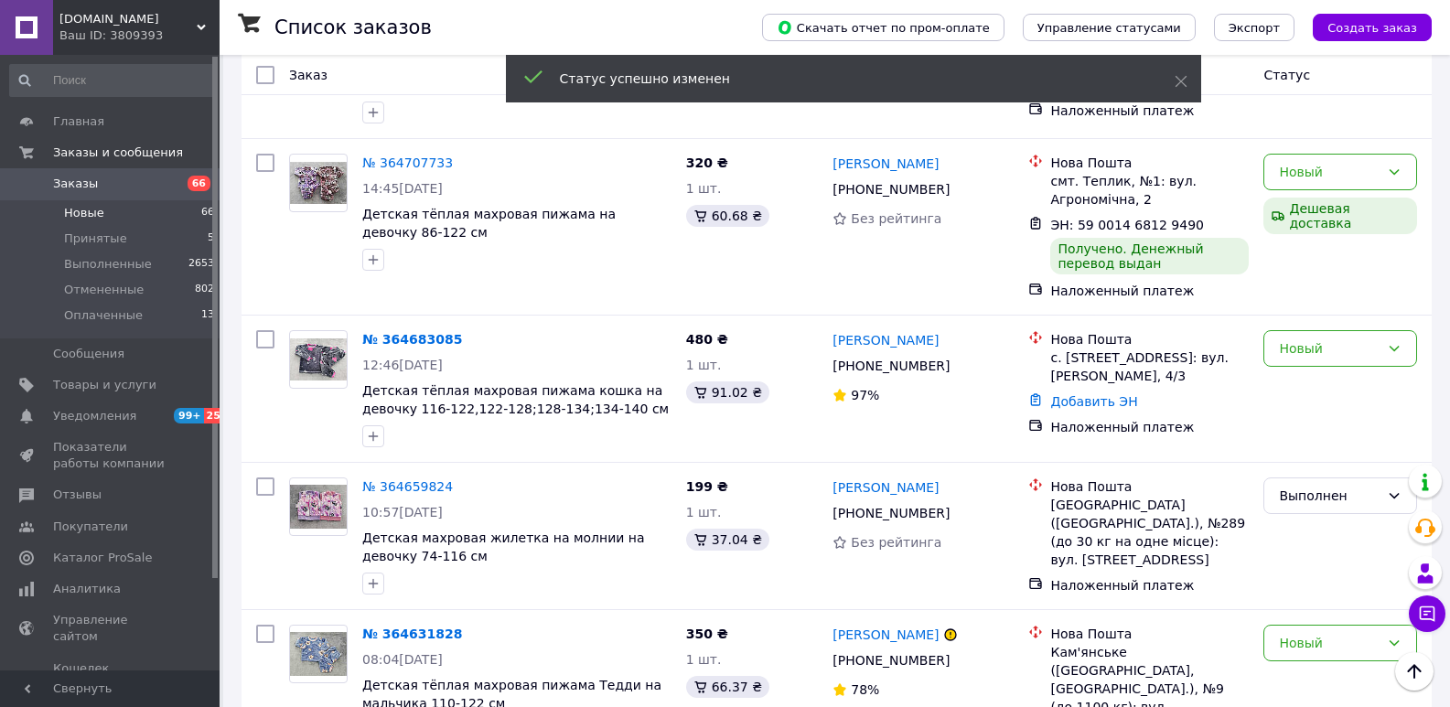
click at [1310, 330] on div "Новый" at bounding box center [1340, 348] width 154 height 37
click at [1305, 337] on li "Выполнен" at bounding box center [1340, 348] width 152 height 33
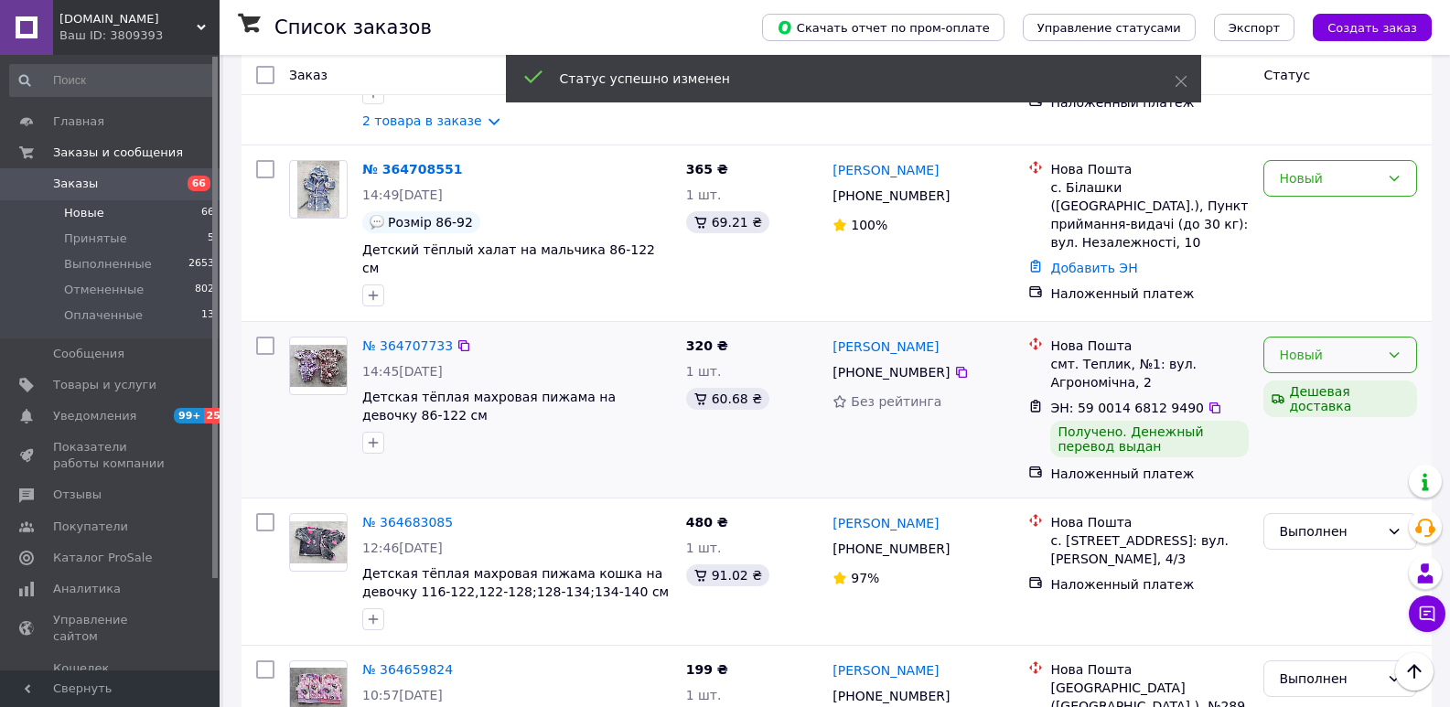
click at [1302, 345] on div "Новый" at bounding box center [1329, 355] width 101 height 20
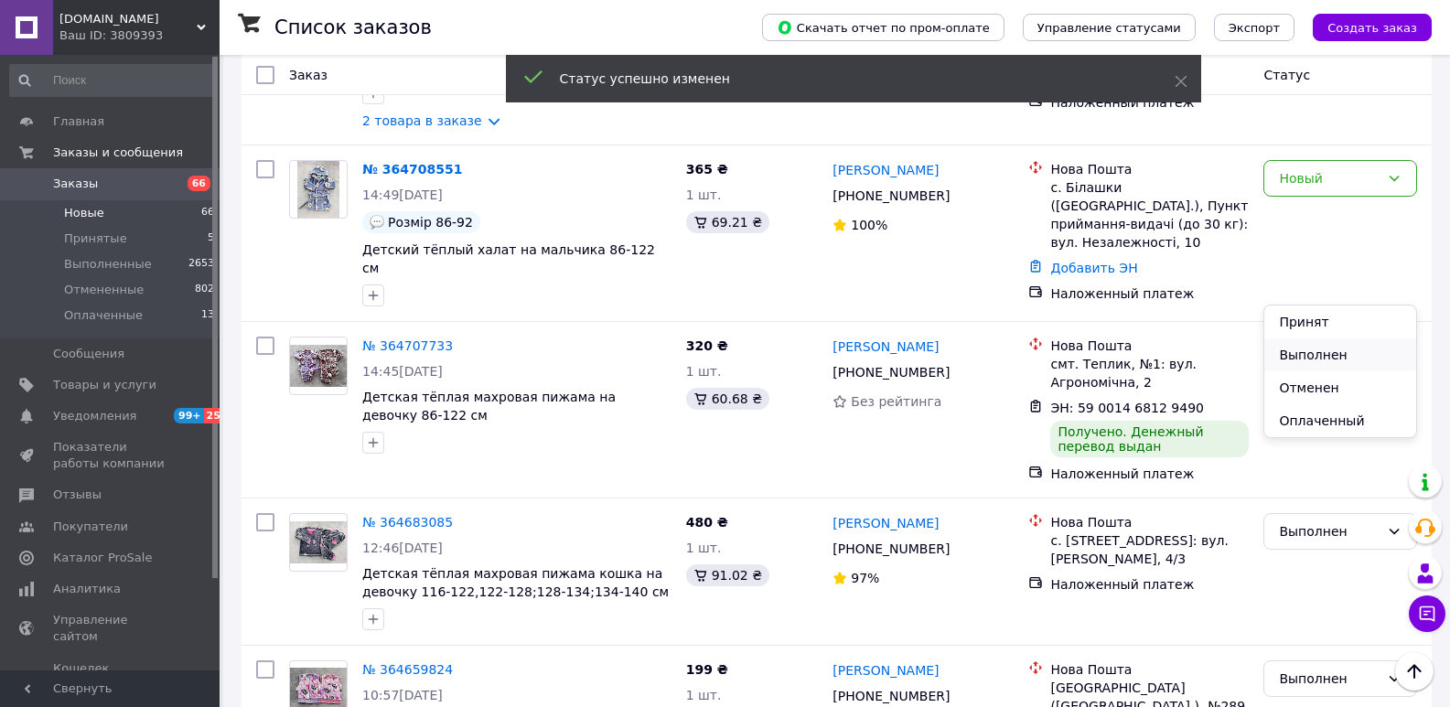
click at [1308, 349] on li "Выполнен" at bounding box center [1340, 354] width 152 height 33
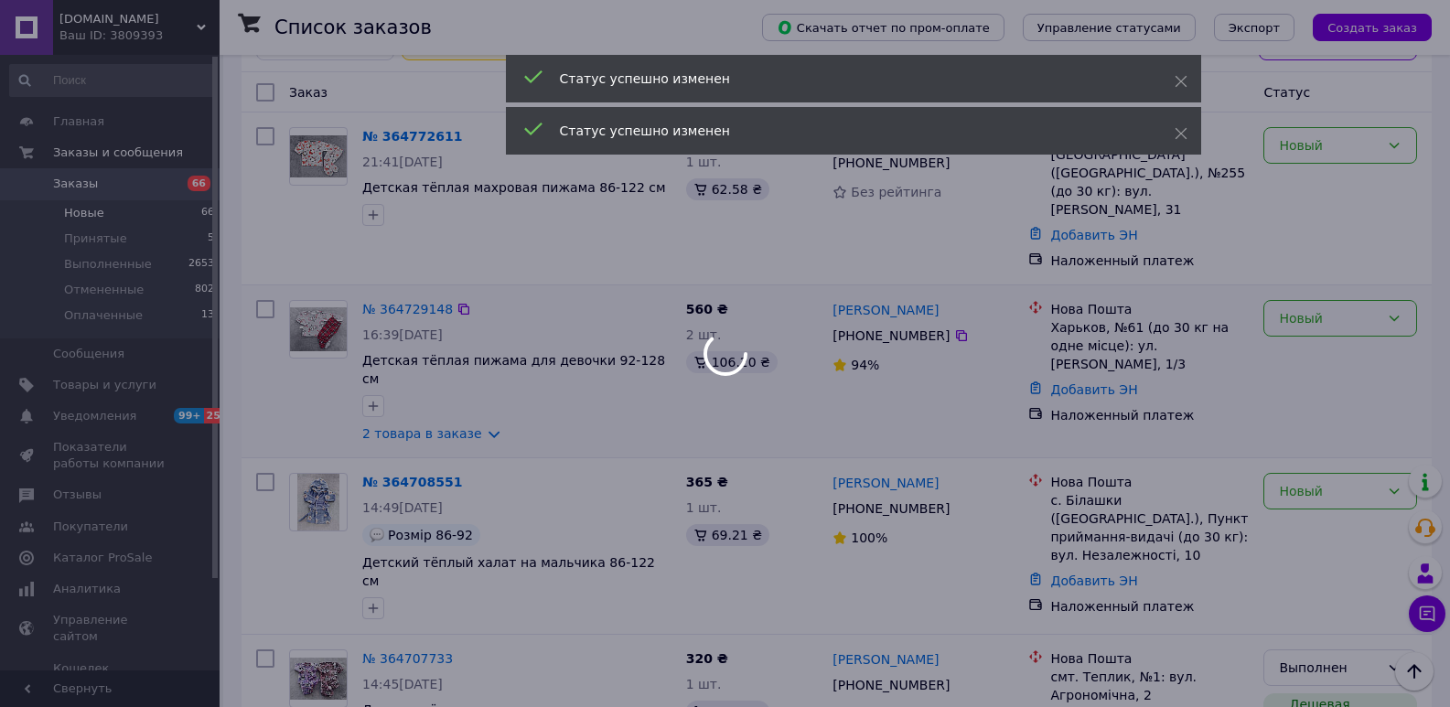
scroll to position [166, 0]
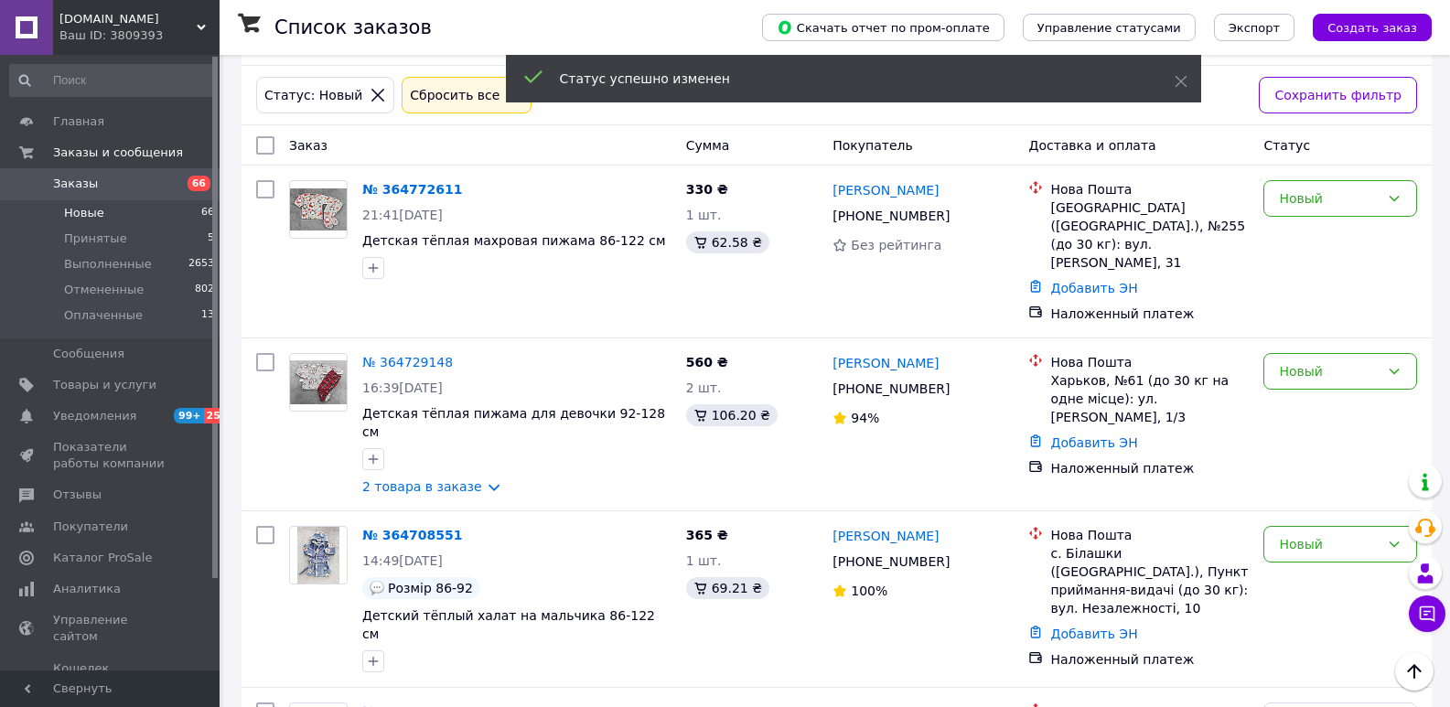
click at [1298, 534] on div "Новый" at bounding box center [1329, 544] width 101 height 20
click at [1289, 564] on li "Выполнен" at bounding box center [1340, 562] width 152 height 33
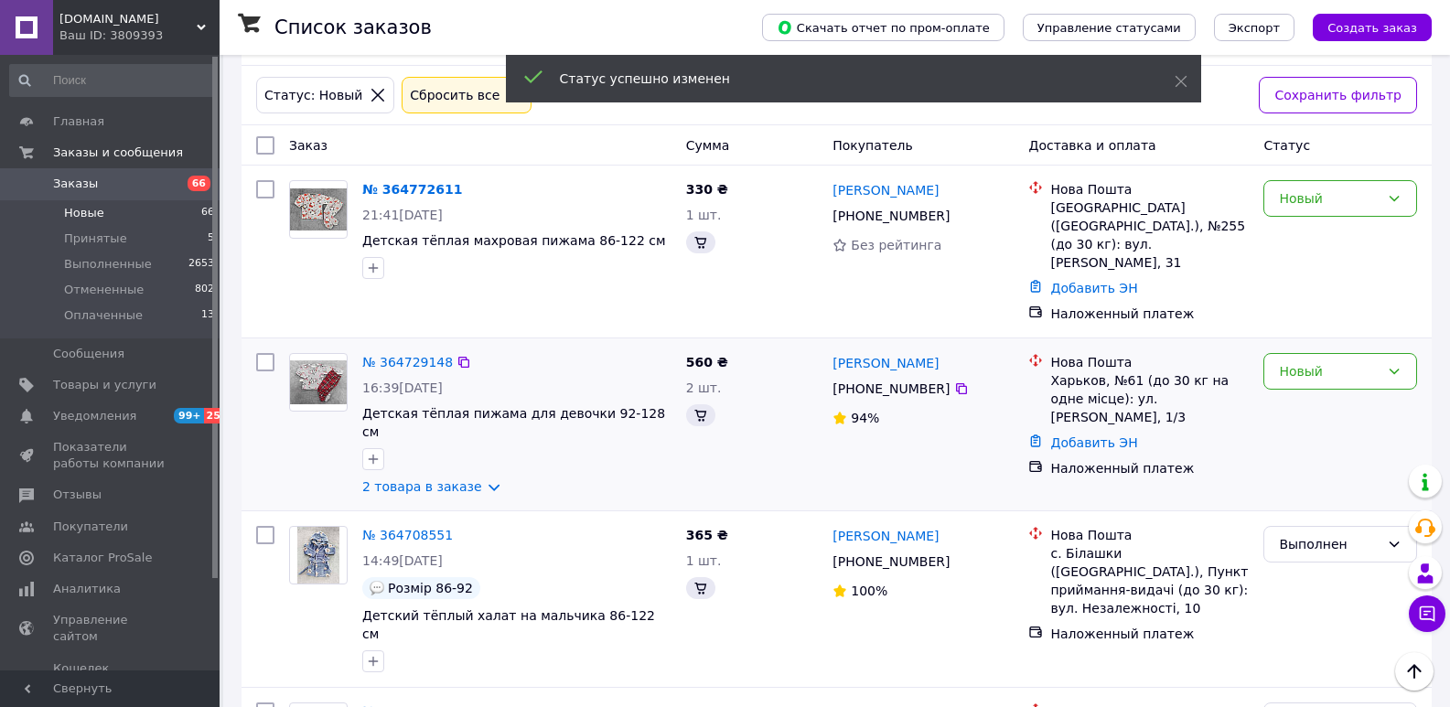
click at [1293, 359] on div "Новый" at bounding box center [1340, 424] width 168 height 157
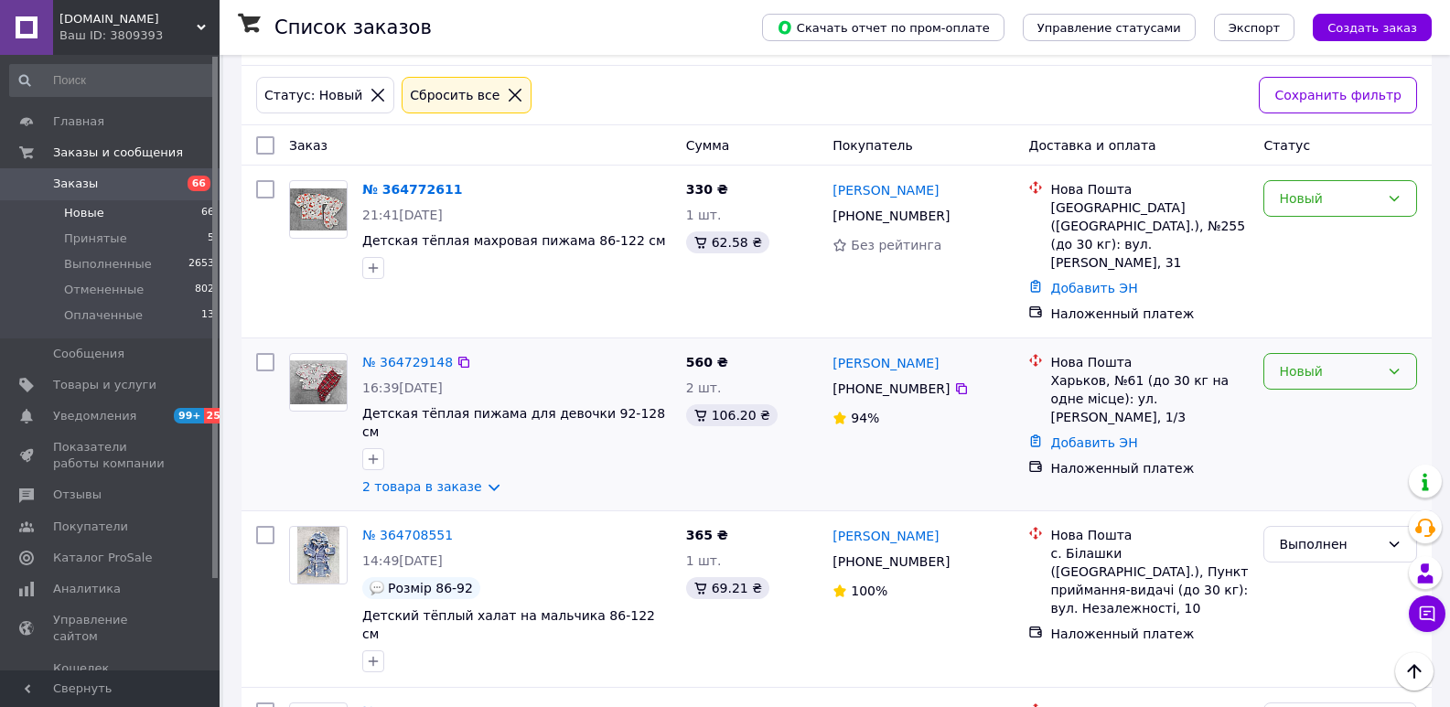
click at [1296, 353] on div "Новый" at bounding box center [1340, 371] width 154 height 37
click at [1304, 401] on li "Выполнен" at bounding box center [1340, 408] width 152 height 33
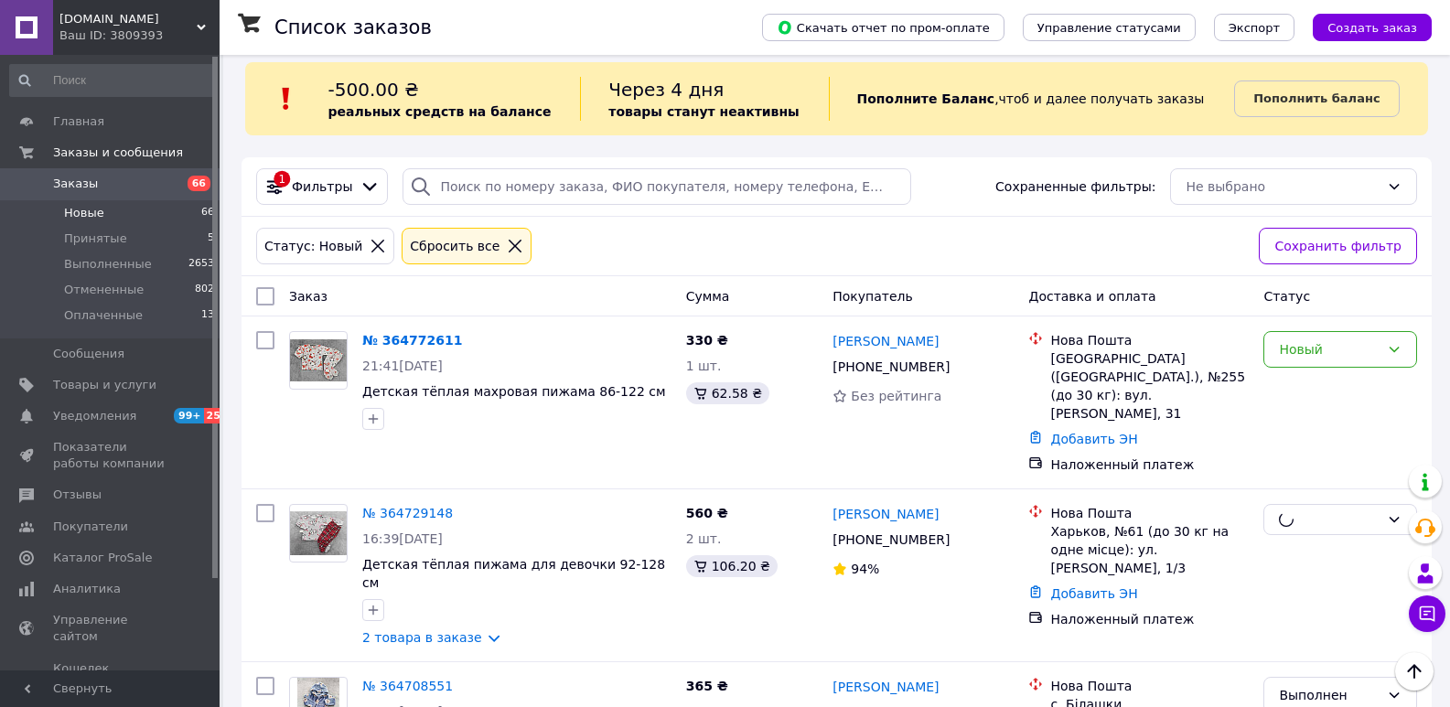
scroll to position [0, 0]
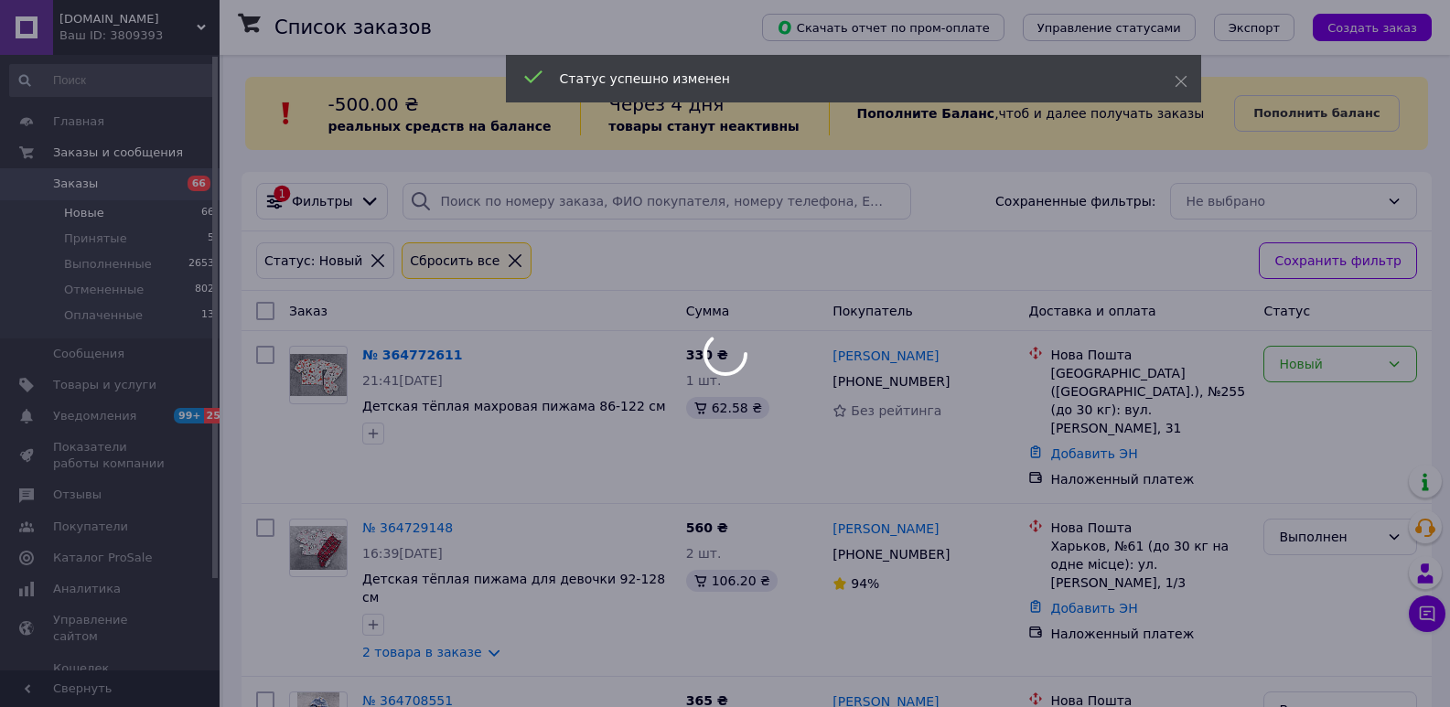
click at [1316, 365] on div at bounding box center [725, 353] width 1450 height 707
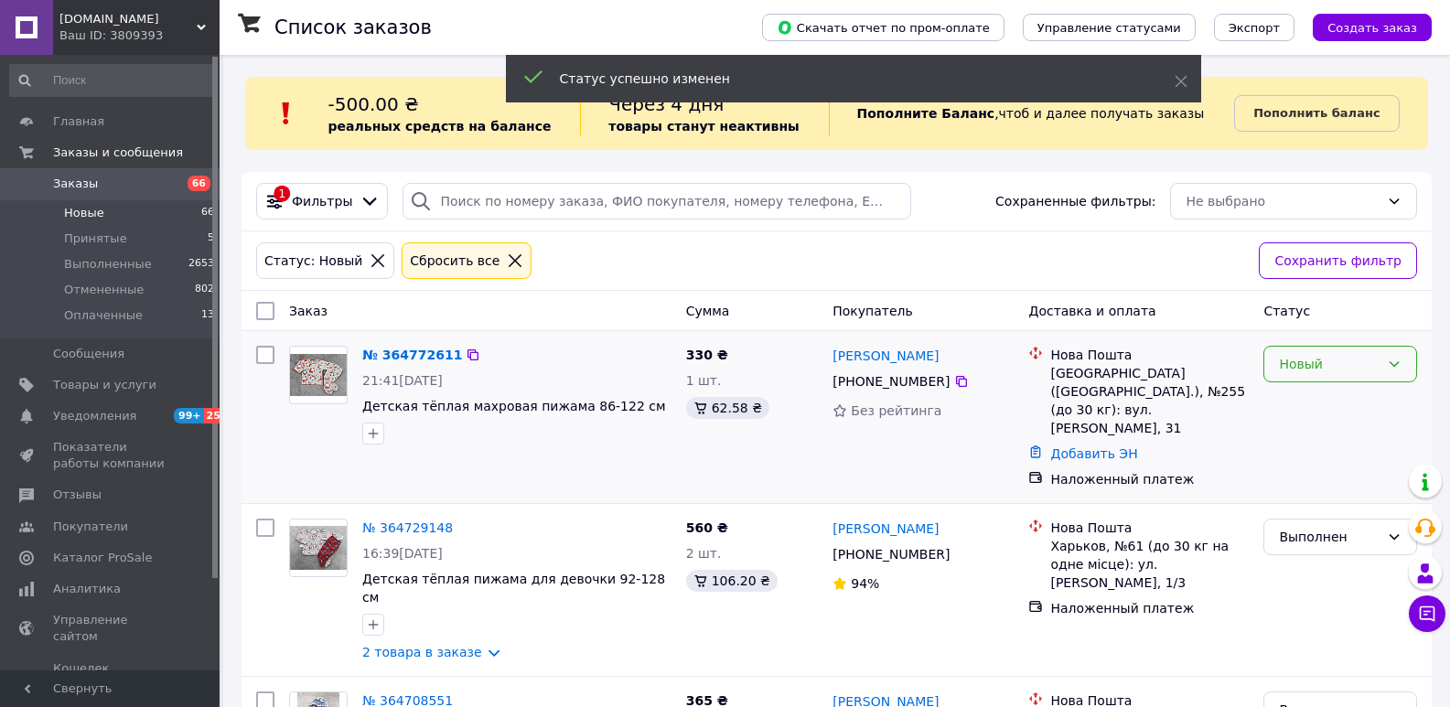
click at [1316, 364] on div "Новый" at bounding box center [1329, 364] width 101 height 20
click at [1295, 442] on li "Выполнен" at bounding box center [1340, 437] width 152 height 33
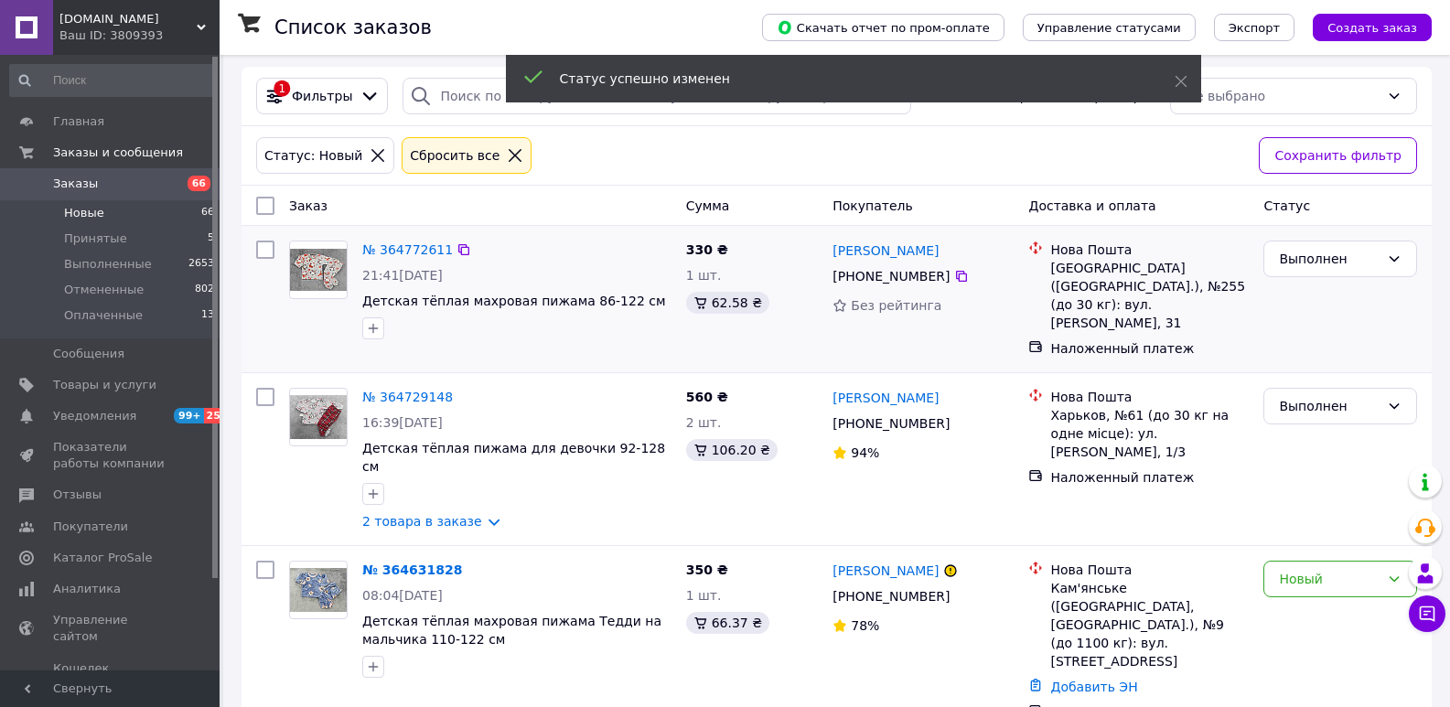
scroll to position [138, 0]
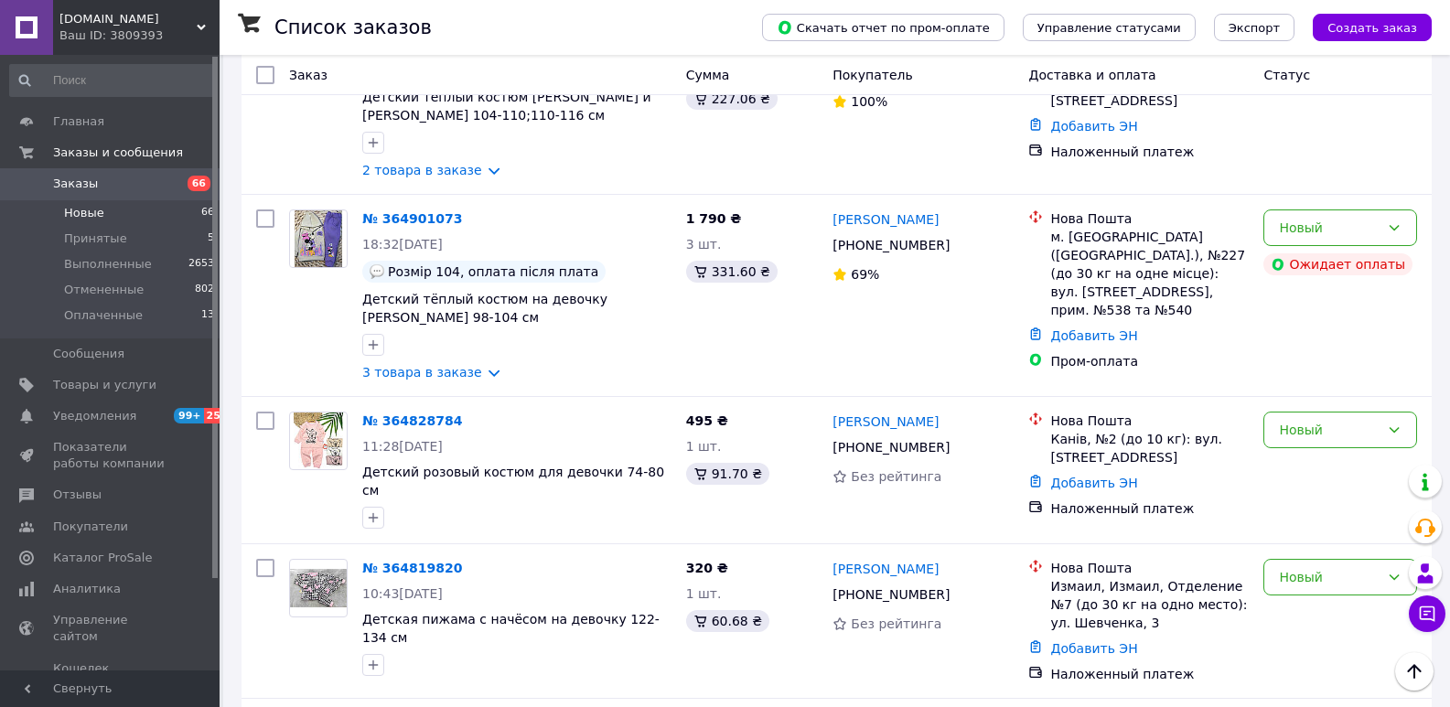
scroll to position [2984, 0]
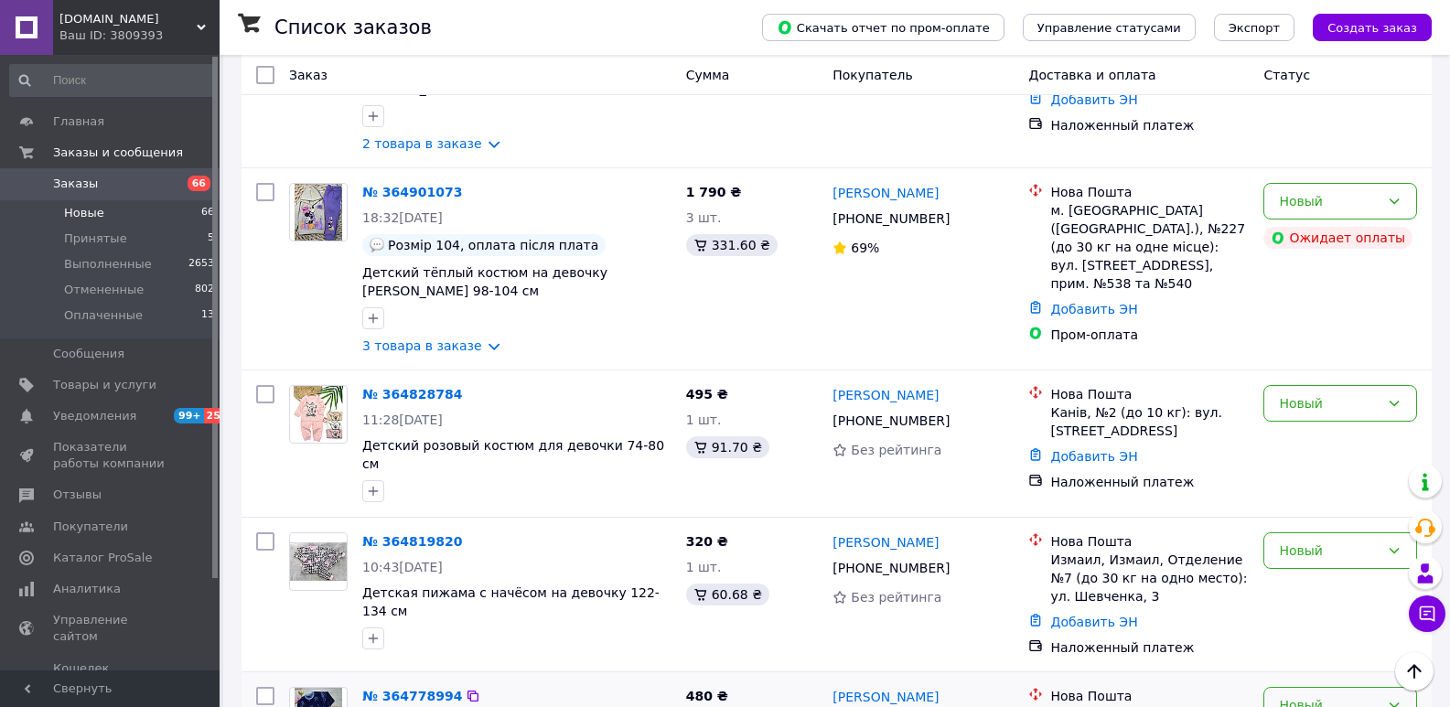
click at [1287, 687] on div "Новый" at bounding box center [1340, 705] width 154 height 37
click at [1299, 585] on li "Выполнен" at bounding box center [1340, 590] width 152 height 33
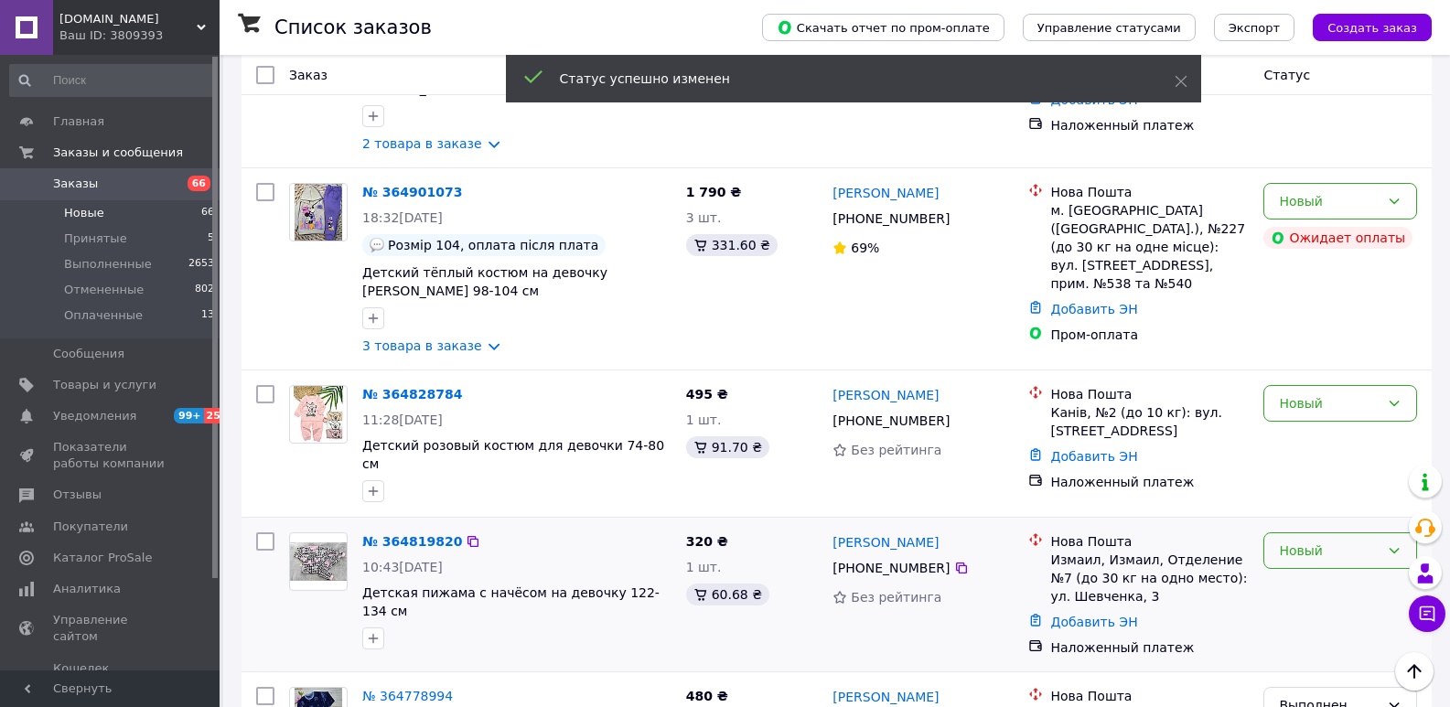
click at [1291, 541] on div "Новый" at bounding box center [1329, 551] width 101 height 20
click at [1301, 425] on li "Выполнен" at bounding box center [1340, 436] width 152 height 33
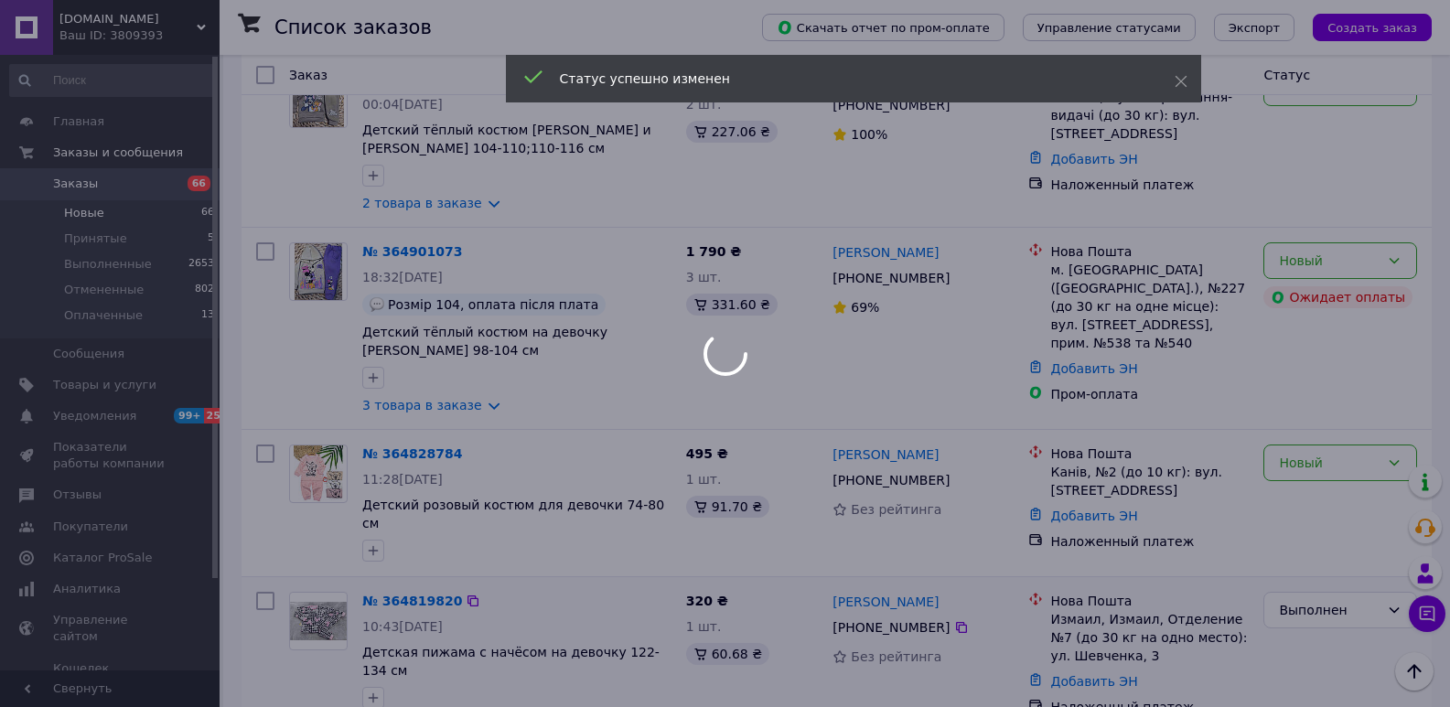
scroll to position [2892, 0]
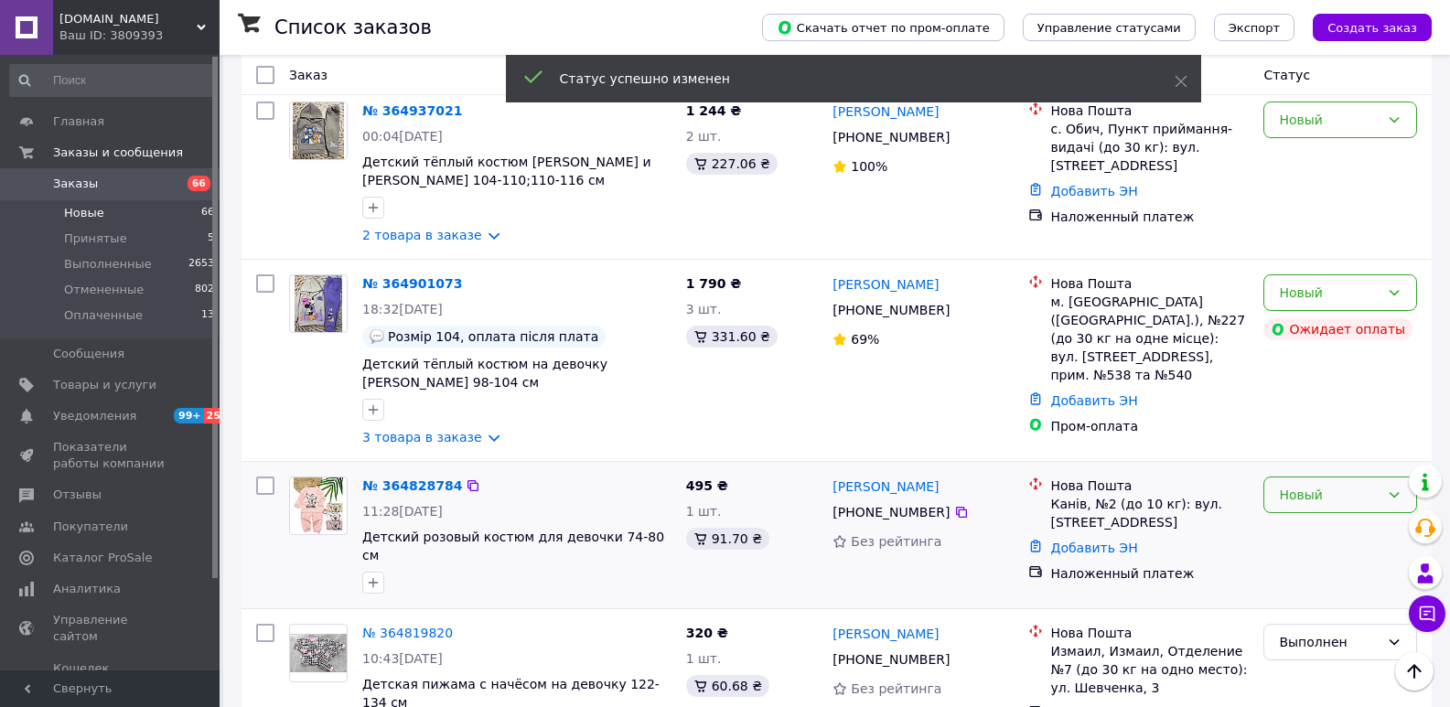
click at [1290, 485] on div "Новый" at bounding box center [1329, 495] width 101 height 20
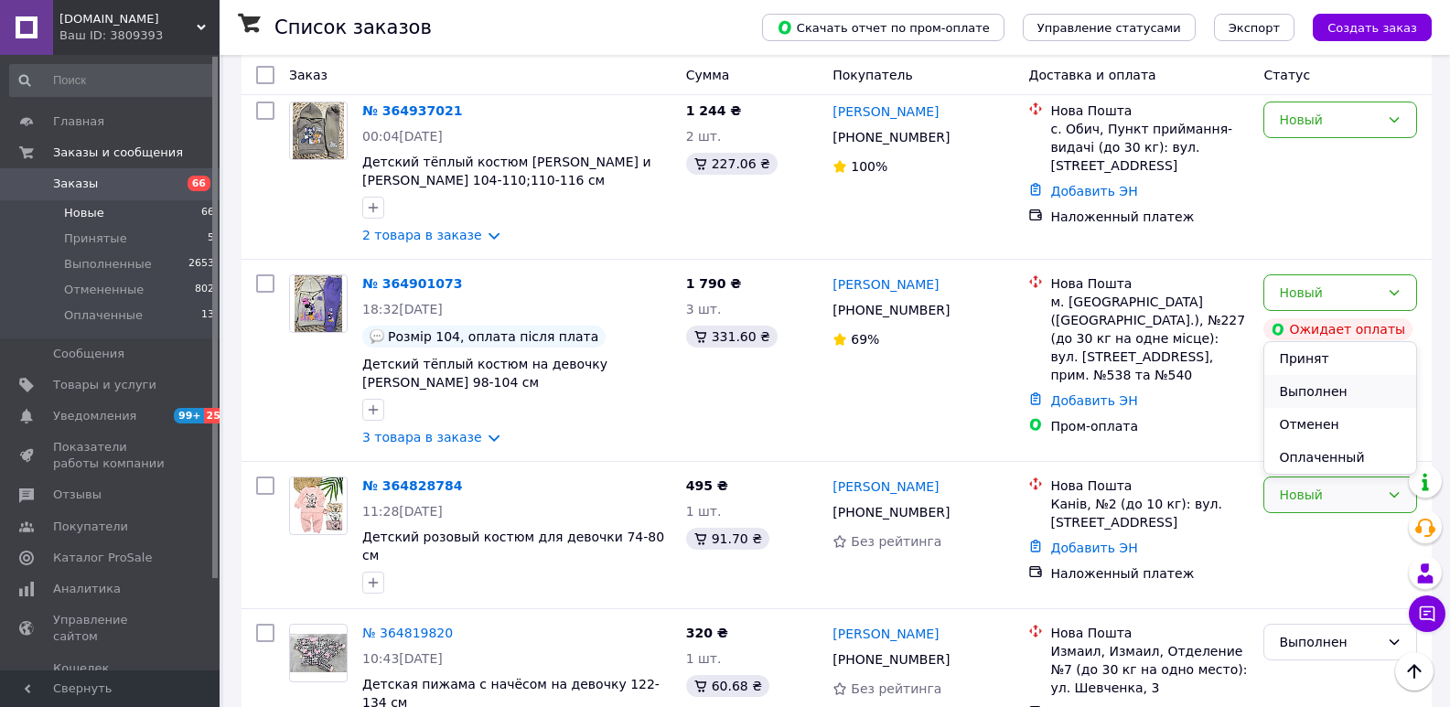
click at [1291, 381] on li "Выполнен" at bounding box center [1340, 391] width 152 height 33
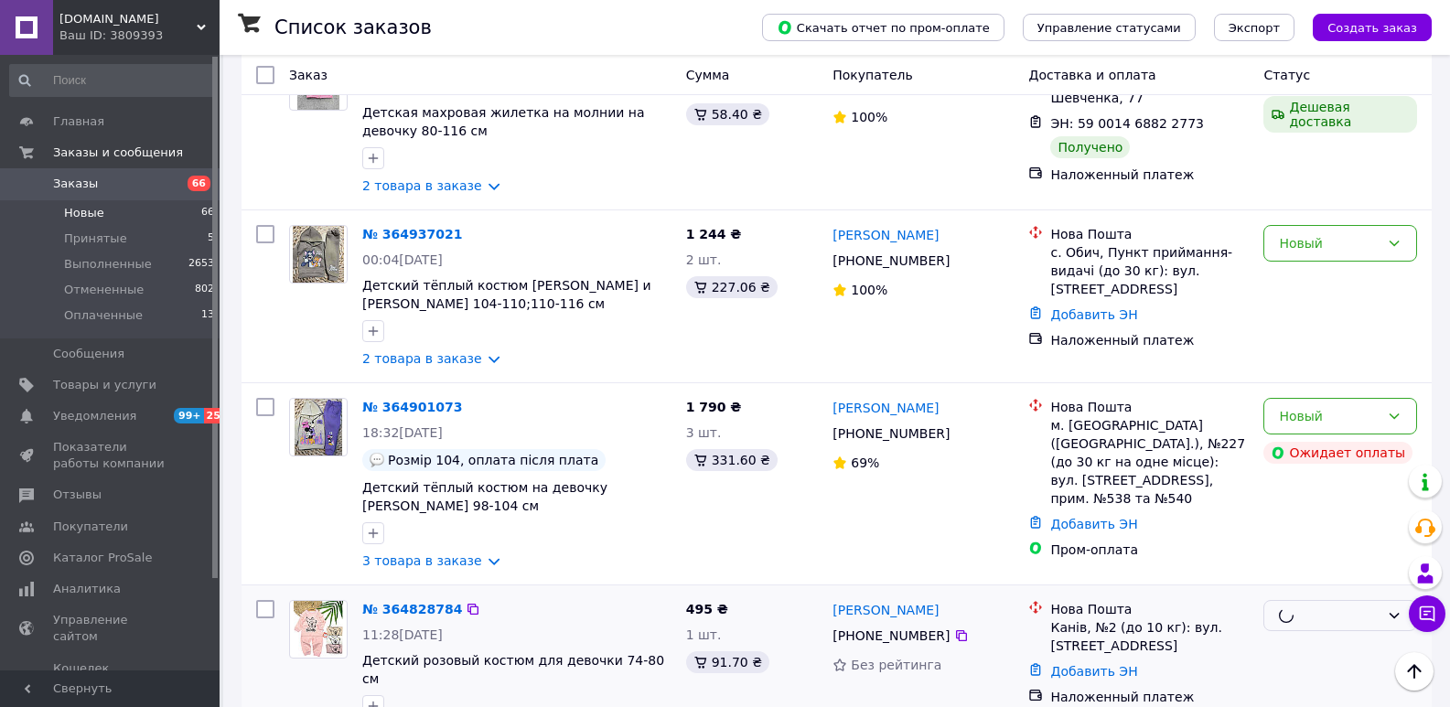
scroll to position [2709, 0]
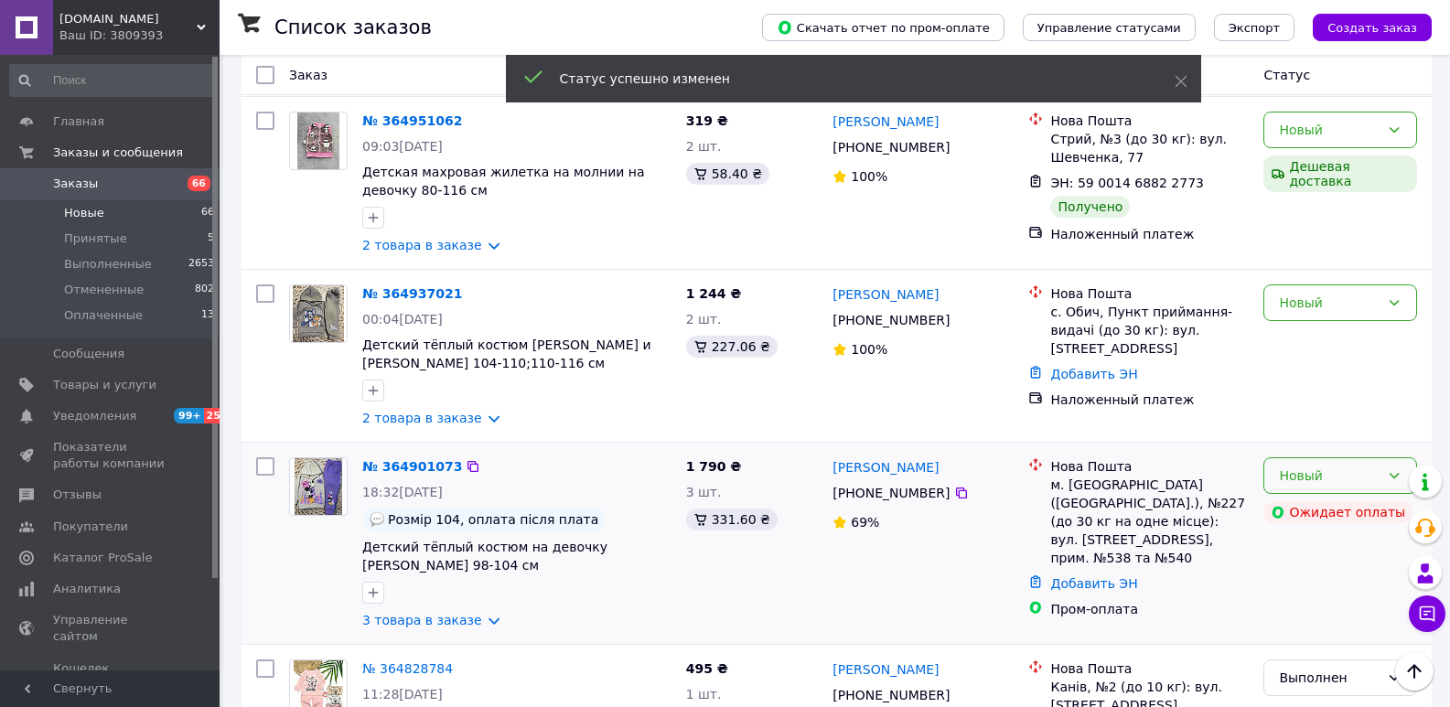
click at [1303, 466] on div "Новый" at bounding box center [1329, 476] width 101 height 20
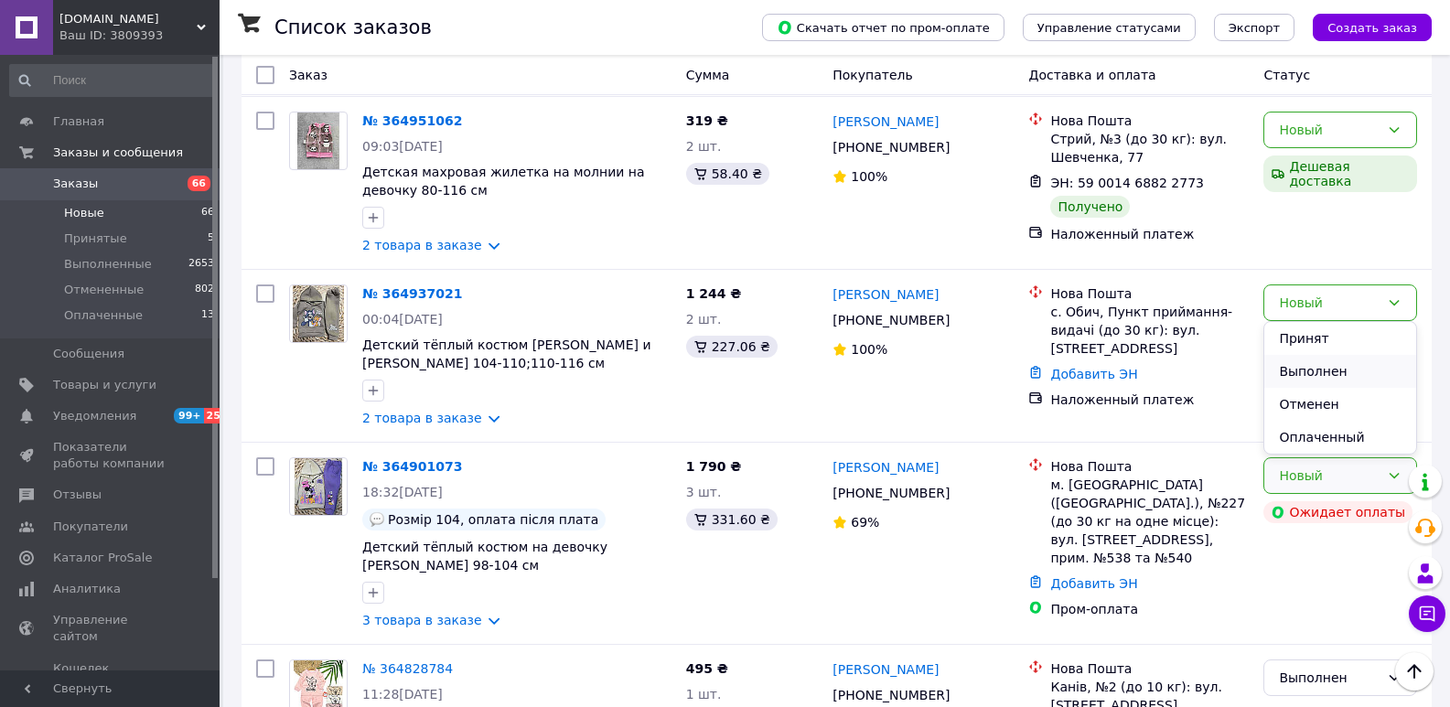
click at [1317, 367] on li "Выполнен" at bounding box center [1340, 371] width 152 height 33
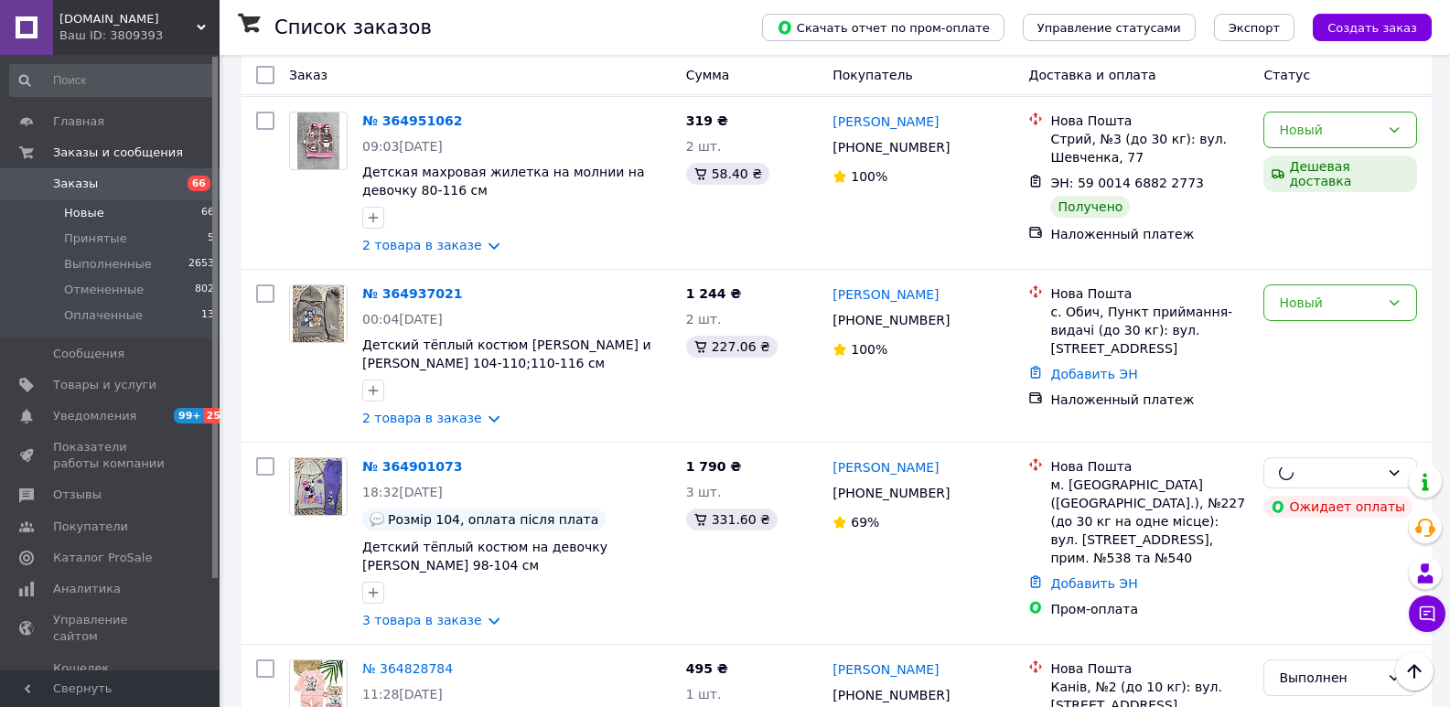
scroll to position [2526, 0]
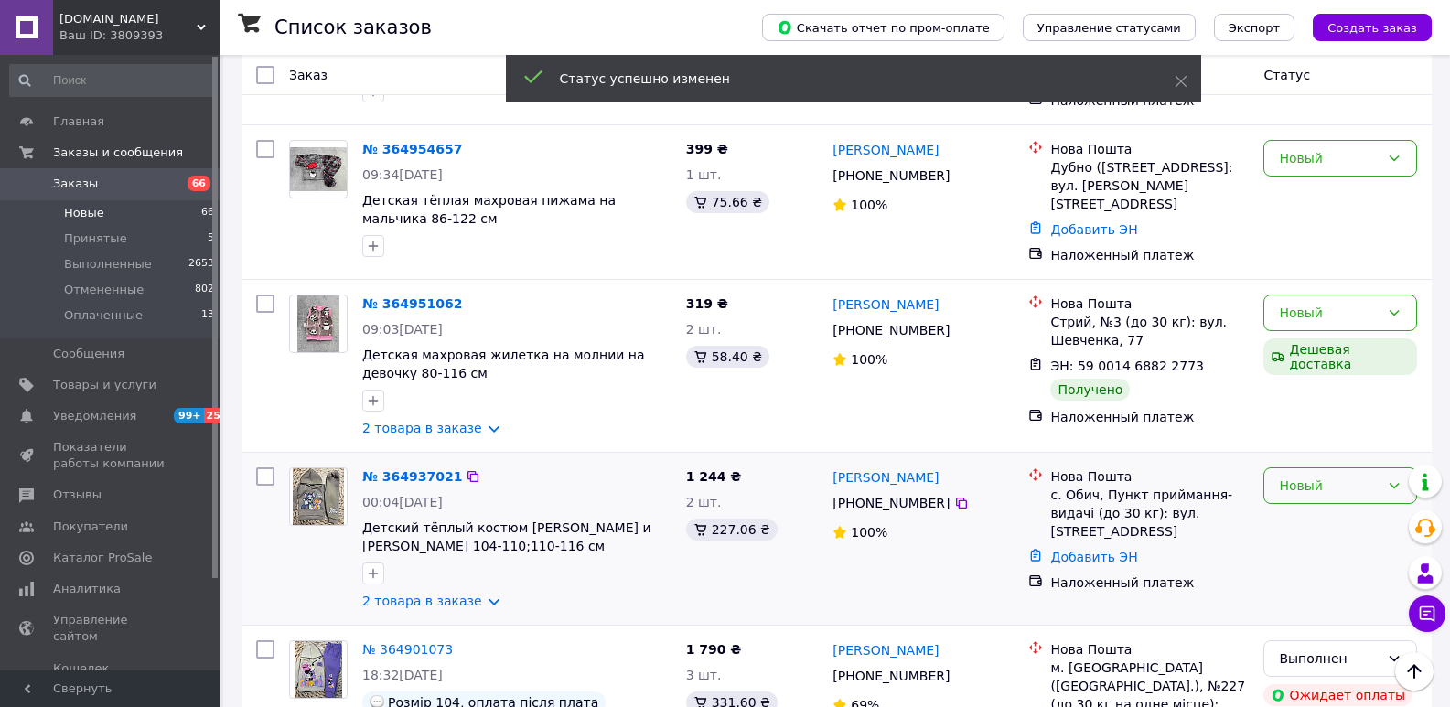
click at [1299, 476] on div "Новый" at bounding box center [1329, 486] width 101 height 20
click at [1309, 370] on li "Выполнен" at bounding box center [1340, 381] width 152 height 33
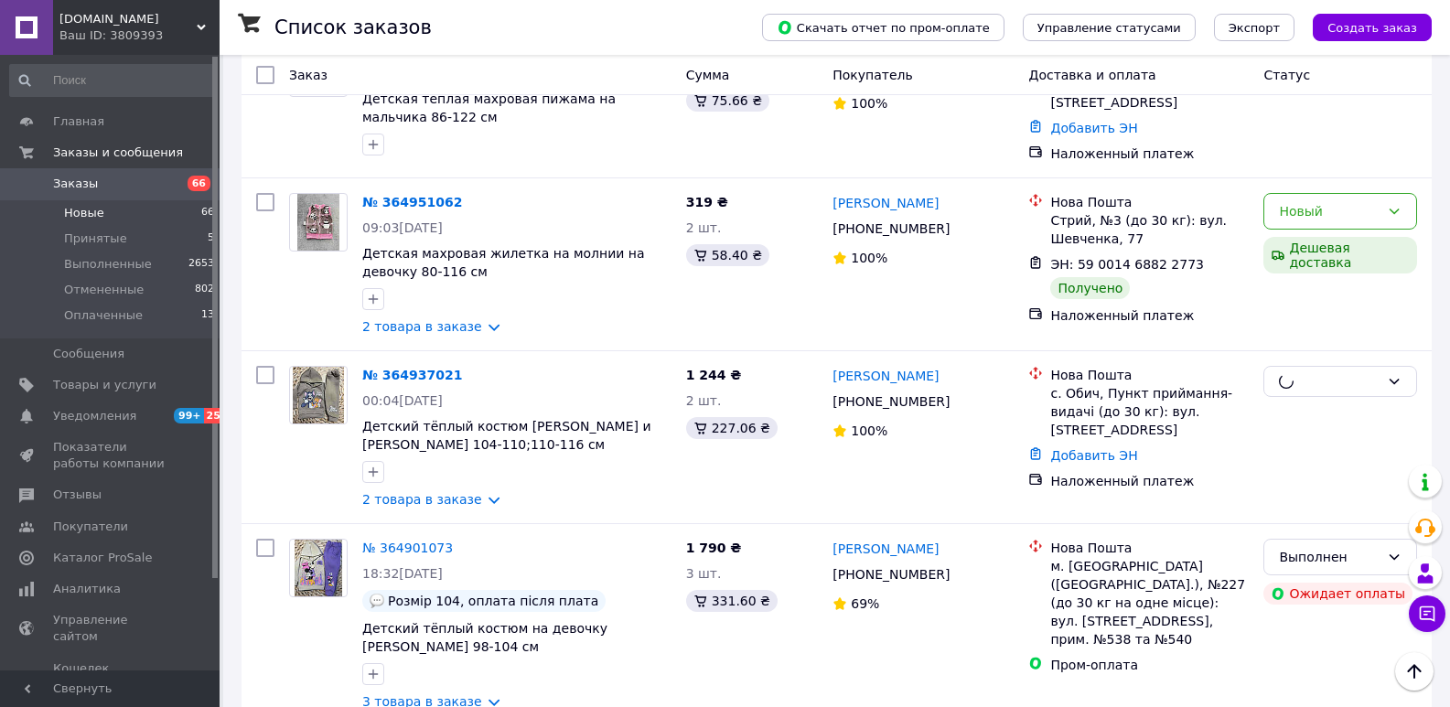
scroll to position [2801, 0]
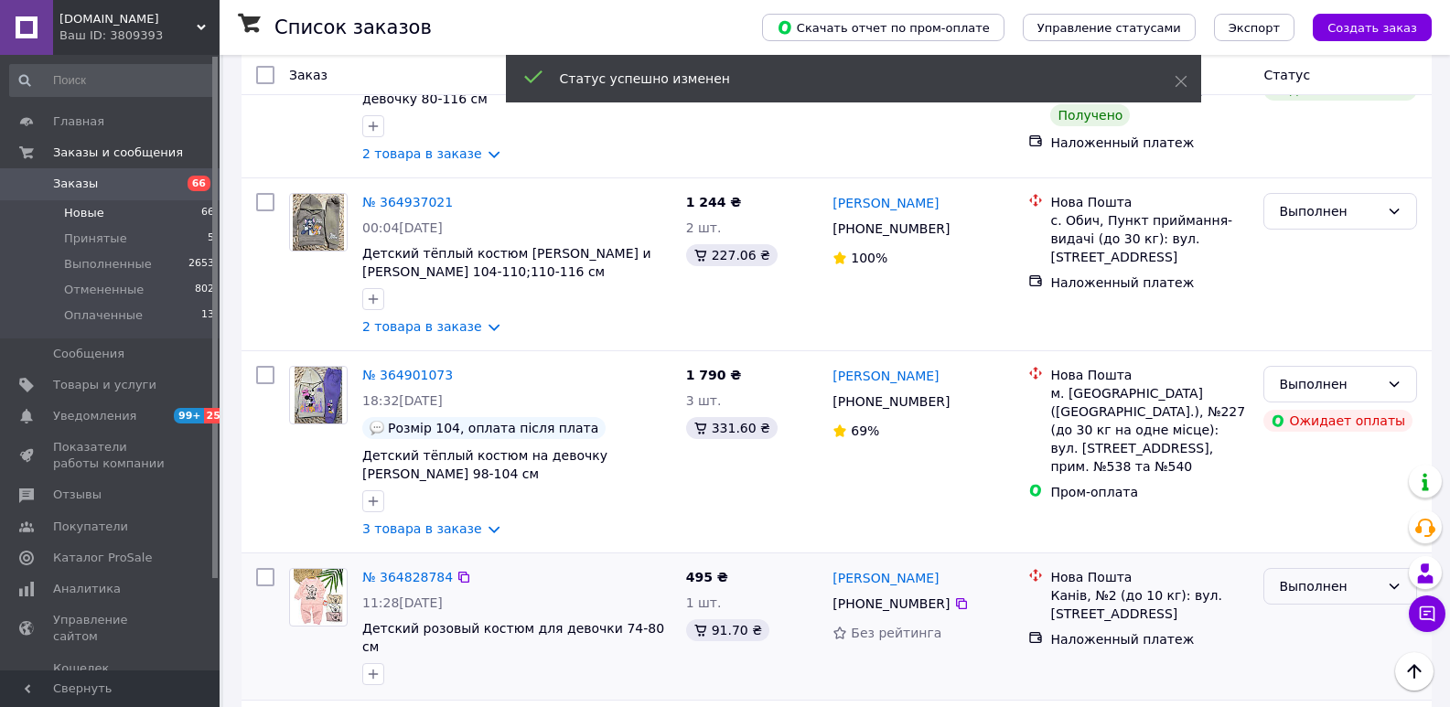
click at [1321, 576] on div "Выполнен" at bounding box center [1329, 586] width 101 height 20
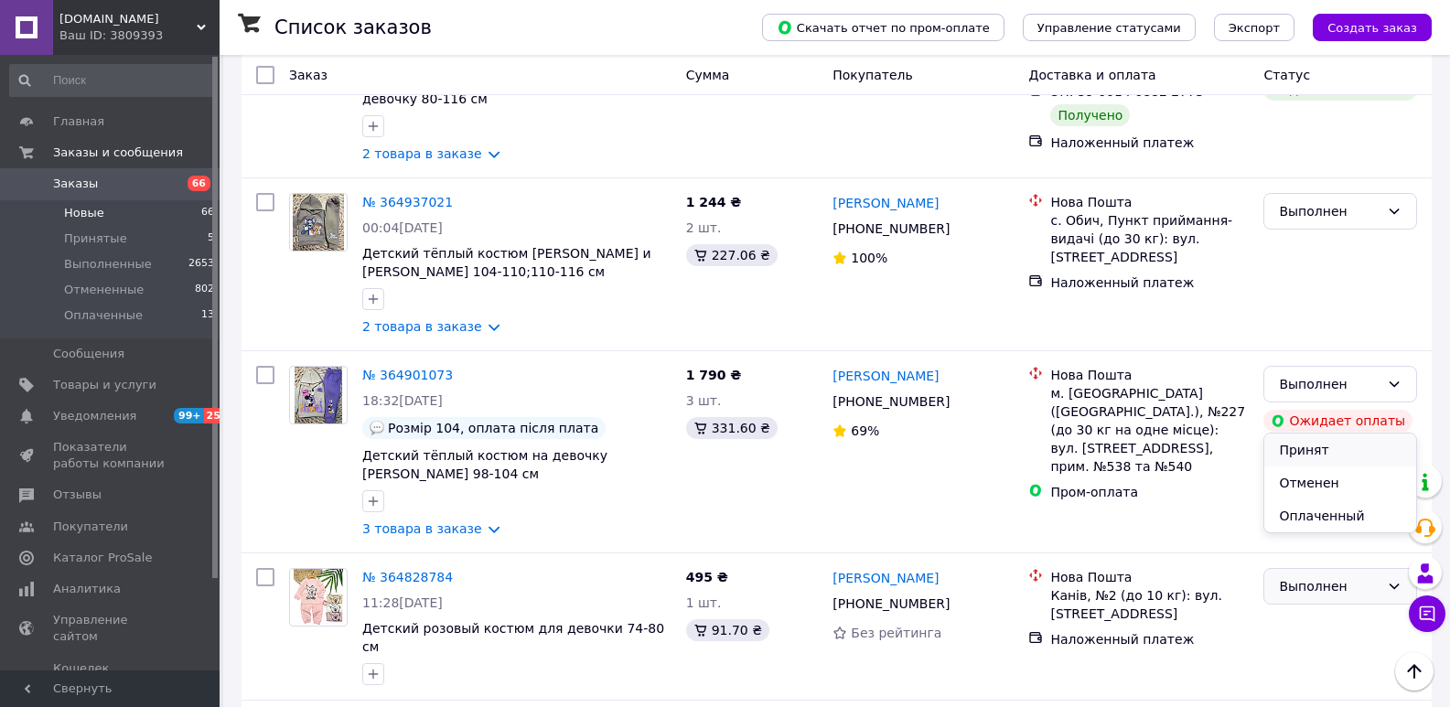
click at [1298, 445] on li "Принят" at bounding box center [1340, 450] width 152 height 33
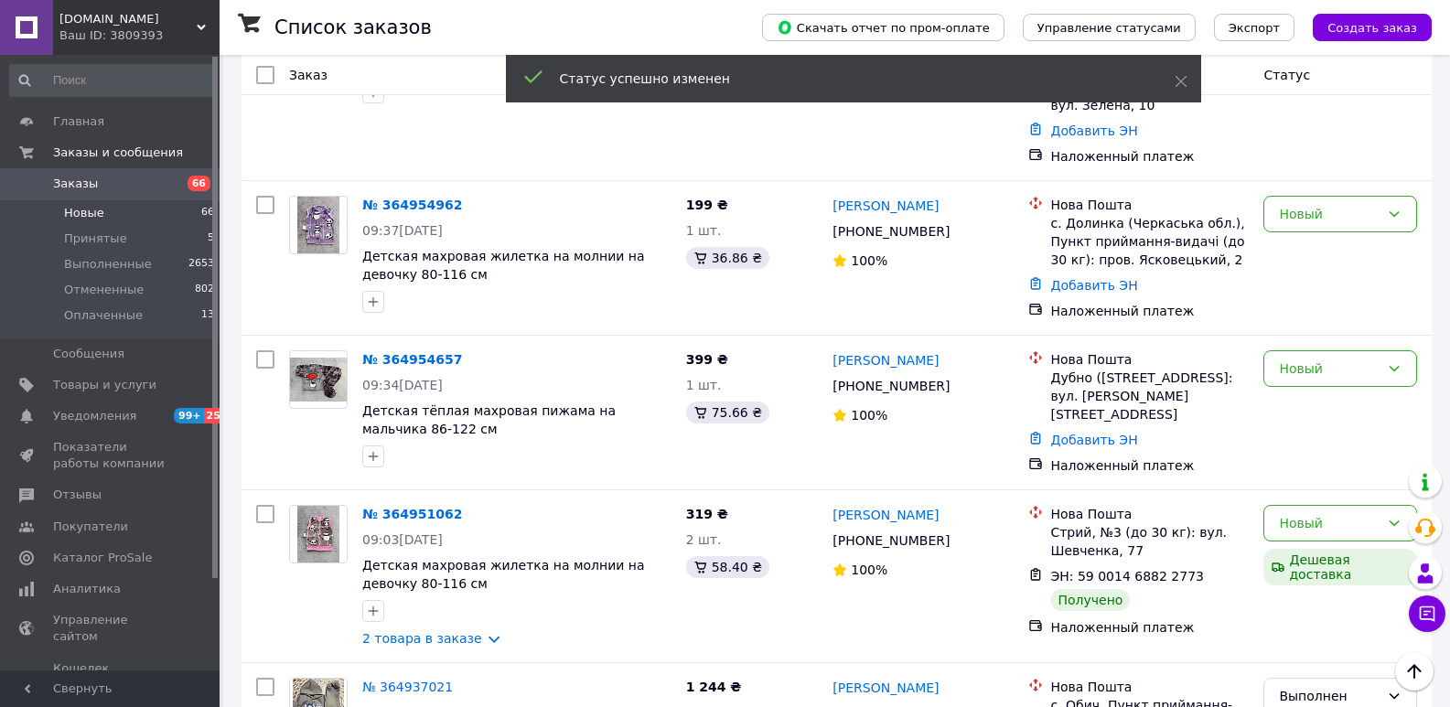
scroll to position [2315, 0]
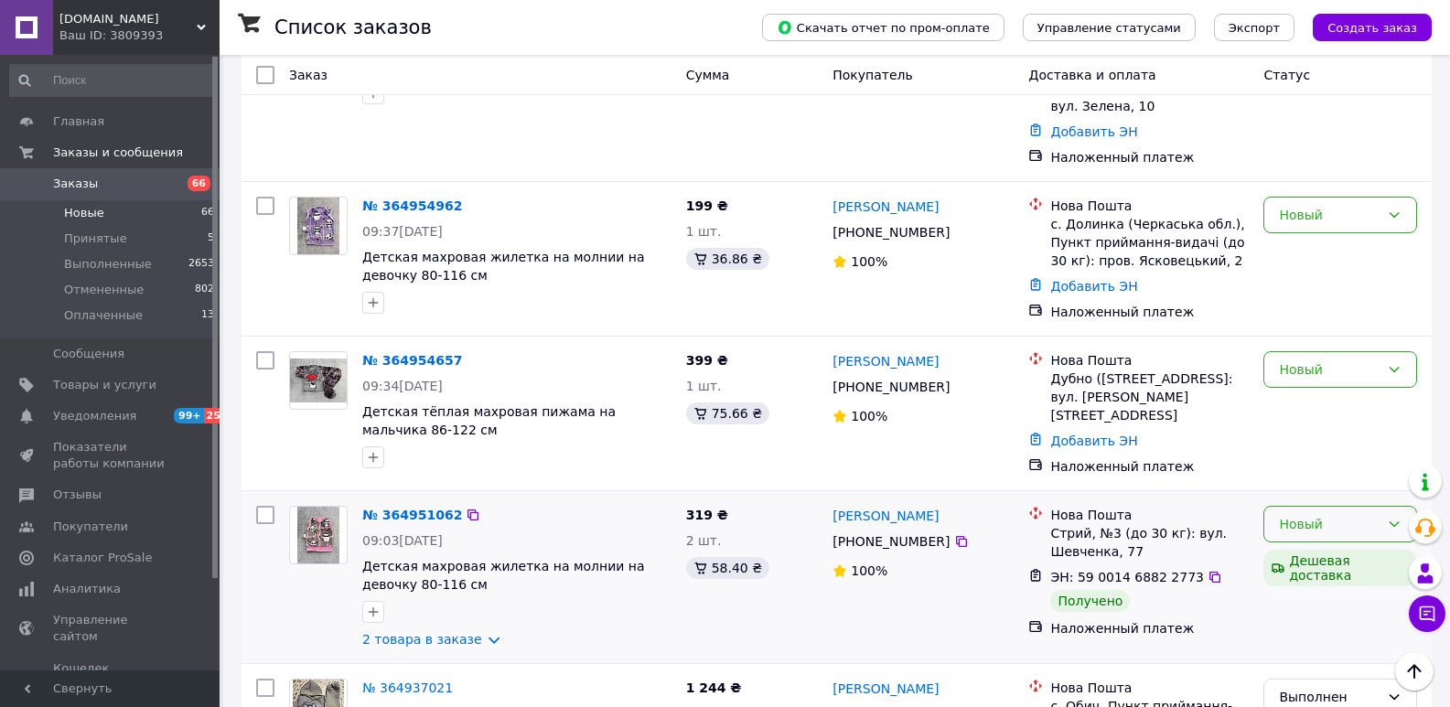
click at [1310, 514] on div "Новый" at bounding box center [1329, 524] width 101 height 20
drag, startPoint x: 1309, startPoint y: 428, endPoint x: 1303, endPoint y: 419, distance: 10.7
click at [1303, 423] on li "Выполнен" at bounding box center [1340, 418] width 152 height 33
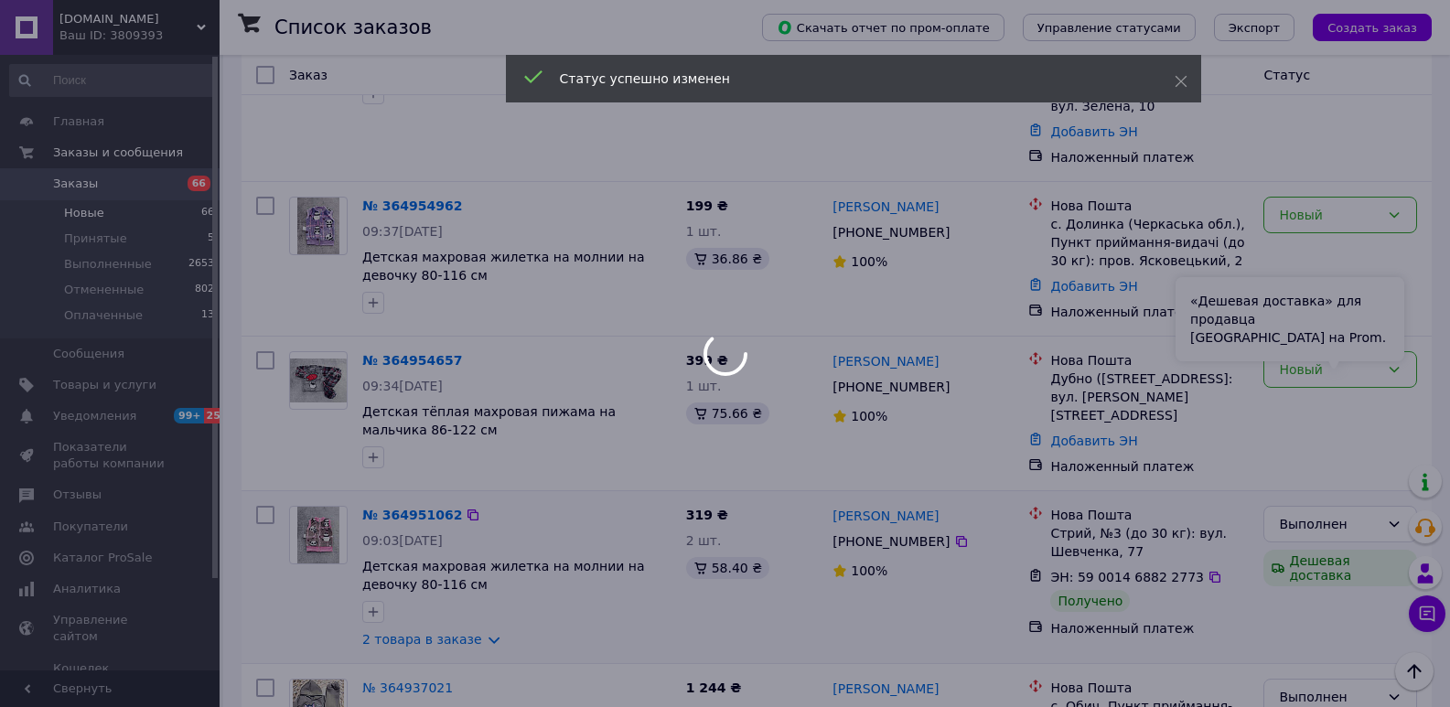
scroll to position [2224, 0]
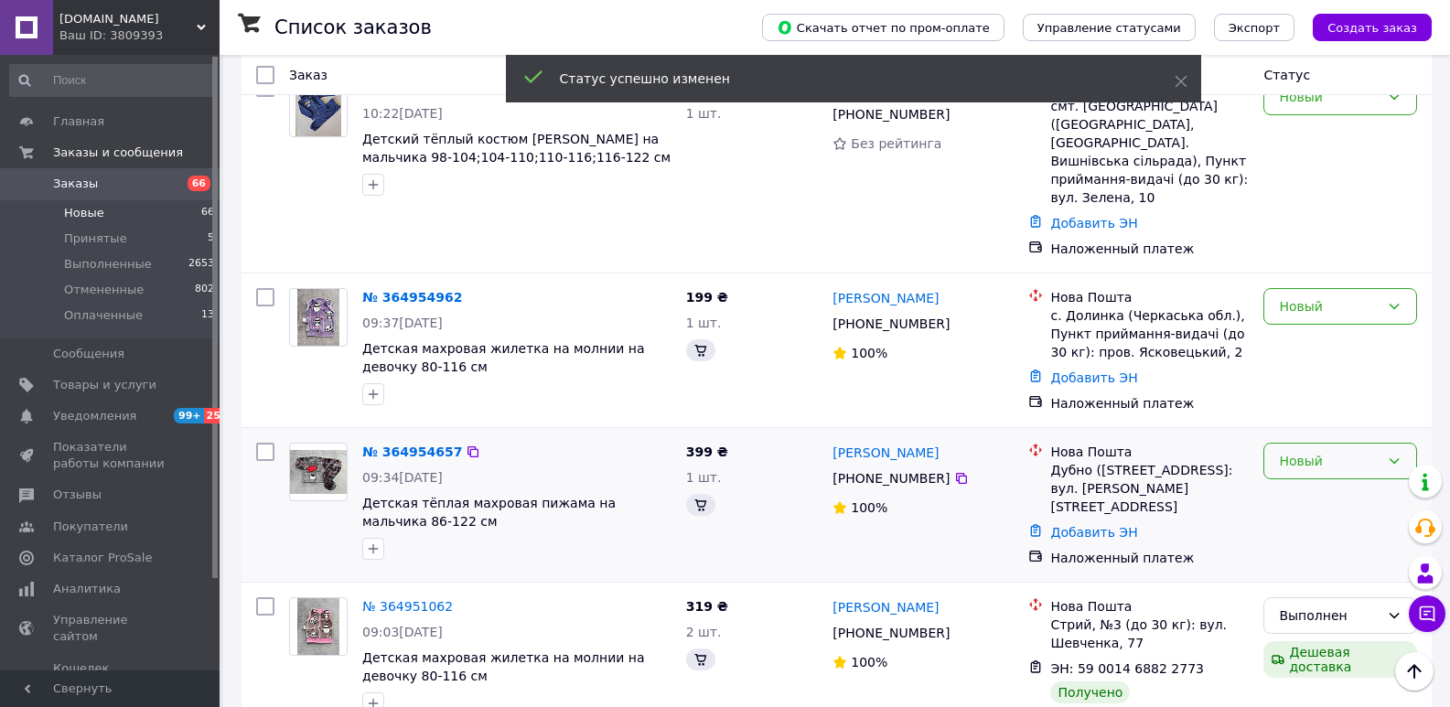
click at [1302, 451] on div "Новый" at bounding box center [1329, 461] width 101 height 20
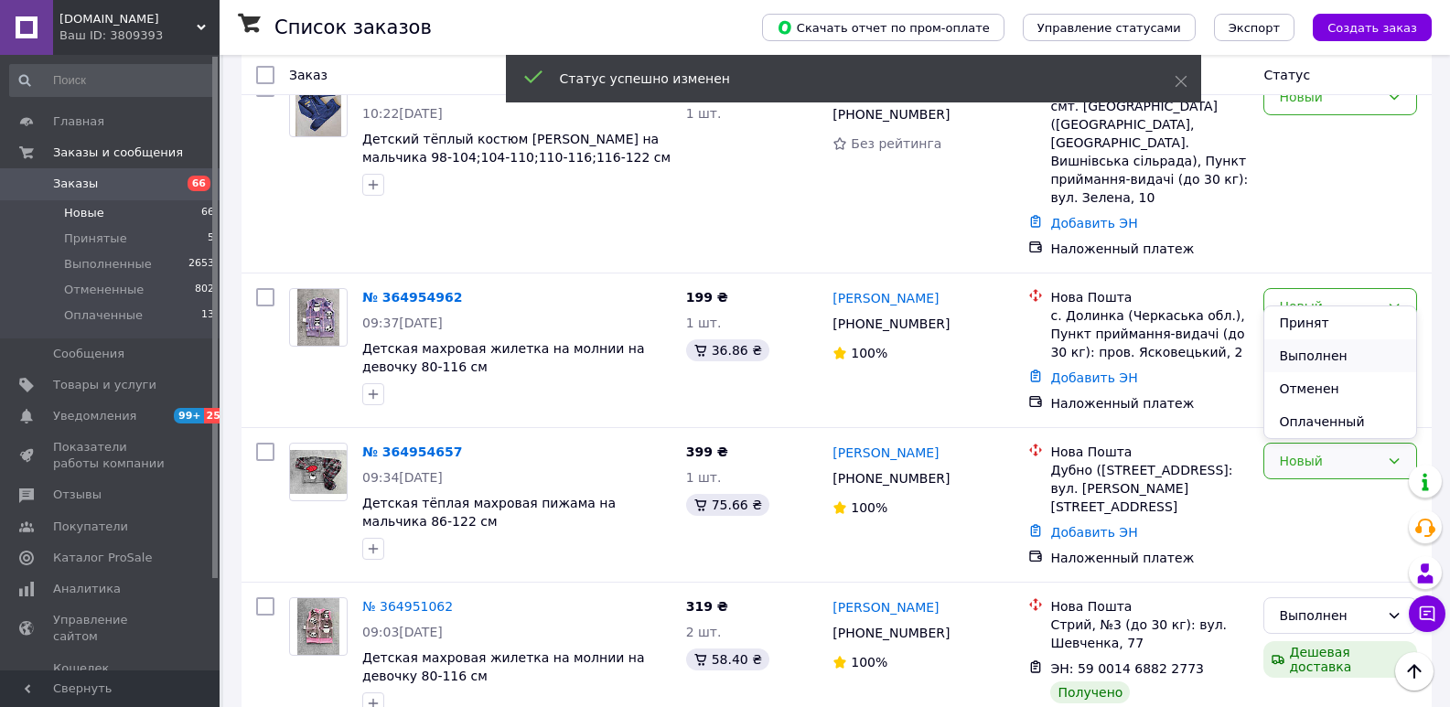
click at [1313, 364] on li "Выполнен" at bounding box center [1340, 355] width 152 height 33
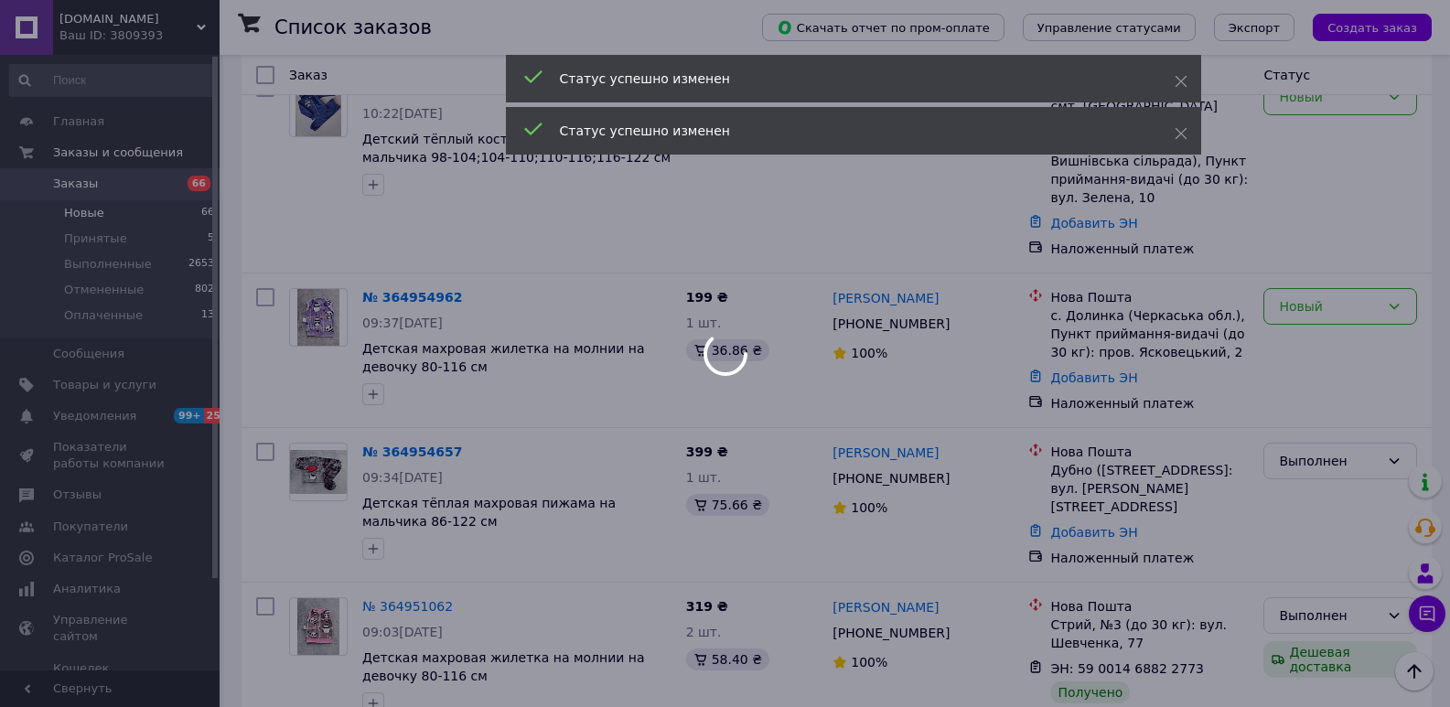
scroll to position [2041, 0]
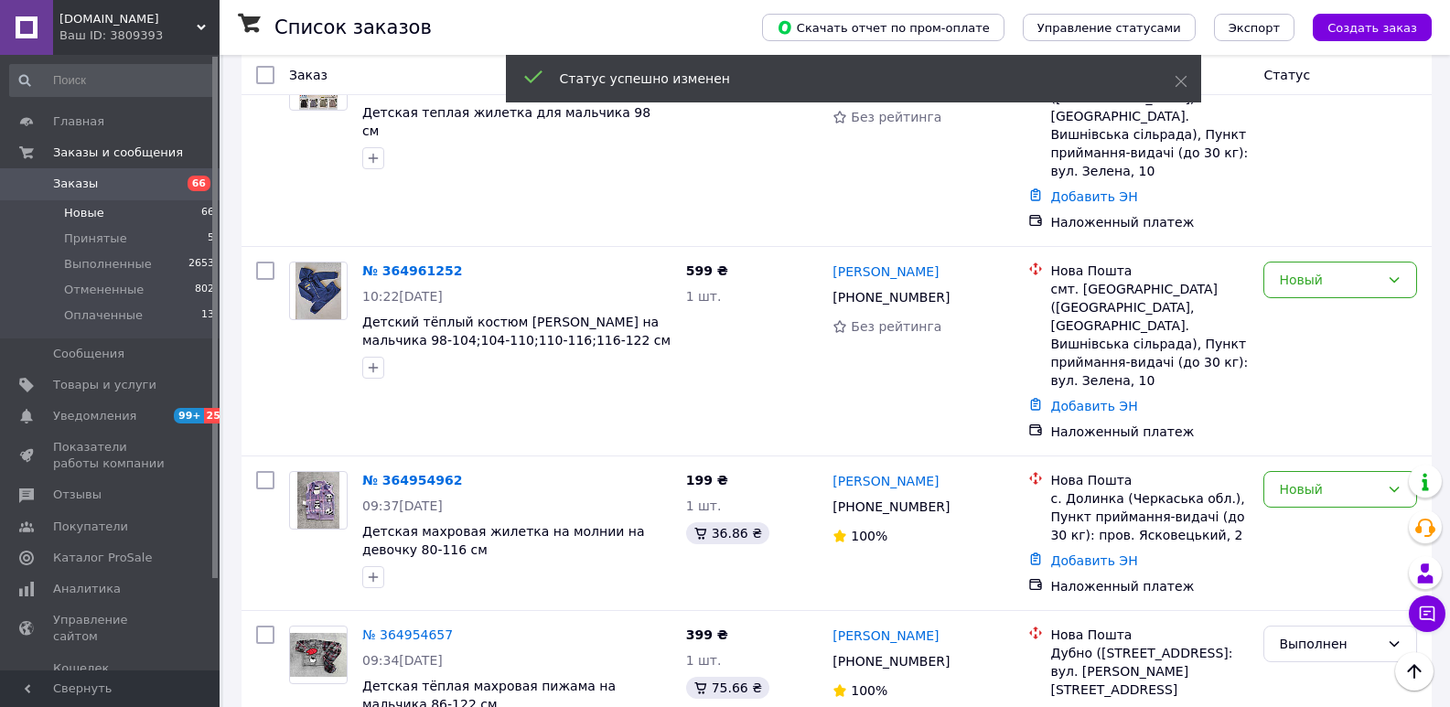
click at [1314, 479] on div "Новый" at bounding box center [1329, 489] width 101 height 20
click at [1312, 381] on li "Выполнен" at bounding box center [1340, 384] width 152 height 33
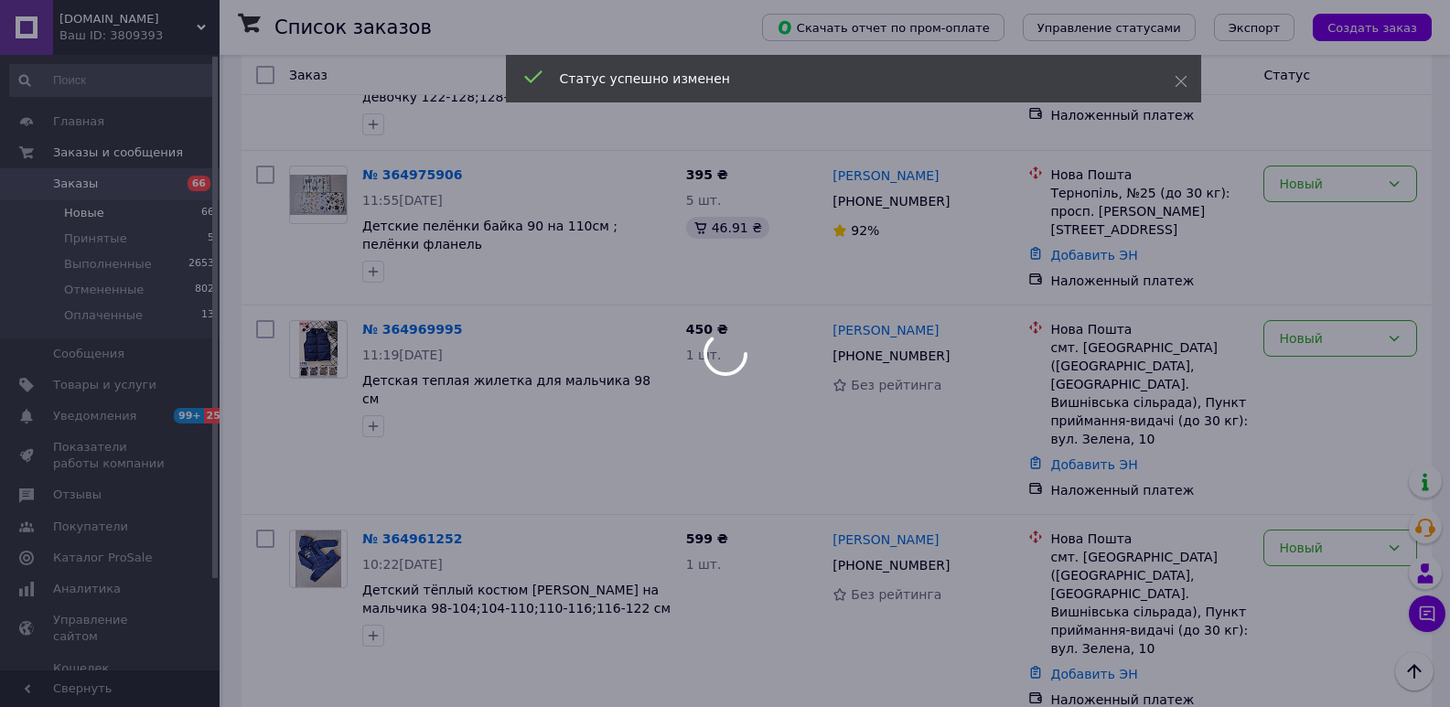
scroll to position [1766, 0]
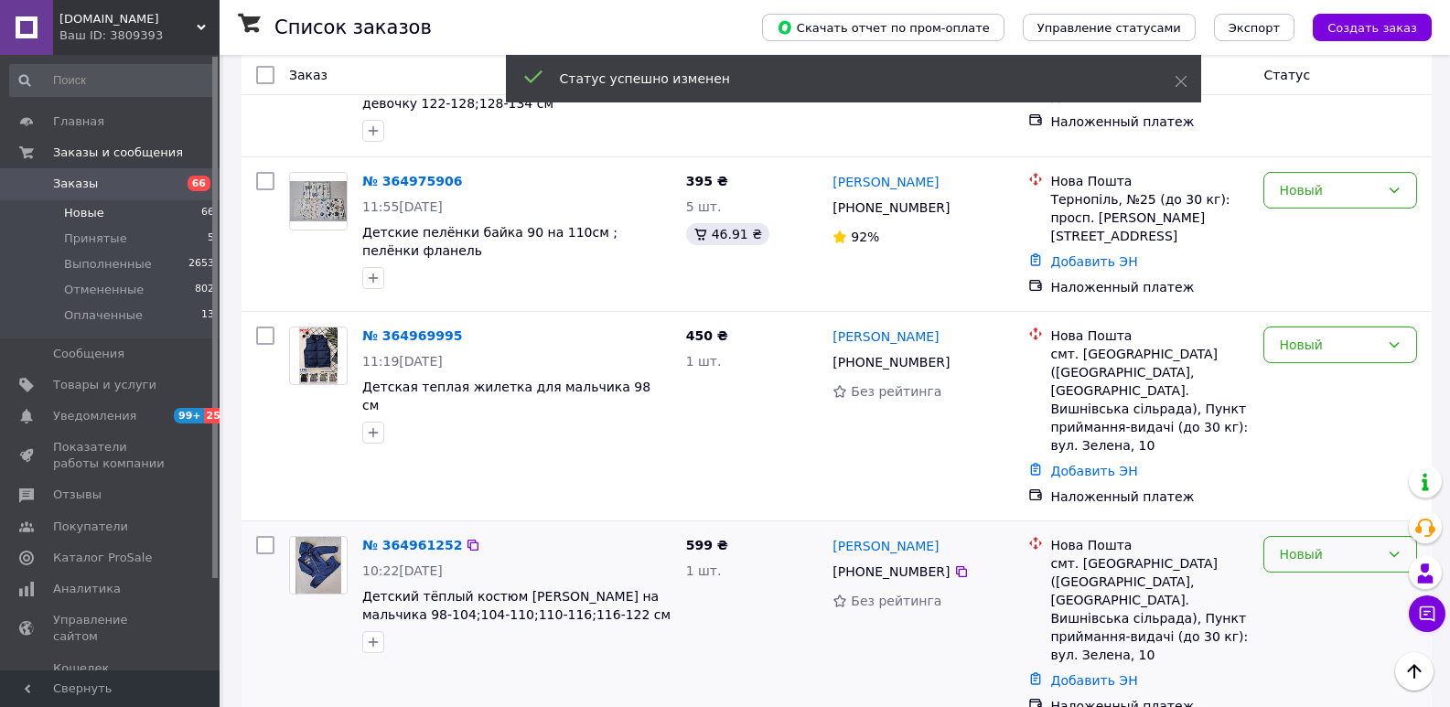
click at [1307, 544] on div "Новый" at bounding box center [1329, 554] width 101 height 20
click at [1304, 452] on li "Выполнен" at bounding box center [1340, 467] width 152 height 33
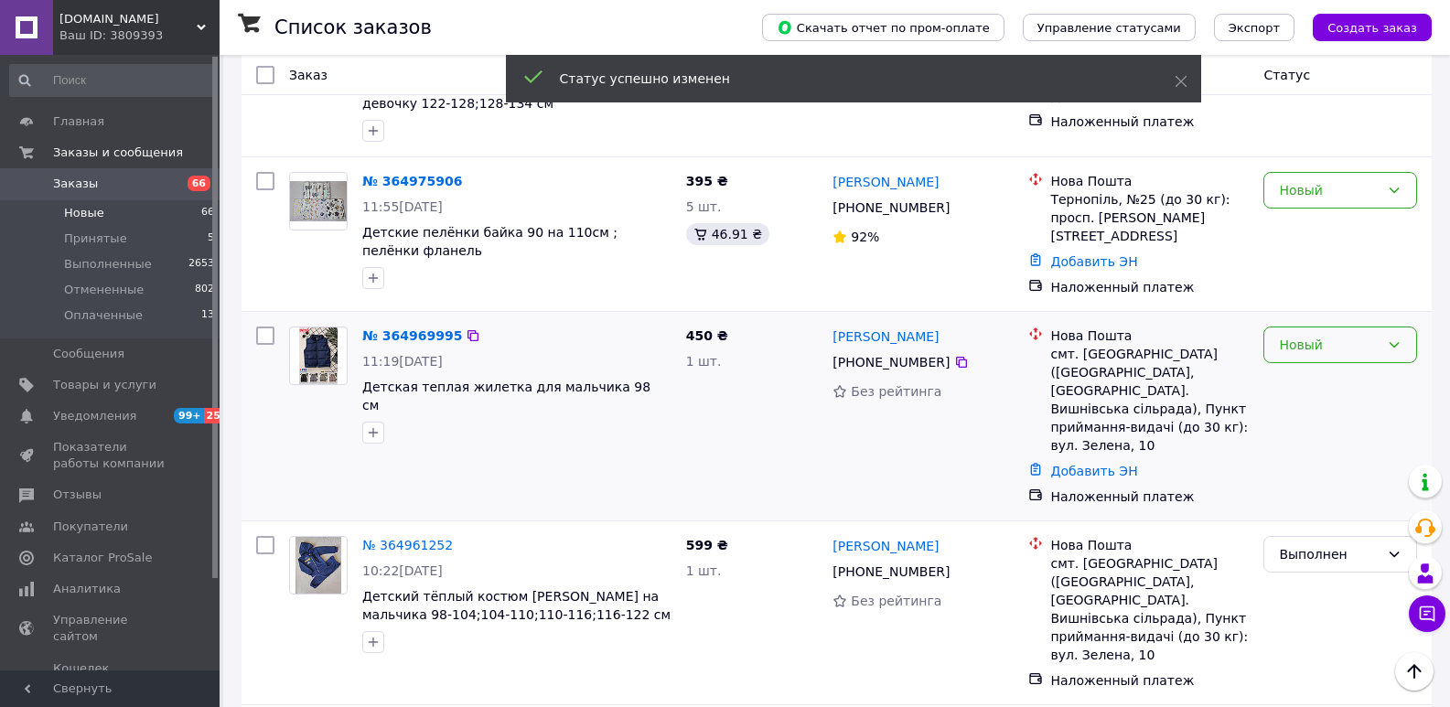
click at [1304, 335] on div "Новый" at bounding box center [1329, 345] width 101 height 20
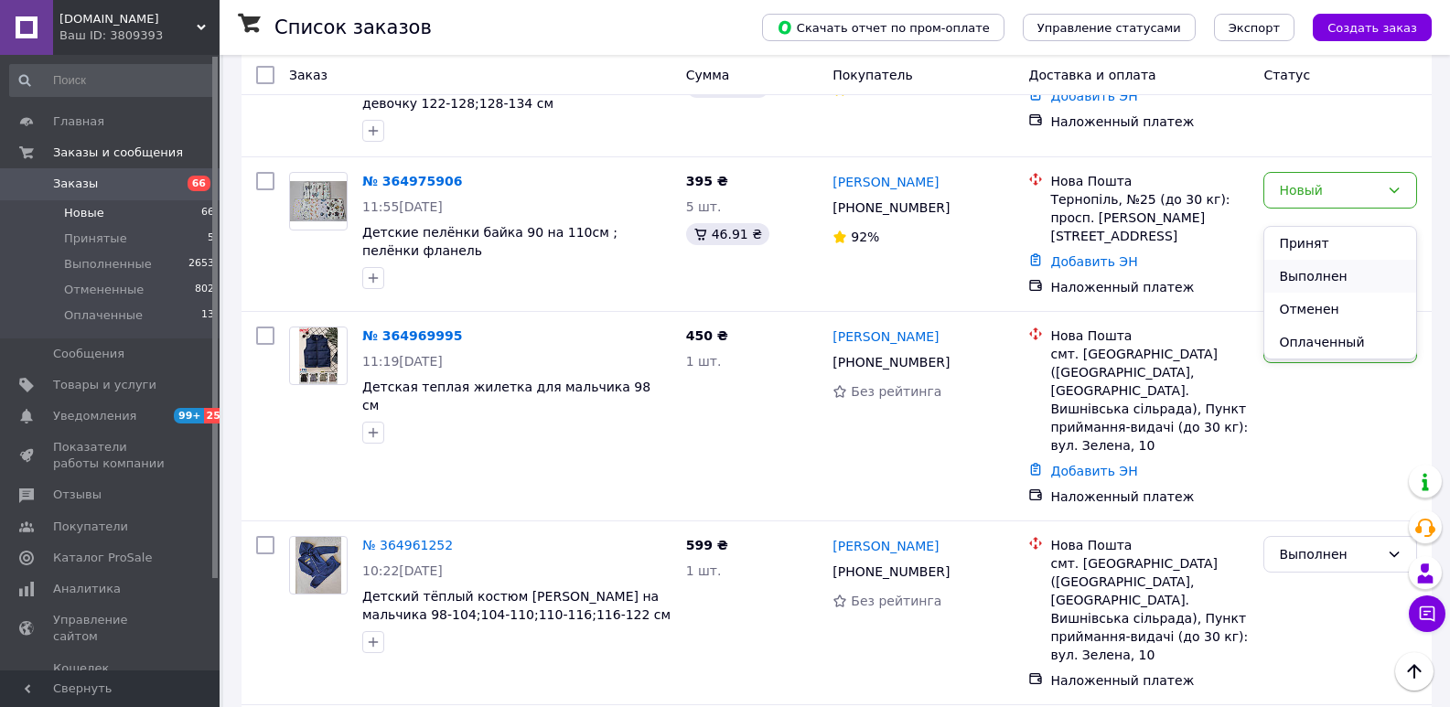
click at [1301, 284] on li "Выполнен" at bounding box center [1340, 276] width 152 height 33
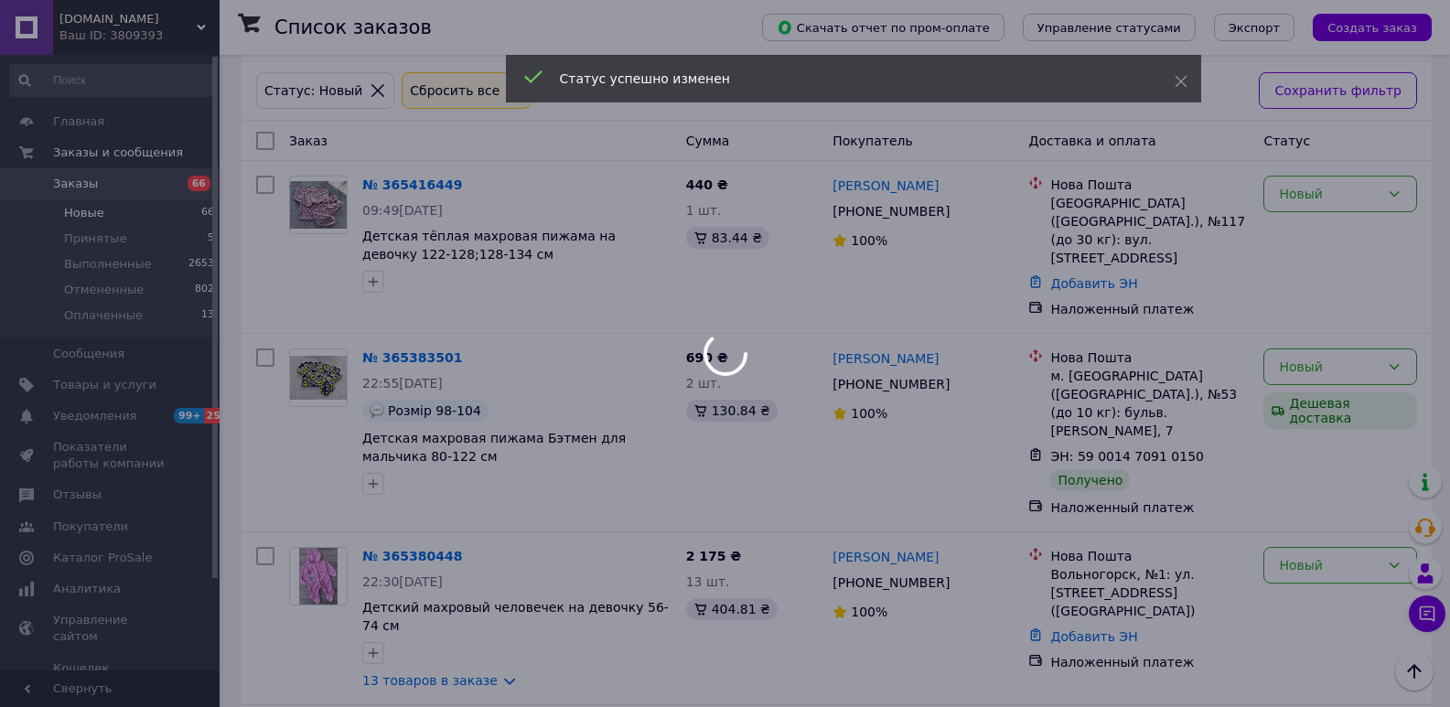
scroll to position [0, 0]
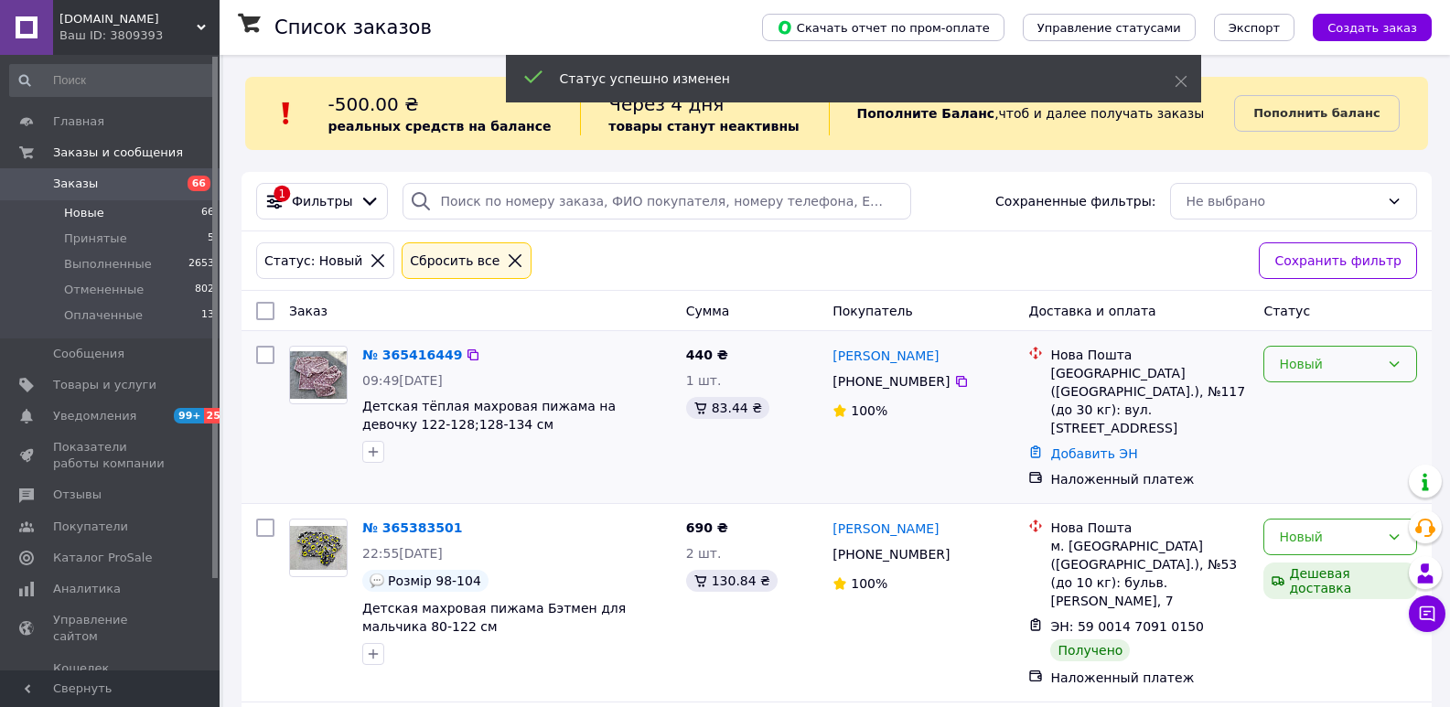
click at [1346, 378] on div "Новый" at bounding box center [1340, 364] width 154 height 37
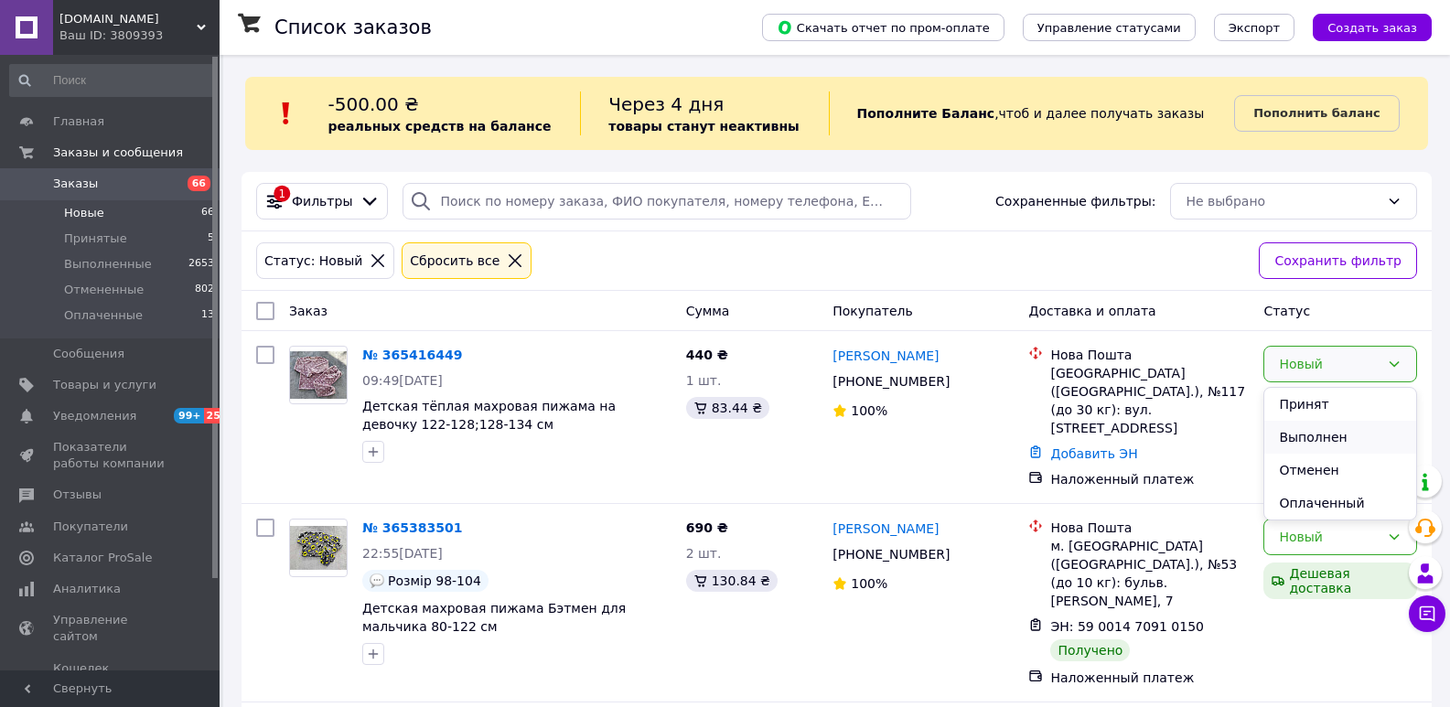
click at [1335, 437] on li "Выполнен" at bounding box center [1340, 437] width 152 height 33
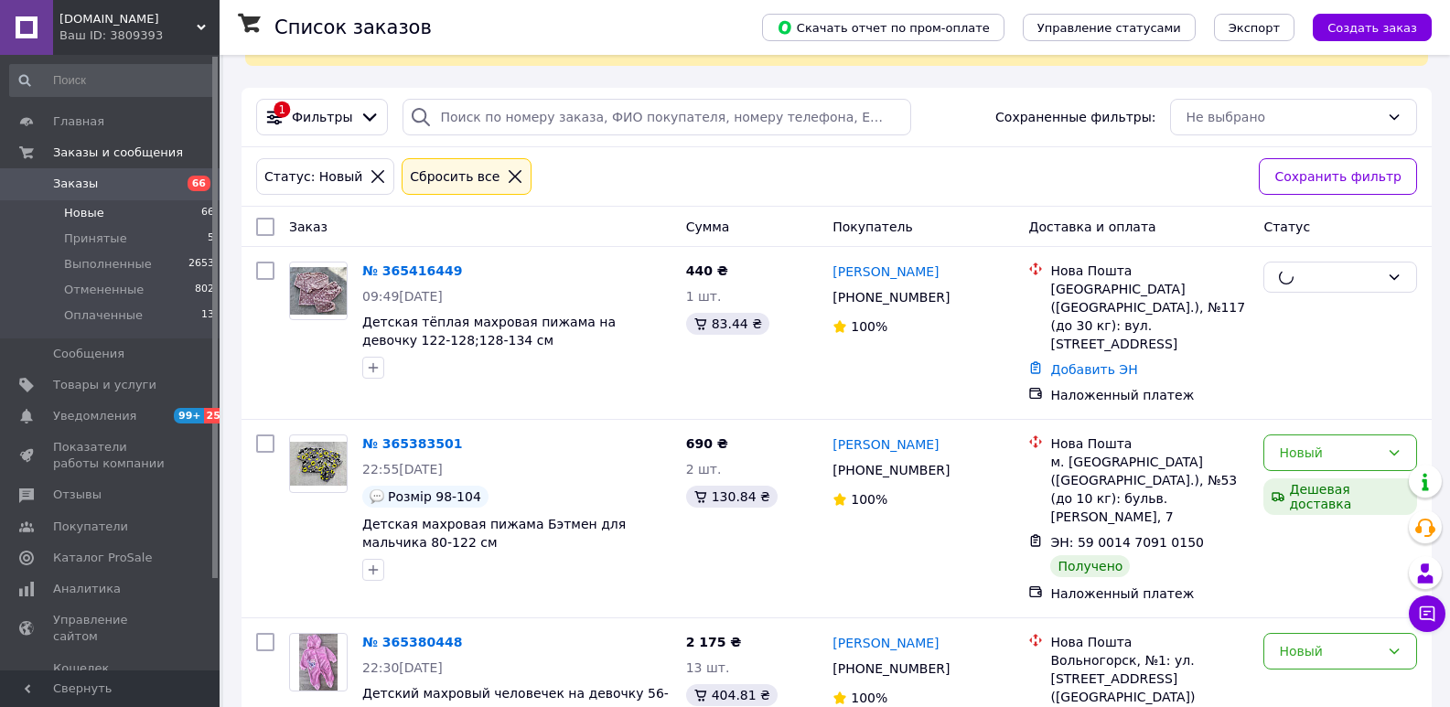
scroll to position [183, 0]
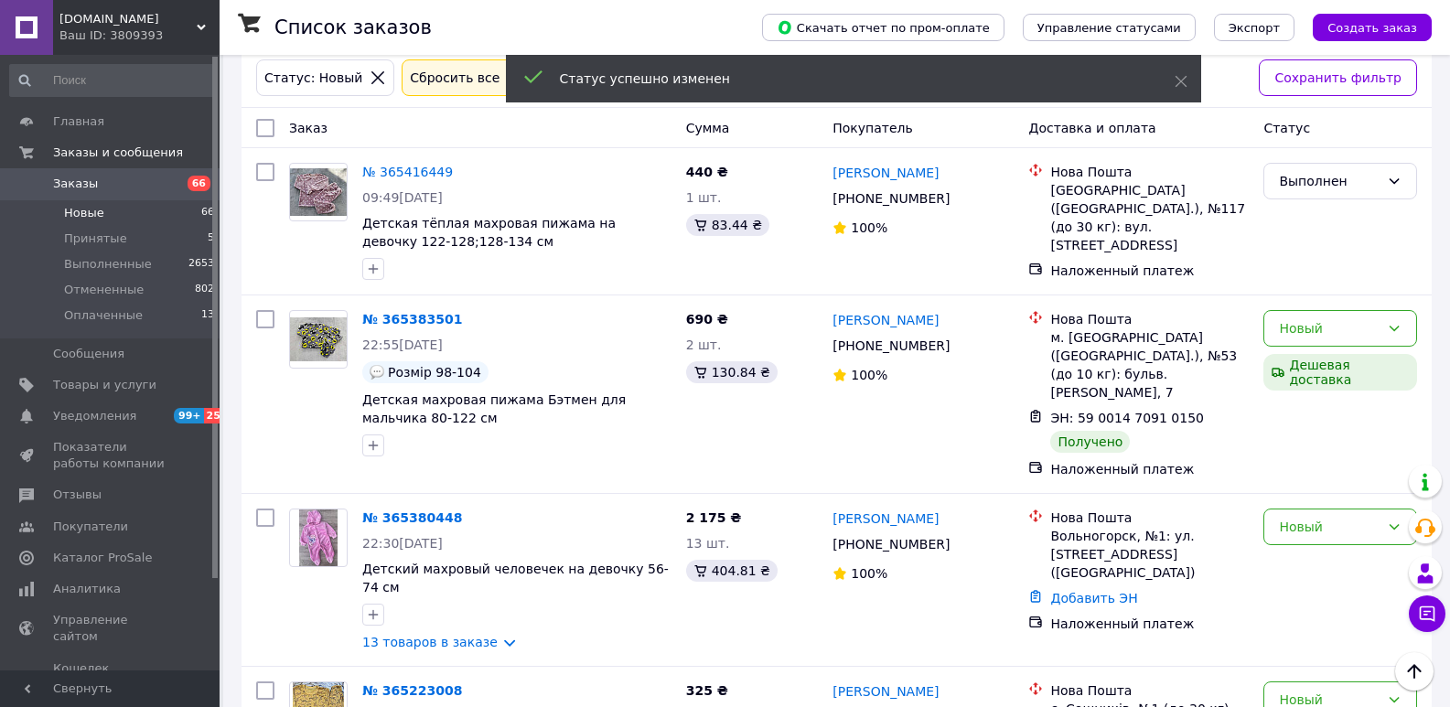
click at [1325, 329] on div "Новый" at bounding box center [1329, 328] width 101 height 20
click at [1323, 396] on li "Выполнен" at bounding box center [1340, 401] width 152 height 33
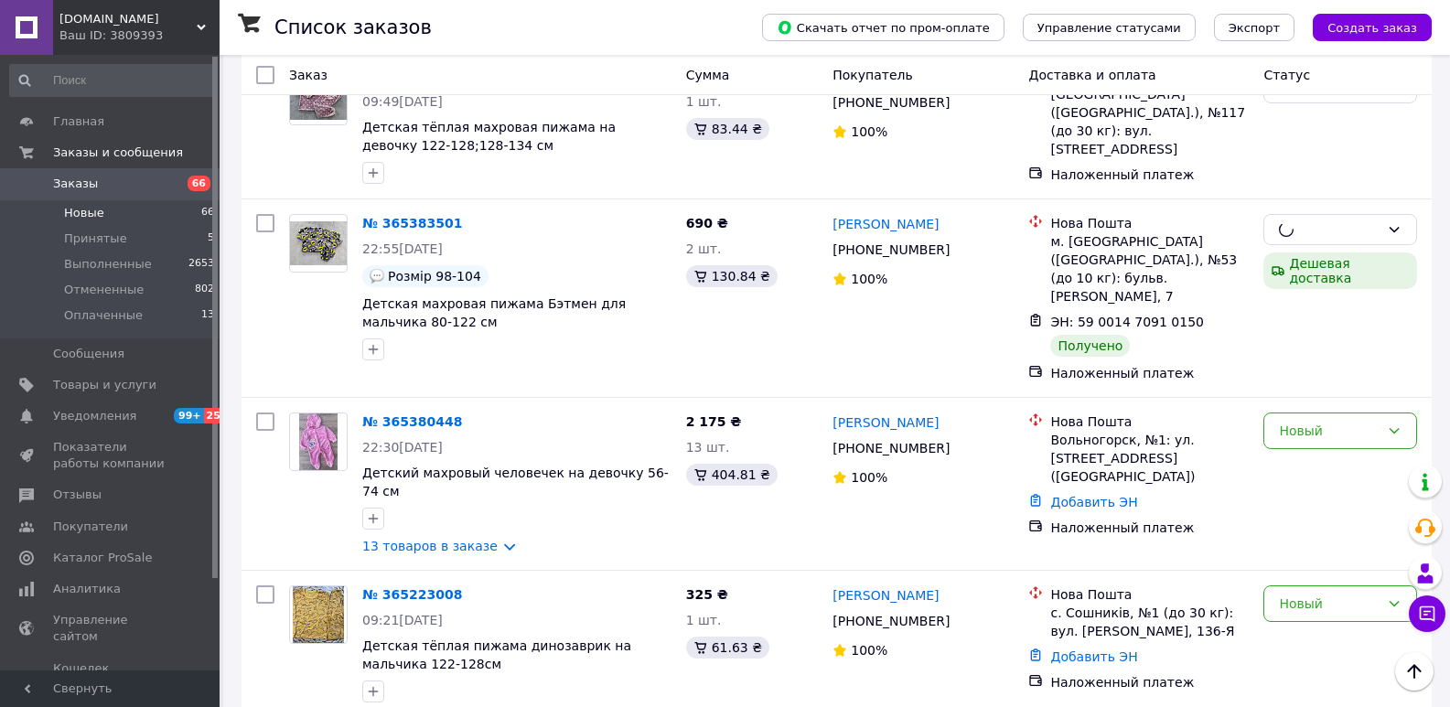
scroll to position [366, 0]
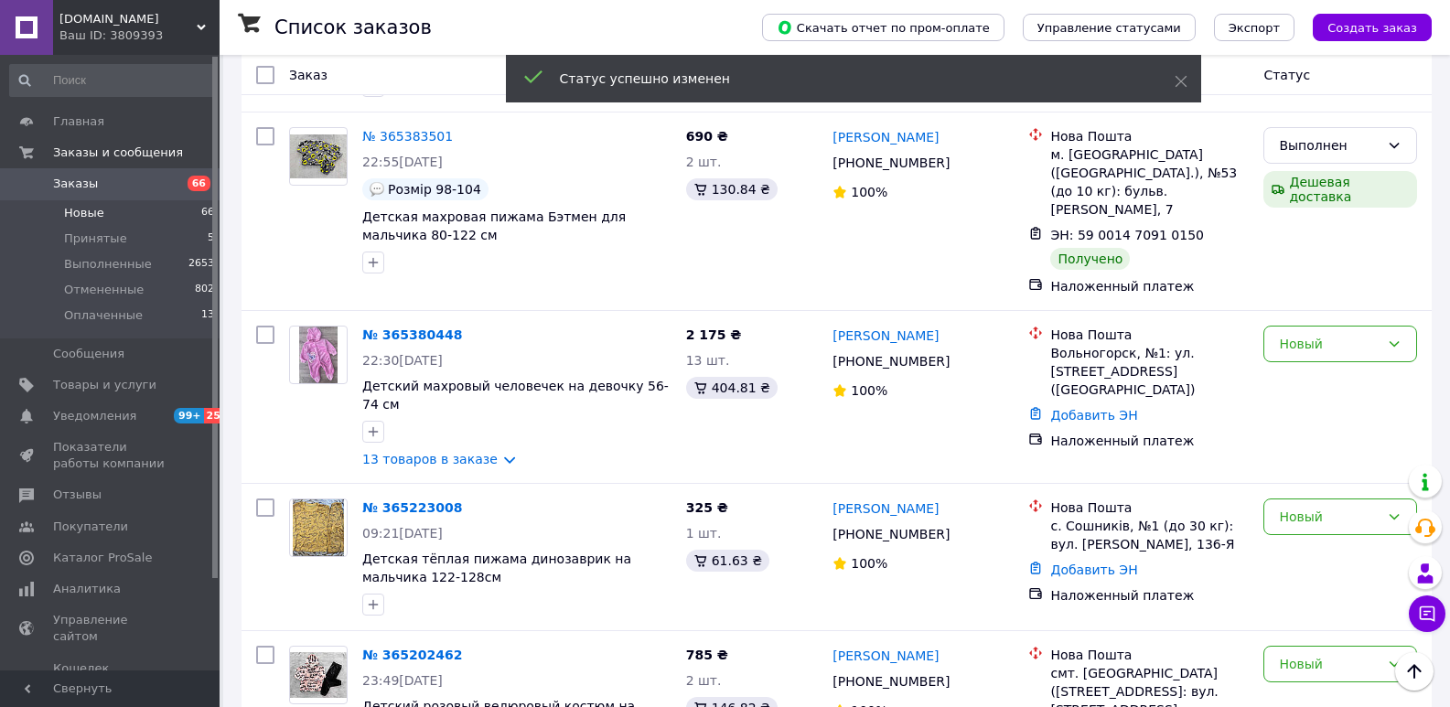
click at [1312, 334] on div "Новый" at bounding box center [1329, 344] width 101 height 20
click at [1313, 392] on li "Выполнен" at bounding box center [1340, 395] width 152 height 33
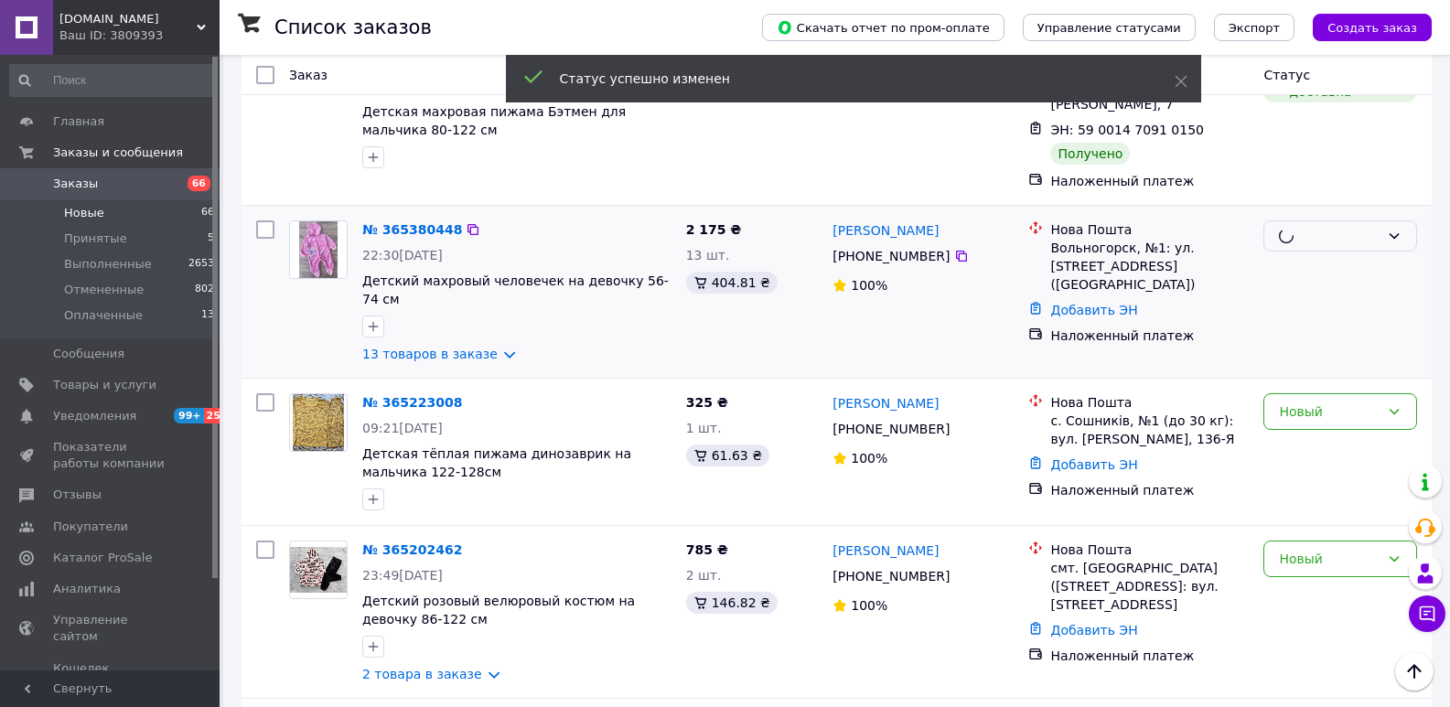
scroll to position [640, 0]
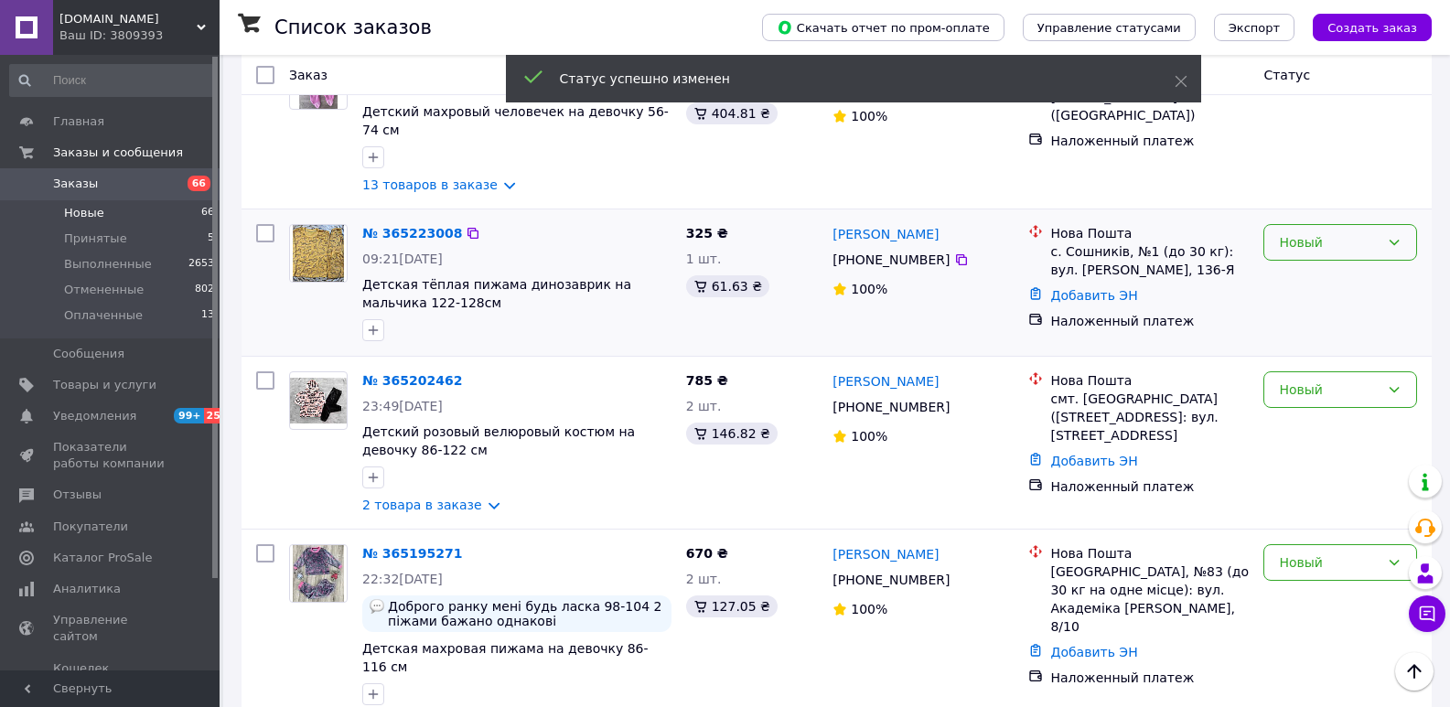
click at [1312, 232] on div "Новый" at bounding box center [1329, 242] width 101 height 20
click at [1328, 269] on li "Выполнен" at bounding box center [1340, 275] width 152 height 33
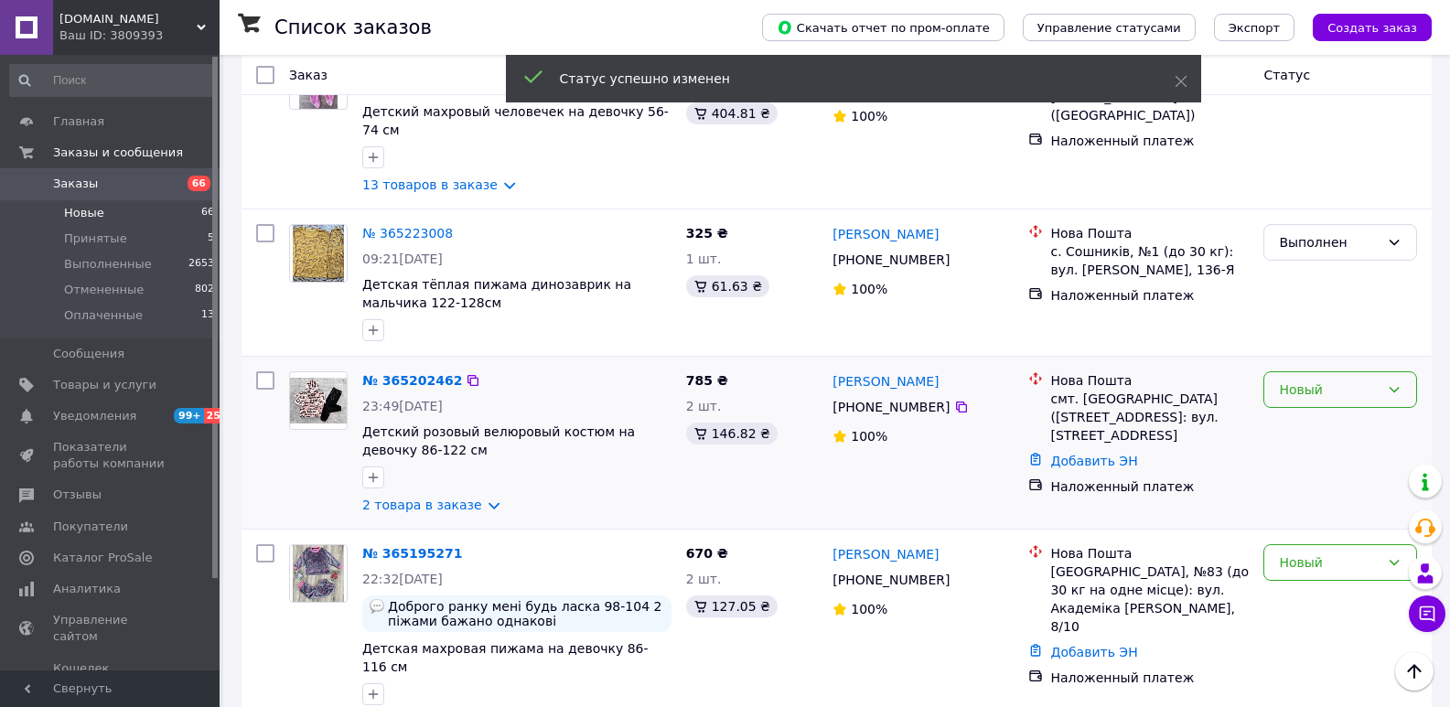
click at [1314, 371] on div "Новый" at bounding box center [1340, 389] width 154 height 37
click at [1311, 411] on li "Выполнен" at bounding box center [1340, 422] width 152 height 33
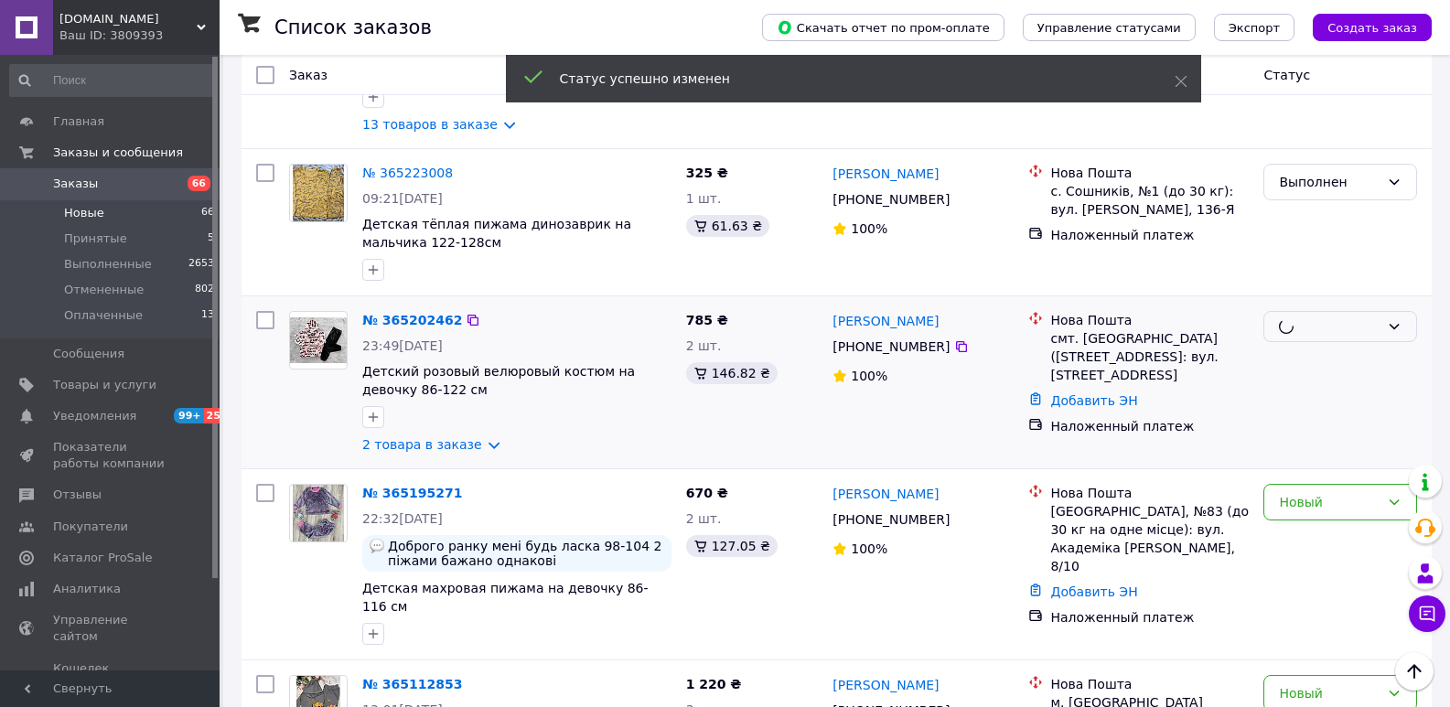
scroll to position [732, 0]
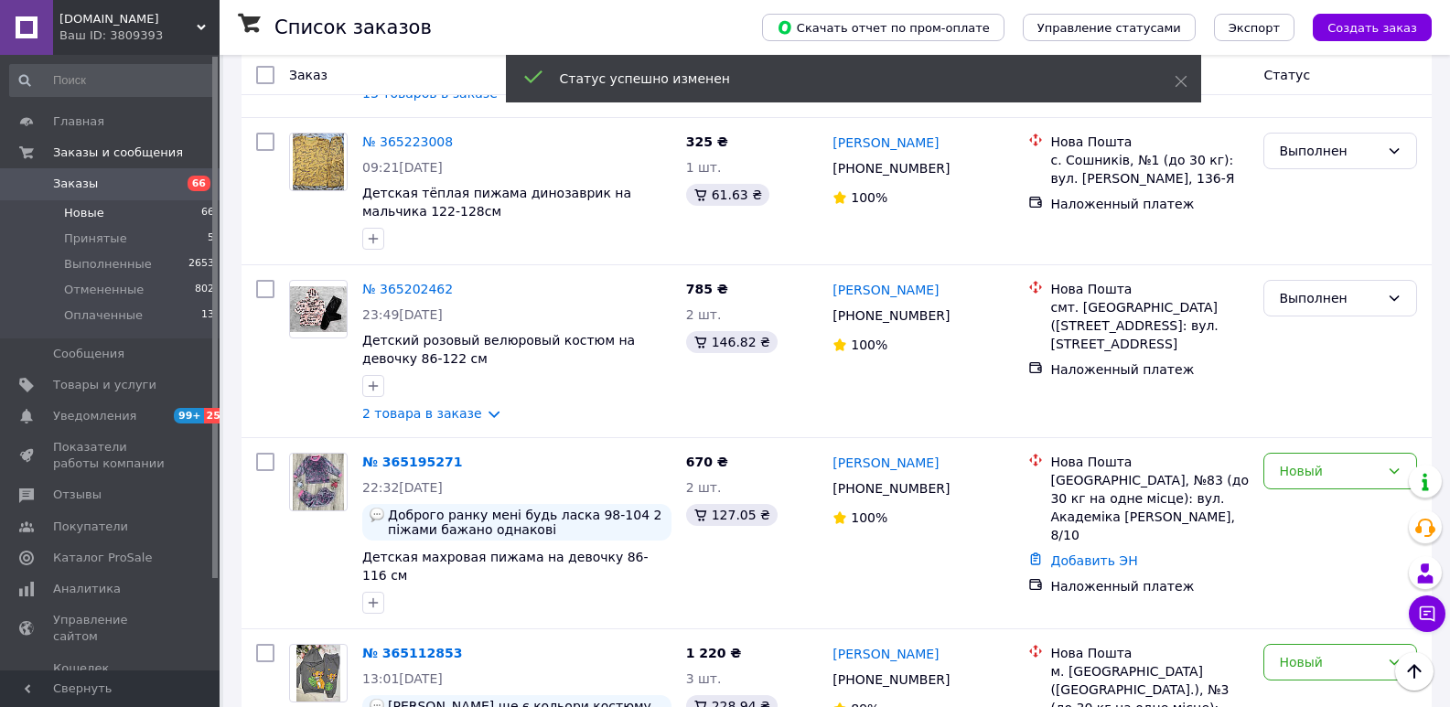
click at [1310, 453] on div "Новый" at bounding box center [1340, 471] width 154 height 37
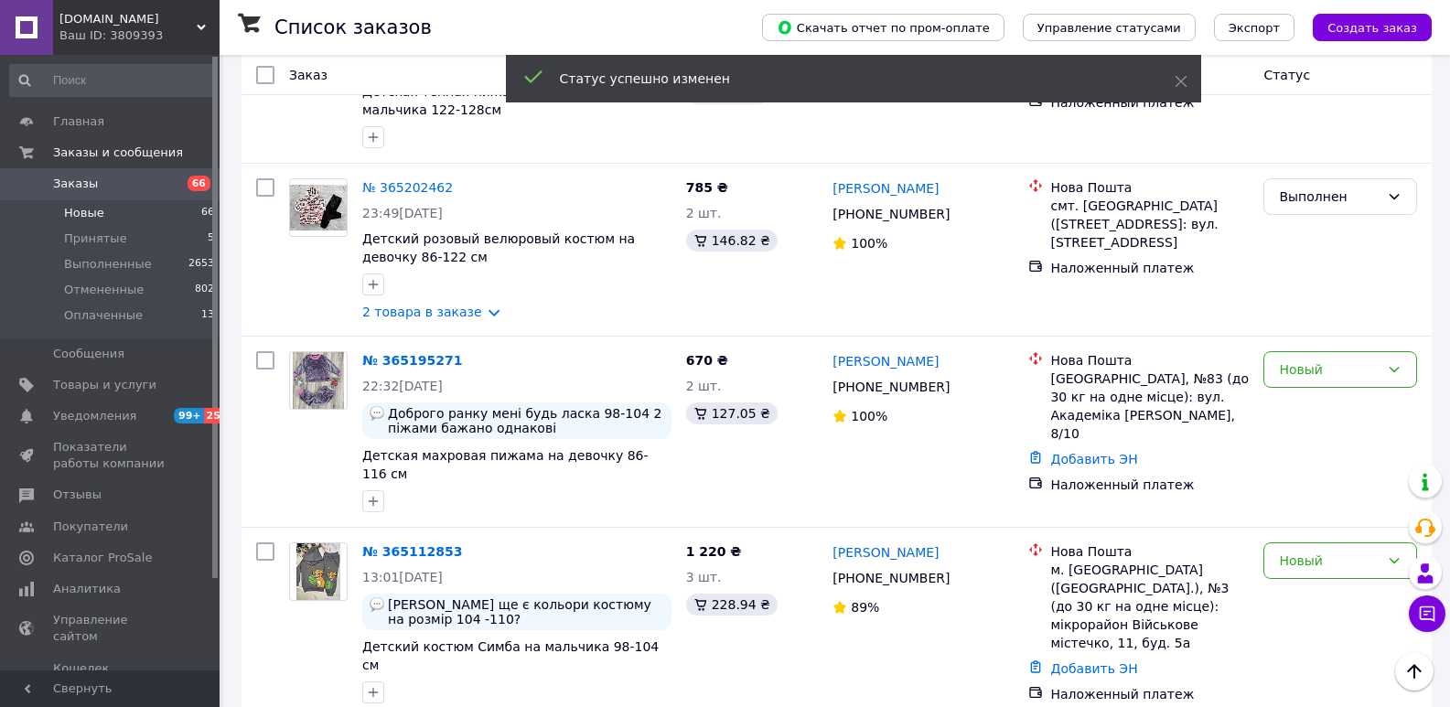
scroll to position [915, 0]
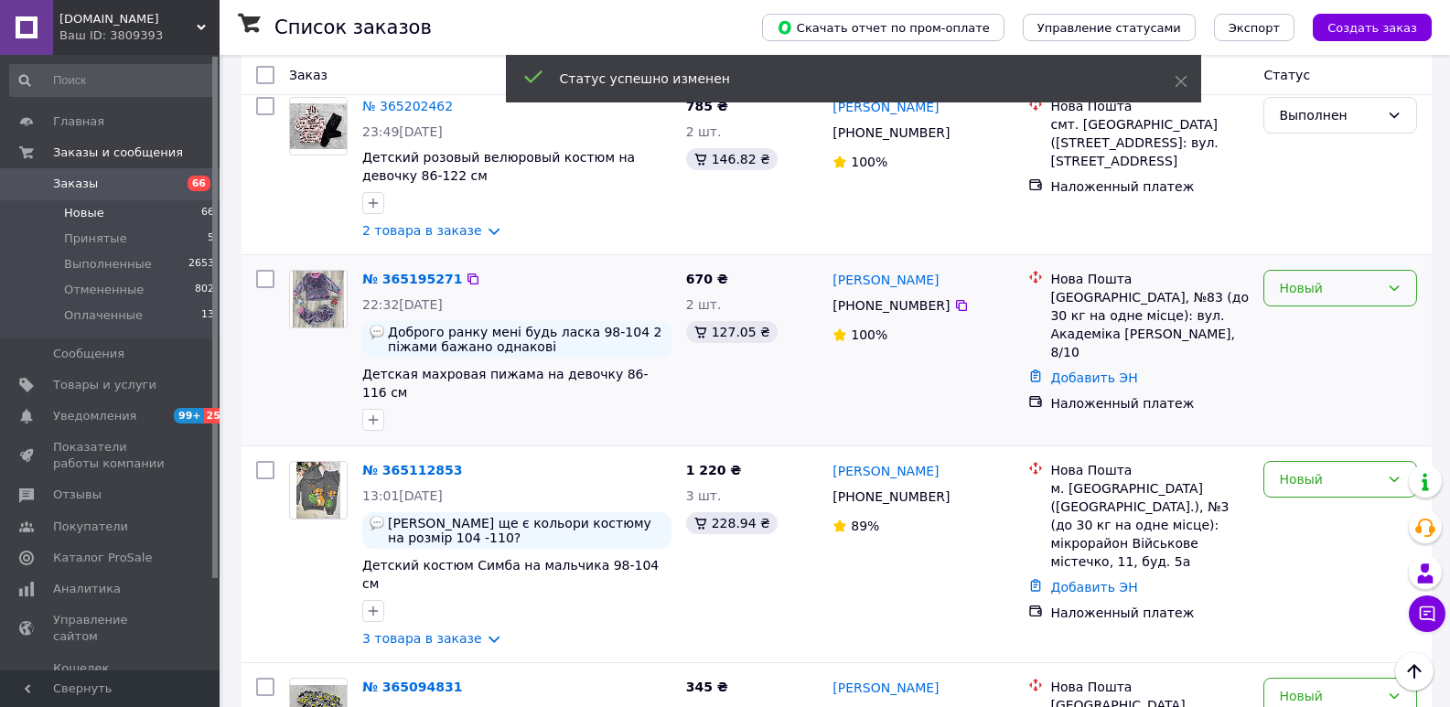
click at [1316, 278] on div "Новый" at bounding box center [1329, 288] width 101 height 20
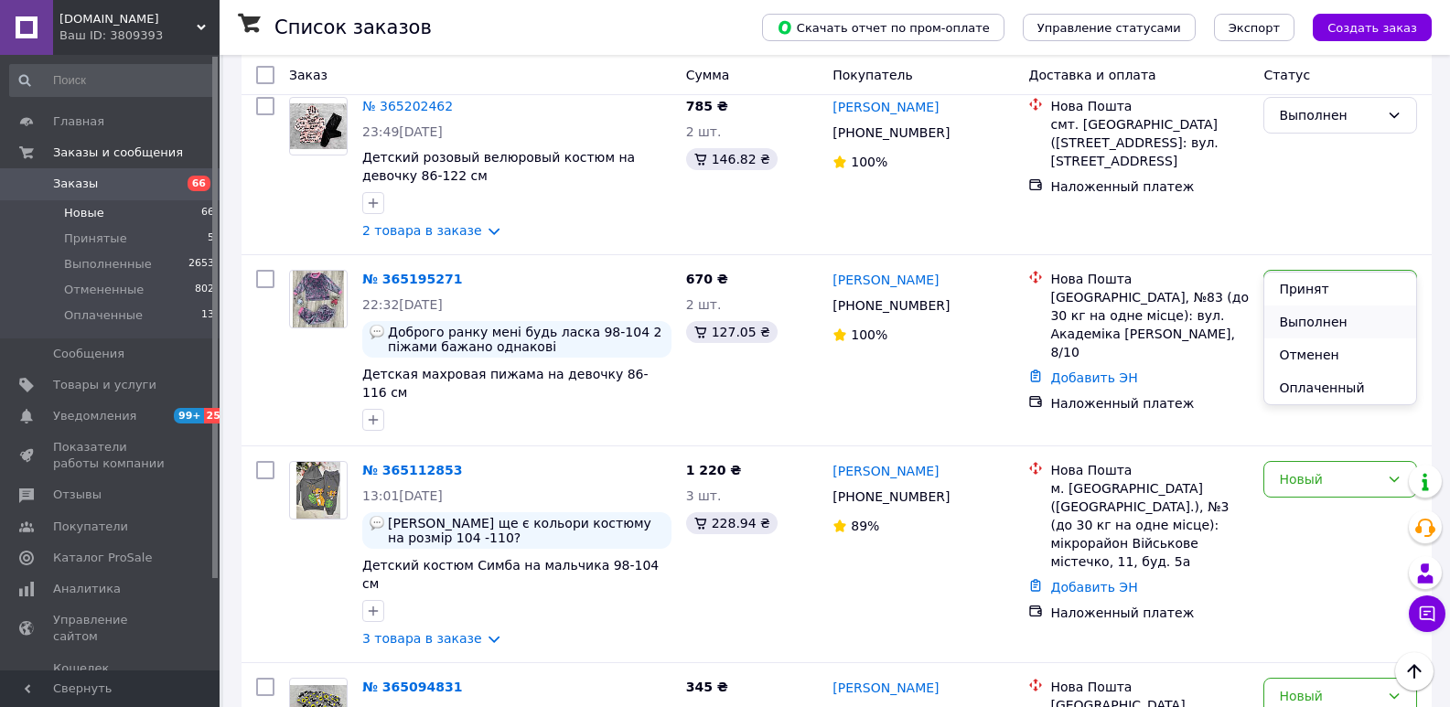
click at [1307, 320] on li "Выполнен" at bounding box center [1340, 322] width 152 height 33
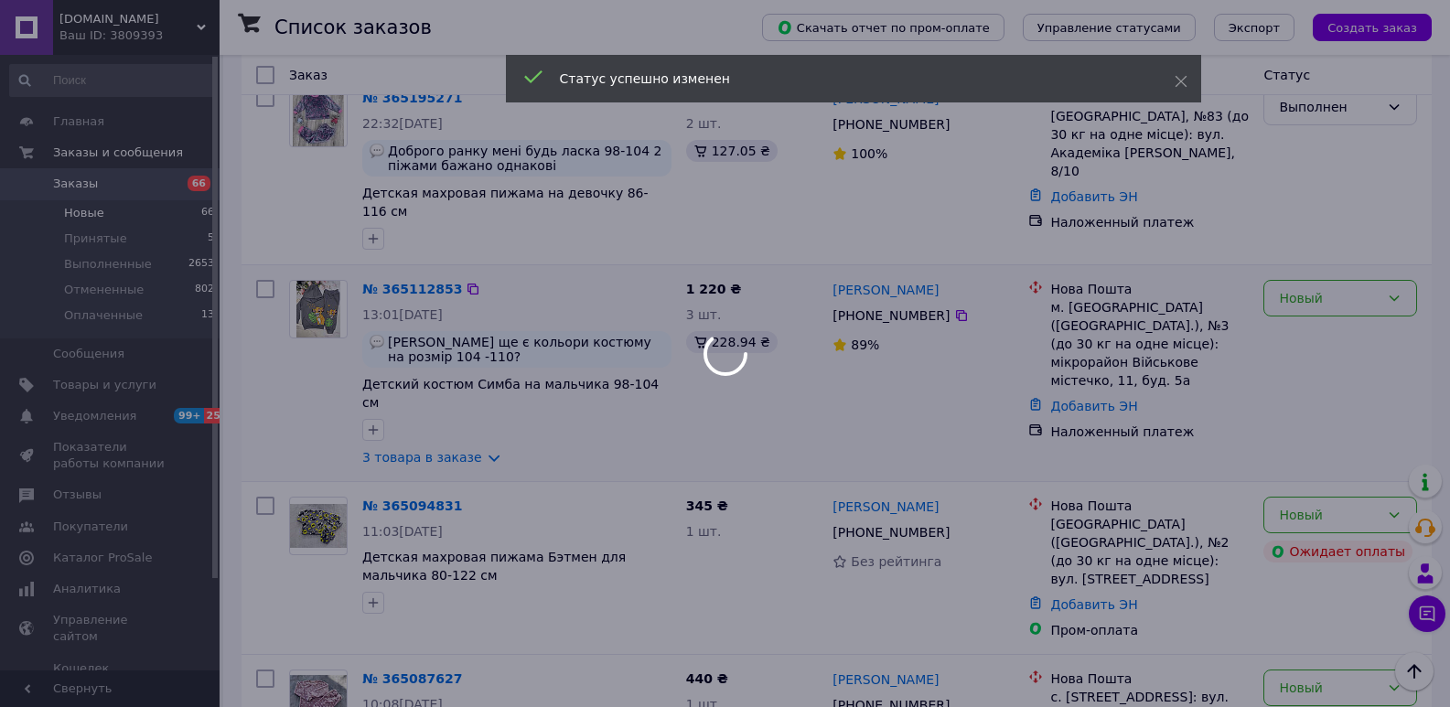
scroll to position [1098, 0]
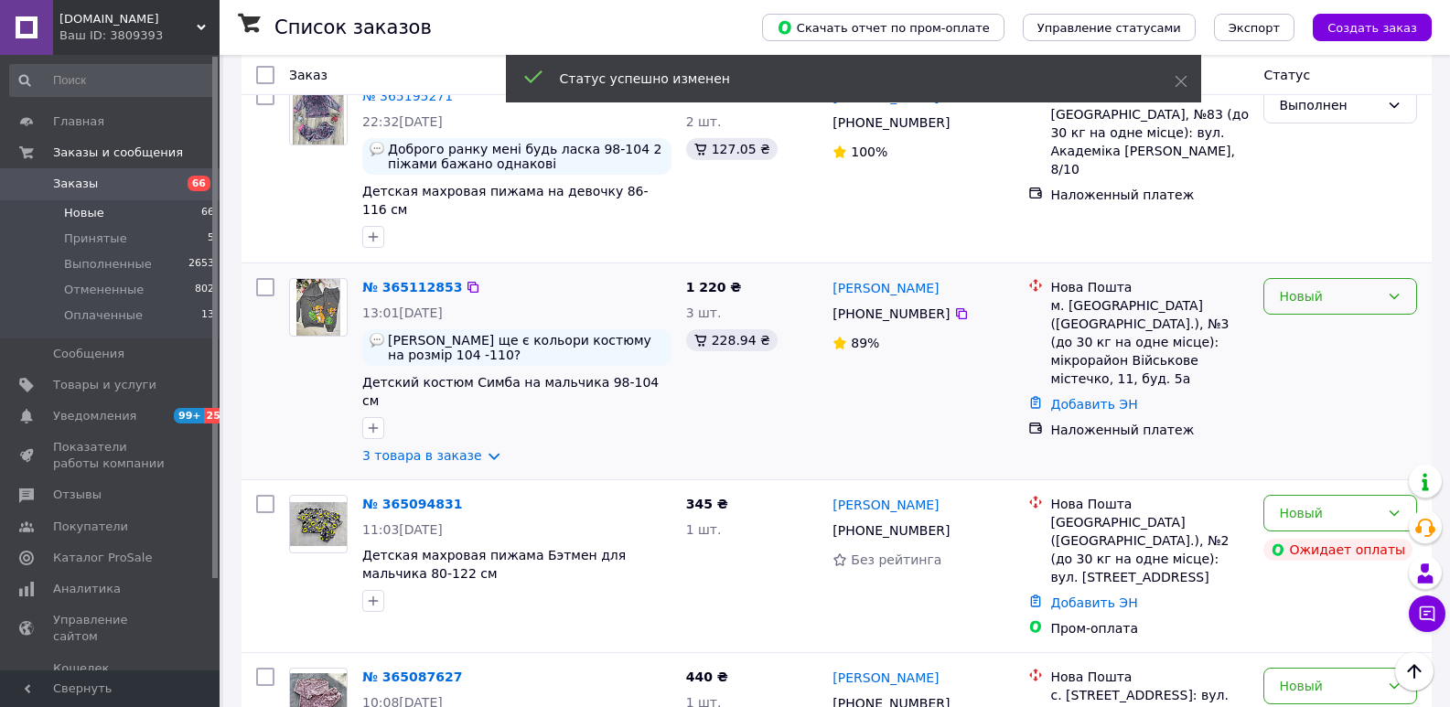
click at [1303, 286] on div "Новый" at bounding box center [1329, 296] width 101 height 20
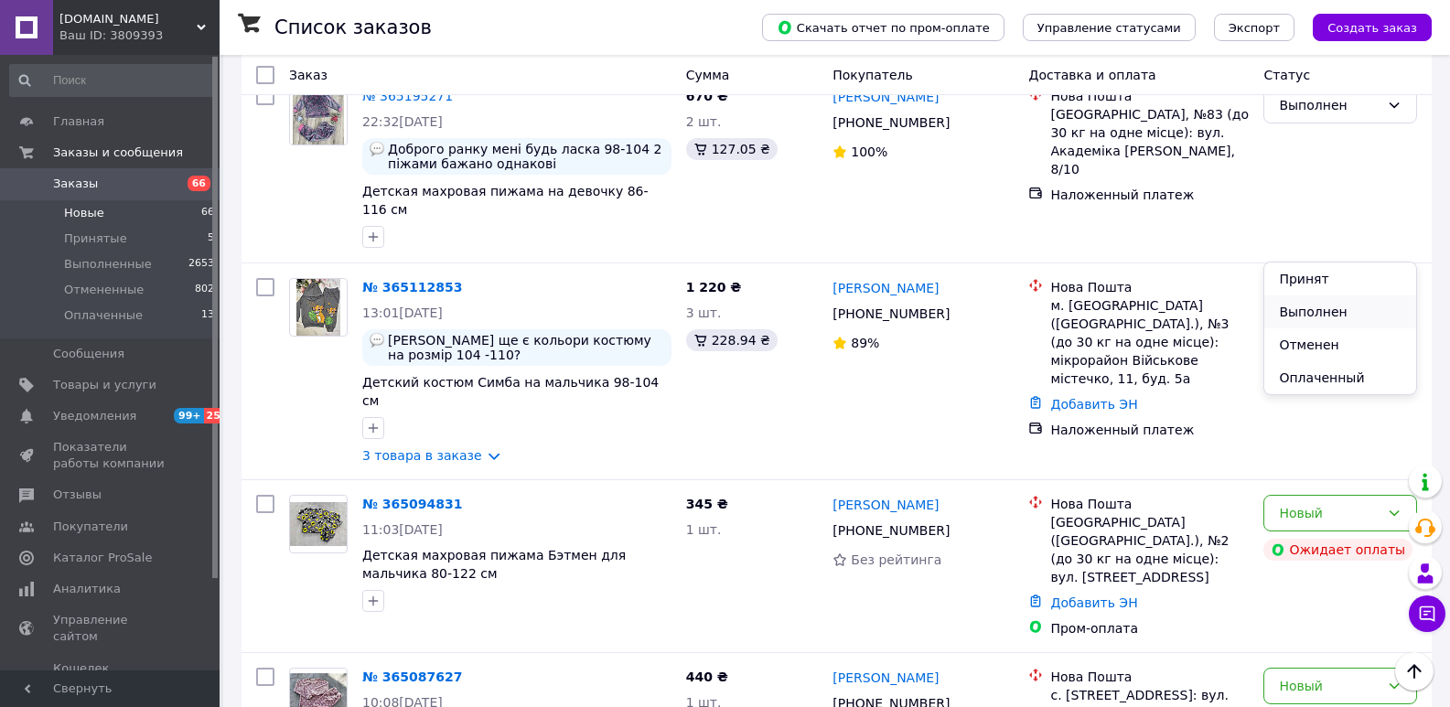
click at [1306, 304] on li "Выполнен" at bounding box center [1340, 311] width 152 height 33
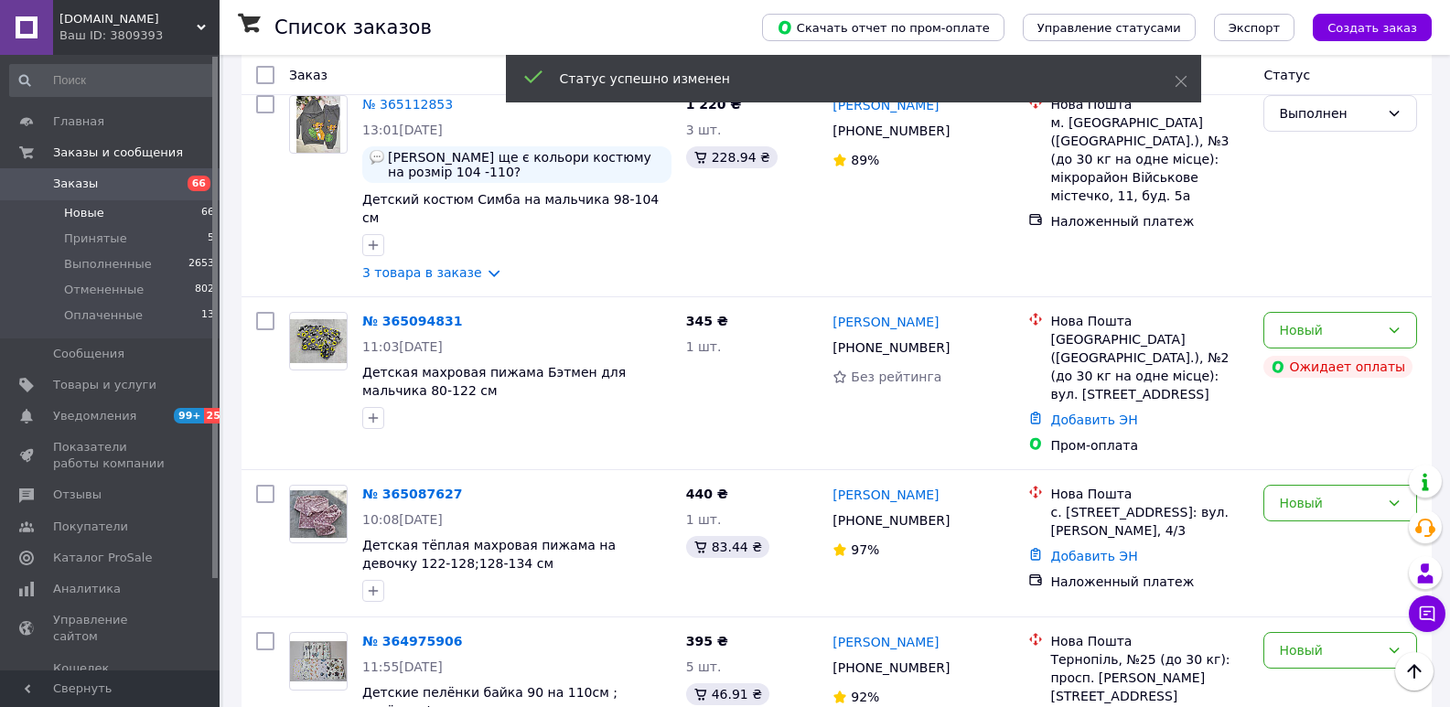
click at [1306, 320] on div "Новый" at bounding box center [1329, 330] width 101 height 20
click at [1318, 306] on li "Выполнен" at bounding box center [1340, 312] width 152 height 33
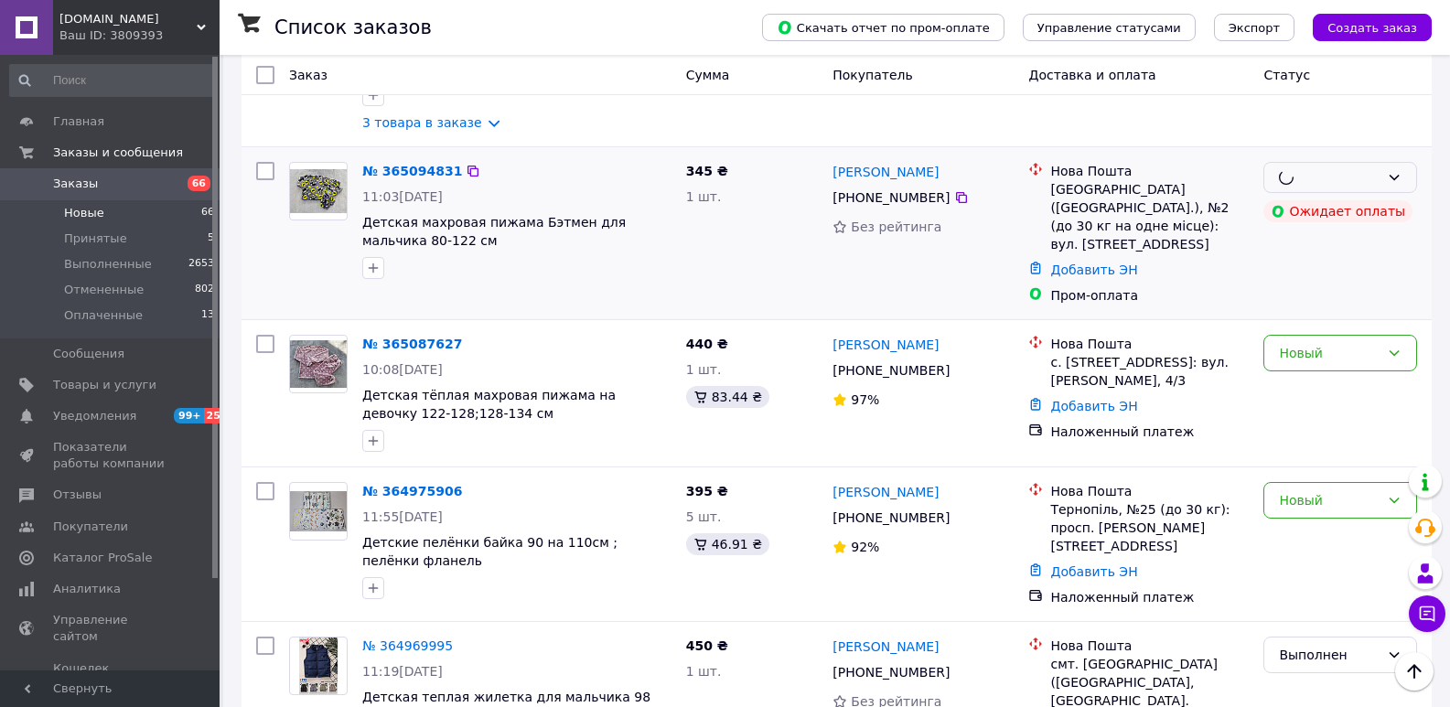
scroll to position [1464, 0]
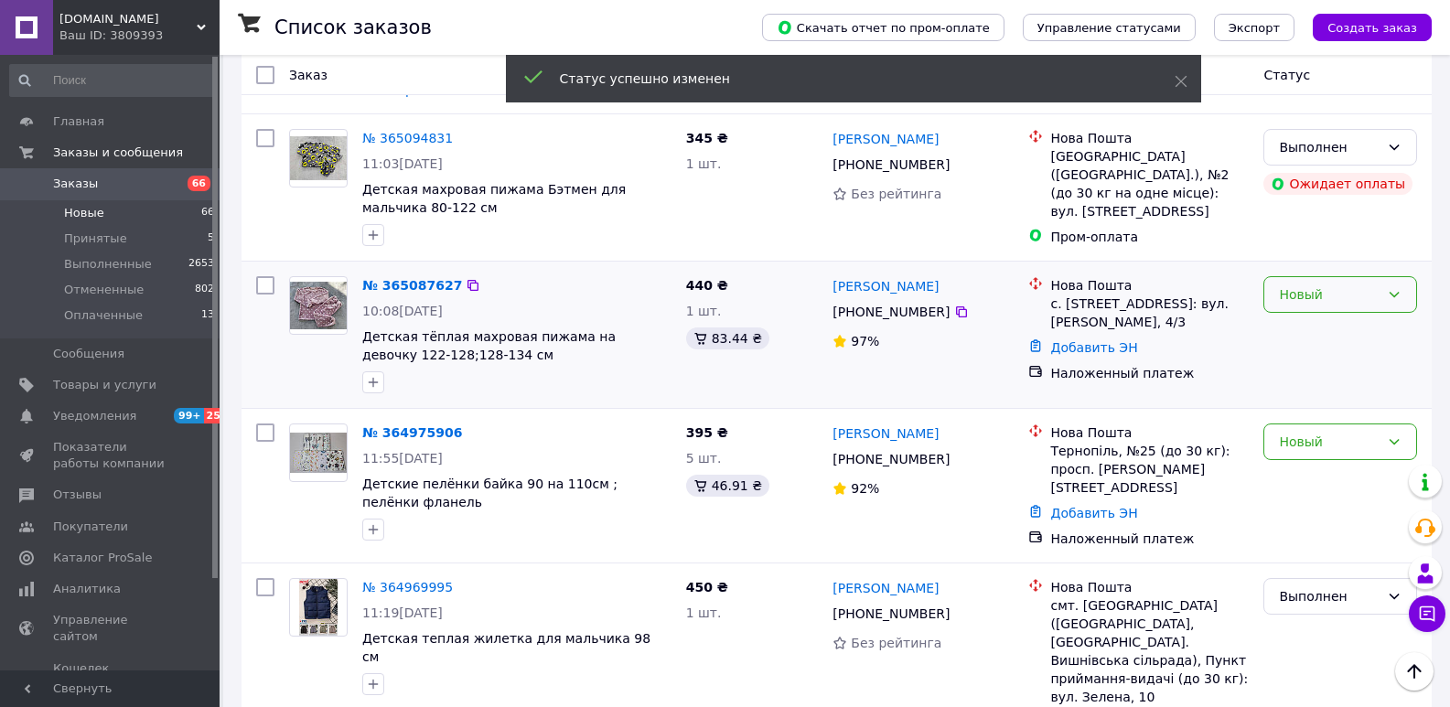
click at [1302, 284] on div "Новый" at bounding box center [1329, 294] width 101 height 20
click at [1291, 281] on li "Выполнен" at bounding box center [1340, 277] width 152 height 33
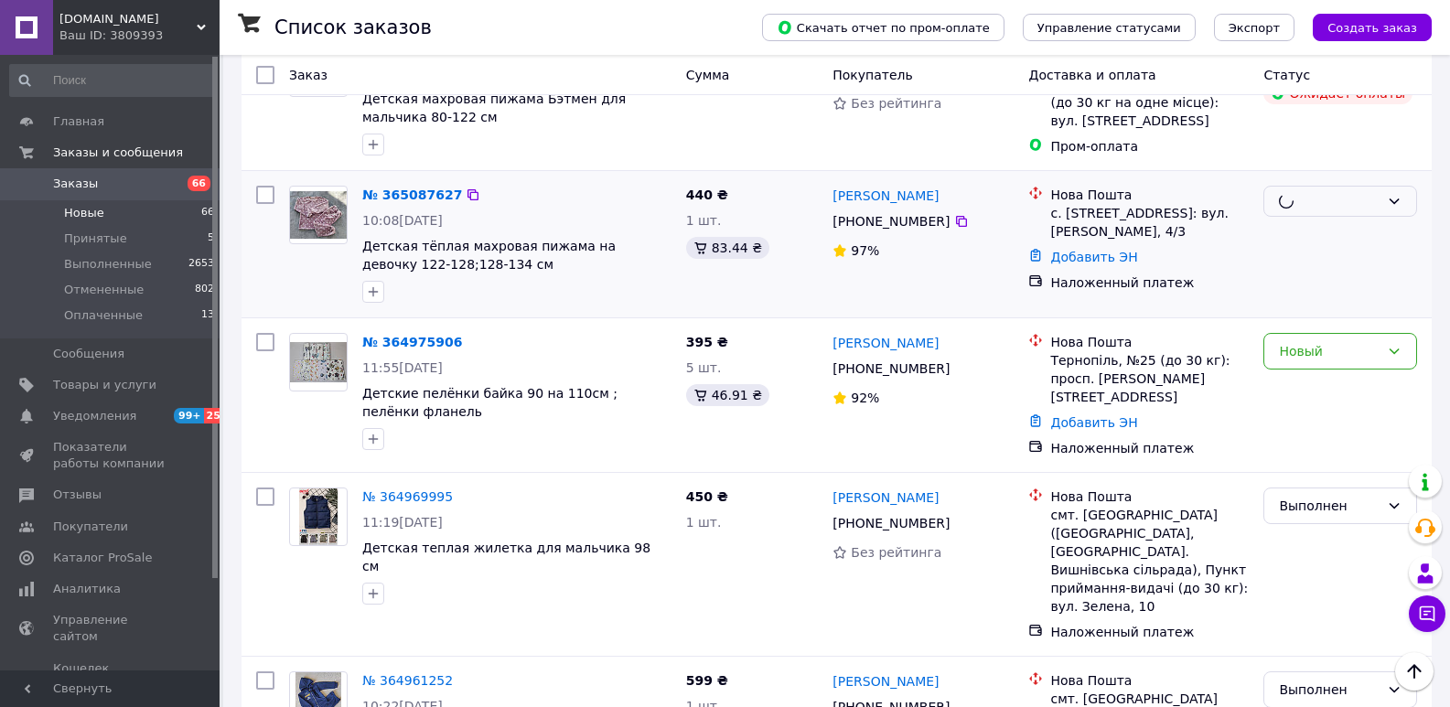
scroll to position [1555, 0]
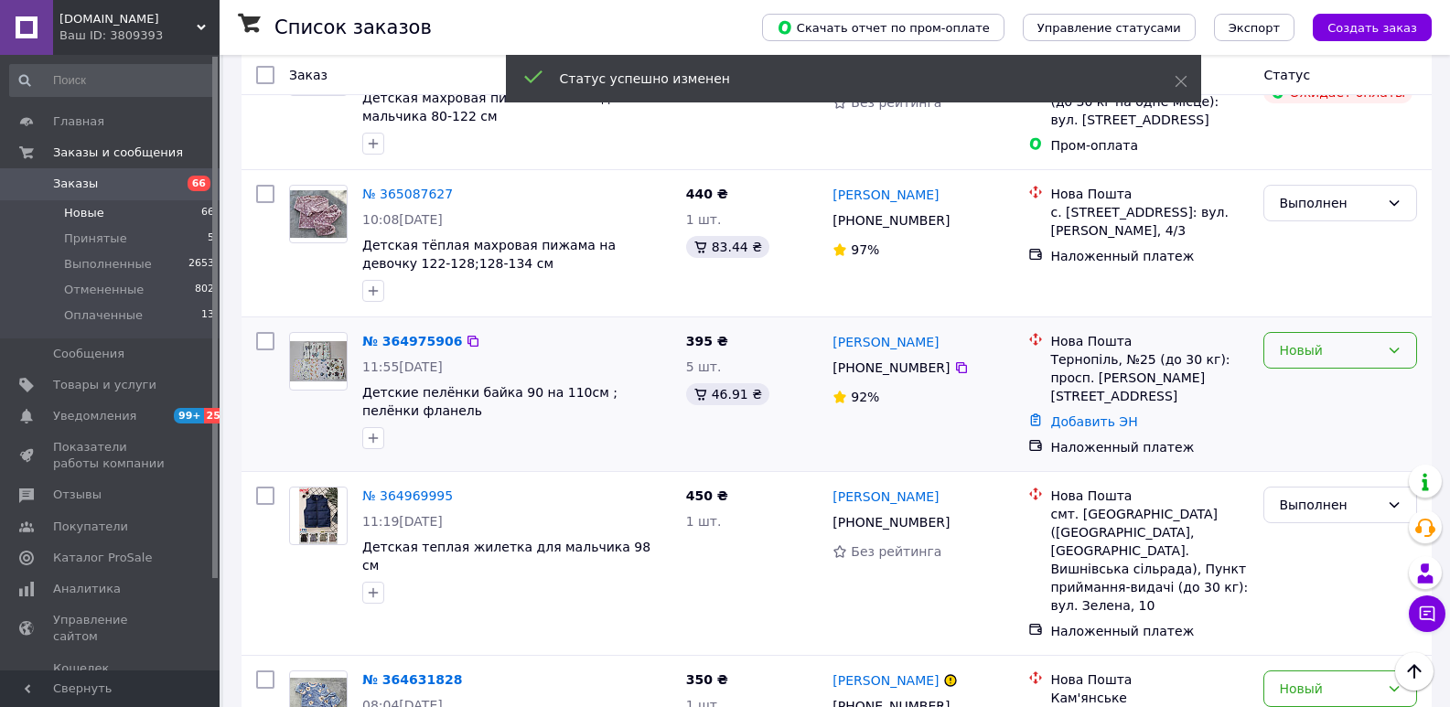
click at [1295, 340] on div "Новый" at bounding box center [1329, 350] width 101 height 20
click at [1301, 338] on li "Выполнен" at bounding box center [1340, 332] width 152 height 33
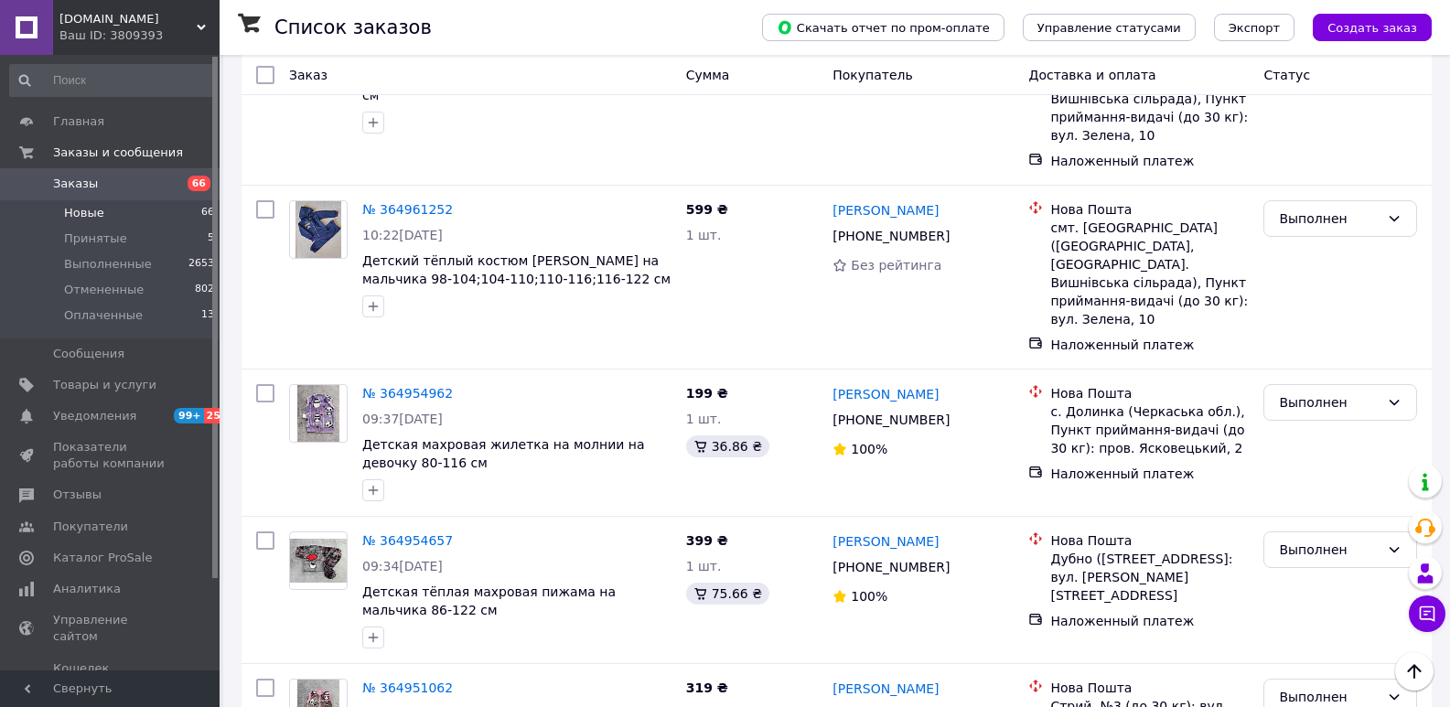
scroll to position [2425, 0]
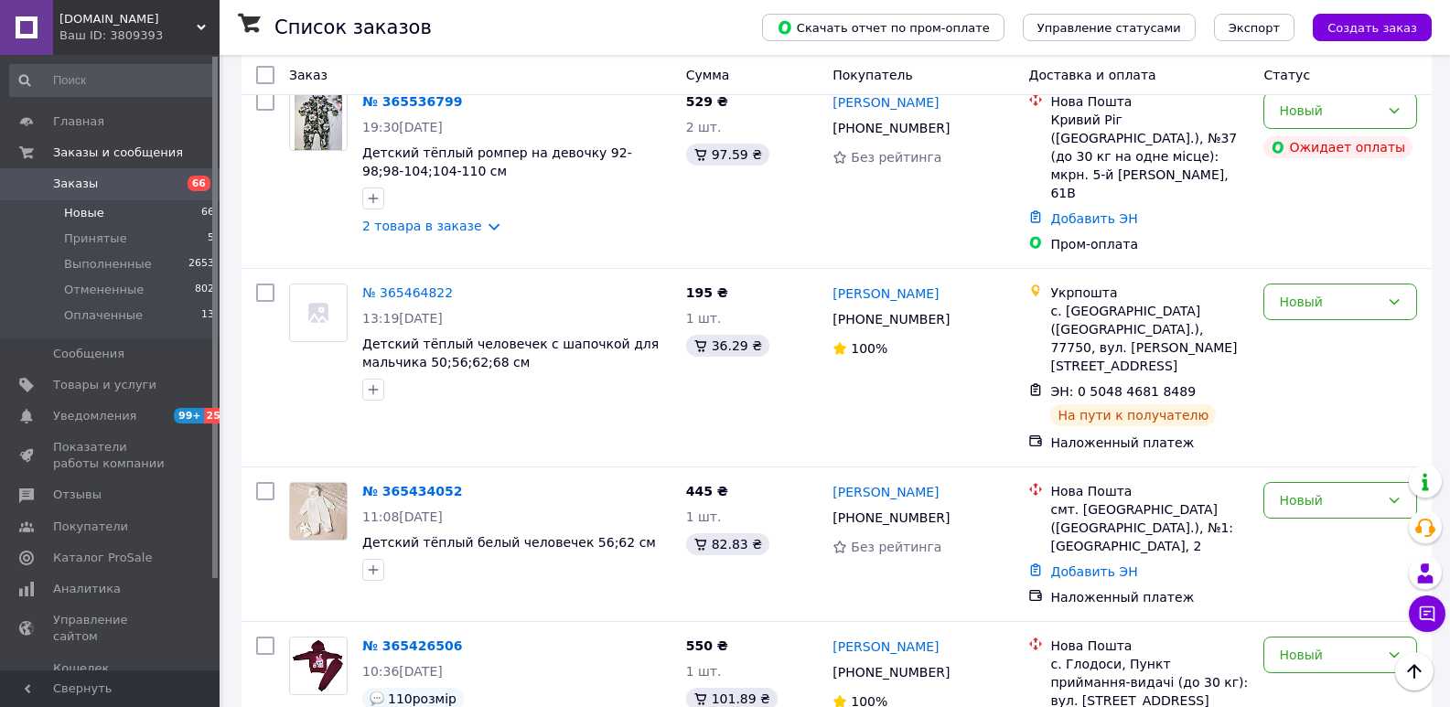
scroll to position [3075, 0]
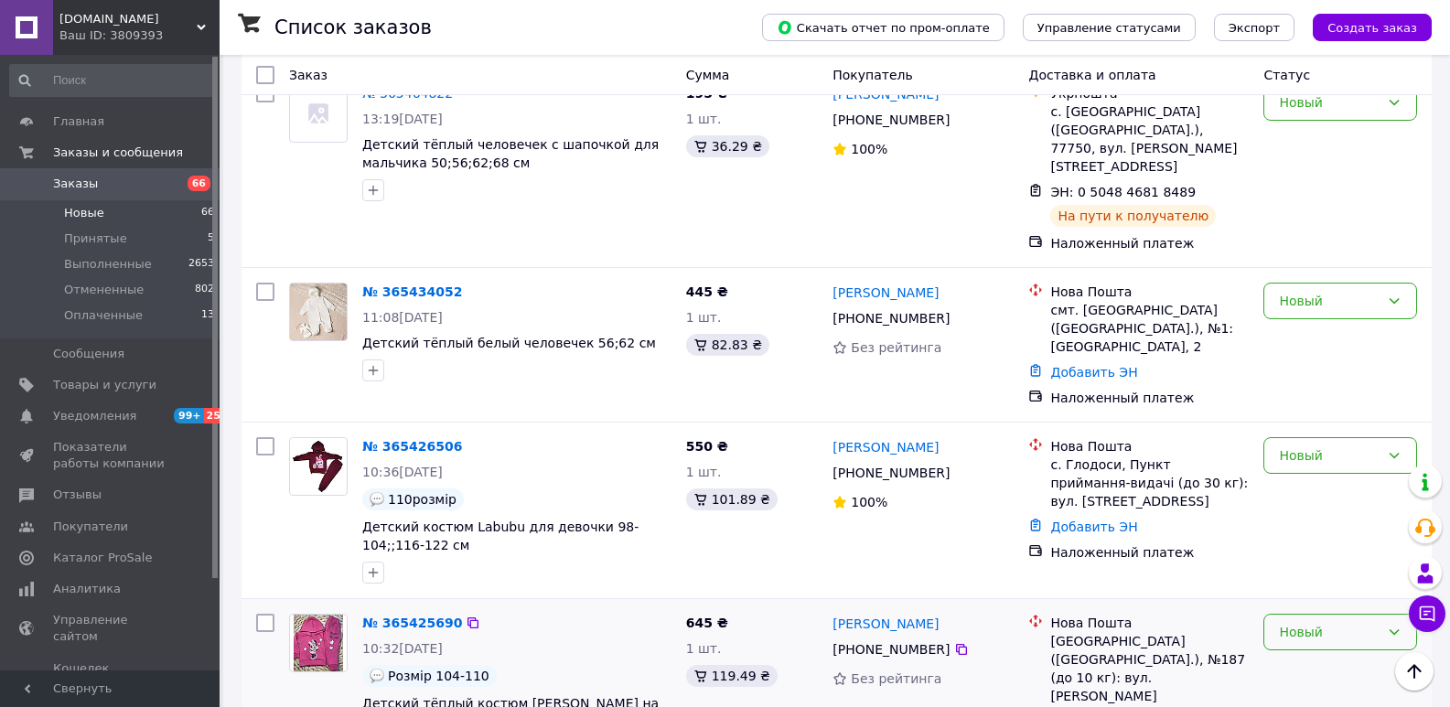
click at [1293, 622] on div "Новый" at bounding box center [1329, 632] width 101 height 20
click at [1310, 548] on li "Выполнен" at bounding box center [1340, 561] width 152 height 33
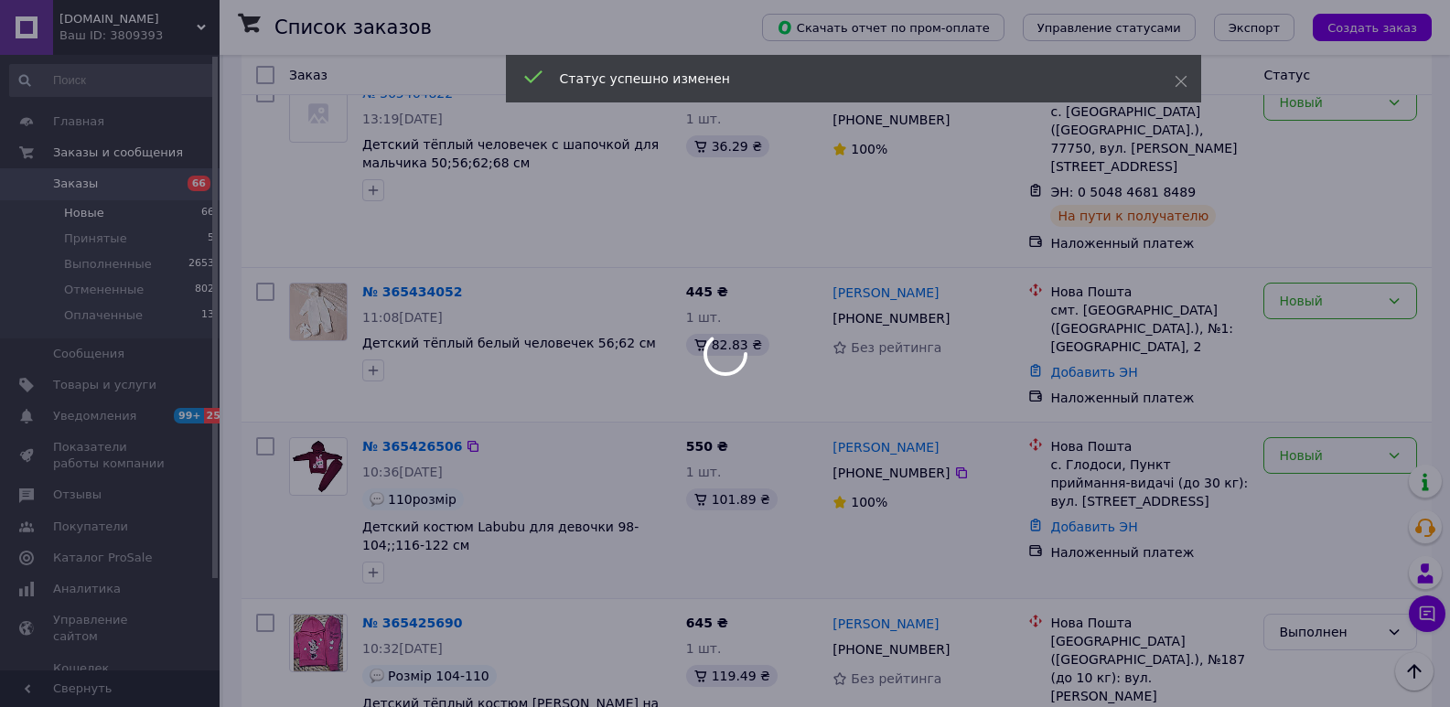
click at [1289, 308] on div at bounding box center [725, 353] width 1450 height 707
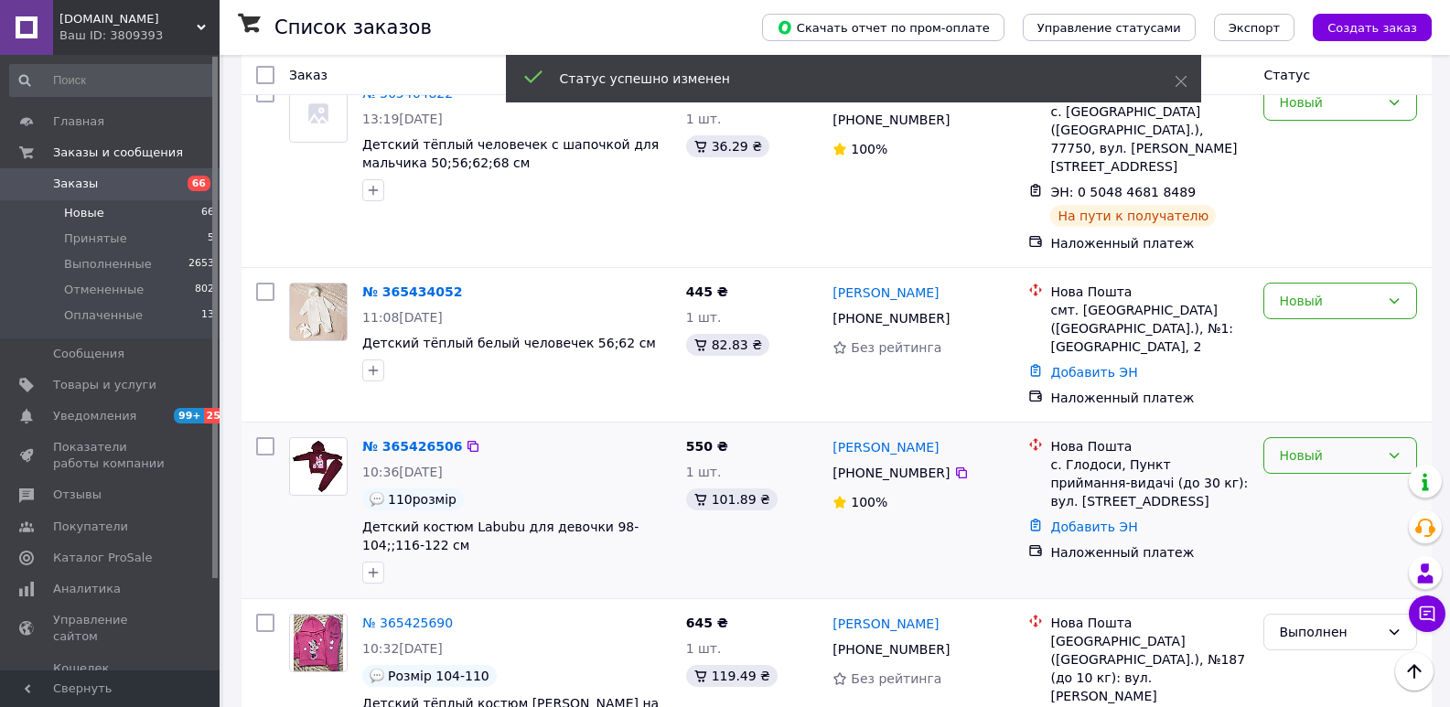
click at [1290, 445] on div "Новый" at bounding box center [1329, 455] width 101 height 20
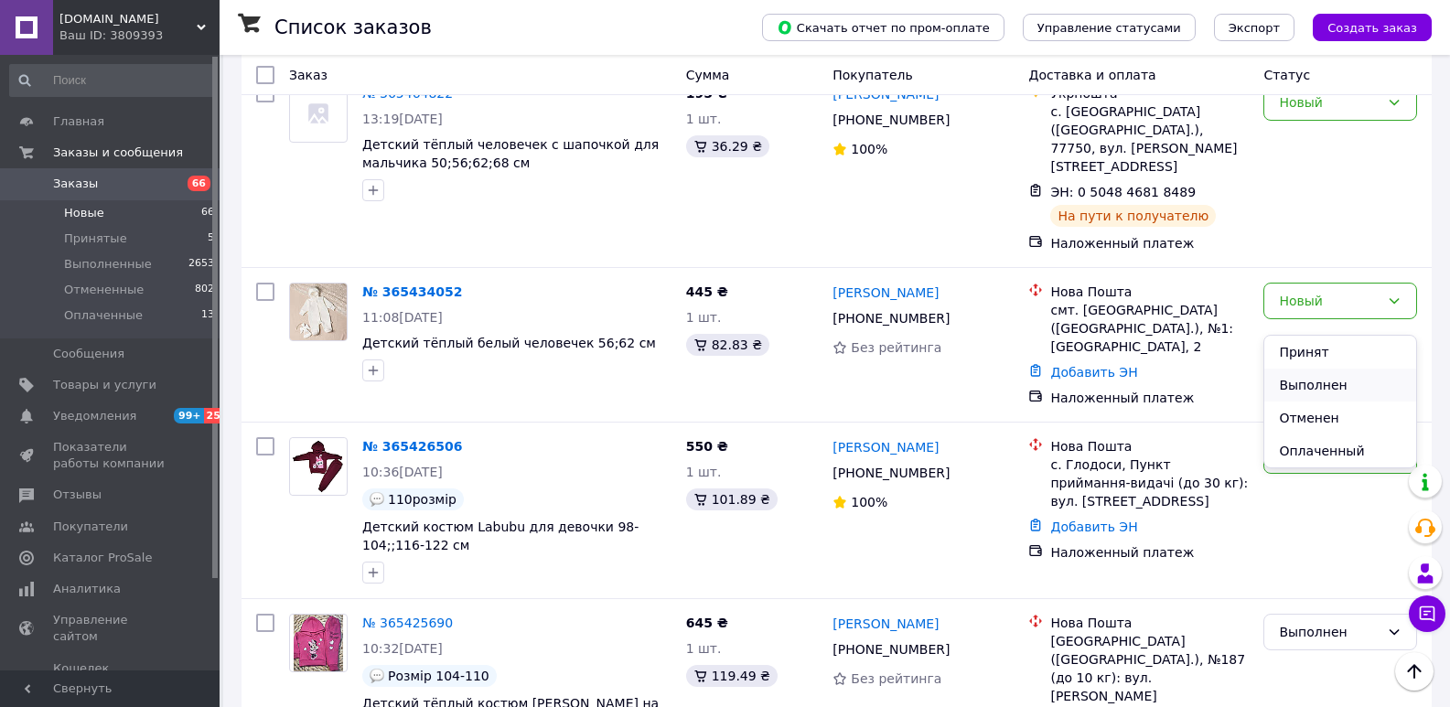
click at [1303, 384] on li "Выполнен" at bounding box center [1340, 385] width 152 height 33
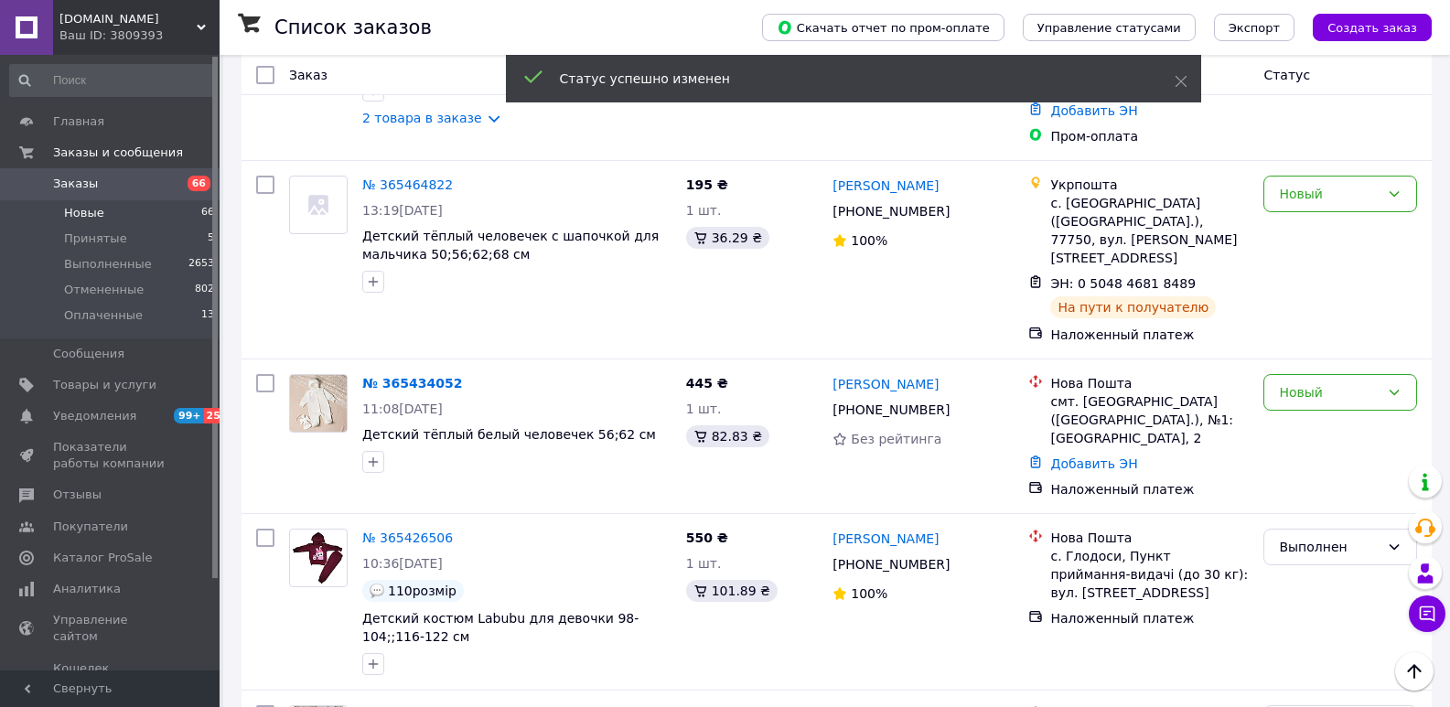
click at [1278, 374] on div "Новый" at bounding box center [1340, 392] width 154 height 37
click at [1293, 311] on li "Выполнен" at bounding box center [1340, 322] width 152 height 33
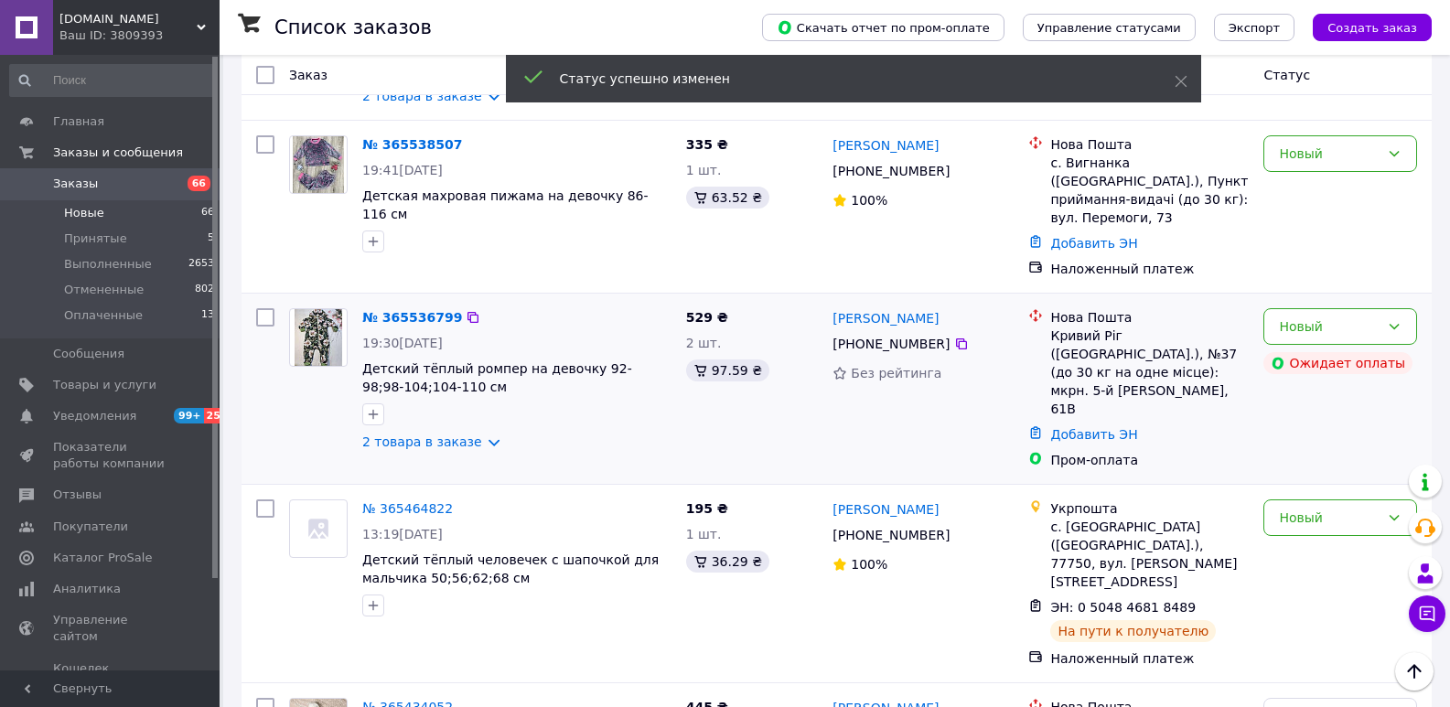
scroll to position [2618, 0]
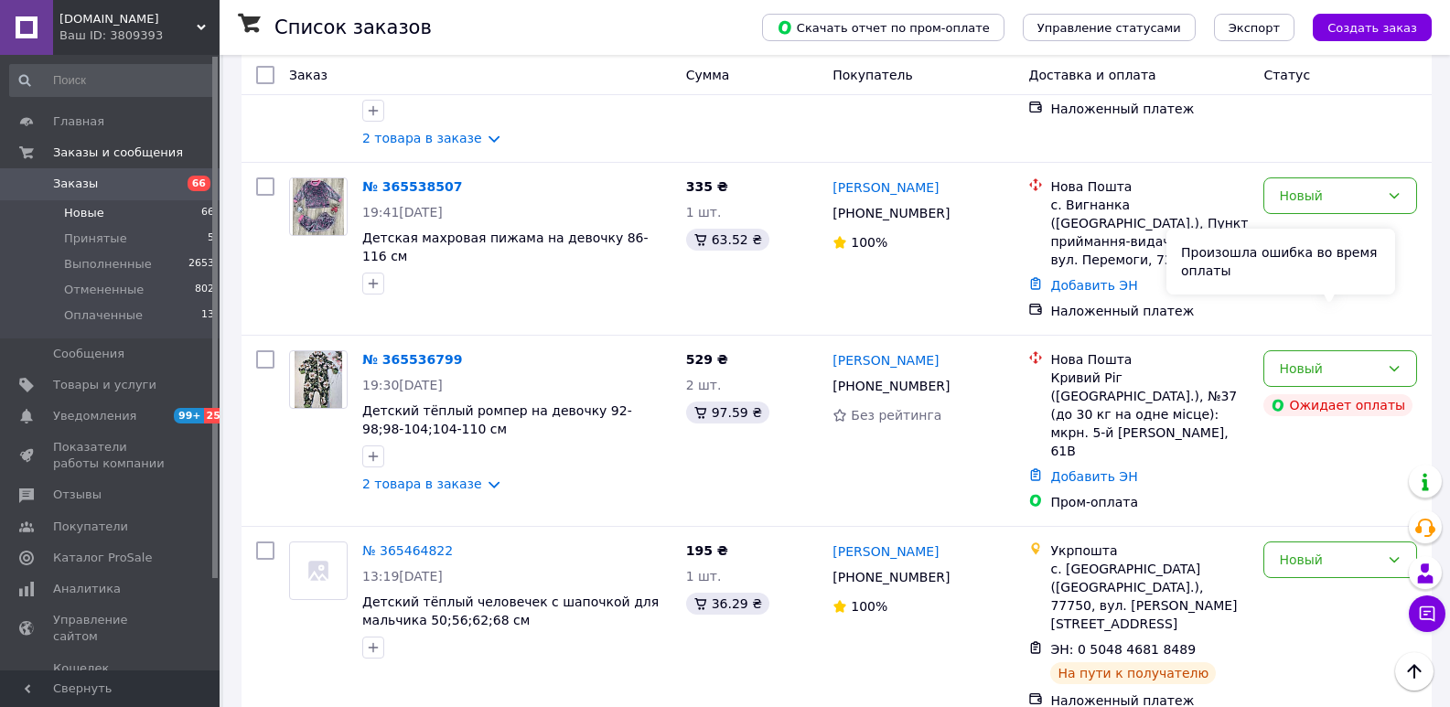
click at [1296, 271] on div "Произошла ошибка во время оплаты" at bounding box center [1280, 262] width 229 height 66
click at [1303, 350] on div "Новый" at bounding box center [1340, 368] width 154 height 37
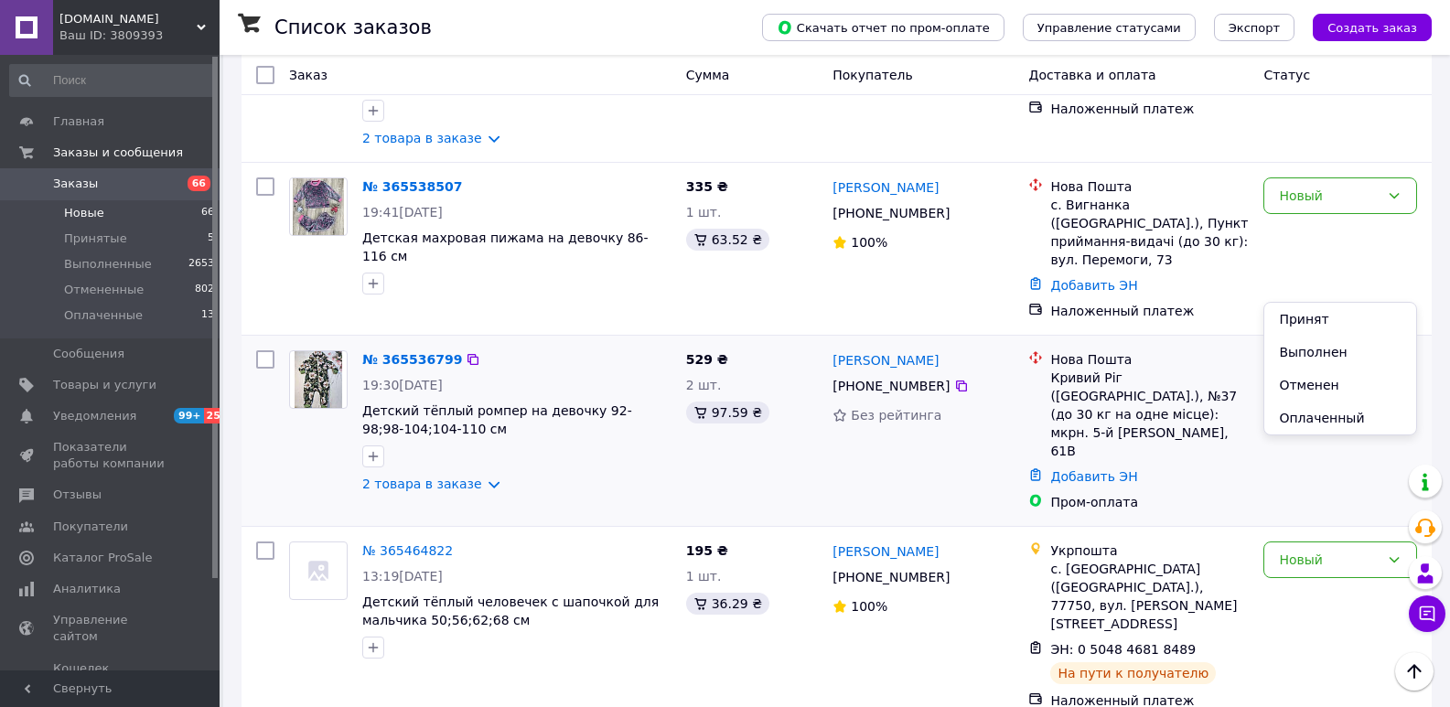
click at [1290, 357] on li "Выполнен" at bounding box center [1340, 352] width 152 height 33
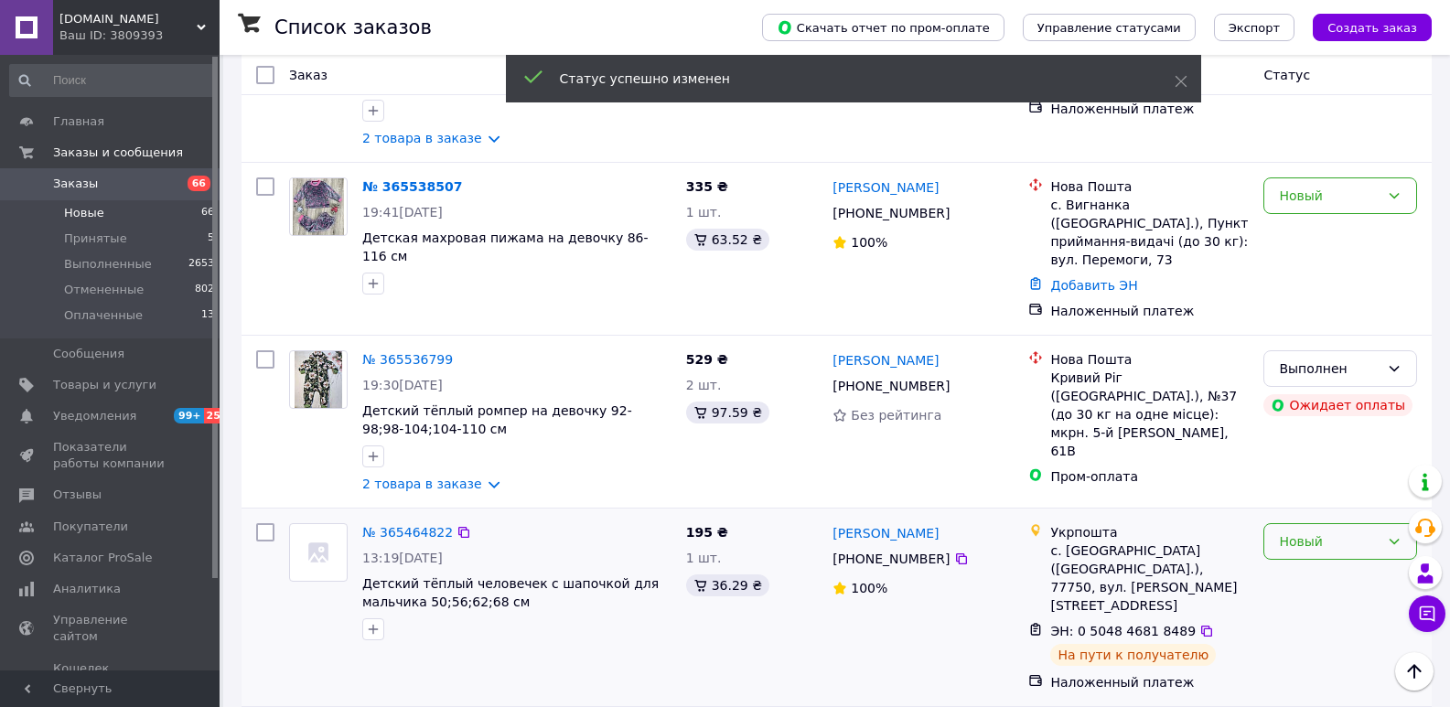
click at [1274, 523] on div "Новый" at bounding box center [1340, 541] width 154 height 37
click at [1300, 528] on li "Выполнен" at bounding box center [1340, 526] width 152 height 33
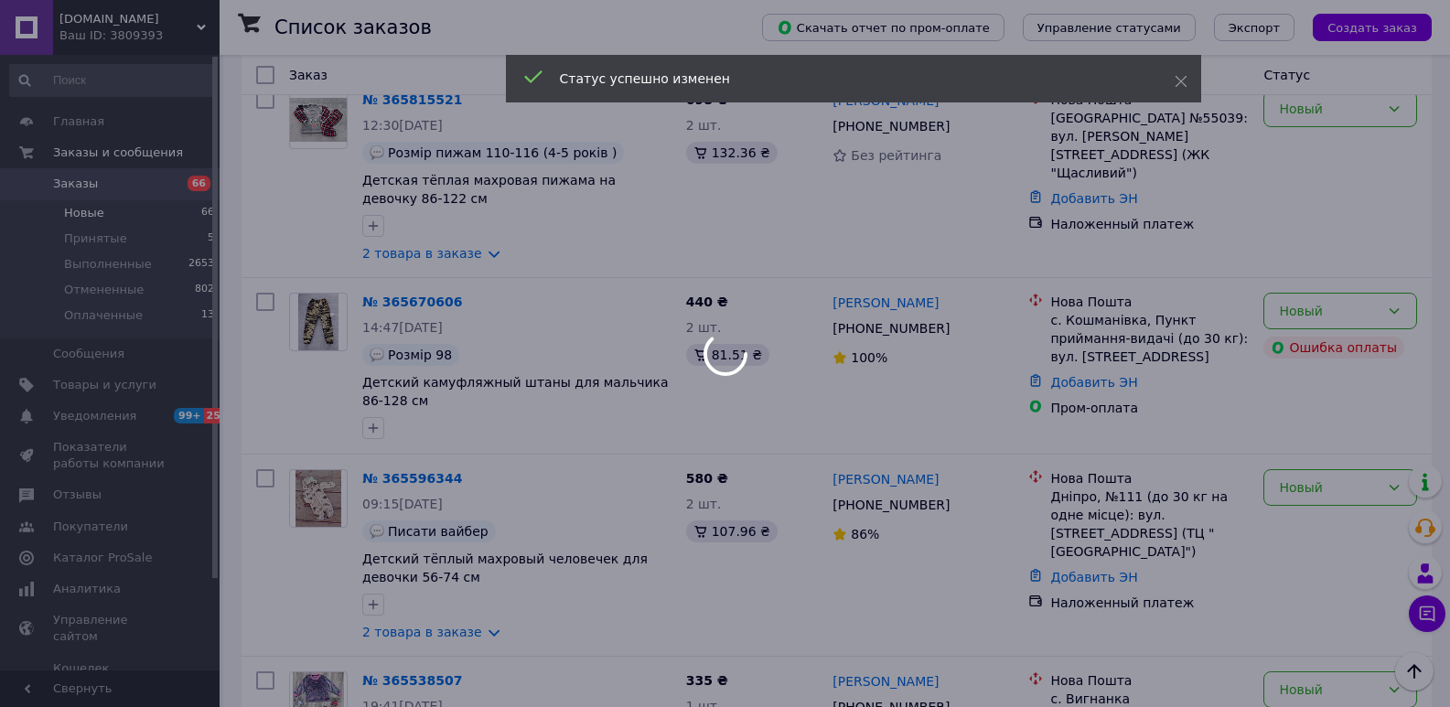
scroll to position [2252, 0]
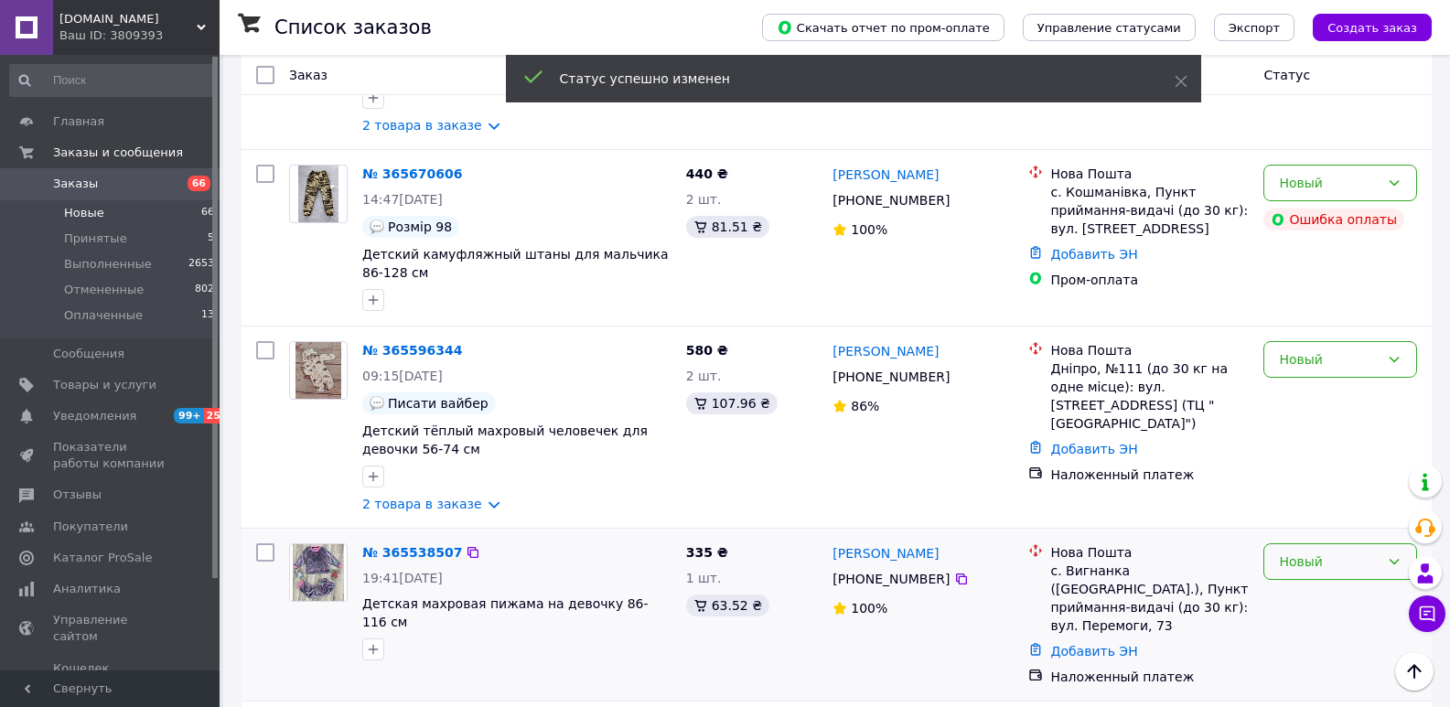
click at [1344, 552] on div "Новый" at bounding box center [1329, 562] width 101 height 20
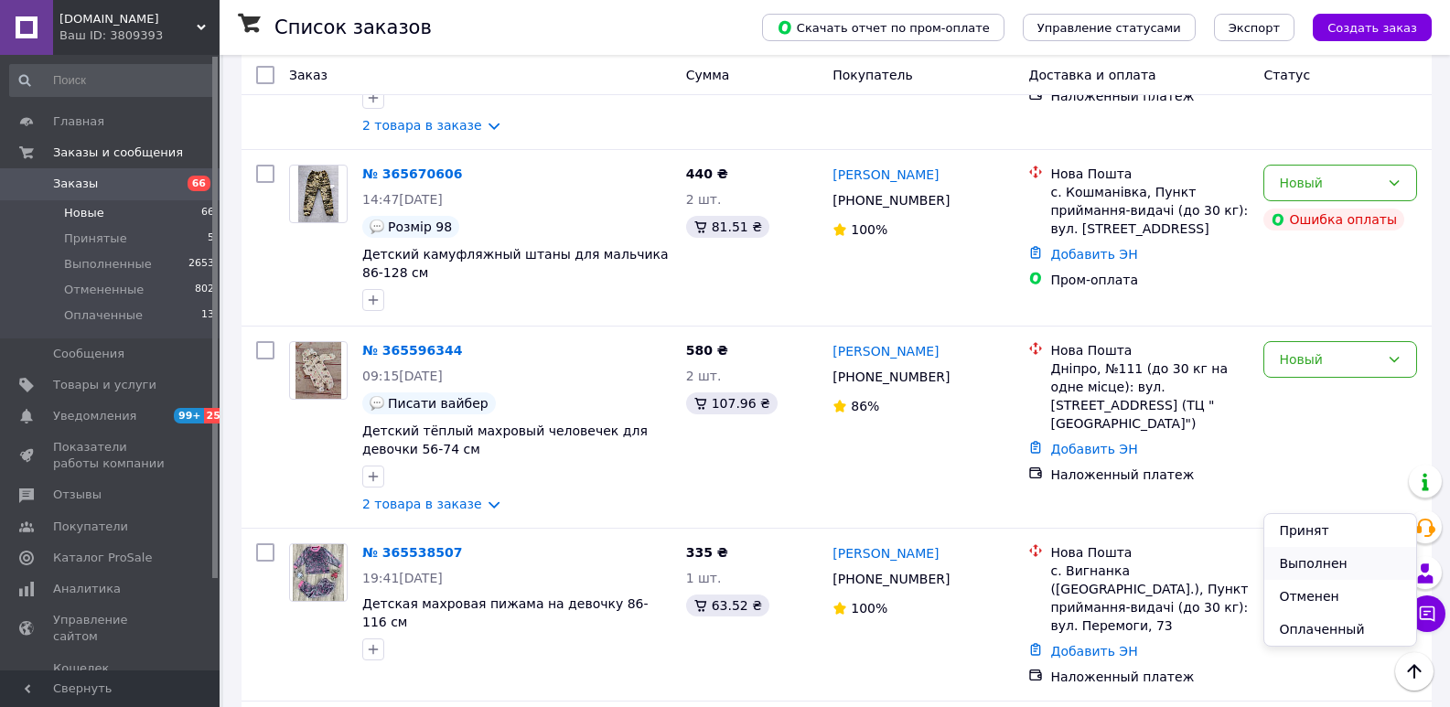
click at [1326, 567] on li "Выполнен" at bounding box center [1340, 563] width 152 height 33
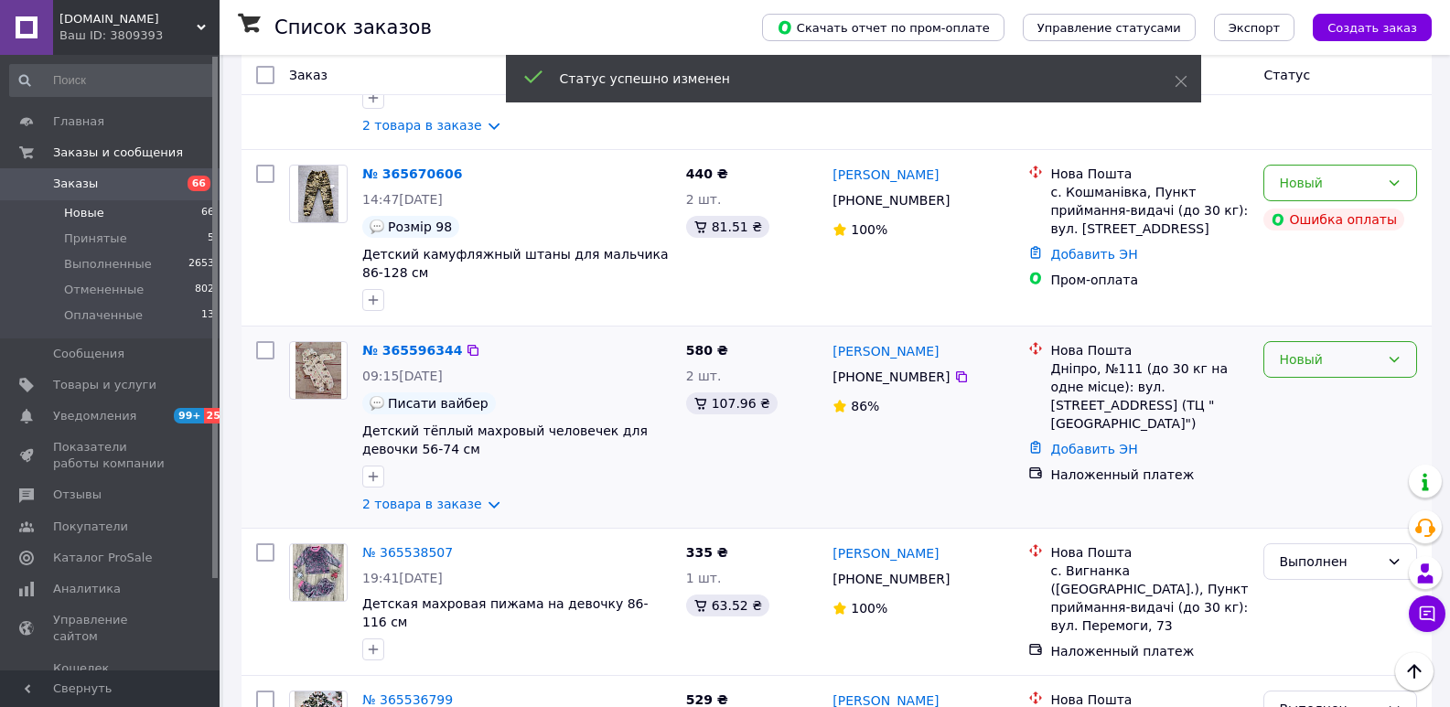
click at [1282, 349] on div "Новый" at bounding box center [1329, 359] width 101 height 20
click at [1303, 366] on li "Выполнен" at bounding box center [1340, 361] width 152 height 33
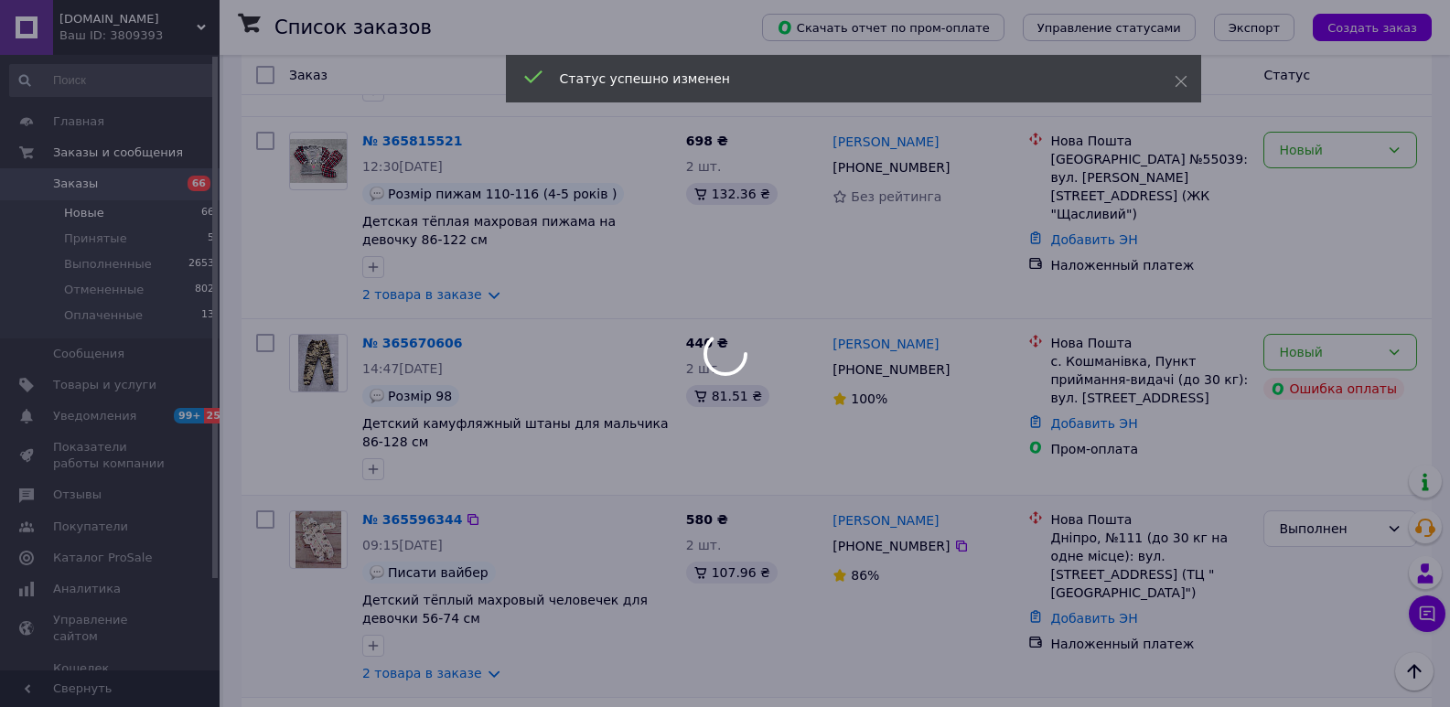
scroll to position [2069, 0]
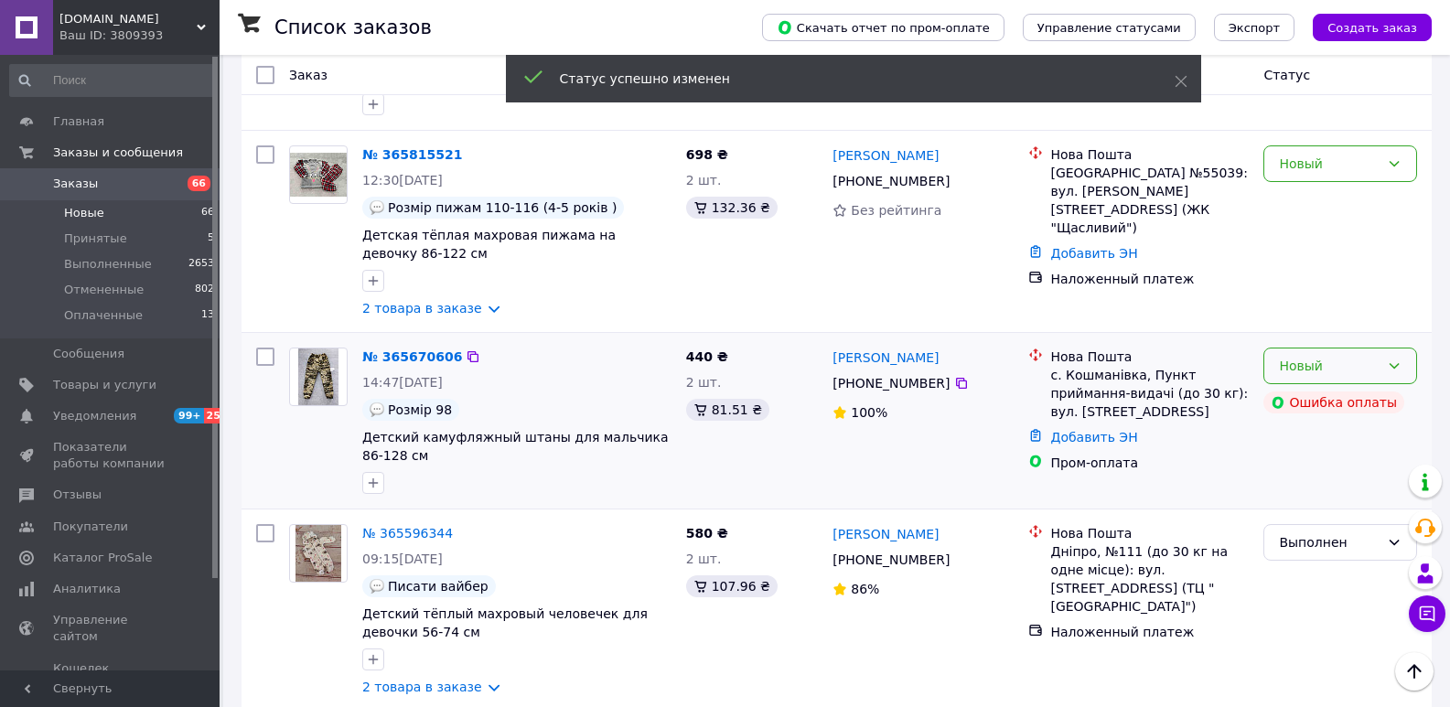
click at [1309, 356] on div "Новый" at bounding box center [1329, 366] width 101 height 20
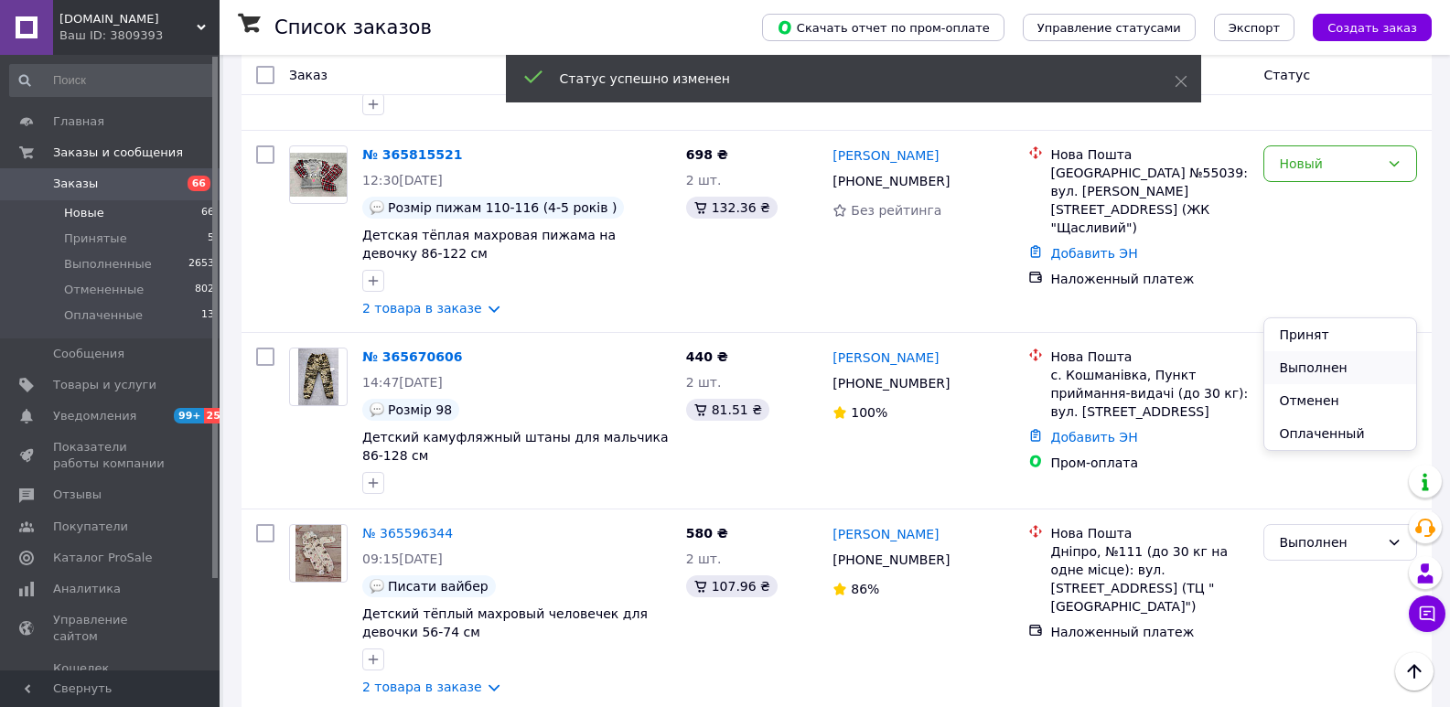
click at [1303, 365] on li "Выполнен" at bounding box center [1340, 367] width 152 height 33
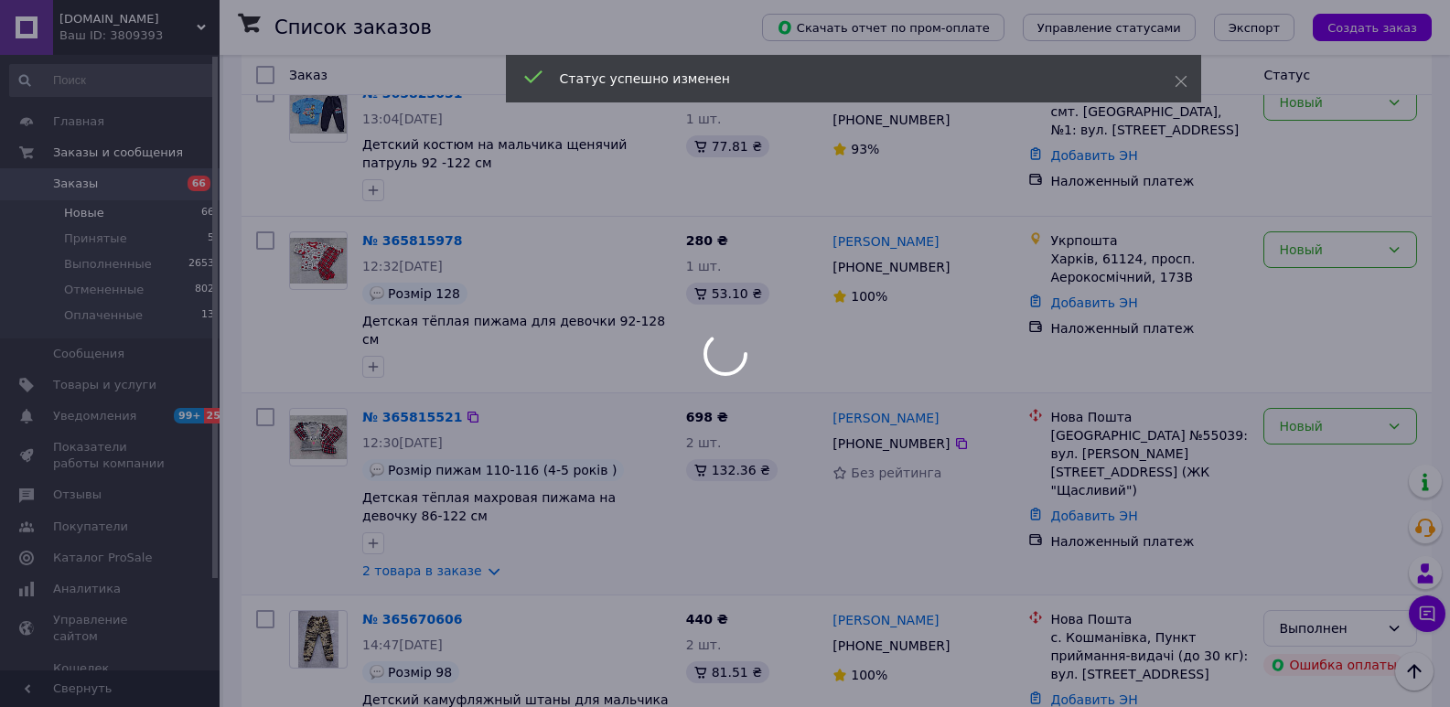
scroll to position [1795, 0]
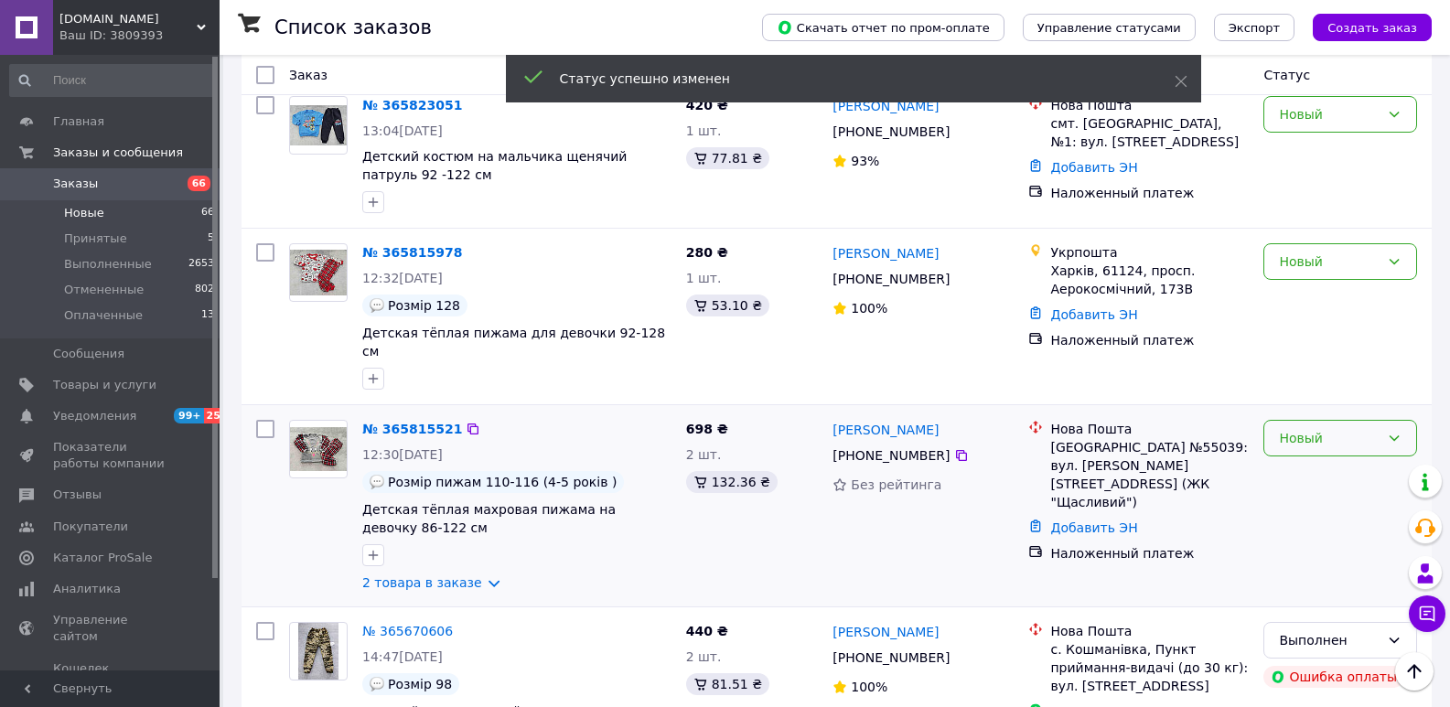
click at [1306, 428] on div "Новый" at bounding box center [1329, 438] width 101 height 20
click at [1314, 437] on li "Выполнен" at bounding box center [1340, 439] width 152 height 33
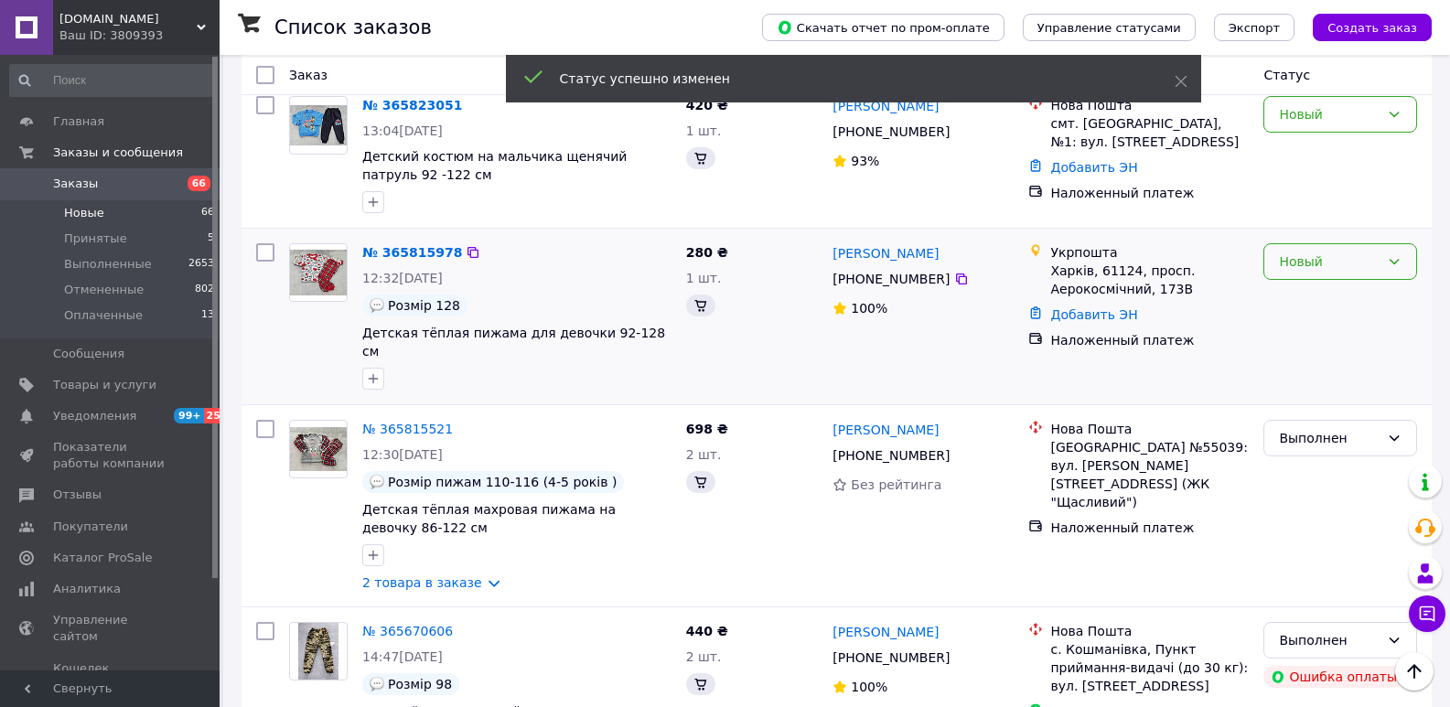
click at [1282, 252] on div "Новый" at bounding box center [1329, 262] width 101 height 20
click at [1288, 269] on li "Выполнен" at bounding box center [1340, 280] width 152 height 33
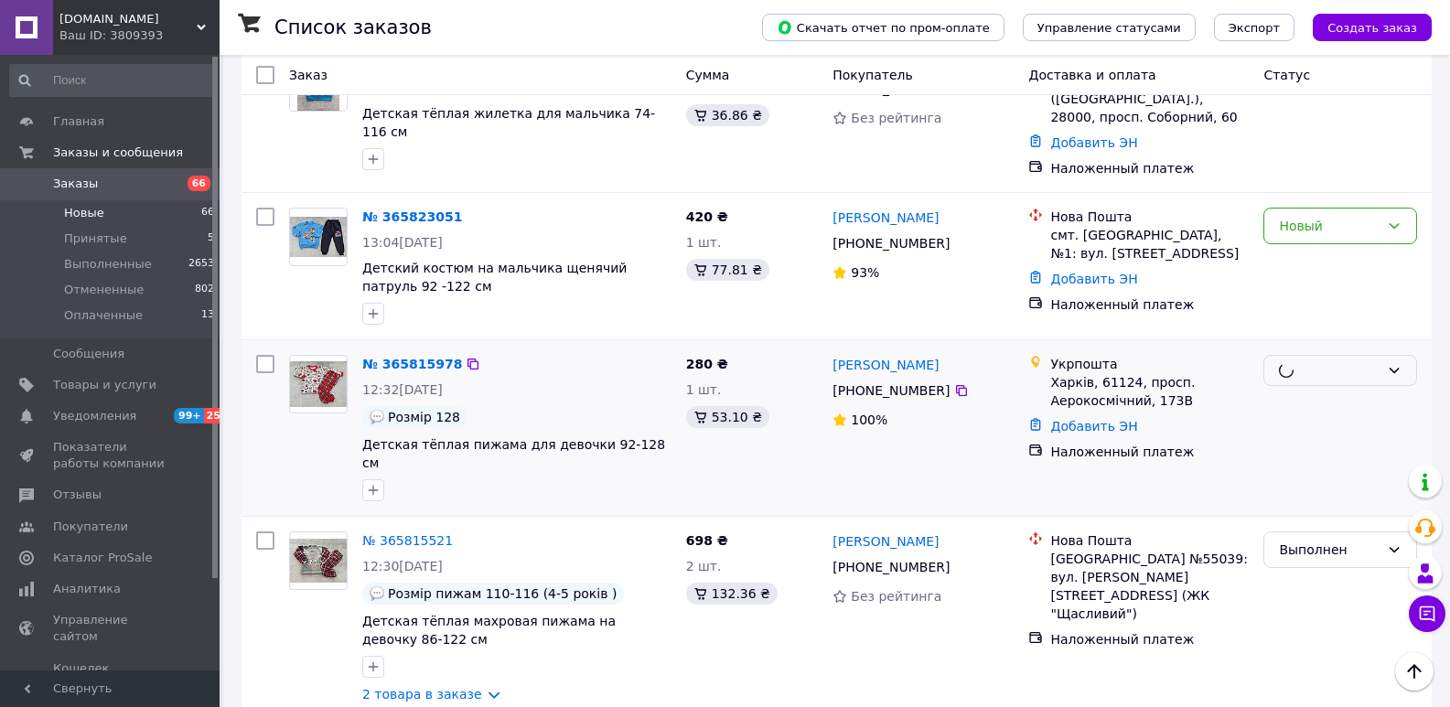
scroll to position [1429, 0]
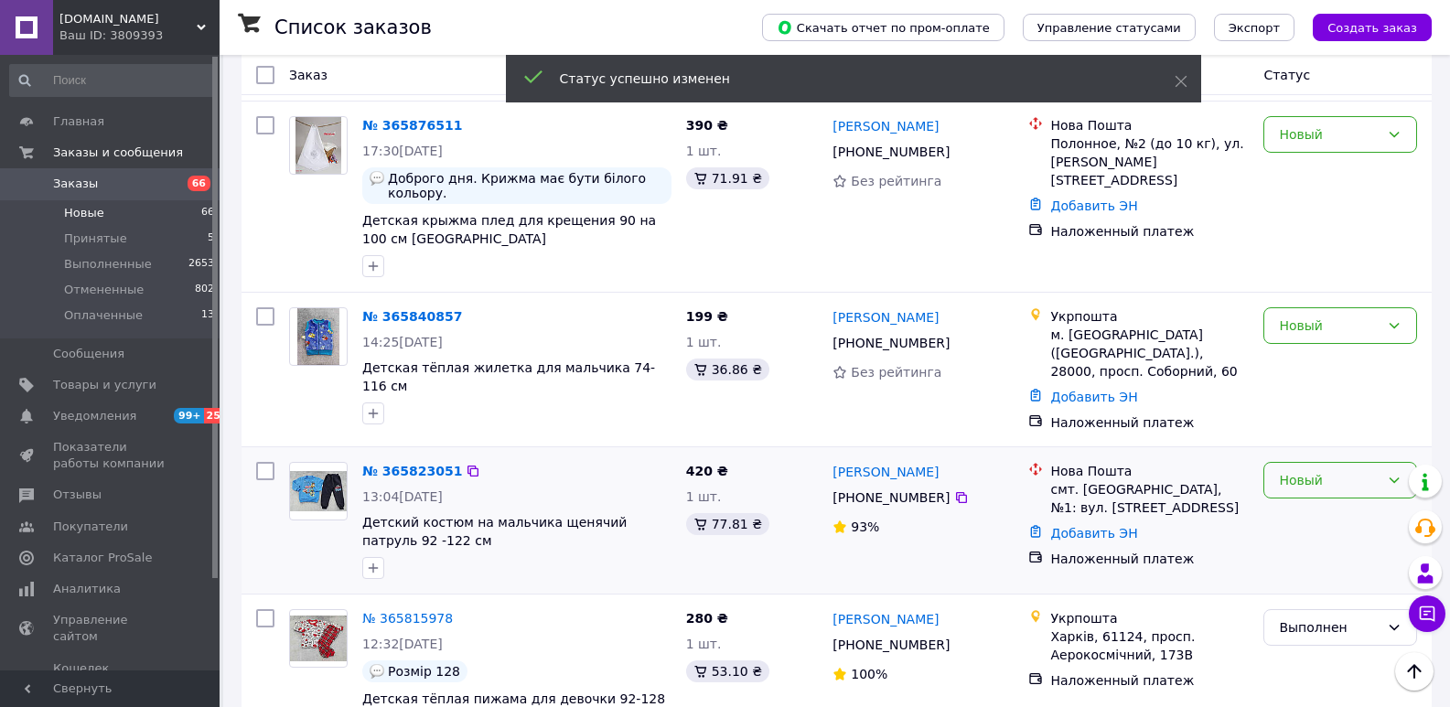
click at [1314, 462] on div "Новый" at bounding box center [1340, 480] width 154 height 37
click at [1318, 500] on li "Выполнен" at bounding box center [1340, 499] width 152 height 33
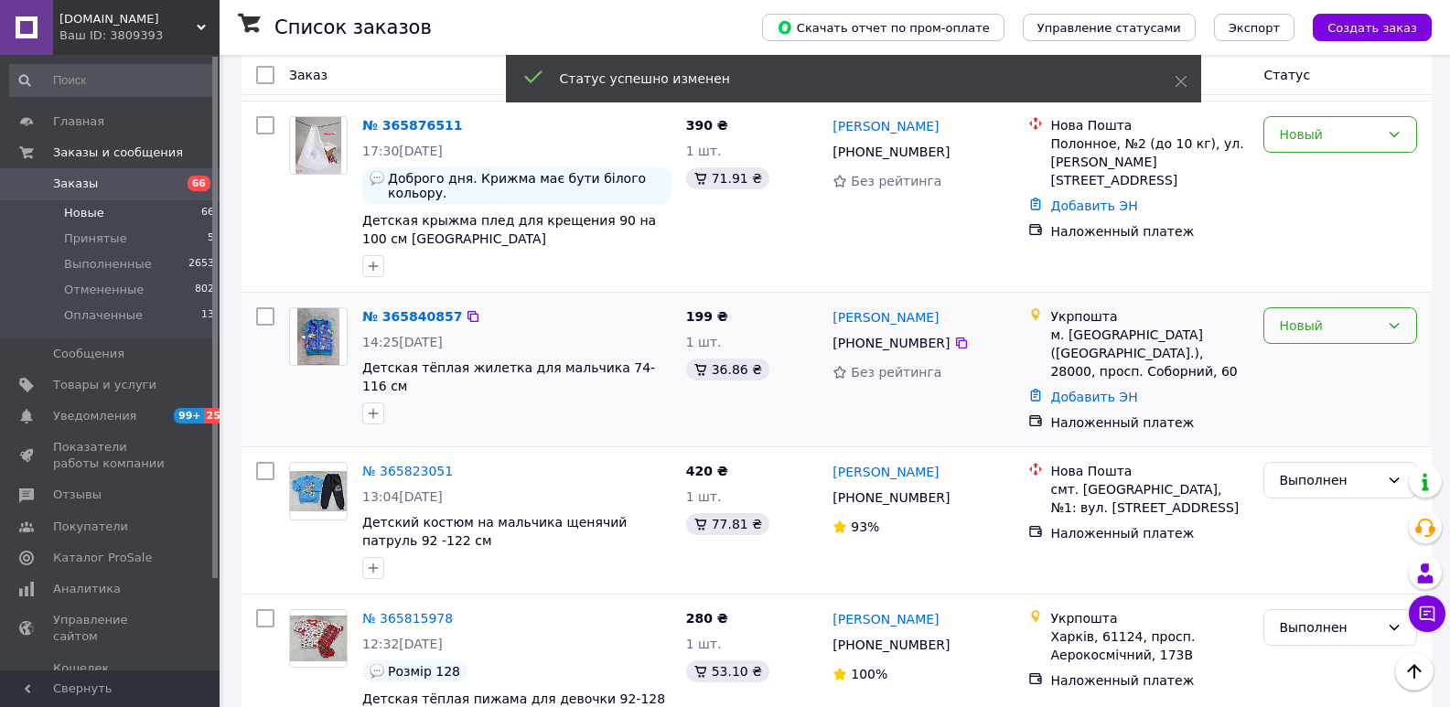
click at [1307, 316] on div "Новый" at bounding box center [1329, 326] width 101 height 20
click at [1306, 338] on li "Принят" at bounding box center [1340, 330] width 152 height 33
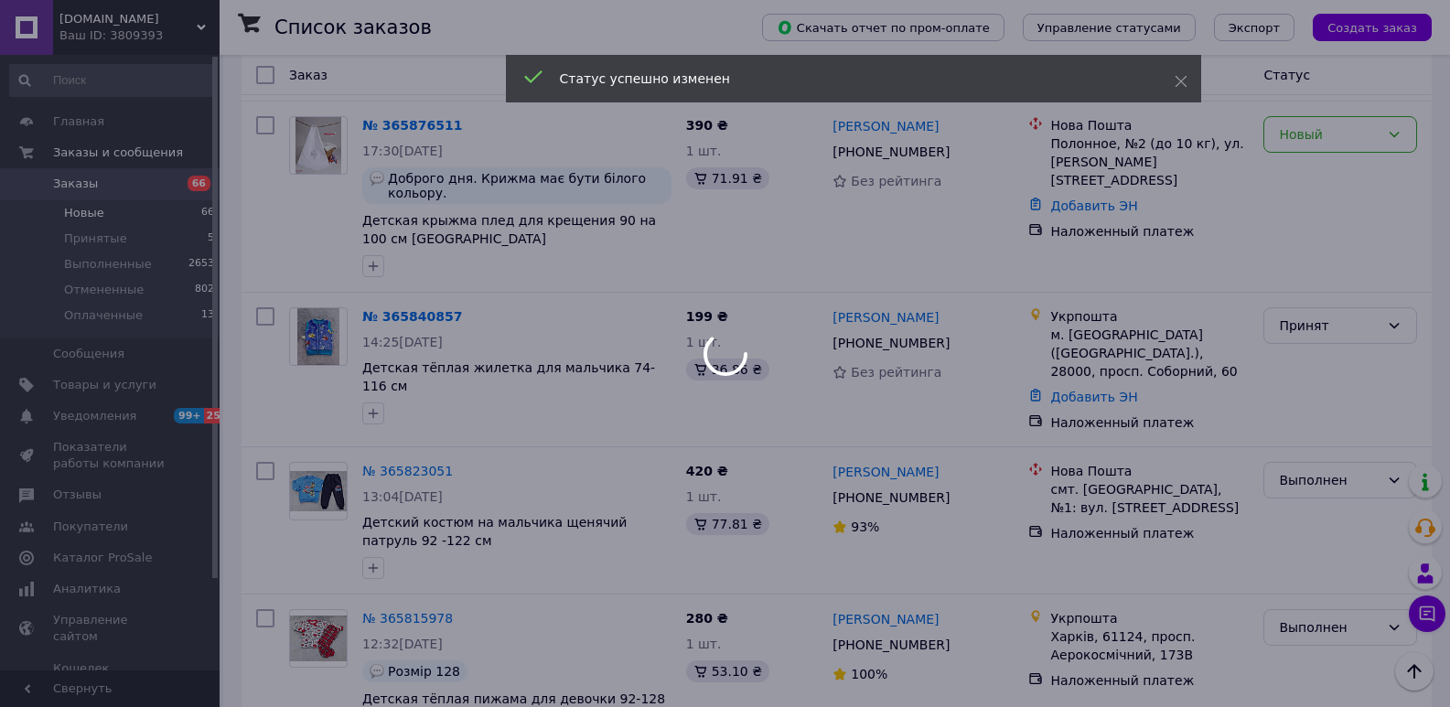
click at [1309, 287] on div at bounding box center [725, 353] width 1450 height 707
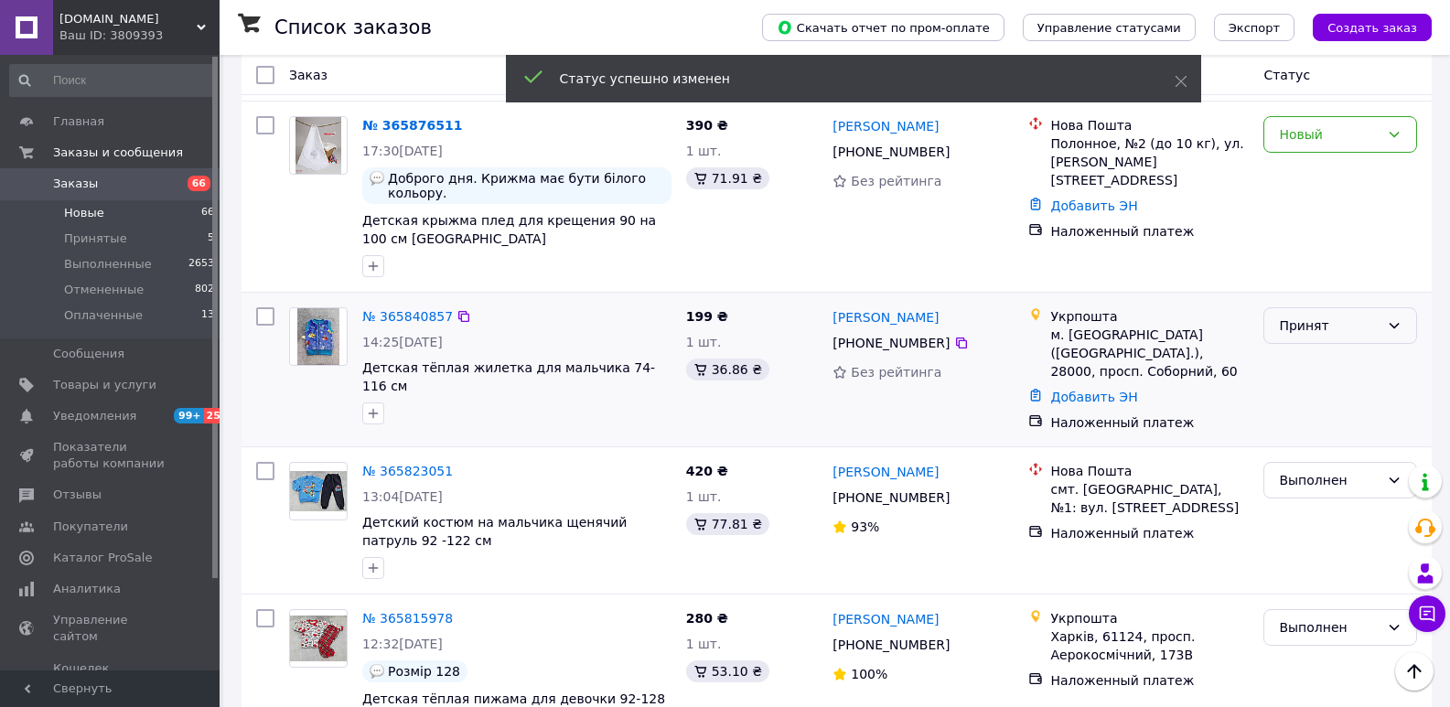
click at [1309, 316] on div "Принят" at bounding box center [1329, 326] width 101 height 20
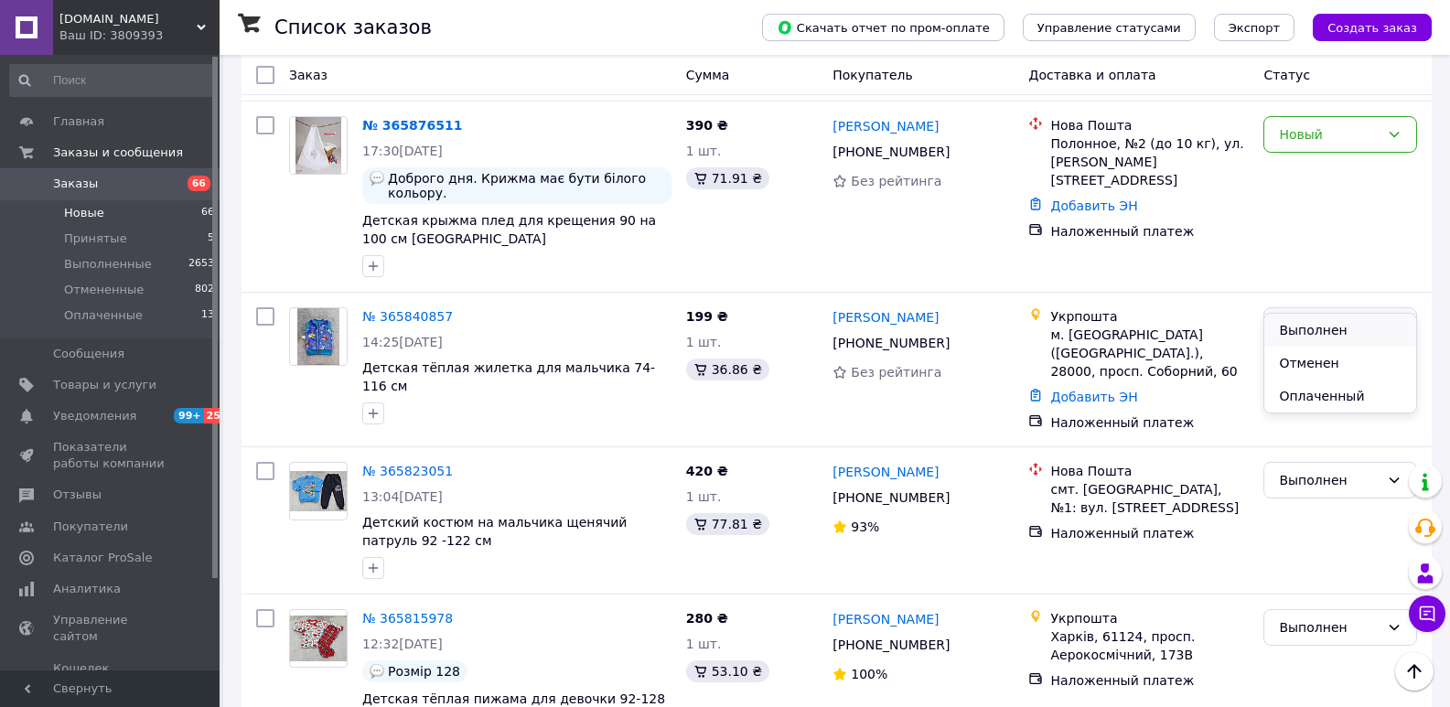
click at [1304, 324] on li "Выполнен" at bounding box center [1340, 330] width 152 height 33
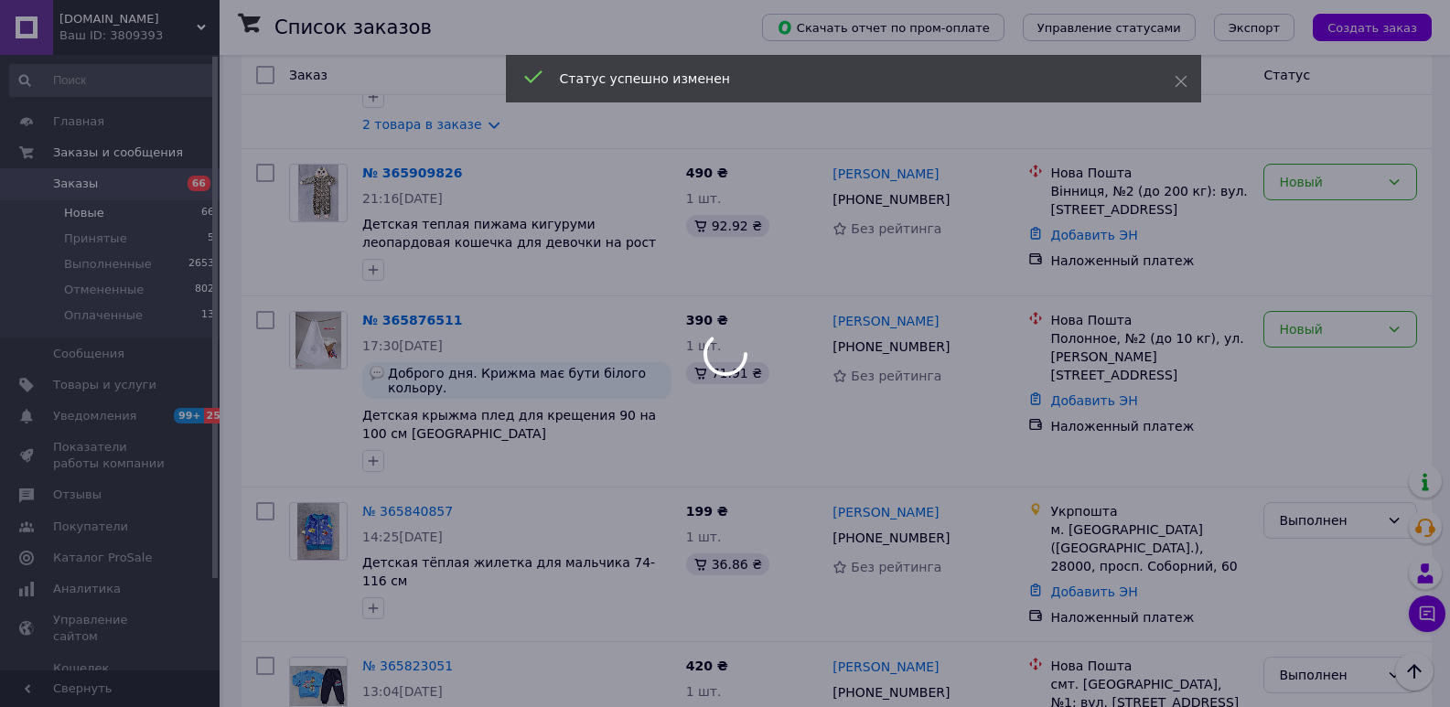
scroll to position [1063, 0]
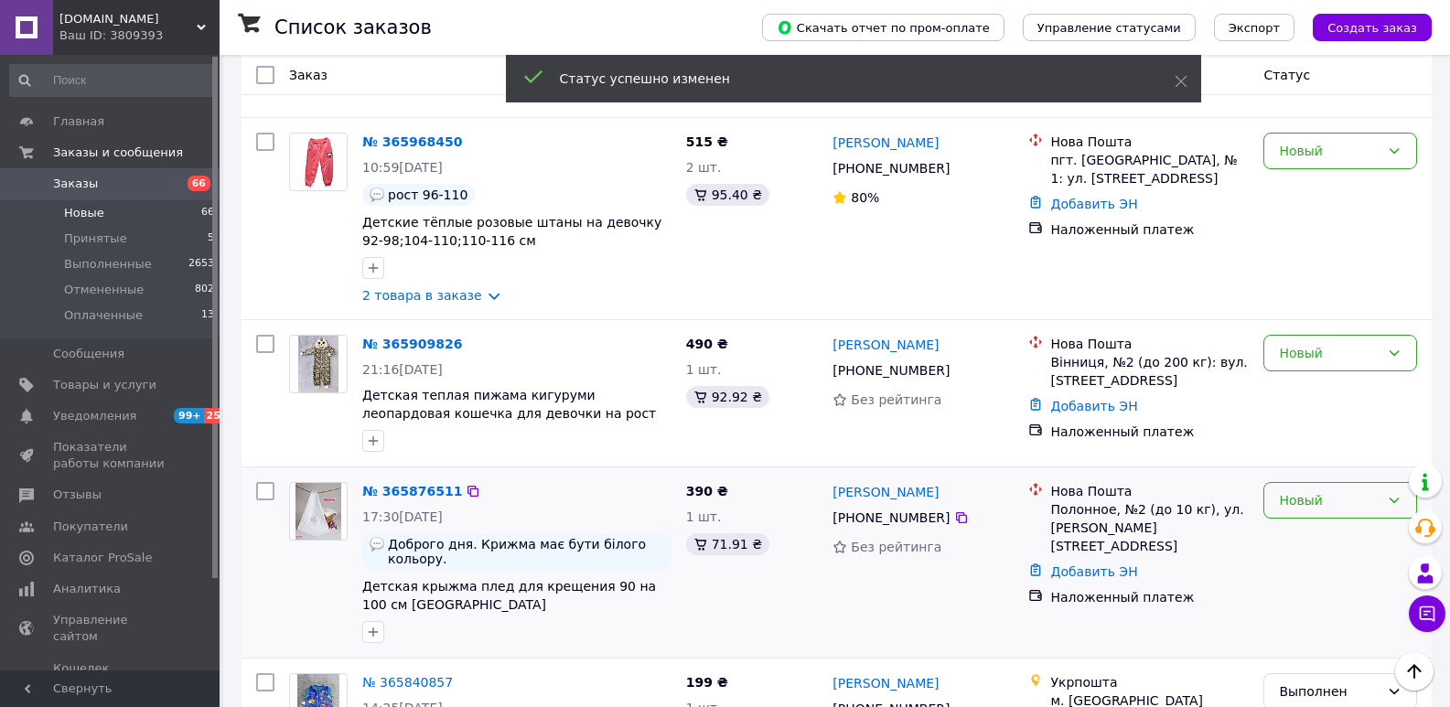
click at [1329, 482] on div "Новый" at bounding box center [1340, 500] width 154 height 37
click at [1339, 539] on li "Выполнен" at bounding box center [1340, 537] width 152 height 33
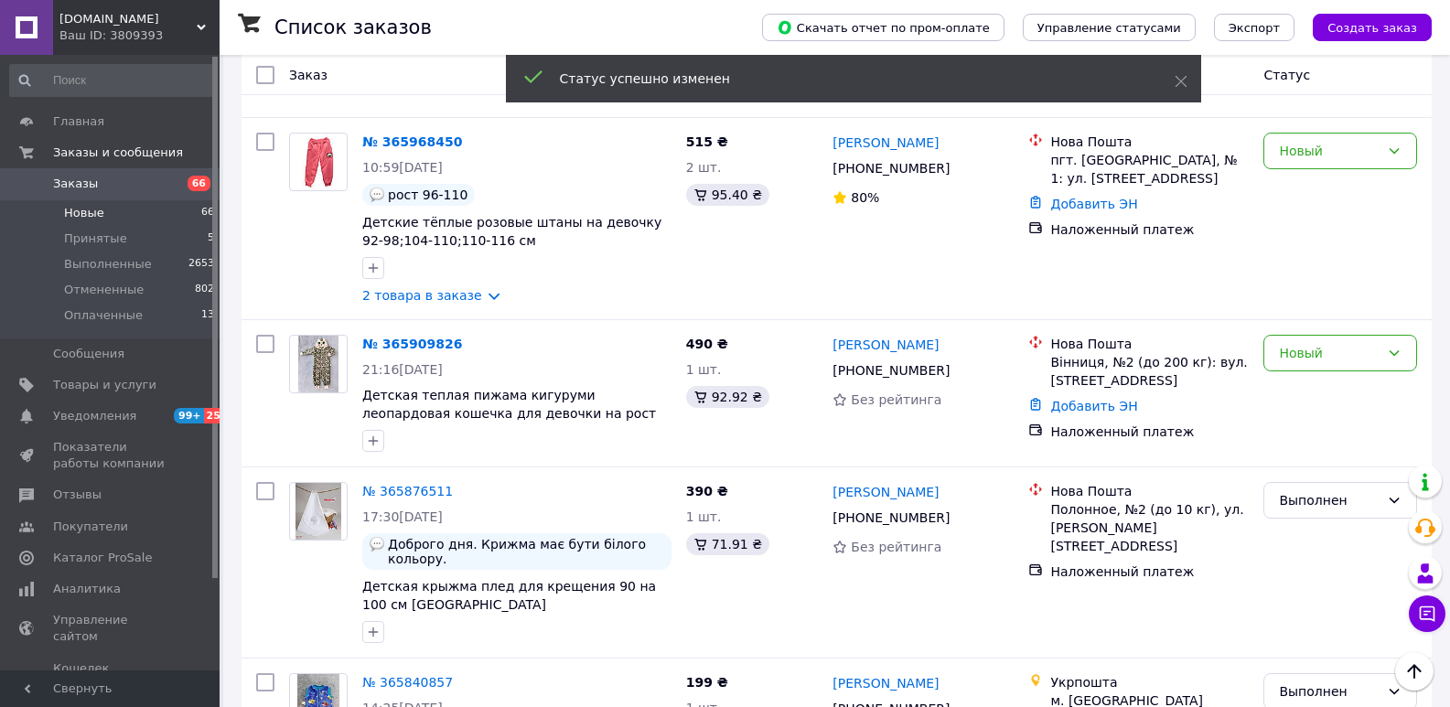
click at [1309, 343] on div "Новый" at bounding box center [1329, 353] width 101 height 20
click at [1325, 390] on li "Выполнен" at bounding box center [1340, 390] width 152 height 33
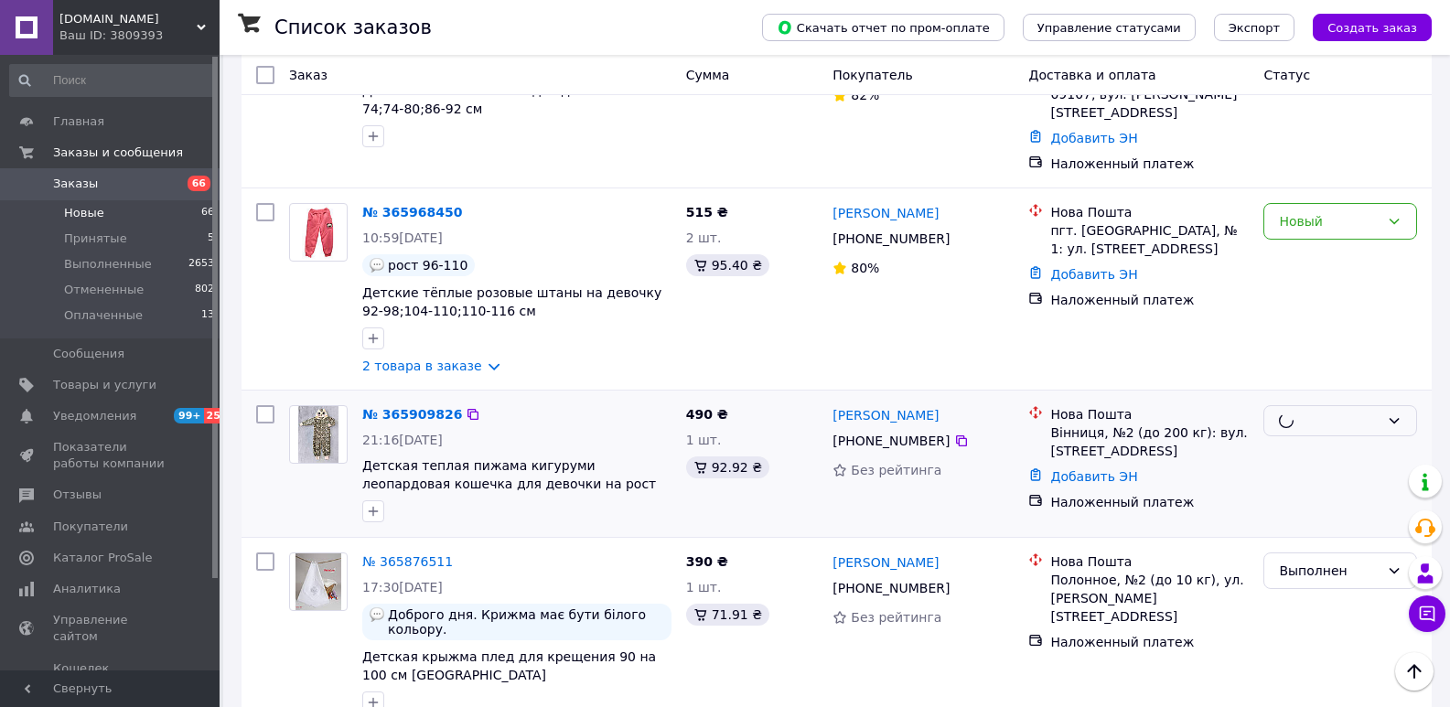
scroll to position [697, 0]
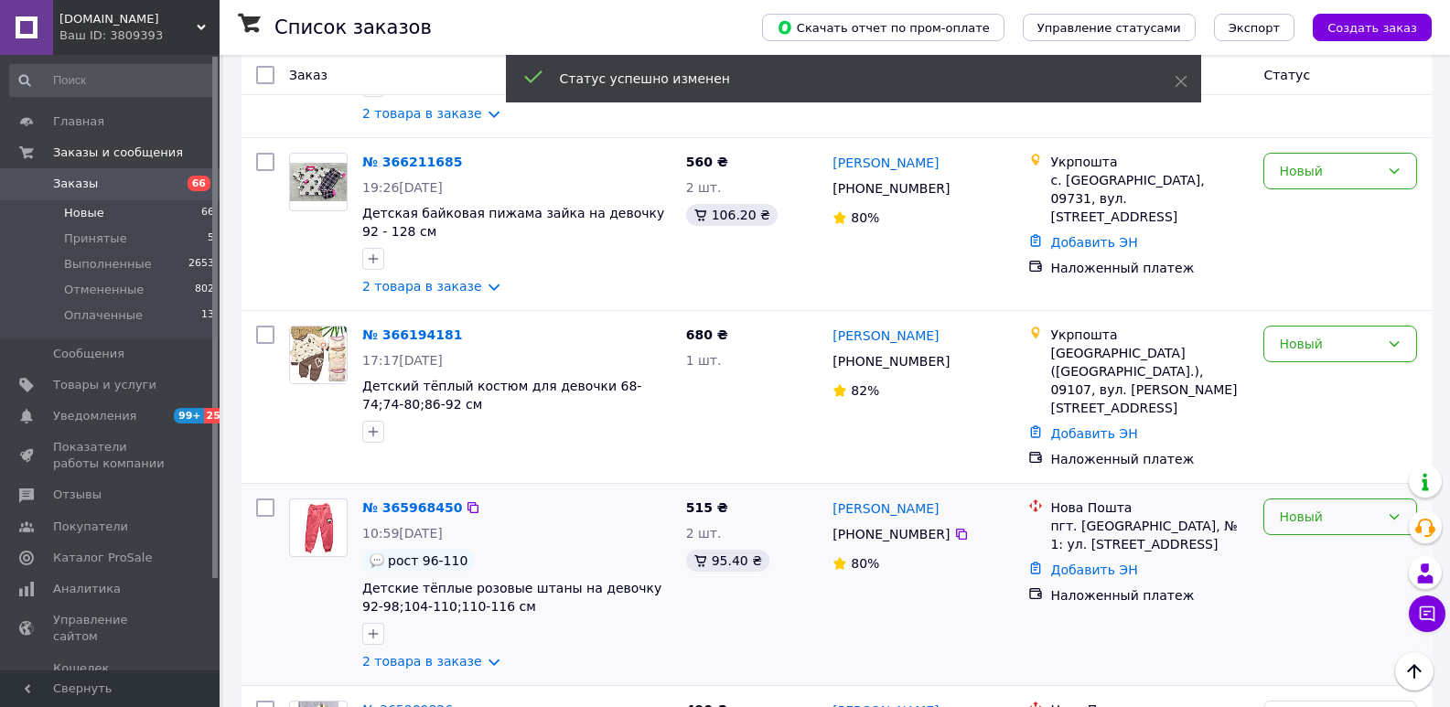
click at [1327, 507] on div "Новый" at bounding box center [1329, 517] width 101 height 20
click at [1316, 550] on li "Выполнен" at bounding box center [1340, 554] width 152 height 33
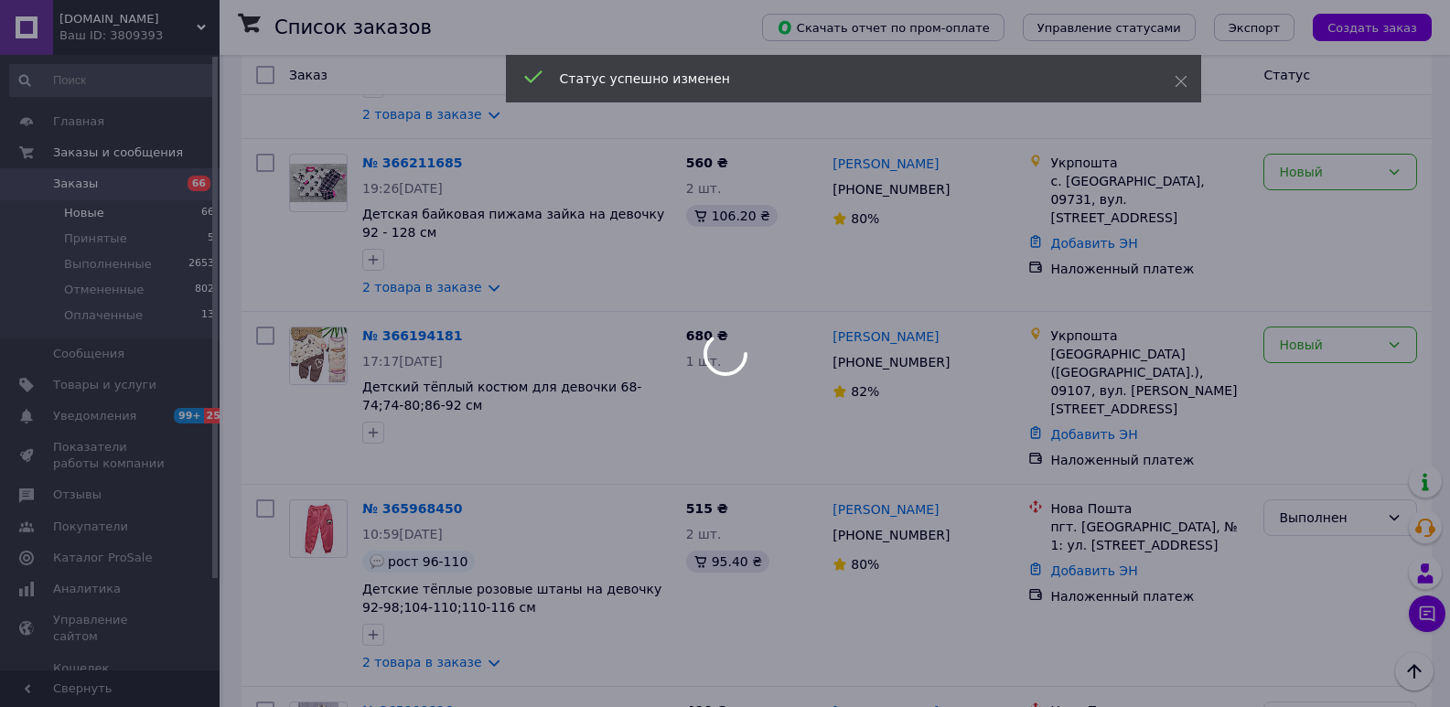
scroll to position [514, 0]
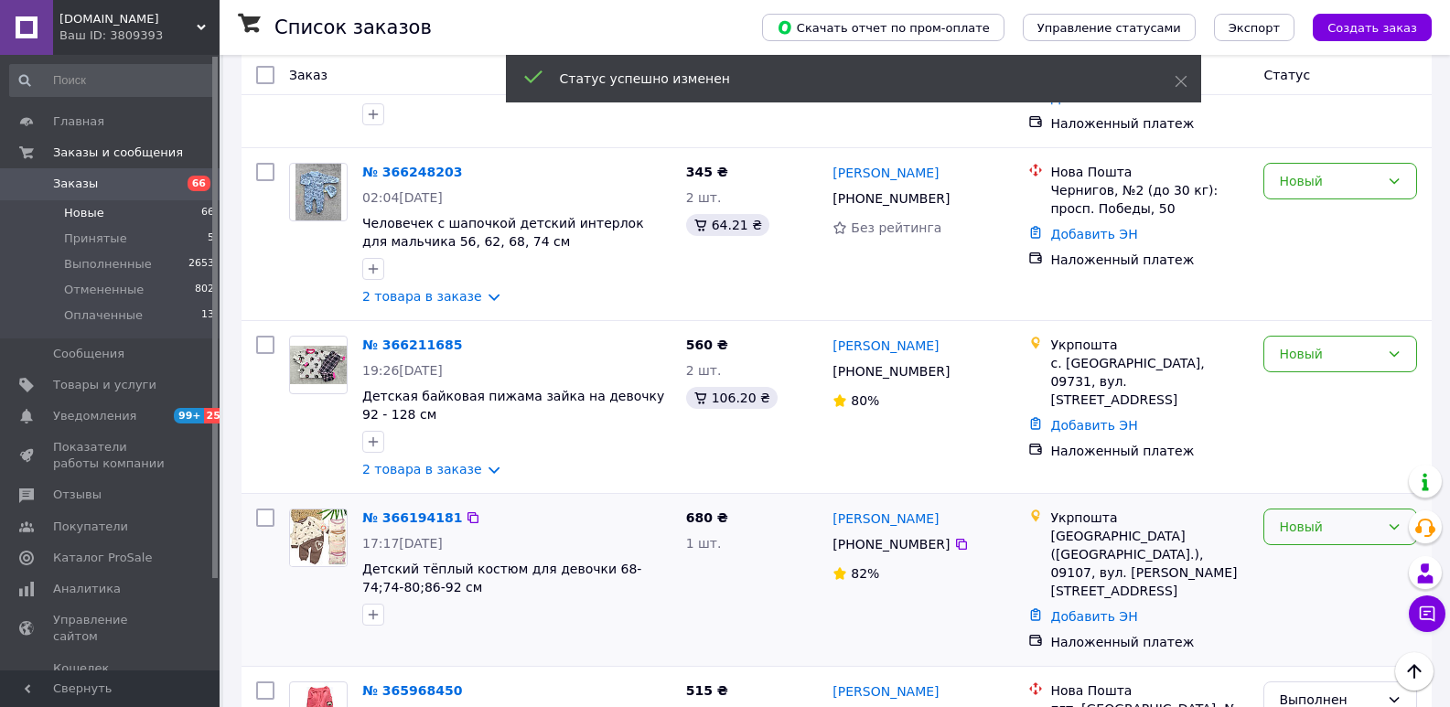
click at [1357, 524] on div "Новый" at bounding box center [1340, 527] width 154 height 37
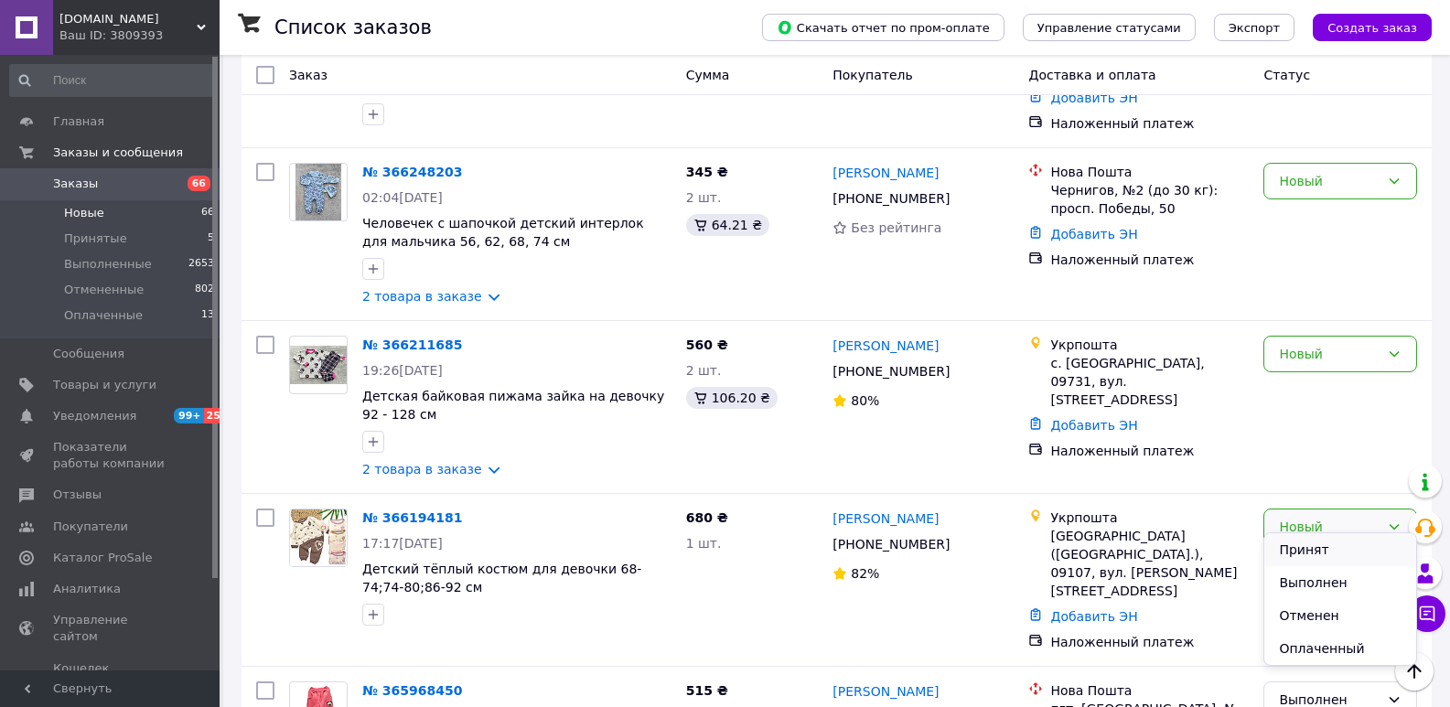
click at [1341, 546] on li "Принят" at bounding box center [1340, 549] width 152 height 33
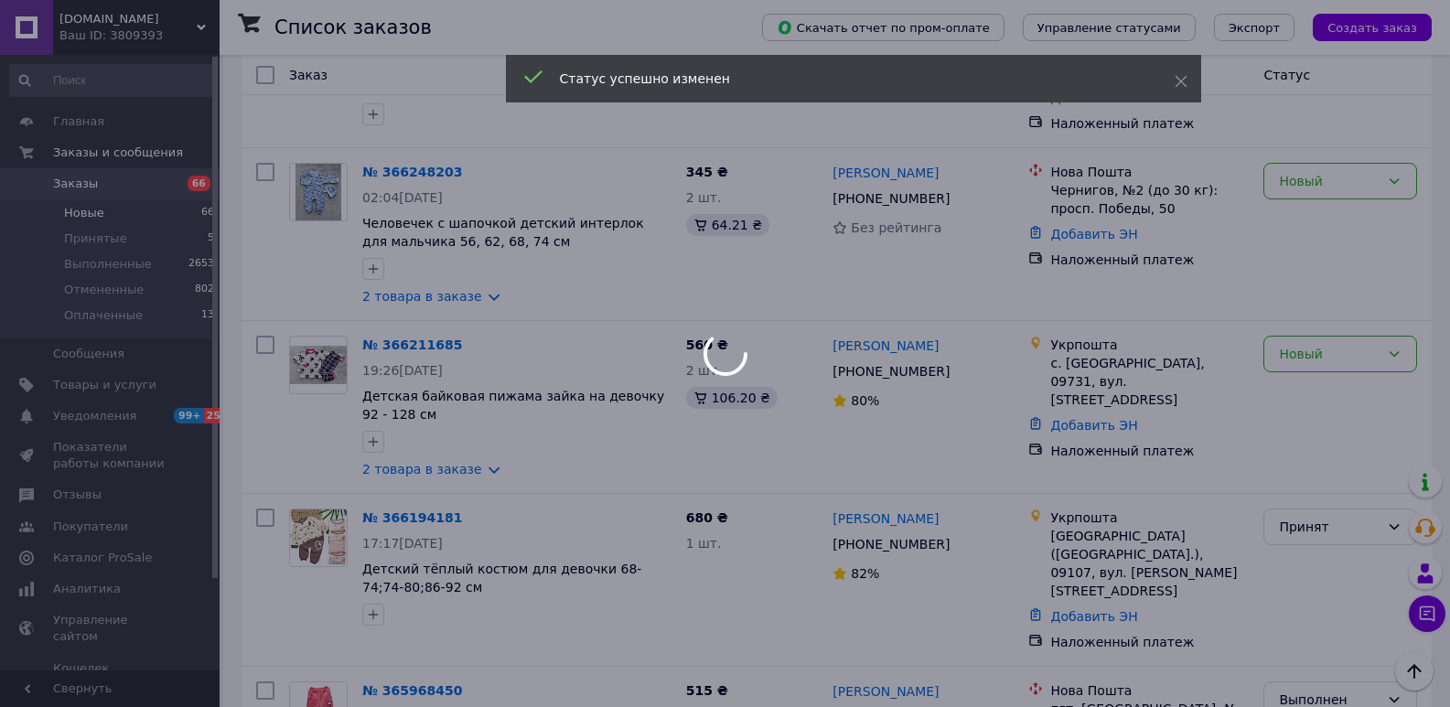
click at [1311, 344] on div at bounding box center [725, 353] width 1450 height 707
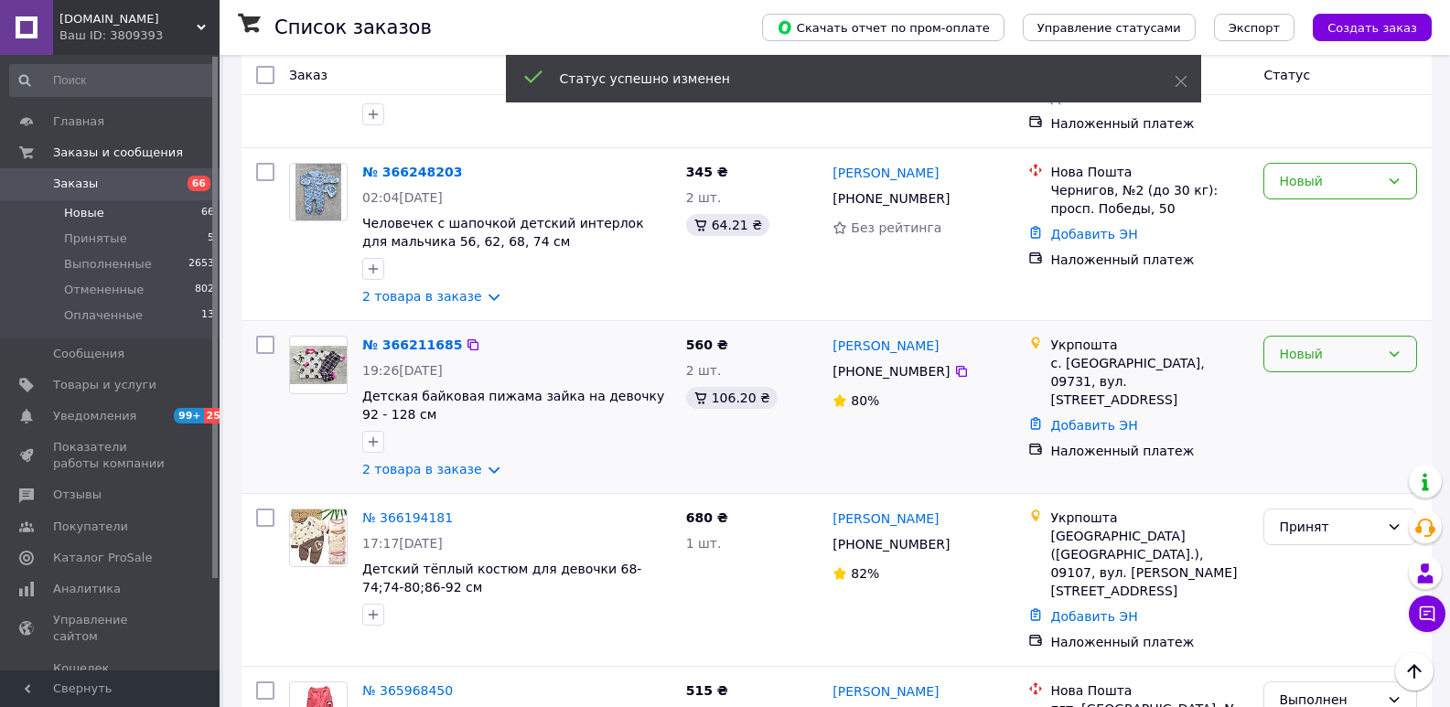
click at [1307, 344] on div "Новый" at bounding box center [1329, 354] width 101 height 20
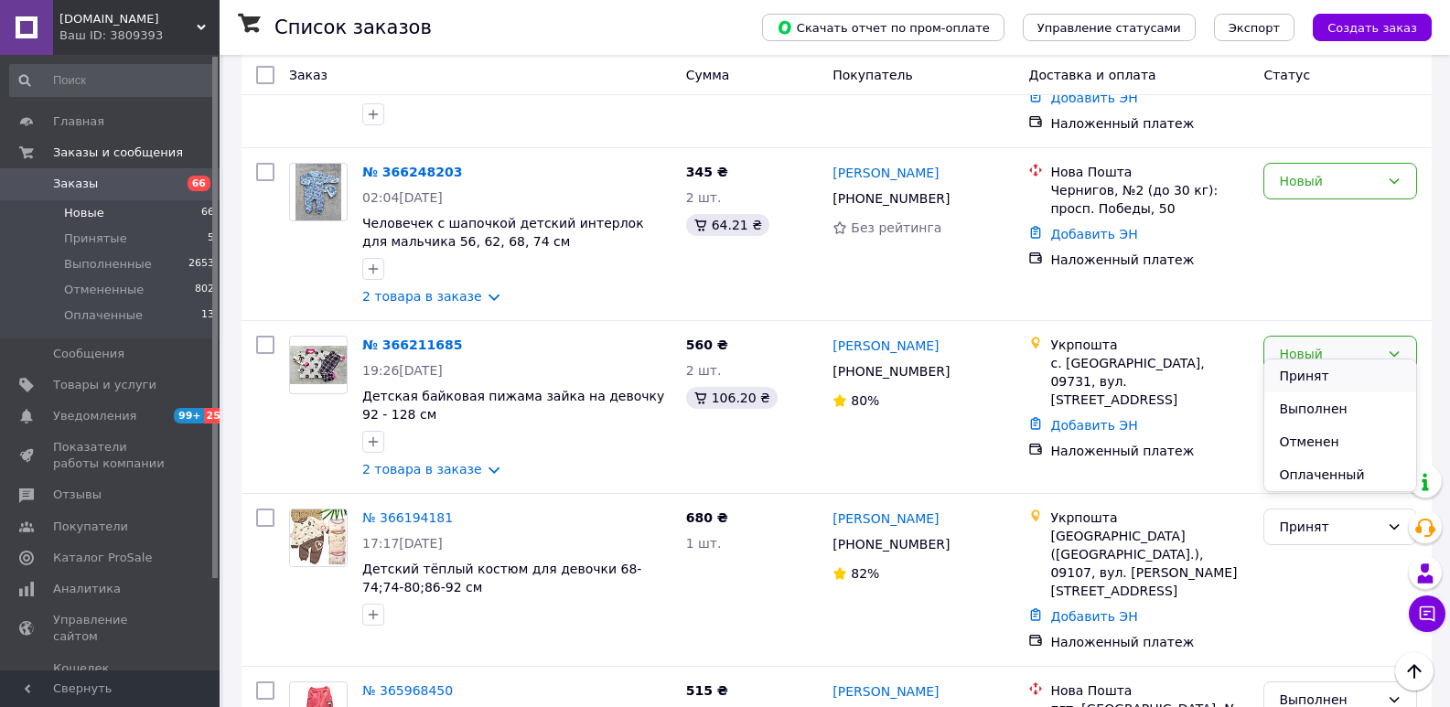
click at [1309, 378] on li "Принят" at bounding box center [1340, 375] width 152 height 33
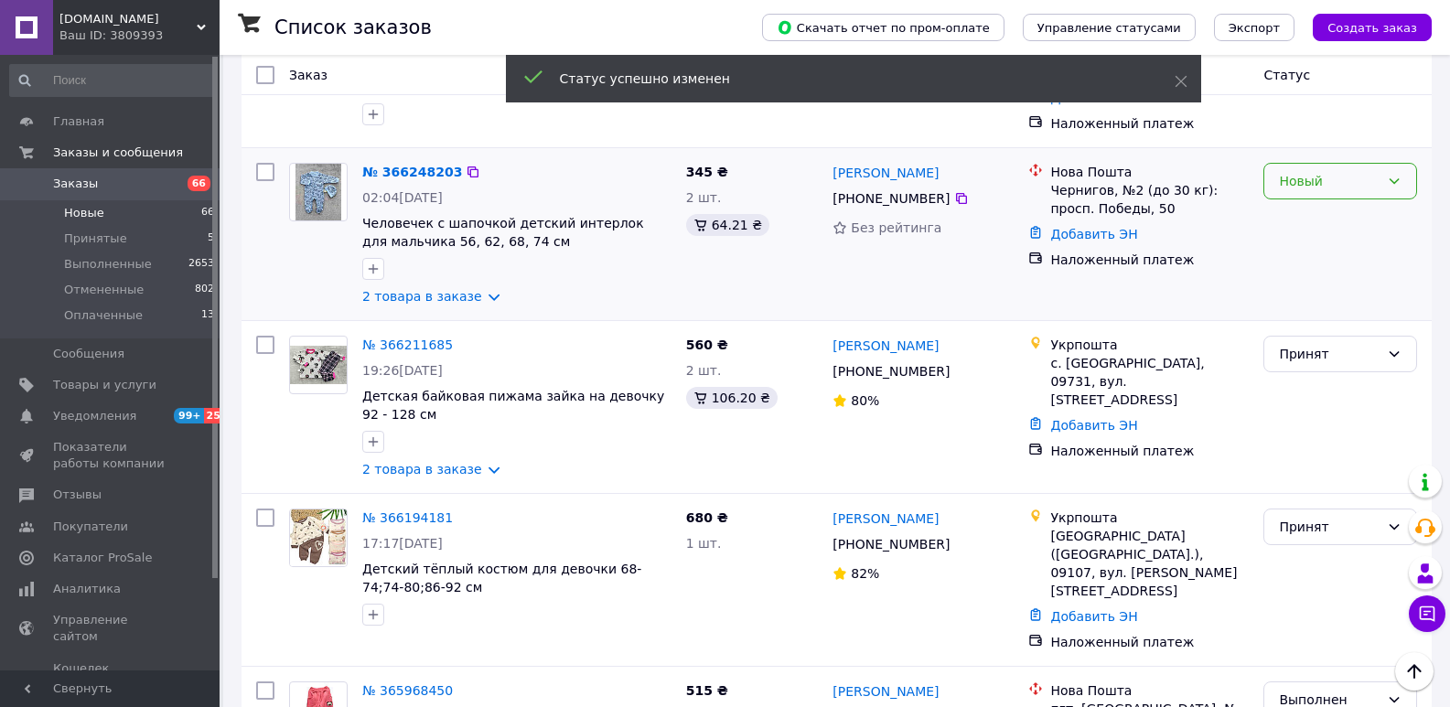
click at [1291, 171] on div "Новый" at bounding box center [1329, 181] width 101 height 20
click at [1288, 227] on li "Выполнен" at bounding box center [1340, 236] width 152 height 33
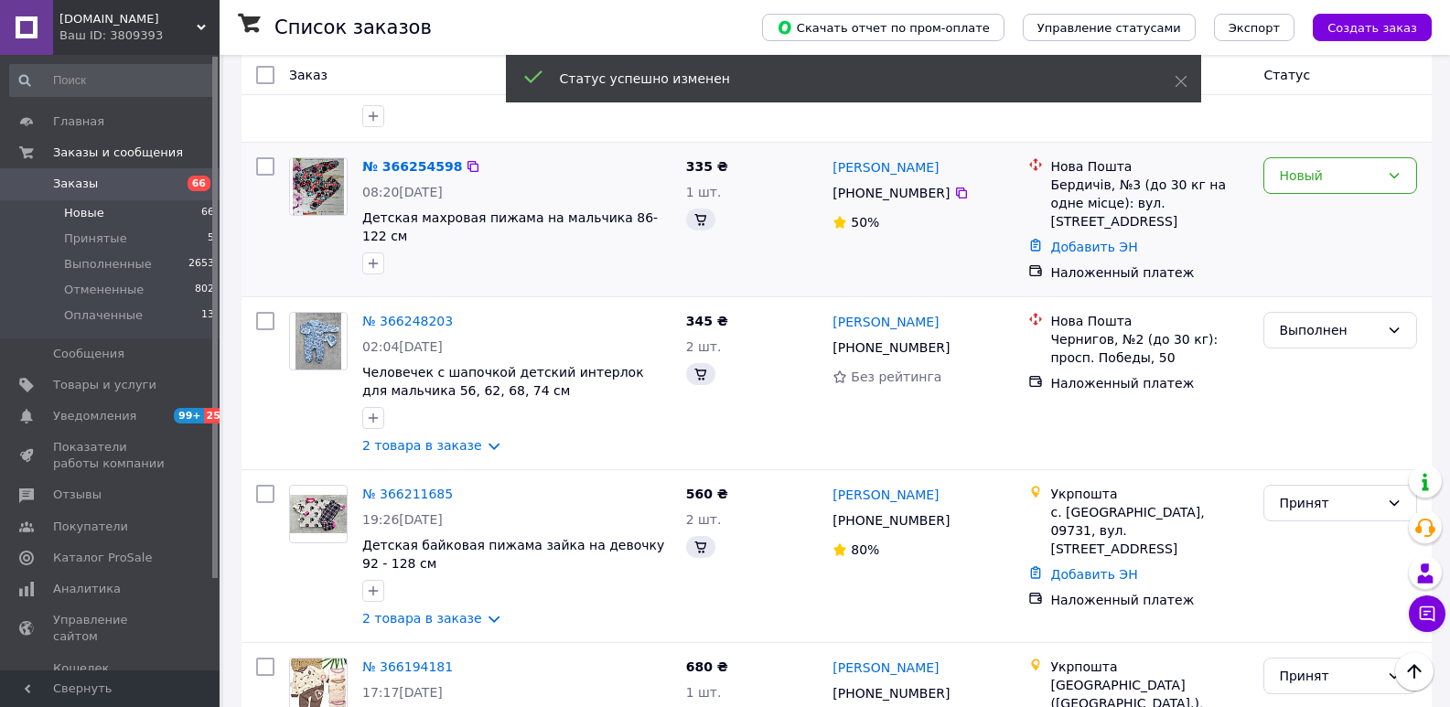
scroll to position [240, 0]
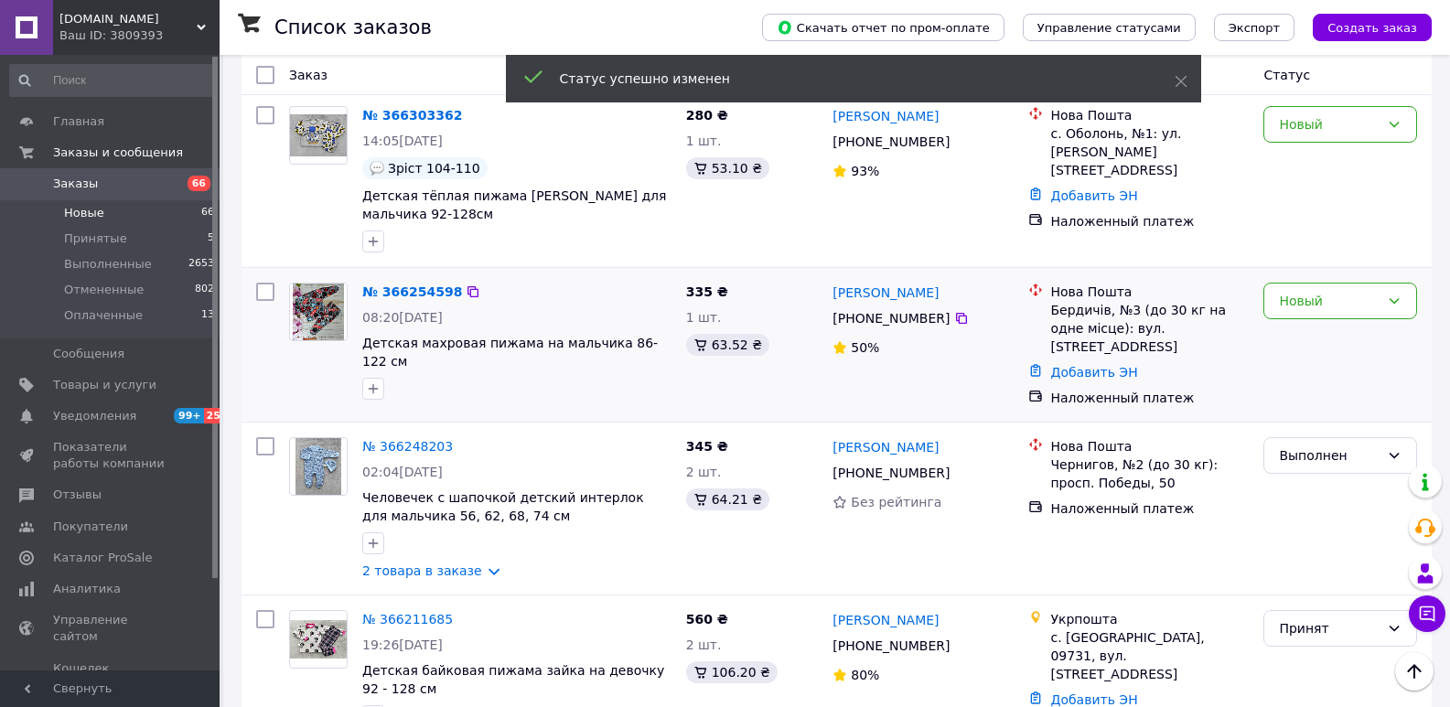
click at [1299, 274] on div "№ 366254598 08:20[DATE] Детская махровая пижама на мальчика 86-122 см 335 ₴ 1 ш…" at bounding box center [836, 345] width 1190 height 154
click at [1298, 295] on div "Новый" at bounding box center [1329, 301] width 101 height 20
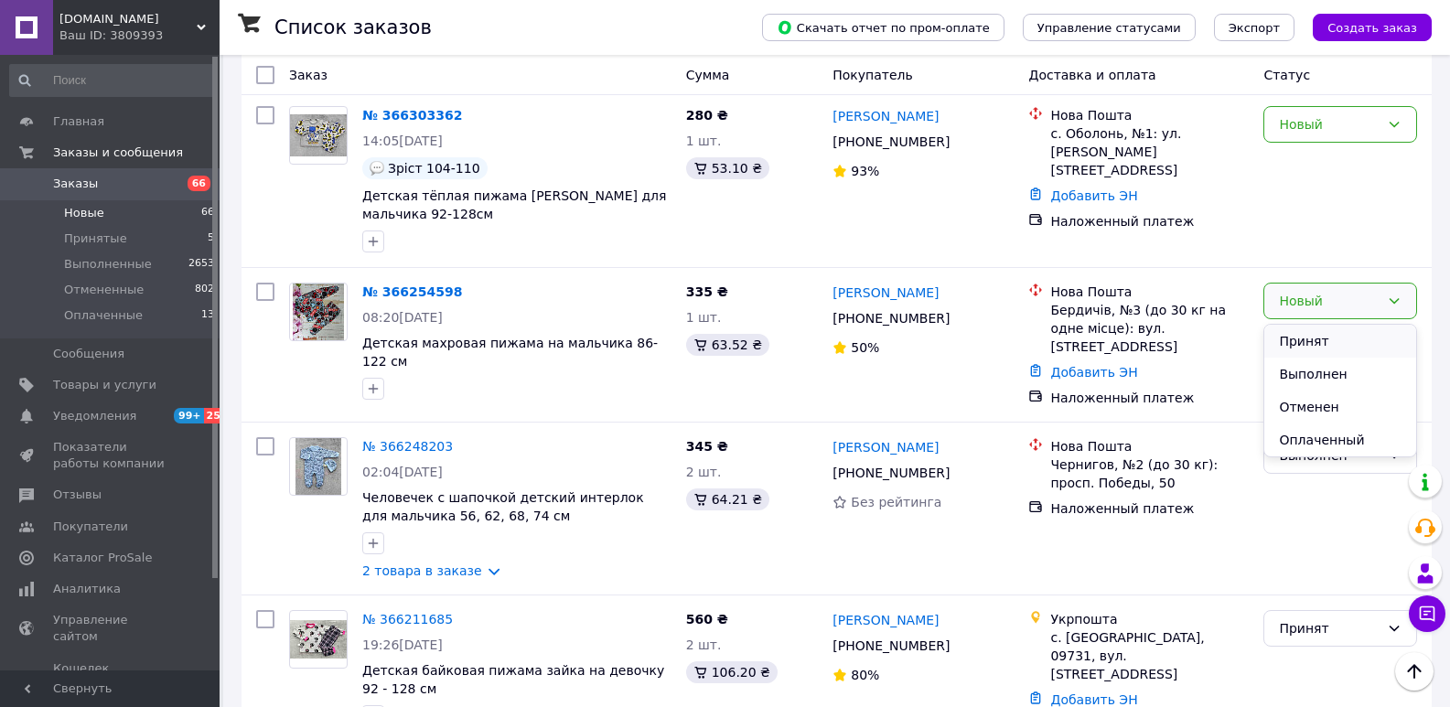
click at [1306, 339] on li "Принят" at bounding box center [1340, 341] width 152 height 33
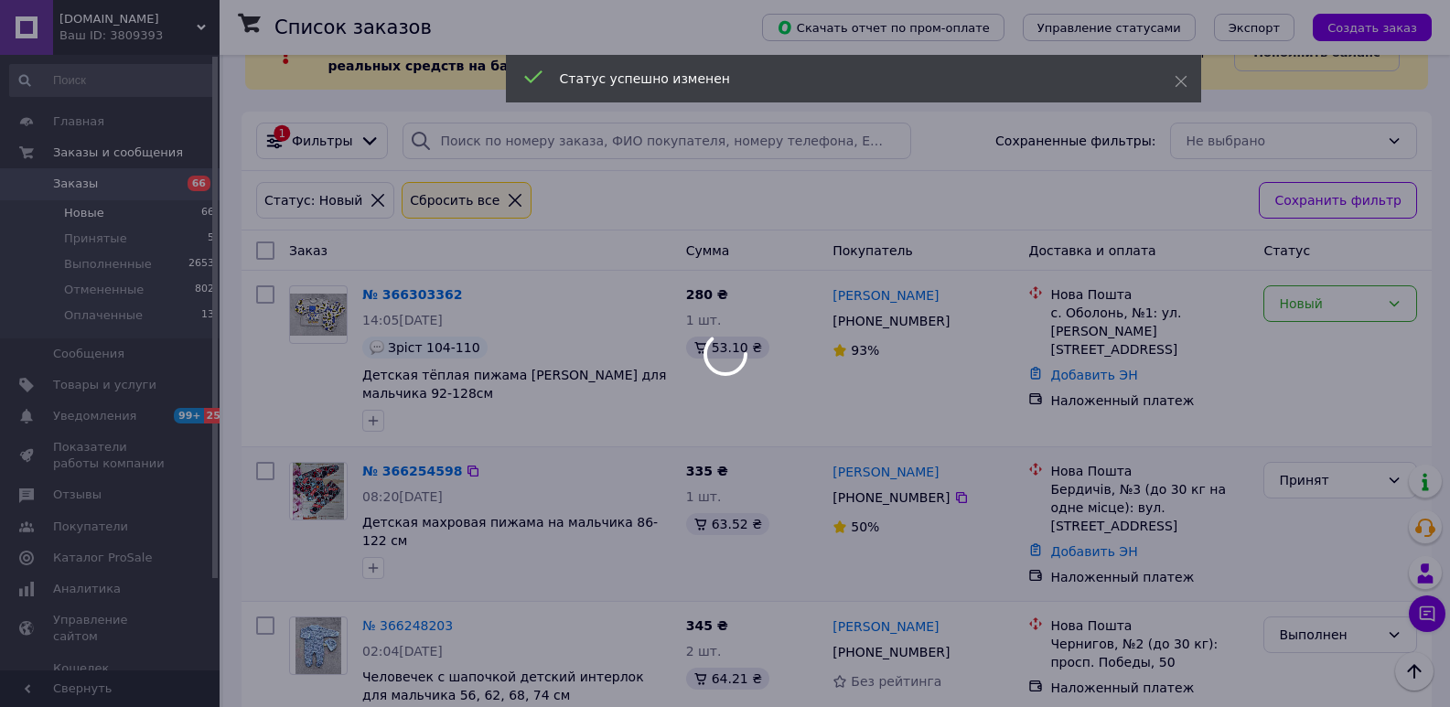
scroll to position [57, 0]
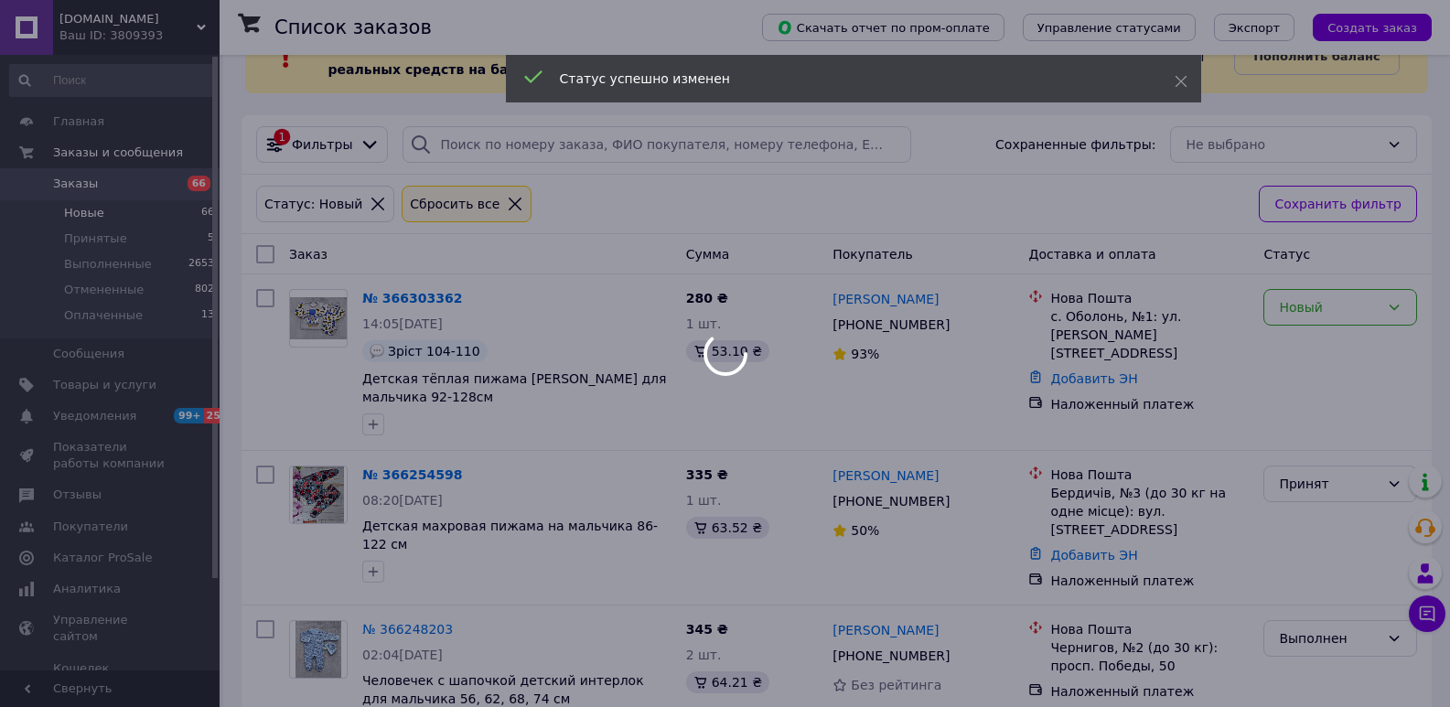
click at [1304, 317] on div at bounding box center [725, 353] width 1450 height 707
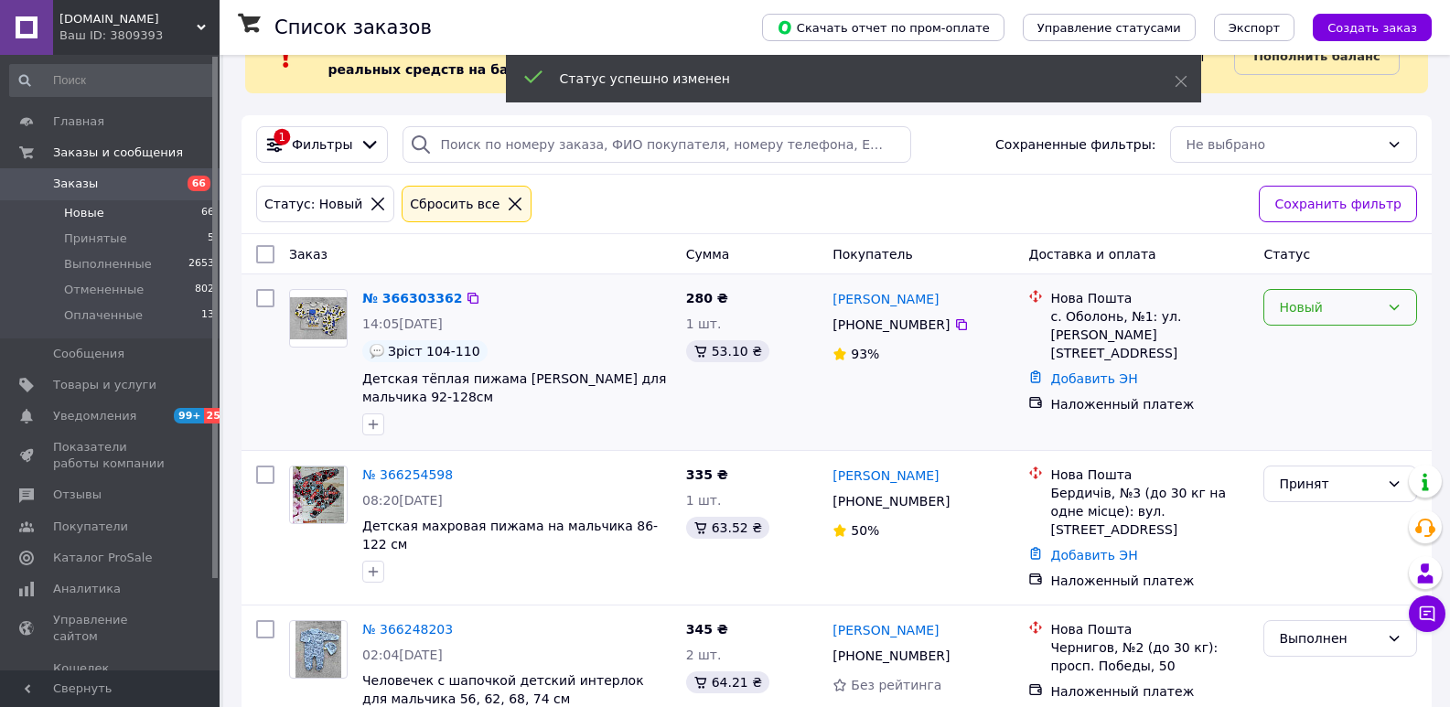
click at [1304, 315] on div "Новый" at bounding box center [1329, 307] width 101 height 20
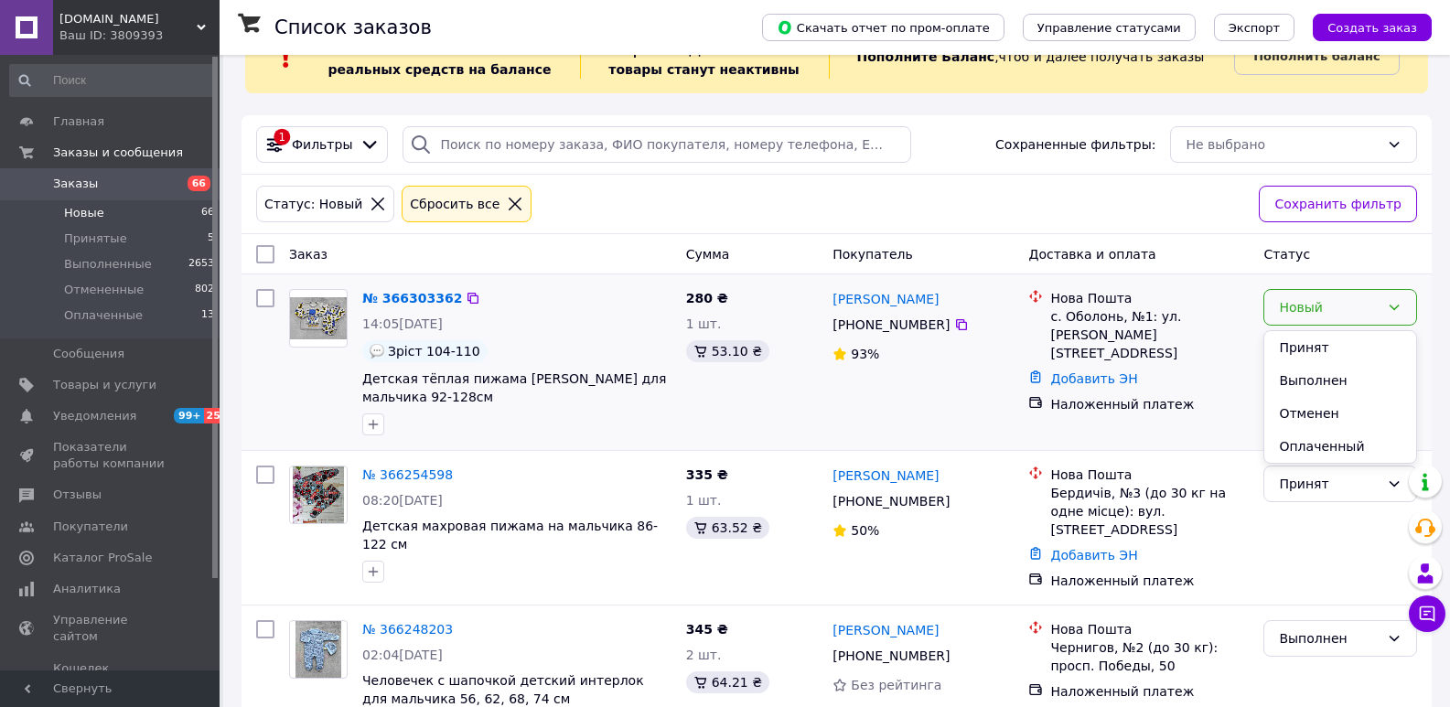
click at [1314, 377] on li "Выполнен" at bounding box center [1340, 380] width 152 height 33
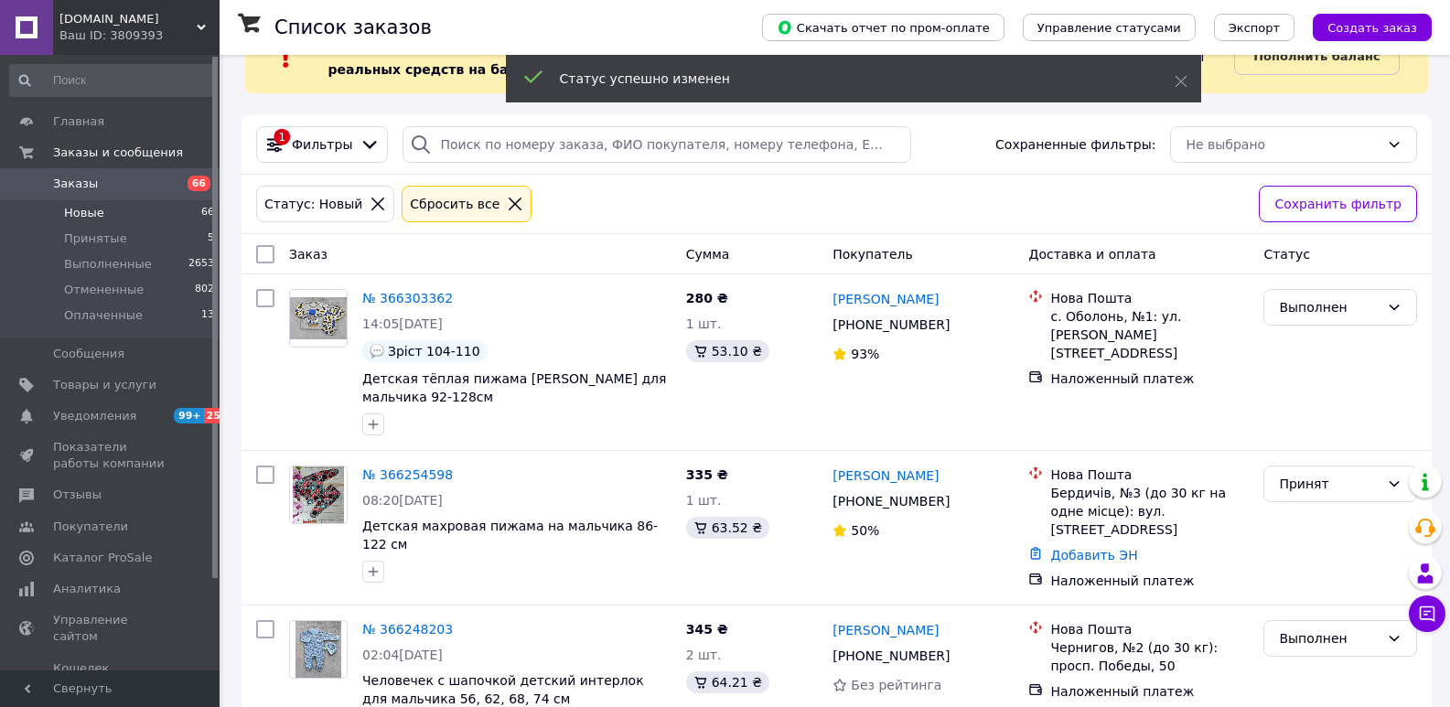
click at [90, 217] on span "Новые" at bounding box center [84, 213] width 40 height 16
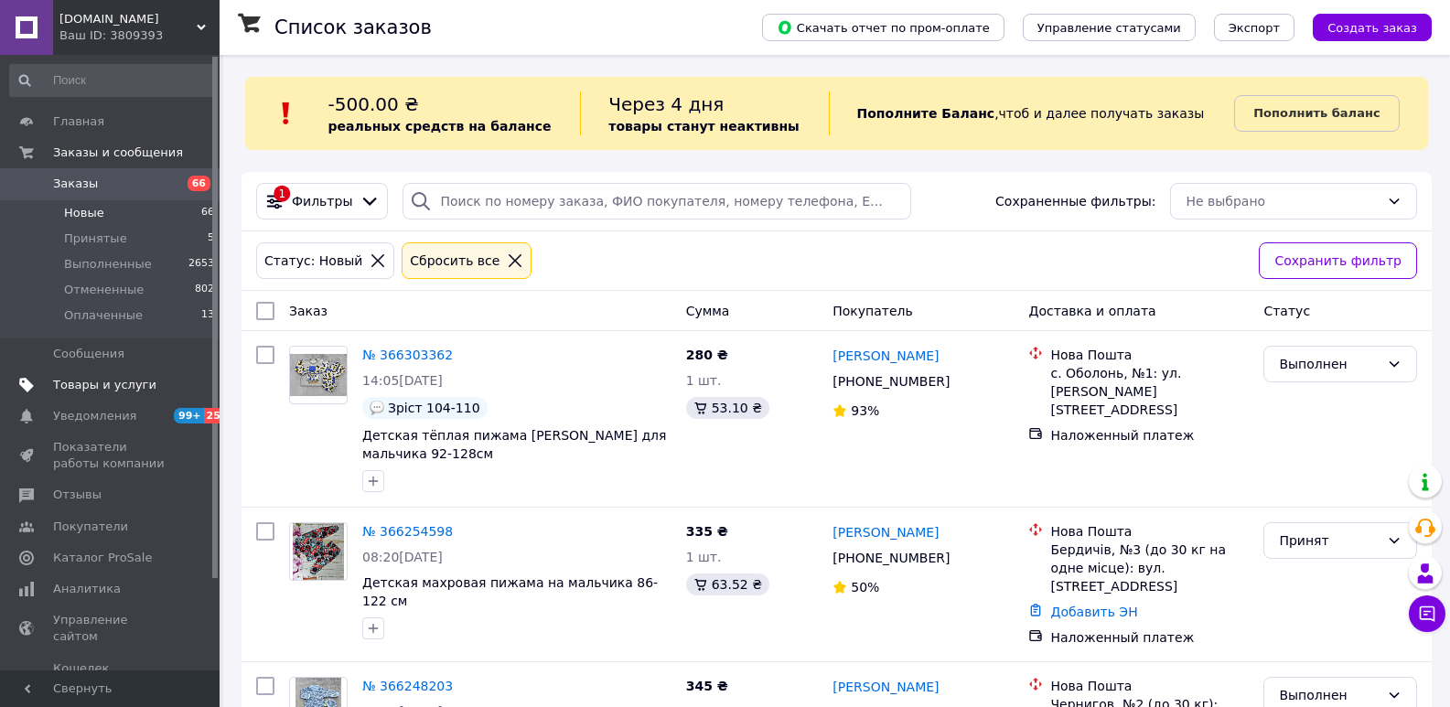
click at [101, 383] on span "Товары и услуги" at bounding box center [104, 385] width 103 height 16
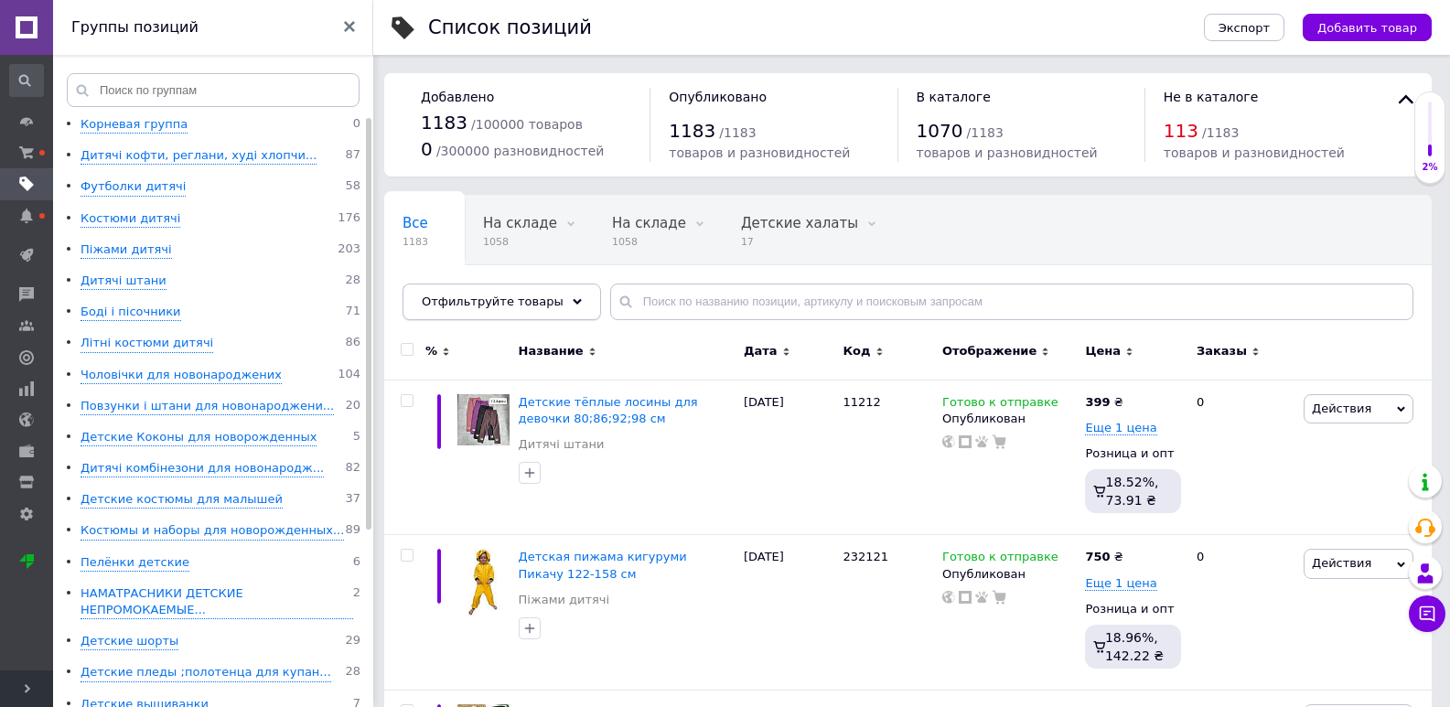
click at [473, 297] on span "Отфильтруйте товары" at bounding box center [493, 302] width 142 height 14
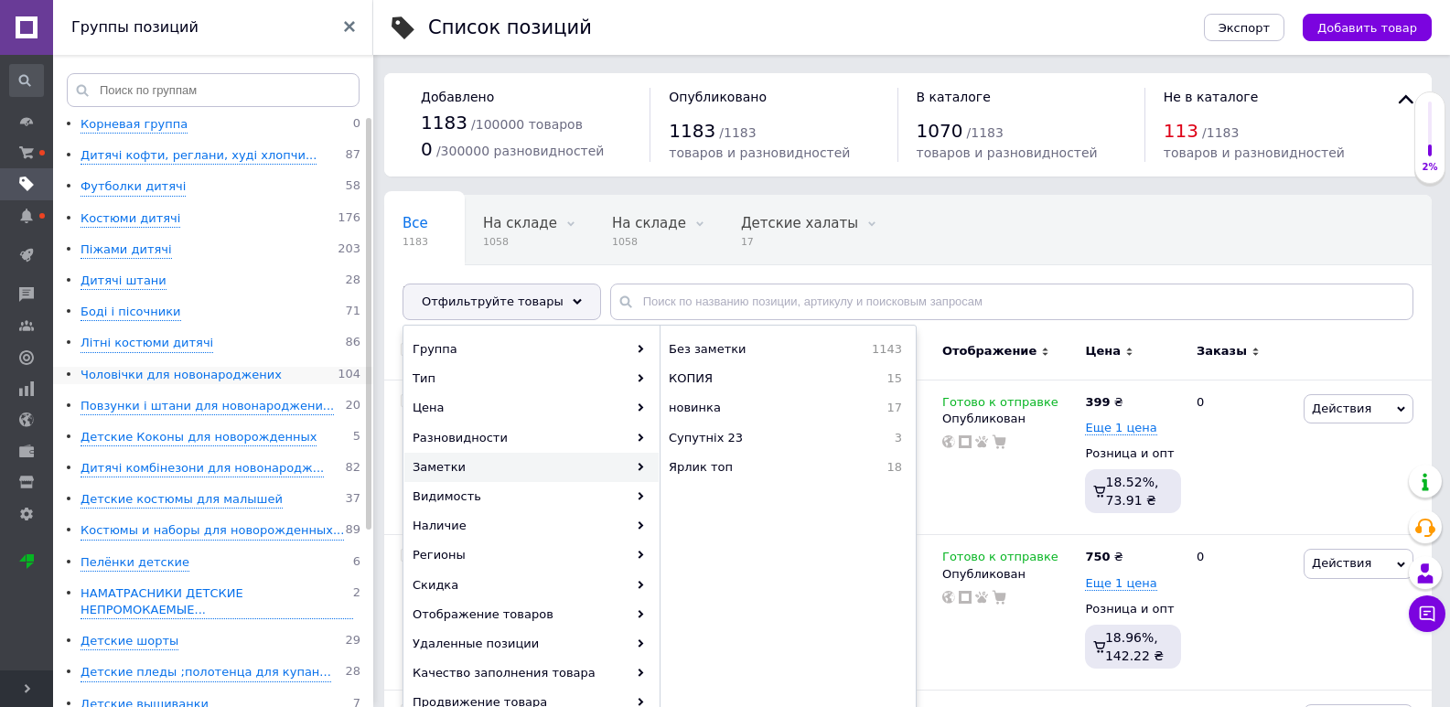
click at [129, 368] on div "Чоловічки для новонароджених" at bounding box center [180, 375] width 201 height 17
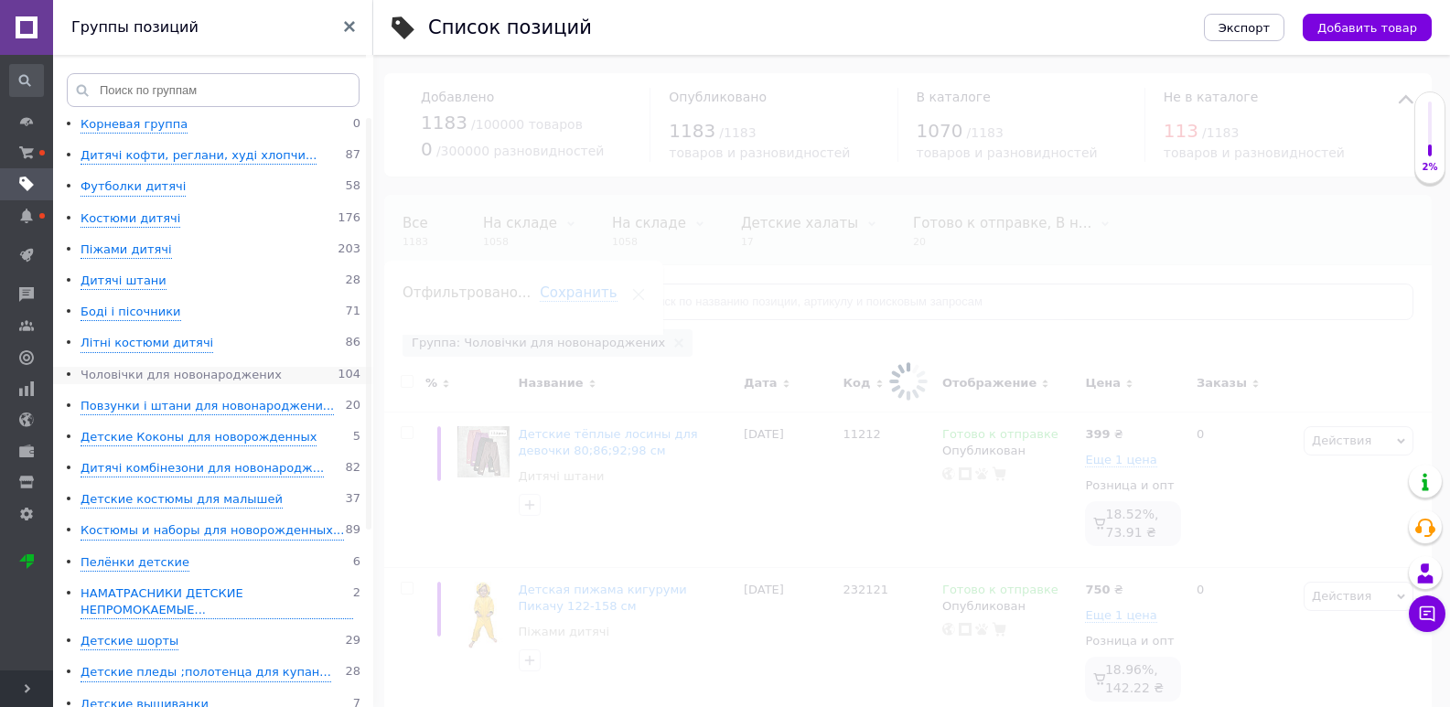
scroll to position [0, 38]
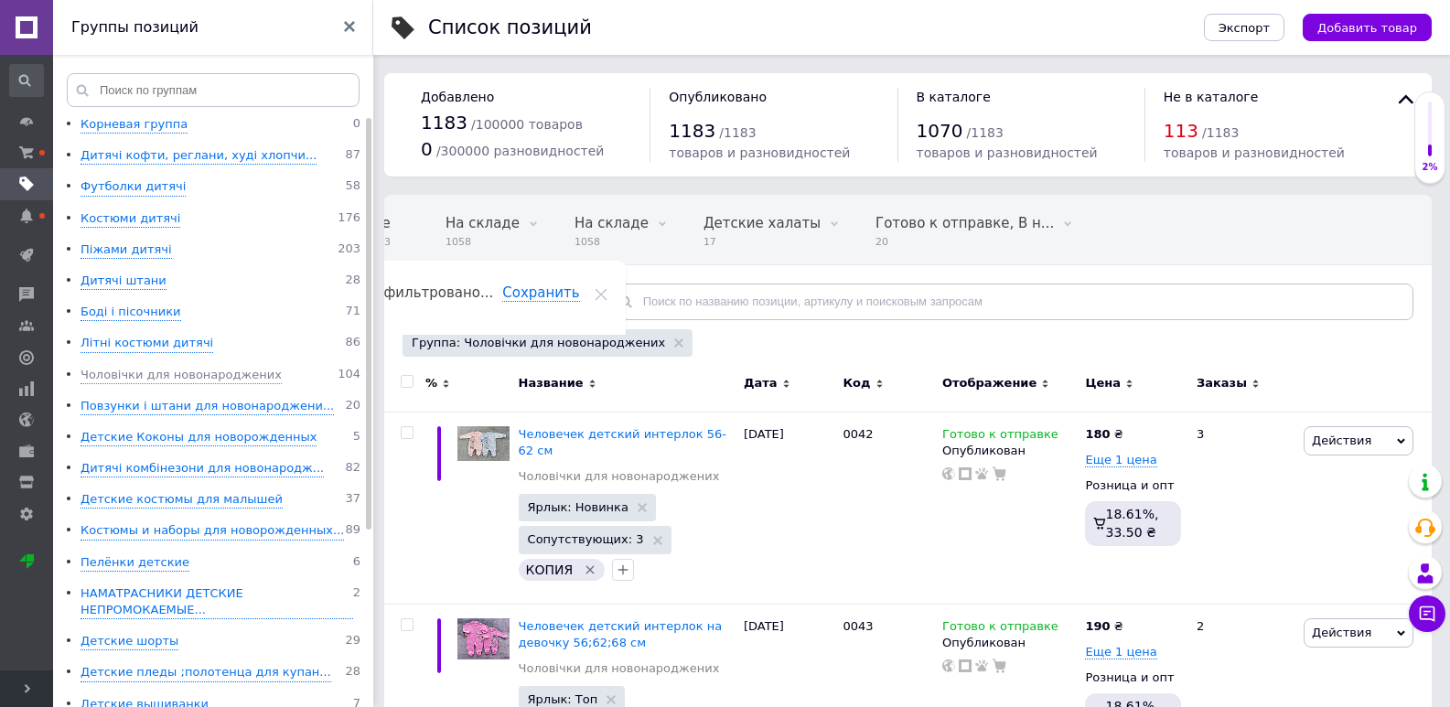
click at [520, 319] on div "Отфильтруйте товары" at bounding box center [501, 302] width 198 height 37
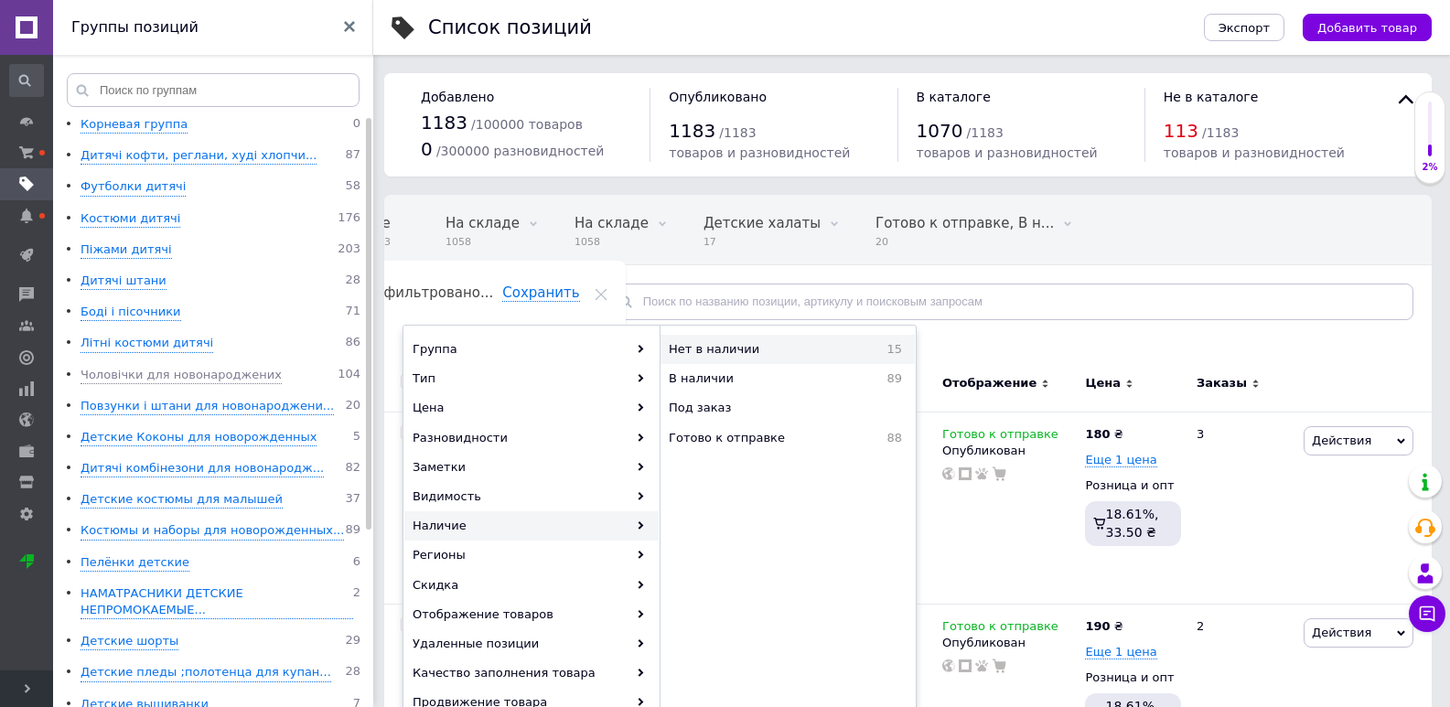
click at [738, 349] on span "Нет в наличии" at bounding box center [761, 349] width 184 height 16
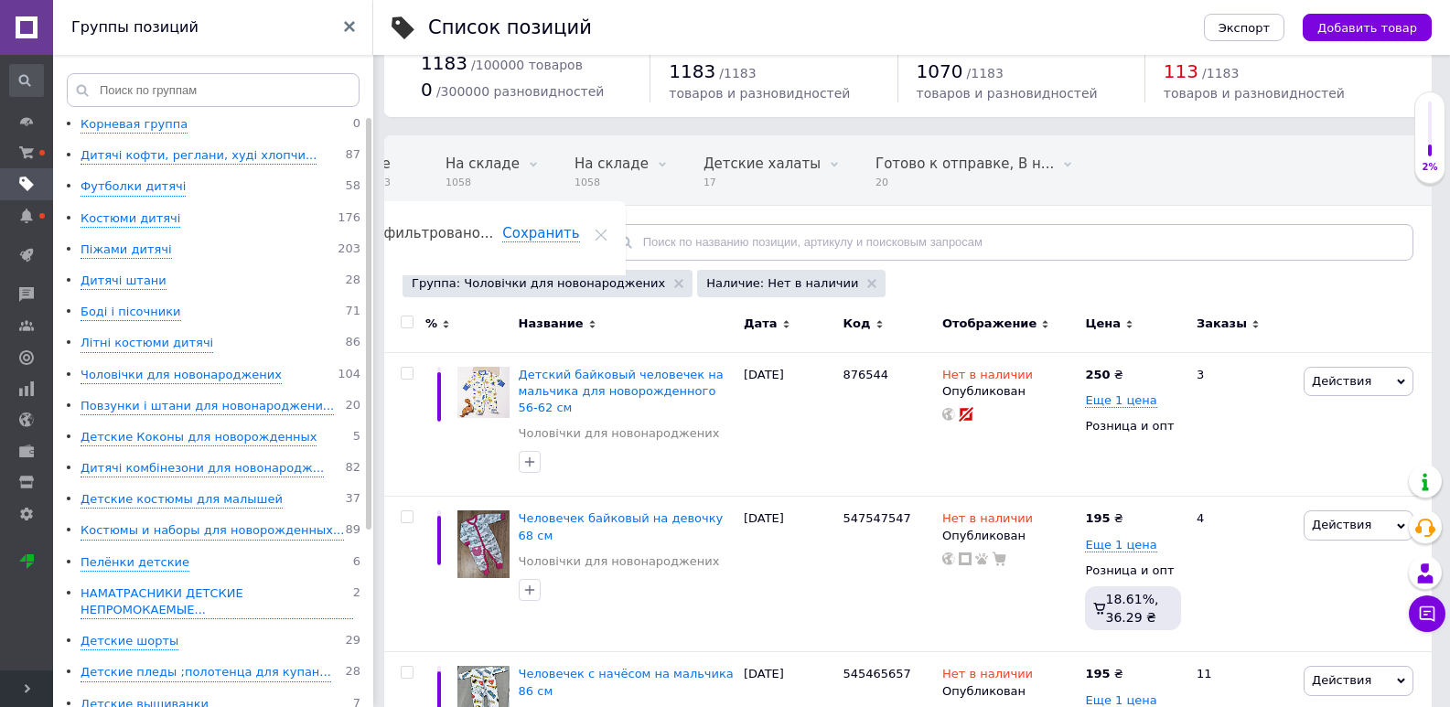
scroll to position [183, 0]
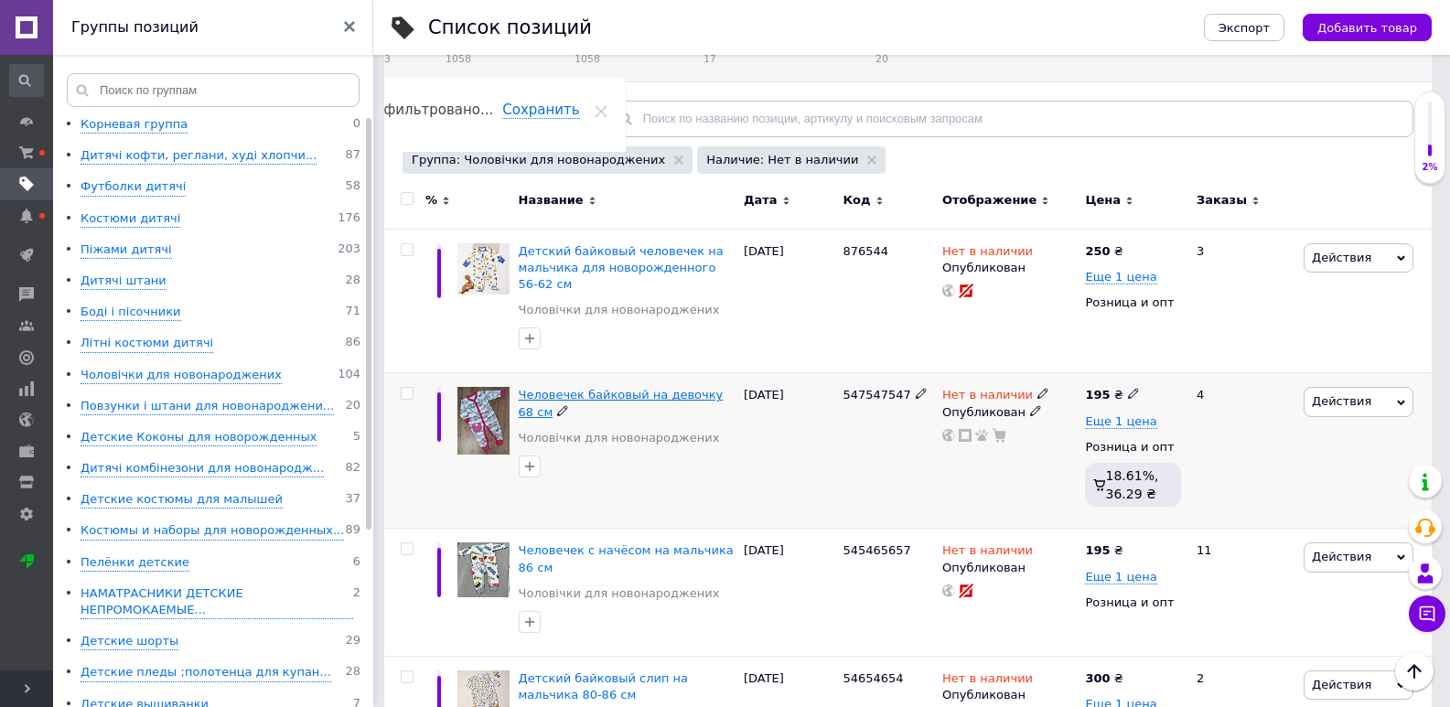
click at [665, 401] on span "Человечек байковый на девочку 68 см" at bounding box center [621, 403] width 205 height 30
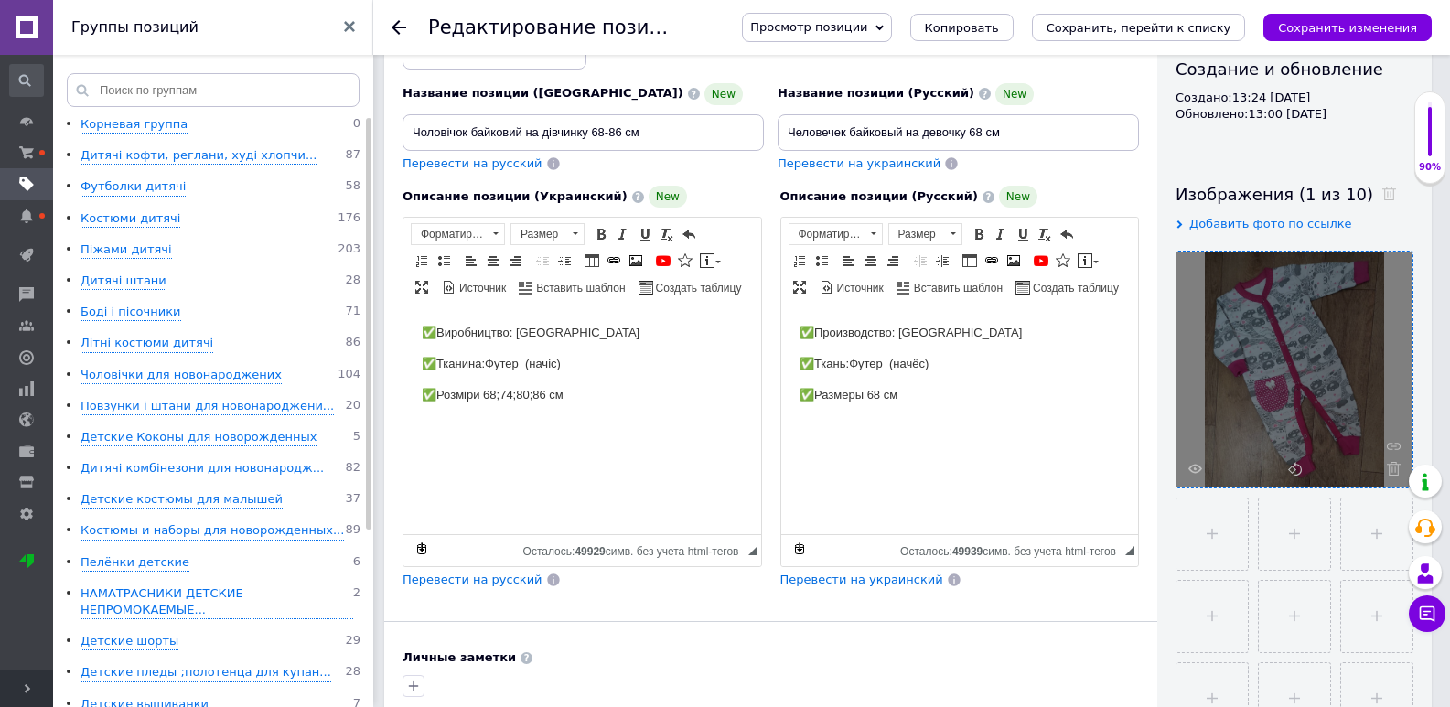
scroll to position [274, 0]
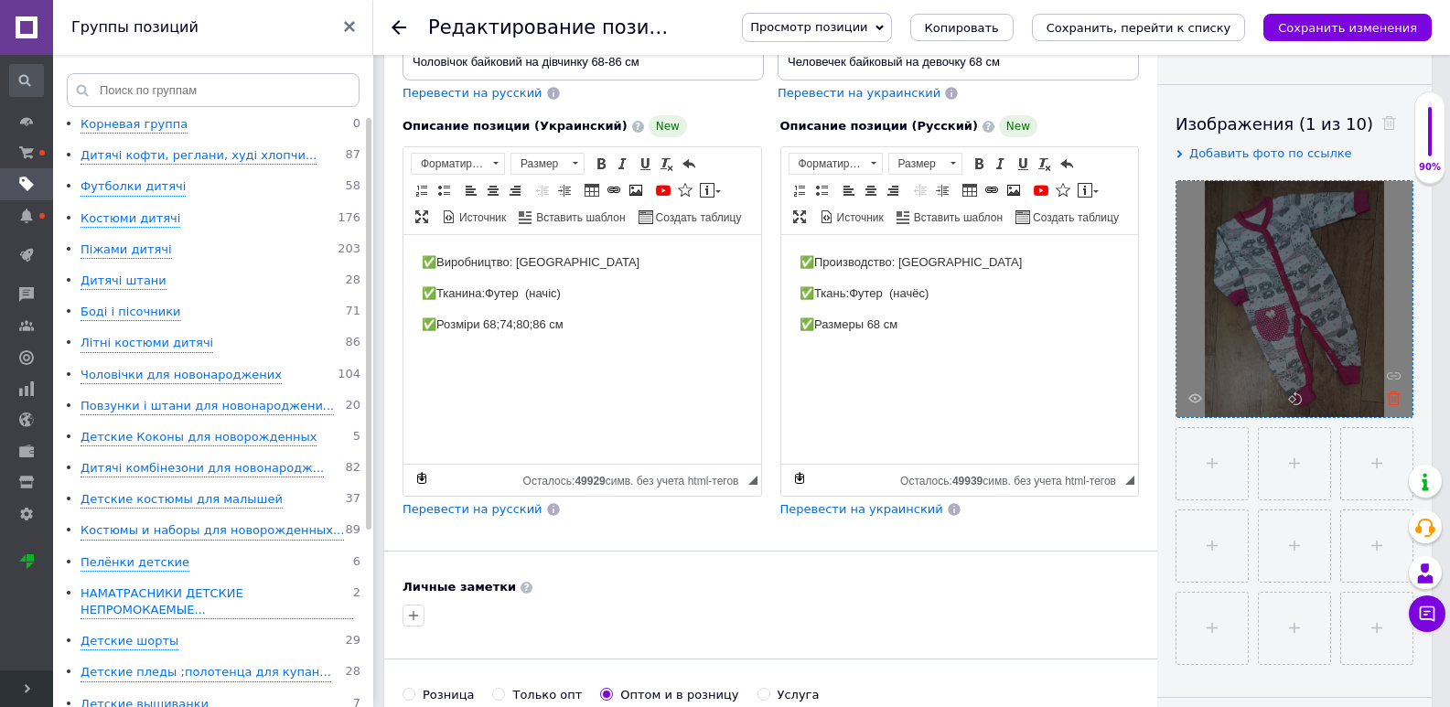
click at [1392, 400] on use at bounding box center [1394, 399] width 14 height 14
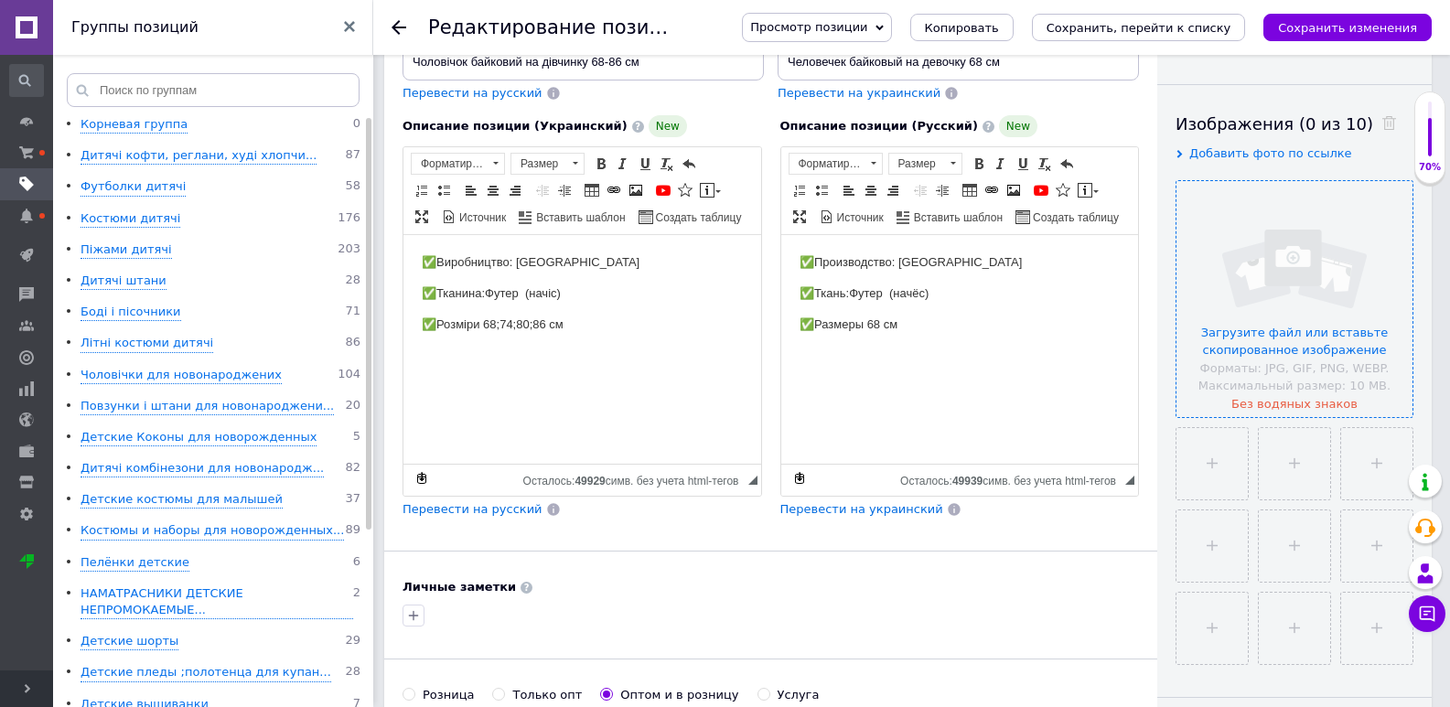
click at [1280, 287] on input "file" at bounding box center [1294, 299] width 236 height 236
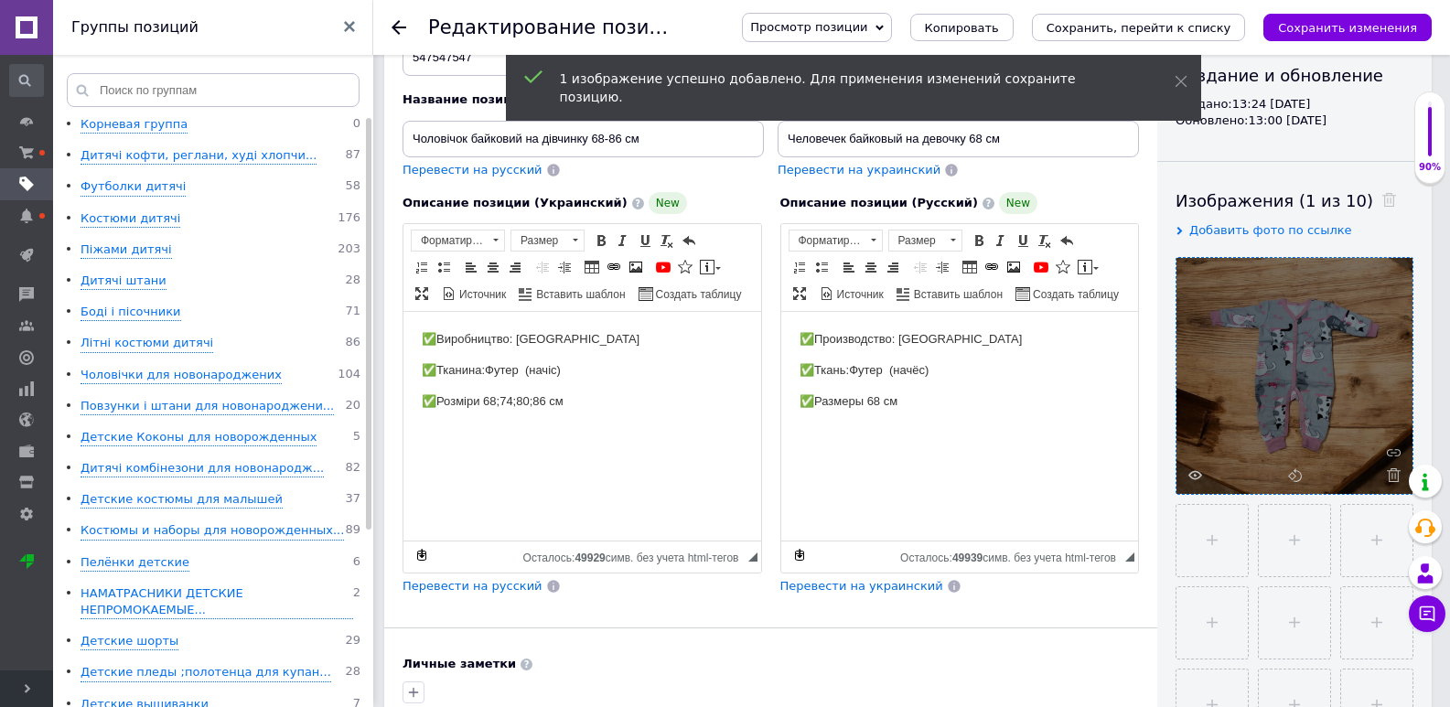
scroll to position [91, 0]
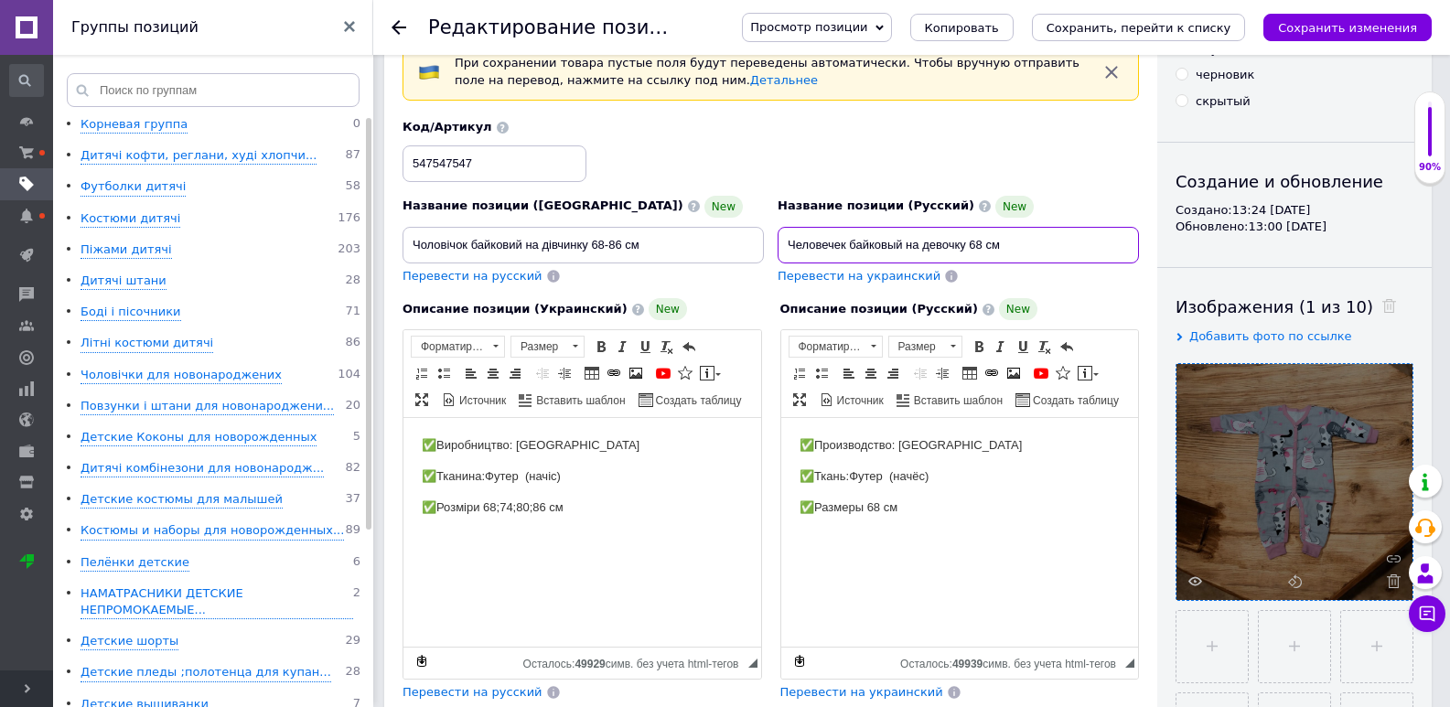
click at [1017, 249] on input "Человечек байковый на девочку 68 см" at bounding box center [958, 245] width 361 height 37
type input "Ч"
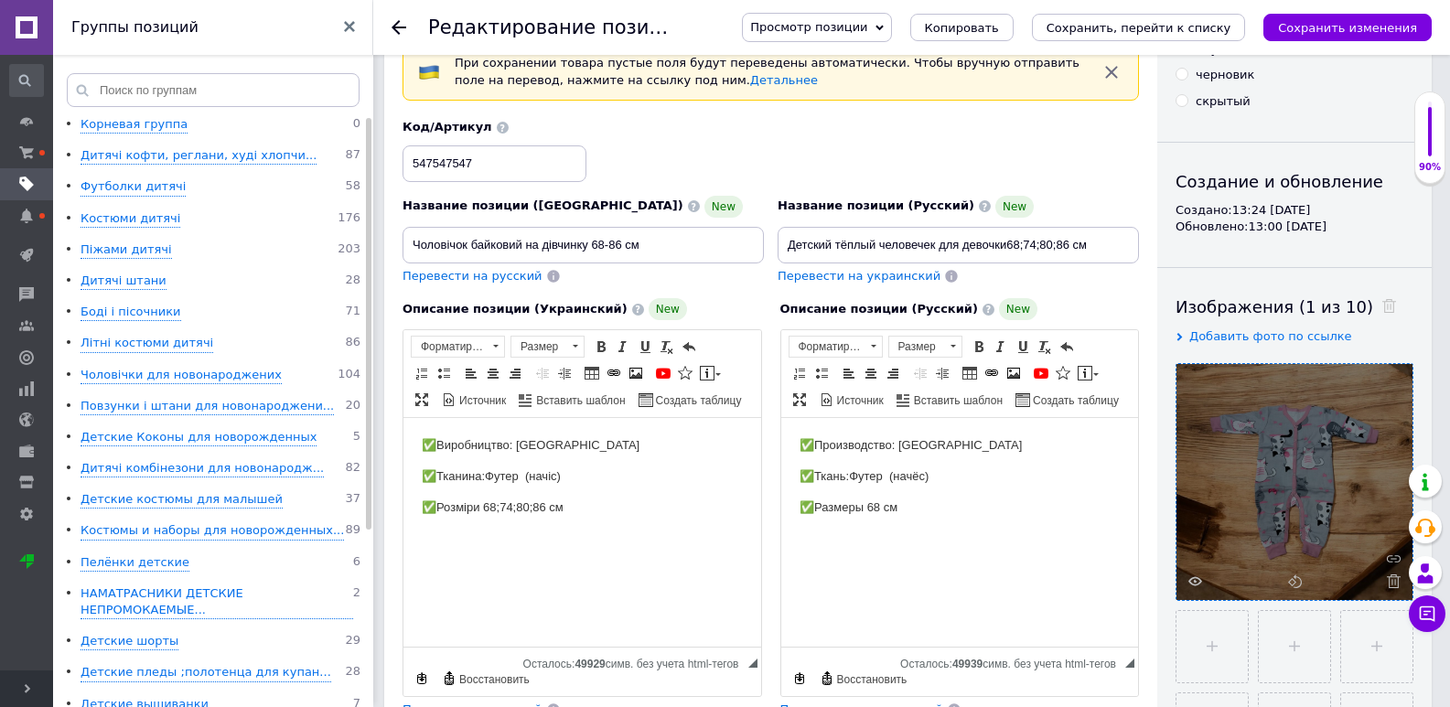
click at [999, 453] on p "✅Производство: [GEOGRAPHIC_DATA]" at bounding box center [959, 445] width 321 height 19
click at [822, 347] on span "Обычное" at bounding box center [826, 347] width 75 height 20
drag, startPoint x: 853, startPoint y: 403, endPoint x: 865, endPoint y: 368, distance: 37.9
click at [853, 403] on h2 "Заголовок 2" at bounding box center [857, 399] width 128 height 20
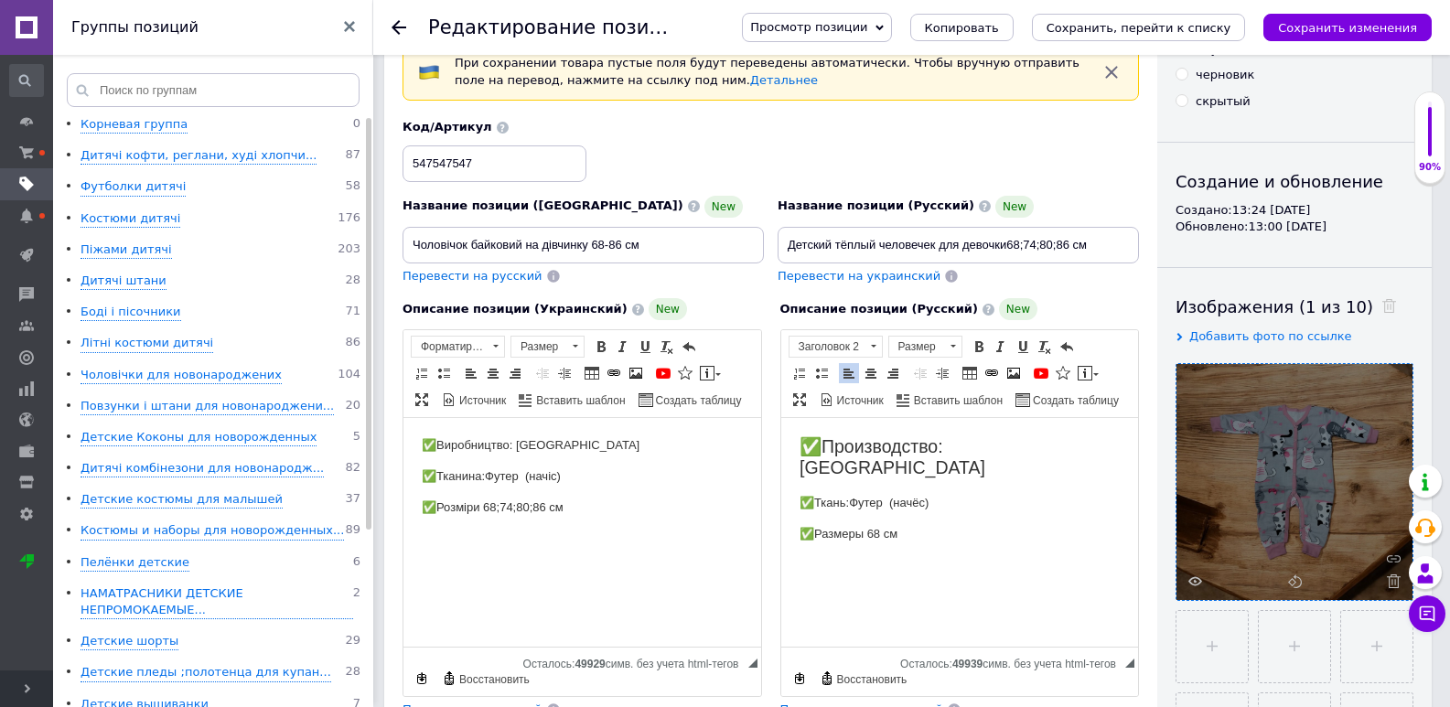
click at [960, 494] on p "✅Ткань:Футер (начёс)" at bounding box center [959, 503] width 321 height 19
click at [849, 335] on span "Панели инструментов редактора Форматирование Обычное Размер Размер Полужирный К…" at bounding box center [960, 374] width 358 height 88
drag, startPoint x: 846, startPoint y: 351, endPoint x: 56, endPoint y: 19, distance: 857.2
click at [846, 351] on span "Обычное" at bounding box center [826, 347] width 75 height 20
drag, startPoint x: 856, startPoint y: 397, endPoint x: 876, endPoint y: 445, distance: 52.5
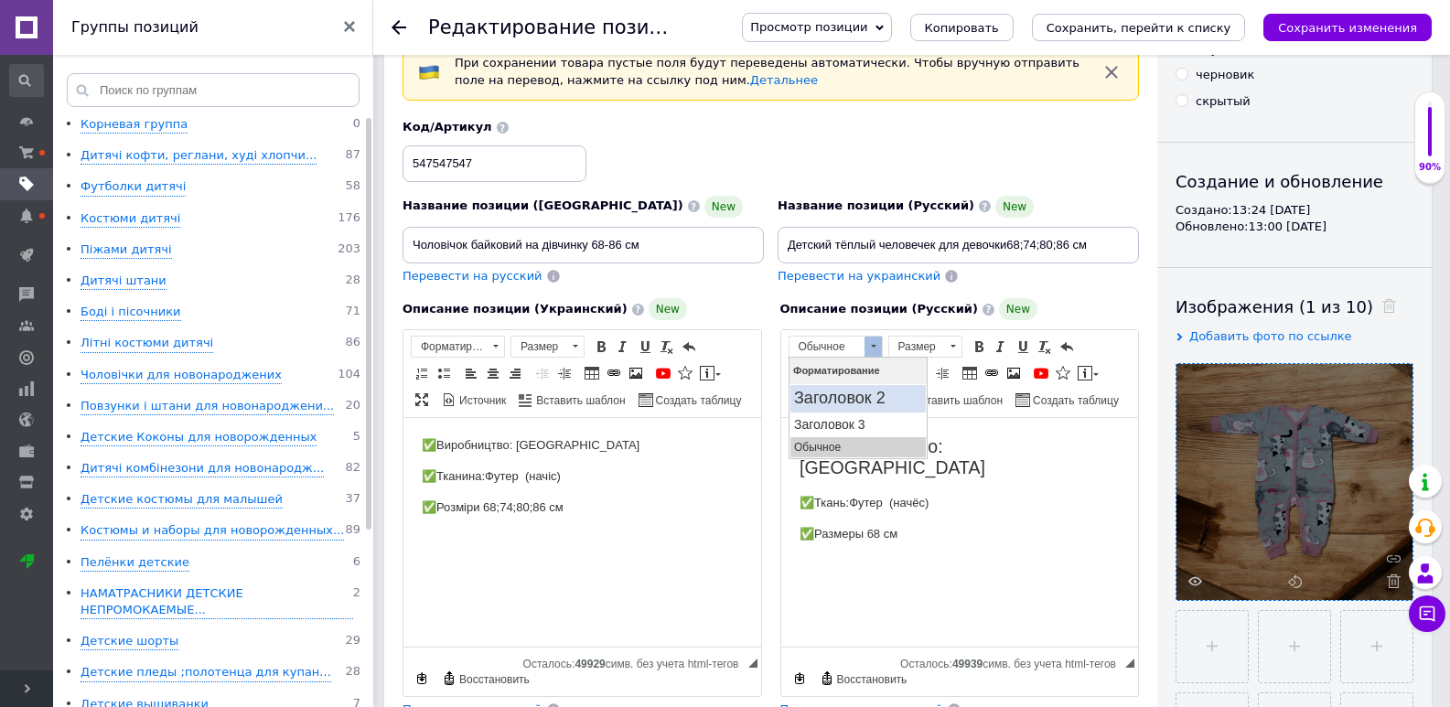
click at [856, 397] on h2 "Заголовок 2" at bounding box center [857, 399] width 128 height 20
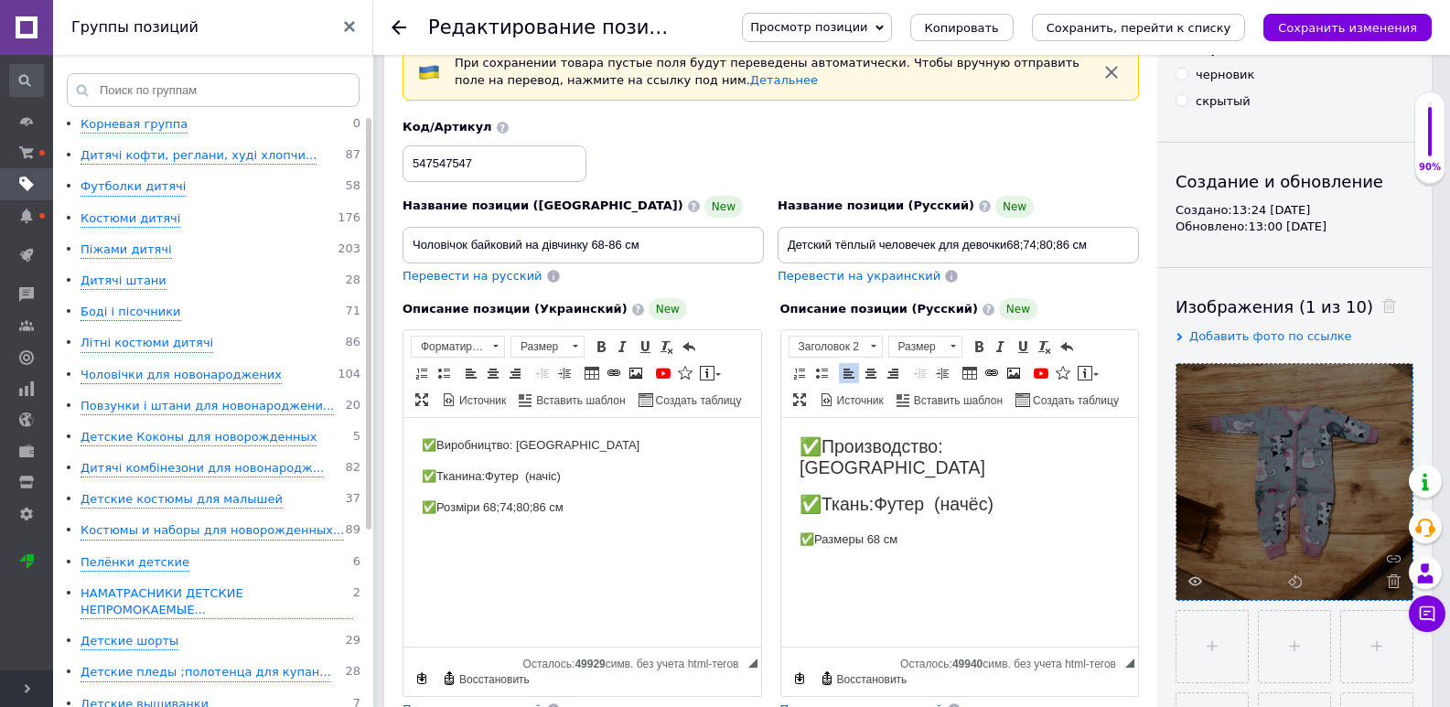
click at [907, 531] on p "✅Размеры 68 см" at bounding box center [959, 540] width 321 height 19
click at [862, 349] on span "Обычное" at bounding box center [826, 347] width 75 height 20
click at [873, 399] on h2 "Заголовок 2" at bounding box center [857, 399] width 128 height 20
drag, startPoint x: 1101, startPoint y: 238, endPoint x: 1009, endPoint y: 241, distance: 92.5
click at [1009, 241] on input "Детский тёплый человечек для девочки68;74;80;86 см" at bounding box center [958, 245] width 361 height 37
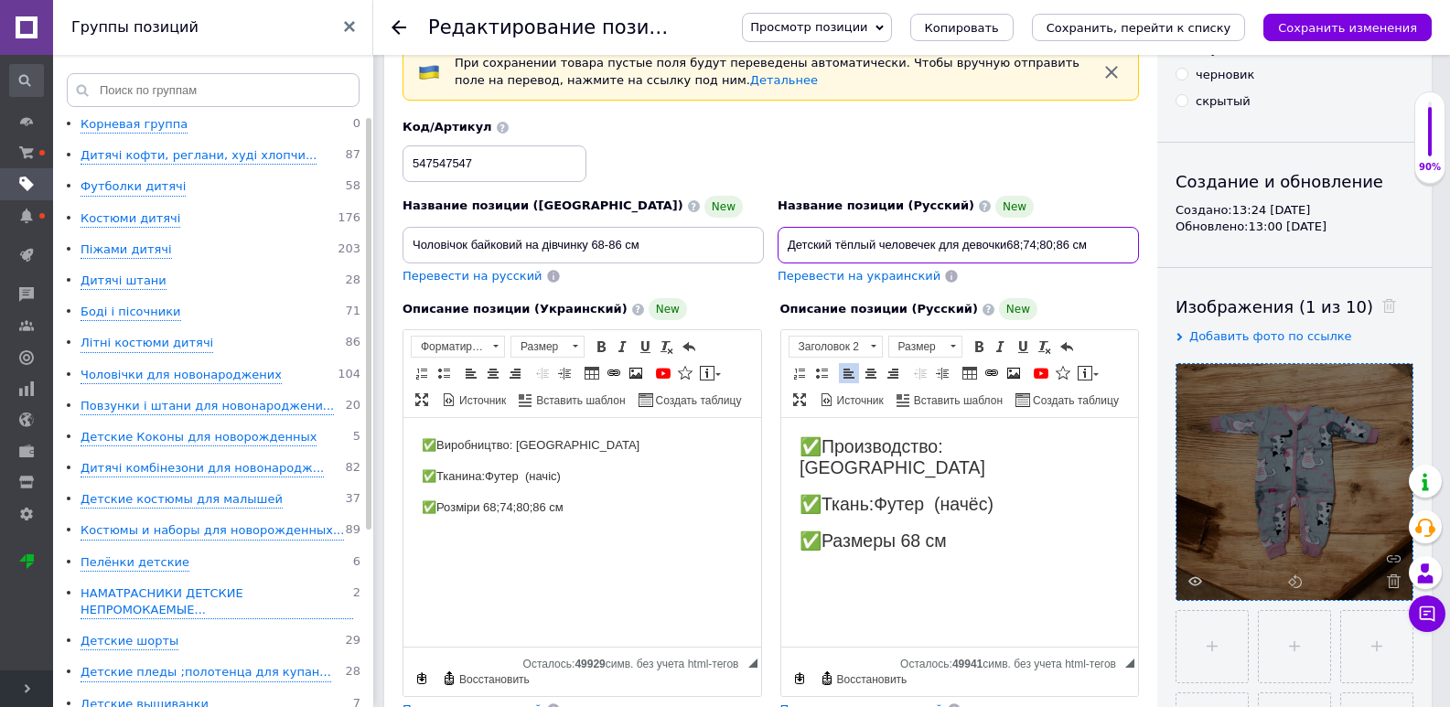
click at [1014, 251] on input "Детский тёплый человечек для девочки68;74;80;86 см" at bounding box center [958, 245] width 361 height 37
click at [1004, 243] on input "Детский тёплый человечек для девочки68;74;80;86 см" at bounding box center [958, 245] width 361 height 37
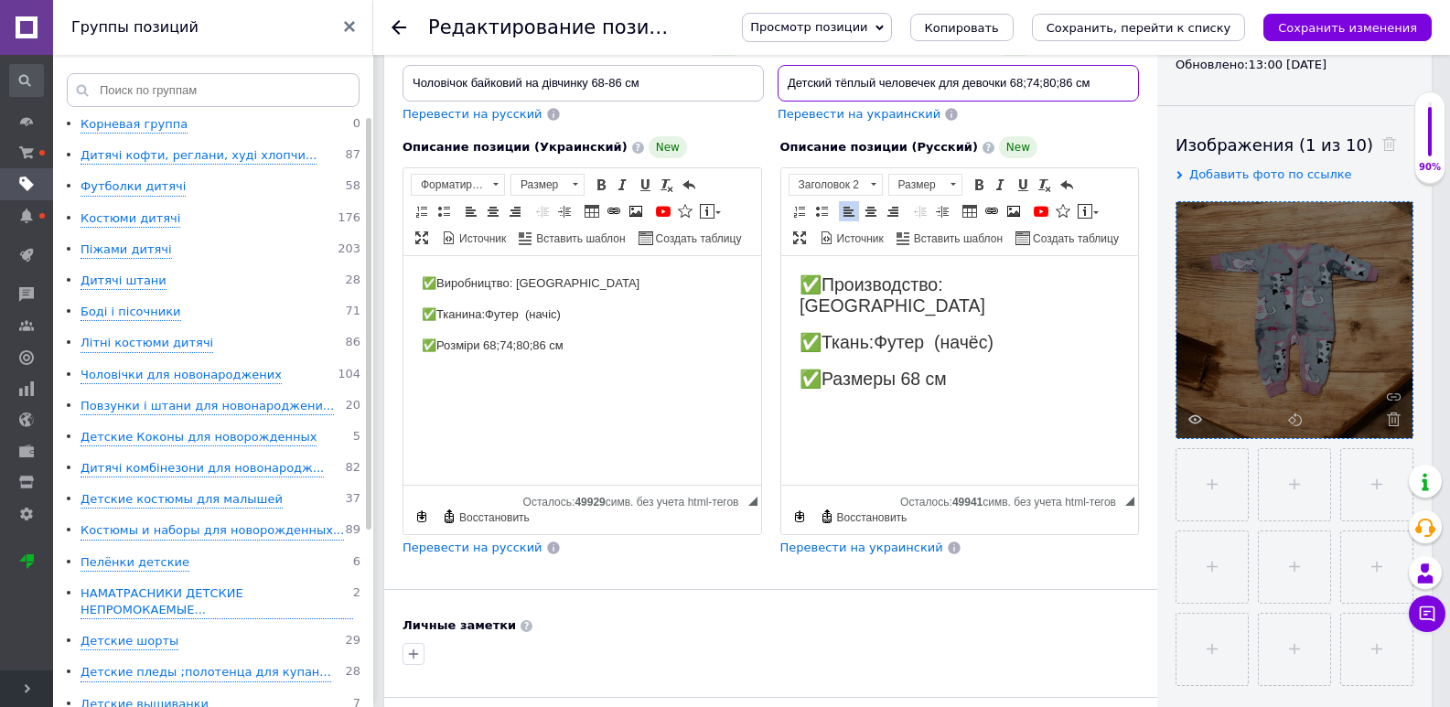
scroll to position [274, 0]
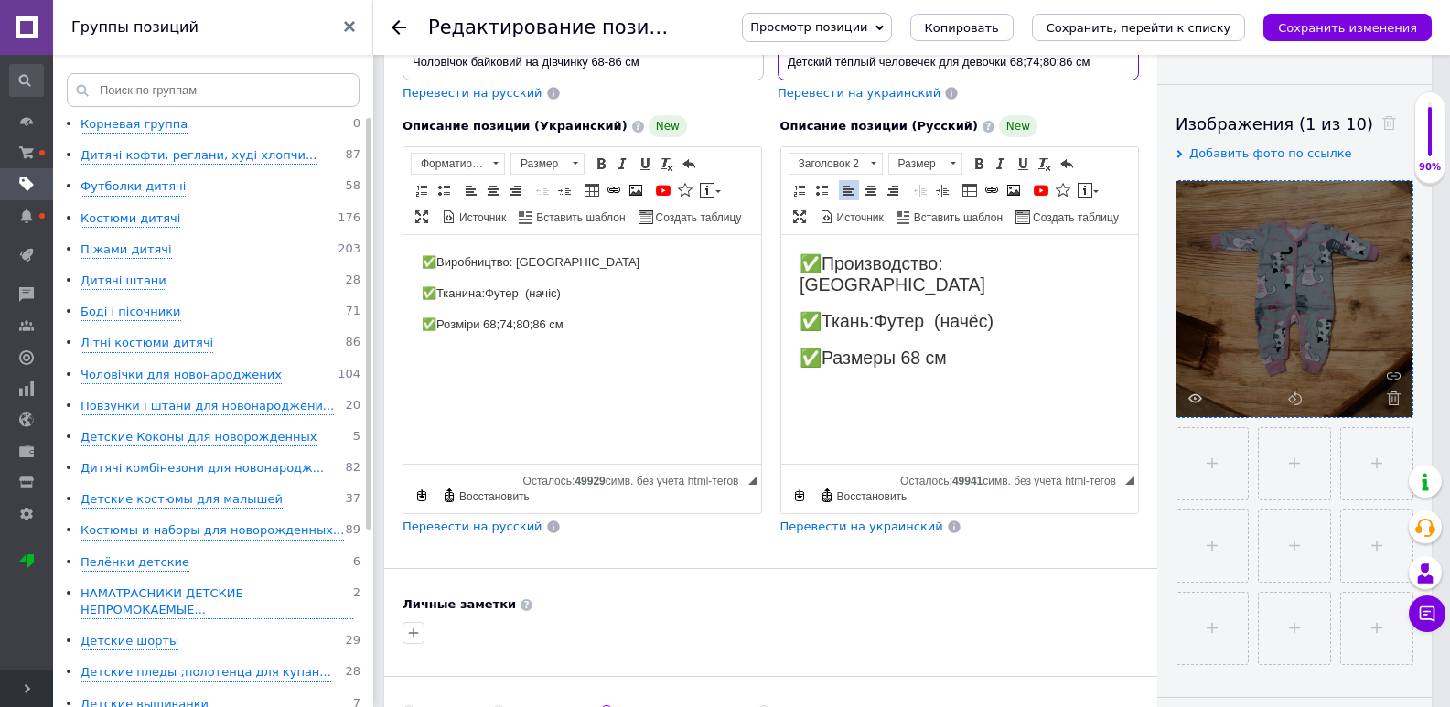
type input "Детский тёплый человечек для девочки 68;74;80;86 см"
click at [881, 311] on h2 "✅Ткань:Футер (начёс)" at bounding box center [959, 321] width 321 height 21
click at [964, 348] on h2 "✅Размеры 68 см" at bounding box center [959, 358] width 321 height 21
click at [869, 535] on div "Перевести на украинский" at bounding box center [861, 527] width 166 height 21
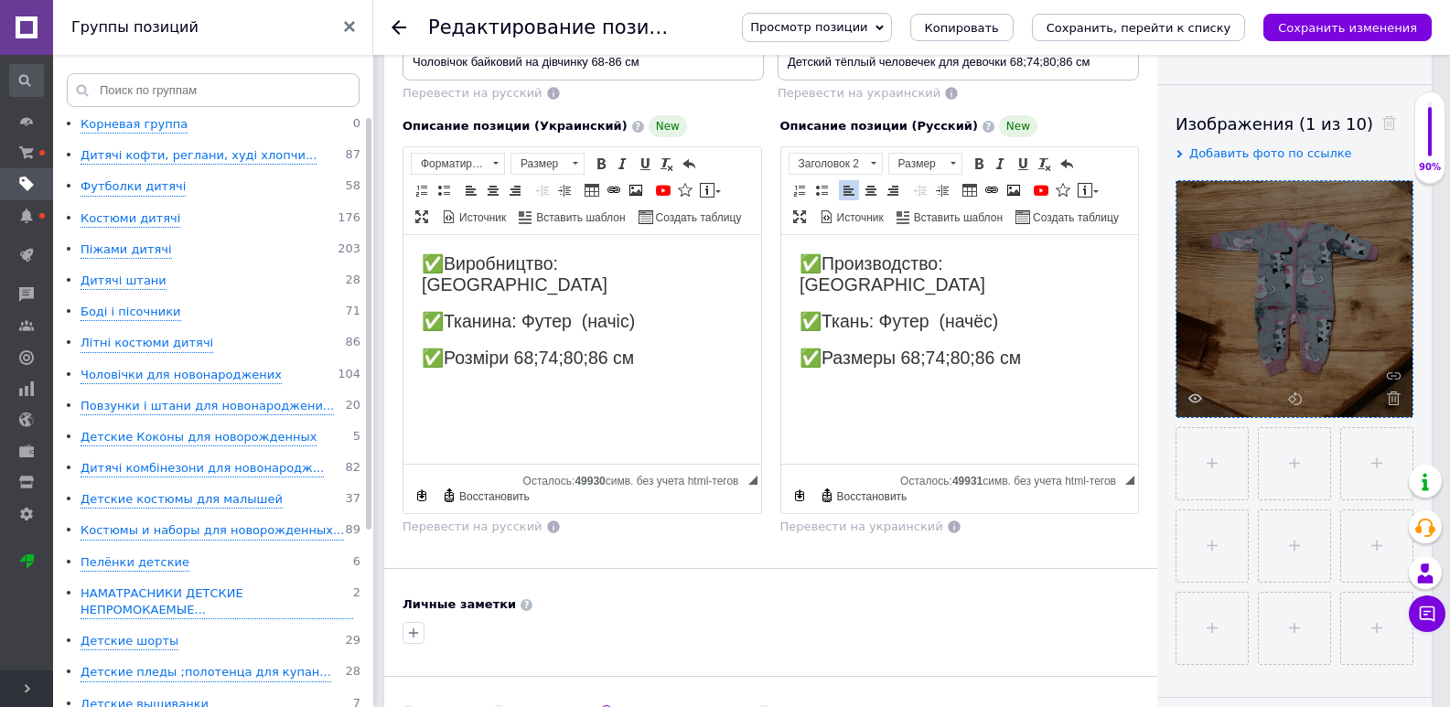
click at [1054, 349] on html "✅Производство: Украина ✅Ткань: Футер (начёс) ✅Размеры 68;74;80;86 см" at bounding box center [959, 311] width 358 height 152
click at [840, 156] on span "Обычное" at bounding box center [826, 164] width 75 height 20
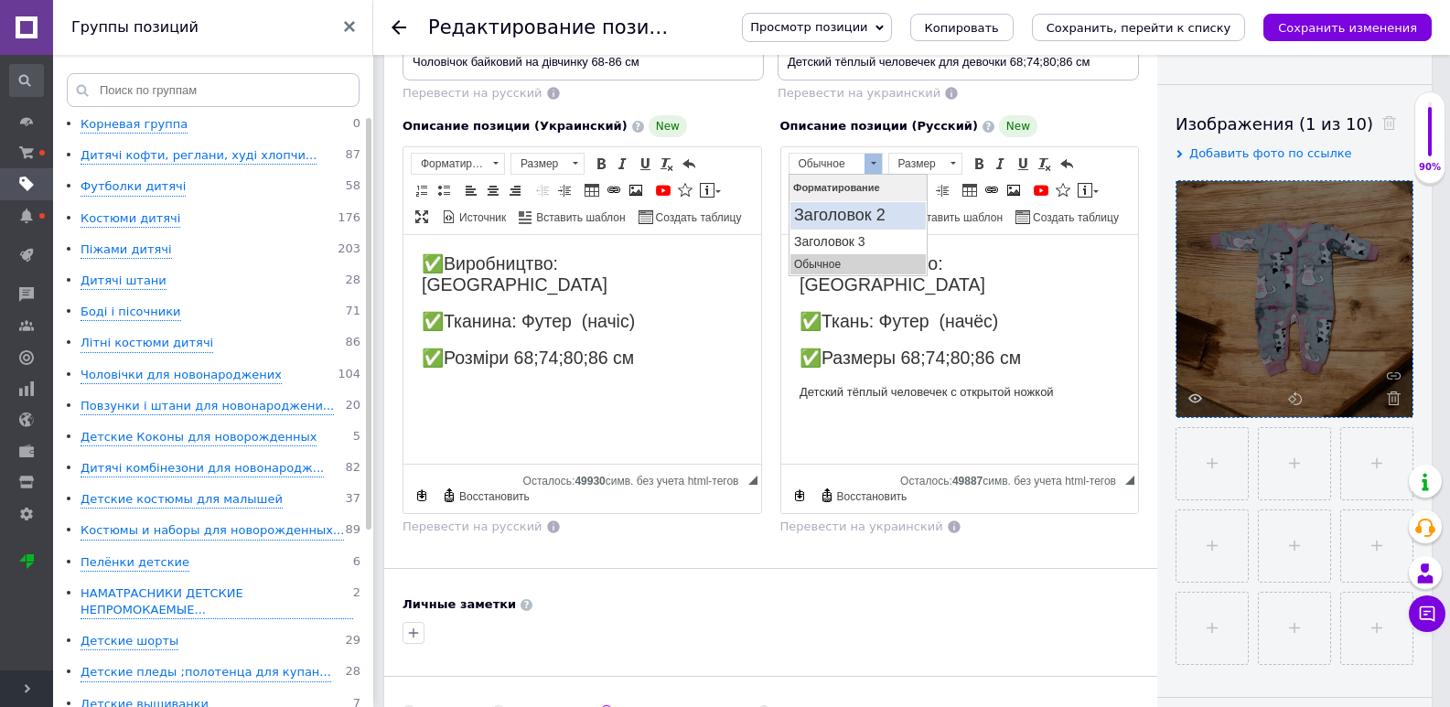
click at [843, 207] on h2 "Заголовок 2" at bounding box center [857, 216] width 128 height 20
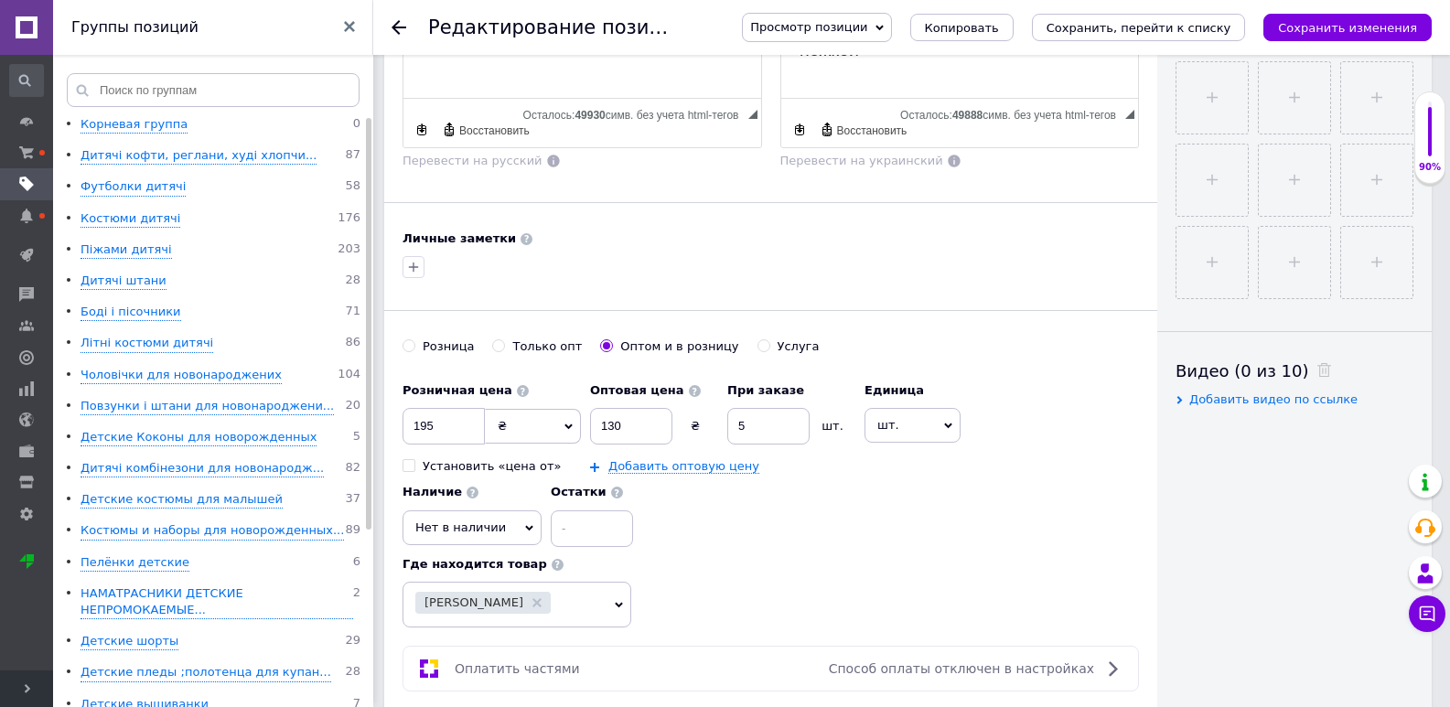
scroll to position [91, 0]
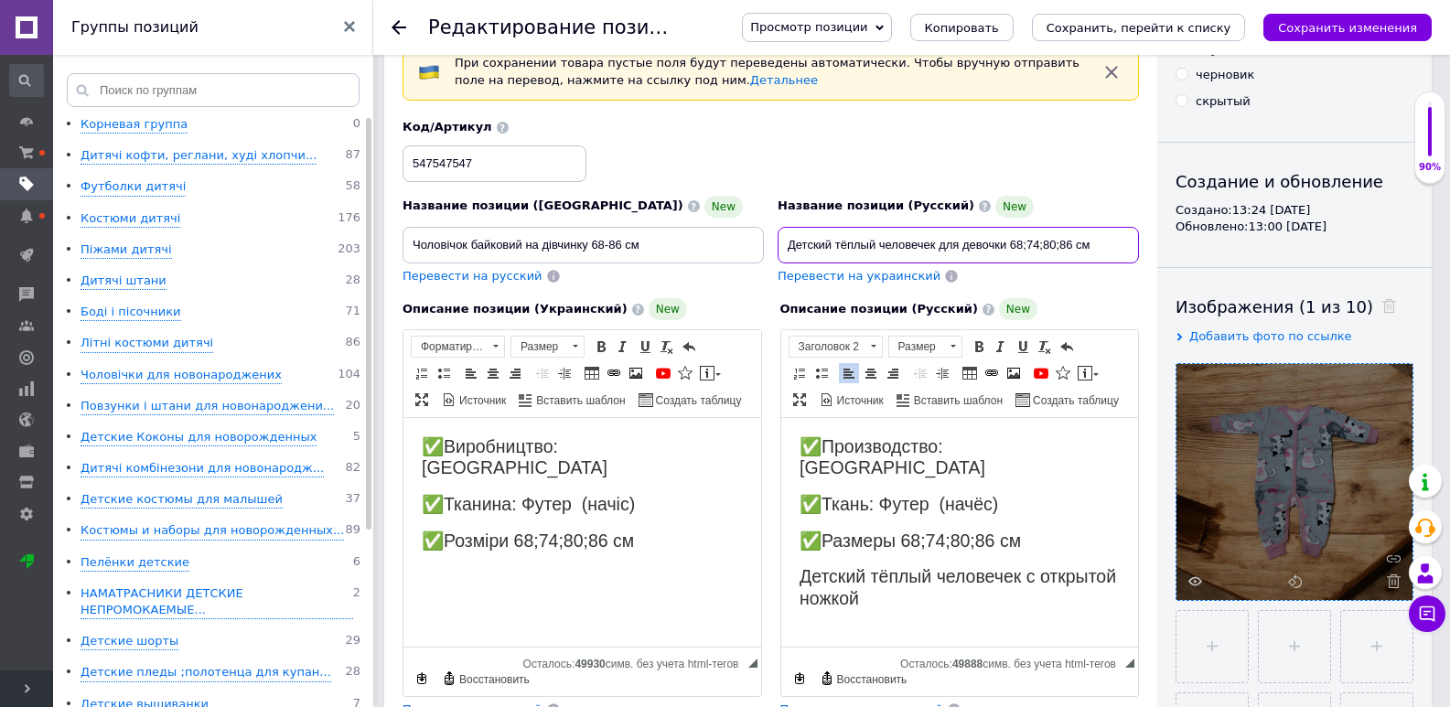
drag, startPoint x: 1005, startPoint y: 239, endPoint x: 789, endPoint y: 247, distance: 216.0
click at [789, 247] on input "Детский тёплый человечек для девочки 68;74;80;86 см" at bounding box center [958, 245] width 361 height 37
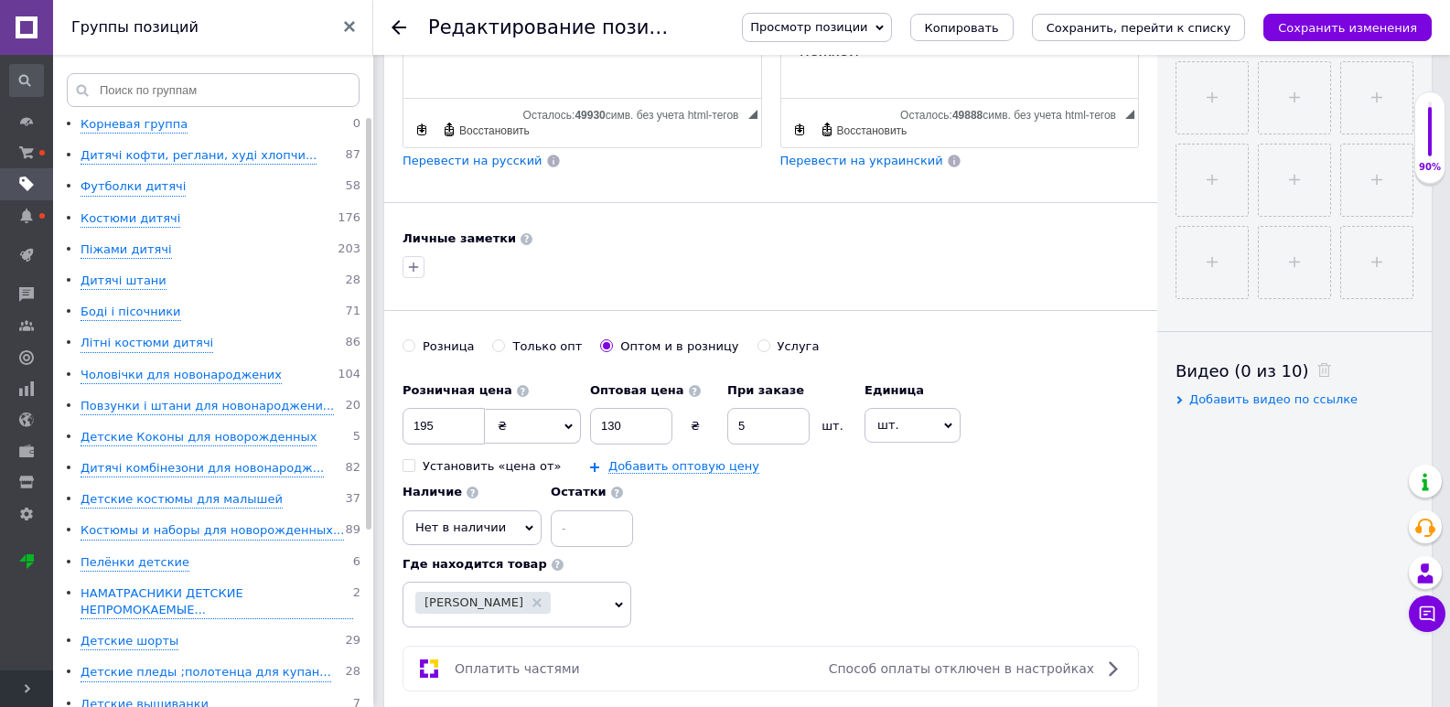
scroll to position [823, 0]
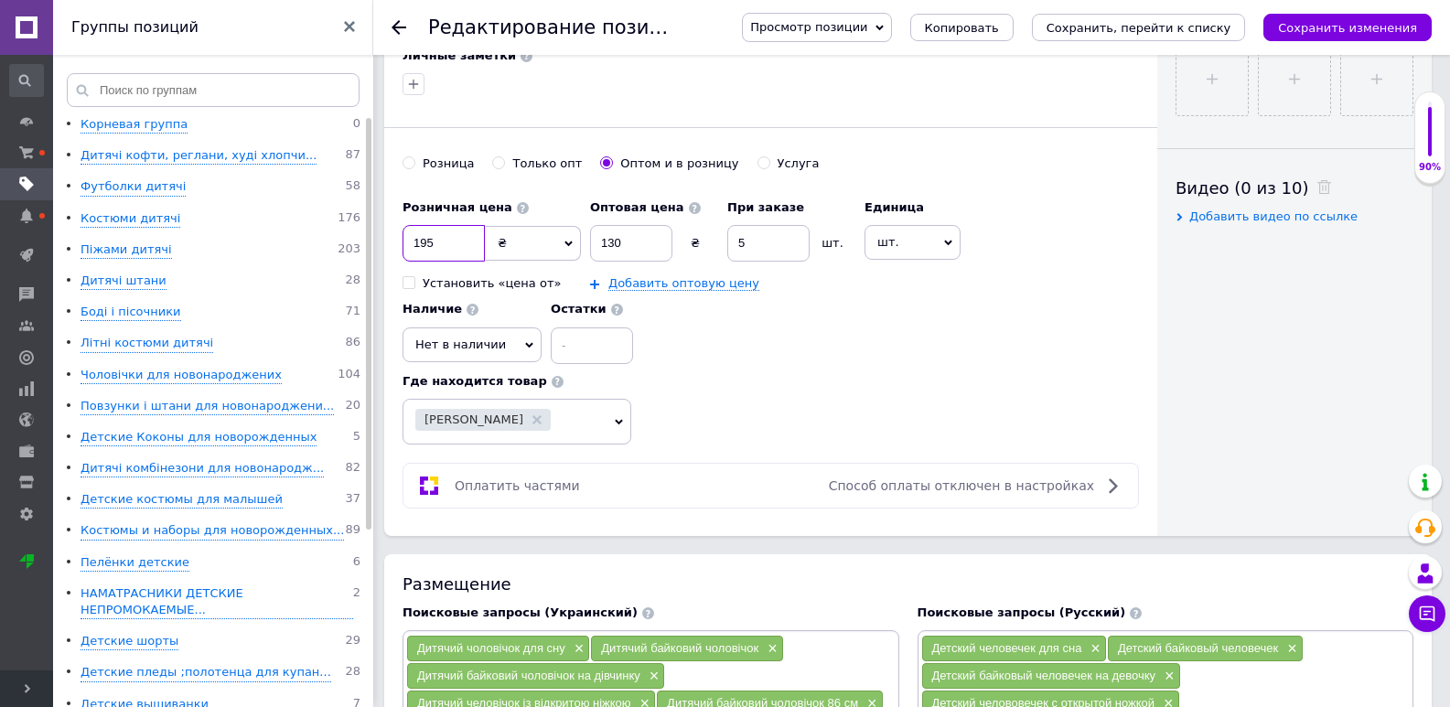
click at [459, 245] on input "195" at bounding box center [443, 243] width 82 height 37
type input "1"
type input "220"
click at [655, 230] on input "130" at bounding box center [631, 243] width 82 height 37
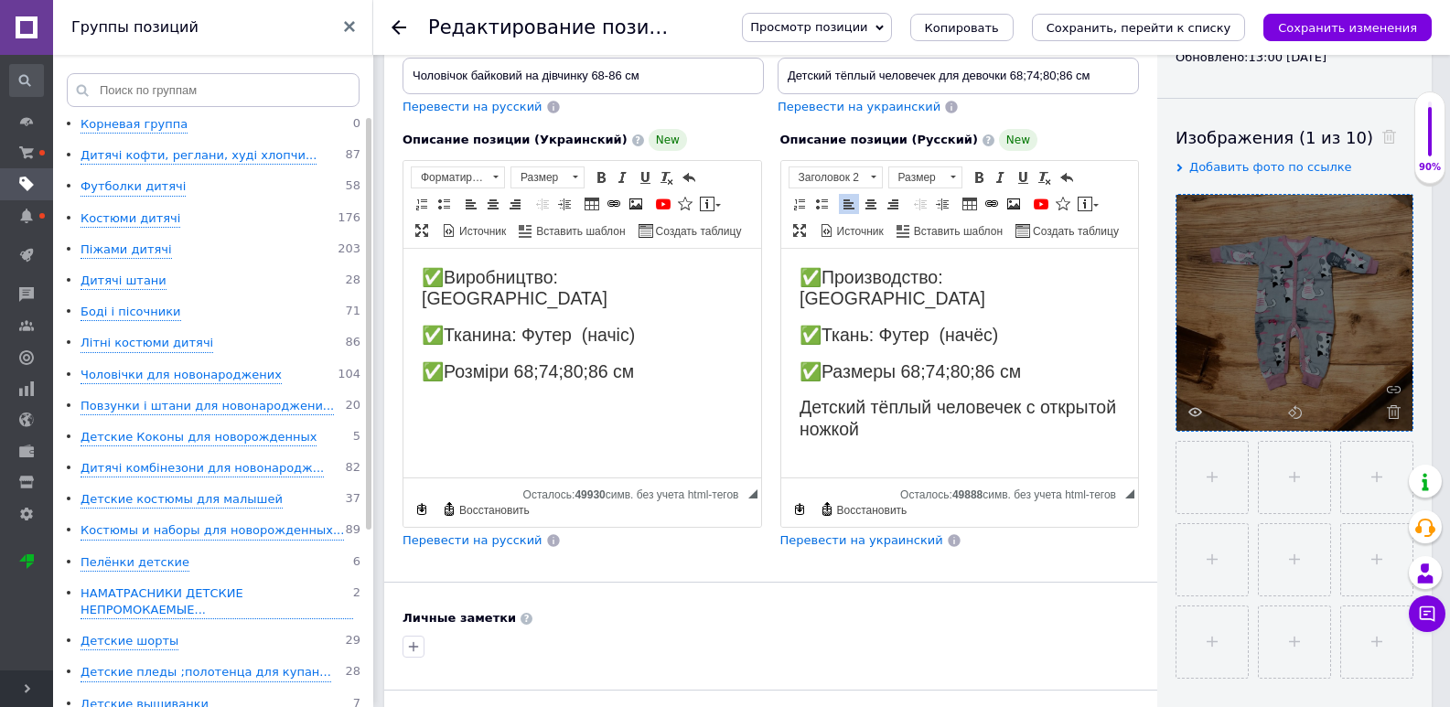
scroll to position [0, 0]
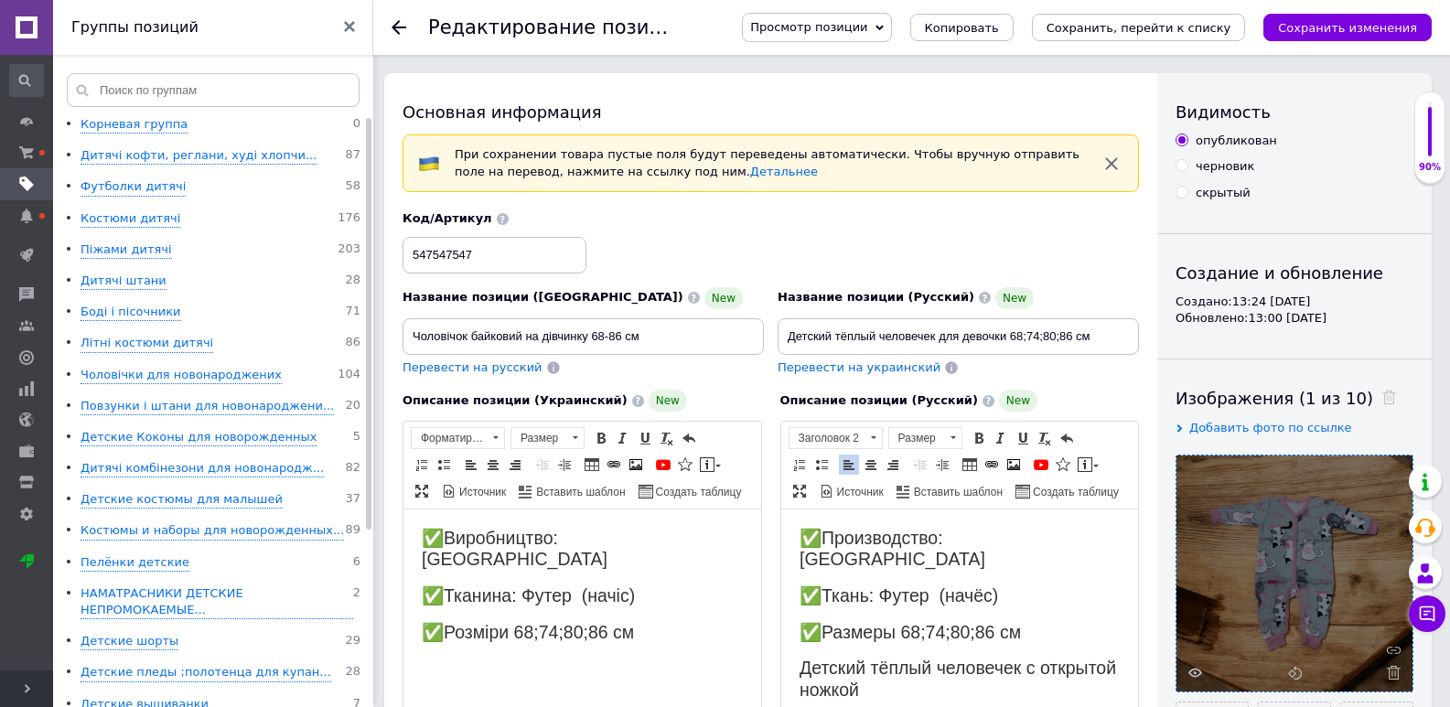
type input "155"
drag, startPoint x: 1008, startPoint y: 337, endPoint x: 788, endPoint y: 326, distance: 220.7
click at [788, 326] on input "Детский тёплый человечек для девочки 68;74;80;86 см" at bounding box center [958, 336] width 361 height 37
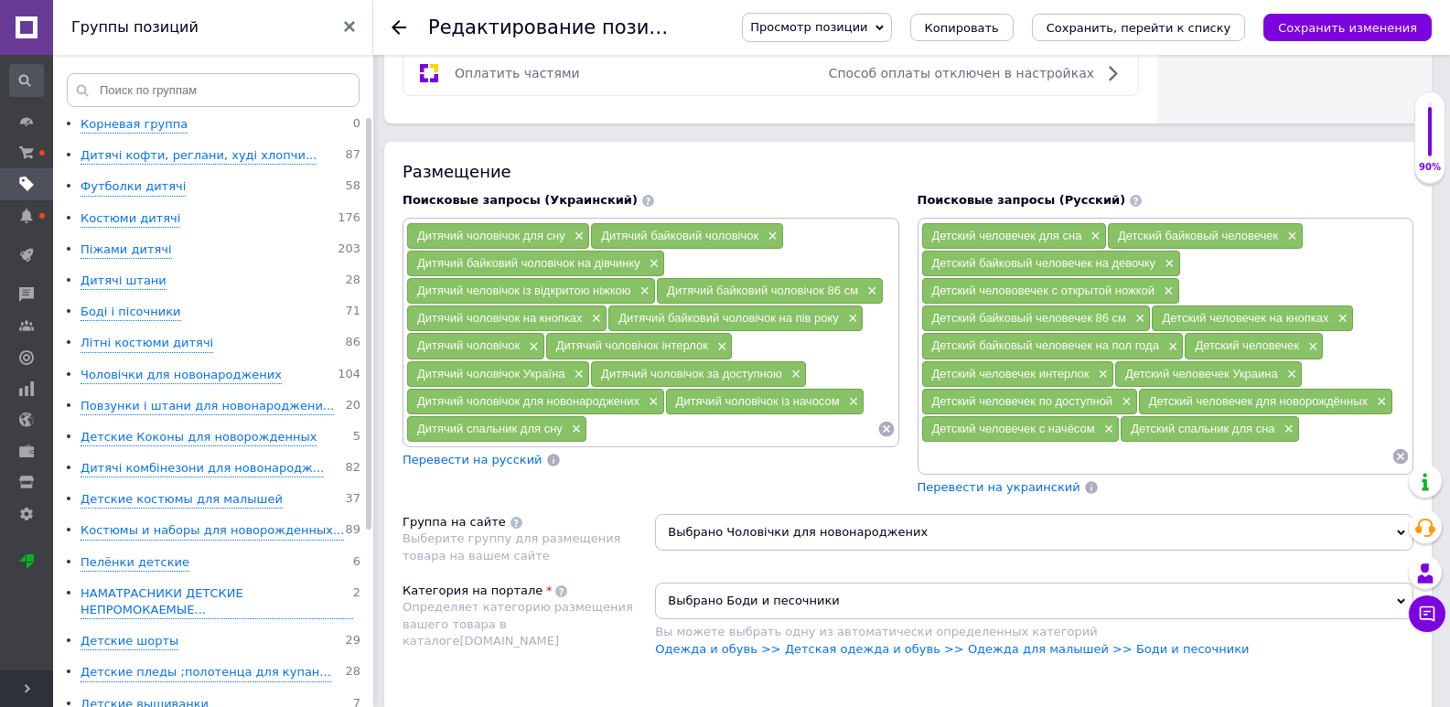
scroll to position [1372, 0]
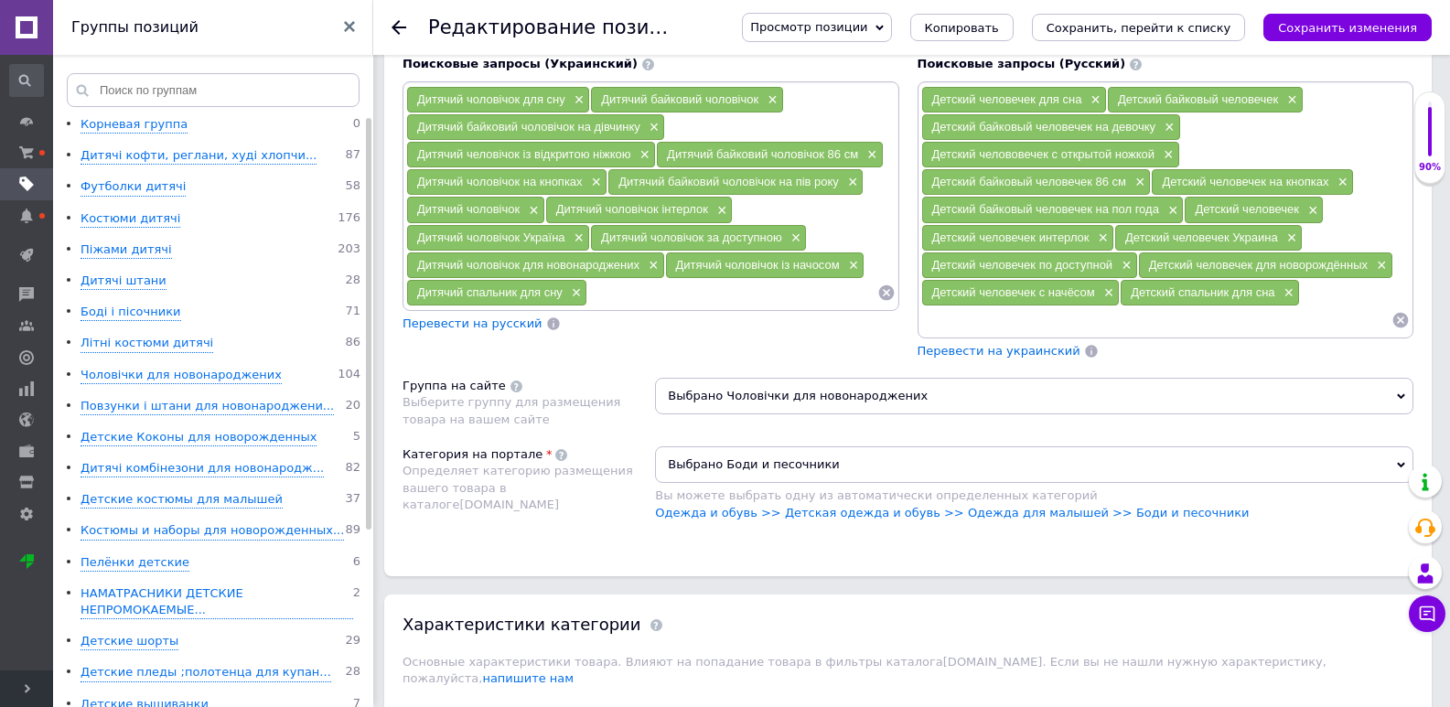
click at [961, 348] on span "Перевести на украинский" at bounding box center [998, 351] width 163 height 14
click at [969, 322] on input at bounding box center [1156, 319] width 471 height 27
paste input "Детский тёплый человечек для девочки"
type input "Детский тёплый человечек для девочки 68"
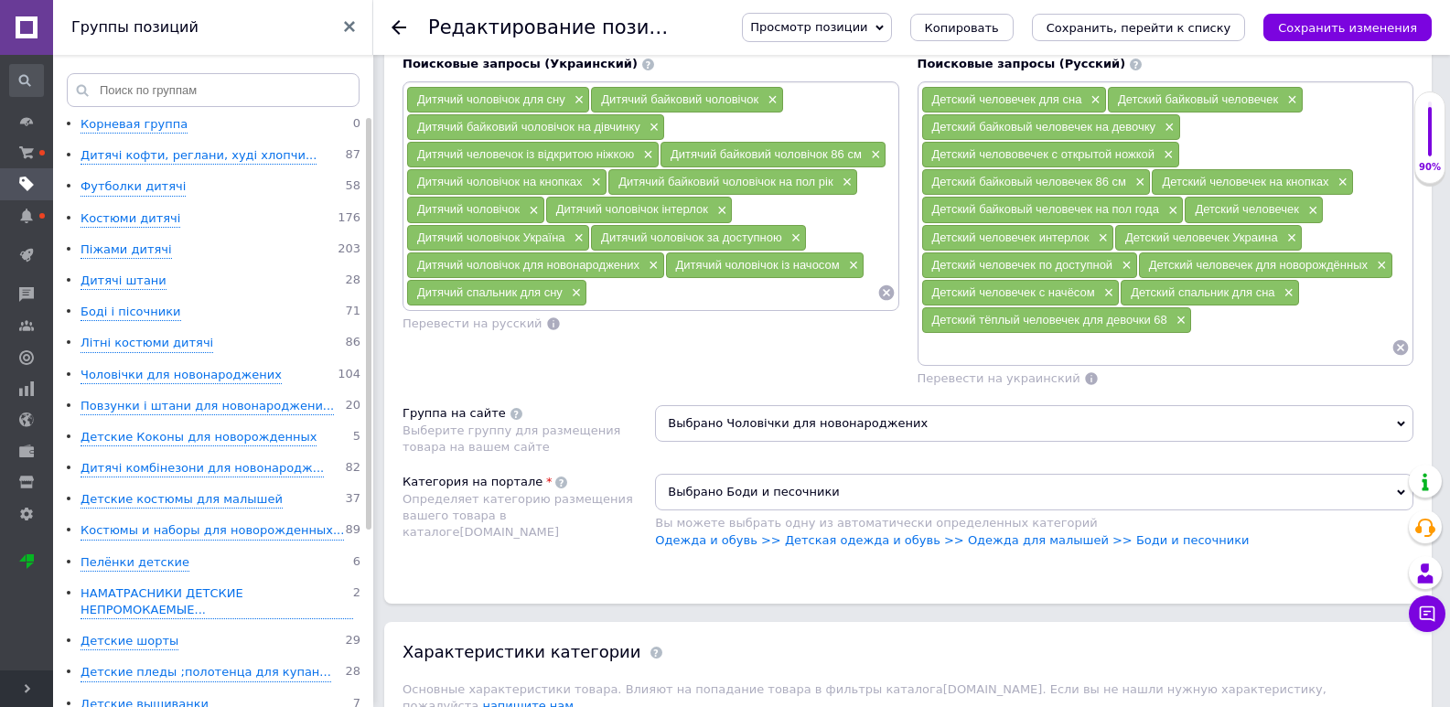
paste input "Детский тёплый человечек для девочки"
type input "Детский тёплый человечек для девочки 74"
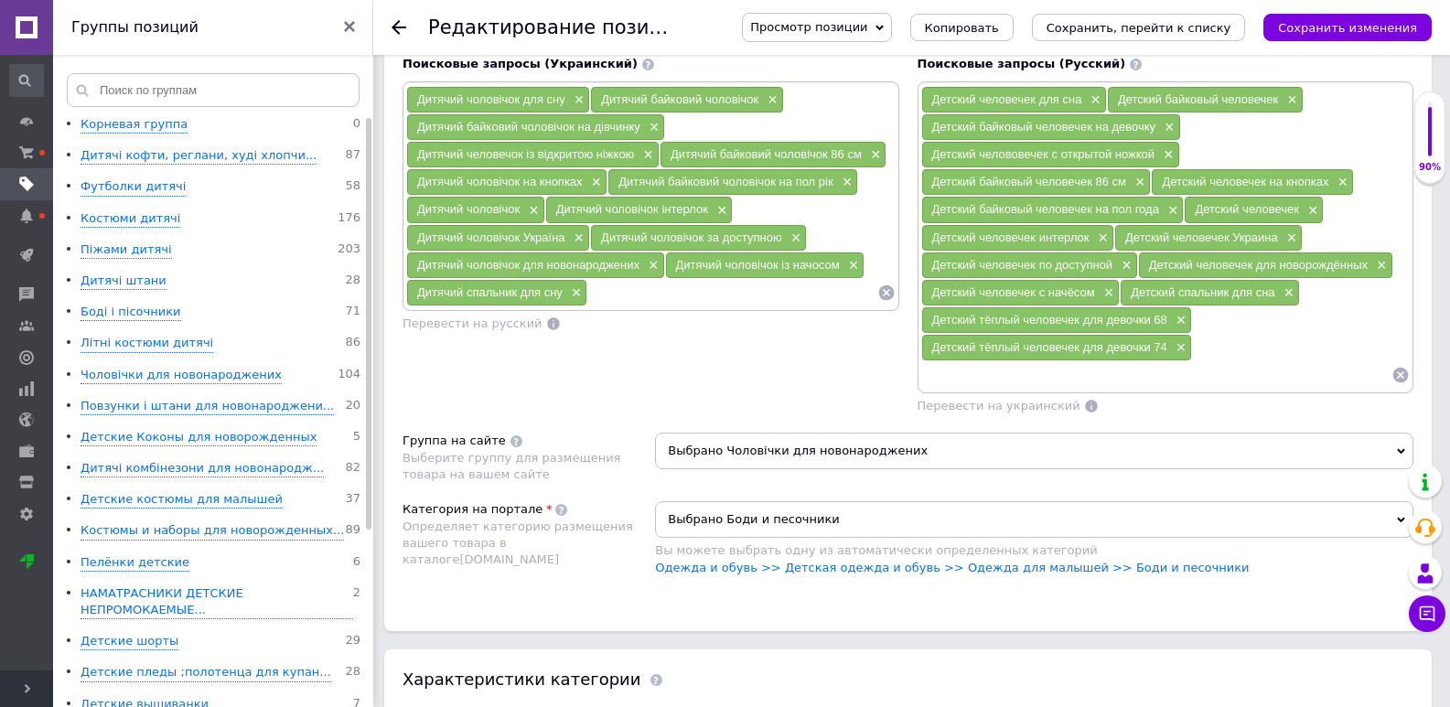
paste input "Детский тёплый человечек для девочки"
type input "Детский тёплый человечек для девочки 80"
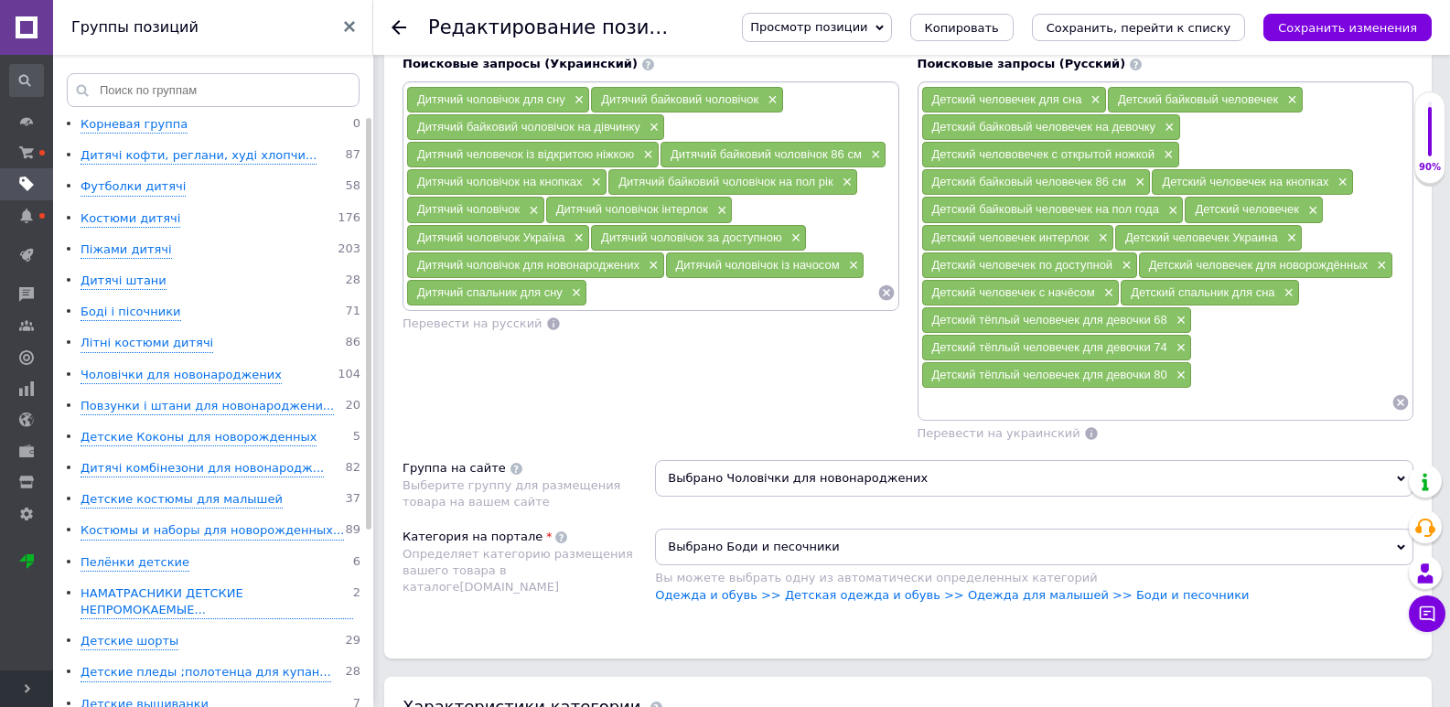
paste input "Детский тёплый человечек для девочки"
type input "Детский тёплый человечек для девочки 86"
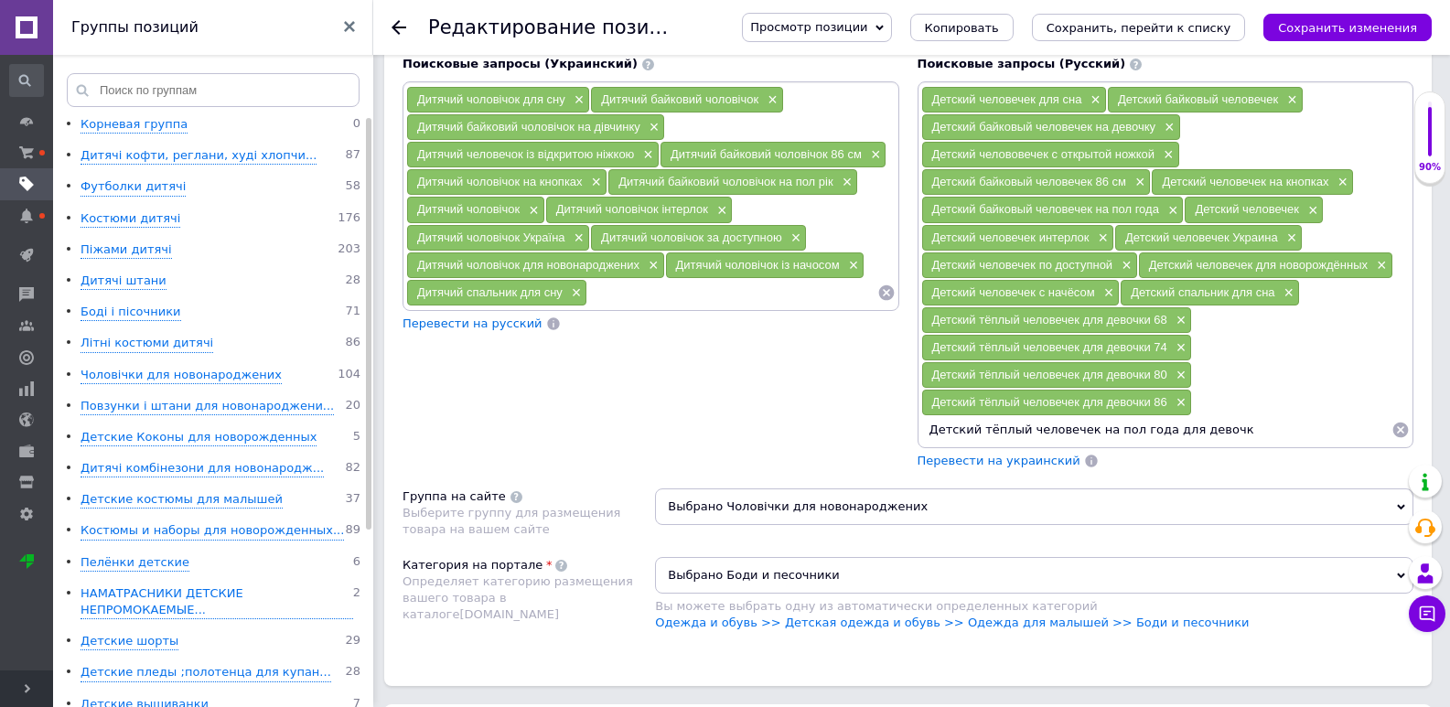
type input "Детский тёплый человечек на пол года для девочки"
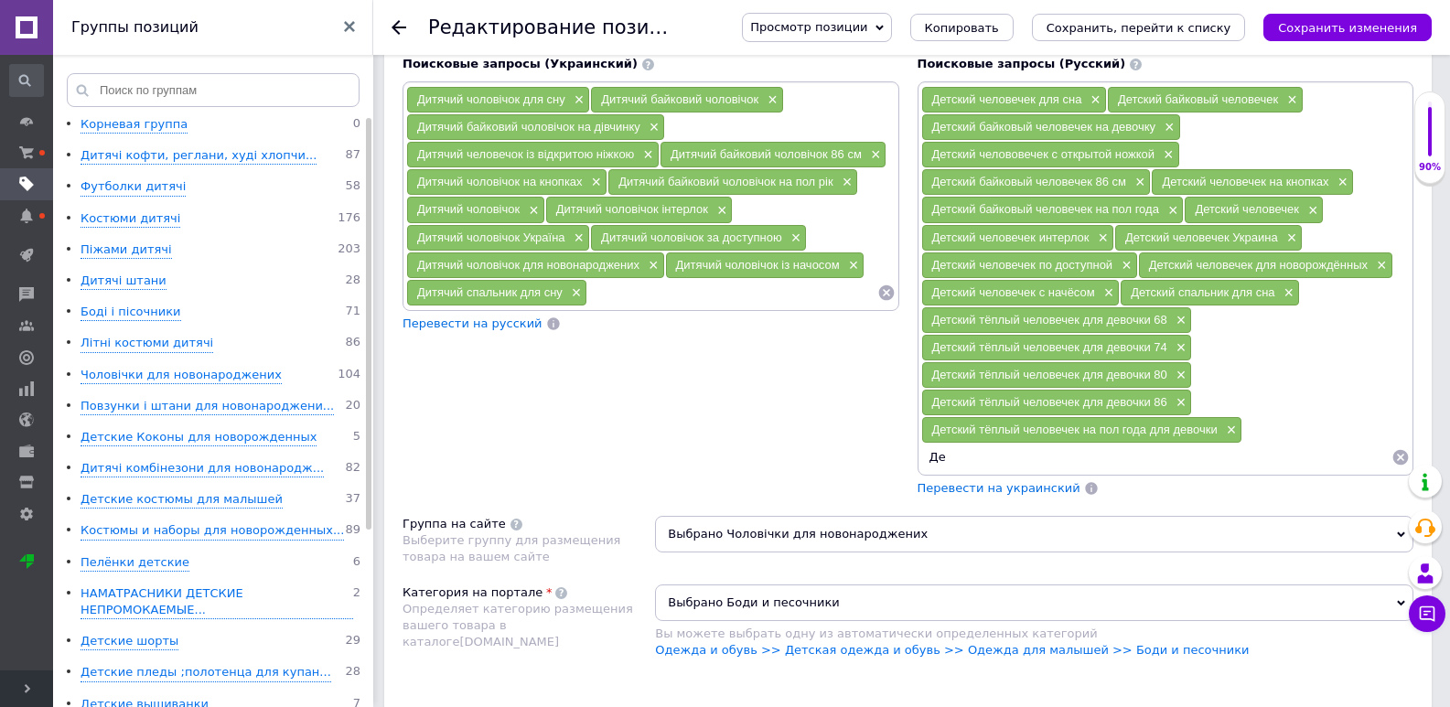
type input "Д"
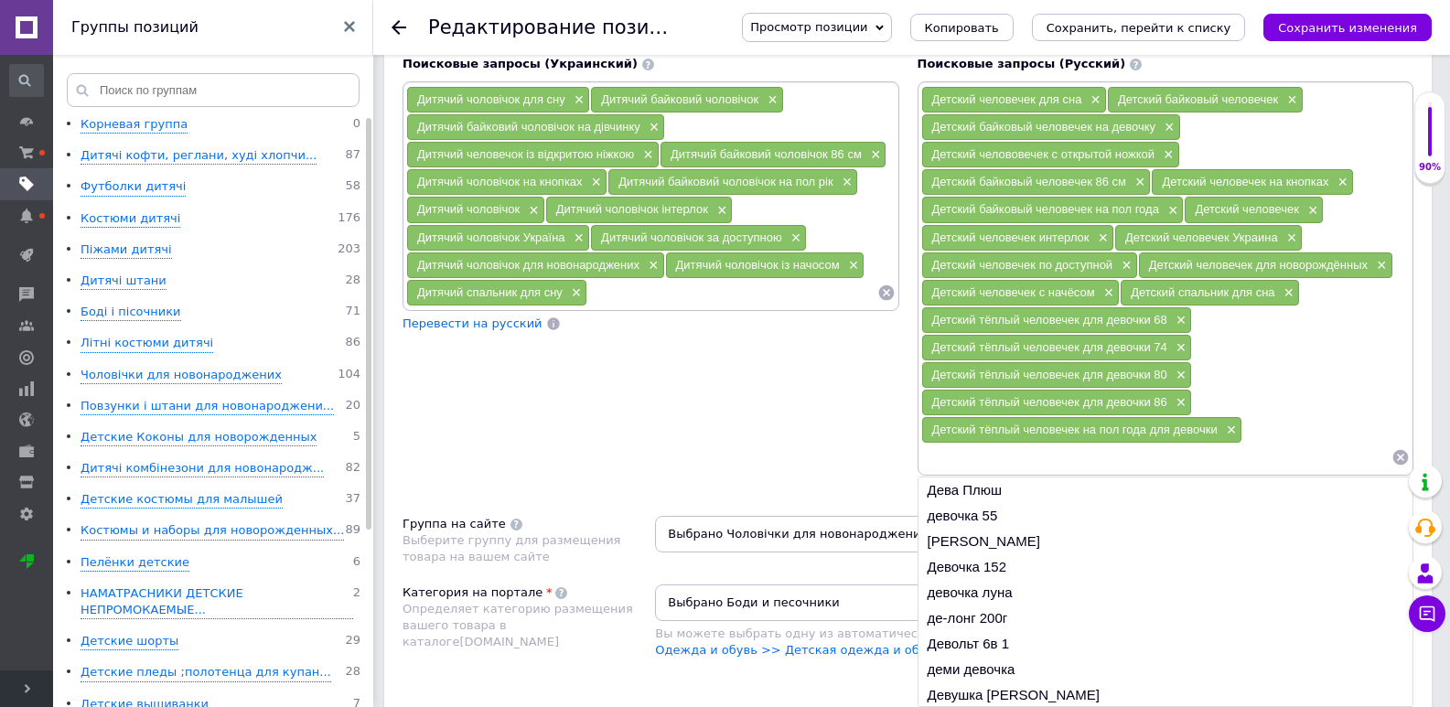
paste input "Детский тёплый человечек для девочки"
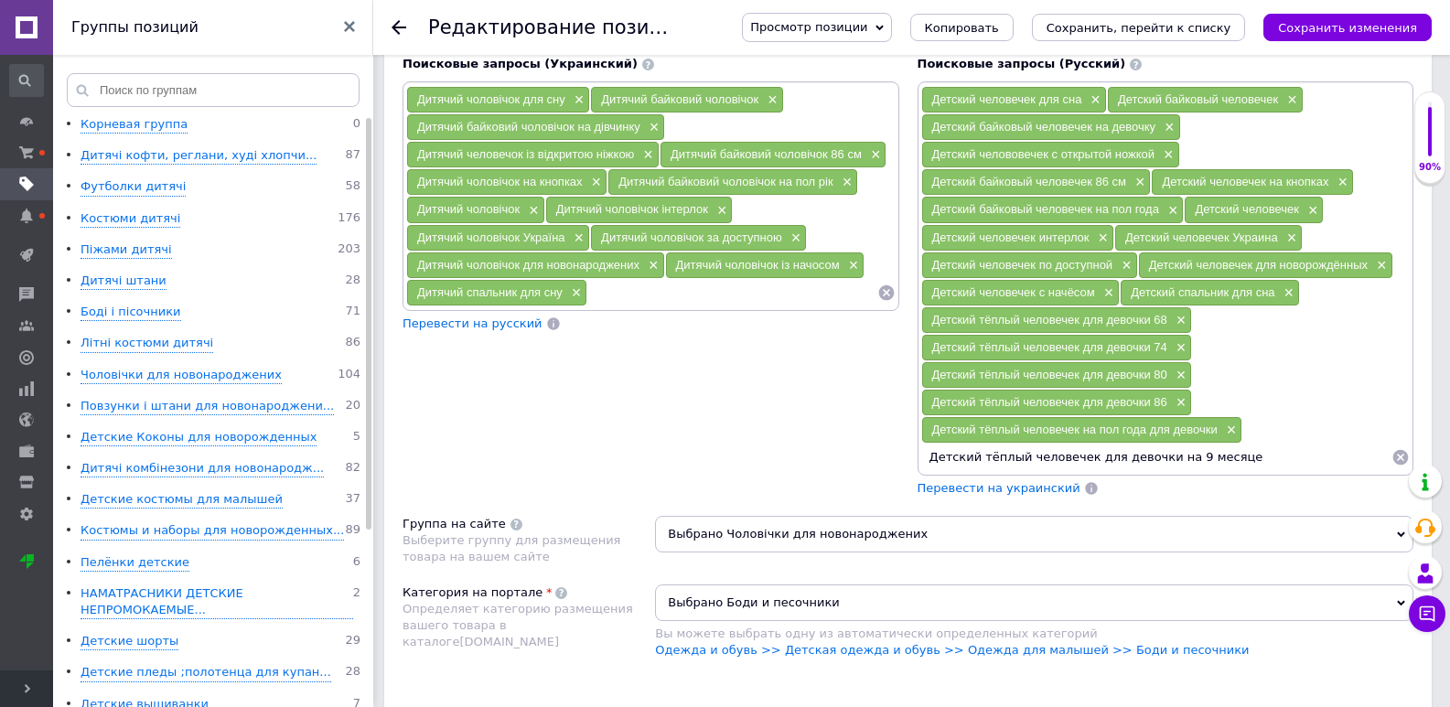
type input "Детский тёплый человечек для девочки на 9 месяцев"
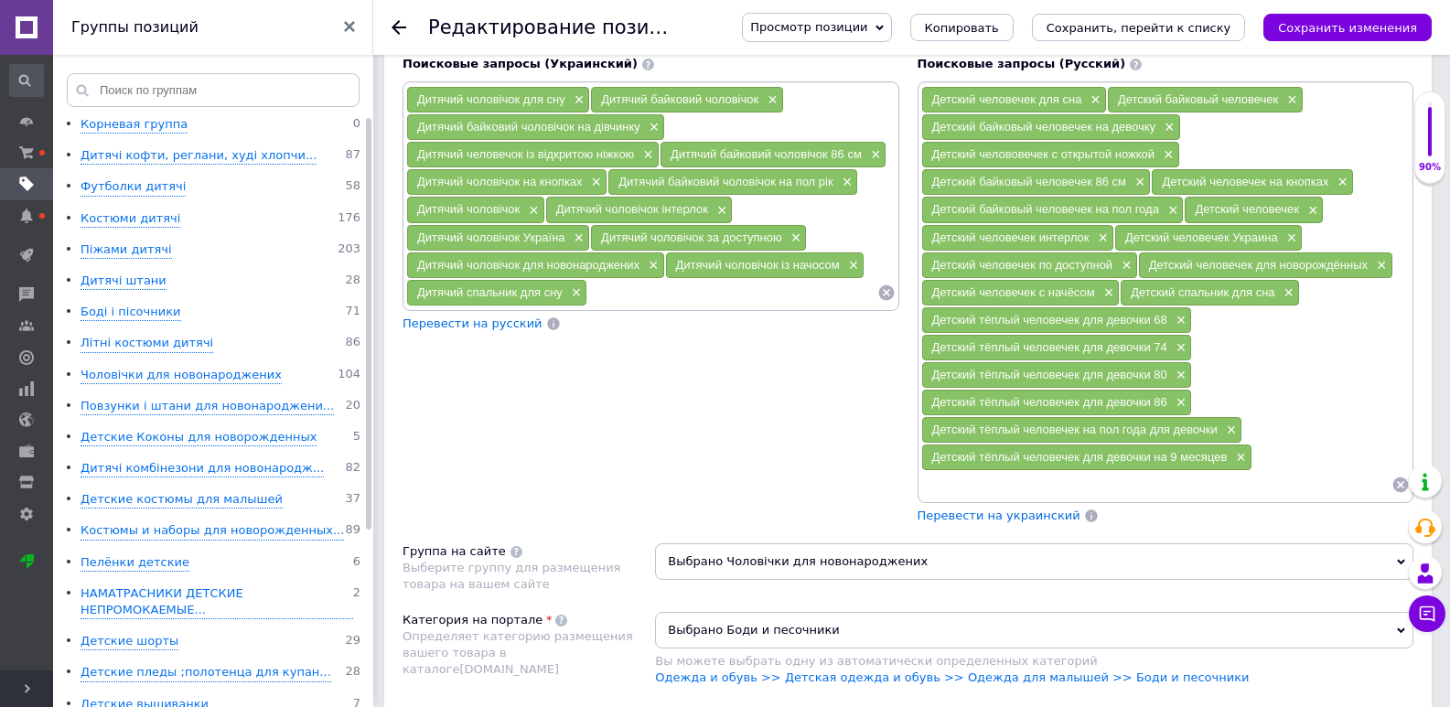
paste input "Детский тёплый человечек для девочки"
type input "Детский тёплый человечек для девочки на год"
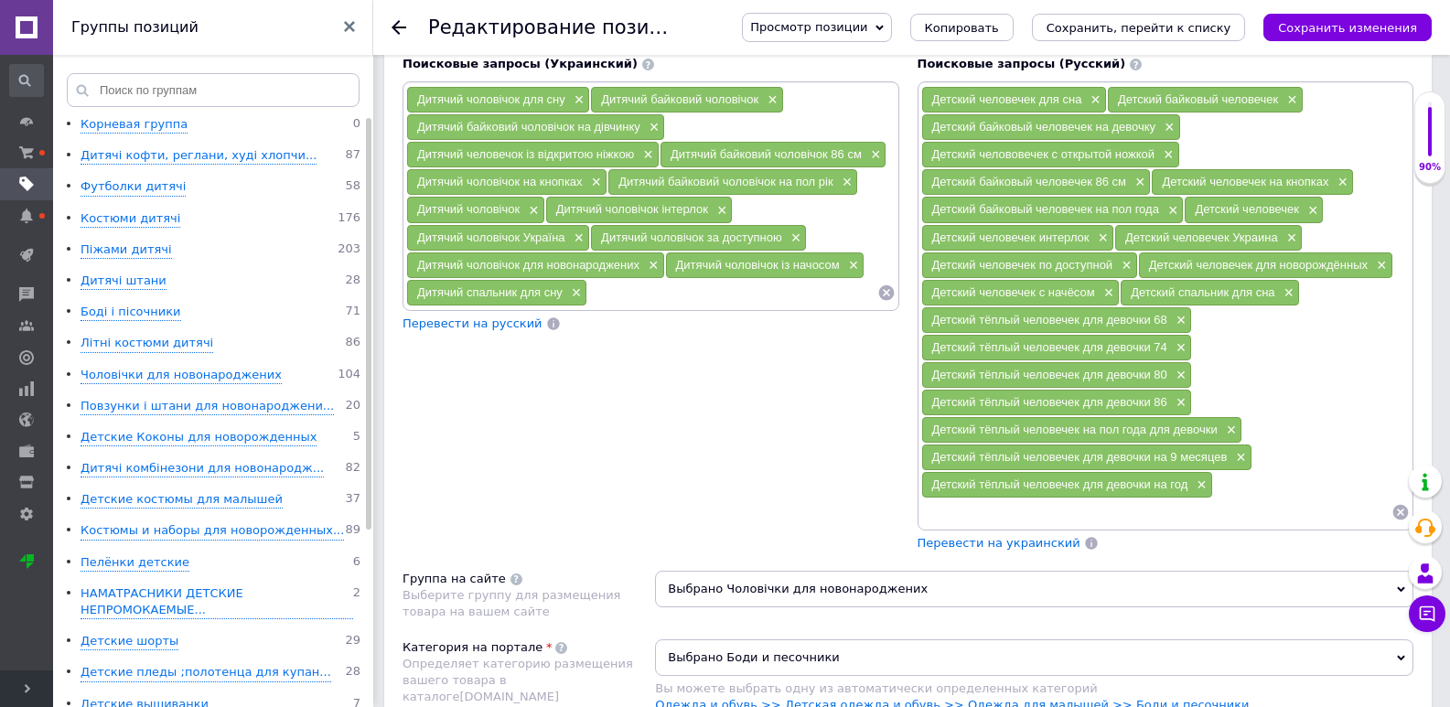
paste input "Детский тёплый человечек для девочки"
click at [1163, 518] on input "Детский тёплый человечек для девочки на18 месяцев" at bounding box center [1156, 512] width 471 height 27
click at [1126, 261] on span "×" at bounding box center [1124, 266] width 15 height 16
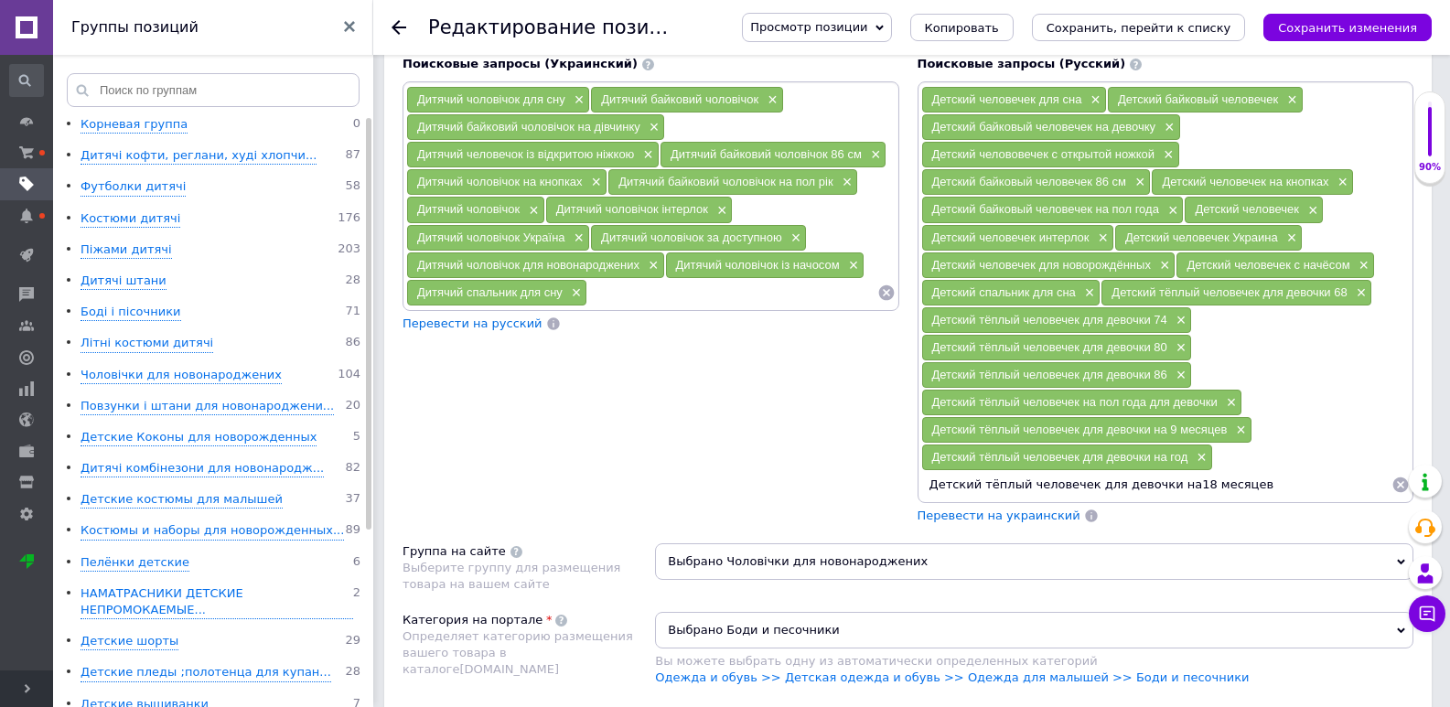
click at [1235, 482] on input "Детский тёплый человечек для девочки на18 месяцев" at bounding box center [1156, 484] width 471 height 27
click at [1163, 489] on input "Детский тёплый человечек для девочки на18 месяцев" at bounding box center [1156, 484] width 471 height 27
click at [1167, 488] on input "Детский тёплый человечек для девочки на18 месяцев" at bounding box center [1156, 484] width 471 height 27
type input "Детский тёплый человечек для девочки на 18 месяцев"
click at [1254, 487] on input "Детский тёплый человечек для девочки на 18 месяцев" at bounding box center [1156, 484] width 471 height 27
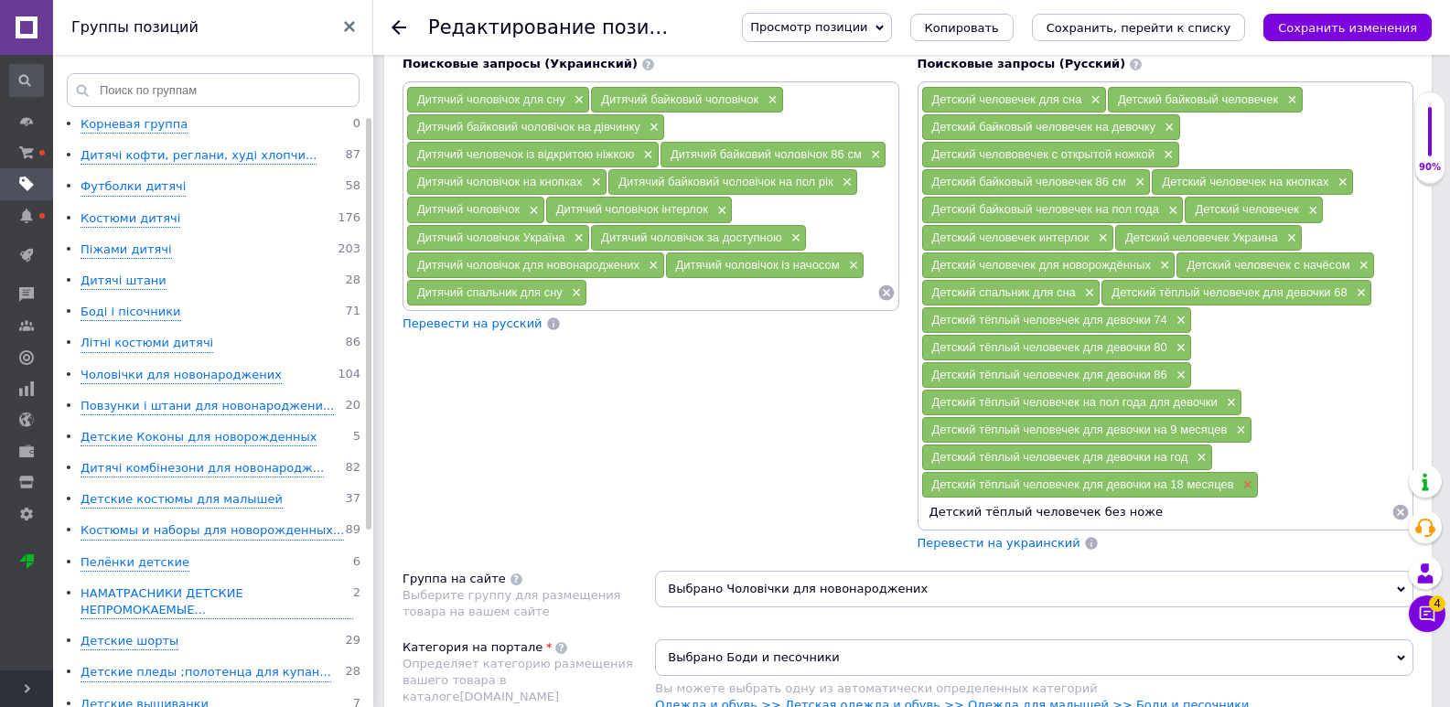
type input "Детский тёплый человечек без ножек"
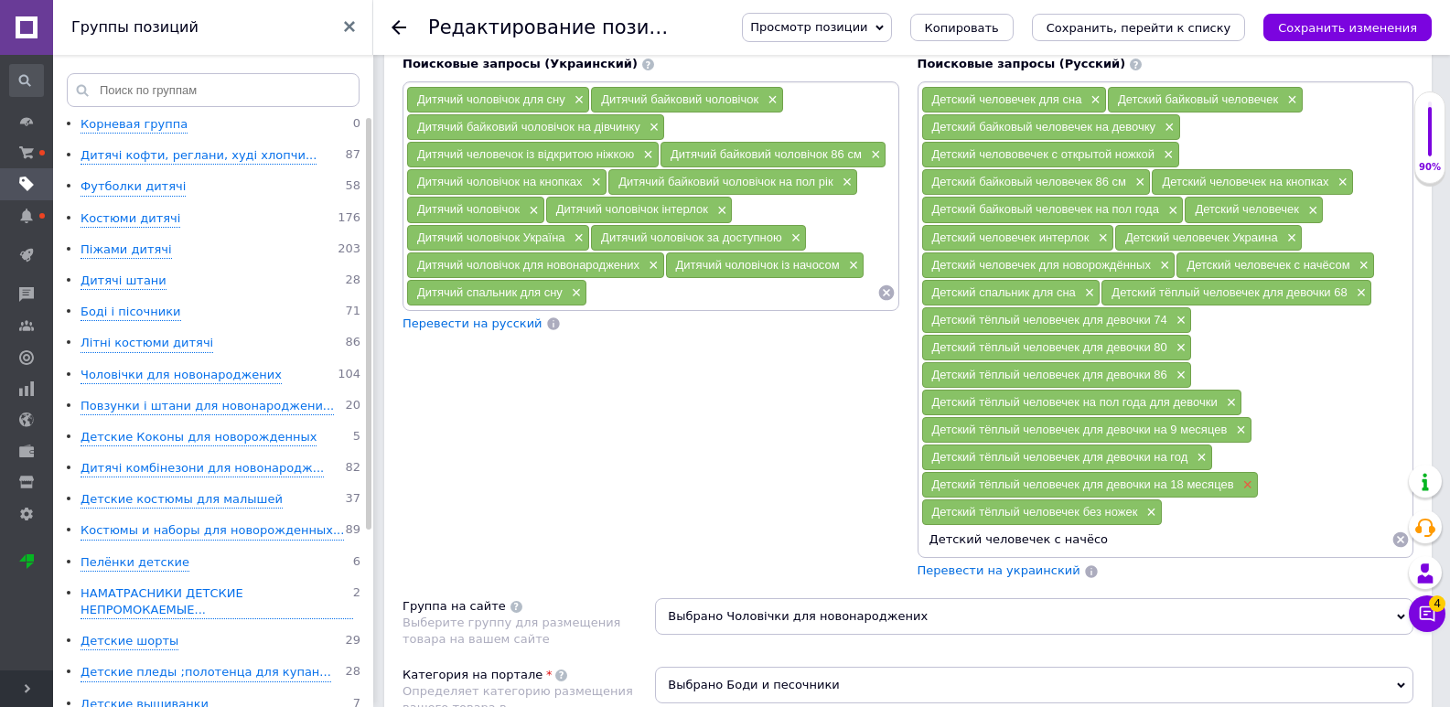
type input "Детский человечек с начёсом"
type input "Детский тёплый слип для девочки"
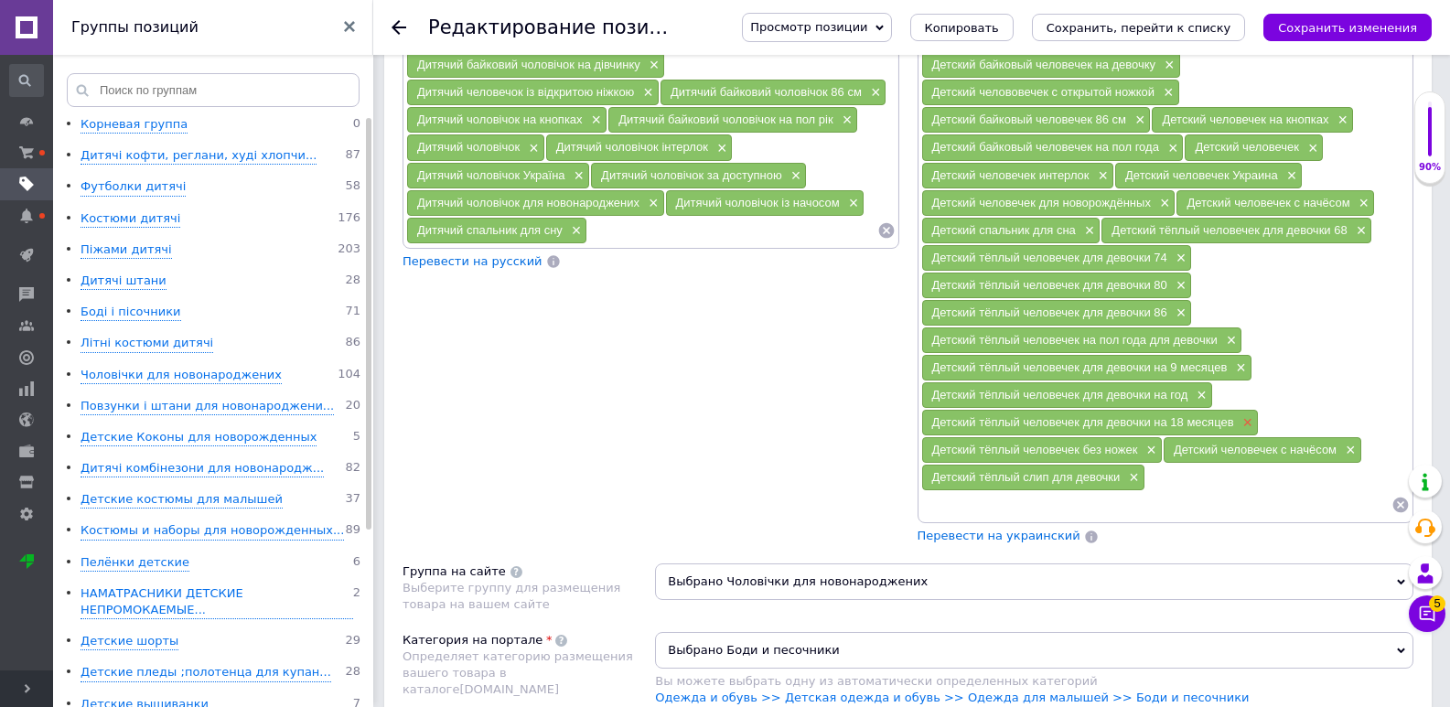
scroll to position [1555, 0]
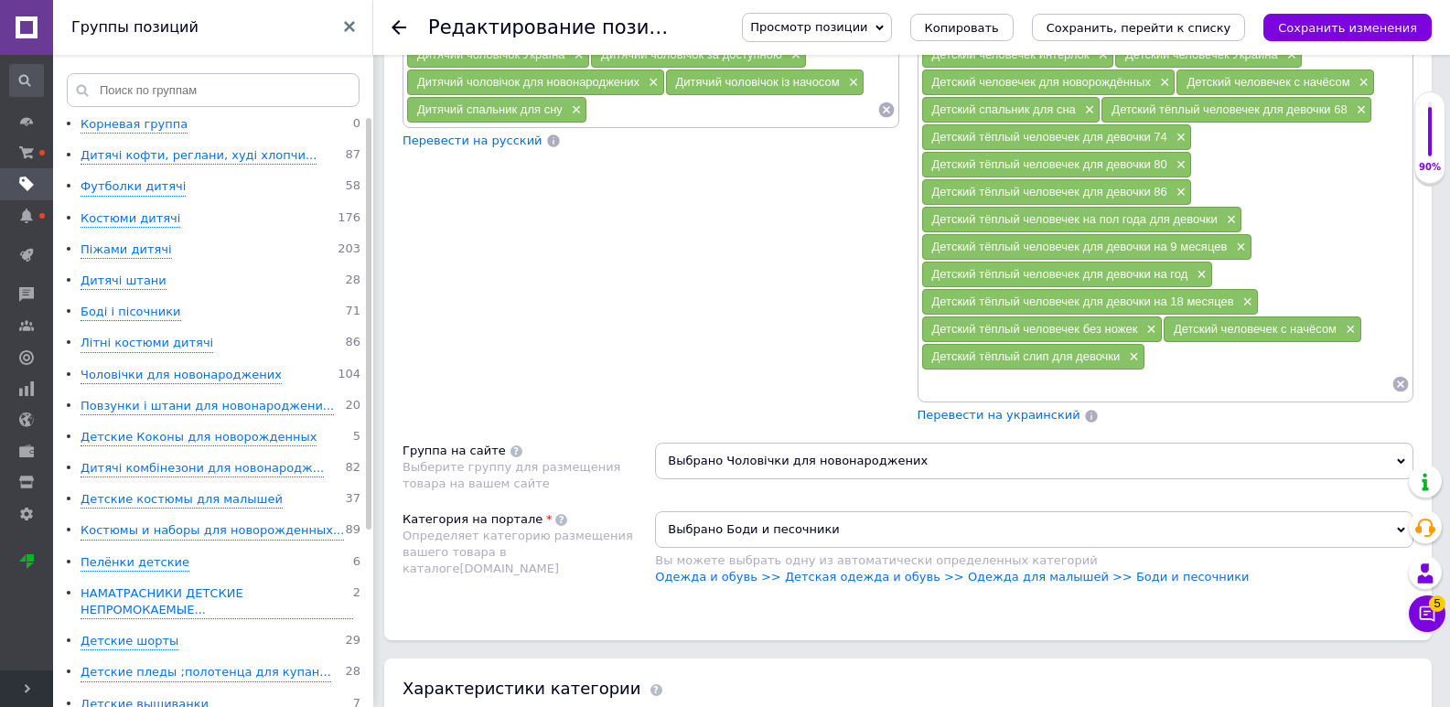
click at [1033, 417] on span "Перевести на украинский" at bounding box center [998, 415] width 163 height 14
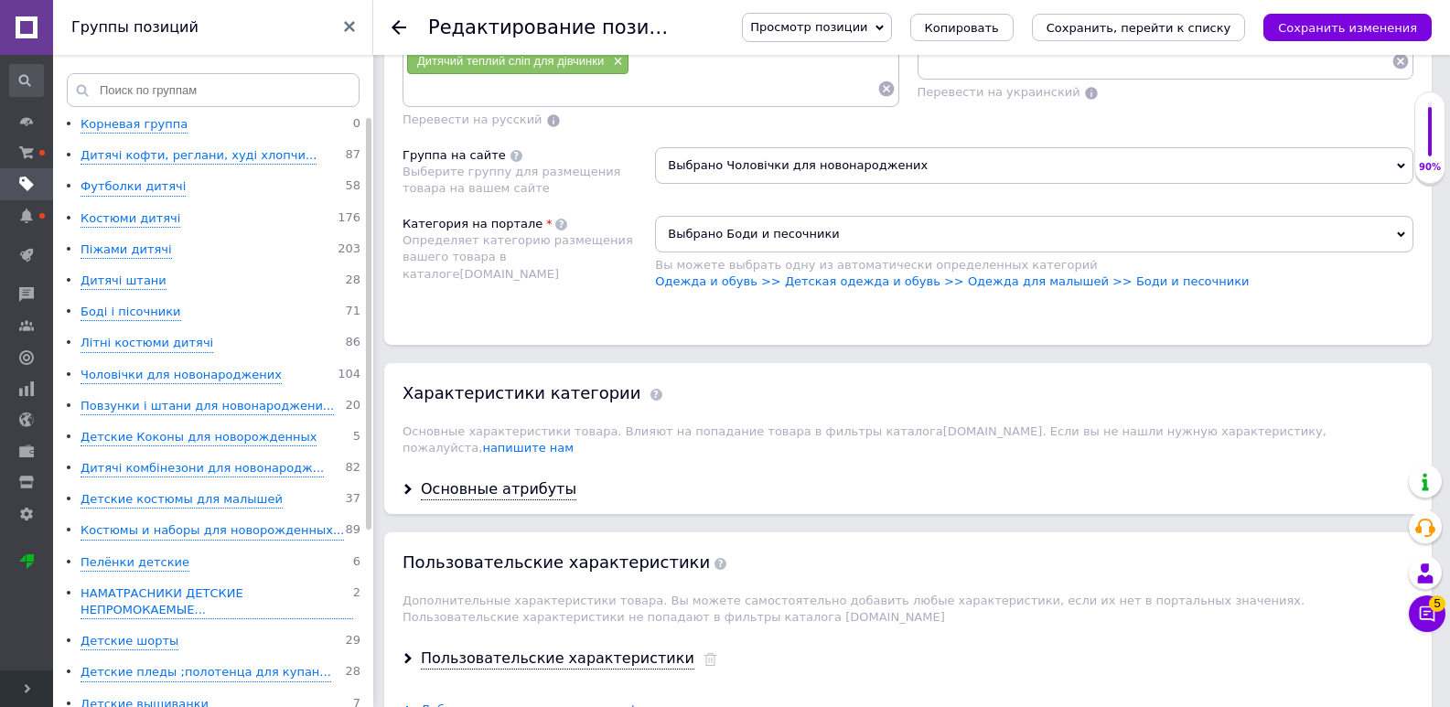
scroll to position [1921, 0]
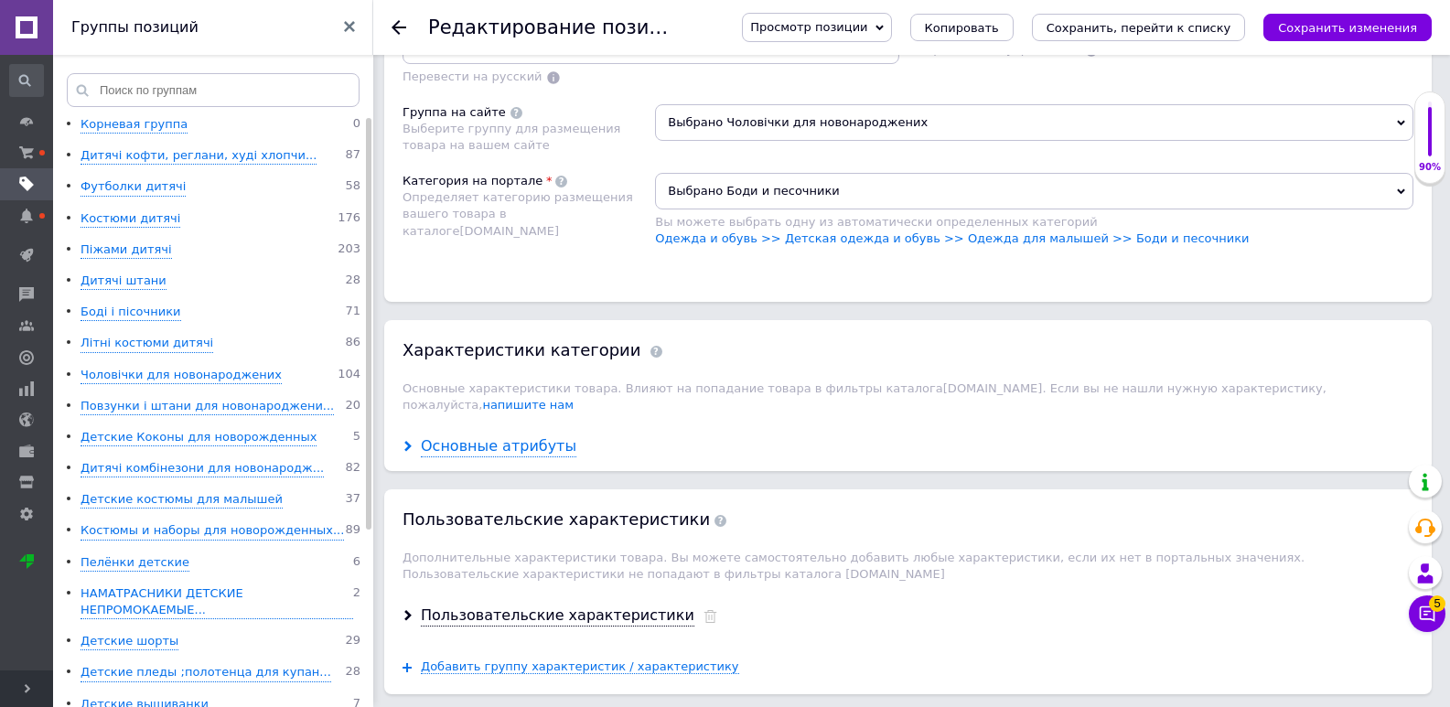
click at [491, 436] on div "Основные атрибуты" at bounding box center [499, 446] width 156 height 21
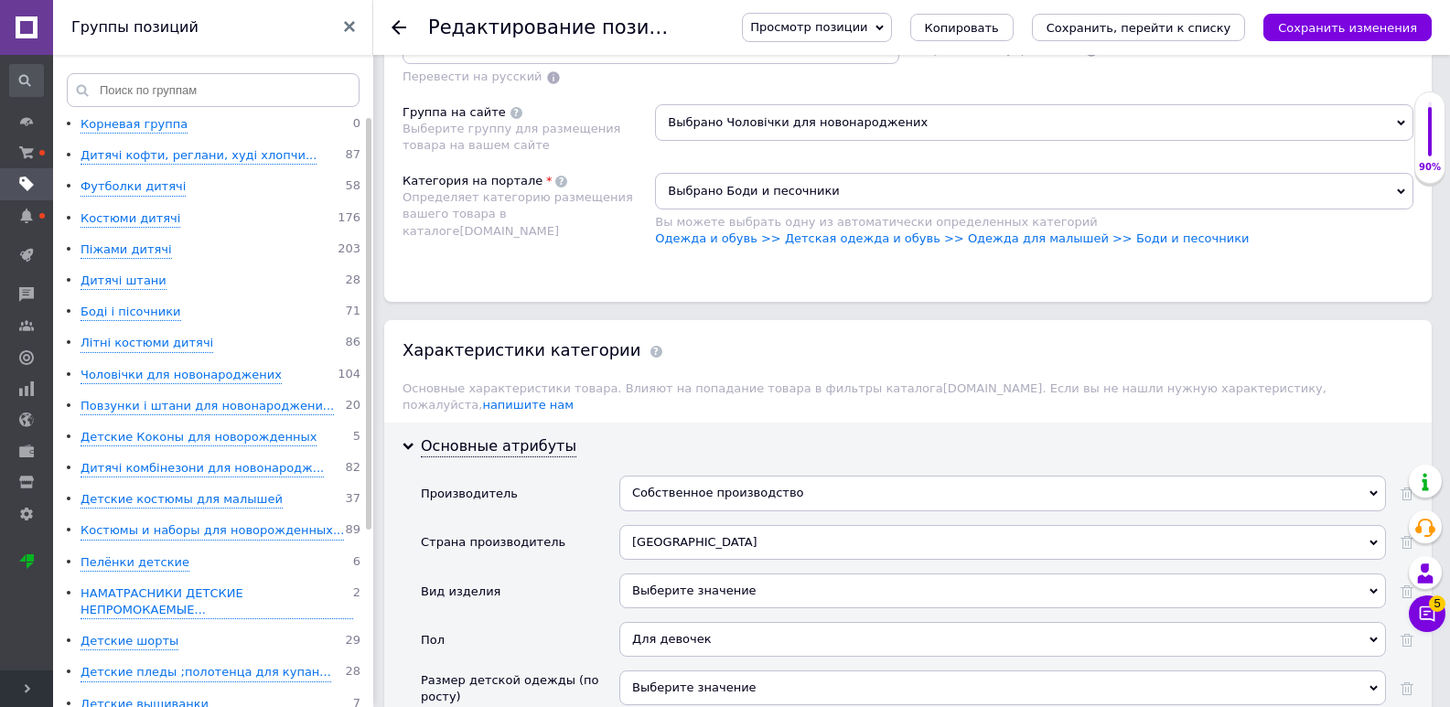
scroll to position [2104, 0]
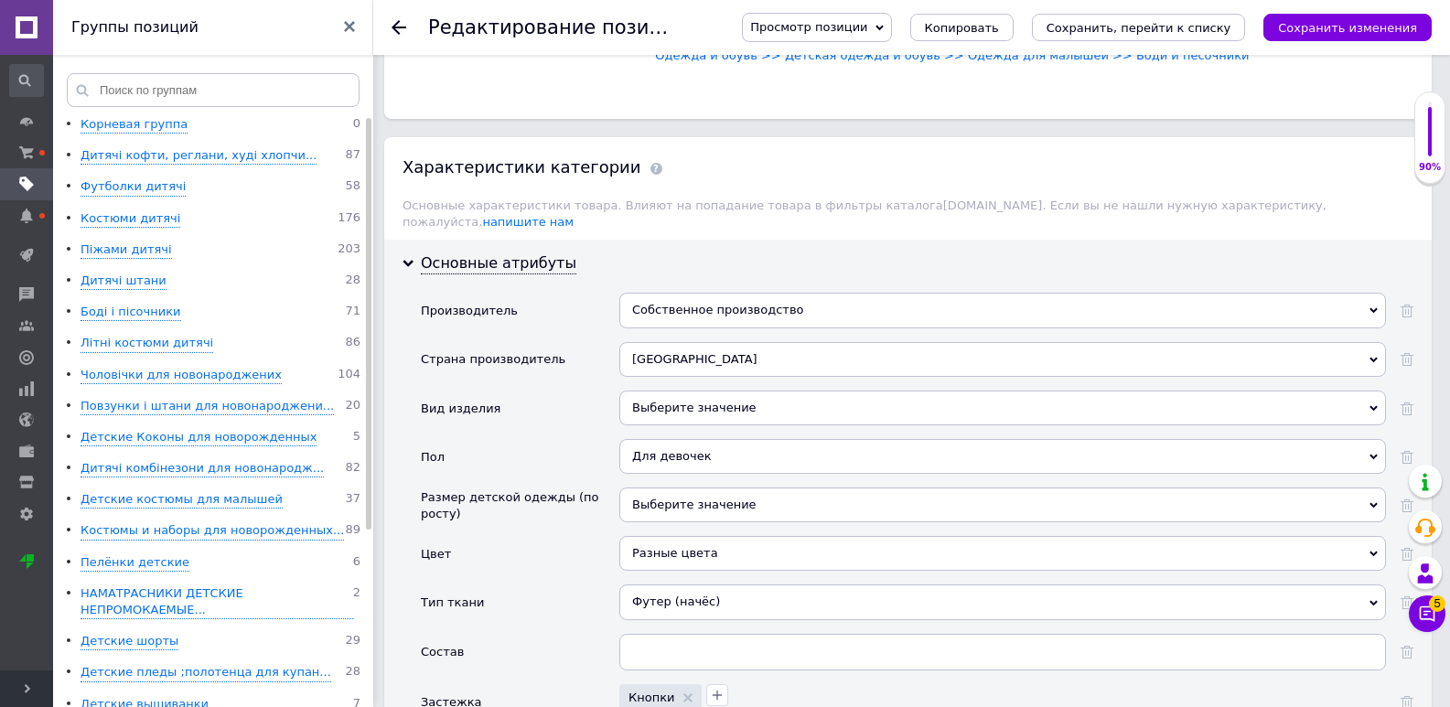
click at [700, 391] on div "Выберите значение" at bounding box center [1002, 408] width 767 height 35
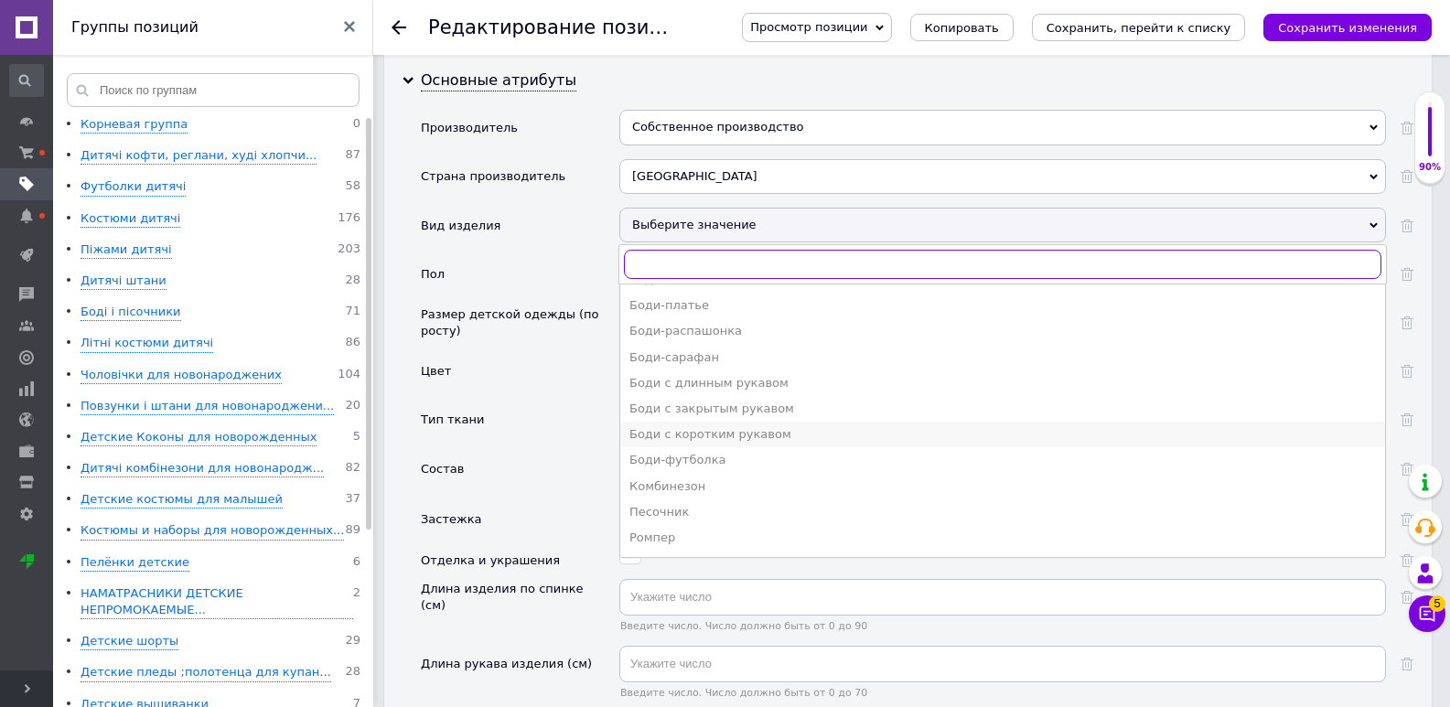
scroll to position [71, 0]
click at [676, 531] on div "Человечек" at bounding box center [1002, 539] width 746 height 16
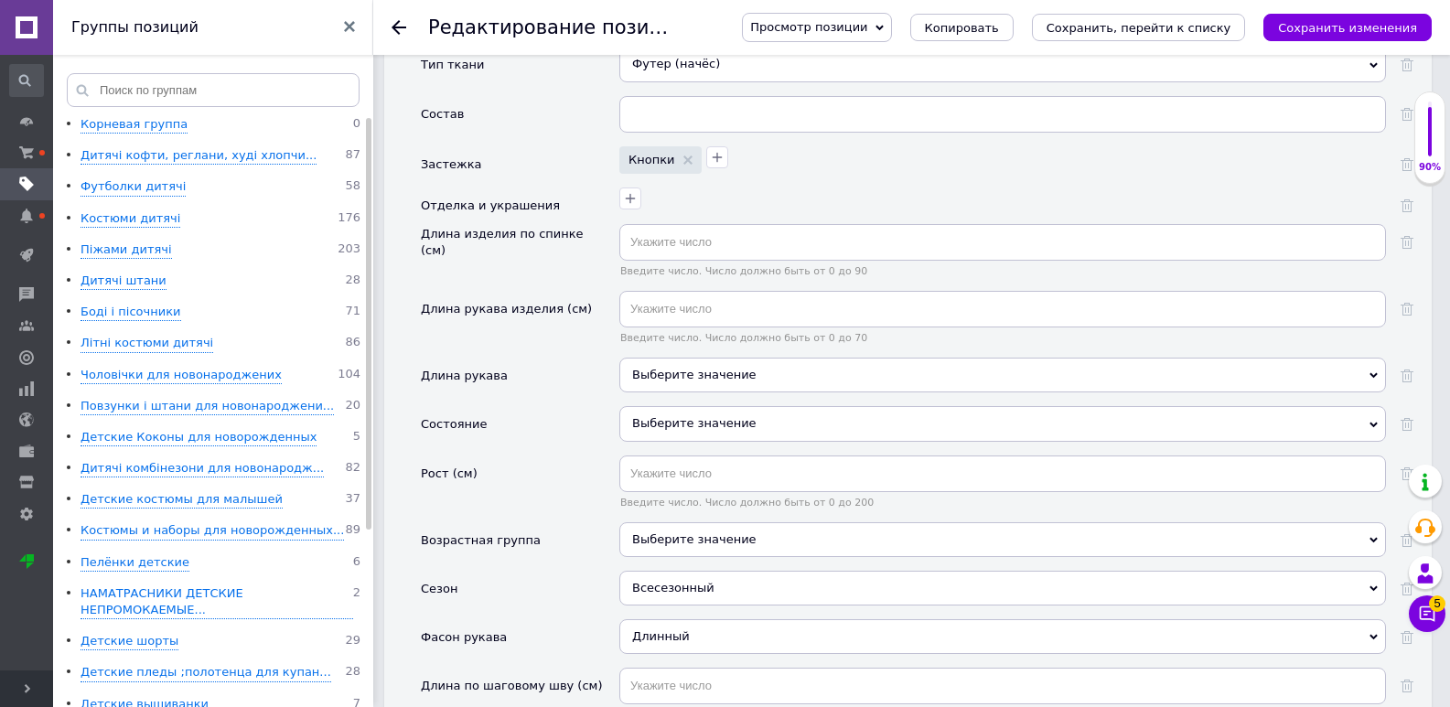
scroll to position [2653, 0]
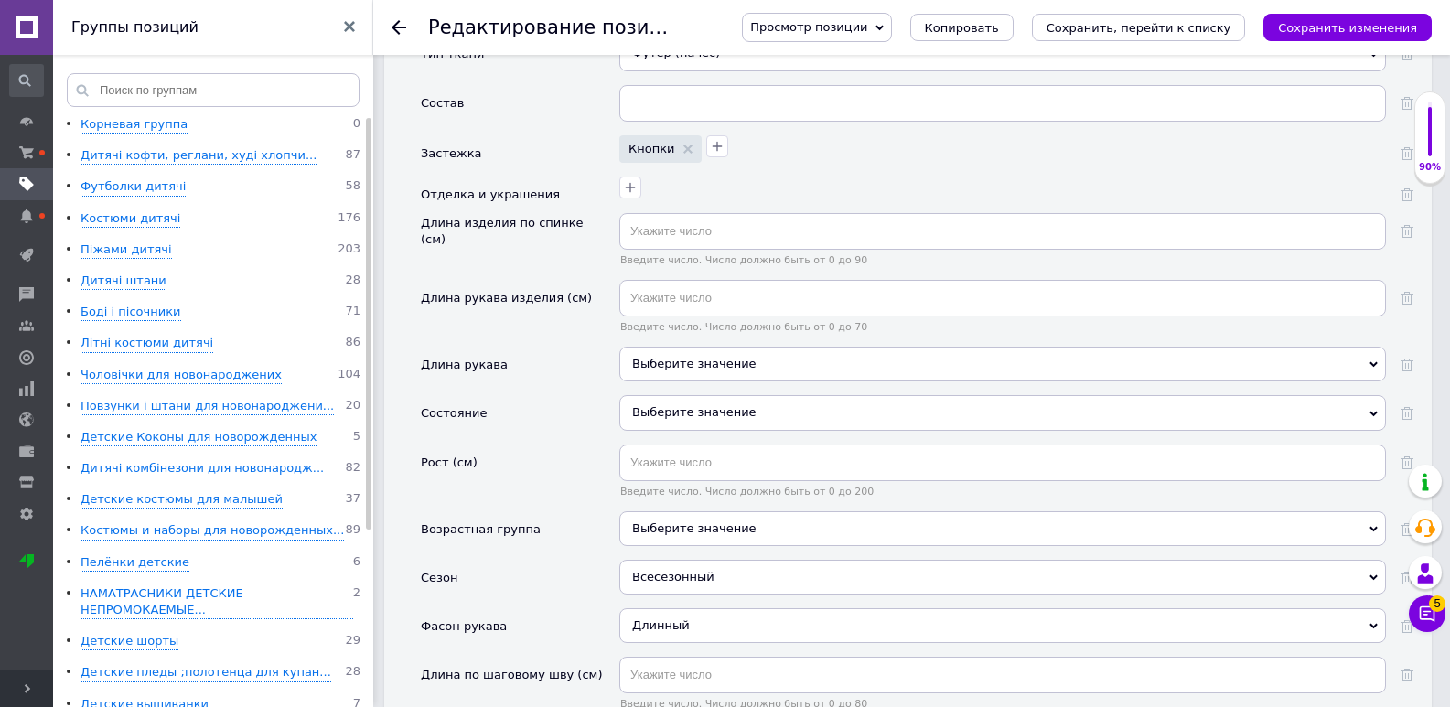
click at [696, 359] on div "Выберите значение" at bounding box center [1002, 364] width 767 height 35
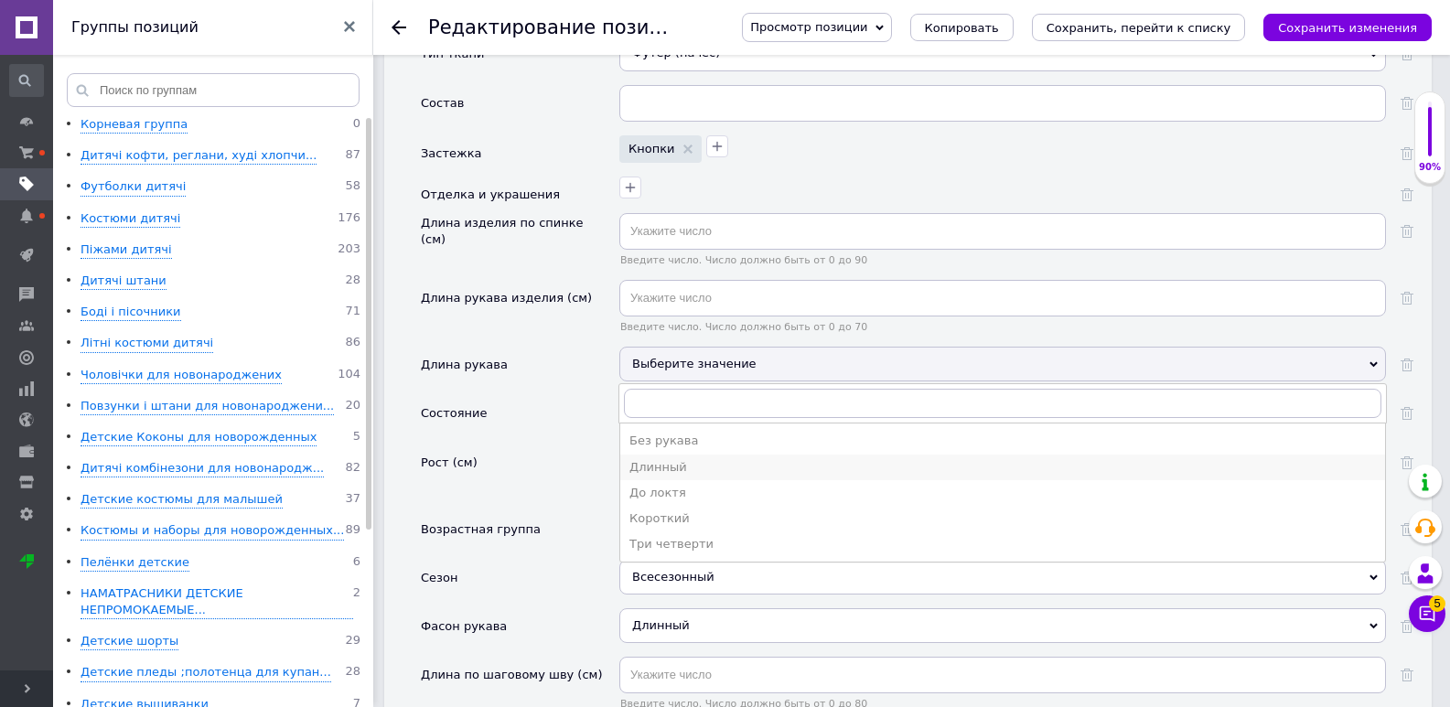
click at [672, 459] on div "Длинный" at bounding box center [1002, 467] width 746 height 16
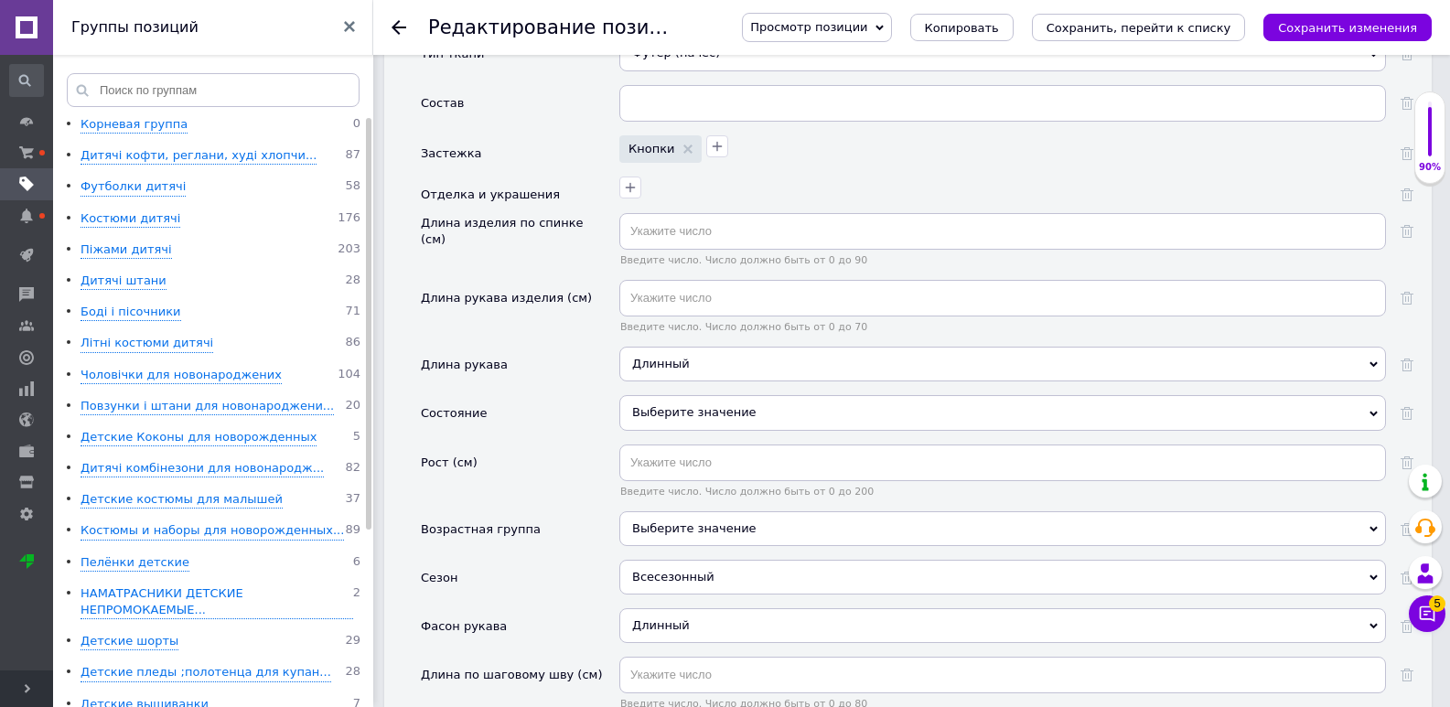
click at [667, 404] on div "Выберите значение" at bounding box center [1002, 412] width 767 height 35
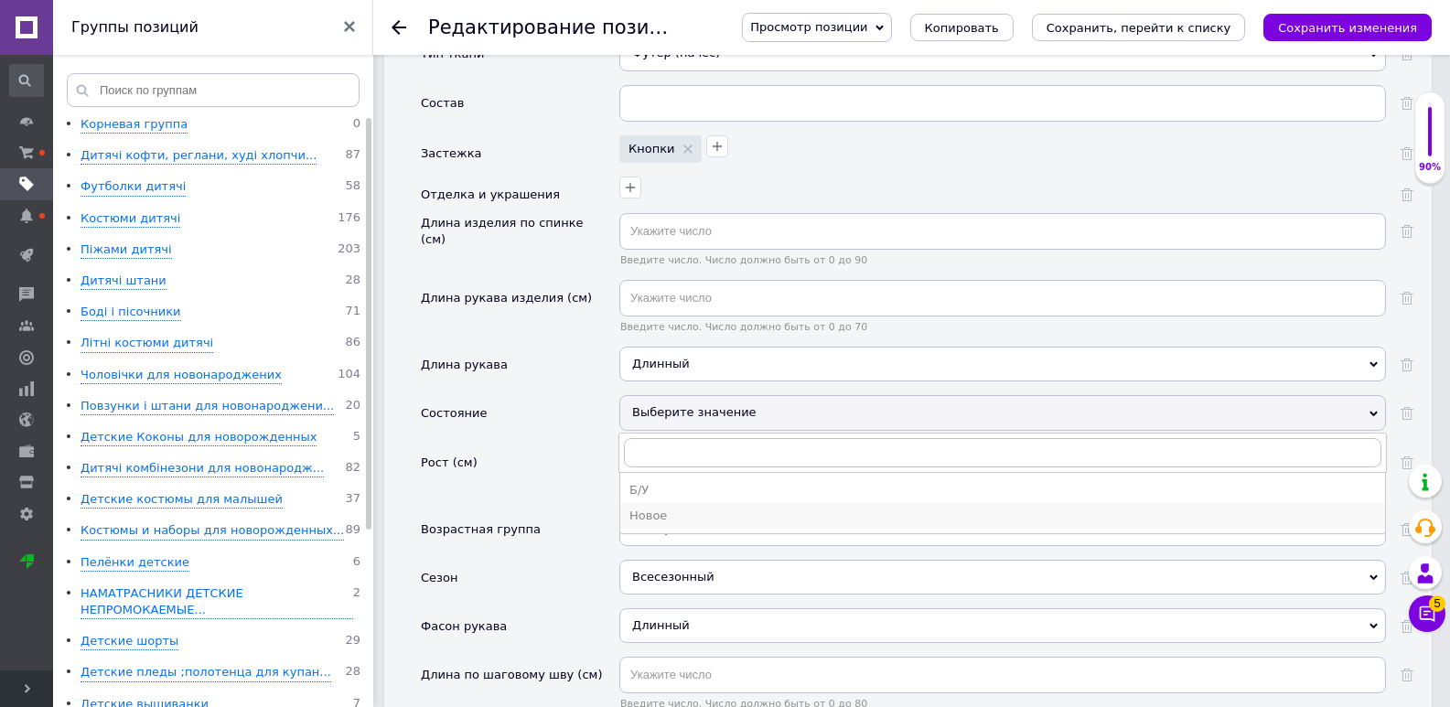
click at [682, 508] on div "Новое" at bounding box center [1002, 516] width 746 height 16
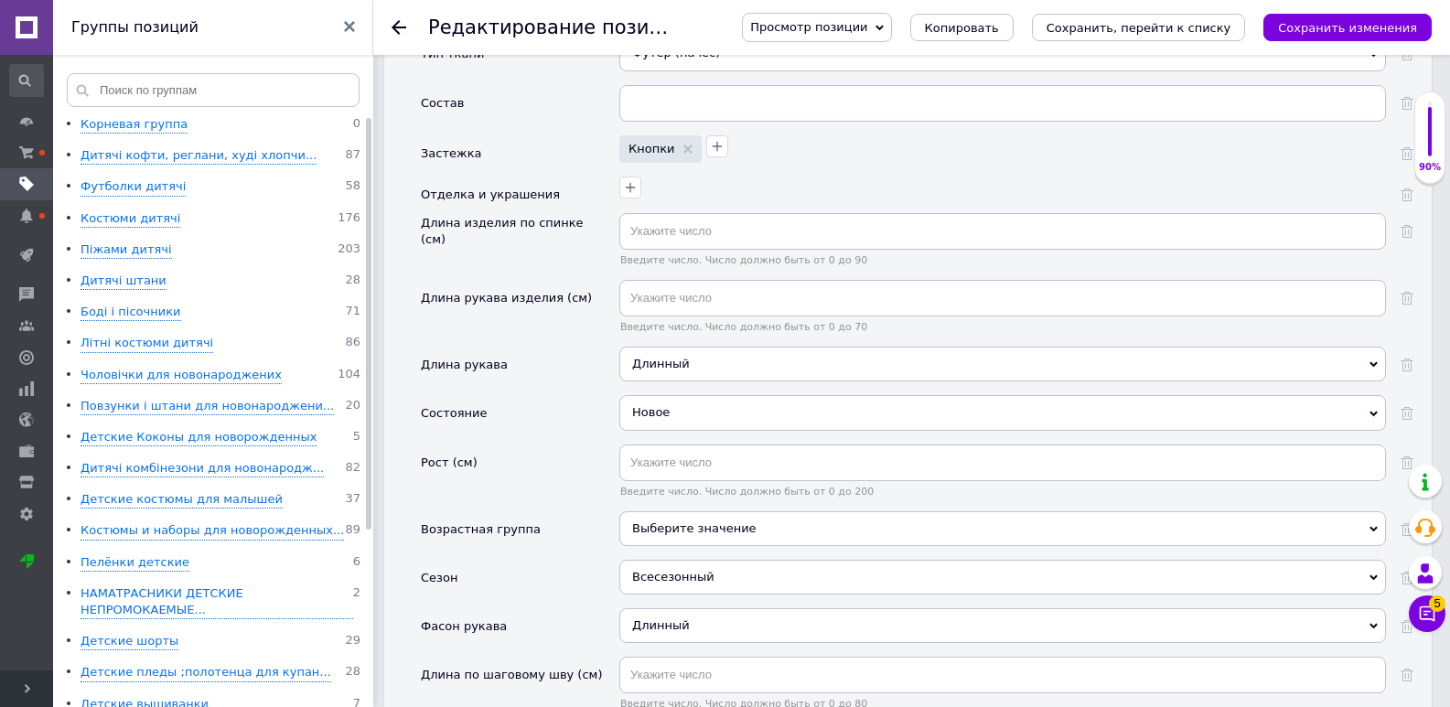
click at [685, 516] on div "Выберите значение" at bounding box center [1002, 528] width 767 height 35
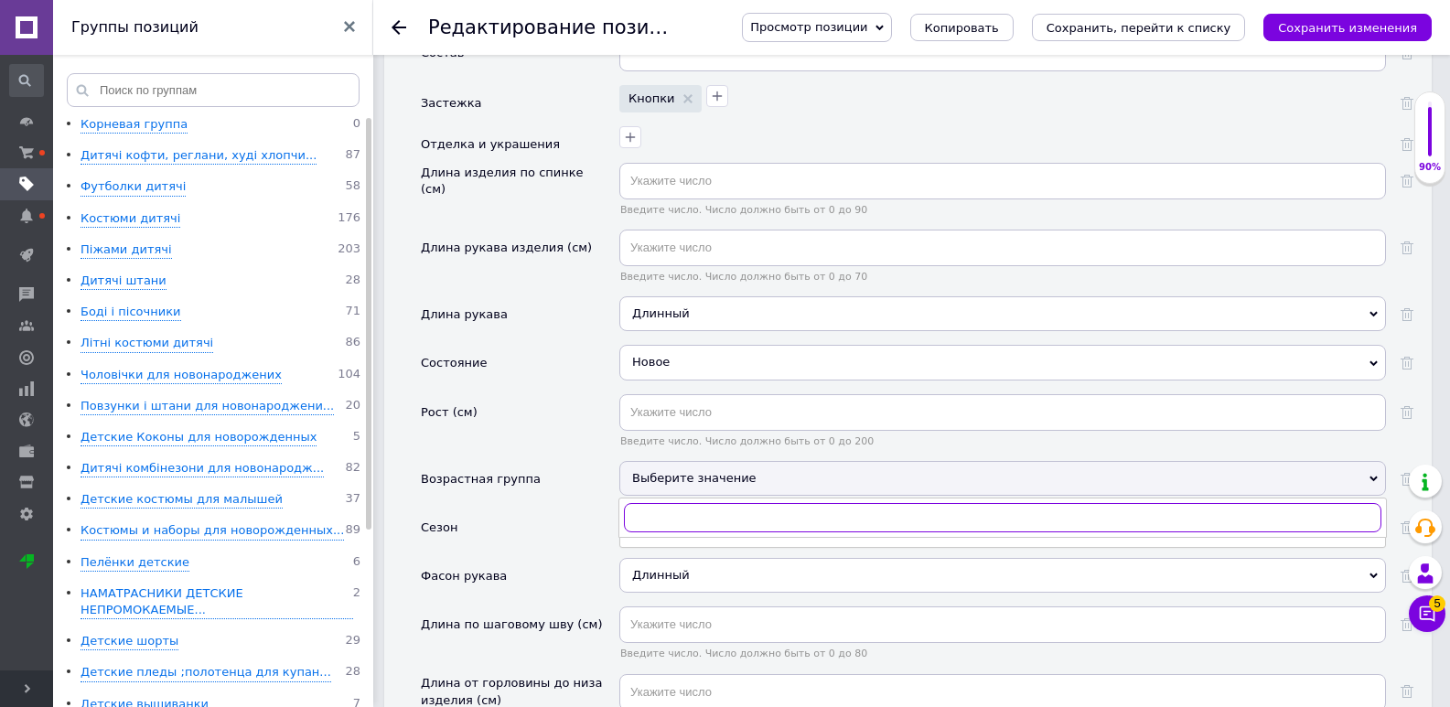
scroll to position [2836, 0]
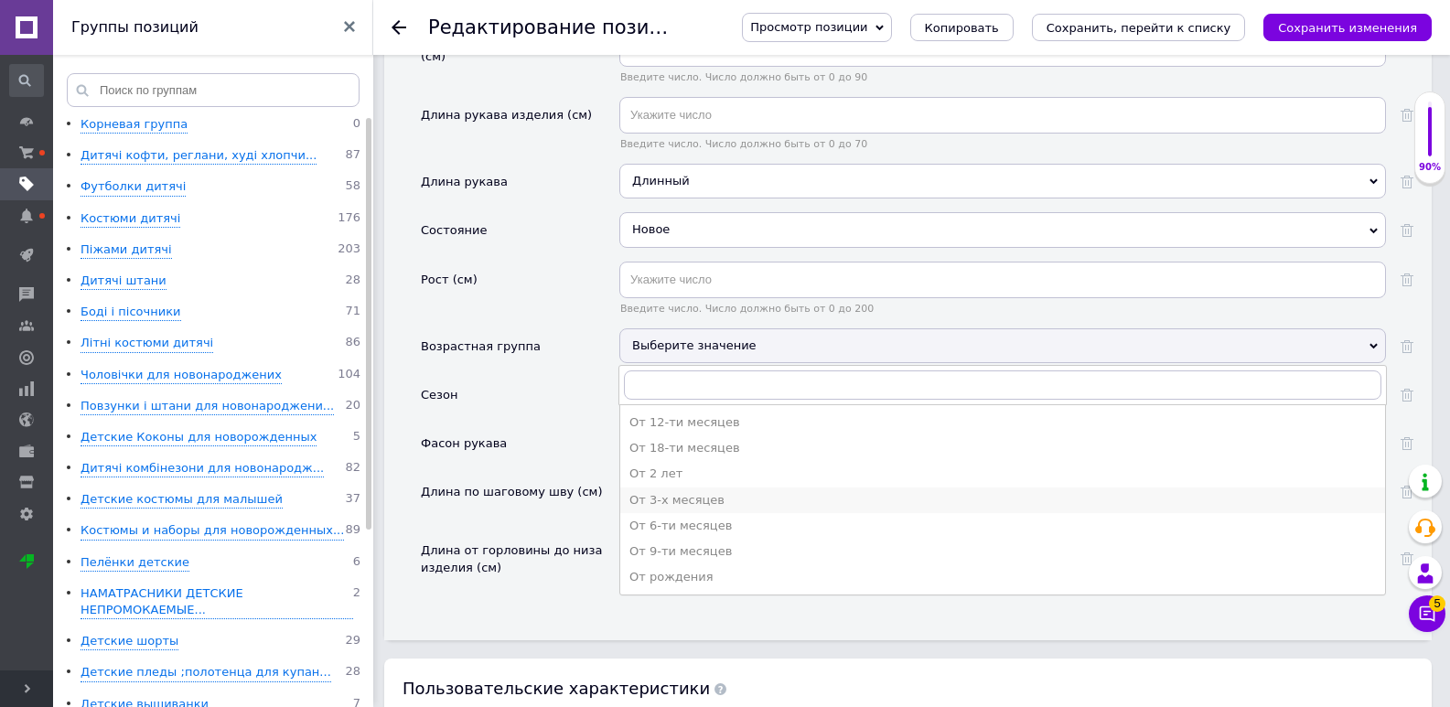
click at [675, 492] on div "От 3-х месяцев" at bounding box center [1002, 500] width 746 height 16
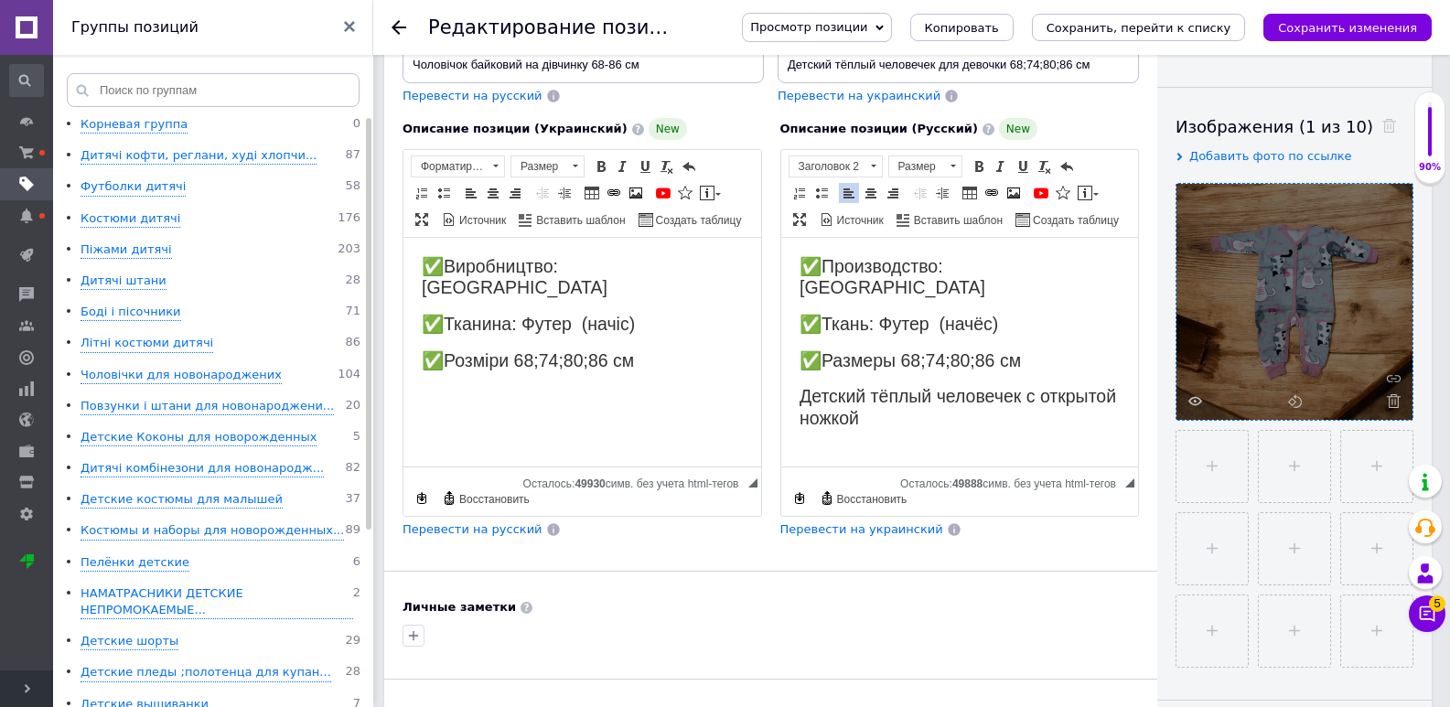
scroll to position [274, 0]
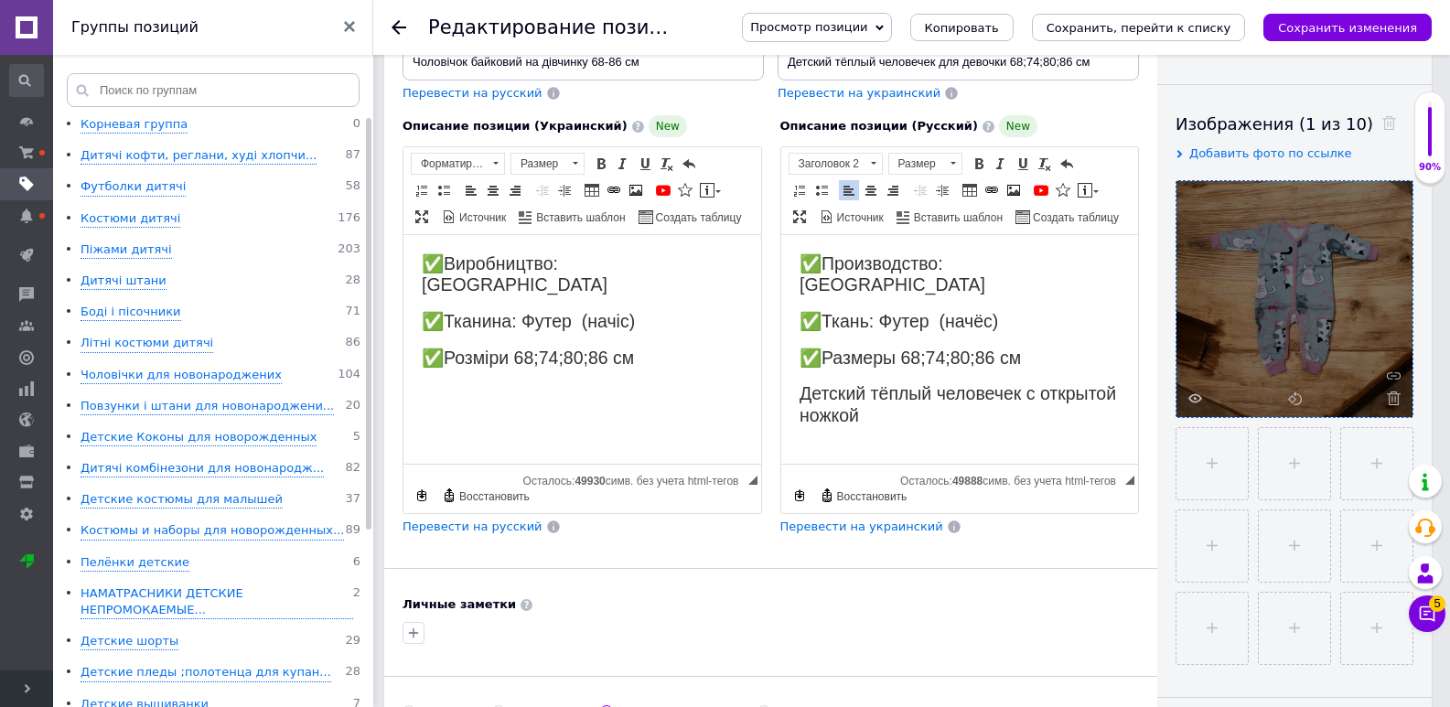
click at [835, 533] on span "Перевести на украинский" at bounding box center [861, 527] width 163 height 14
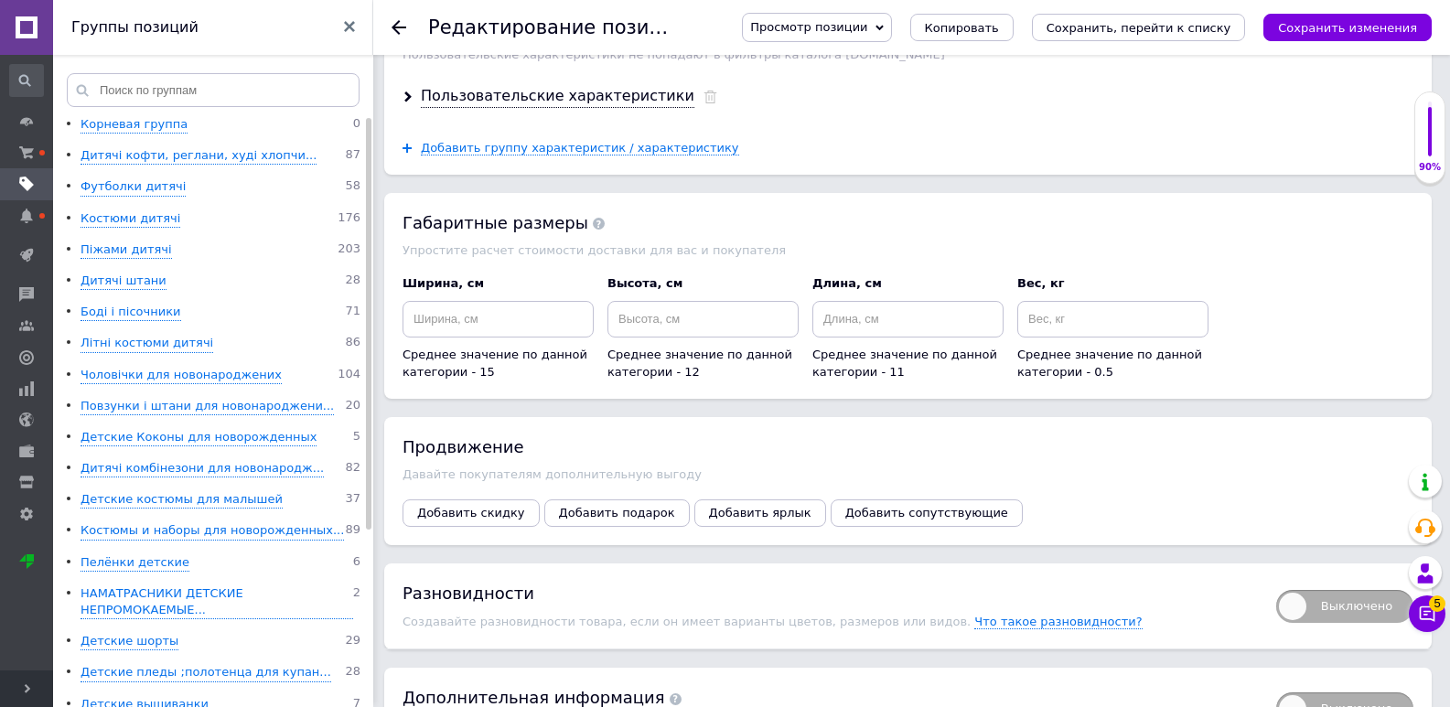
scroll to position [3630, 0]
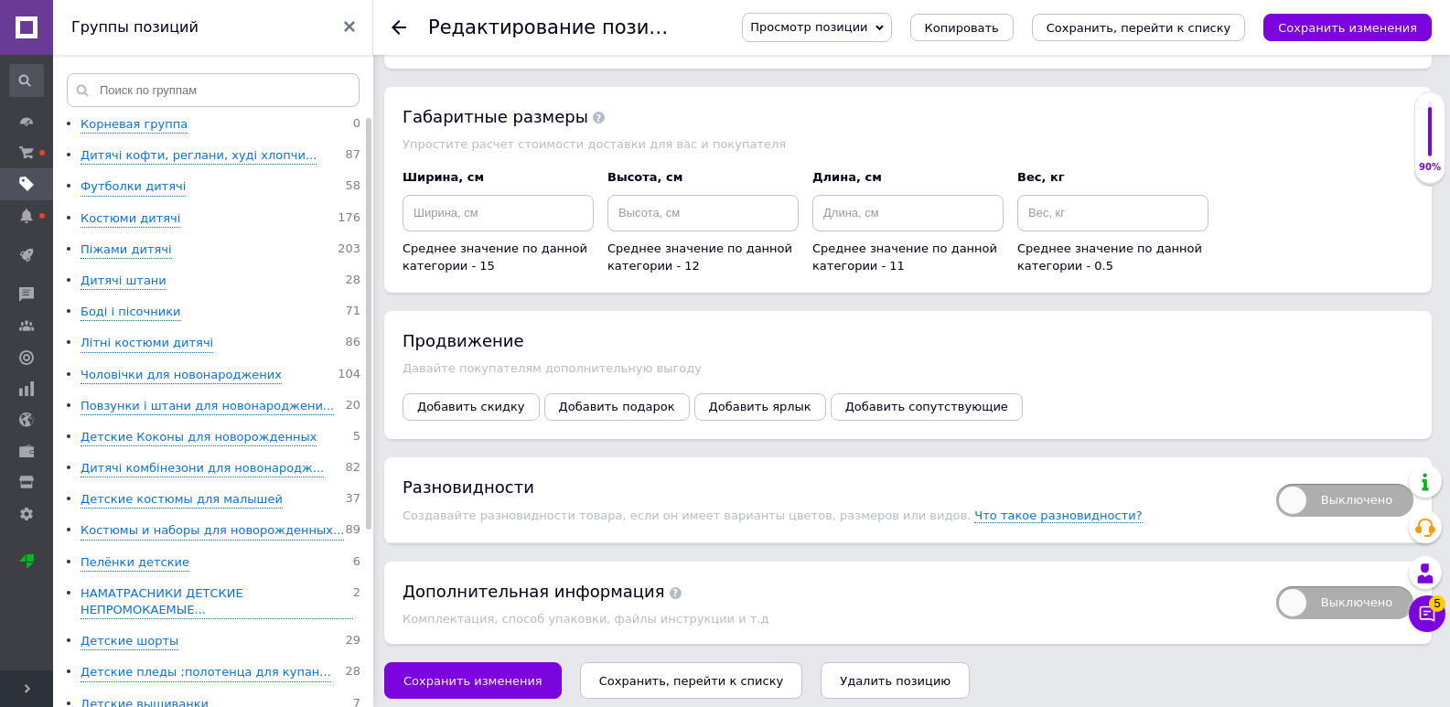
drag, startPoint x: 510, startPoint y: 675, endPoint x: 513, endPoint y: 648, distance: 27.6
click at [511, 675] on span "Сохранить изменения" at bounding box center [472, 681] width 139 height 14
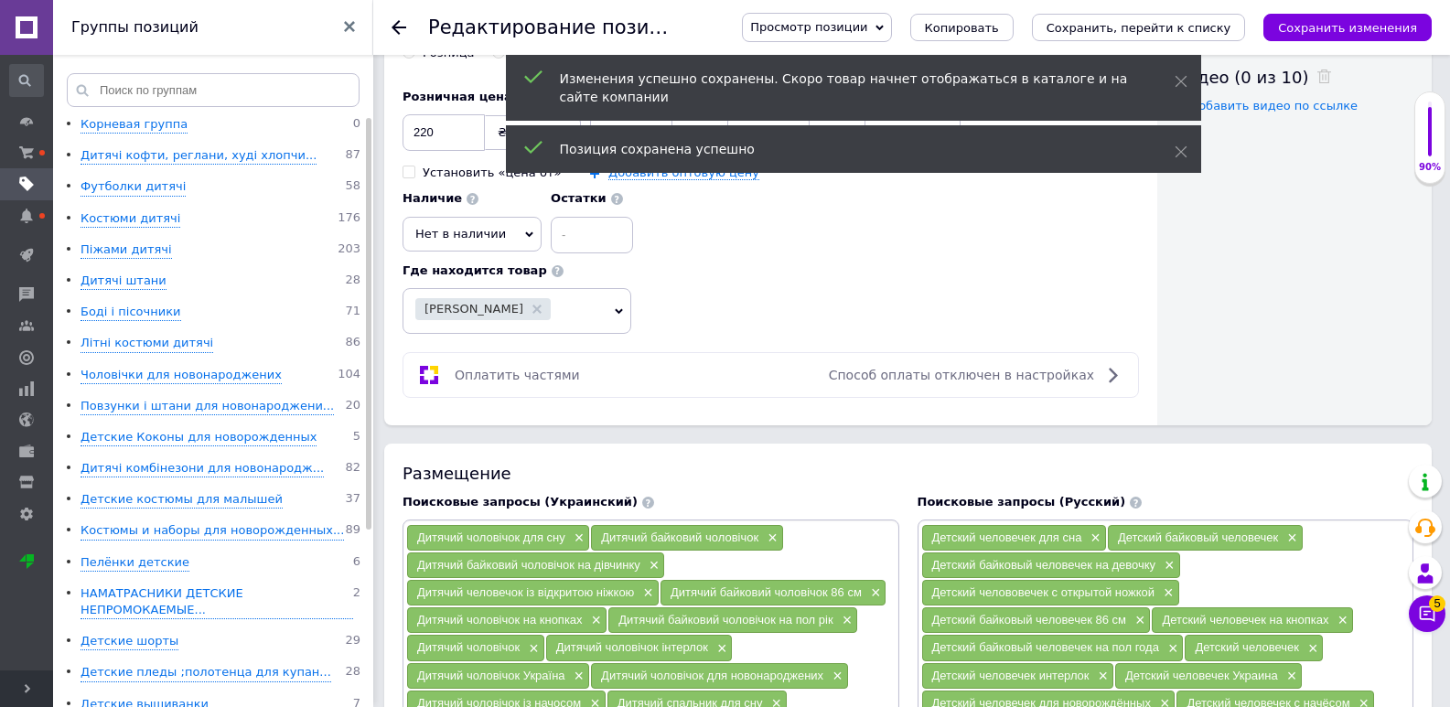
scroll to position [858, 0]
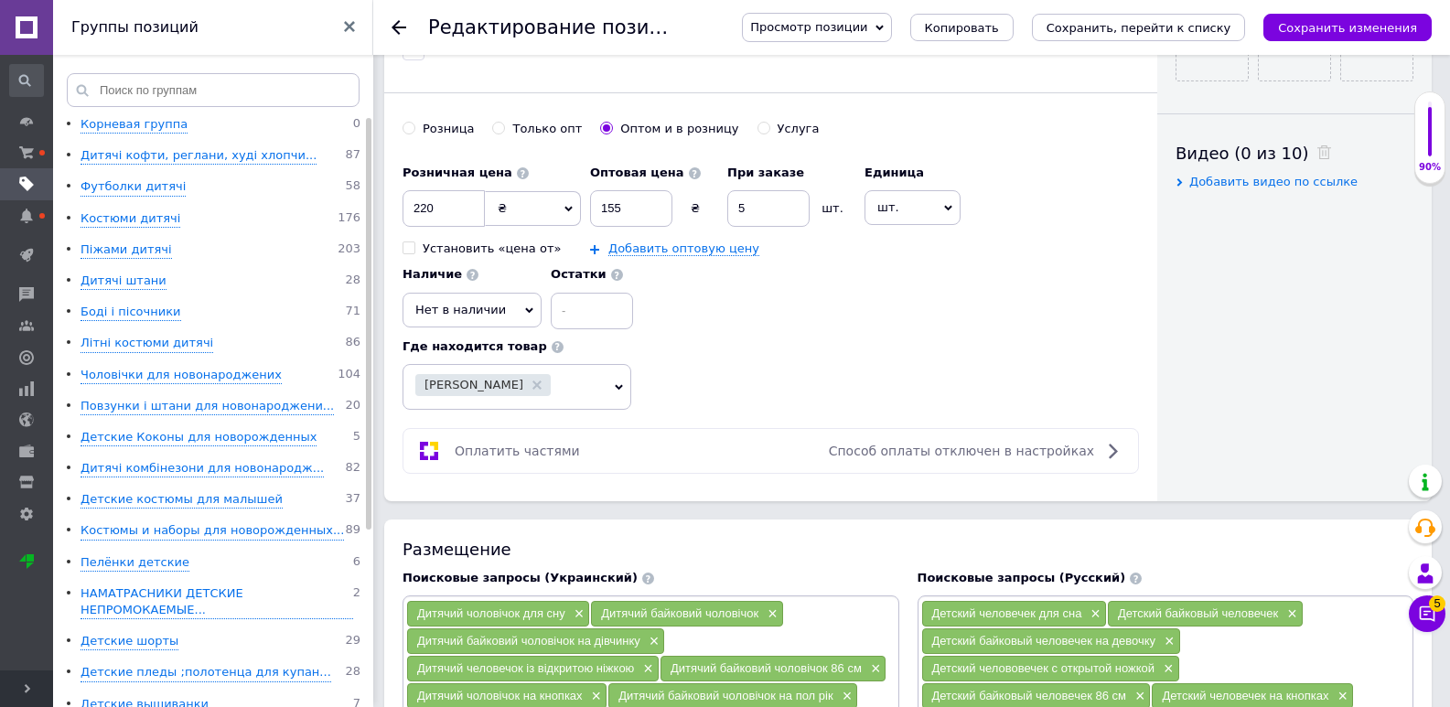
click at [477, 322] on span "Нет в наличии" at bounding box center [471, 310] width 139 height 35
click at [505, 403] on li "Готово к отправке" at bounding box center [471, 399] width 137 height 26
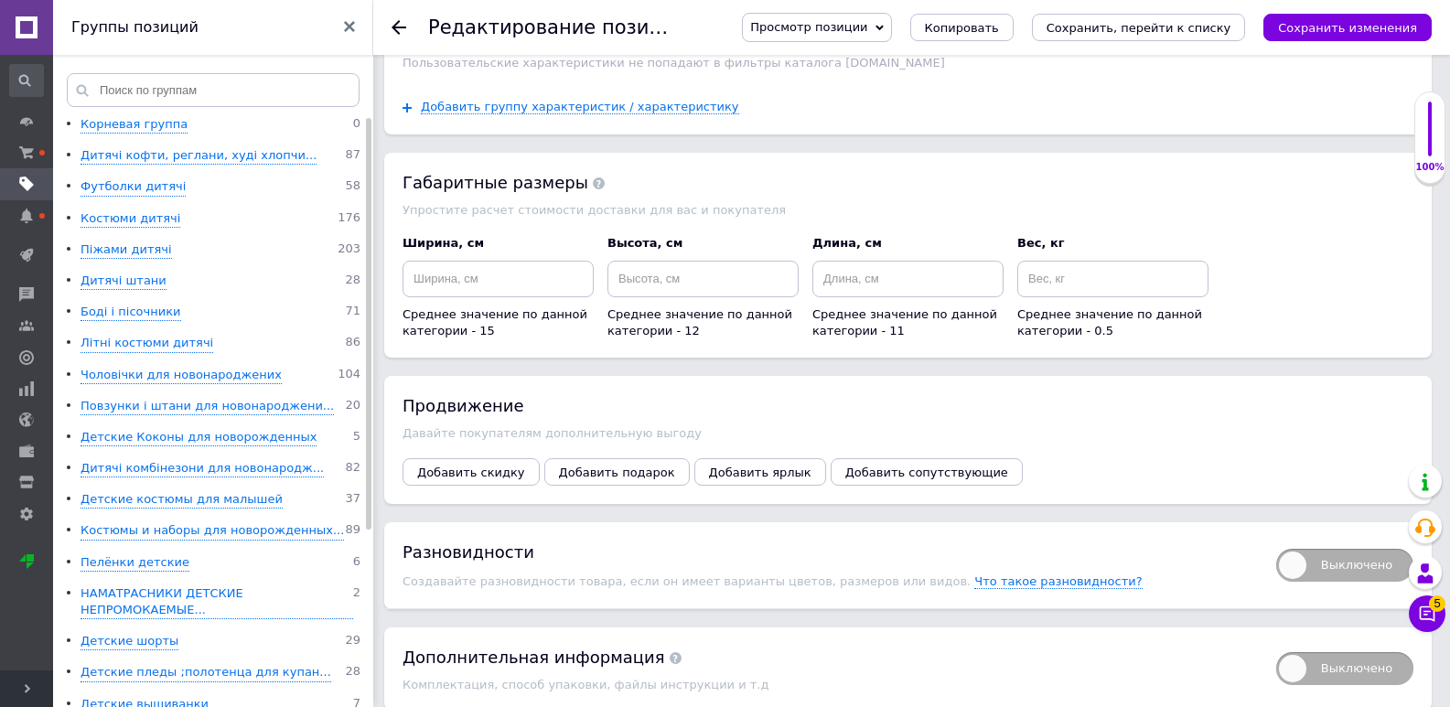
scroll to position [3554, 0]
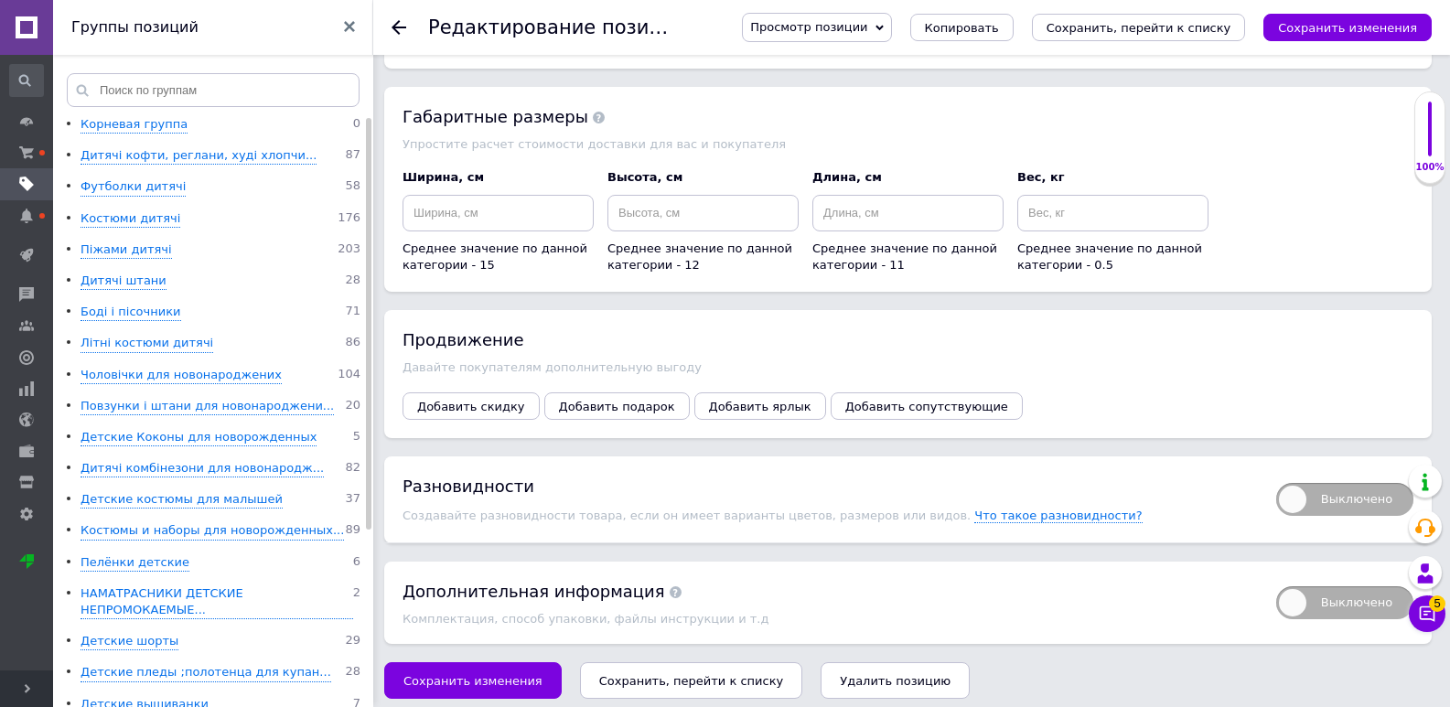
click at [488, 674] on span "Сохранить изменения" at bounding box center [472, 681] width 139 height 14
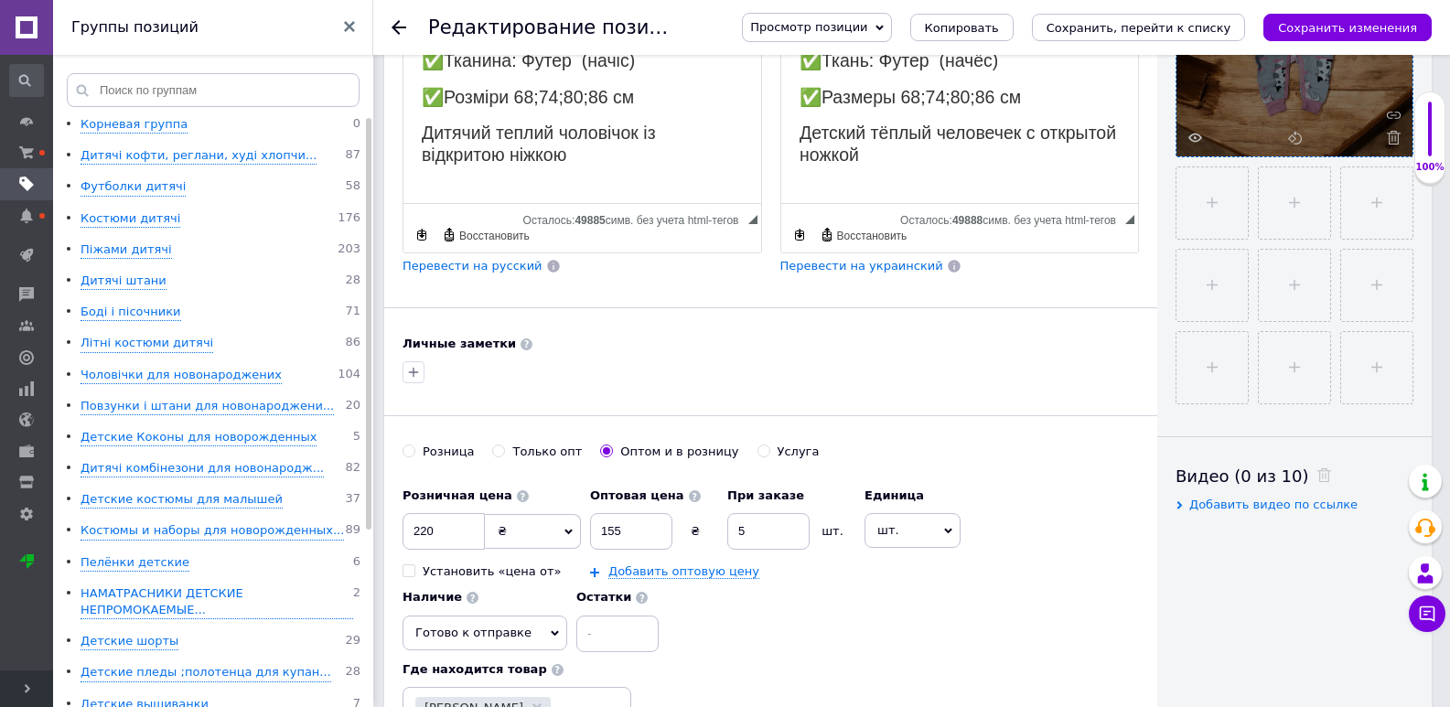
scroll to position [169, 0]
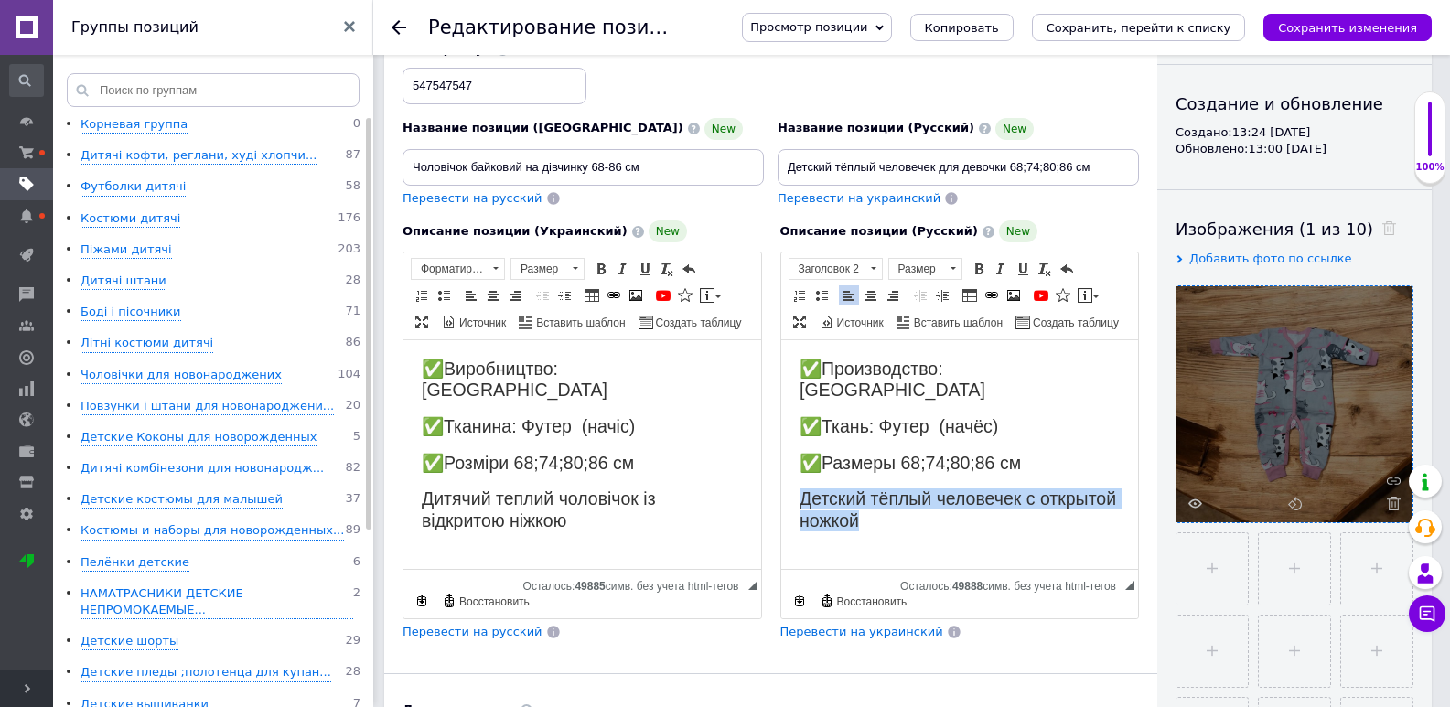
drag, startPoint x: 795, startPoint y: 477, endPoint x: 872, endPoint y: 505, distance: 81.9
click at [872, 505] on html "✅Производство: Украина ✅Ткань: Футер (начёс) ✅Размеры 68;74;80;86 см Детский тё…" at bounding box center [959, 444] width 358 height 209
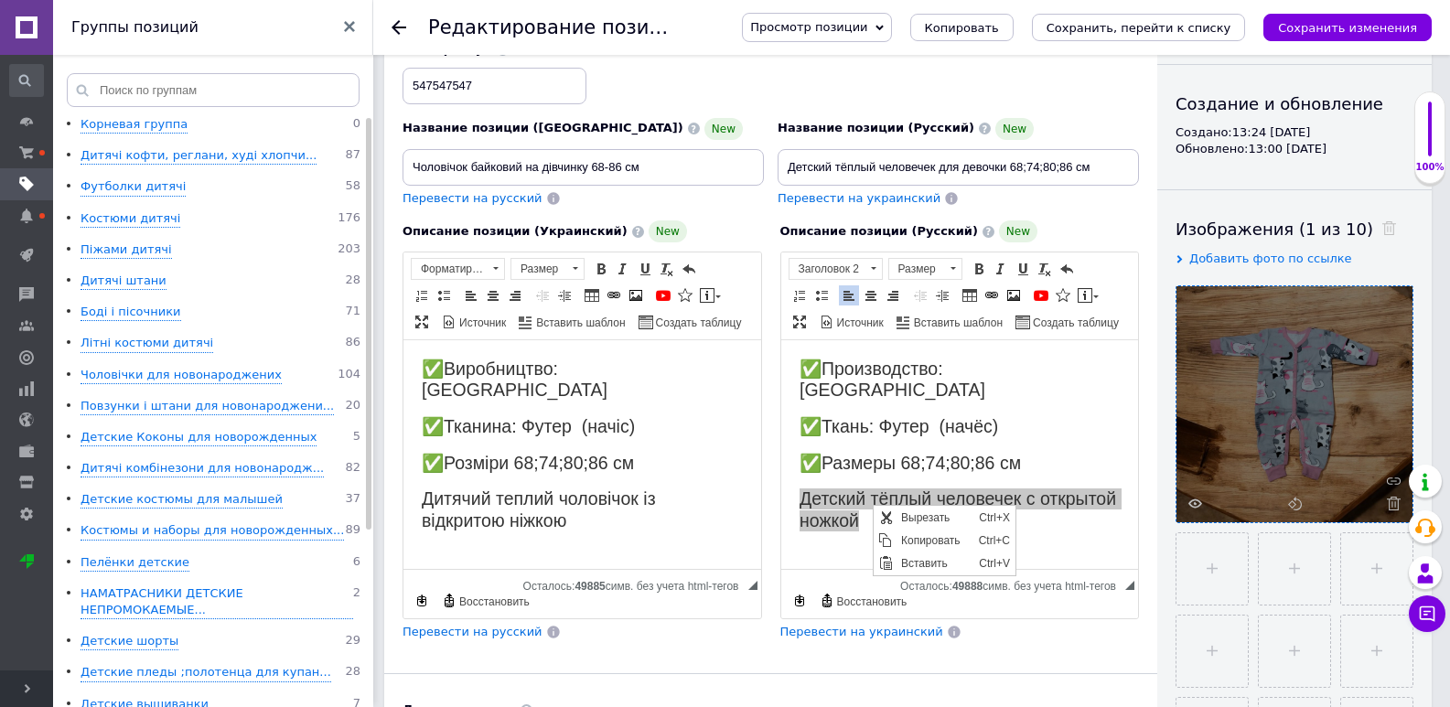
scroll to position [0, 0]
drag, startPoint x: 900, startPoint y: 547, endPoint x: 992, endPoint y: 713, distance: 189.2
click at [900, 547] on span "Копировать" at bounding box center [935, 541] width 78 height 22
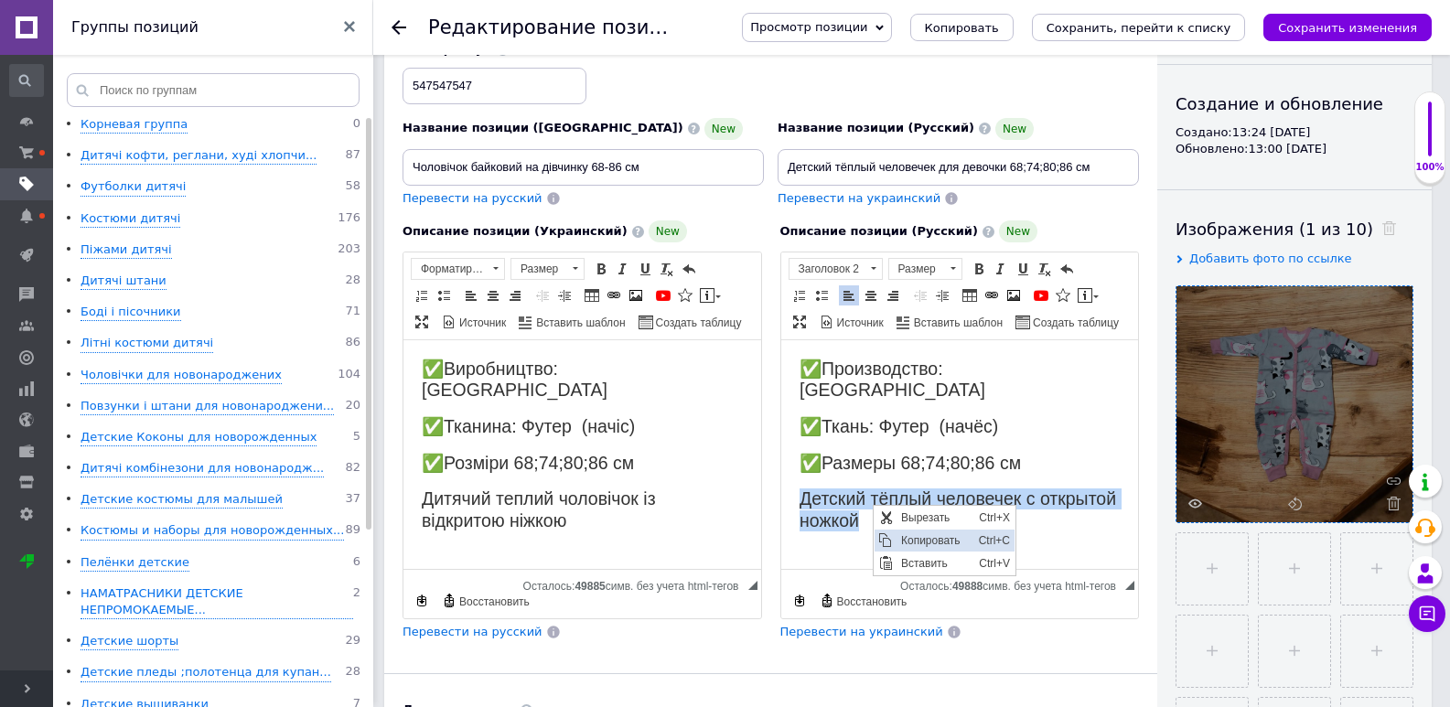
copy h2 "Детский тёплый человечек с открытой ножкой"
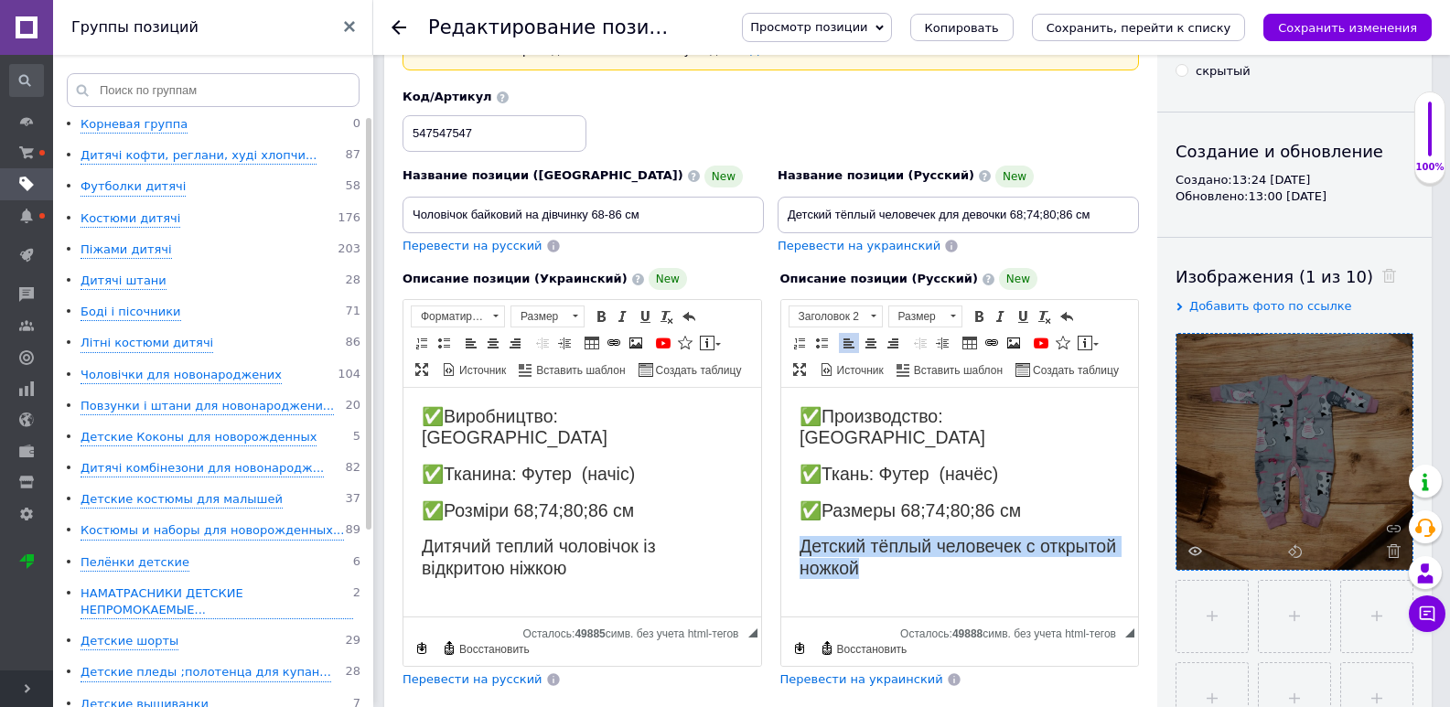
scroll to position [78, 0]
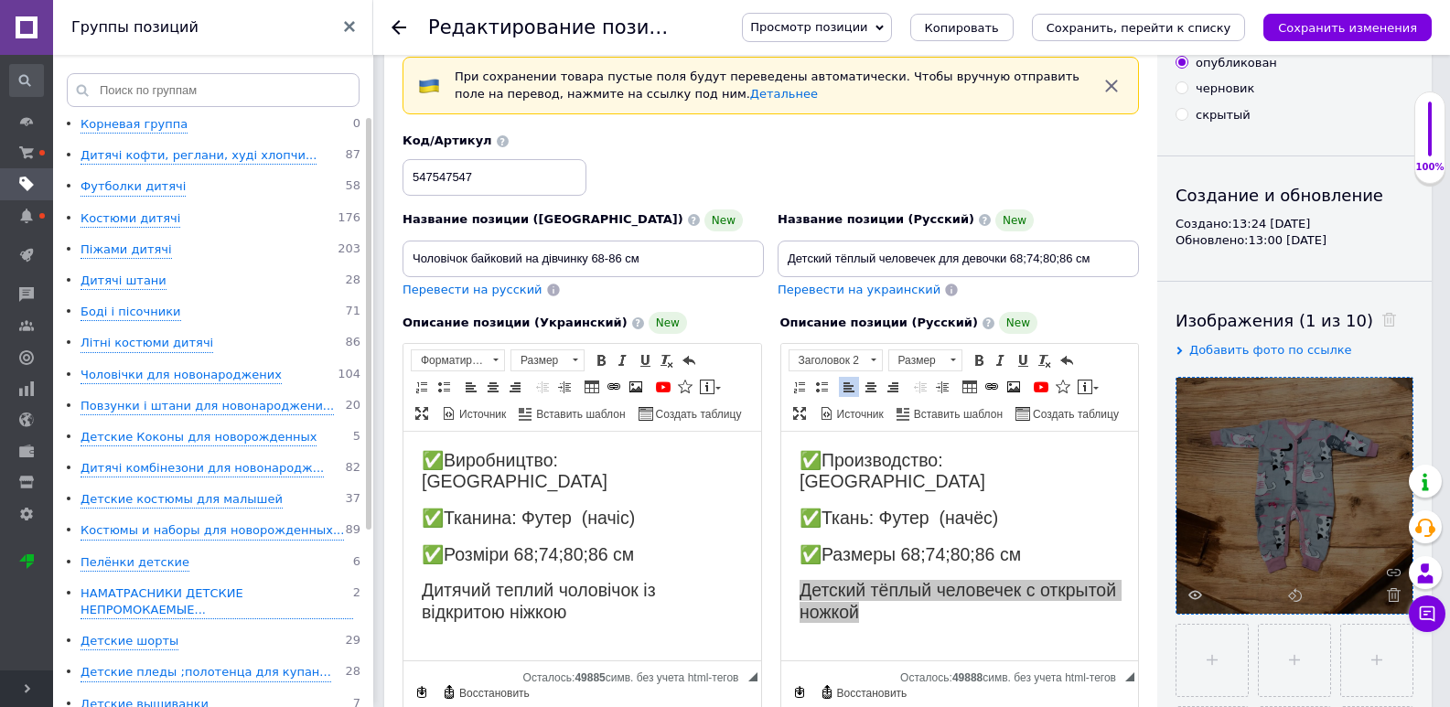
click at [853, 290] on span "Перевести на украинский" at bounding box center [859, 290] width 163 height 14
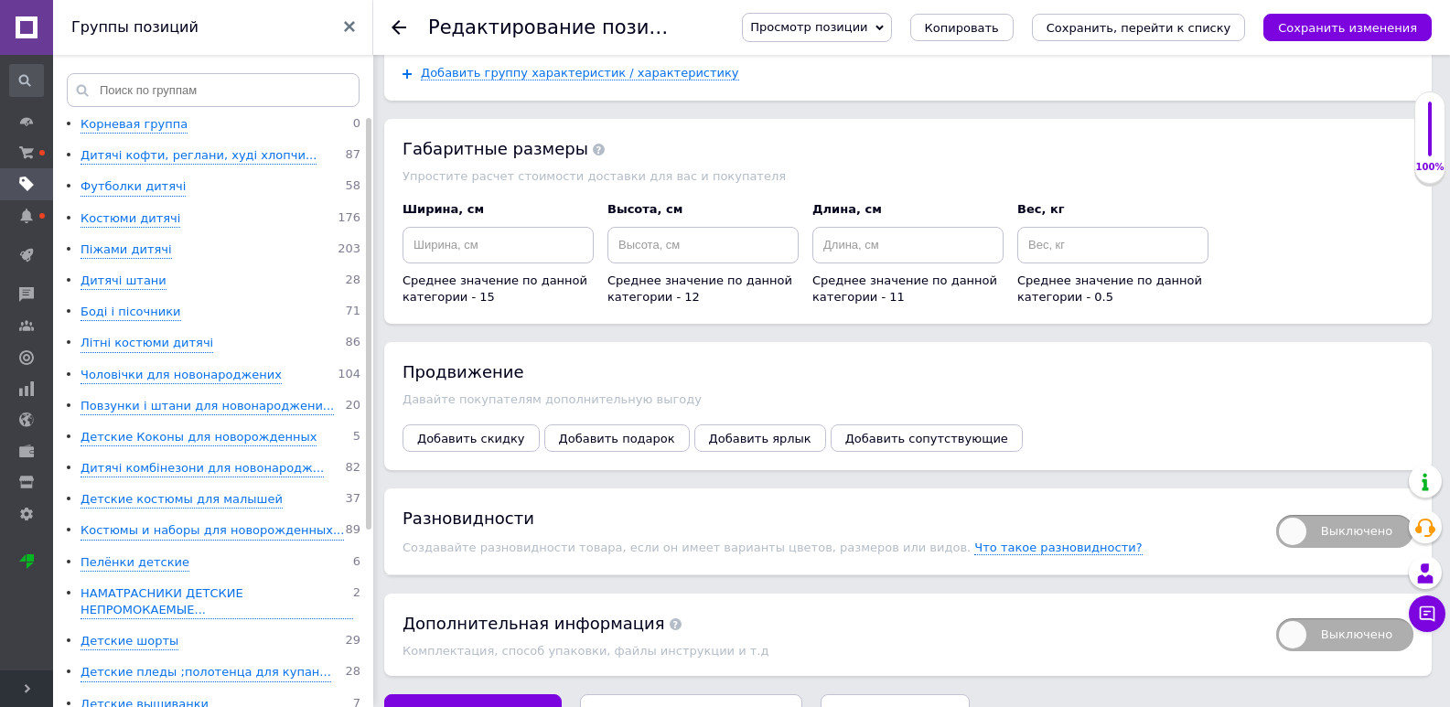
scroll to position [3554, 0]
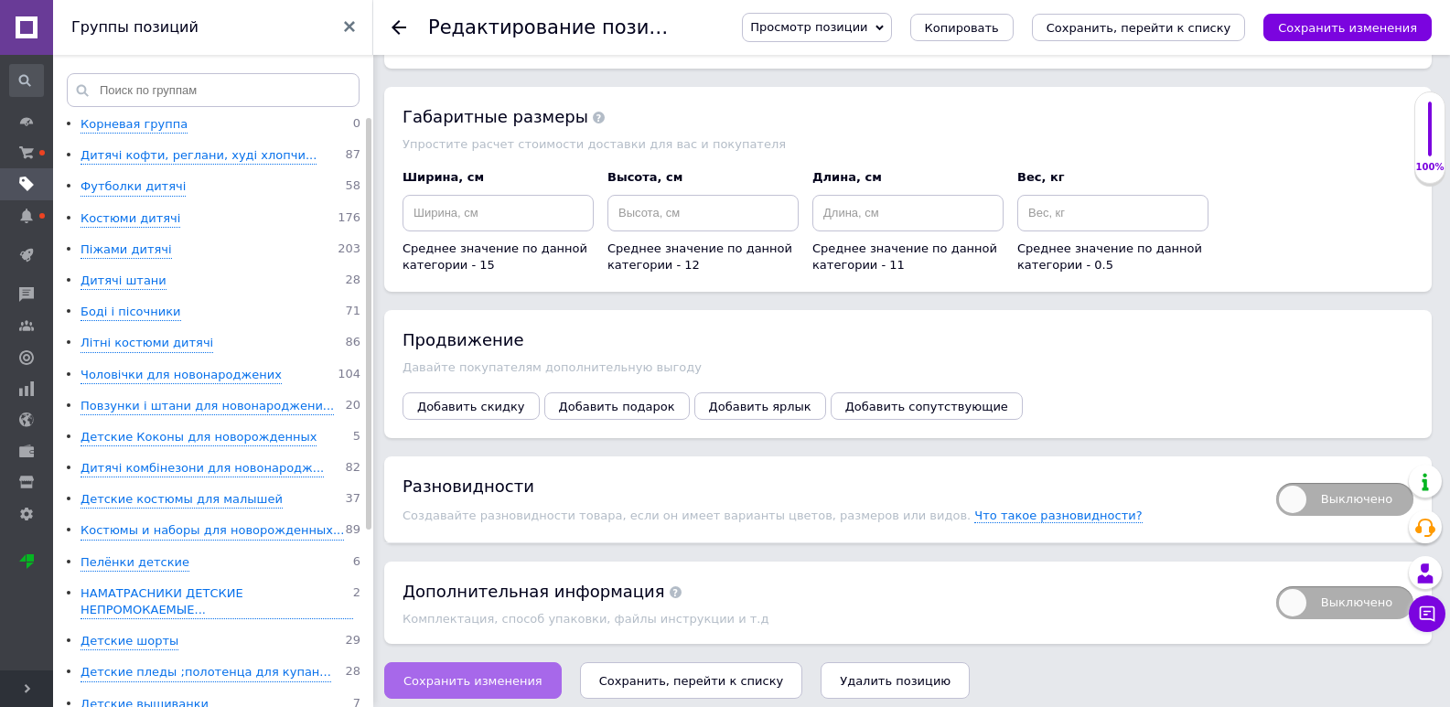
click at [524, 662] on button "Сохранить изменения" at bounding box center [472, 680] width 177 height 37
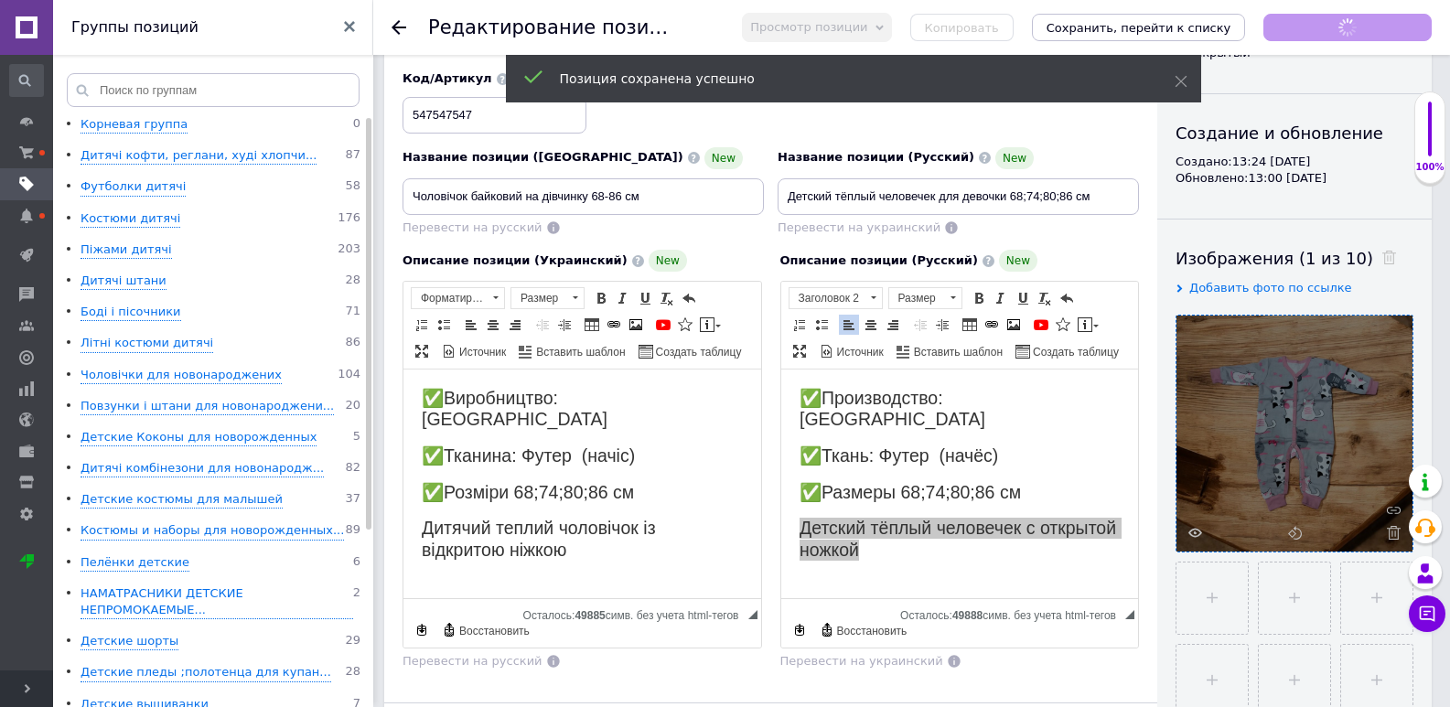
scroll to position [0, 0]
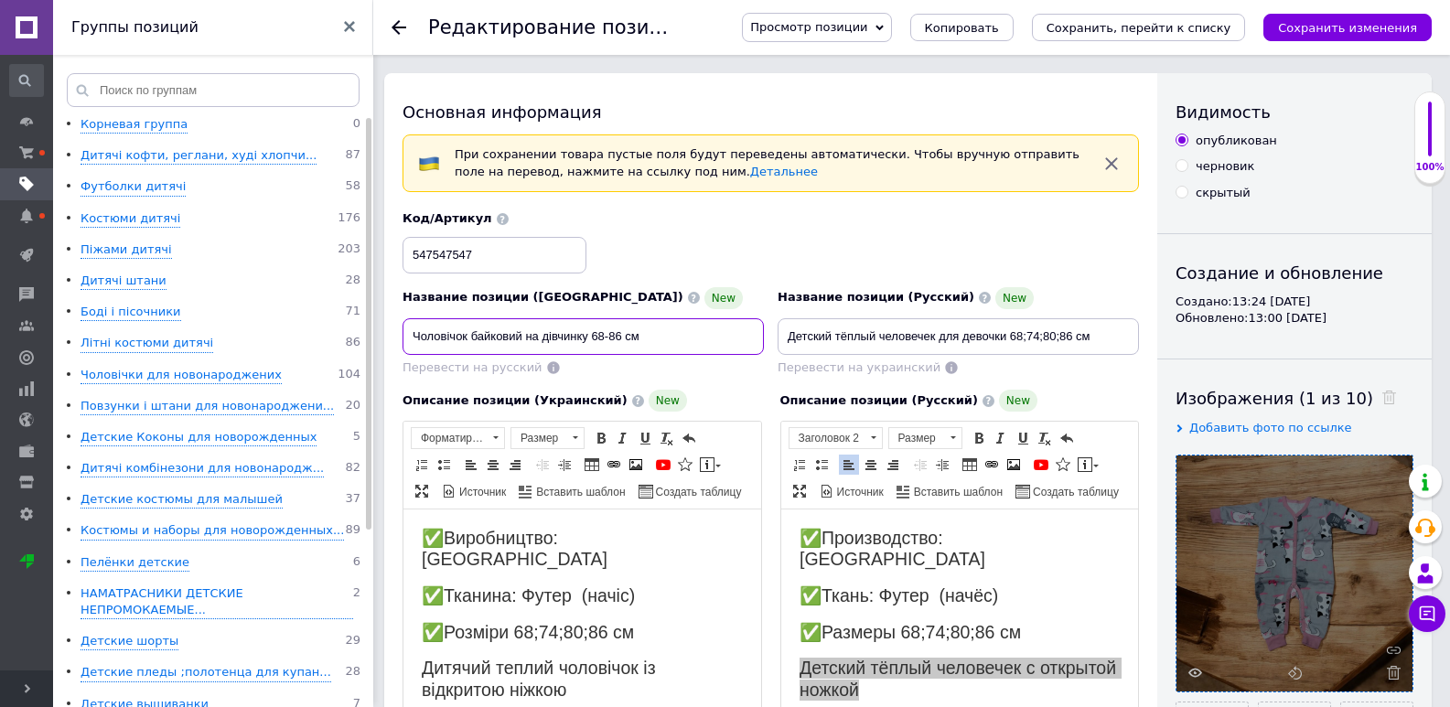
click at [664, 339] on input "Чоловічок байковий на дівчинку 68-86 см" at bounding box center [582, 336] width 361 height 37
type input "Ч"
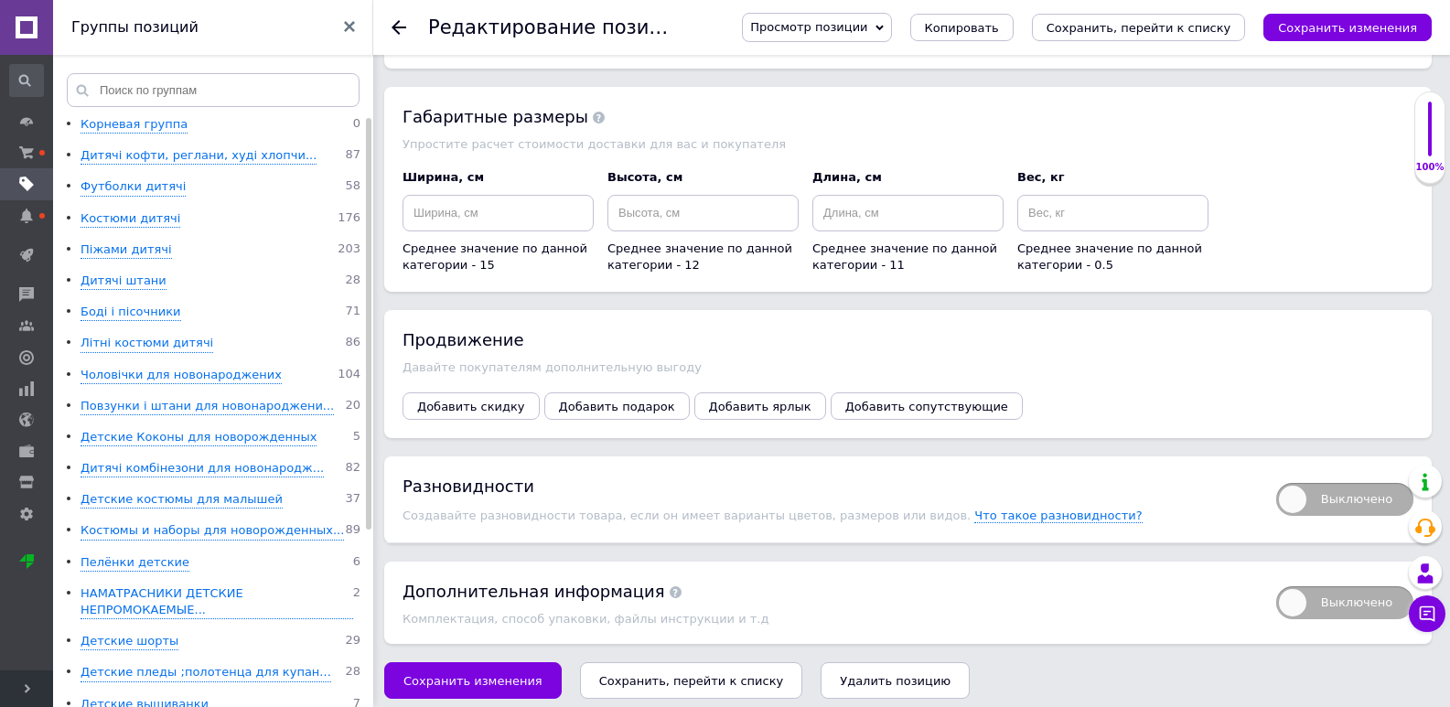
click at [492, 680] on button "Сохранить изменения" at bounding box center [472, 680] width 177 height 37
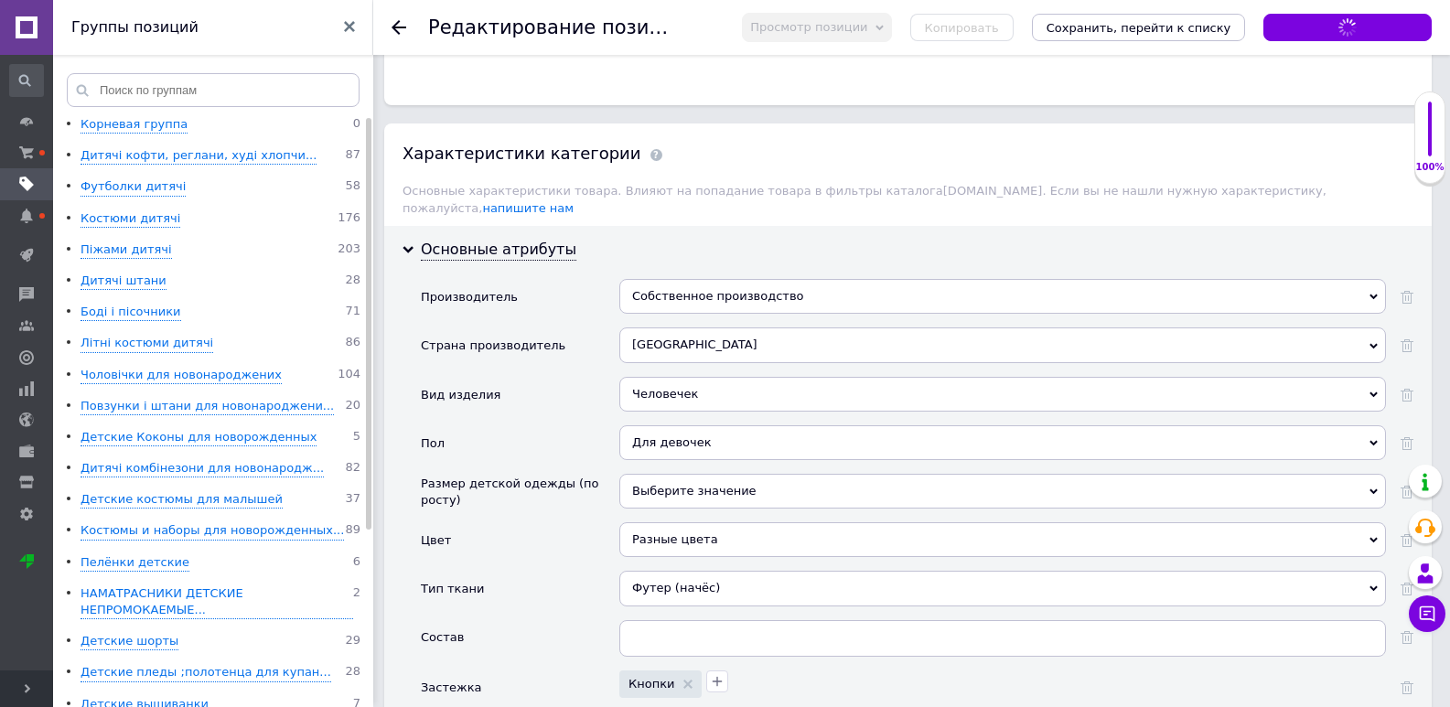
type input "Дитячий теплий чоловічок для дівчинки 68;74;80;86 см"
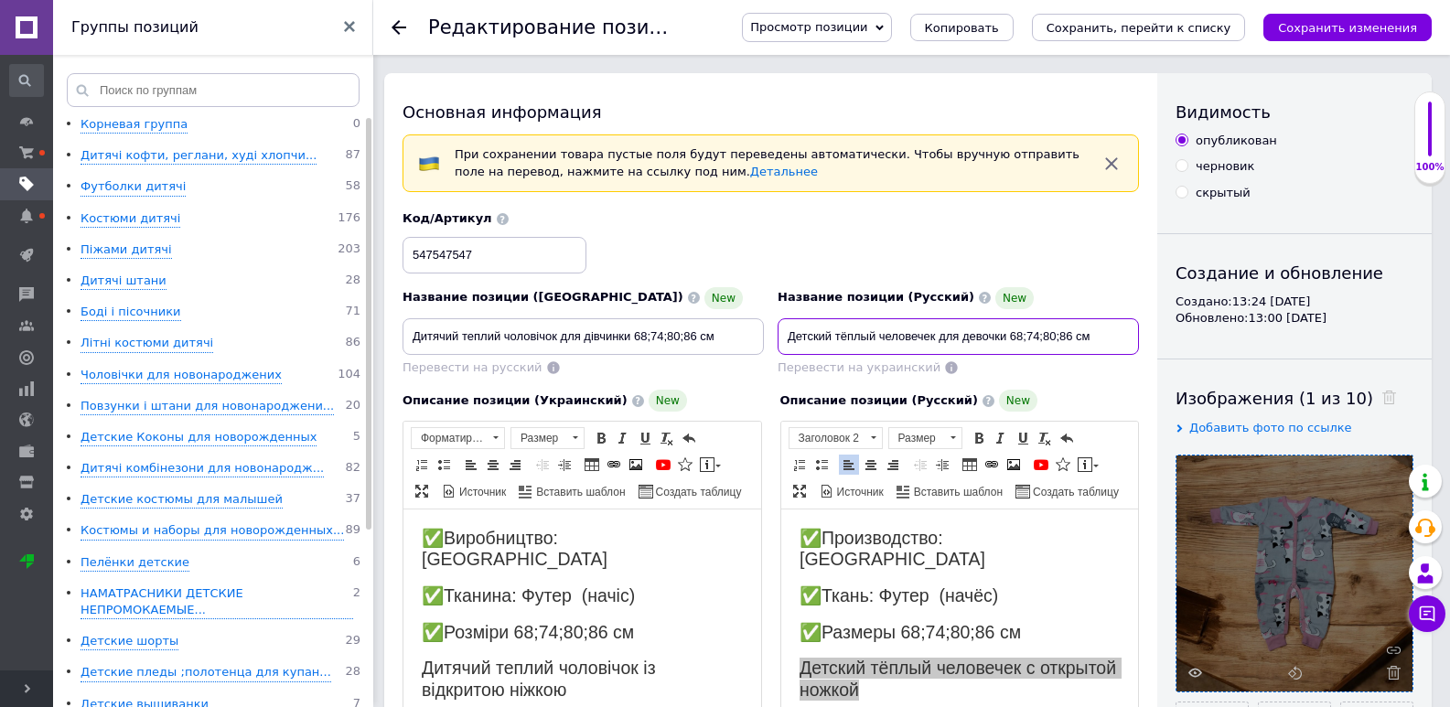
drag, startPoint x: 1096, startPoint y: 331, endPoint x: 782, endPoint y: 327, distance: 313.8
click at [782, 327] on input "Детский тёплый человечек для девочки 68;74;80;86 см" at bounding box center [958, 336] width 361 height 37
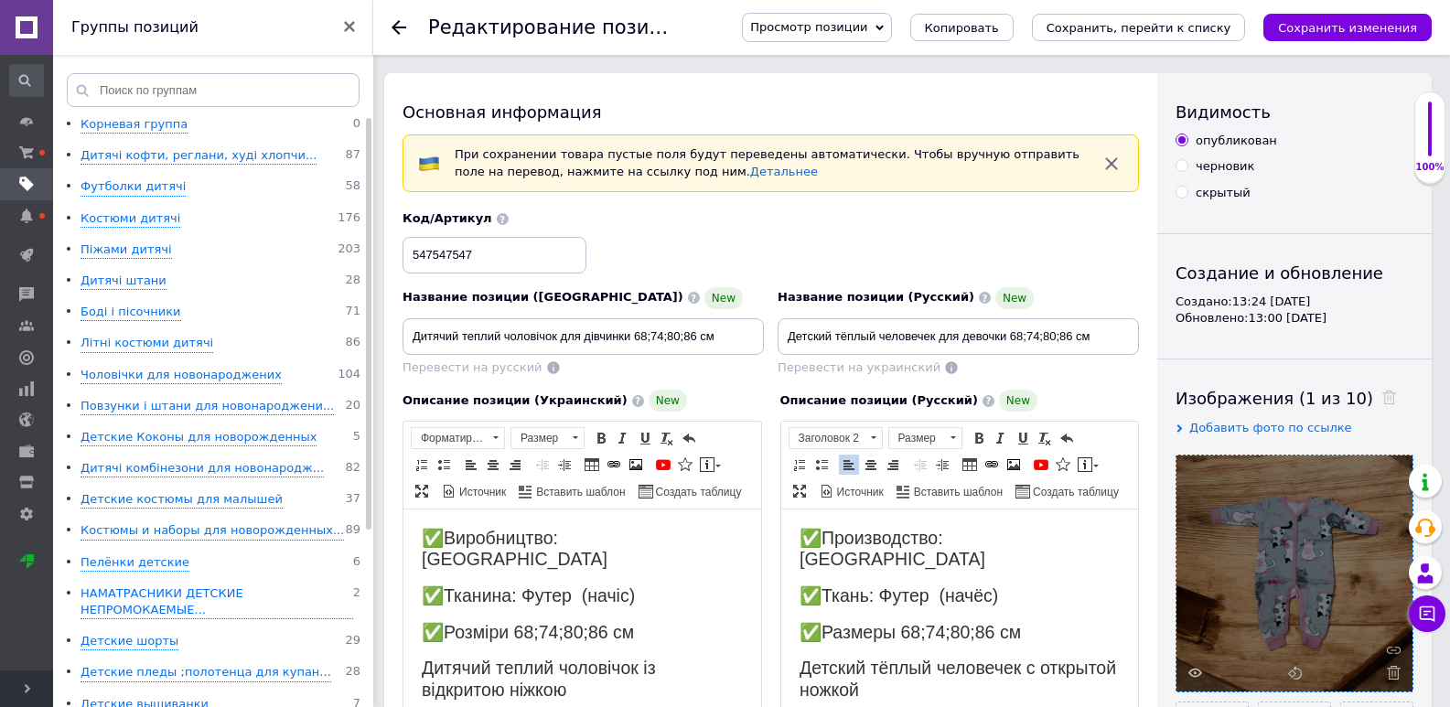
click at [794, 523] on html "✅Производство: Украина ✅Ткань: Футер (начёс) ✅Размеры 68;74;80;86 см Детский тё…" at bounding box center [959, 614] width 358 height 209
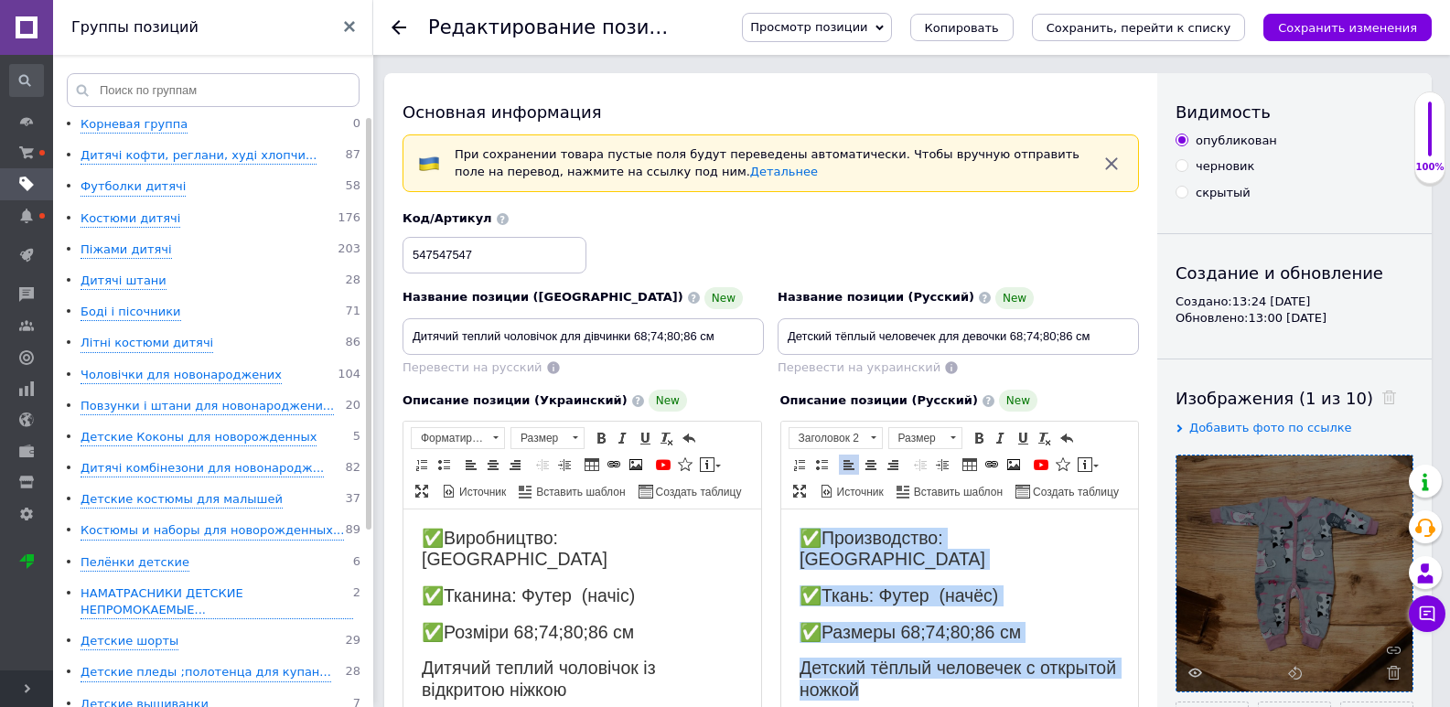
drag, startPoint x: 783, startPoint y: 525, endPoint x: 1032, endPoint y: 669, distance: 287.3
click at [1032, 669] on html "✅Производство: Украина ✅Ткань: Футер (начёс) ✅Размеры 68;74;80;86 см Детский тё…" at bounding box center [959, 614] width 358 height 209
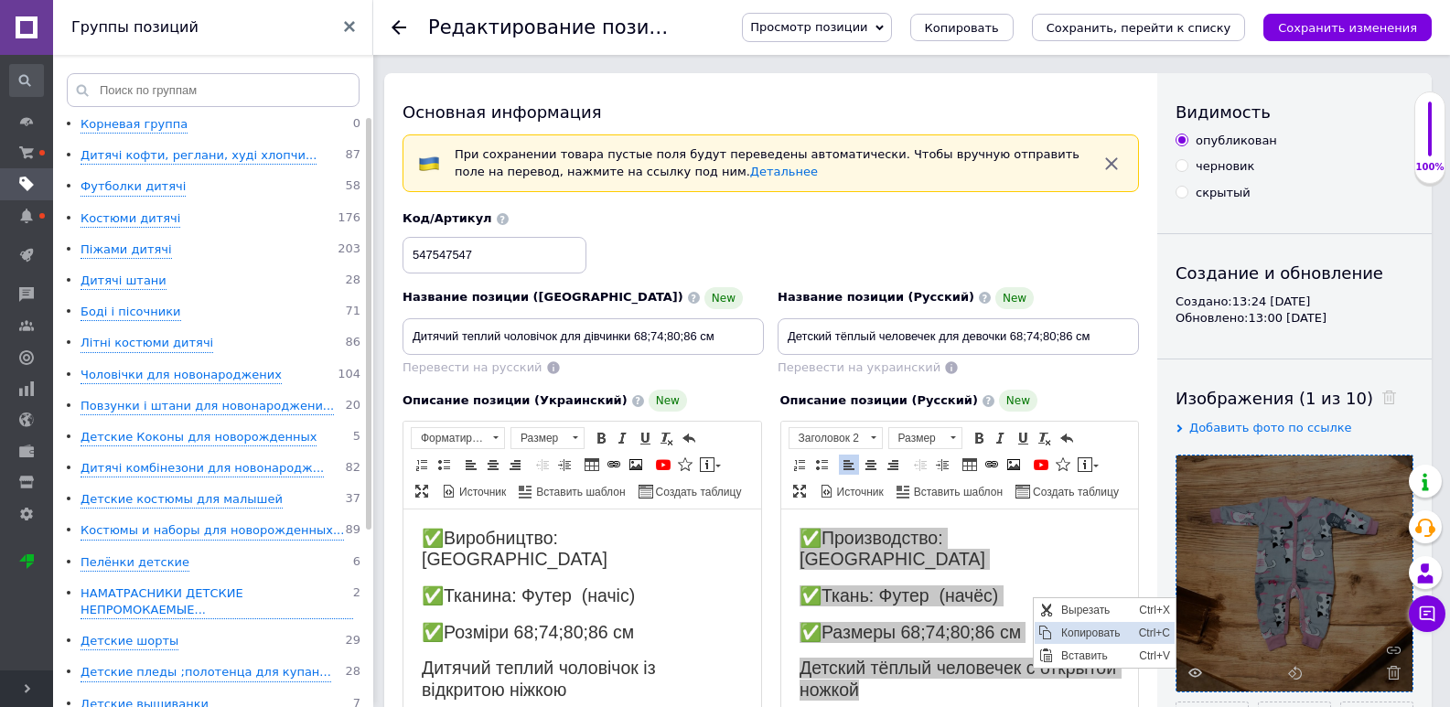
click at [1101, 638] on span "Копировать" at bounding box center [1095, 633] width 78 height 22
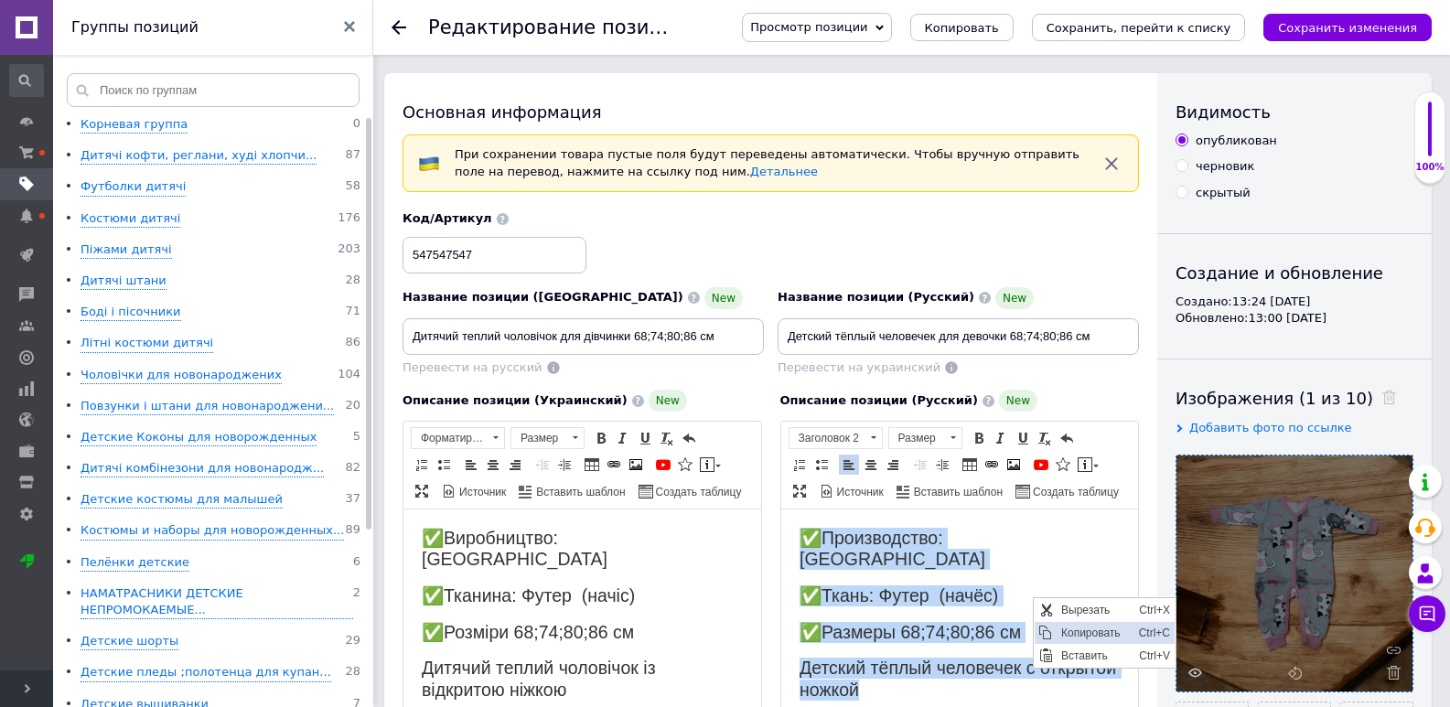
copy body "✅Производство: Украина ✅Ткань: Футер (начёс) ✅Размеры 68;74;80;86 см Детский тё…"
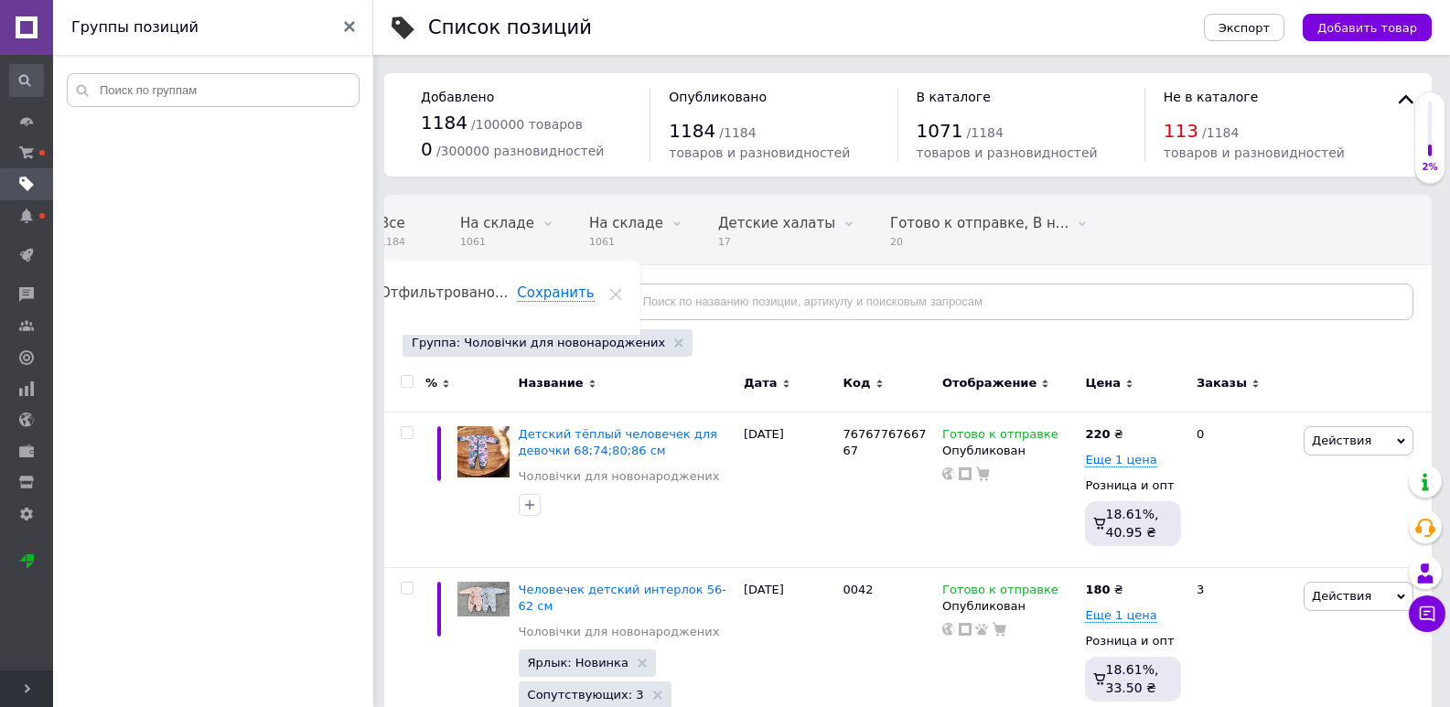
scroll to position [0, 38]
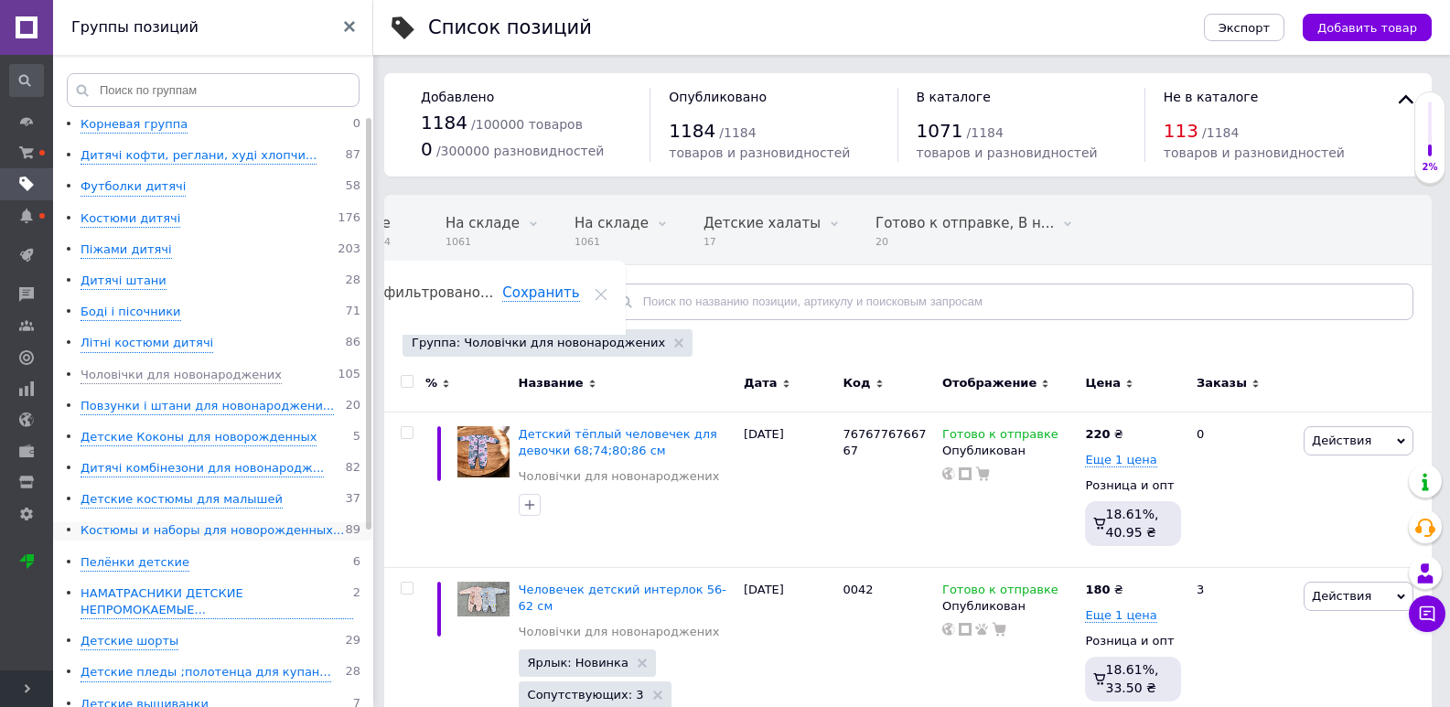
click at [242, 534] on div "Костюмы и наборы для новорожденных..." at bounding box center [211, 530] width 263 height 17
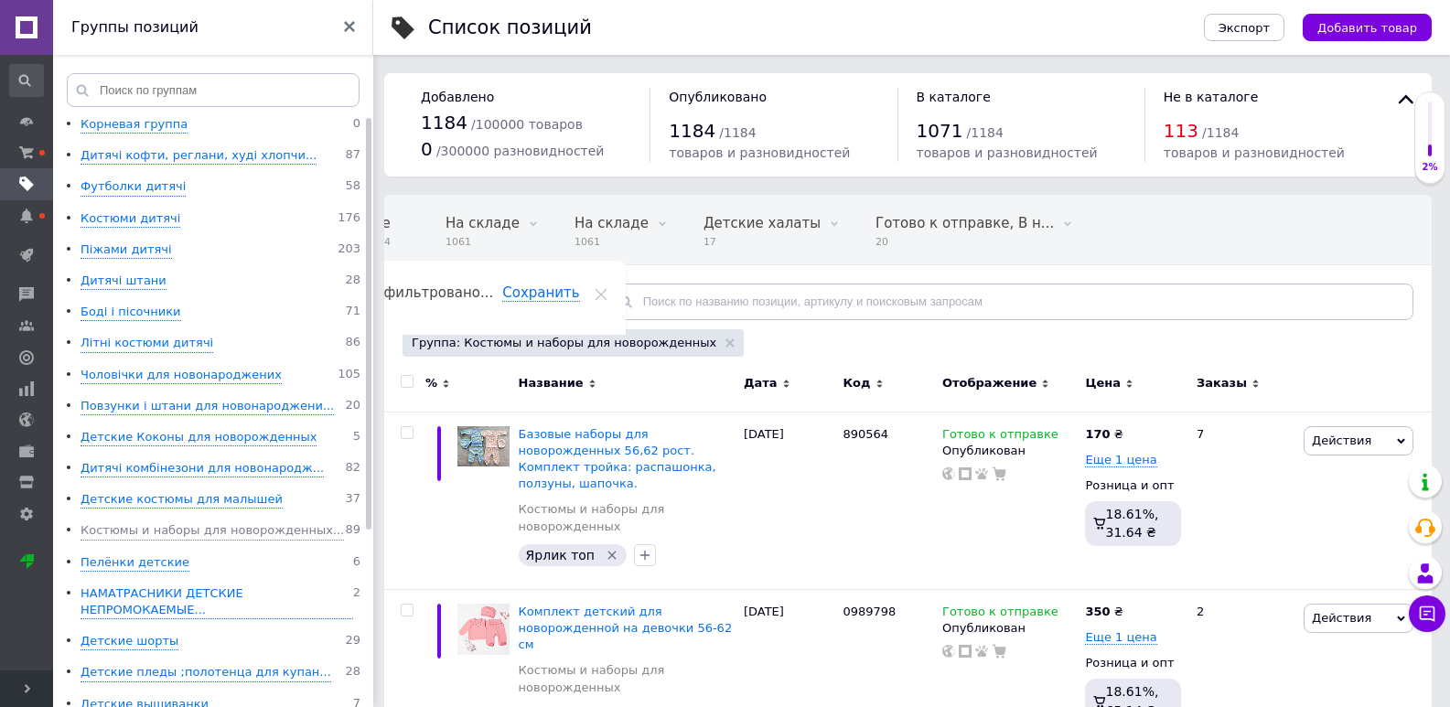
click at [518, 302] on span "Отфильтруйте товары" at bounding box center [493, 302] width 142 height 14
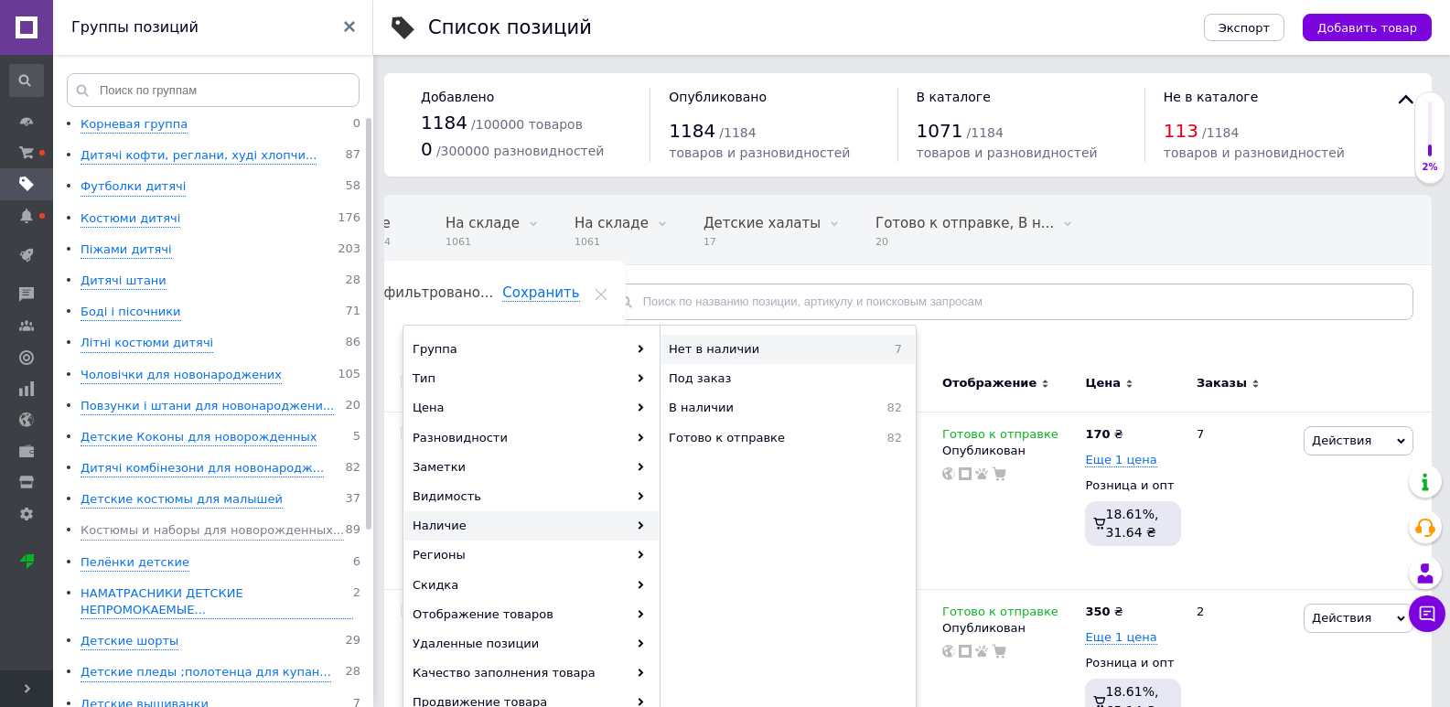
click at [770, 349] on span "Нет в наличии" at bounding box center [767, 349] width 197 height 16
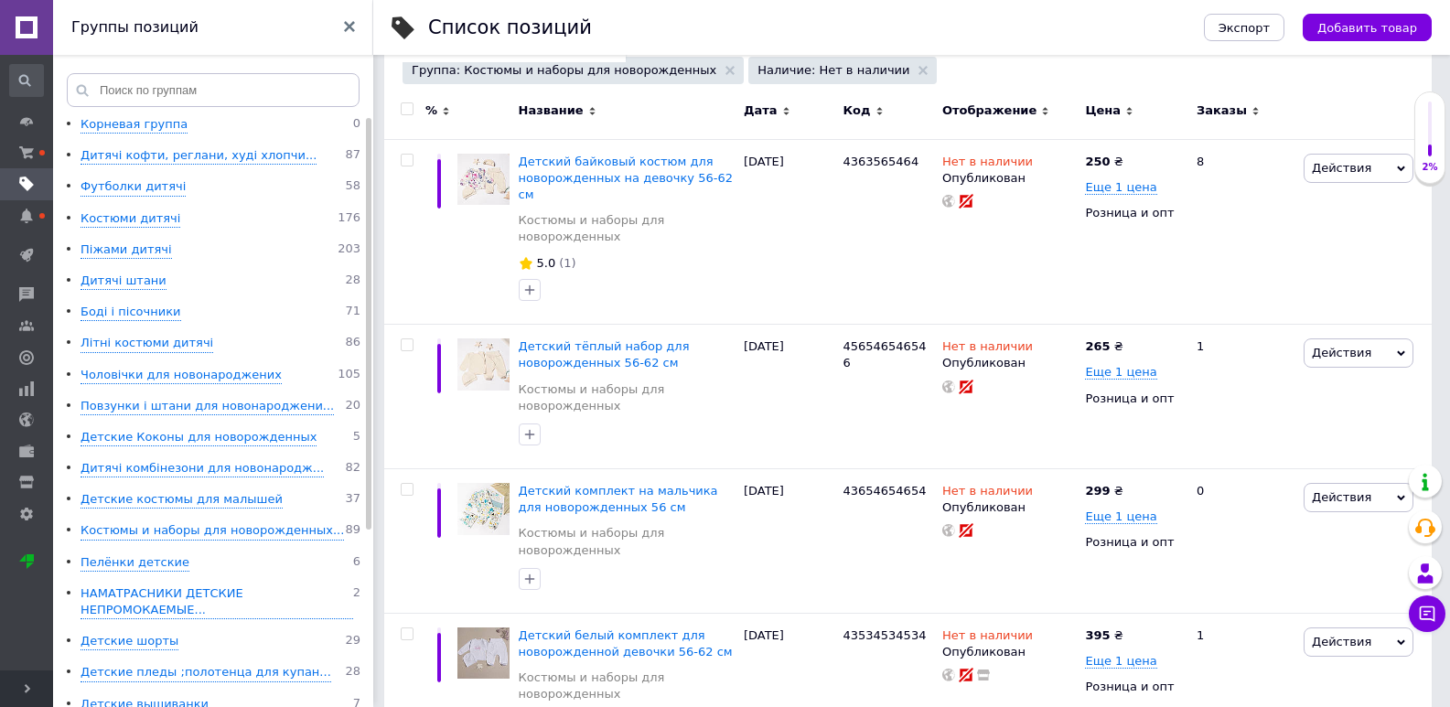
scroll to position [274, 0]
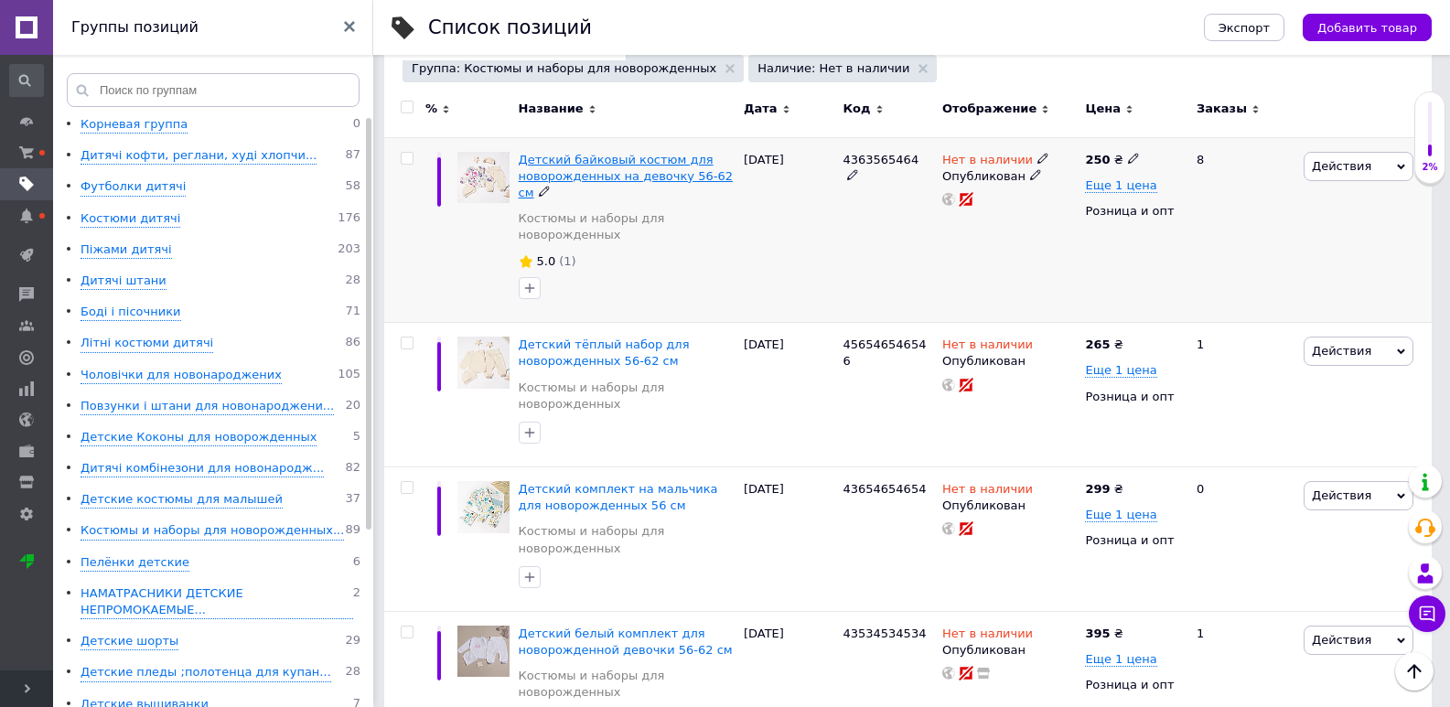
click at [598, 163] on span "Детский байковый костюм для новорожденных на девочку 56-62 см" at bounding box center [626, 176] width 214 height 47
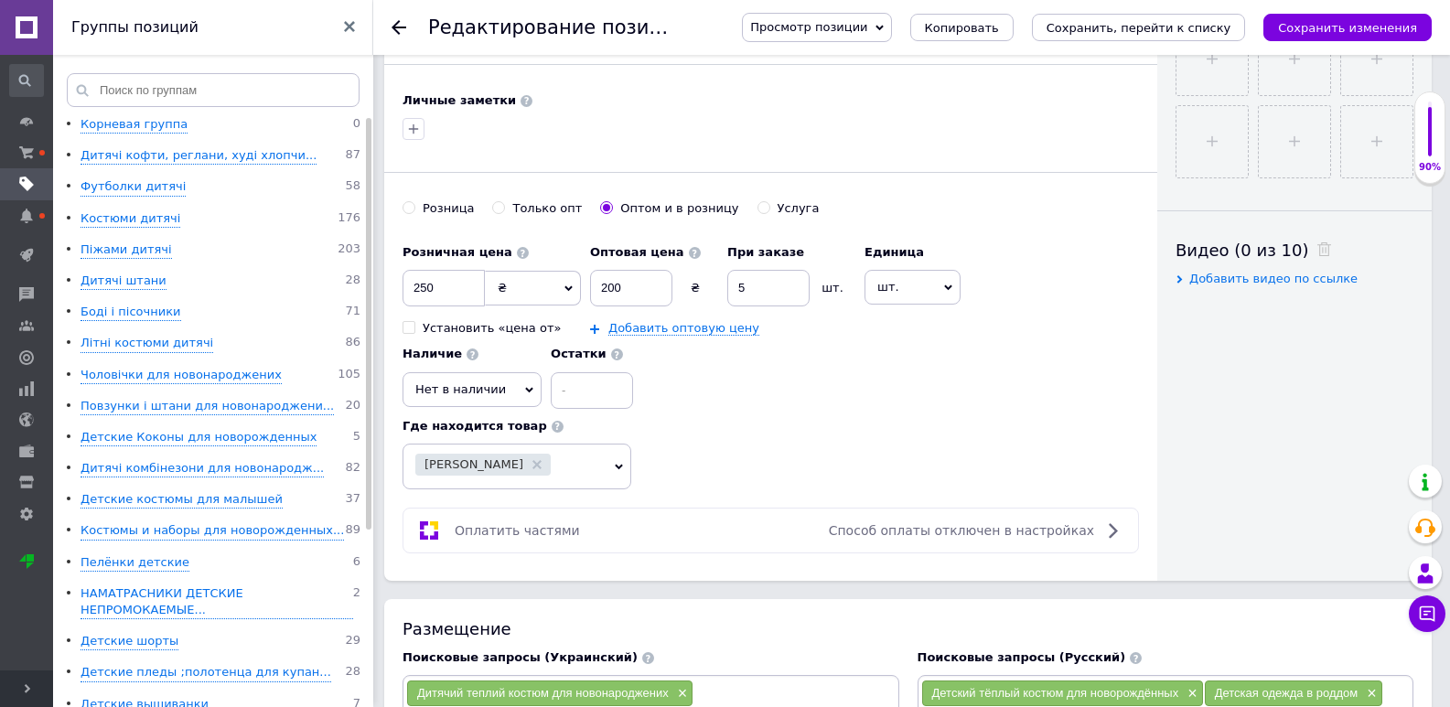
scroll to position [1098, 0]
